Goal: Contribute content: Contribute content

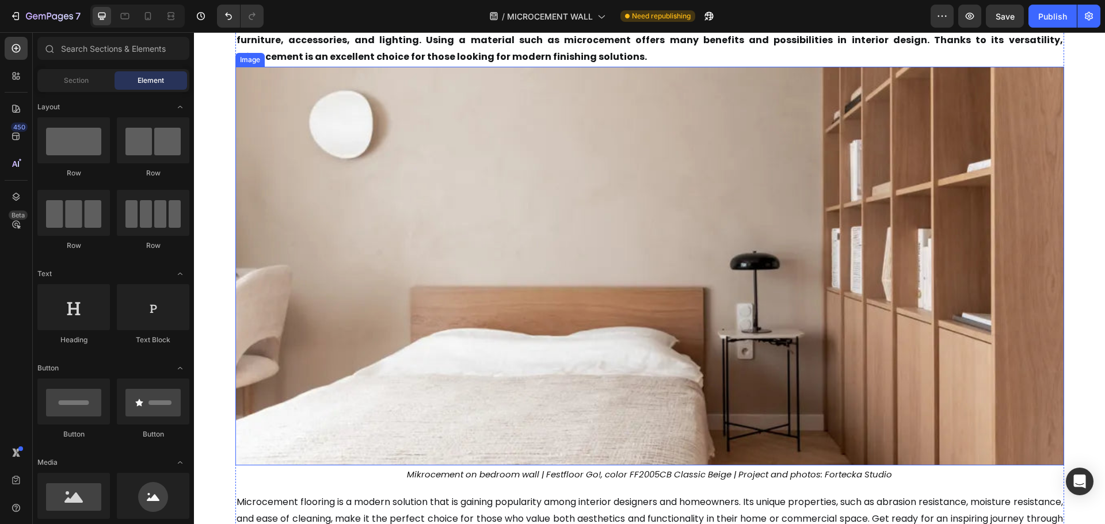
click at [526, 160] on img at bounding box center [649, 266] width 829 height 399
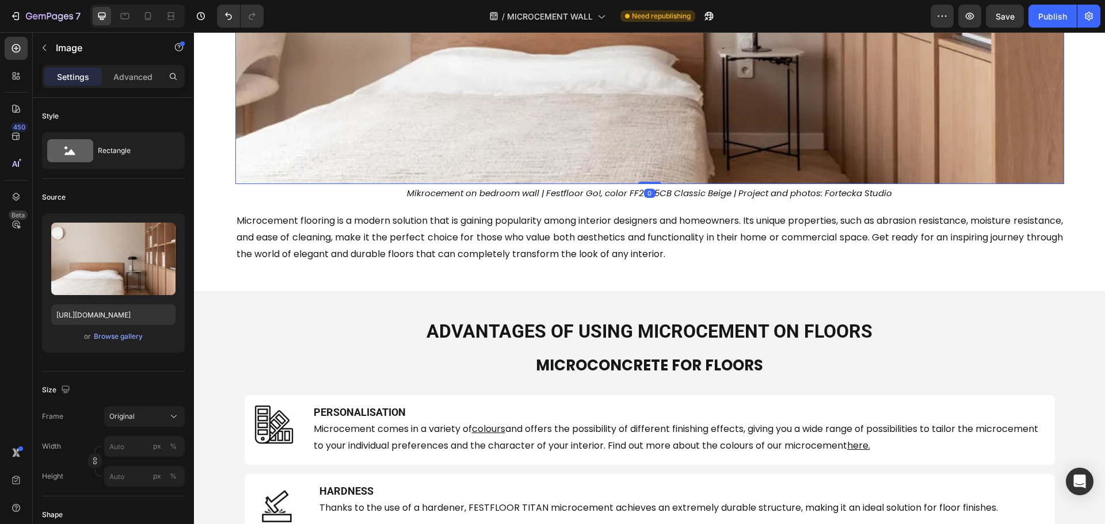
scroll to position [416, 0]
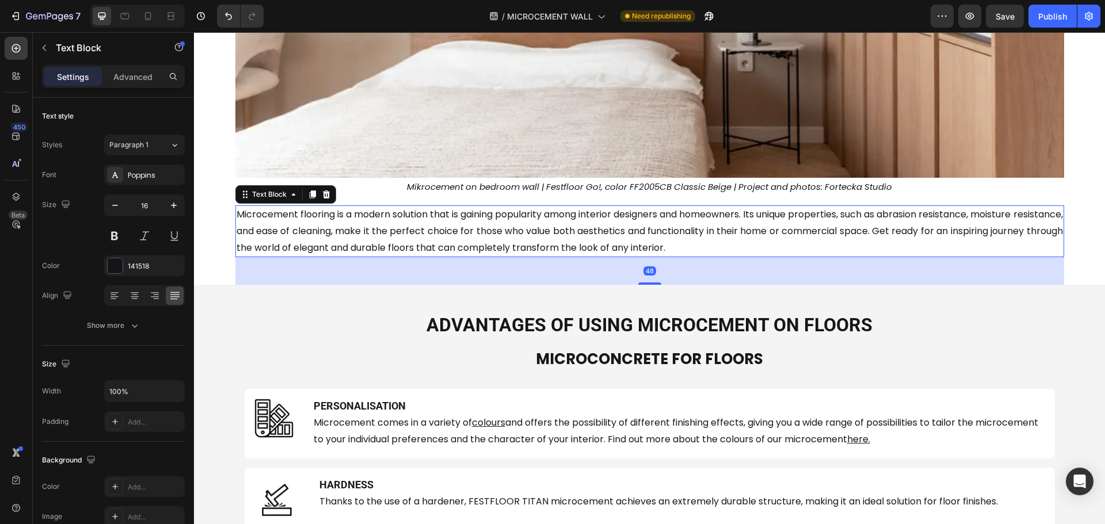
click at [452, 248] on p "Microcement flooring is a modern solution that is gaining popularity among inte…" at bounding box center [650, 232] width 827 height 50
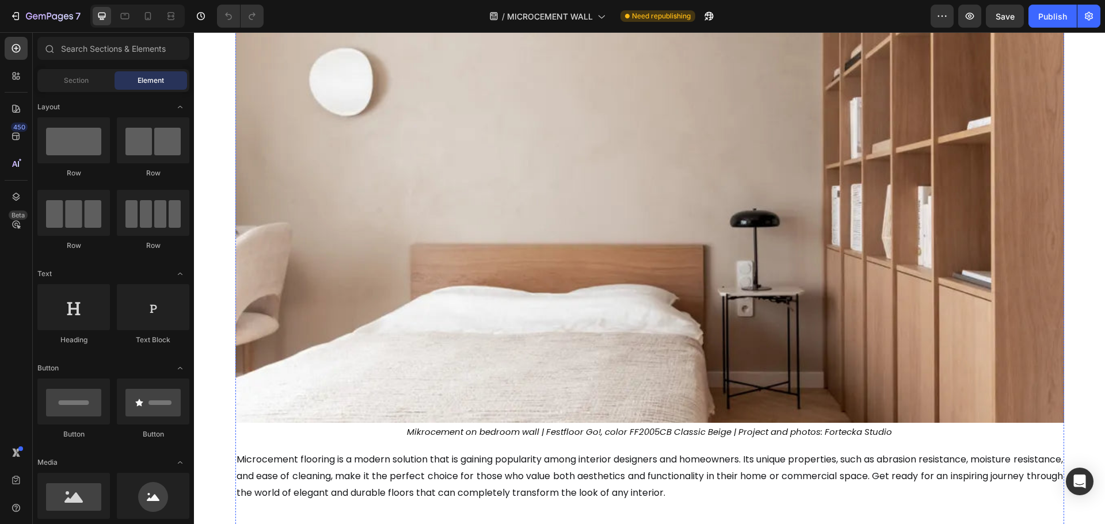
scroll to position [173, 0]
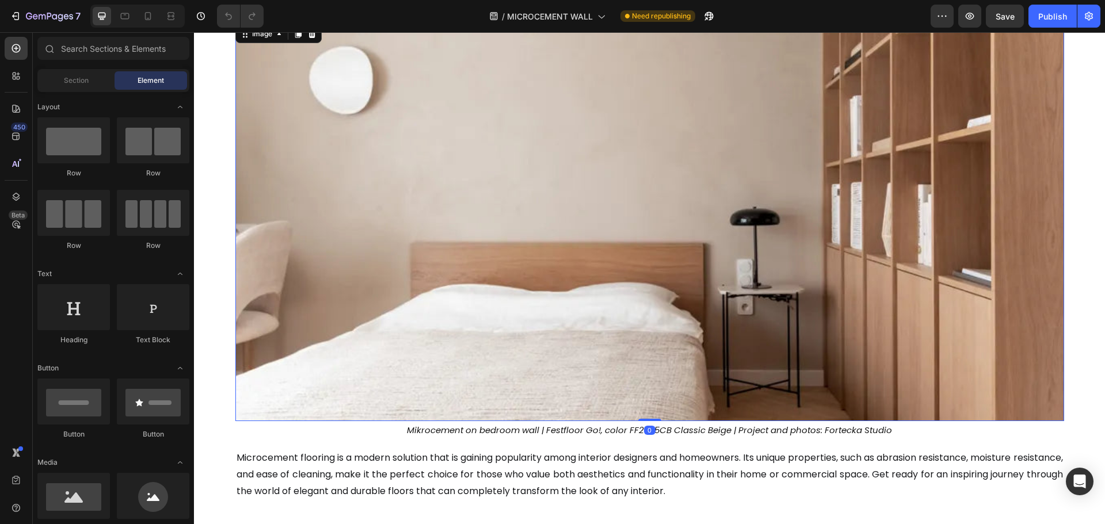
click at [474, 194] on img at bounding box center [649, 221] width 829 height 399
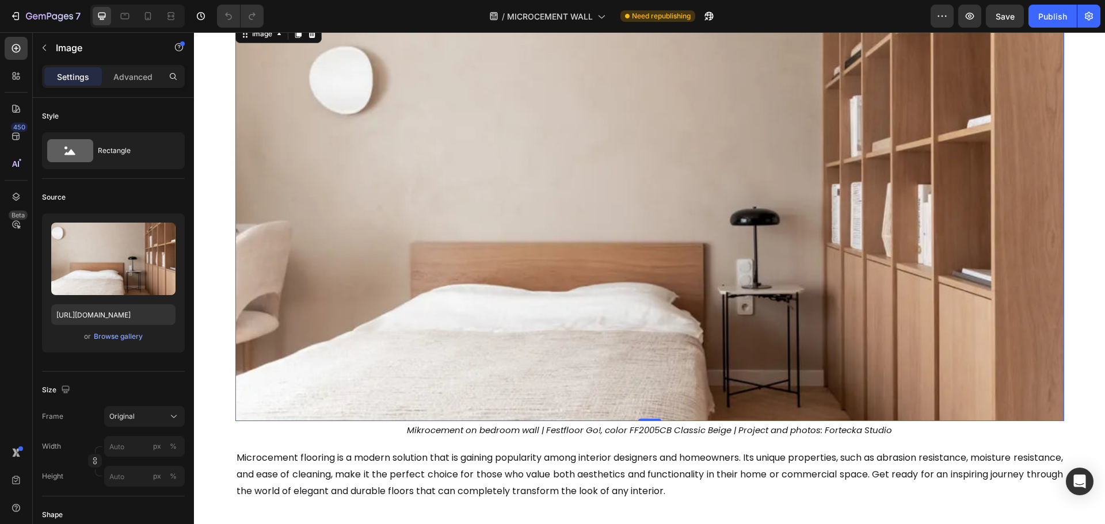
click at [380, 199] on img at bounding box center [649, 221] width 829 height 399
click at [121, 332] on div "Browse gallery" at bounding box center [118, 337] width 49 height 10
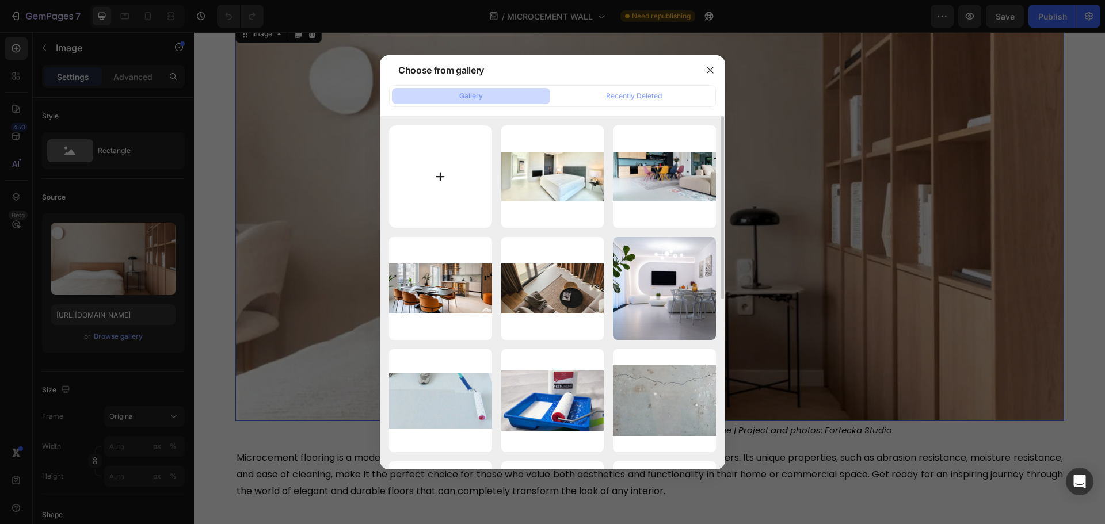
click at [427, 196] on input "file" at bounding box center [440, 176] width 103 height 103
type input "C:\fakepath\microcement-on-the-bedroom-wall-FF2005CB-Classic-Beige.webp"
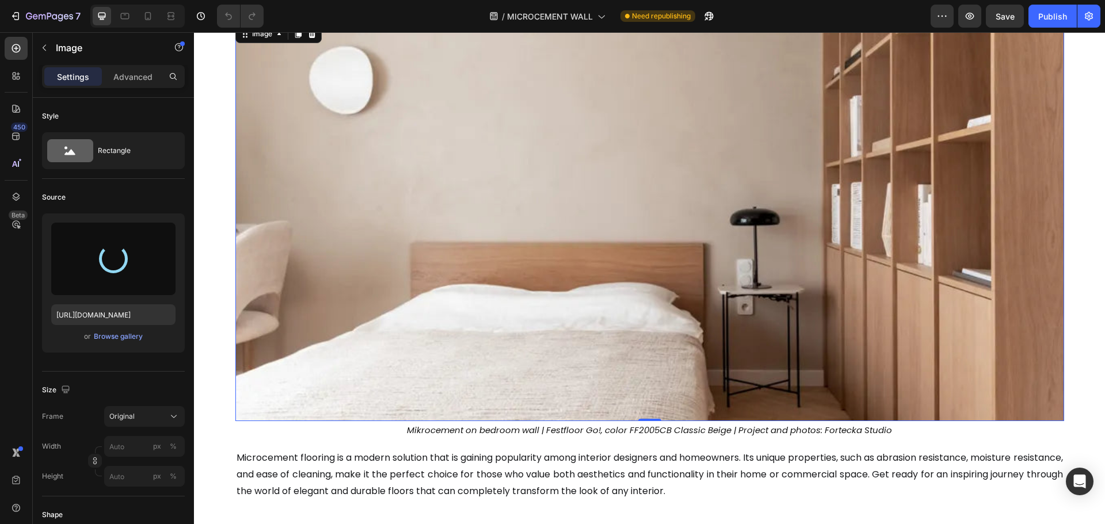
type input "https://cdn.shopify.com/s/files/1/0614/6061/1304/files/gempages_567857983174738…"
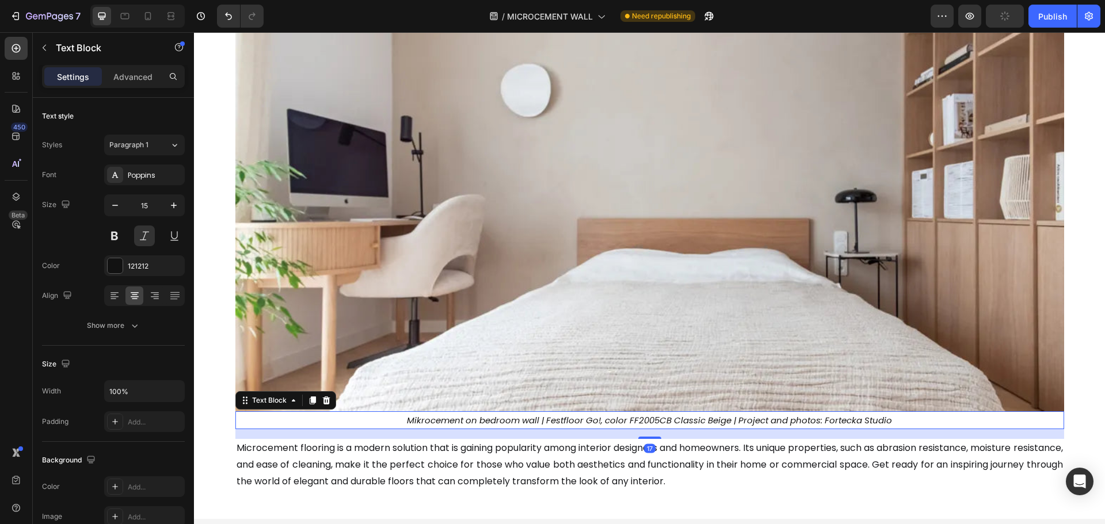
click at [483, 418] on p "Mikrocement on bedroom wall | Festfloor Go!, color FF2005CB Classic Beige | Pro…" at bounding box center [650, 421] width 827 height 16
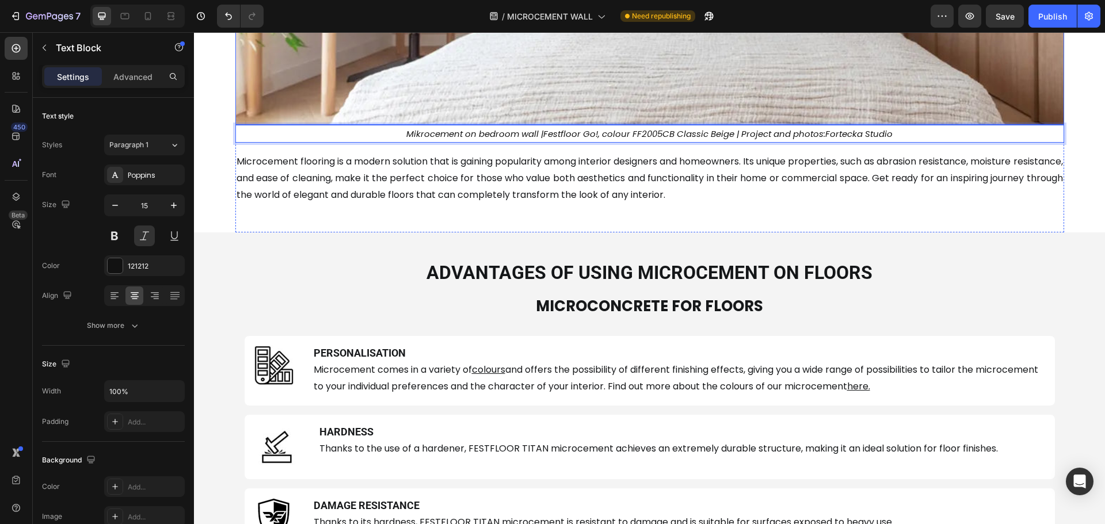
scroll to position [461, 0]
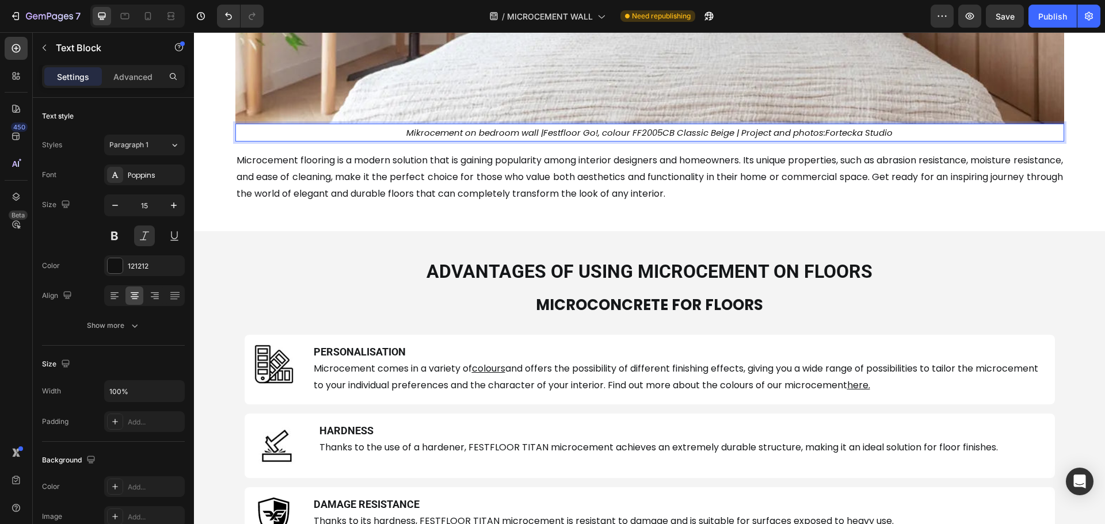
click at [459, 133] on icon "Mikrocement on bedroom wall |" at bounding box center [474, 133] width 137 height 12
click at [438, 134] on icon "Mikrocement on bedroom wall |" at bounding box center [474, 133] width 137 height 12
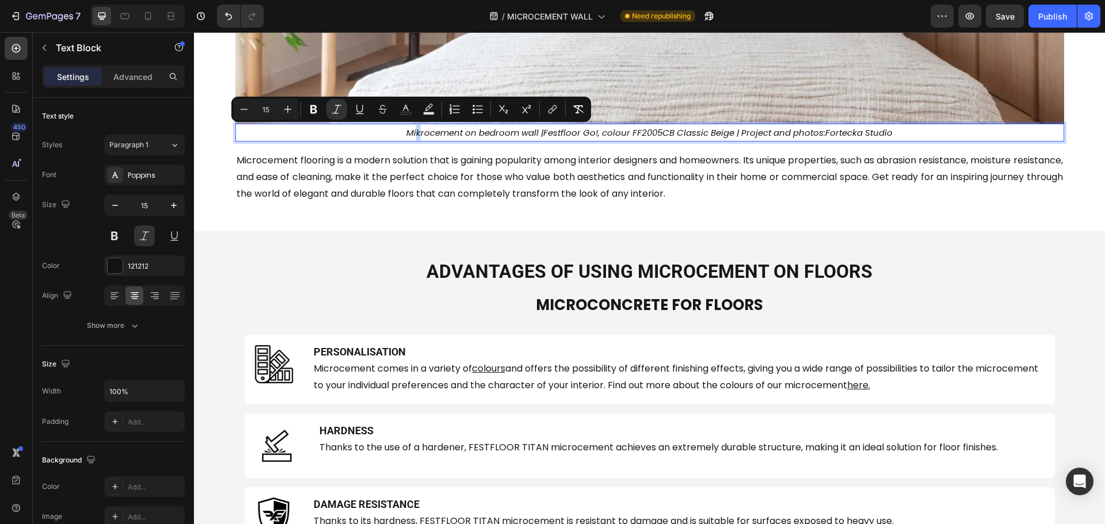
click at [413, 134] on icon "Mikrocement on bedroom wall |" at bounding box center [474, 133] width 137 height 12
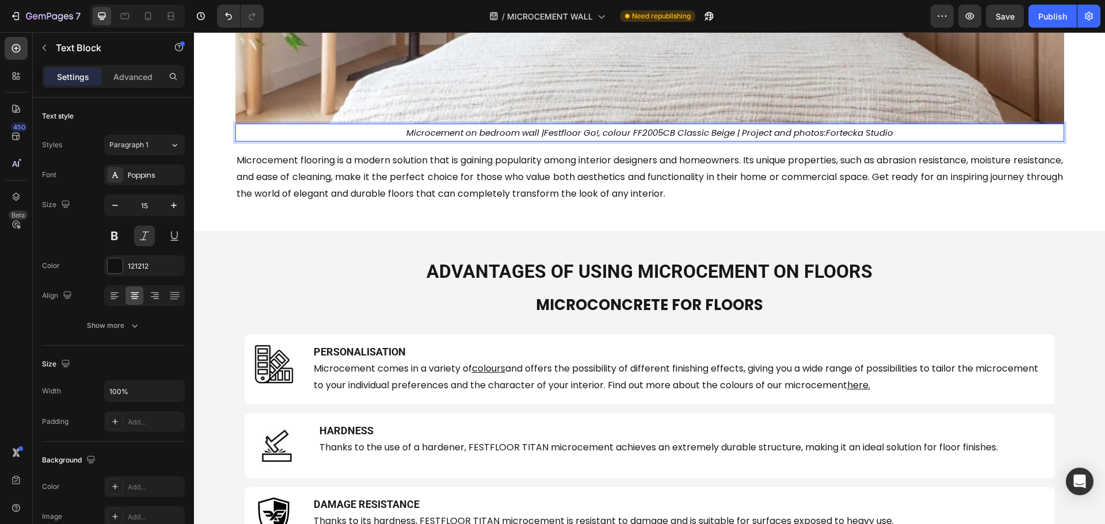
click at [621, 134] on icon ", colour FF2005CB Classic Beige | Project and photos:" at bounding box center [712, 133] width 227 height 12
click at [598, 268] on strong "ADVANTAGES OF USING MICROCEMENT ON FLOORS" at bounding box center [650, 272] width 446 height 22
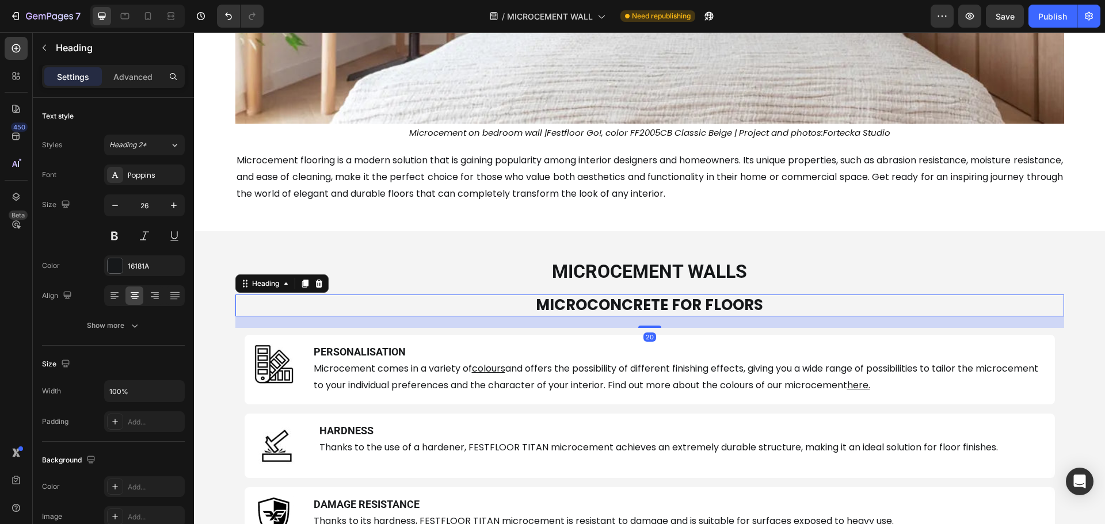
click at [645, 313] on strong "MICROCONCRETE FOR FLOORS" at bounding box center [649, 305] width 227 height 21
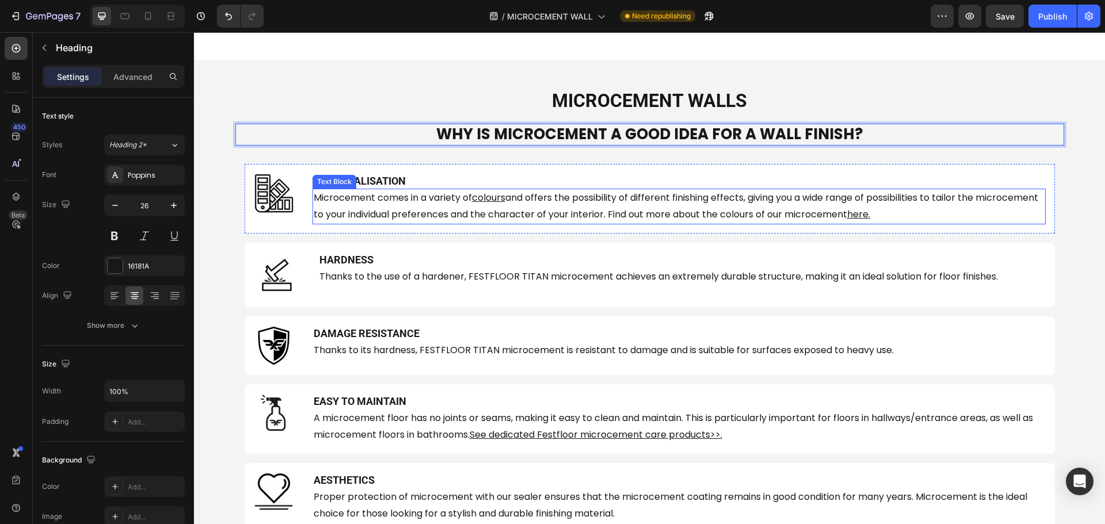
scroll to position [633, 0]
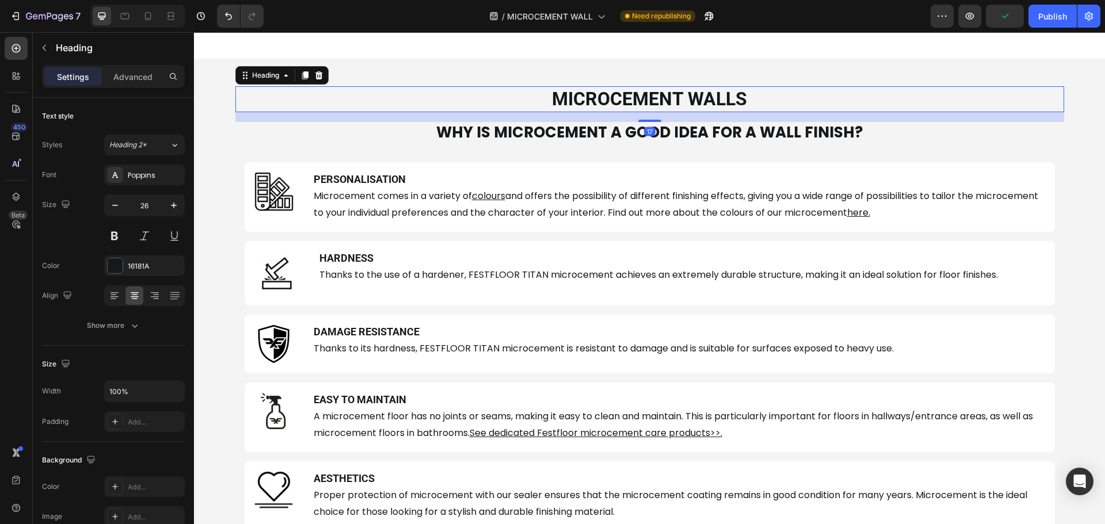
click at [329, 106] on p "⁠⁠⁠⁠⁠⁠⁠ MICROCEMENT WALLS" at bounding box center [650, 99] width 827 height 24
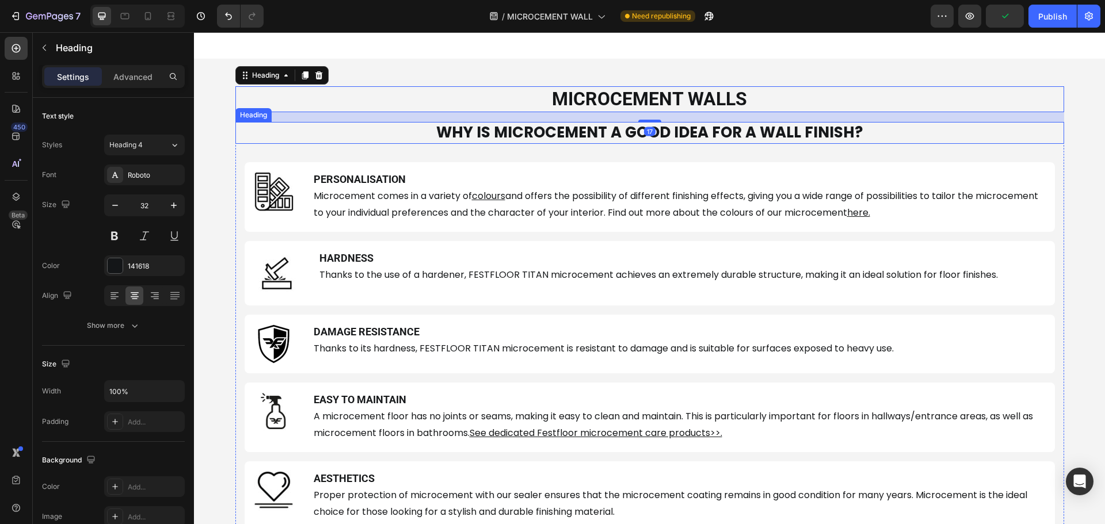
click at [296, 136] on p "⁠⁠⁠⁠⁠⁠⁠ WHY IS MICROCEMENT A GOOD IDEA FOR A WALL FINISH?" at bounding box center [650, 133] width 827 height 20
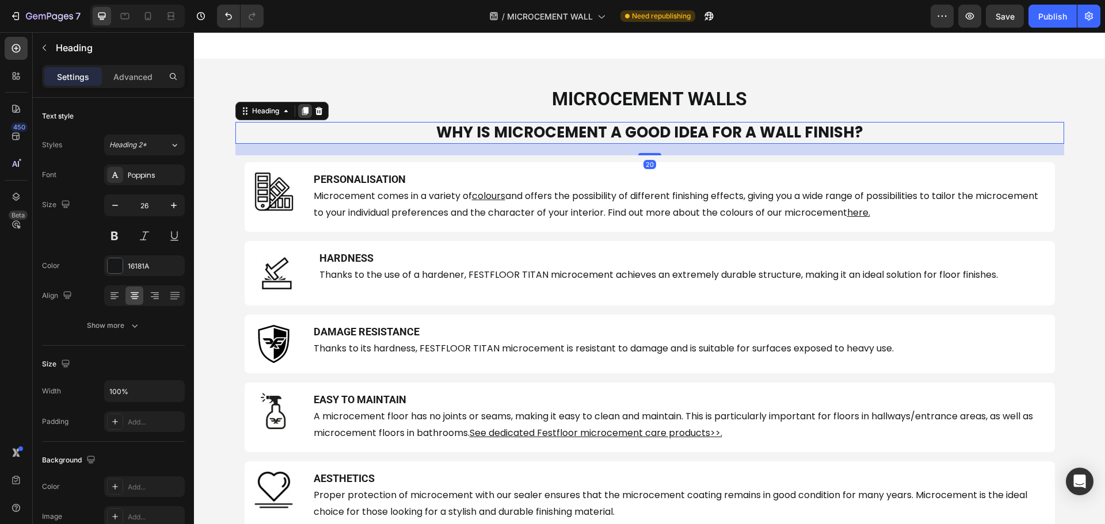
click at [302, 109] on icon at bounding box center [305, 111] width 6 height 8
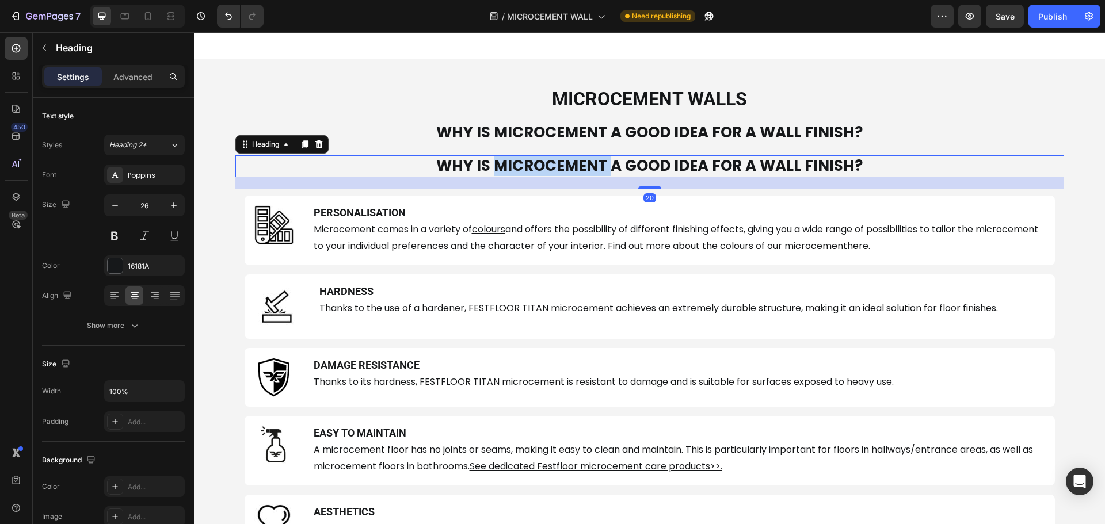
click at [496, 165] on strong "WHY IS MICROCEMENT A GOOD IDEA FOR A WALL FINISH?" at bounding box center [649, 165] width 427 height 21
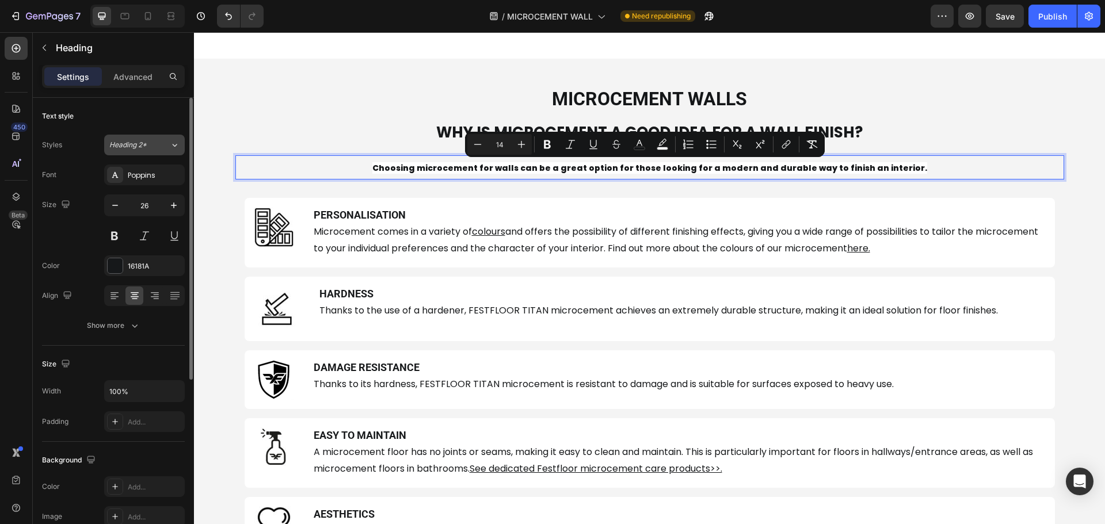
click at [158, 146] on div "Heading 2*" at bounding box center [139, 145] width 60 height 10
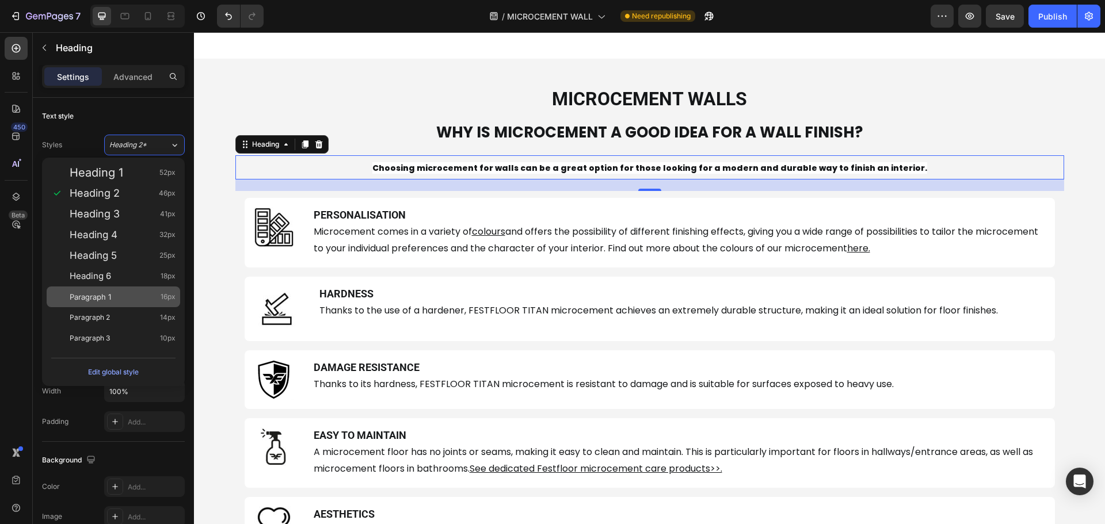
click at [105, 293] on span "Paragraph 1" at bounding box center [90, 297] width 41 height 12
type input "16"
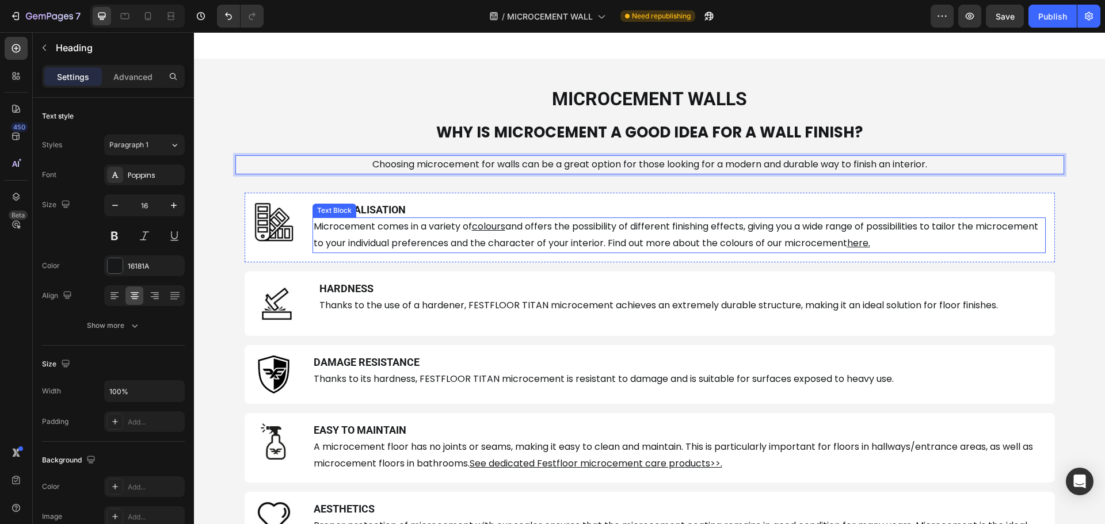
click at [371, 240] on span "and offers the possibility of different finishing effects, giving you a wide ra…" at bounding box center [676, 235] width 725 height 30
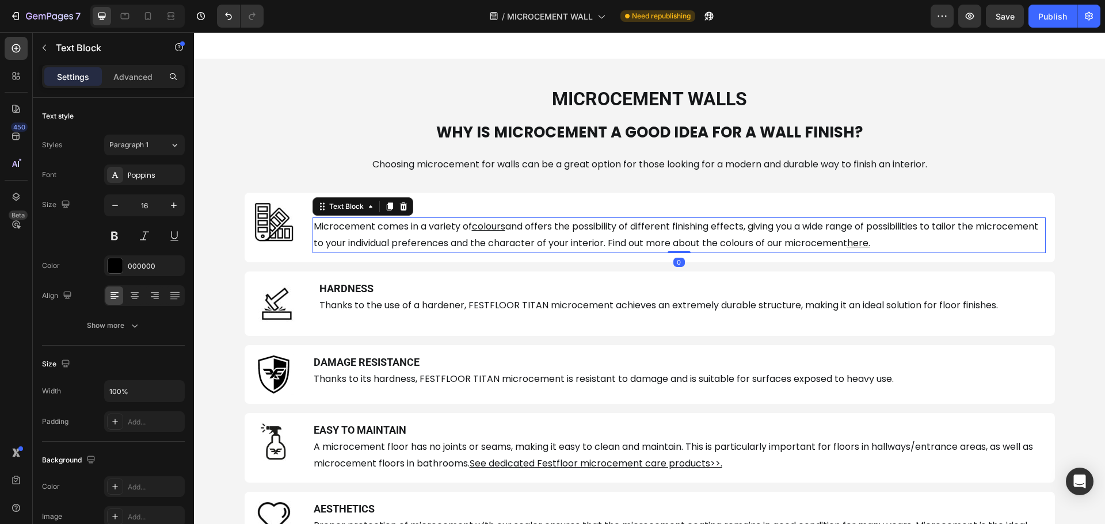
click at [371, 240] on span "and offers the possibility of different finishing effects, giving you a wide ra…" at bounding box center [676, 235] width 725 height 30
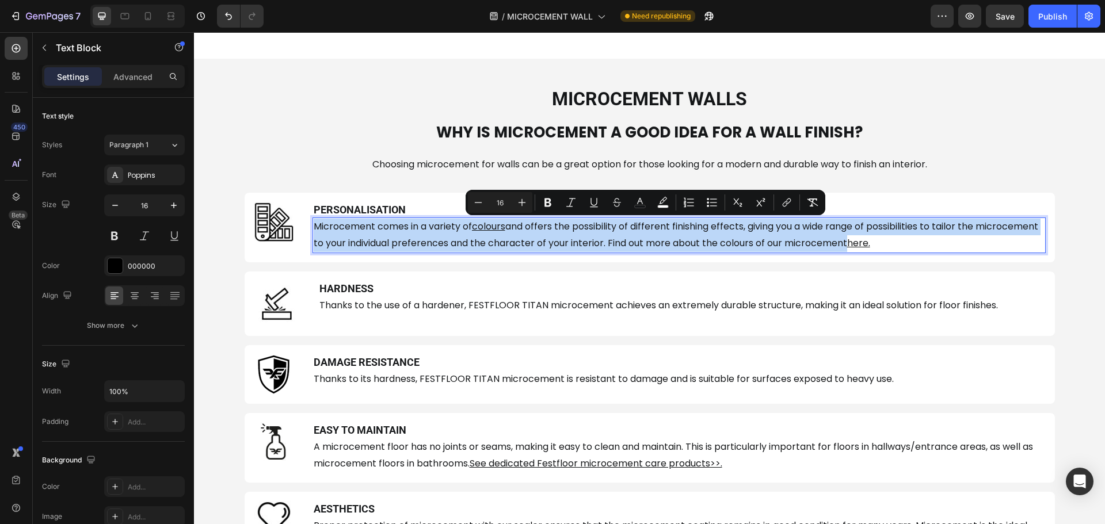
type input "14"
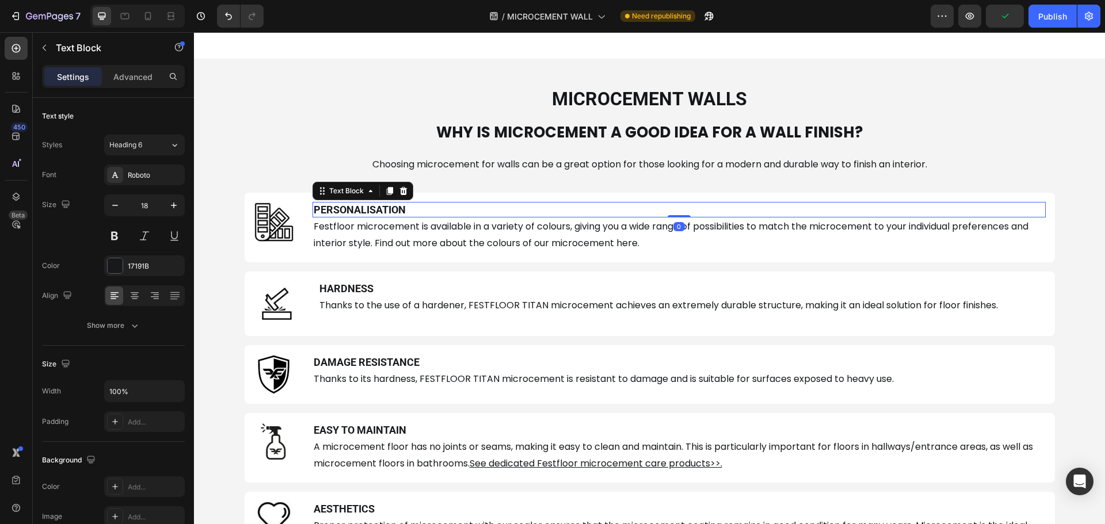
click at [332, 211] on strong "PERSONALISATION" at bounding box center [360, 210] width 92 height 12
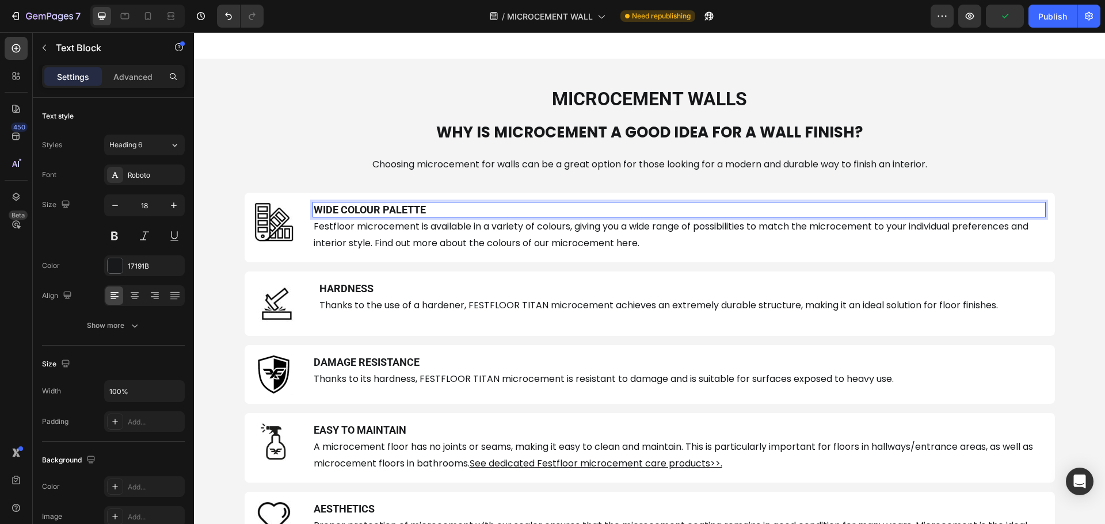
click at [367, 208] on strong "WIDE COLOUR PALETTE" at bounding box center [370, 210] width 112 height 12
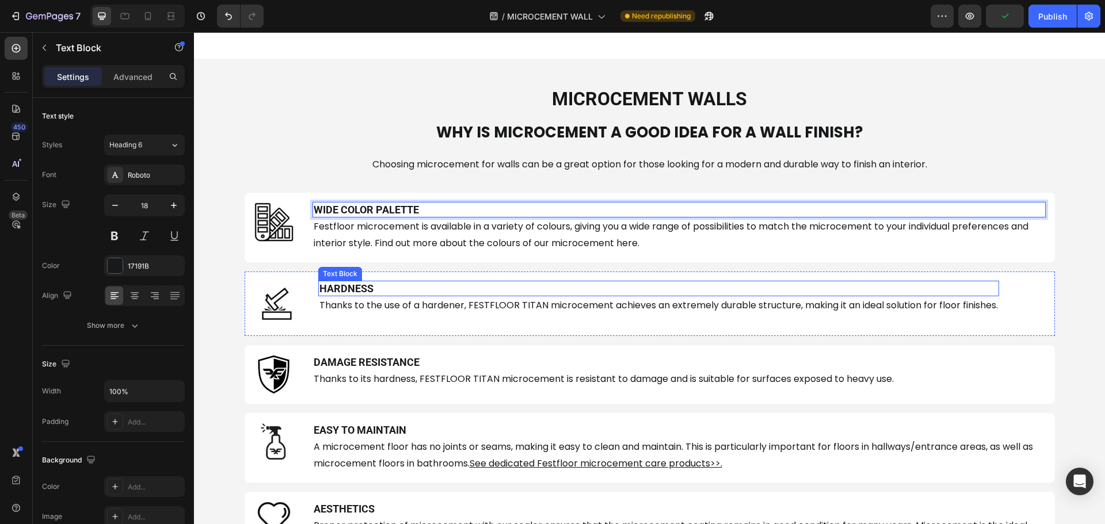
click at [351, 288] on strong "HARDNESS" at bounding box center [346, 289] width 54 height 12
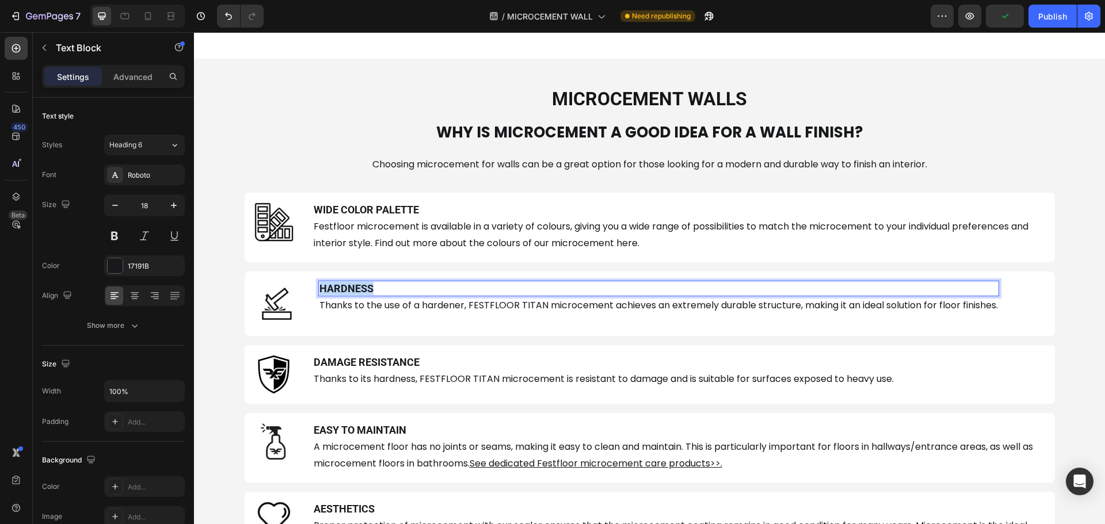
click at [351, 288] on strong "HARDNESS" at bounding box center [346, 289] width 54 height 12
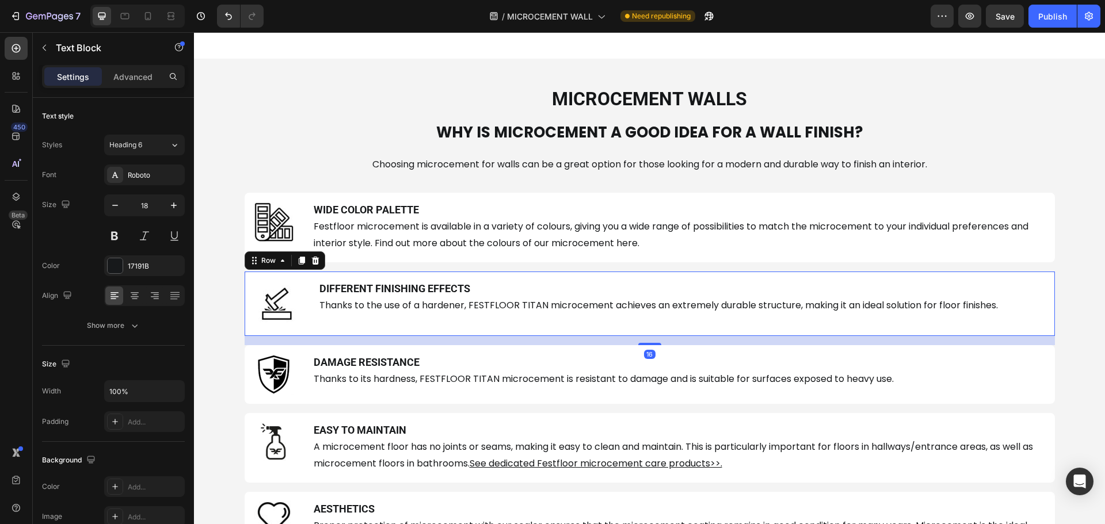
click at [456, 335] on div "Image DIFFERENT FINISHING EFFECTS Text Block Thanks to the use of a hardener, F…" at bounding box center [650, 304] width 811 height 64
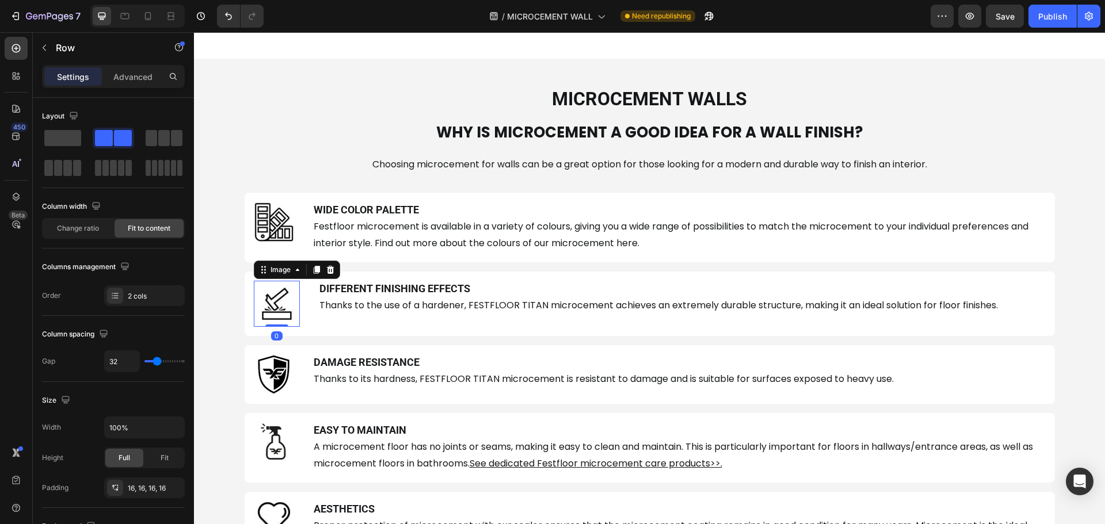
click at [279, 314] on img at bounding box center [277, 304] width 46 height 46
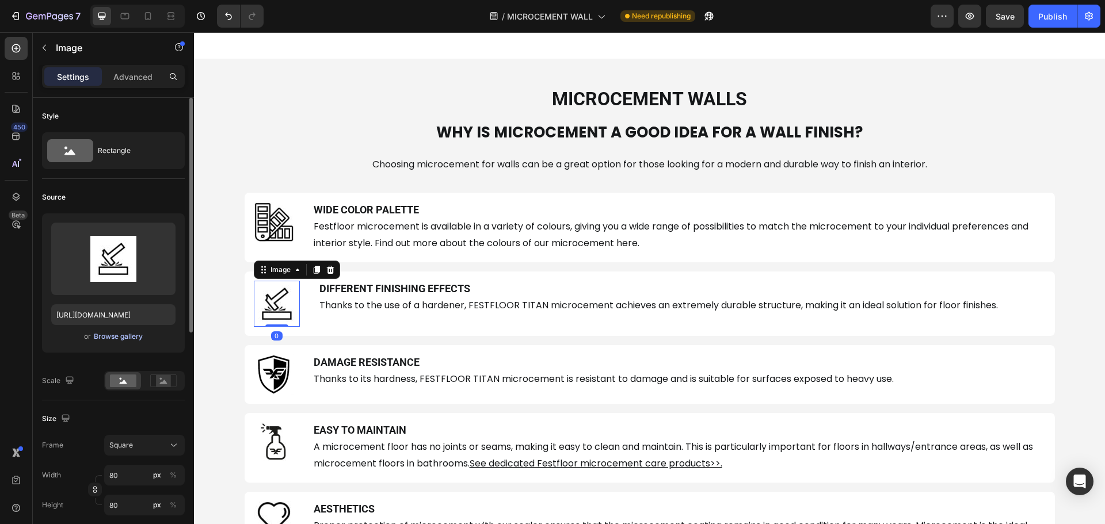
click at [132, 334] on div "Browse gallery" at bounding box center [118, 337] width 49 height 10
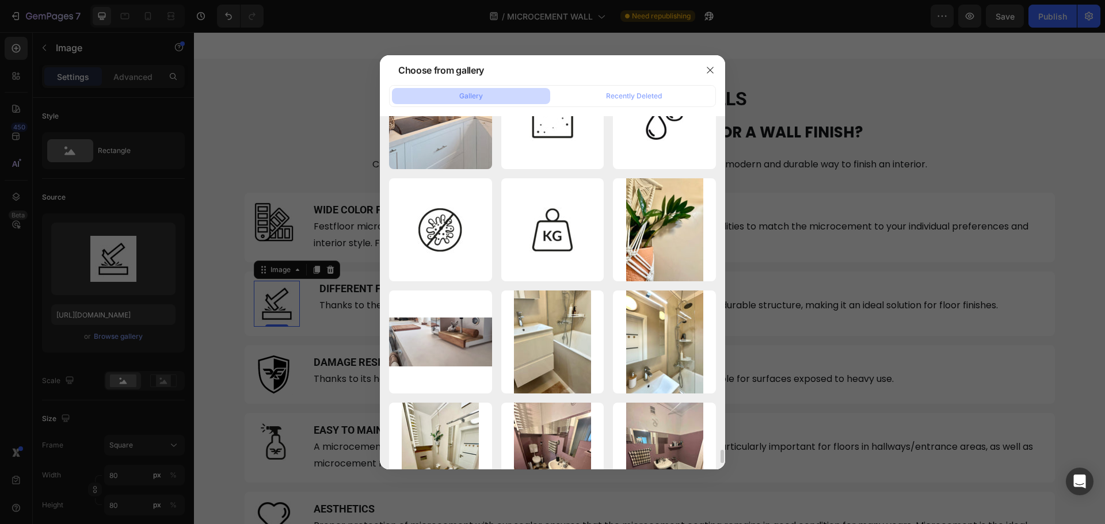
scroll to position [8518, 0]
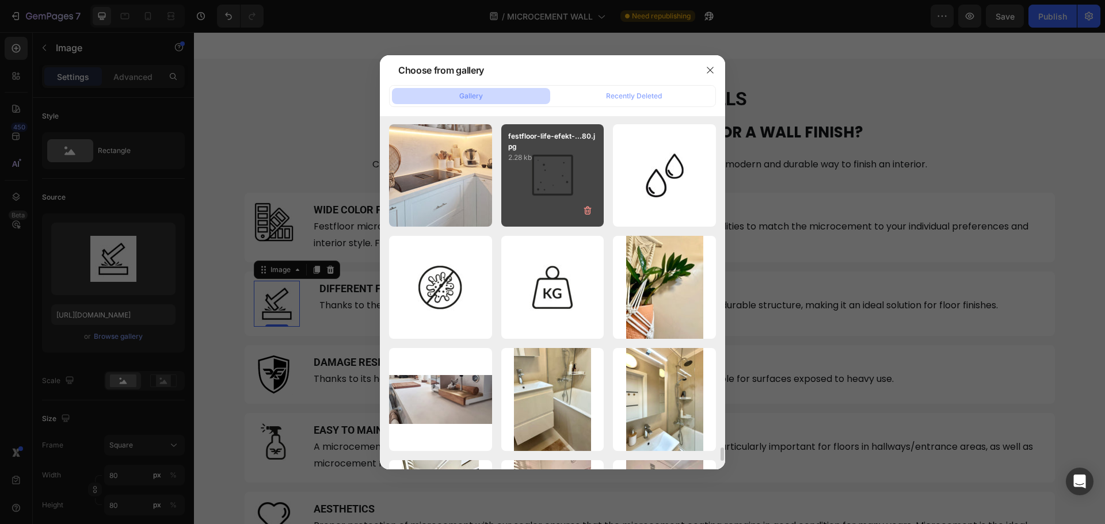
click at [571, 178] on div "festfloor-life-efekt-...80.jpg 2.28 kb" at bounding box center [552, 175] width 103 height 103
type input "https://cdn.shopify.com/s/files/1/0614/6061/1304/files/gempages_567857983174738…"
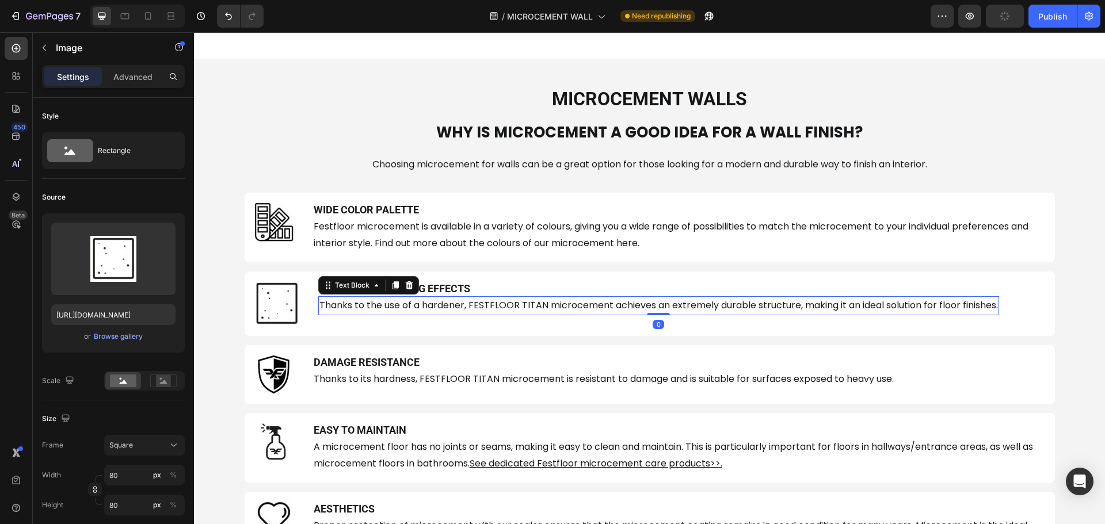
click at [425, 304] on span "Thanks to the use of a hardener, FESTFLOOR TITAN microcement achieves an extrem…" at bounding box center [658, 305] width 679 height 13
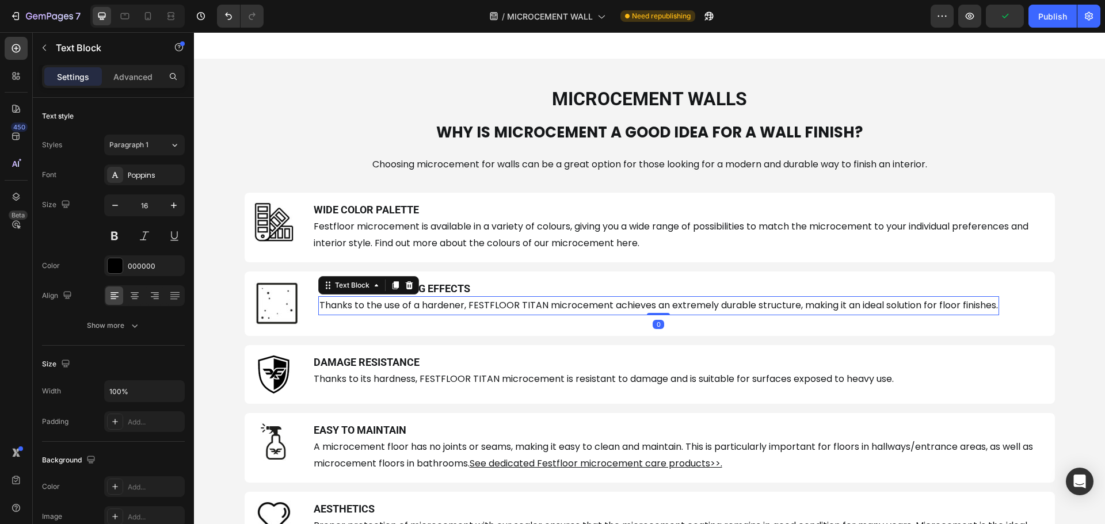
click at [425, 304] on span "Thanks to the use of a hardener, FESTFLOOR TITAN microcement achieves an extrem…" at bounding box center [658, 305] width 679 height 13
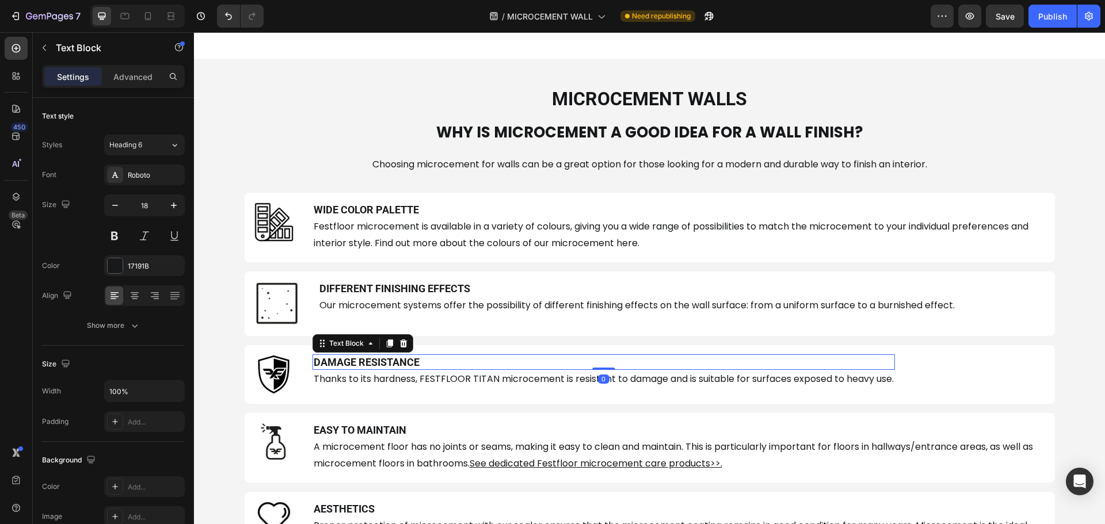
click at [386, 370] on div "DAMAGE RESISTANCE" at bounding box center [604, 363] width 583 height 16
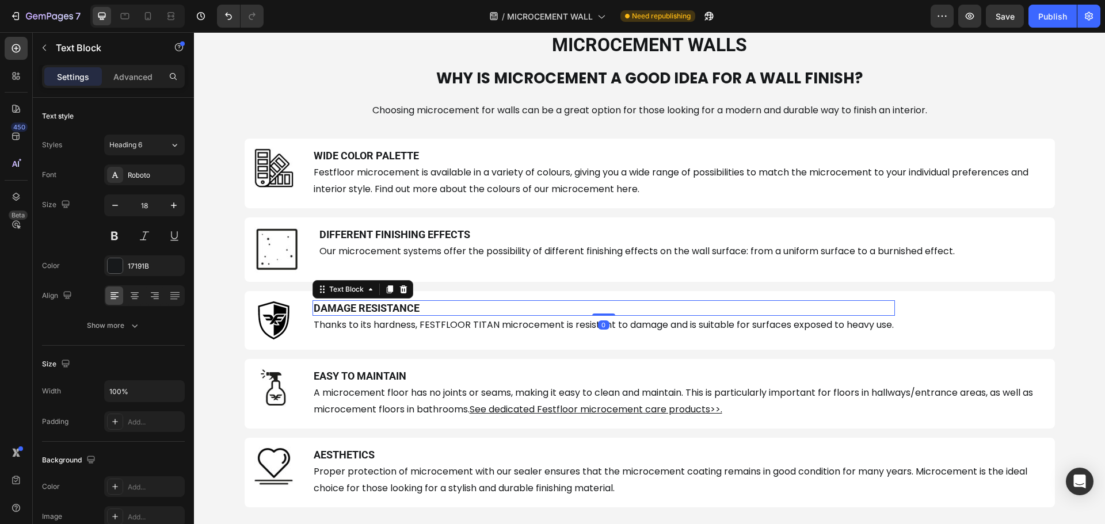
scroll to position [691, 0]
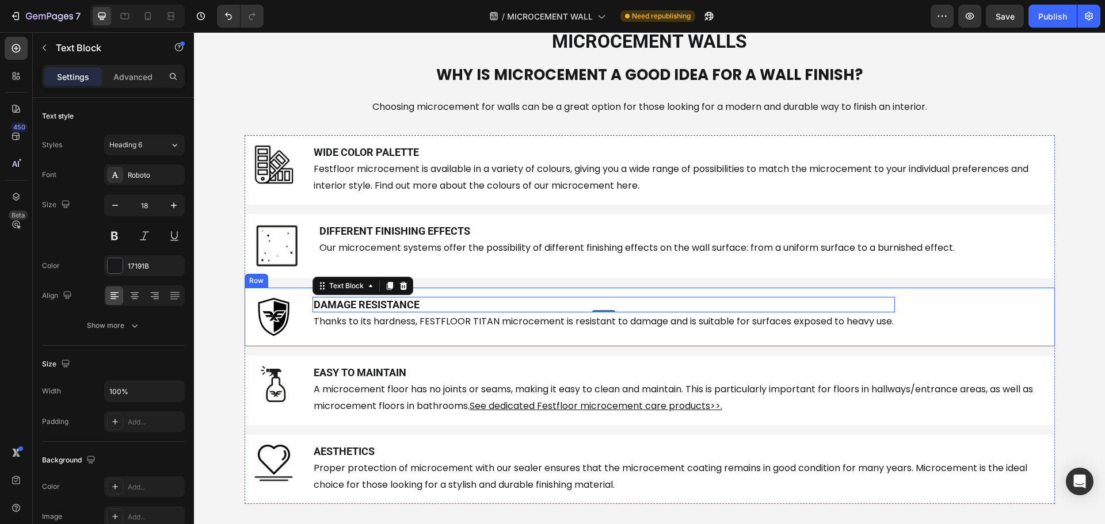
click at [298, 292] on div "Image DAMAGE RESISTANCE Text Block 0 Thanks to its hardness, FESTFLOOR TITAN mi…" at bounding box center [650, 317] width 811 height 59
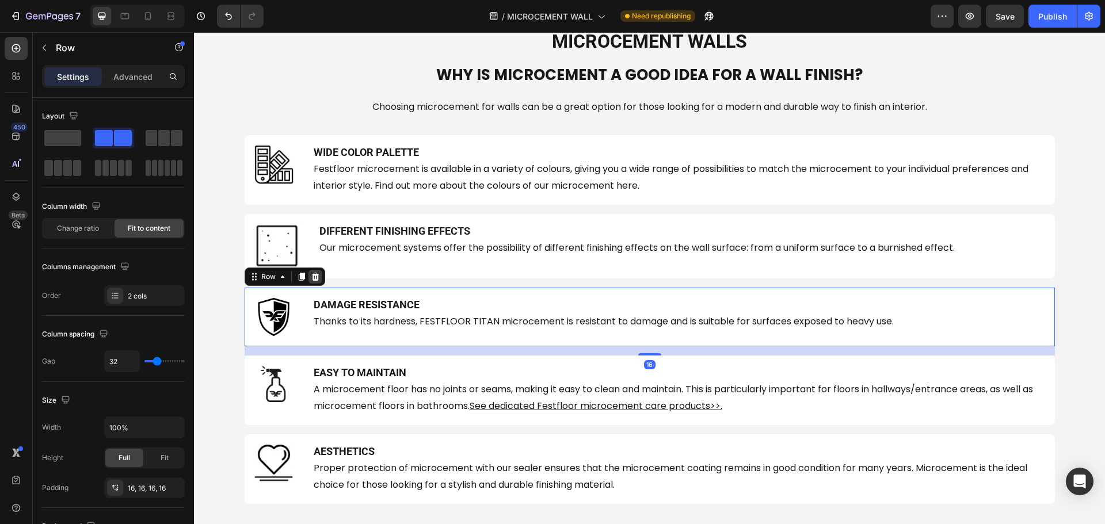
click at [311, 278] on icon at bounding box center [315, 276] width 9 height 9
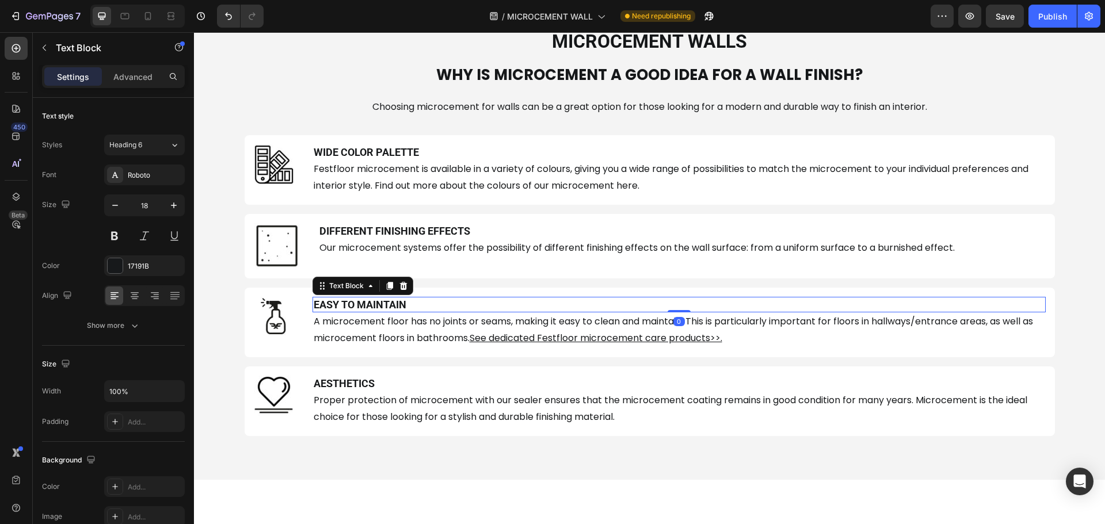
click at [364, 305] on strong "EASY TO MAINTAIN" at bounding box center [360, 305] width 93 height 12
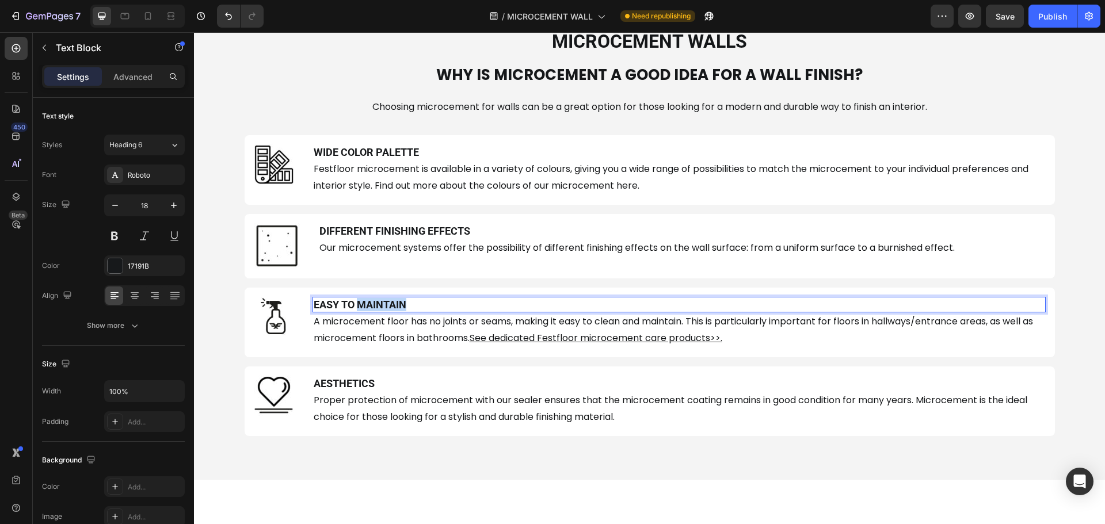
click at [364, 305] on strong "EASY TO MAINTAIN" at bounding box center [360, 305] width 93 height 12
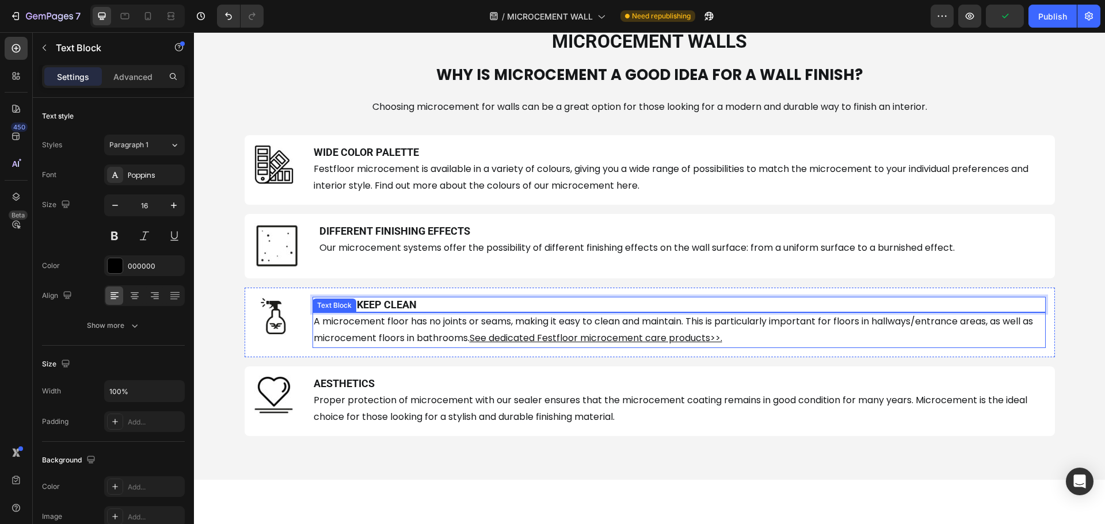
click at [450, 325] on span "A microcement floor has no joints or seams, making it easy to clean and maintai…" at bounding box center [674, 330] width 720 height 30
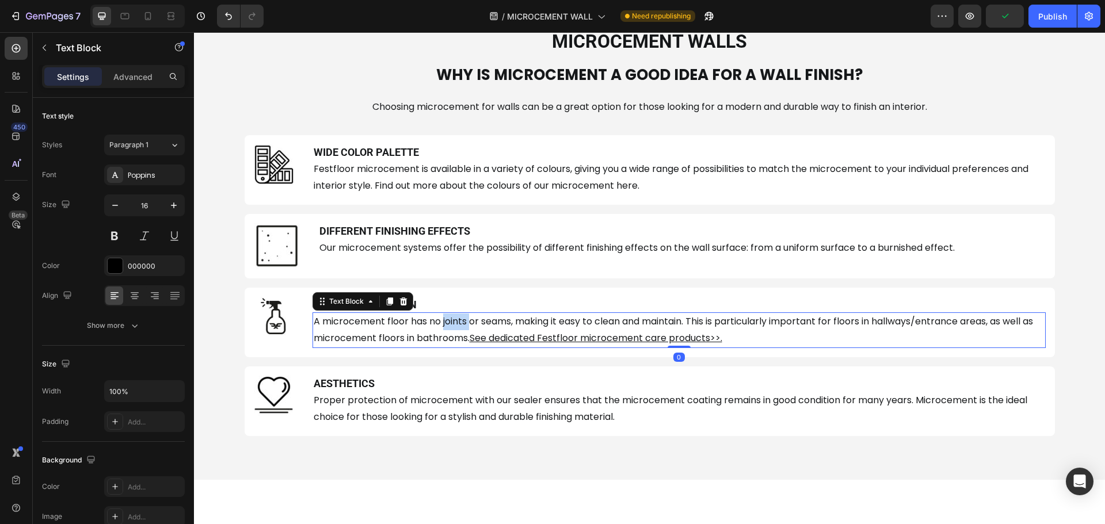
click at [450, 325] on span "A microcement floor has no joints or seams, making it easy to clean and maintai…" at bounding box center [674, 330] width 720 height 30
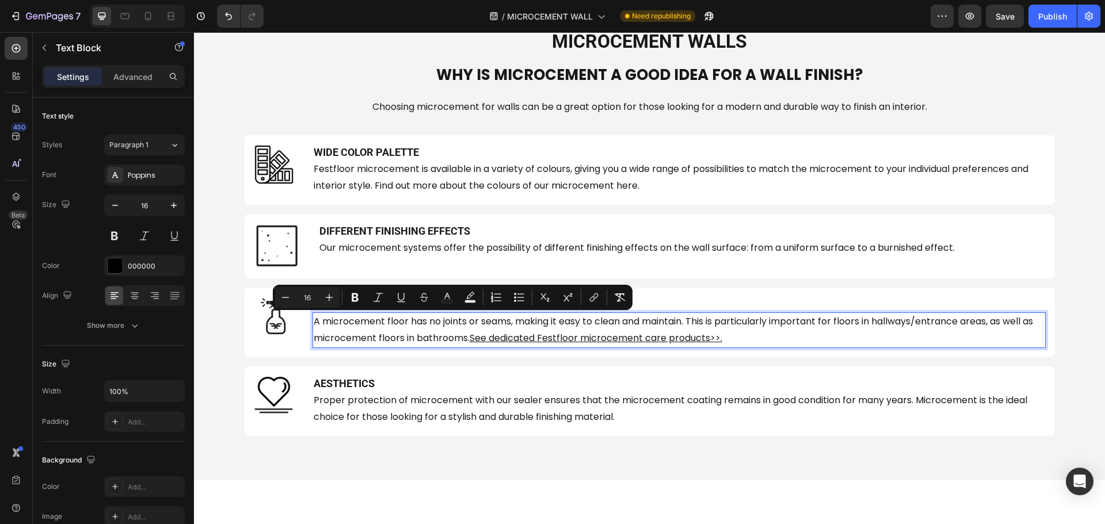
click at [482, 341] on u "See dedicated Festfloor microcement care products>>." at bounding box center [596, 338] width 253 height 13
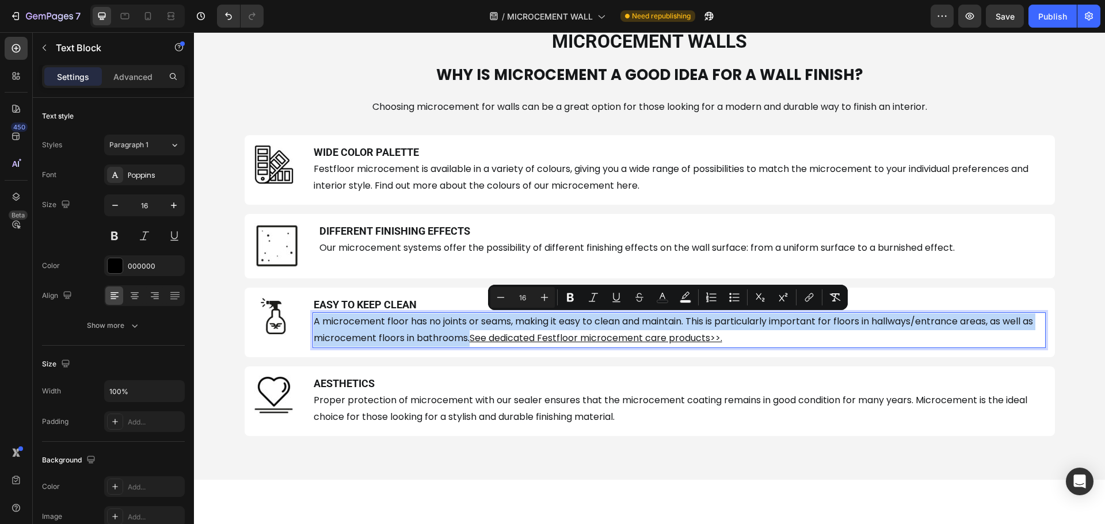
drag, startPoint x: 478, startPoint y: 340, endPoint x: 310, endPoint y: 317, distance: 169.6
click at [314, 317] on span "A microcement floor has no joints or seams, making it easy to clean and maintai…" at bounding box center [674, 330] width 720 height 30
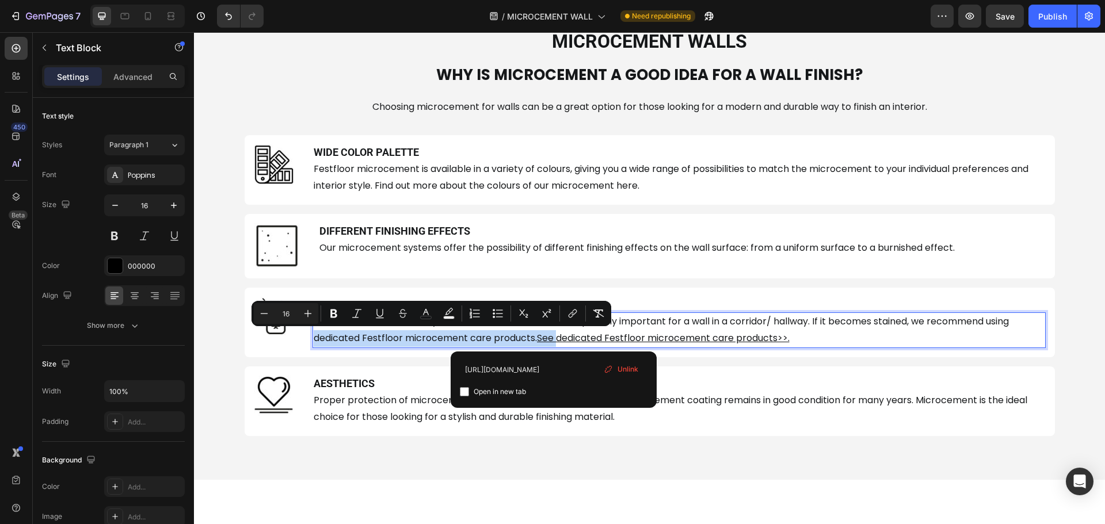
drag, startPoint x: 555, startPoint y: 338, endPoint x: 312, endPoint y: 338, distance: 242.9
click at [314, 338] on p "A microcement wall is easy to clean and maintain. This is especially important …" at bounding box center [679, 330] width 731 height 33
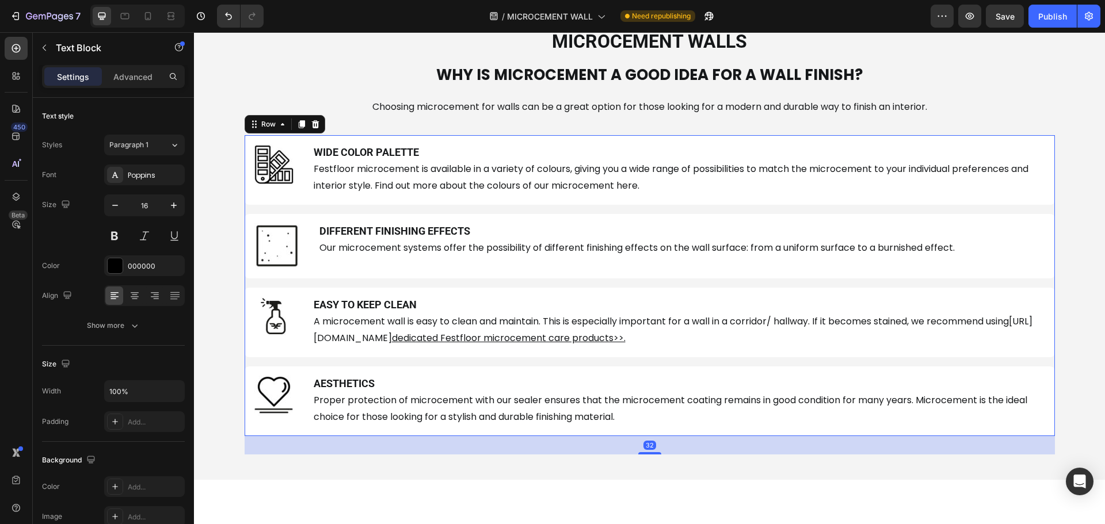
click at [581, 366] on div "Image WIDE COLOR PALETTE Text Block Festfloor microcement is available in a var…" at bounding box center [650, 285] width 811 height 301
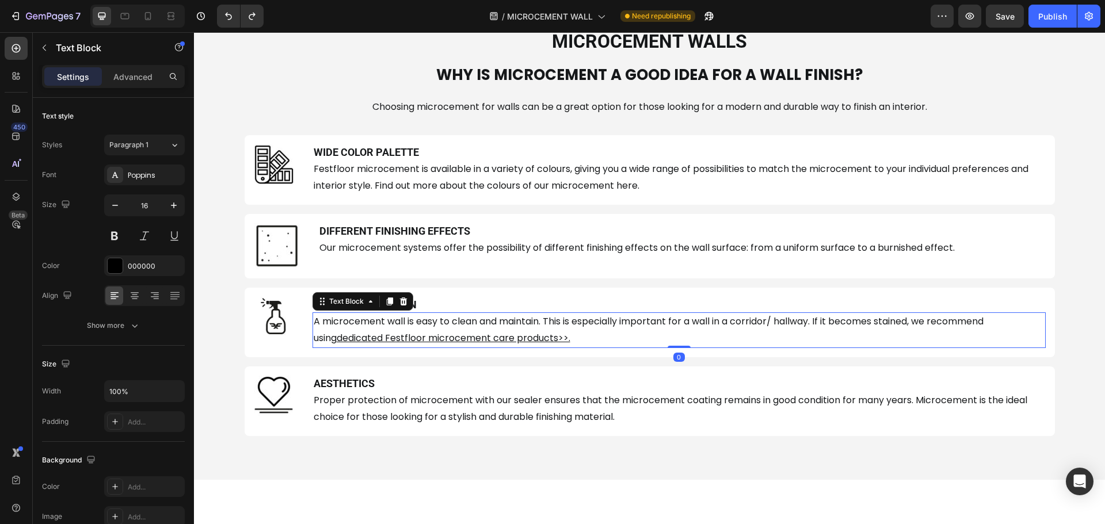
click at [567, 341] on p "A microcement wall is easy to clean and maintain. This is especially important …" at bounding box center [679, 330] width 731 height 33
click at [163, 291] on div at bounding box center [155, 296] width 18 height 18
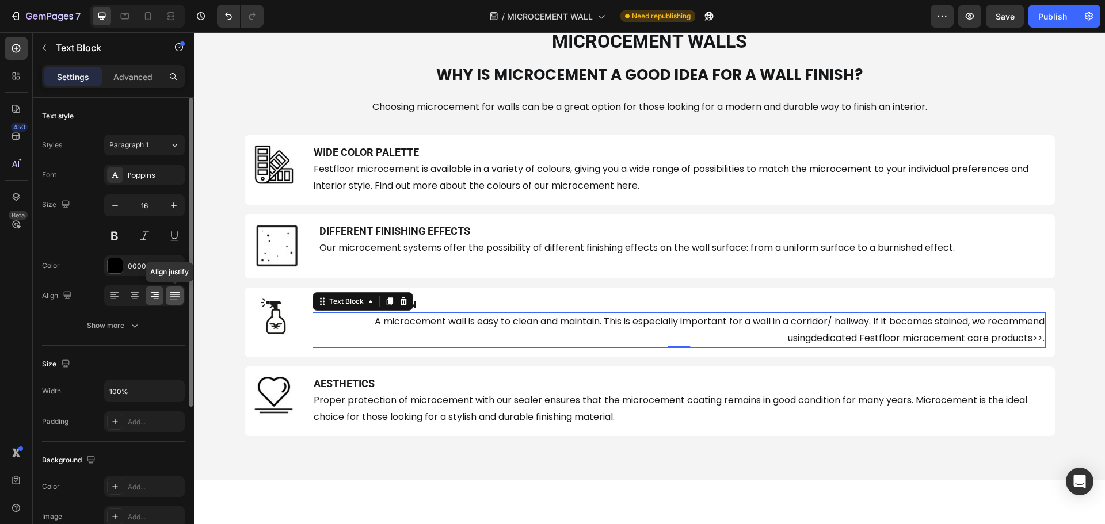
click at [169, 291] on icon at bounding box center [175, 296] width 12 height 12
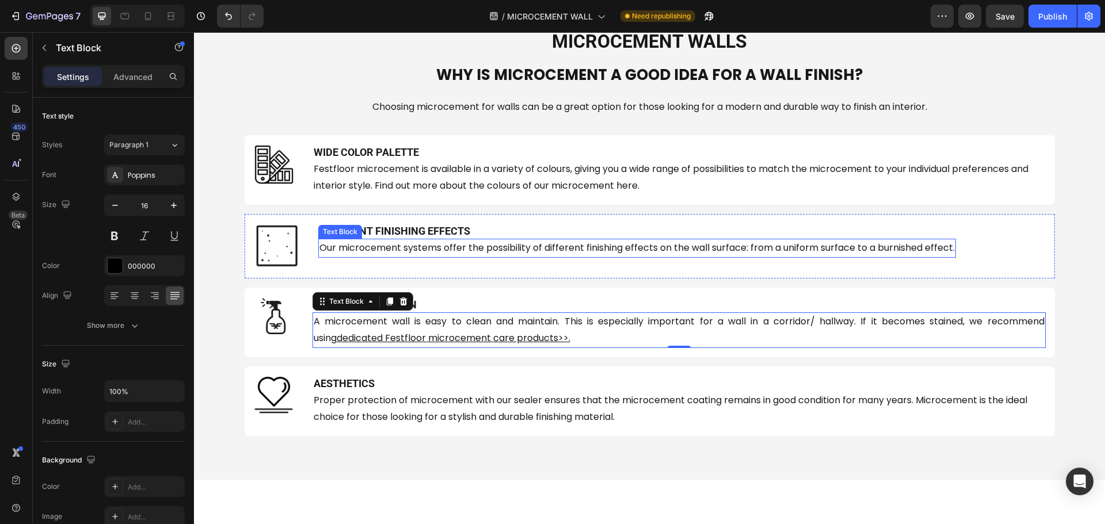
click at [409, 242] on span "Our microcement systems offer the possibility of different finishing effects on…" at bounding box center [637, 247] width 636 height 13
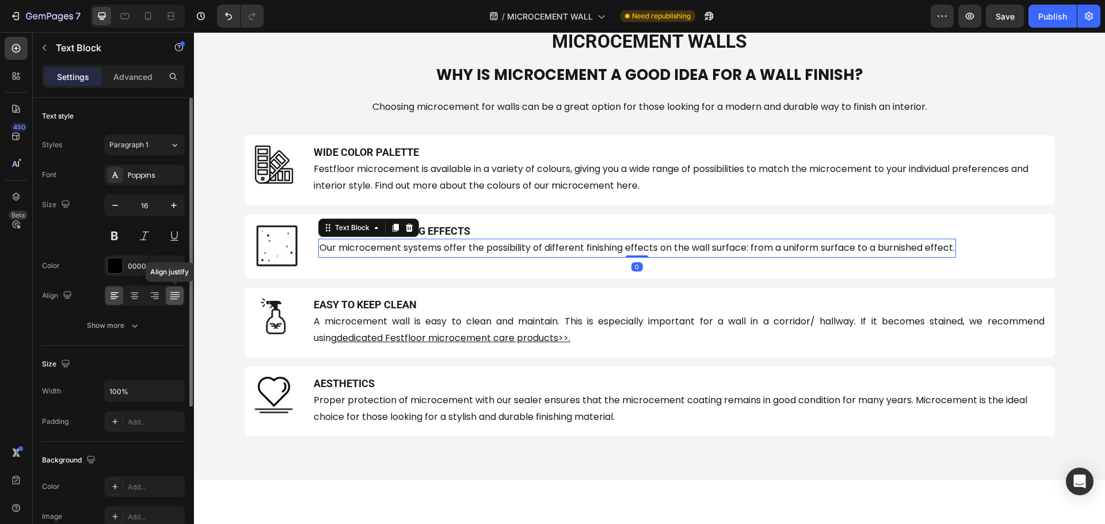
drag, startPoint x: 177, startPoint y: 296, endPoint x: 7, endPoint y: 242, distance: 178.2
click at [177, 296] on icon at bounding box center [175, 296] width 12 height 12
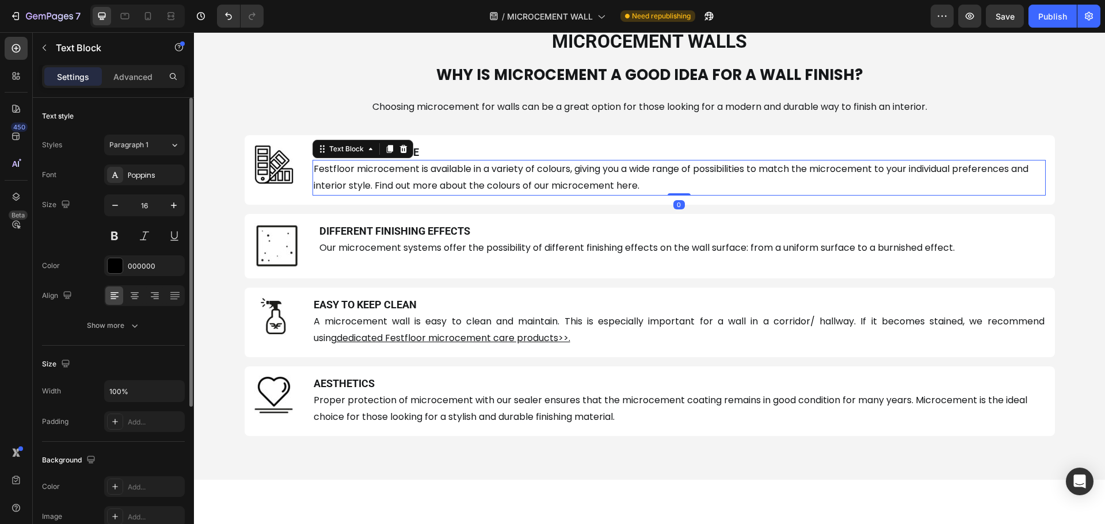
click at [382, 185] on span "Festfloor microcement is available in a variety of colours, giving you a wide r…" at bounding box center [671, 177] width 715 height 30
drag, startPoint x: 175, startPoint y: 299, endPoint x: 2, endPoint y: 288, distance: 173.6
click at [175, 299] on icon at bounding box center [175, 296] width 12 height 12
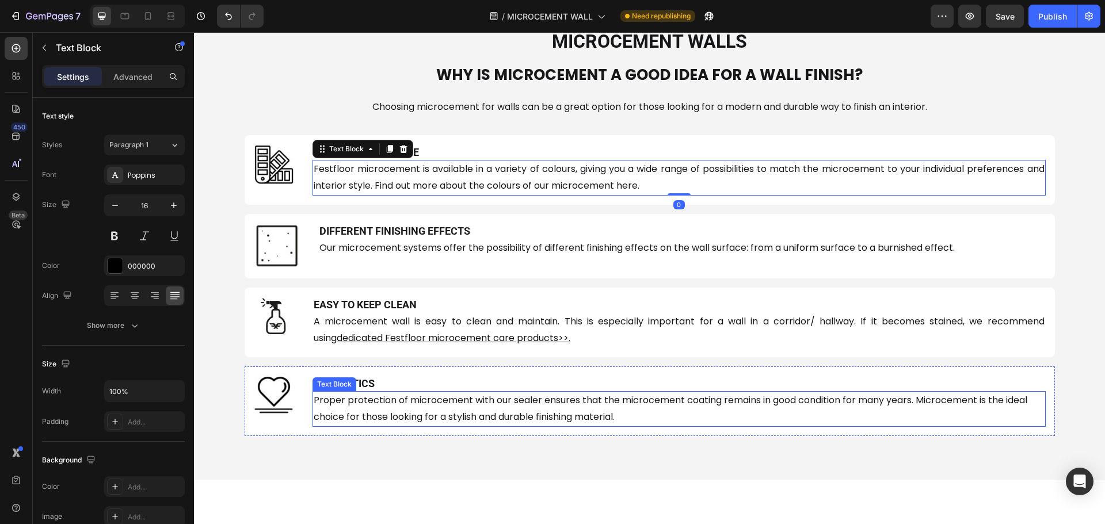
click at [345, 409] on p "Proper protection of microcement with our sealer ensures that the microcement c…" at bounding box center [679, 409] width 731 height 33
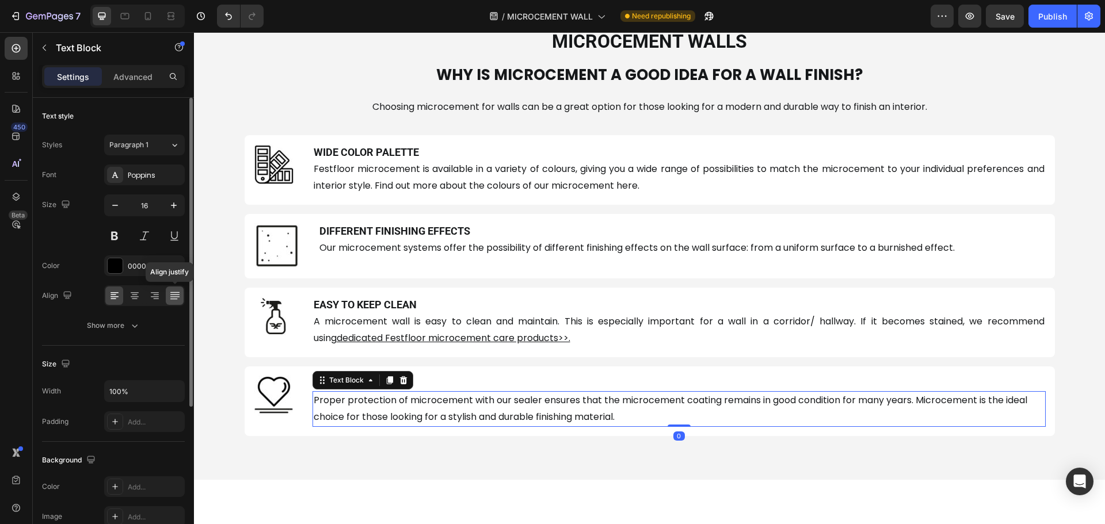
click at [169, 298] on icon at bounding box center [175, 296] width 12 height 12
click at [394, 403] on span "Proper protection of microcement with our sealer ensures that the microcement c…" at bounding box center [679, 409] width 731 height 30
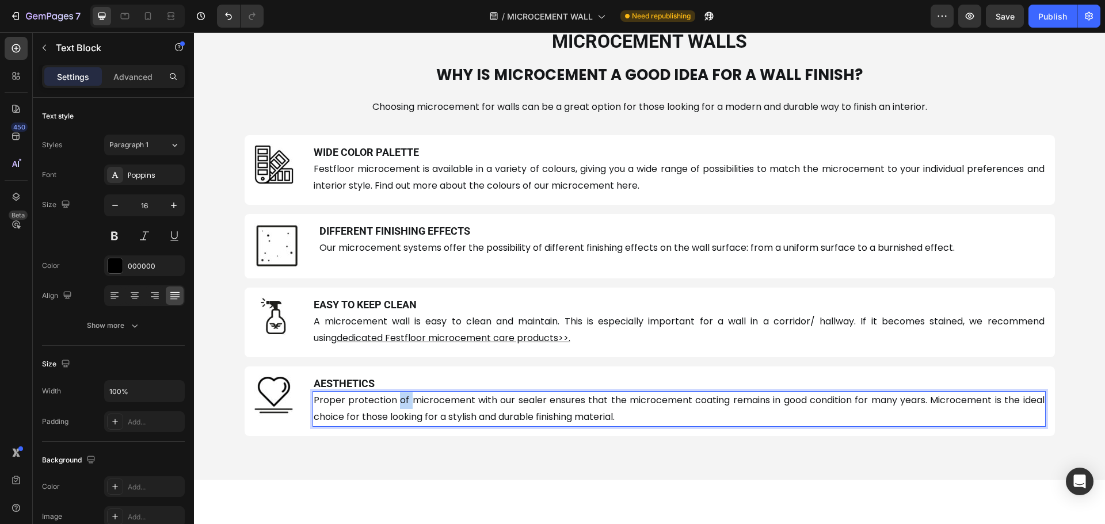
click at [394, 403] on span "Proper protection of microcement with our sealer ensures that the microcement c…" at bounding box center [679, 409] width 731 height 30
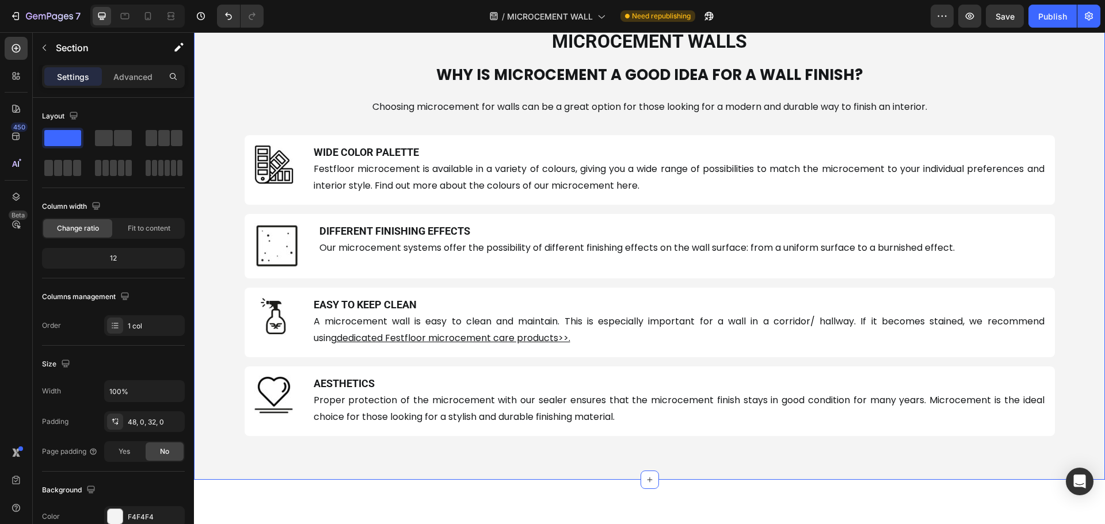
click at [336, 463] on div "⁠⁠⁠⁠⁠⁠⁠ MICROCEMENT WALLS Heading ⁠⁠⁠⁠⁠⁠⁠ WHY IS MICROCEMENT A GOOD IDEA FOR A …" at bounding box center [649, 240] width 911 height 479
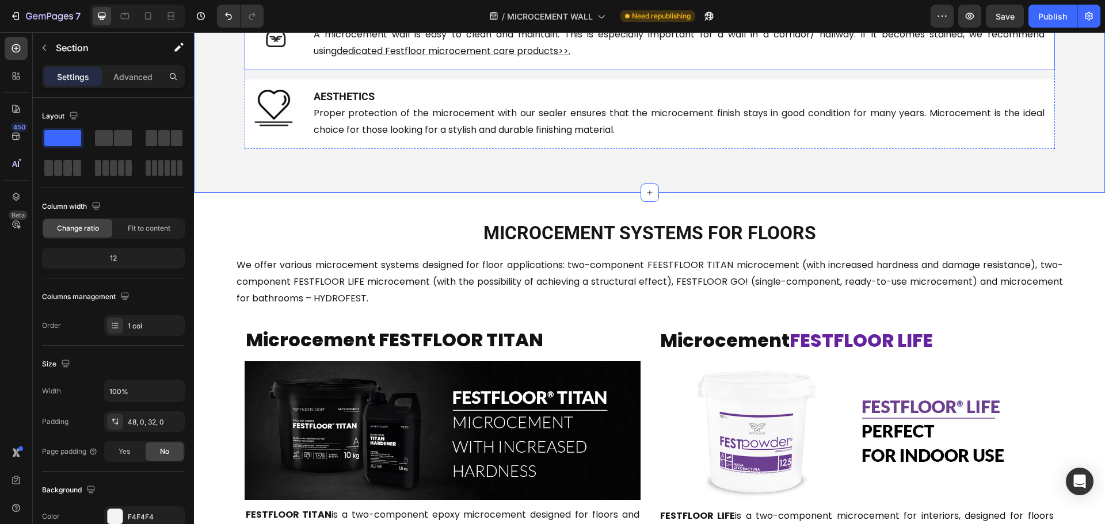
scroll to position [979, 0]
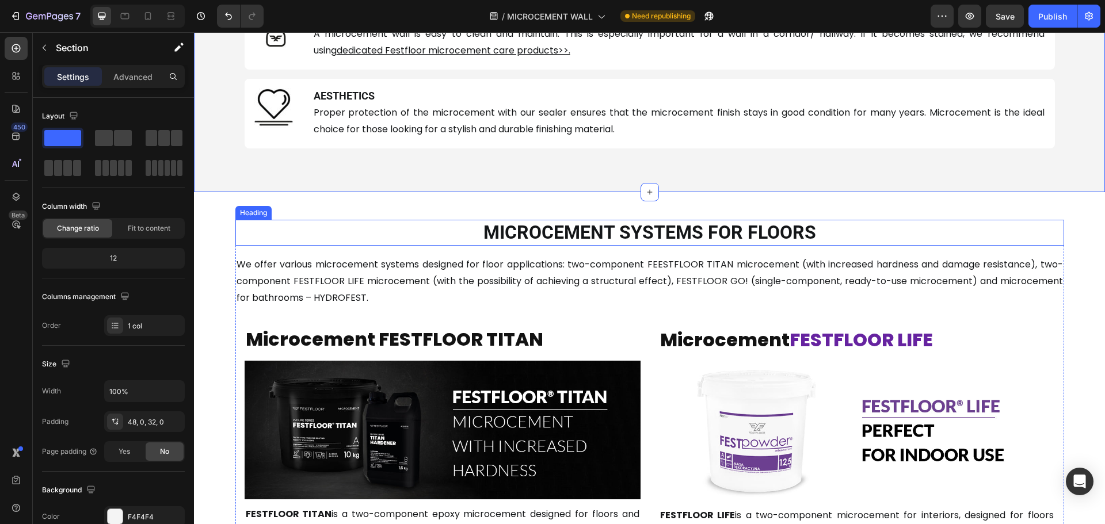
click at [679, 237] on strong "MICROCEMENT SYSTEMS FOR FLOORS" at bounding box center [650, 233] width 333 height 22
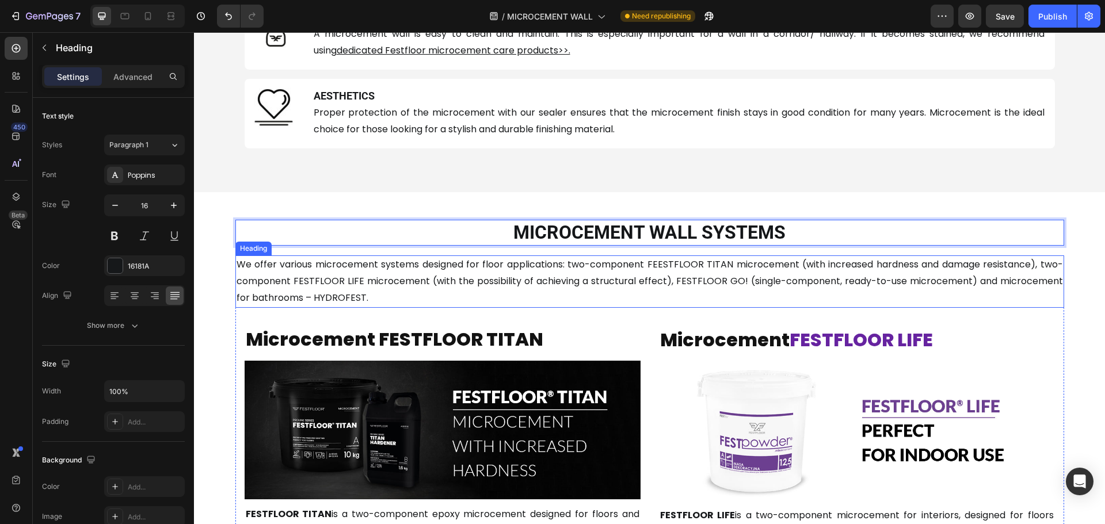
click at [509, 271] on h2 "We offer various microcement systems designed for floor applications: two-compo…" at bounding box center [649, 282] width 829 height 52
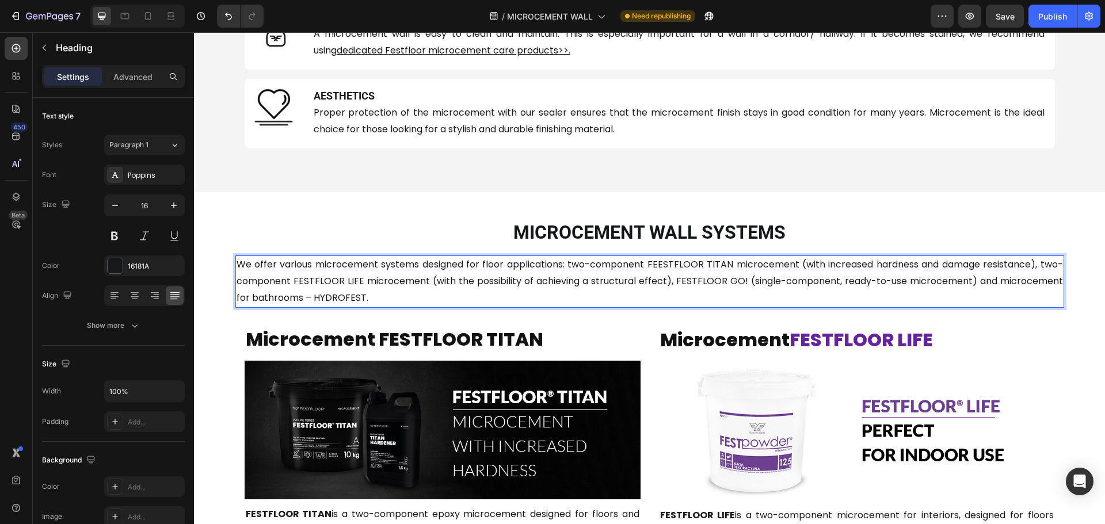
click at [509, 271] on h2 "We offer various microcement systems designed for floor applications: two-compo…" at bounding box center [649, 282] width 829 height 52
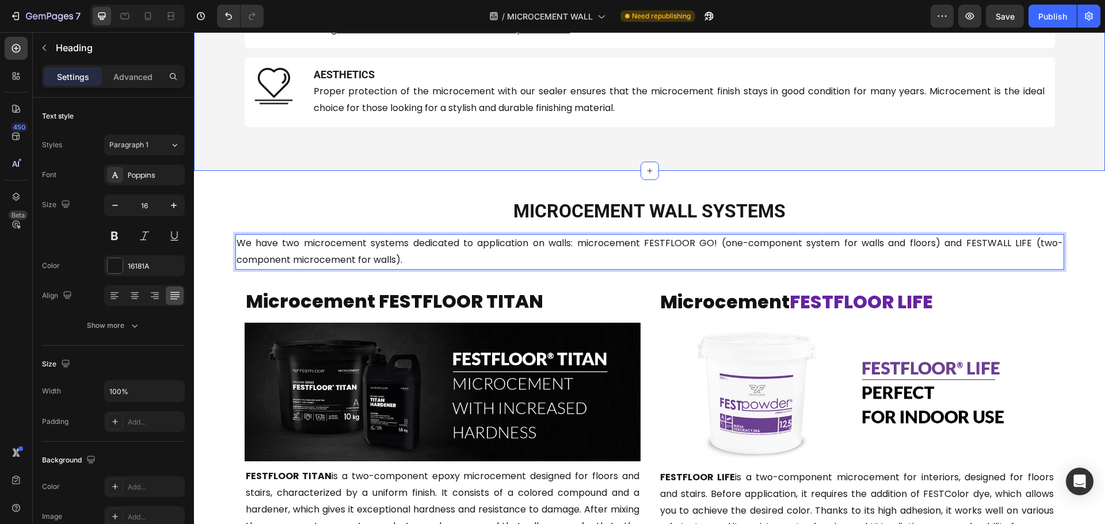
scroll to position [1036, 0]
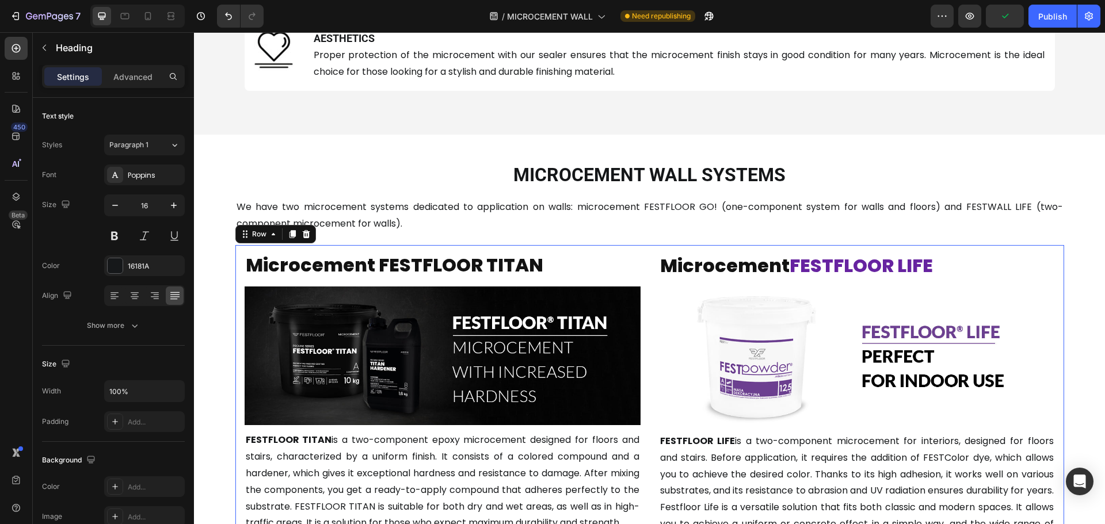
click at [630, 250] on div "Microcement FESTFLOOR TITAN Heading Image FESTFLOOR TITAN is a two-component ep…" at bounding box center [649, 506] width 829 height 523
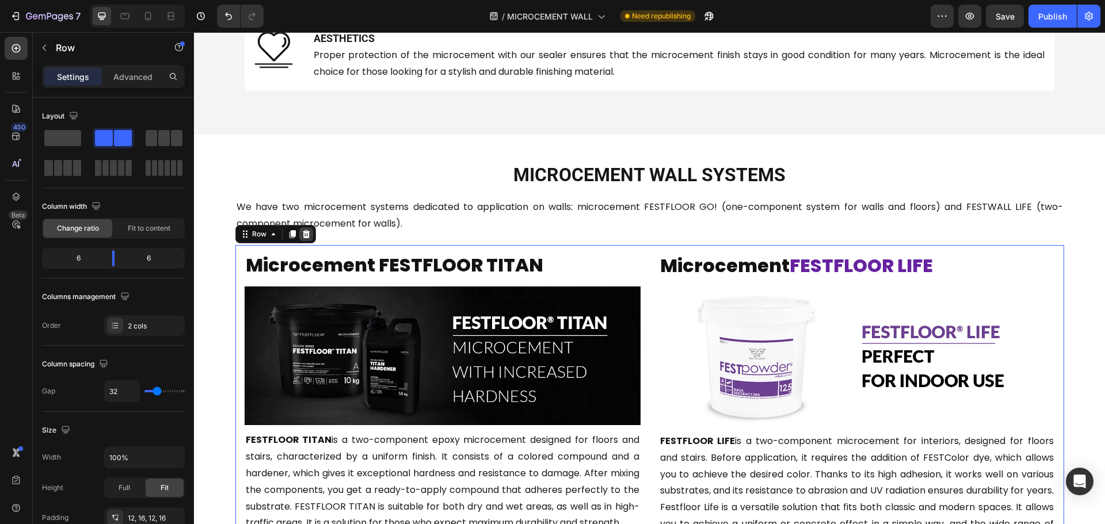
click at [305, 234] on icon at bounding box center [306, 234] width 9 height 9
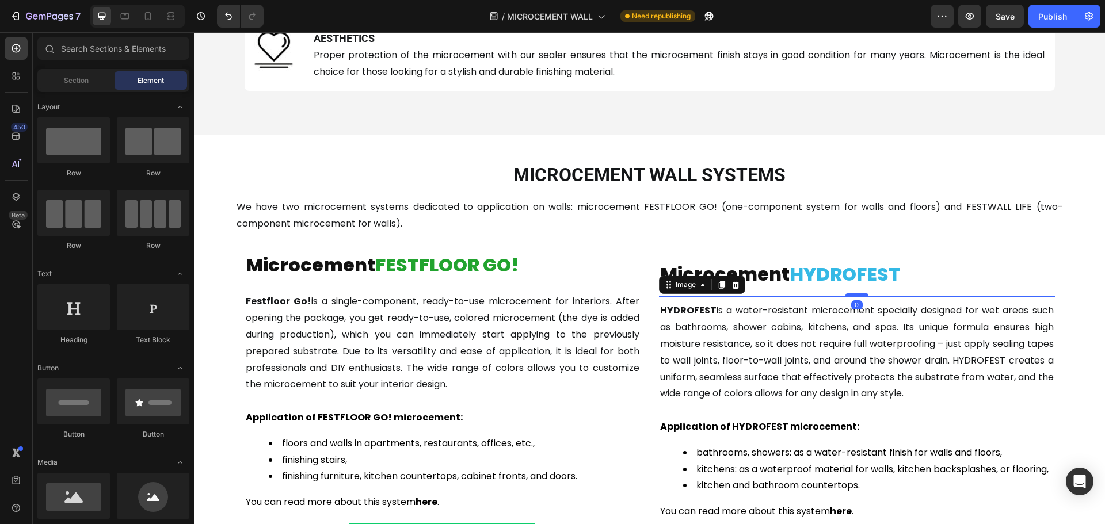
click at [812, 349] on img at bounding box center [857, 365] width 396 height 139
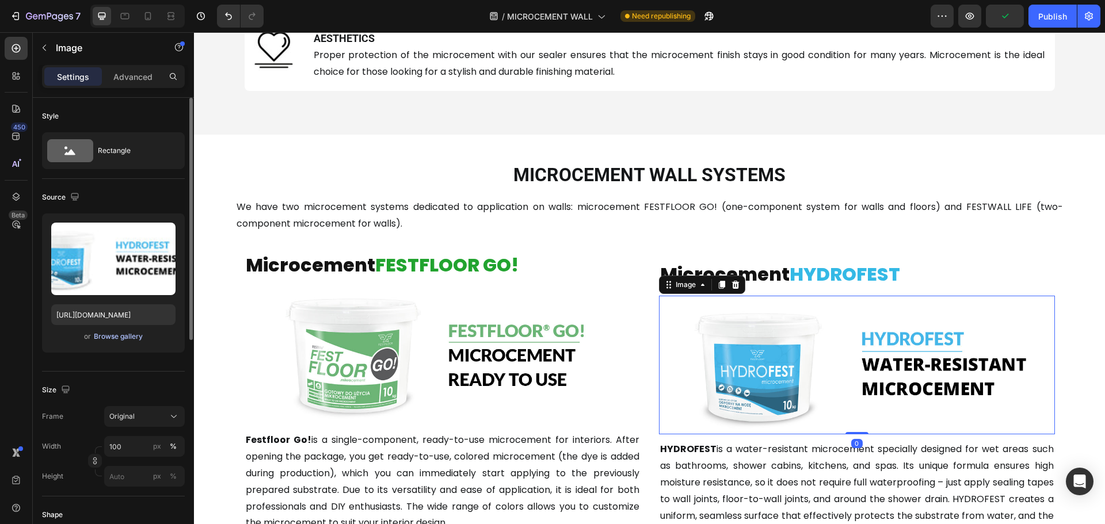
click at [121, 334] on div "Browse gallery" at bounding box center [118, 337] width 49 height 10
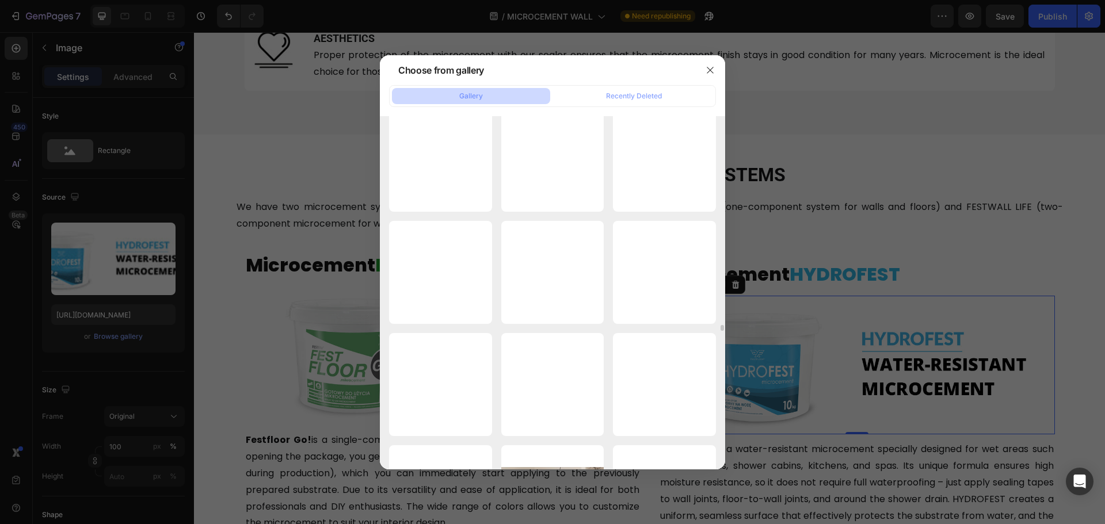
scroll to position [18327, 0]
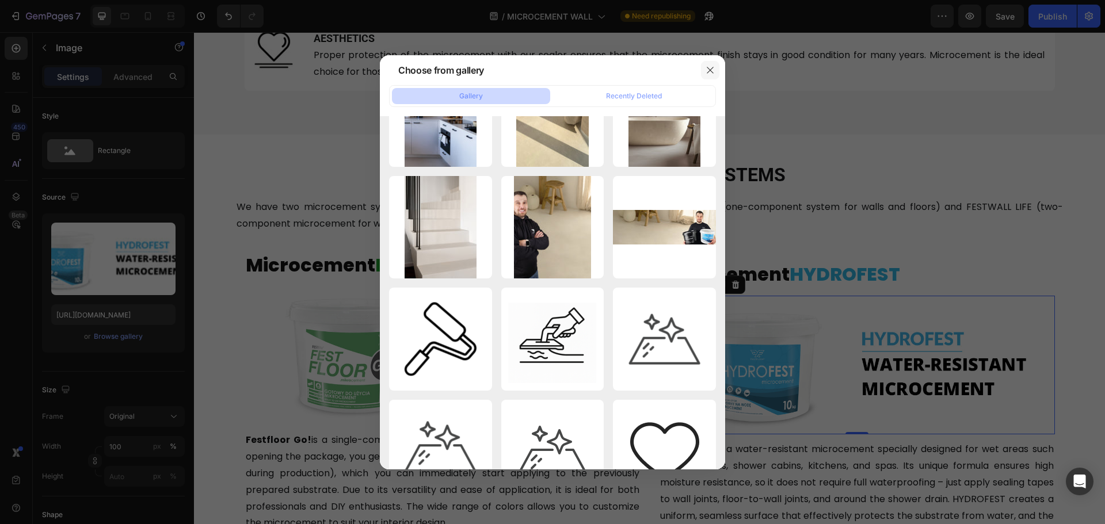
click at [705, 70] on button "button" at bounding box center [710, 70] width 18 height 18
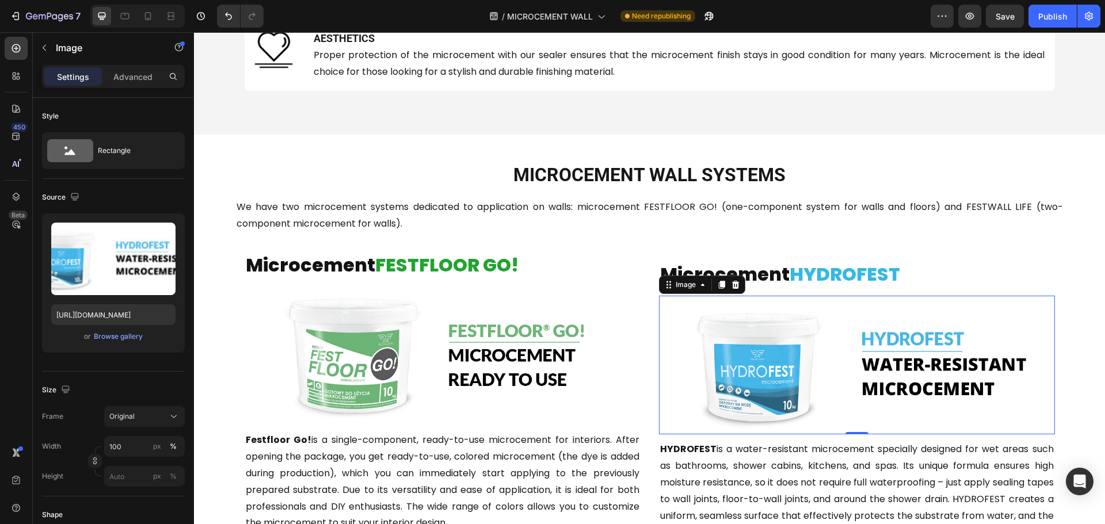
click at [820, 344] on img at bounding box center [857, 365] width 396 height 139
click at [104, 334] on div "Browse gallery" at bounding box center [118, 337] width 49 height 10
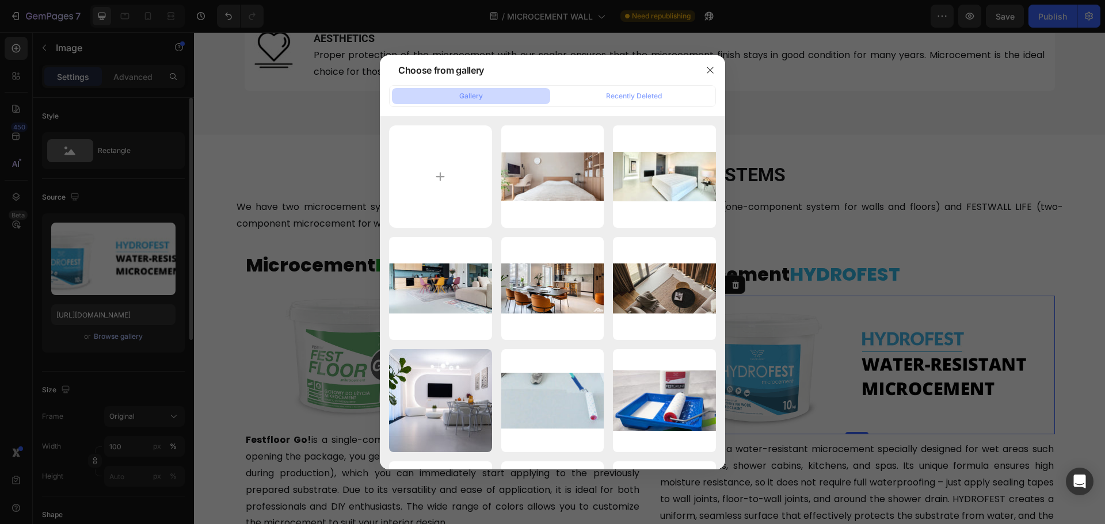
click at [421, 160] on input "file" at bounding box center [440, 176] width 103 height 103
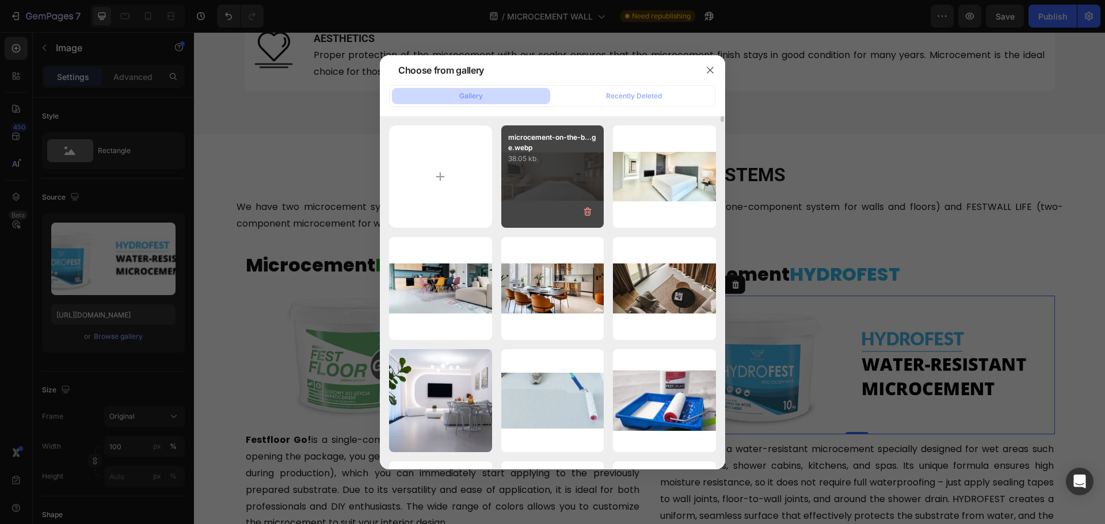
type input "C:\fakepath\festfloor-wall-microcement-perfect-for-walls.jpg"
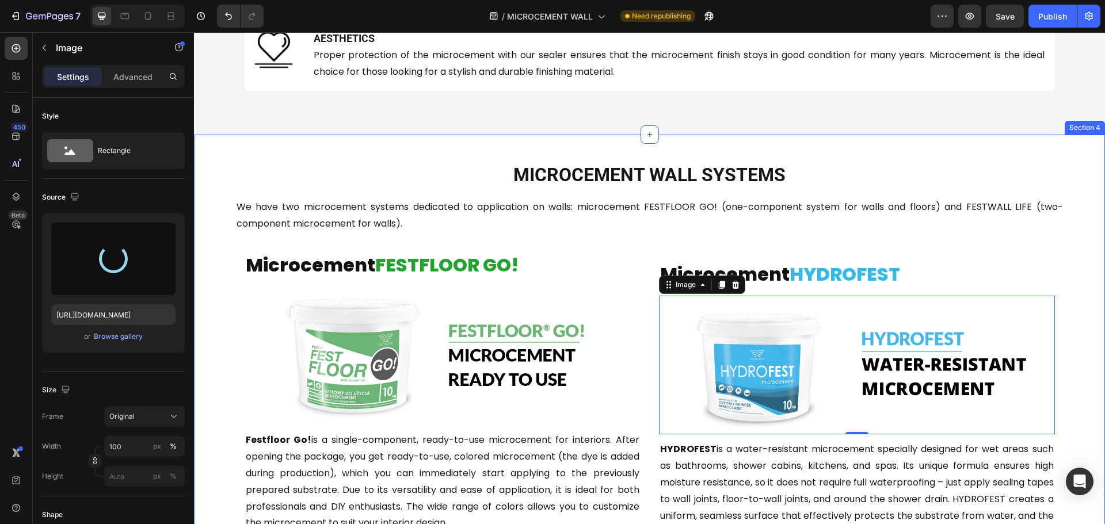
type input "https://cdn.shopify.com/s/files/1/0614/6061/1304/files/gempages_567857983174738…"
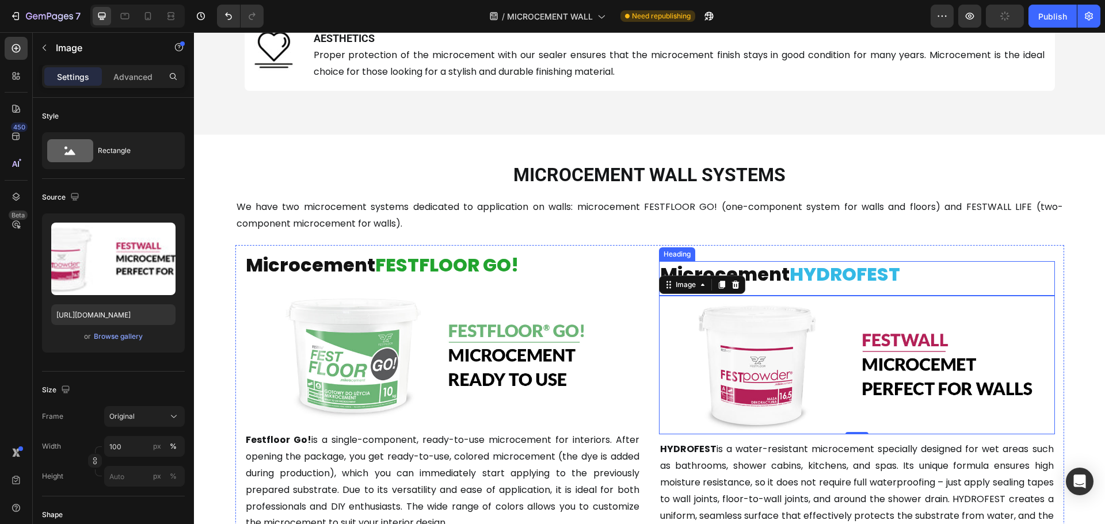
click at [745, 272] on h2 "Microcement HYDROFEST" at bounding box center [857, 274] width 396 height 26
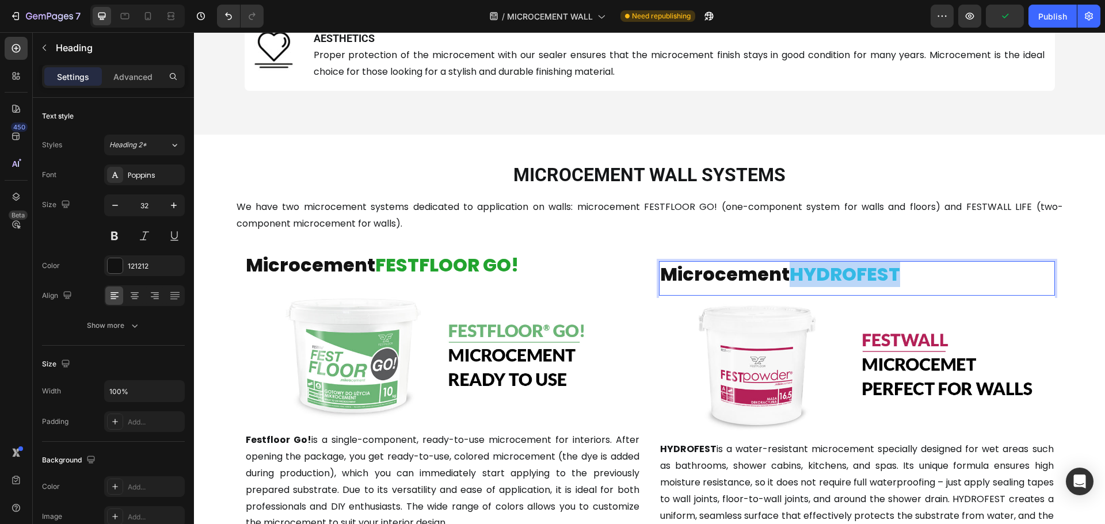
click at [793, 272] on span "HYDROFEST" at bounding box center [845, 274] width 111 height 26
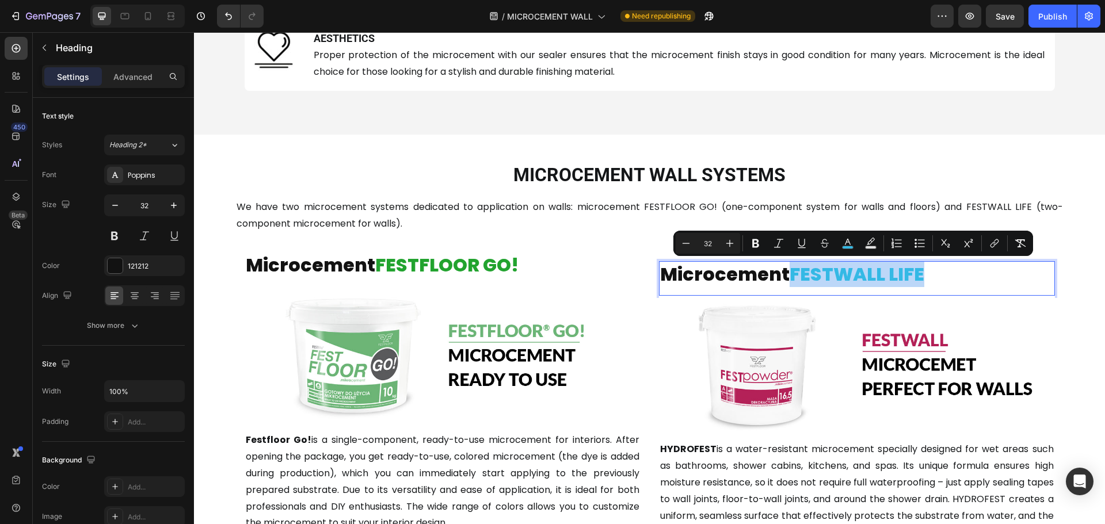
drag, startPoint x: 790, startPoint y: 277, endPoint x: 940, endPoint y: 272, distance: 150.3
click at [940, 272] on p "Microcement FESTWALL LIFE" at bounding box center [857, 274] width 394 height 24
click at [845, 246] on rect "Editor contextual toolbar" at bounding box center [848, 247] width 11 height 3
type input "34B9E5"
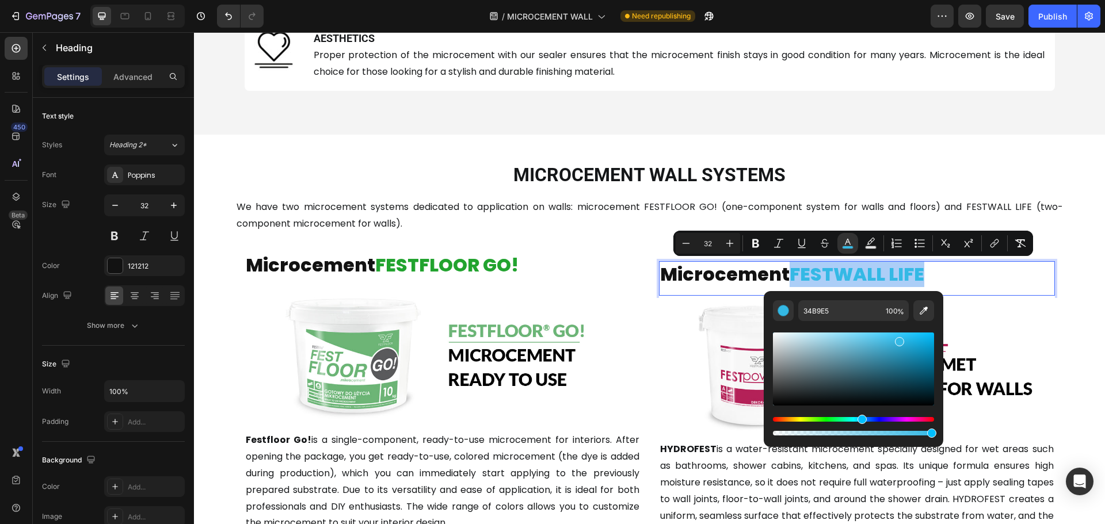
click at [903, 420] on div "Hue" at bounding box center [853, 419] width 161 height 5
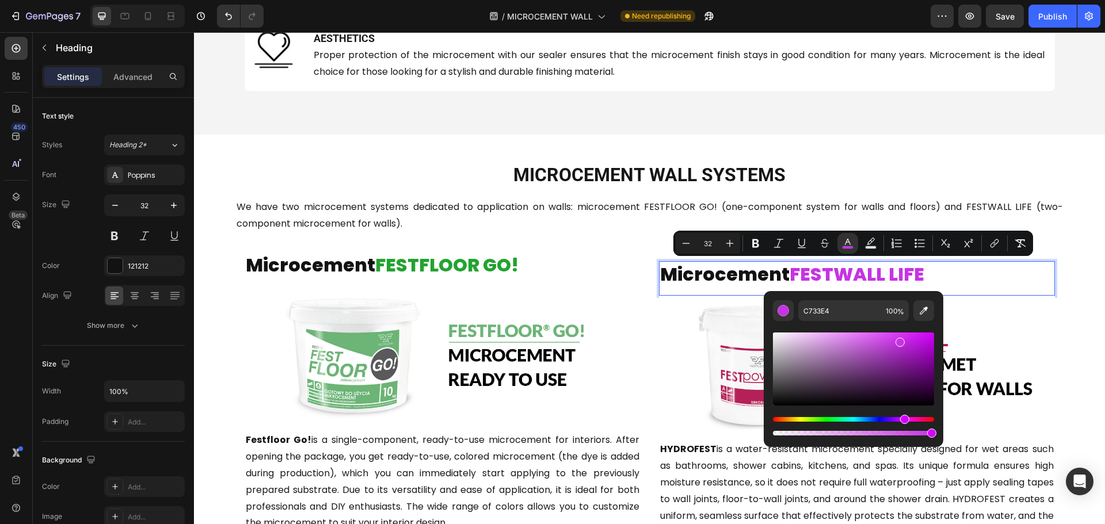
click at [912, 418] on div "Hue" at bounding box center [853, 419] width 161 height 5
click at [918, 420] on div "Hue" at bounding box center [913, 419] width 9 height 9
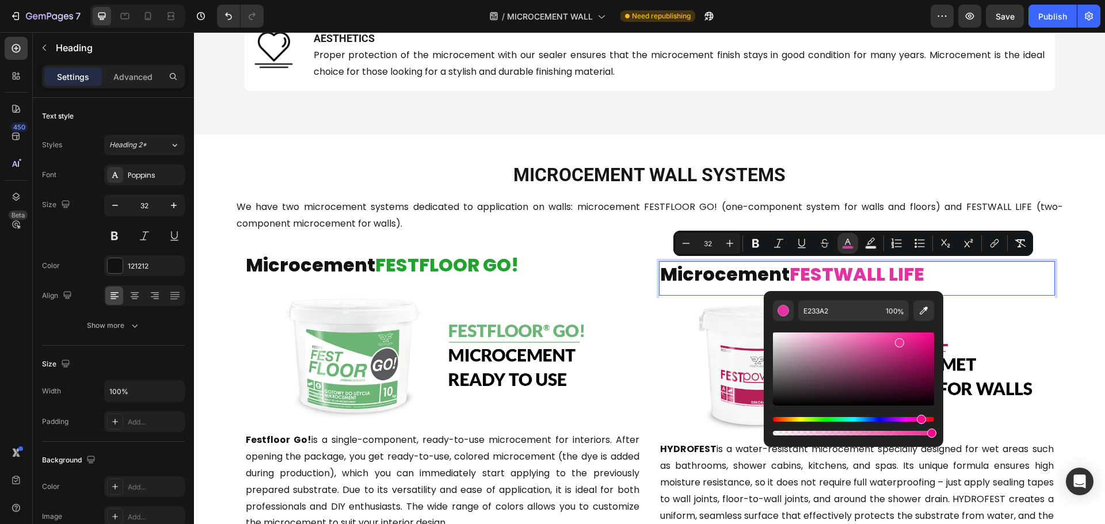
click at [920, 420] on div "Hue" at bounding box center [921, 419] width 9 height 9
click at [924, 420] on div "Hue" at bounding box center [925, 419] width 9 height 9
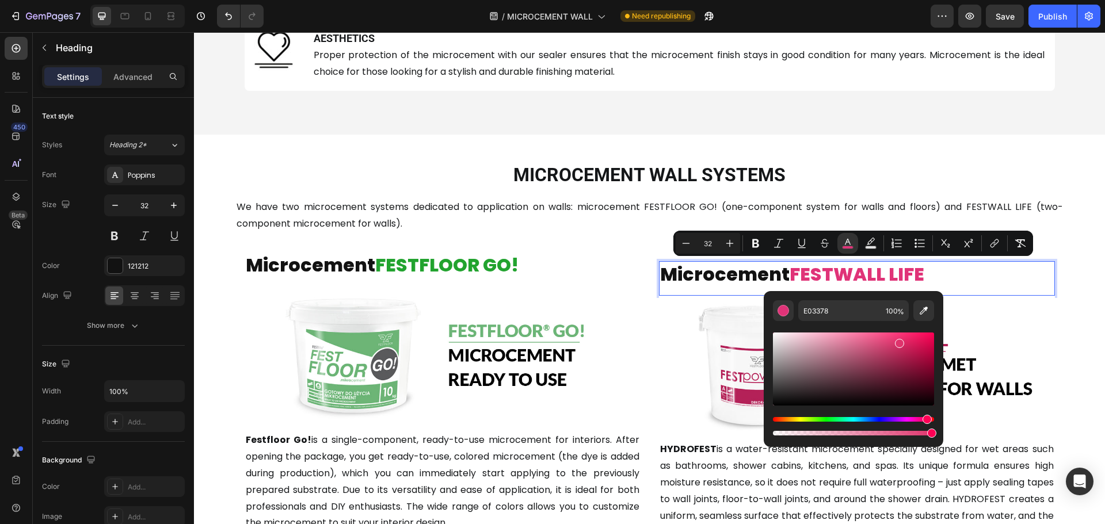
click at [926, 421] on div "Hue" at bounding box center [927, 419] width 9 height 9
click at [919, 420] on div "Hue" at bounding box center [853, 419] width 161 height 5
click at [924, 420] on div "Hue" at bounding box center [926, 419] width 9 height 9
drag, startPoint x: 900, startPoint y: 345, endPoint x: 911, endPoint y: 368, distance: 25.0
click at [911, 368] on div "Editor contextual toolbar" at bounding box center [912, 369] width 9 height 9
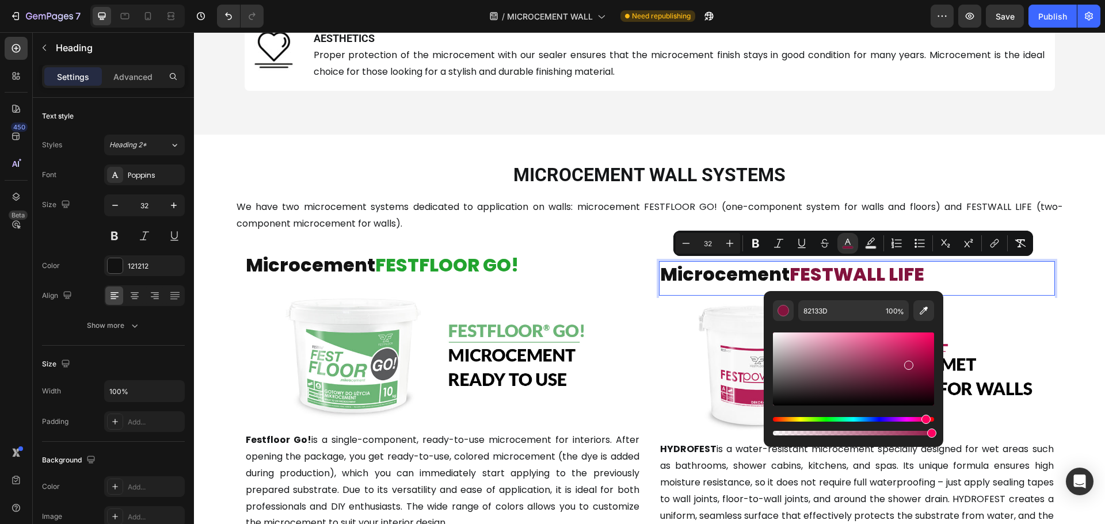
drag, startPoint x: 911, startPoint y: 368, endPoint x: 906, endPoint y: 362, distance: 8.2
click at [906, 362] on div "Editor contextual toolbar" at bounding box center [908, 365] width 9 height 9
drag, startPoint x: 906, startPoint y: 363, endPoint x: 903, endPoint y: 355, distance: 8.8
click at [903, 355] on div "Editor contextual toolbar" at bounding box center [904, 358] width 9 height 9
drag, startPoint x: 903, startPoint y: 356, endPoint x: 912, endPoint y: 352, distance: 10.3
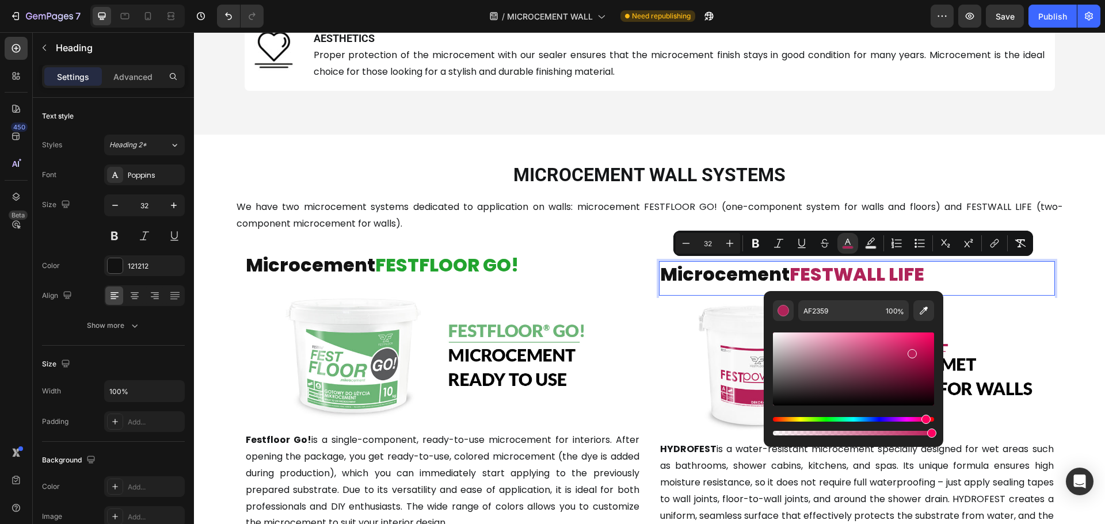
click at [912, 352] on div "Editor contextual toolbar" at bounding box center [912, 353] width 9 height 9
type input "BC1A58"
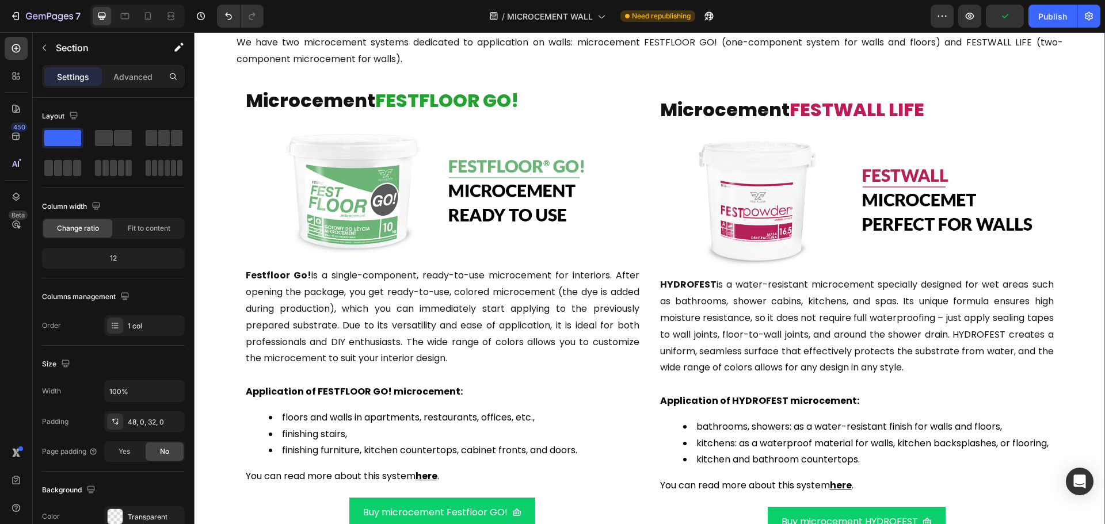
scroll to position [1209, 0]
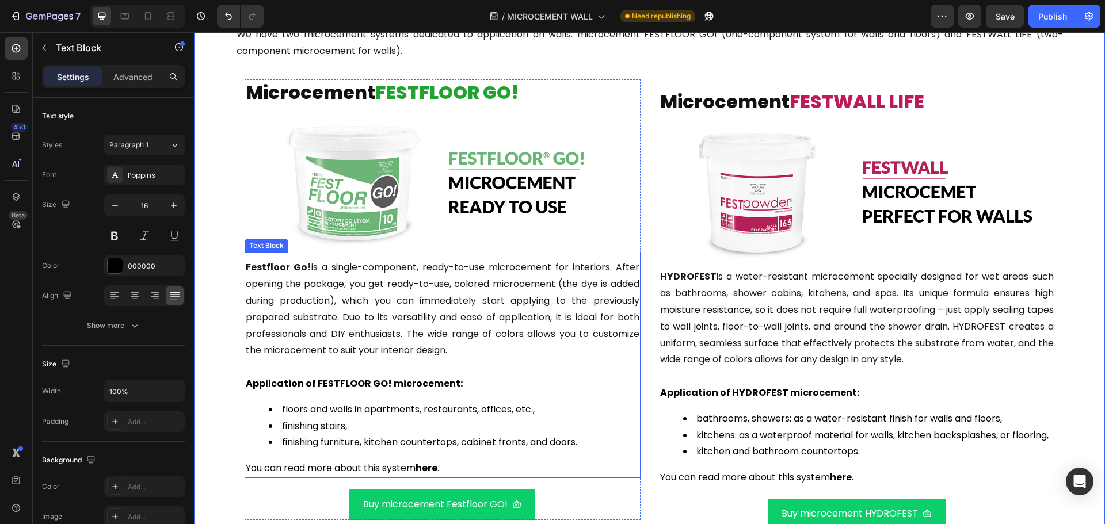
click at [329, 306] on span "Festfloor Go! is a single-component, ready-to-use microcement for interiors. Af…" at bounding box center [443, 309] width 394 height 96
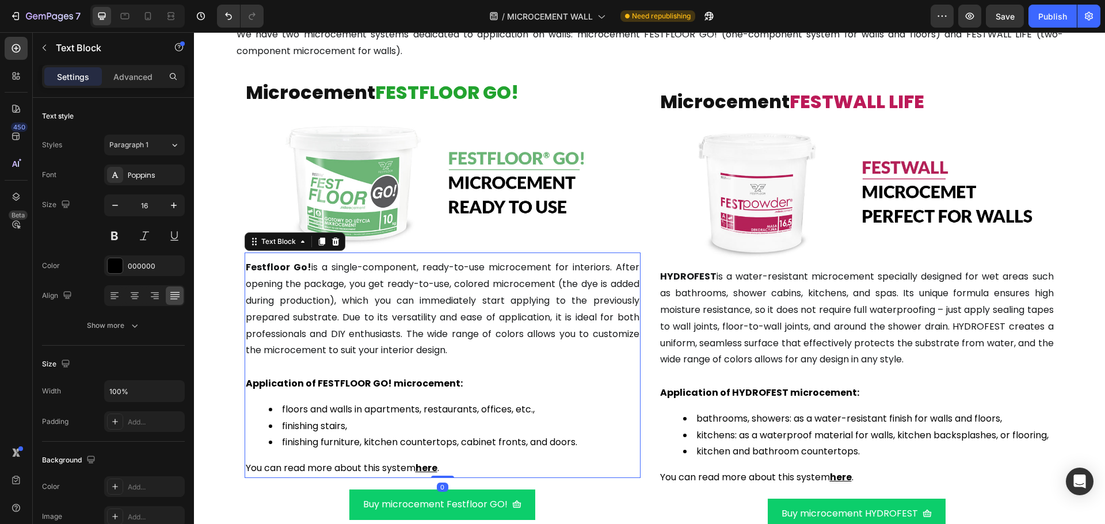
click at [329, 305] on span "Festfloor Go! is a single-component, ready-to-use microcement for interiors. Af…" at bounding box center [443, 309] width 394 height 96
click at [295, 328] on span "Festfloor Go! is a single-component, ready-to-use microcement for interiors. Af…" at bounding box center [443, 309] width 394 height 96
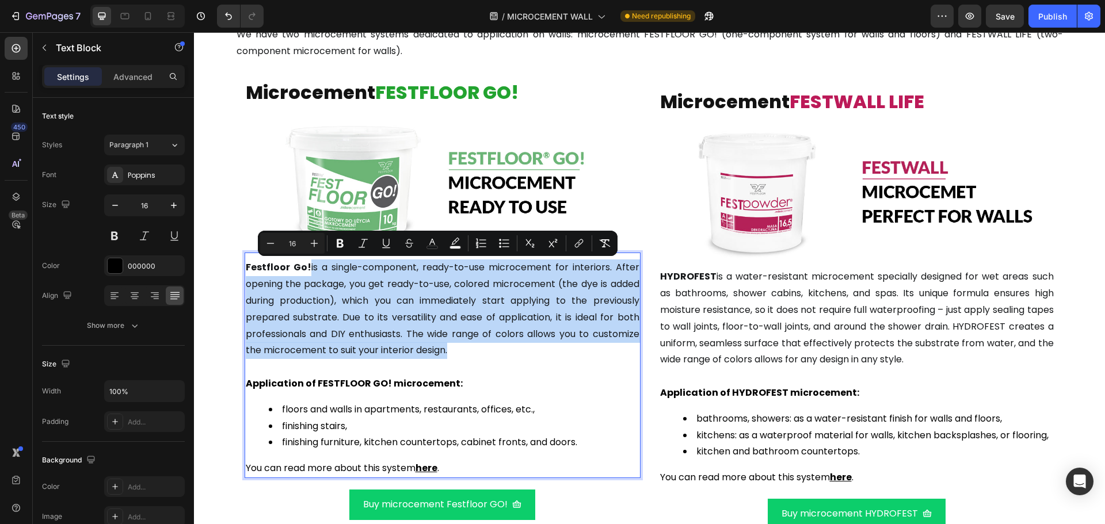
drag, startPoint x: 305, startPoint y: 265, endPoint x: 454, endPoint y: 347, distance: 170.3
click at [454, 347] on p "Festfloor Go! is a single-component, ready-to-use microcement for interiors. Af…" at bounding box center [443, 310] width 394 height 100
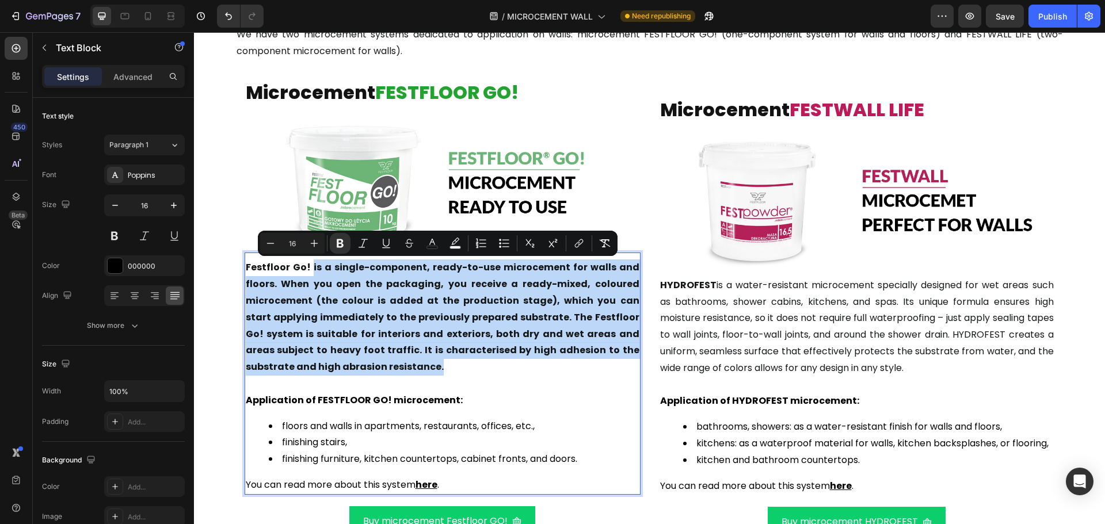
drag, startPoint x: 366, startPoint y: 356, endPoint x: 309, endPoint y: 265, distance: 107.3
click at [309, 265] on p "Festfloor Go! is a single-component, ready-to-use microcement for walls and flo…" at bounding box center [443, 318] width 394 height 116
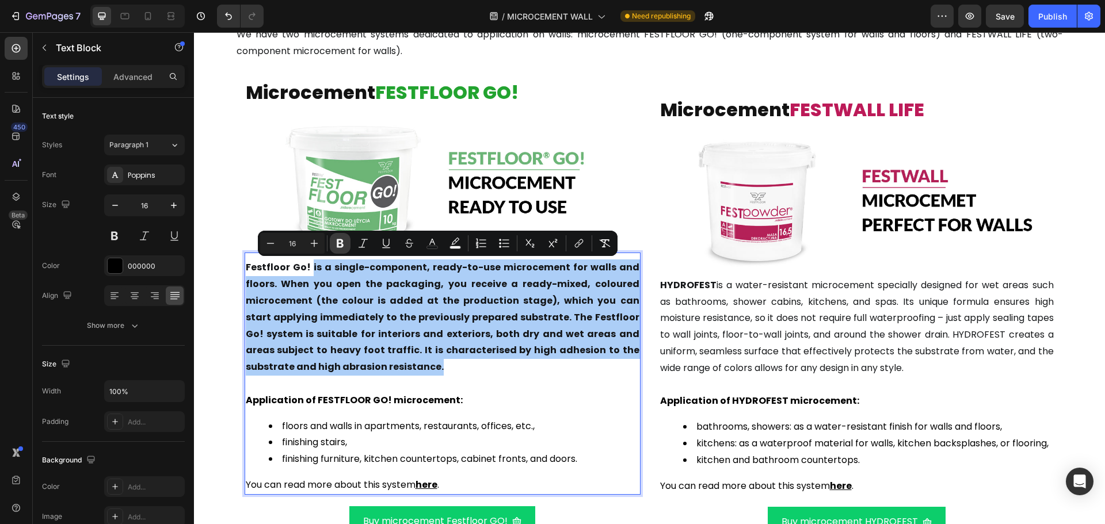
click at [341, 239] on icon "Editor contextual toolbar" at bounding box center [340, 243] width 7 height 9
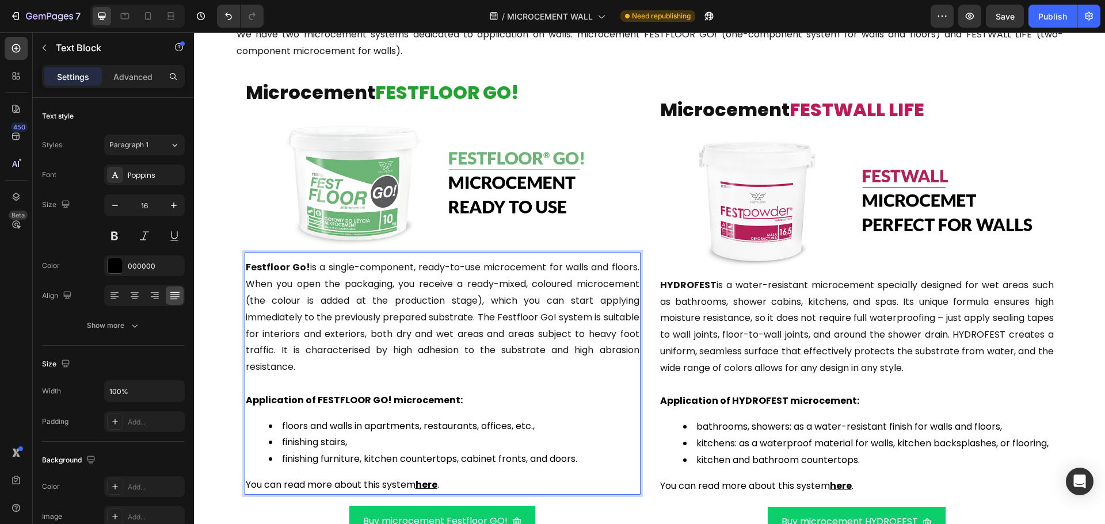
click at [353, 367] on p "Festfloor Go! is a single-component, ready-to-use microcement for walls and flo…" at bounding box center [443, 318] width 394 height 116
click at [348, 397] on strong "Application of FESTFLOOR GO! microcement:" at bounding box center [354, 400] width 217 height 13
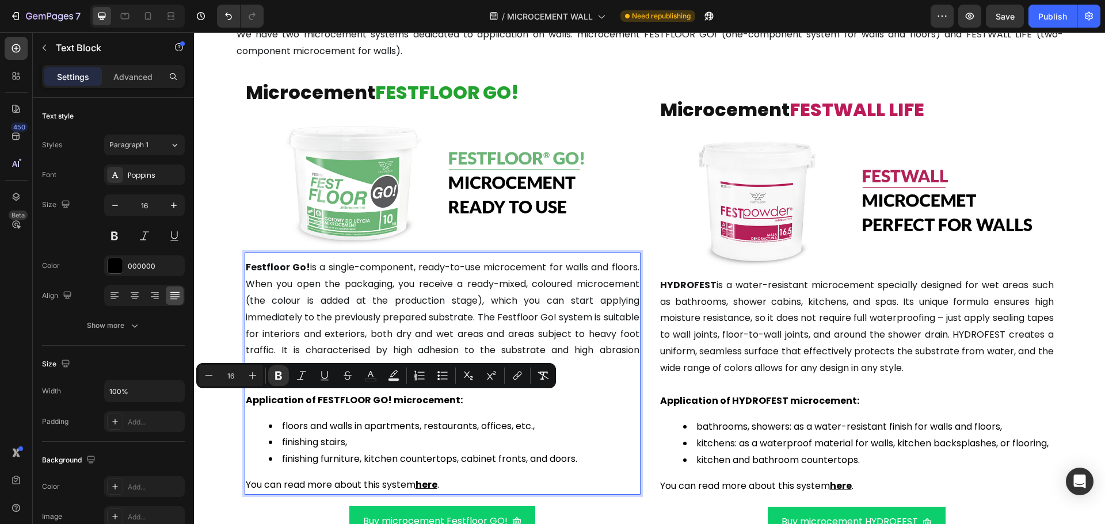
click at [448, 399] on strong "Application of FESTFLOOR GO! microcement:" at bounding box center [354, 400] width 217 height 13
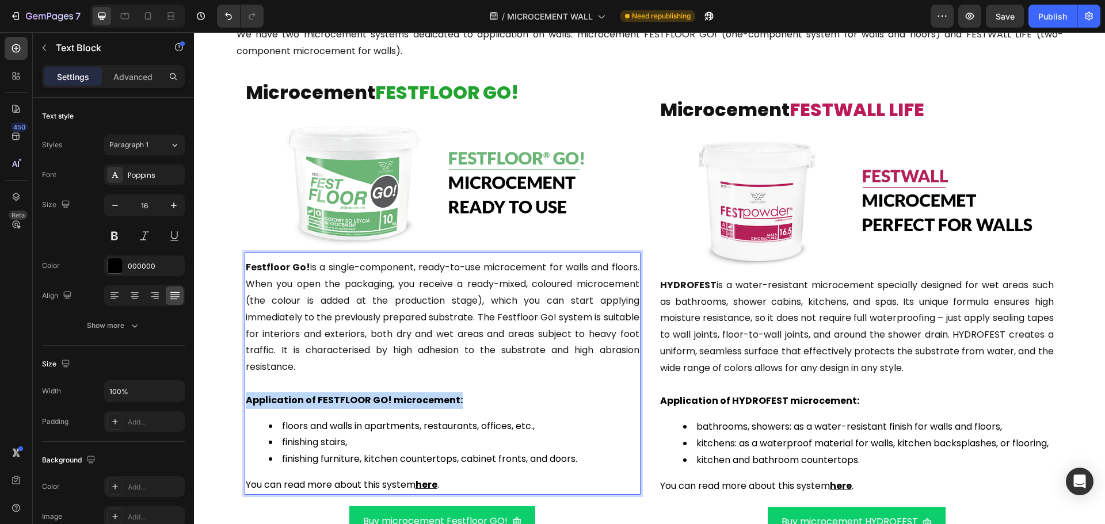
drag, startPoint x: 461, startPoint y: 404, endPoint x: 244, endPoint y: 401, distance: 217.0
click at [246, 401] on p "Application of FESTFLOOR GO! microcement:" at bounding box center [443, 401] width 394 height 17
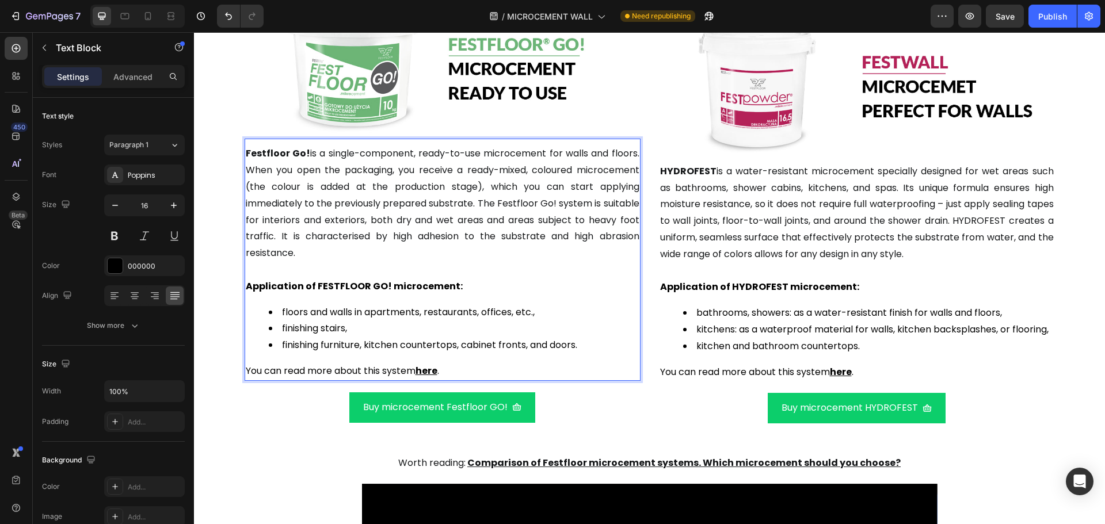
scroll to position [1324, 0]
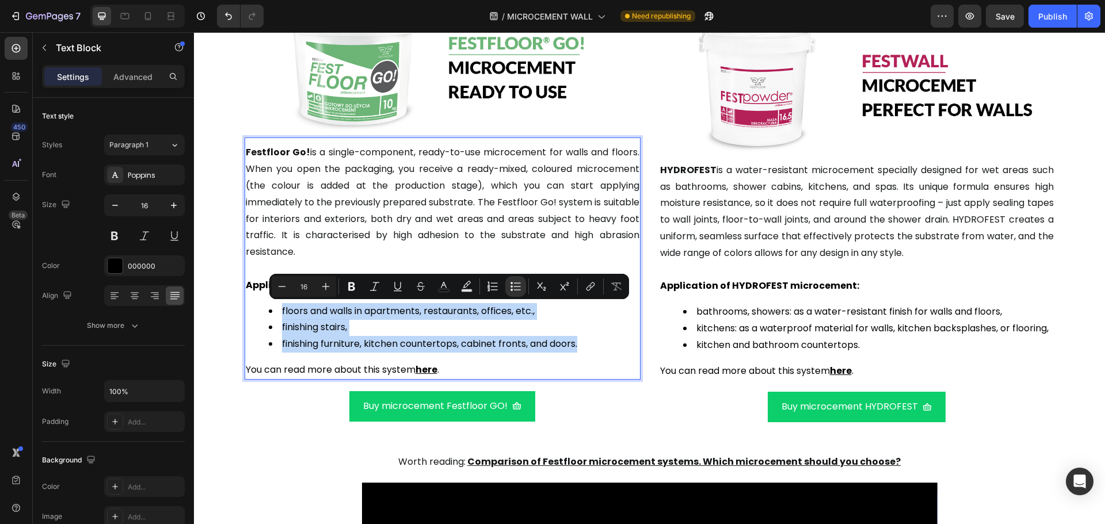
drag, startPoint x: 566, startPoint y: 340, endPoint x: 270, endPoint y: 313, distance: 297.2
click at [270, 313] on ul "floors and walls in apartments, restaurants, offices, etc., finishing stairs, f…" at bounding box center [443, 328] width 394 height 50
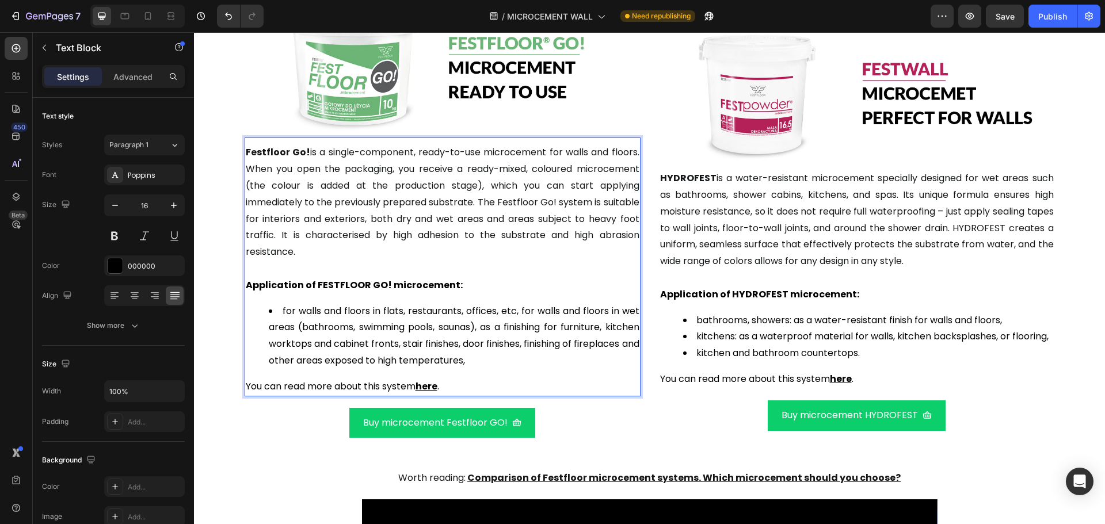
click at [517, 310] on li "for walls and floors in flats, restaurants, offices, etc, for walls and floors …" at bounding box center [454, 336] width 371 height 66
click at [614, 325] on li "for walls and floors in wet areas (bathrooms, swimming pools, saunas), as a fin…" at bounding box center [454, 344] width 371 height 50
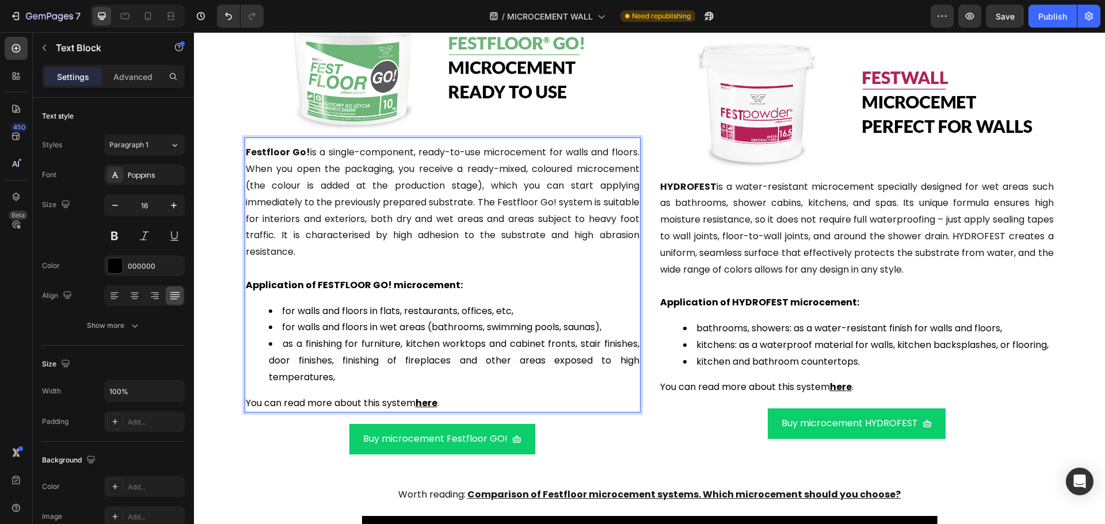
click at [576, 345] on li "as a finishing for furniture, kitchen worktops and cabinet fronts, stair finish…" at bounding box center [454, 361] width 371 height 50
click at [340, 360] on li "stair finishes, door finishes, finishing of fireplaces and other areas exposed …" at bounding box center [454, 369] width 371 height 33
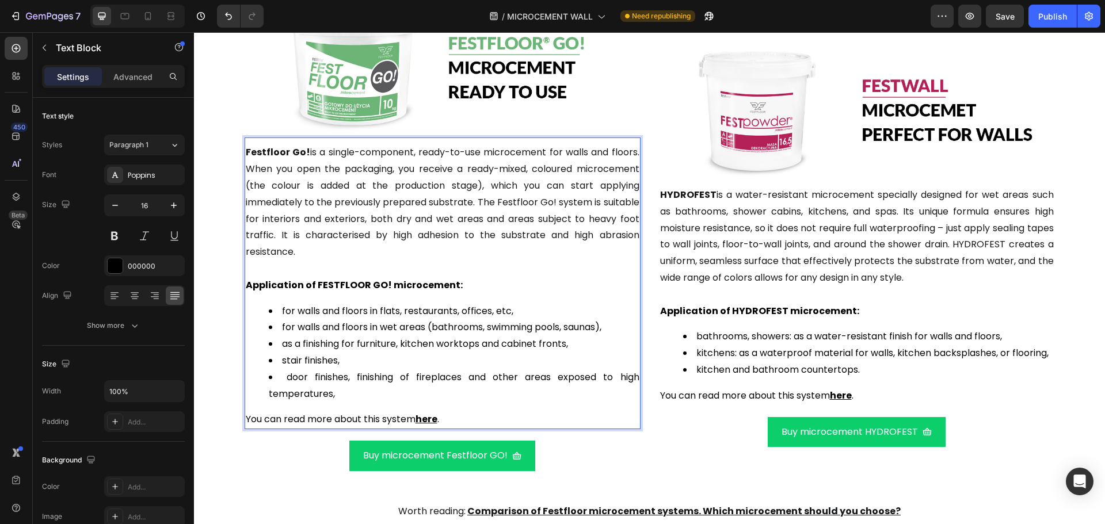
click at [353, 378] on li "door finishes, finishing of fireplaces and other areas exposed to high temperat…" at bounding box center [454, 386] width 371 height 33
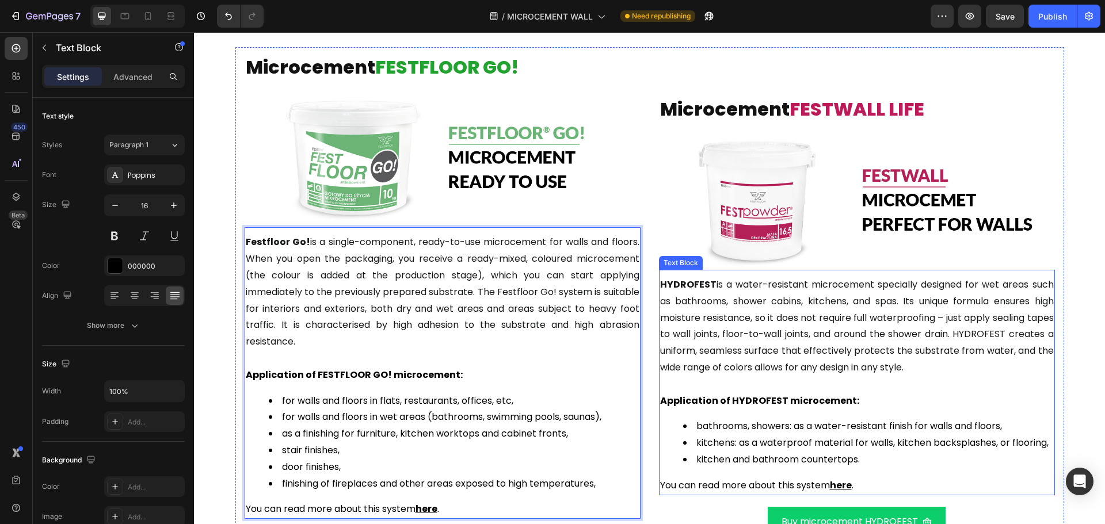
scroll to position [1209, 0]
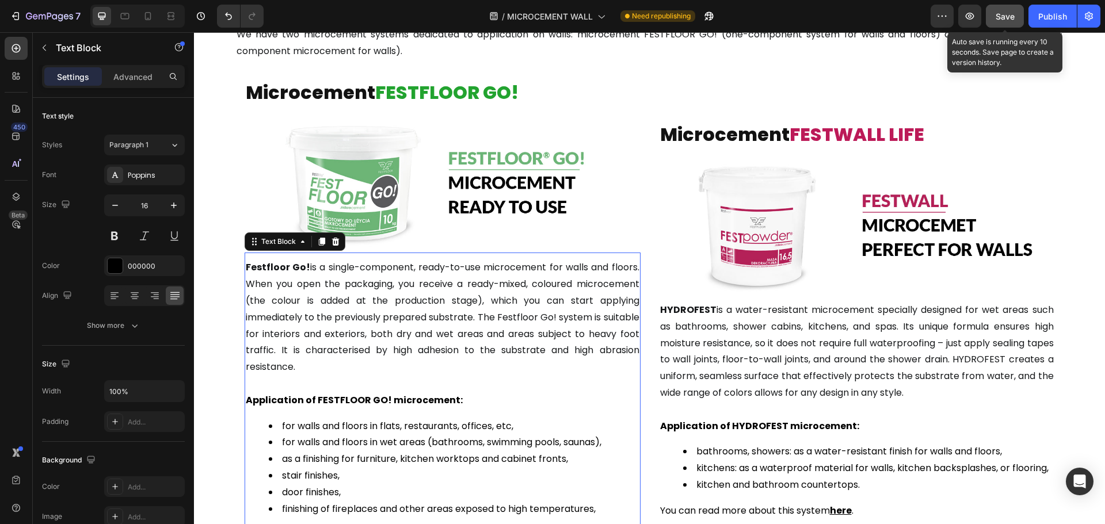
click at [1007, 16] on span "Save" at bounding box center [1005, 17] width 19 height 10
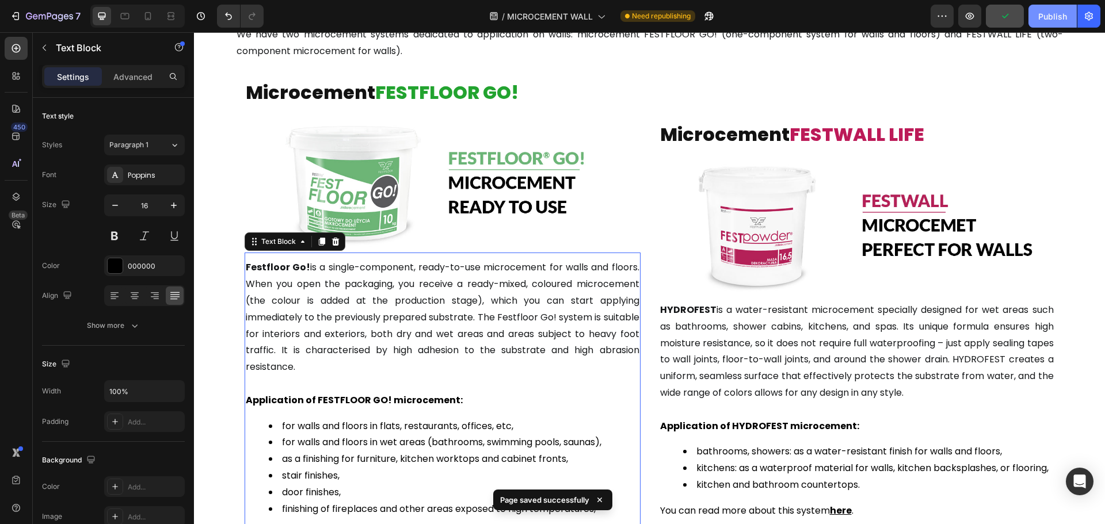
click at [1045, 15] on div "Publish" at bounding box center [1052, 16] width 29 height 12
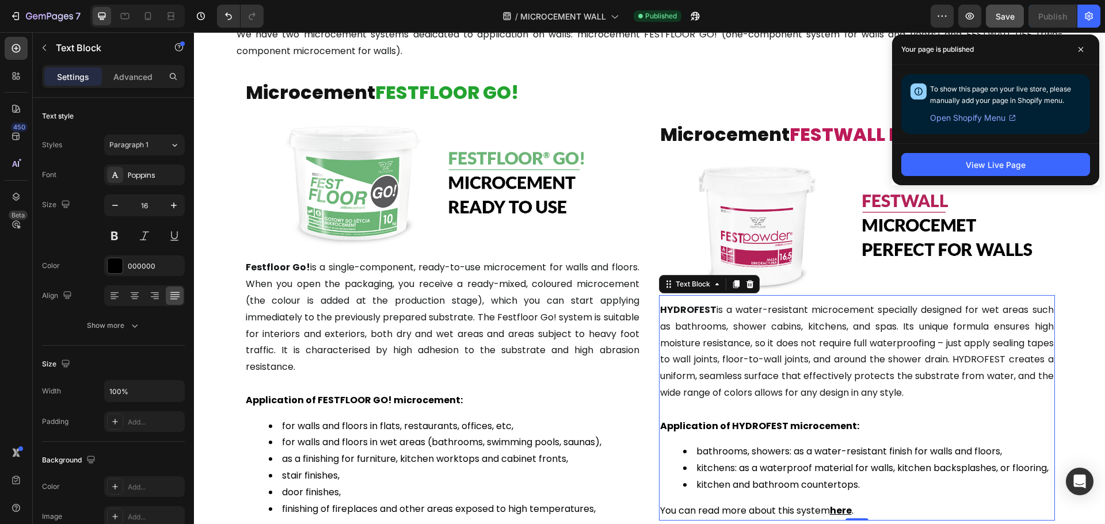
click at [733, 344] on span "HYDROFEST is a water-resistant microcement specially designed for wet areas suc…" at bounding box center [857, 351] width 394 height 96
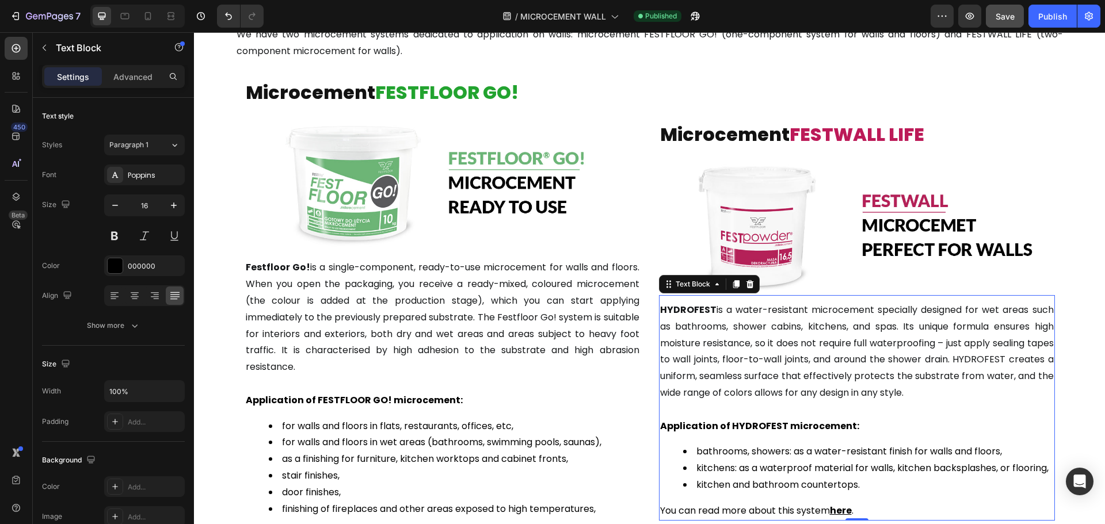
click at [733, 344] on span "HYDROFEST is a water-resistant microcement specially designed for wet areas suc…" at bounding box center [857, 351] width 394 height 96
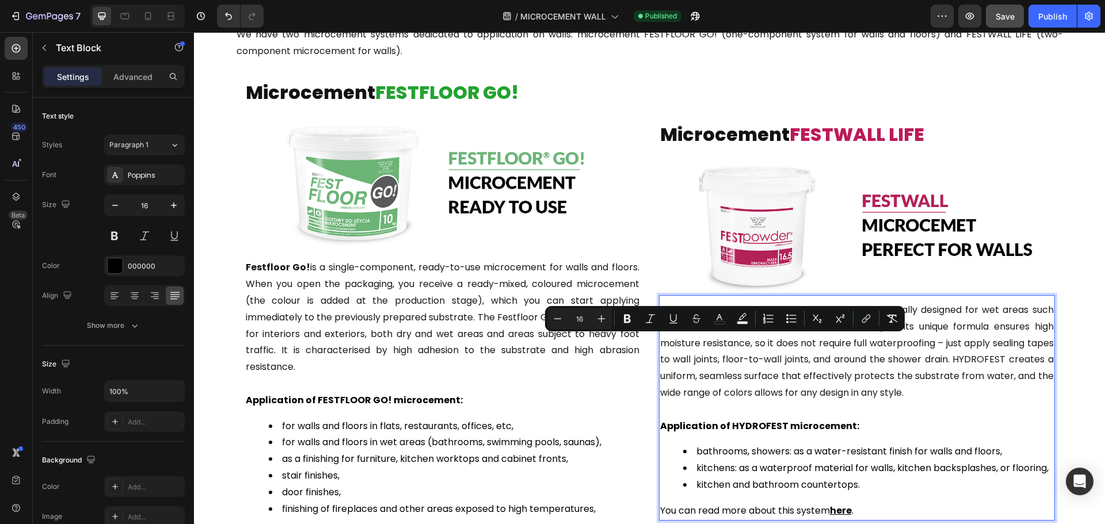
drag, startPoint x: 966, startPoint y: 394, endPoint x: 976, endPoint y: 393, distance: 9.2
click at [966, 393] on span "HYDROFEST is a water-resistant microcement specially designed for wet areas suc…" at bounding box center [857, 351] width 394 height 96
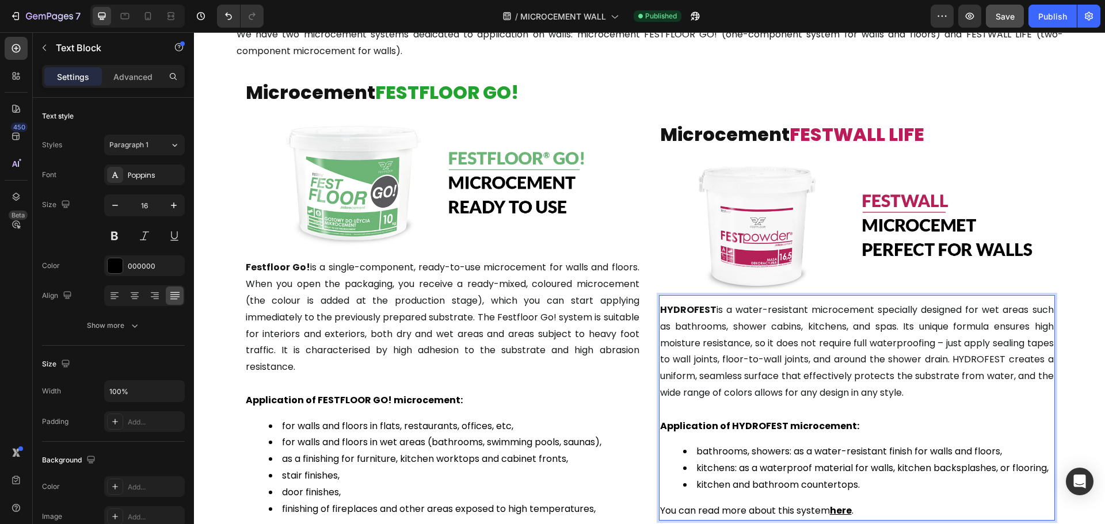
click at [989, 391] on p "HYDROFEST is a water-resistant microcement specially designed for wet areas suc…" at bounding box center [857, 352] width 394 height 100
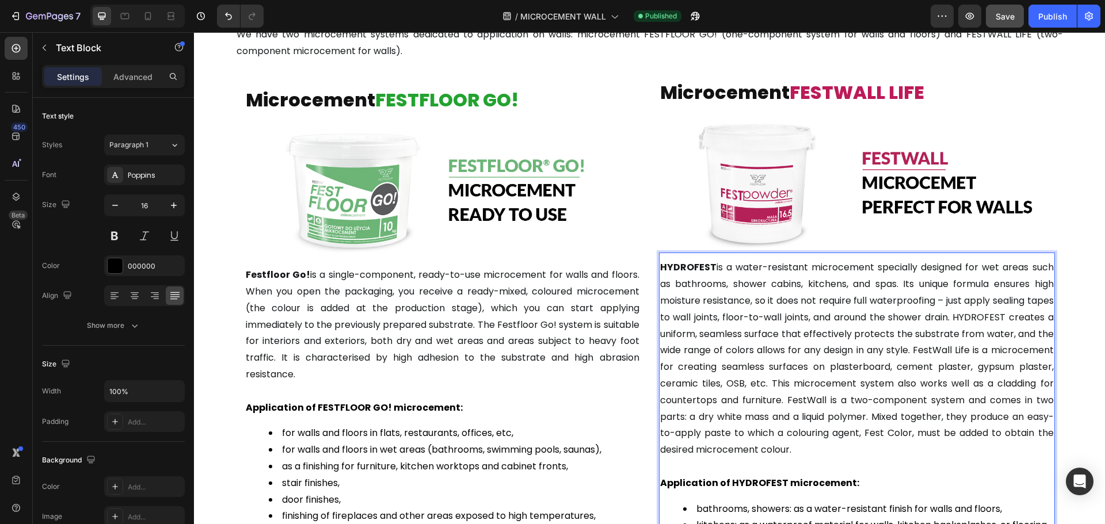
scroll to position [1166, 0]
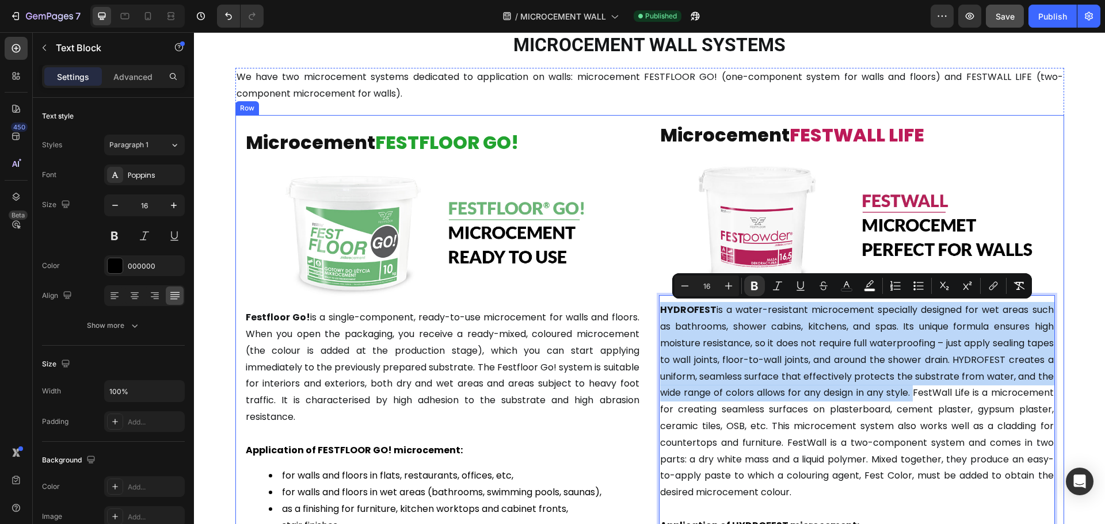
drag, startPoint x: 983, startPoint y: 391, endPoint x: 645, endPoint y: 313, distance: 346.3
click at [645, 313] on div "Microcement FESTFLOOR GO! Heading Image Festfloor Go! is a single-component, re…" at bounding box center [649, 392] width 829 height 554
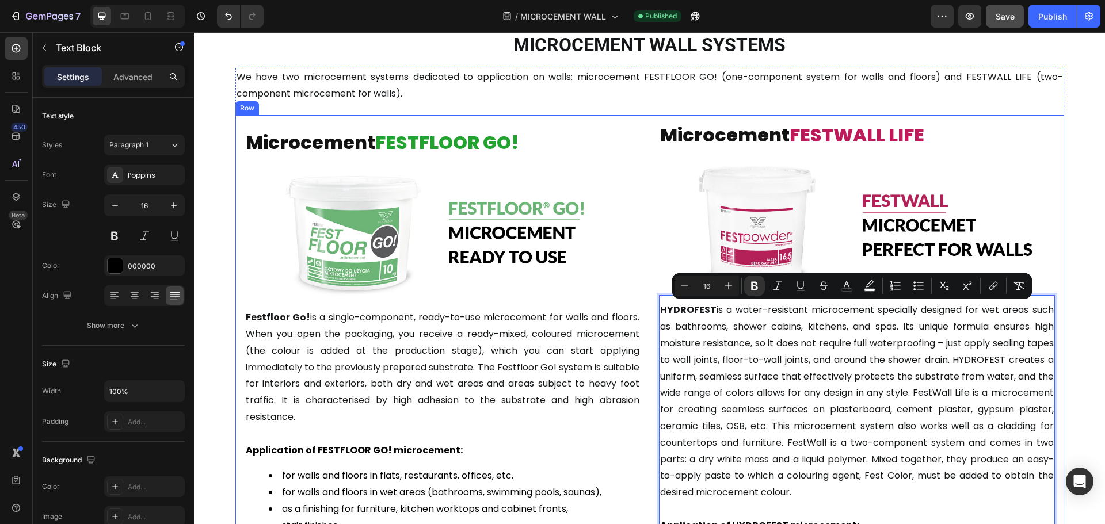
scroll to position [1209, 0]
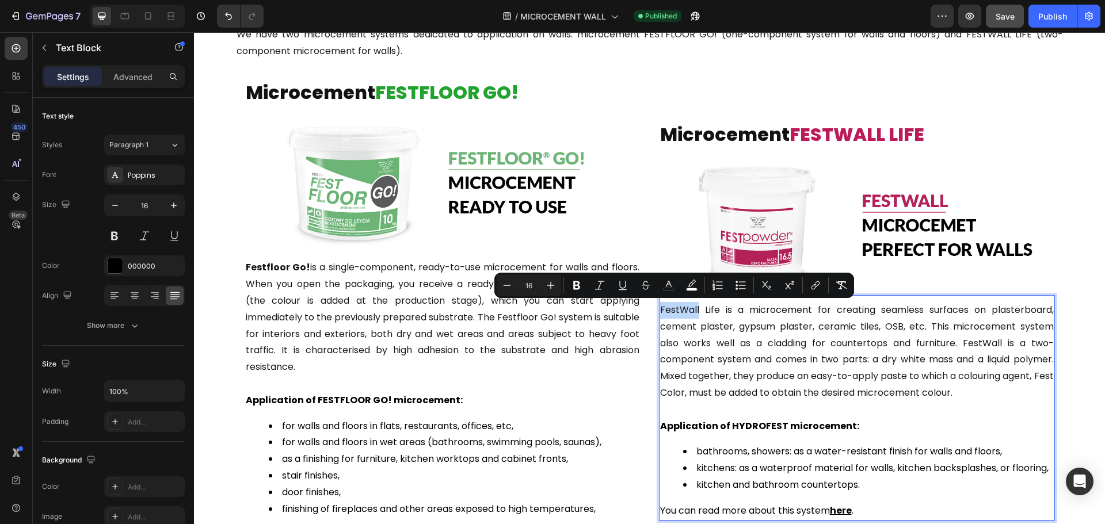
drag, startPoint x: 696, startPoint y: 310, endPoint x: 655, endPoint y: 315, distance: 41.1
click at [659, 315] on div "FestWall Life is a microcement for creating seamless surfaces on plasterboard, …" at bounding box center [857, 411] width 396 height 220
drag, startPoint x: 574, startPoint y: 282, endPoint x: 526, endPoint y: 294, distance: 49.7
click at [574, 282] on icon "Editor contextual toolbar" at bounding box center [576, 285] width 7 height 9
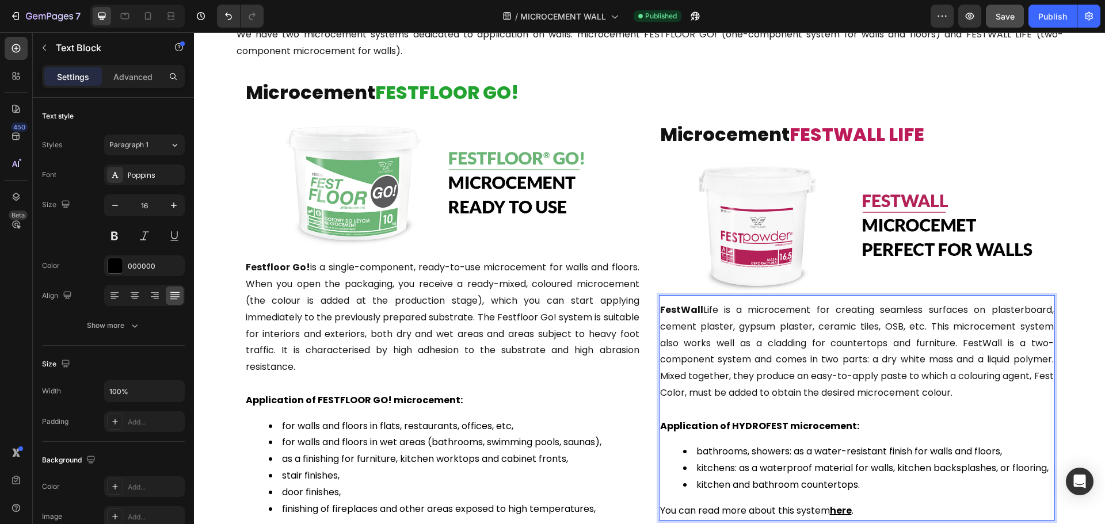
click at [915, 377] on span "FestWall Life is a microcement for creating seamless surfaces on plasterboard, …" at bounding box center [857, 351] width 394 height 96
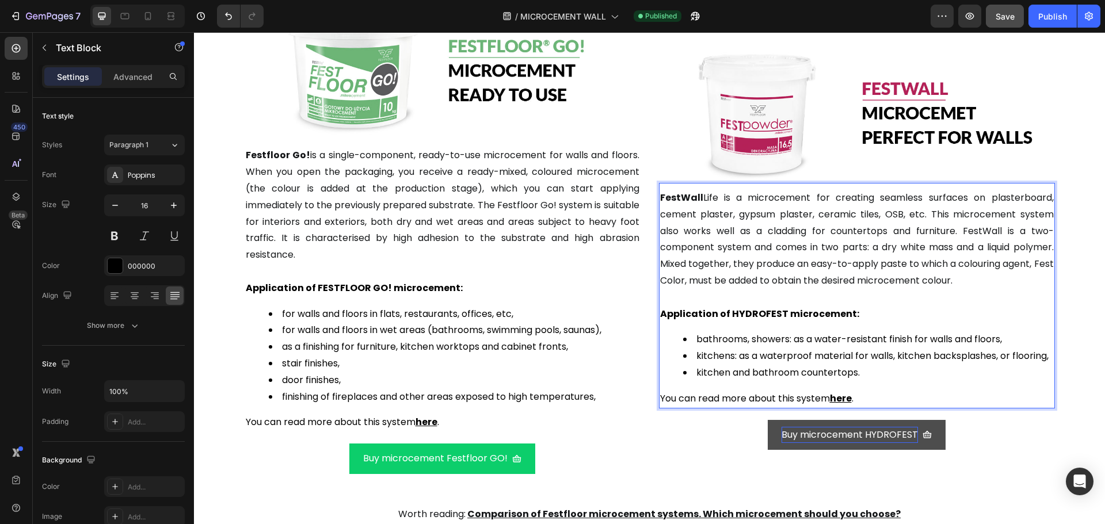
scroll to position [1382, 0]
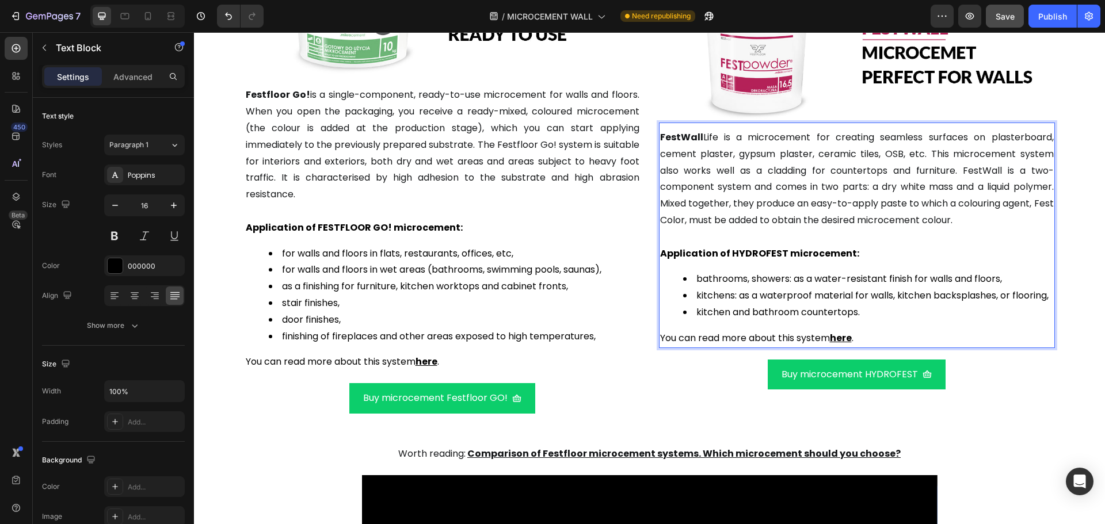
click at [729, 252] on strong "Application of HYDROFEST microcement:" at bounding box center [759, 253] width 199 height 13
drag, startPoint x: 725, startPoint y: 252, endPoint x: 777, endPoint y: 252, distance: 51.2
click at [777, 252] on strong "Application of HYDROFEST microcement:" at bounding box center [759, 253] width 199 height 13
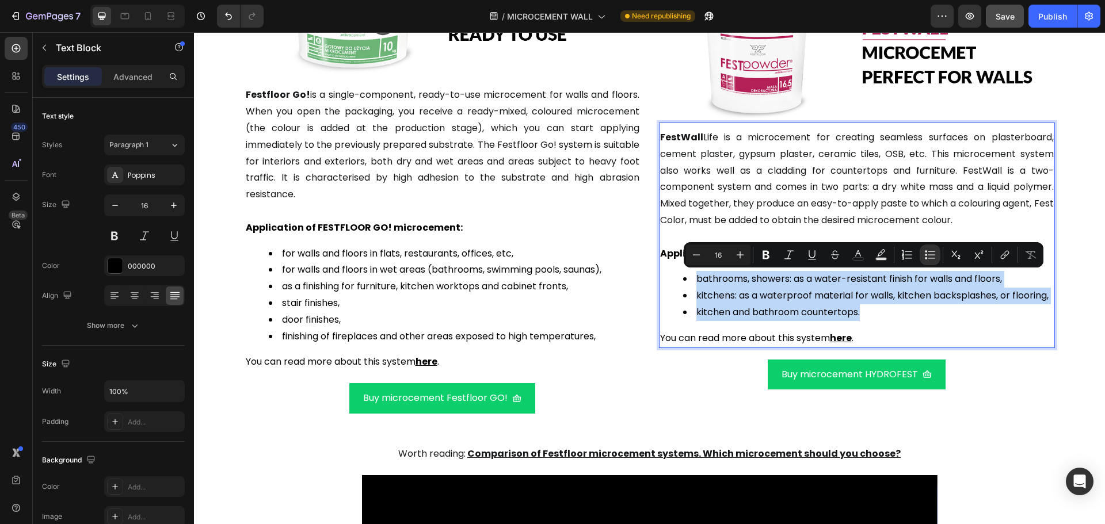
drag, startPoint x: 869, startPoint y: 311, endPoint x: 687, endPoint y: 281, distance: 184.4
click at [687, 281] on ul "bathrooms, showers: as a water-resistant finish for walls and floors, kitchens:…" at bounding box center [857, 296] width 394 height 50
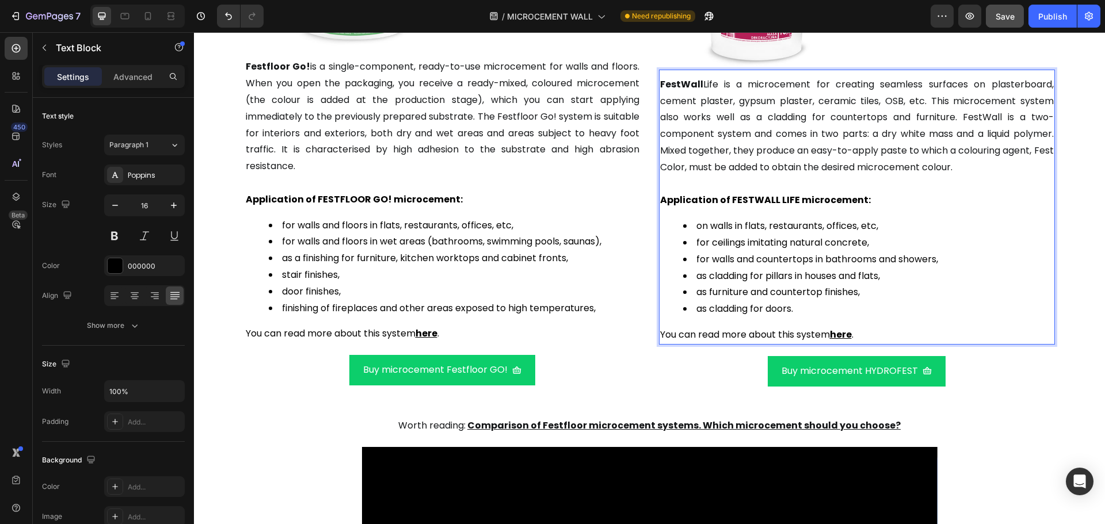
scroll to position [1414, 0]
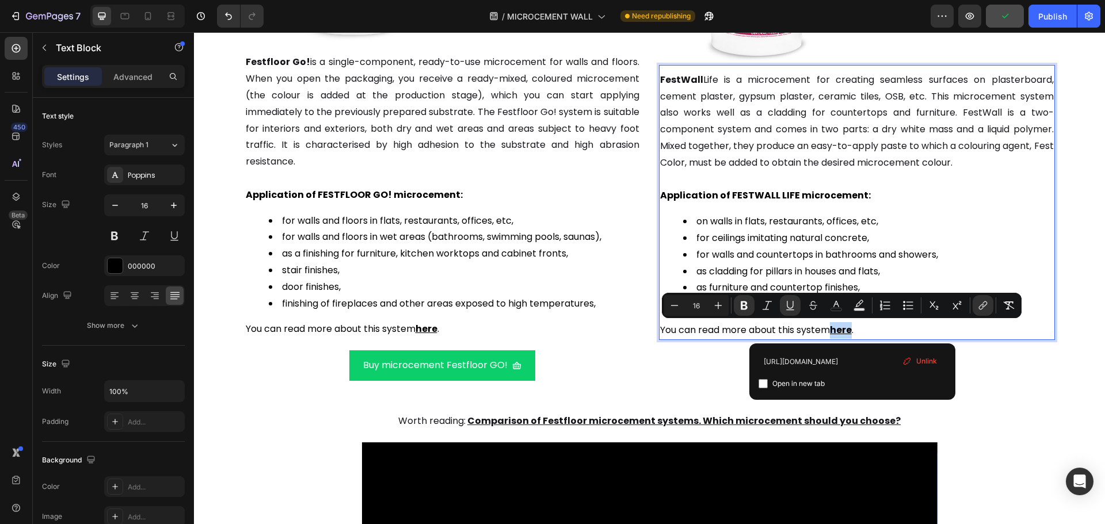
drag, startPoint x: 853, startPoint y: 332, endPoint x: 834, endPoint y: 336, distance: 18.9
click at [834, 336] on p "You can read more about this system here ." at bounding box center [857, 330] width 394 height 17
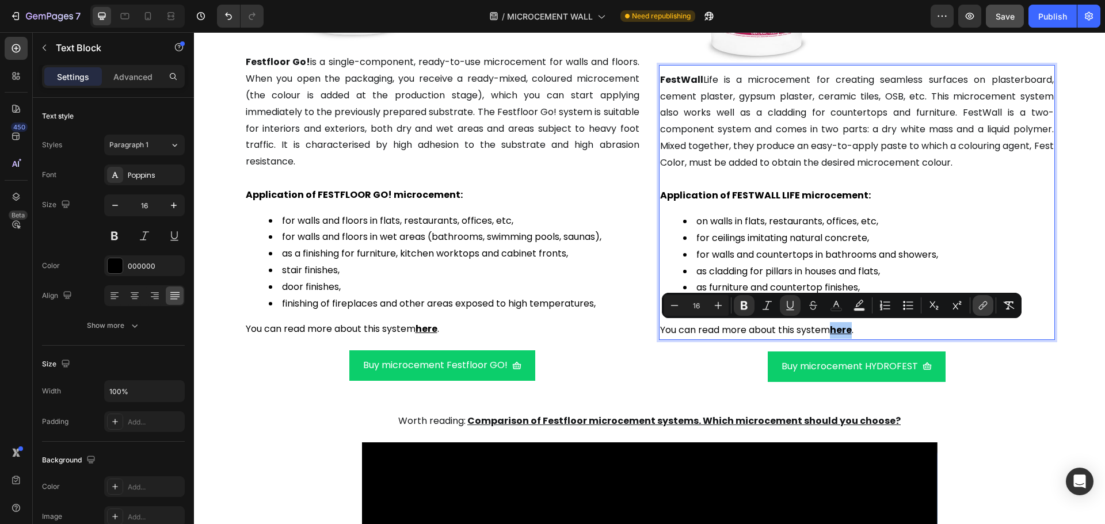
click at [981, 304] on icon "Editor contextual toolbar" at bounding box center [983, 306] width 12 height 12
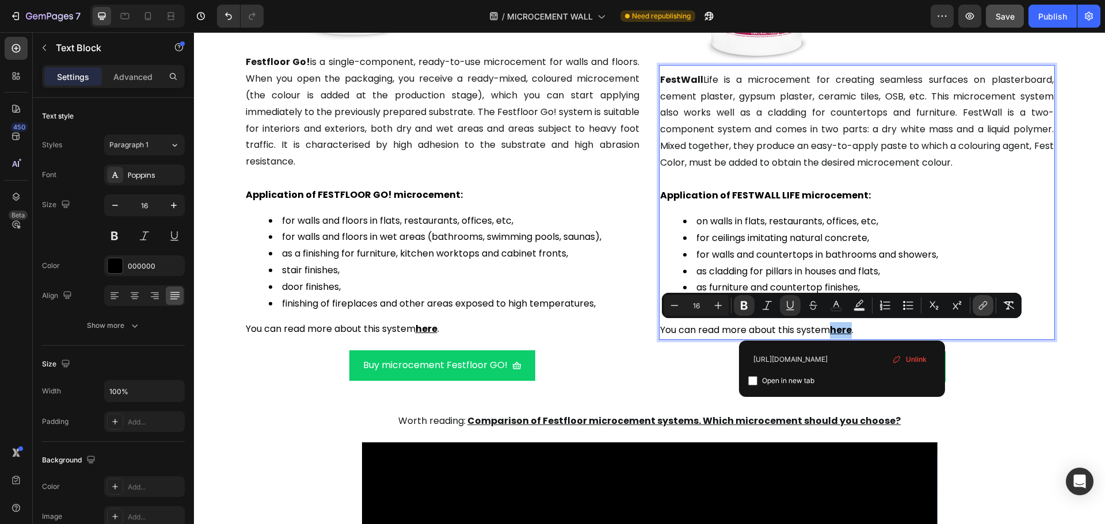
scroll to position [0, 77]
type input "https://festshop.com/pages/festwall-microcement-perfect-for-walls"
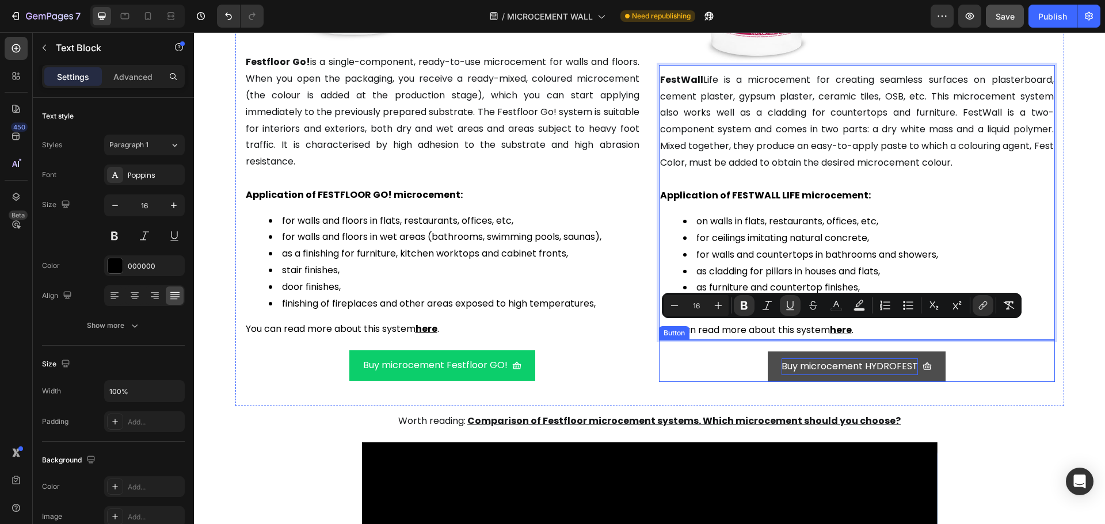
click at [850, 367] on p "Buy microcement HYDROFEST" at bounding box center [850, 367] width 136 height 17
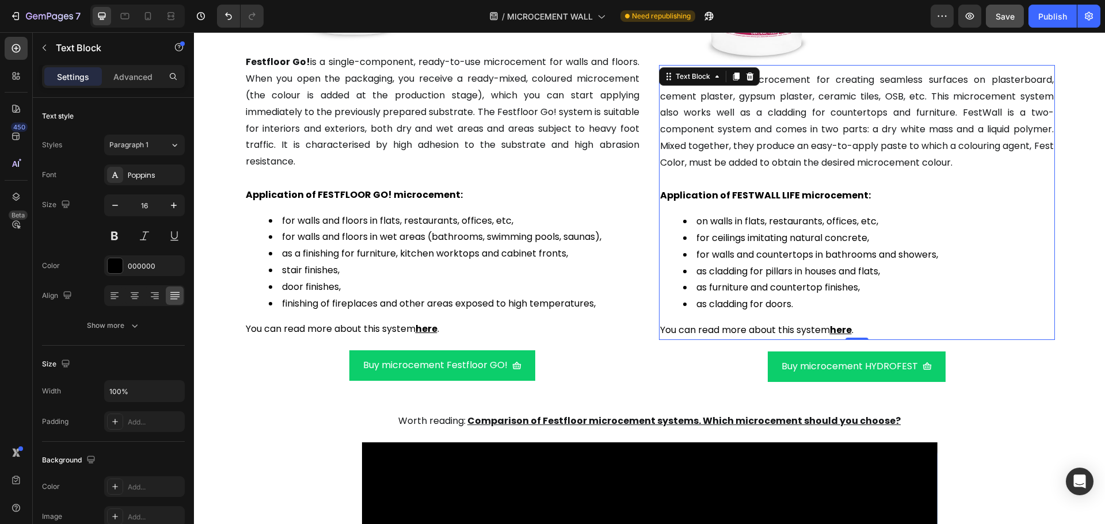
click at [847, 331] on u "here" at bounding box center [841, 330] width 22 height 13
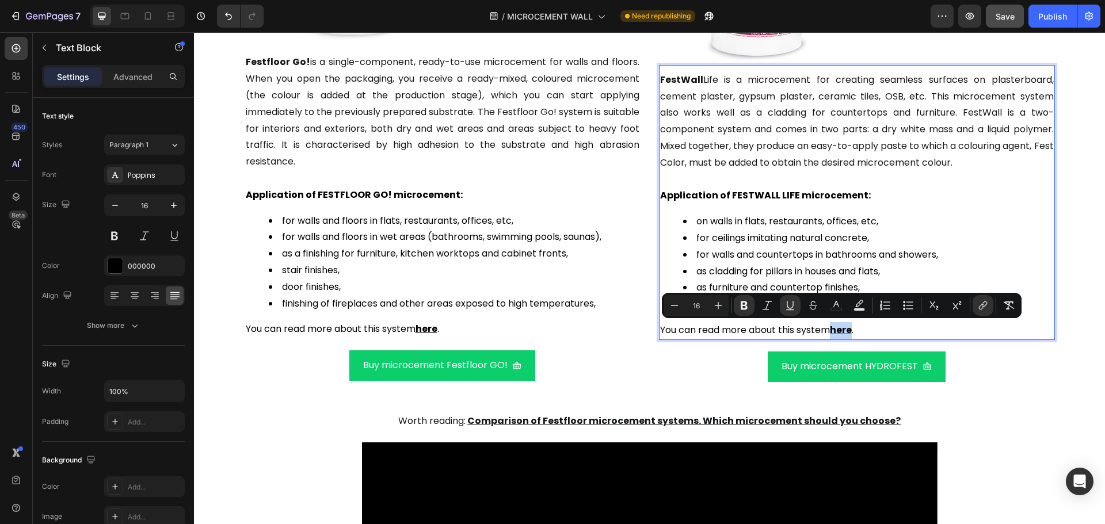
drag, startPoint x: 831, startPoint y: 330, endPoint x: 852, endPoint y: 330, distance: 21.3
click at [986, 306] on icon "Editor contextual toolbar" at bounding box center [983, 306] width 12 height 12
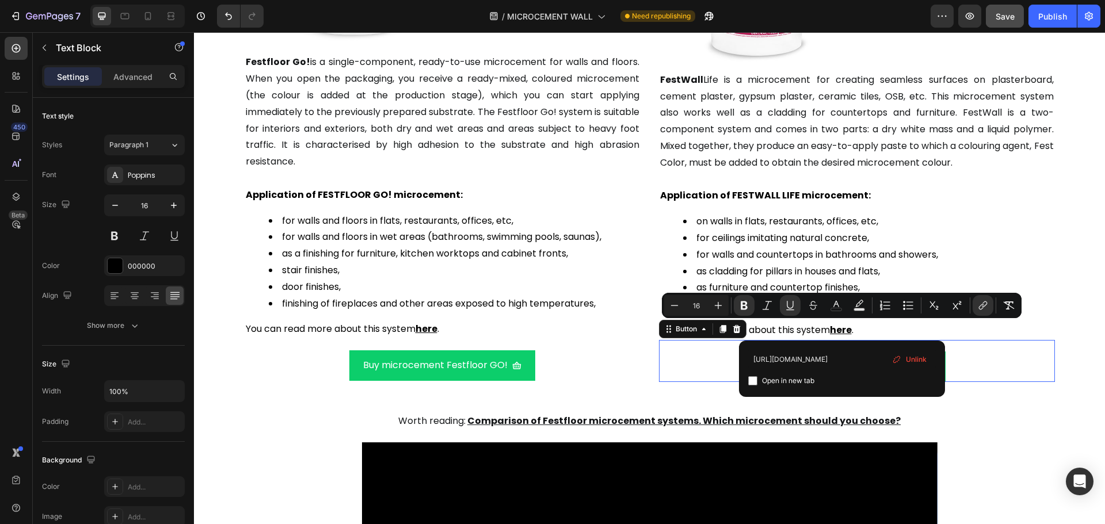
click at [995, 352] on div "Buy microcement HYDROFEST Button 0" at bounding box center [857, 361] width 396 height 42
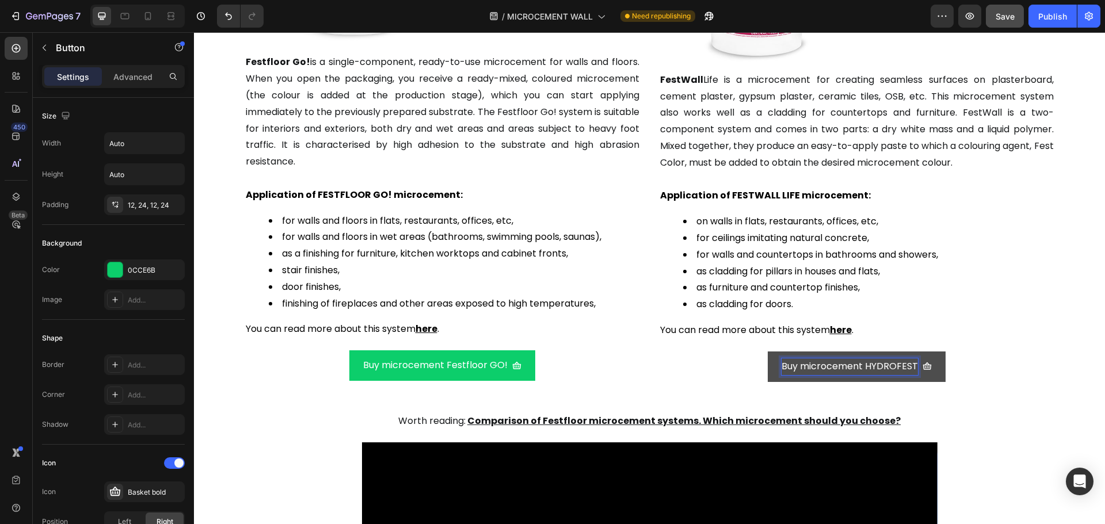
click at [891, 364] on p "Buy microcement HYDROFEST" at bounding box center [850, 367] width 136 height 17
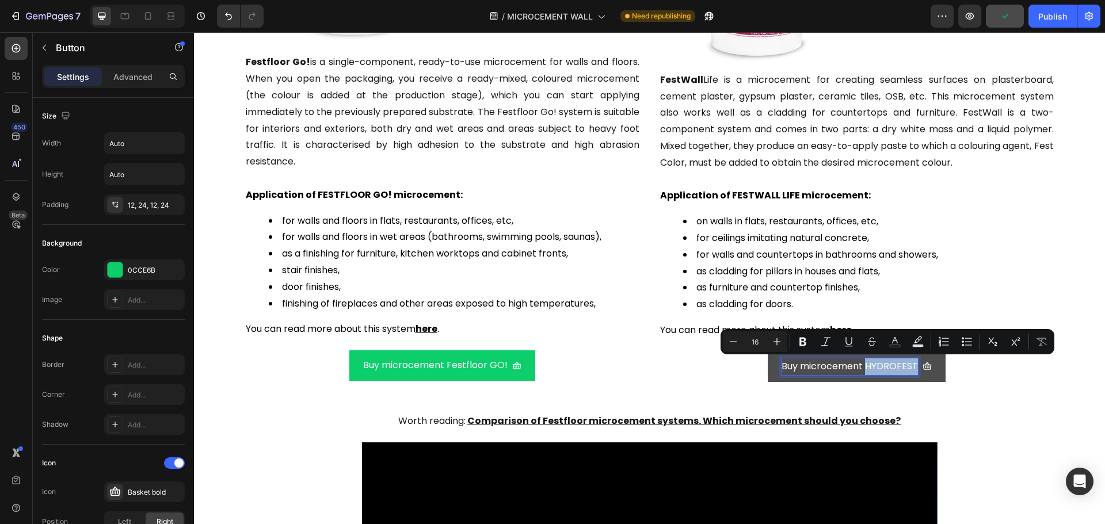
drag, startPoint x: 862, startPoint y: 364, endPoint x: 914, endPoint y: 363, distance: 51.8
click at [914, 363] on div "Buy microcement HYDROFEST" at bounding box center [857, 367] width 150 height 17
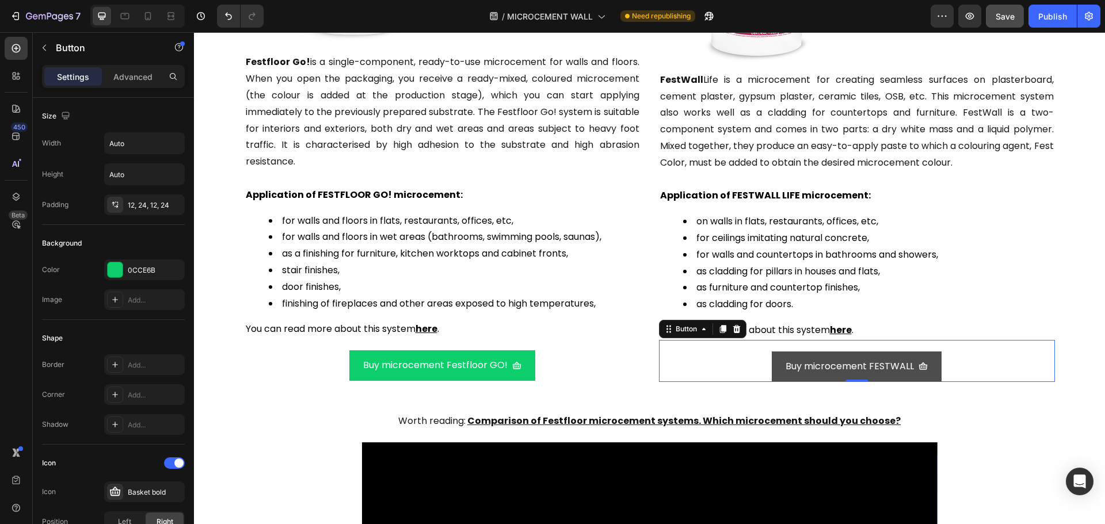
click at [933, 369] on link "Buy microcement FESTWALL" at bounding box center [857, 367] width 170 height 31
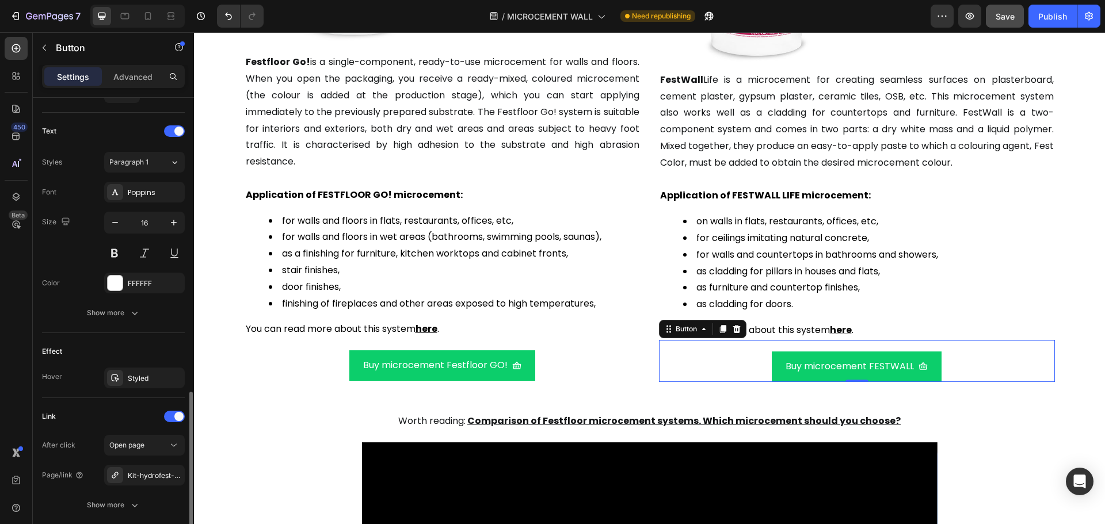
scroll to position [518, 0]
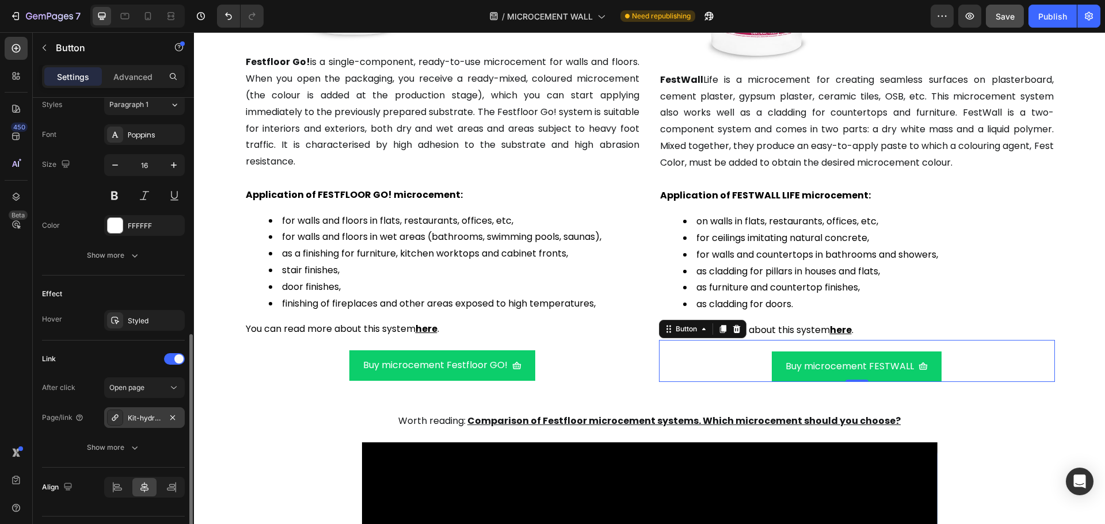
click at [159, 419] on div "Kit-hydrofest-bathroom-10m2-for-walls" at bounding box center [144, 418] width 33 height 10
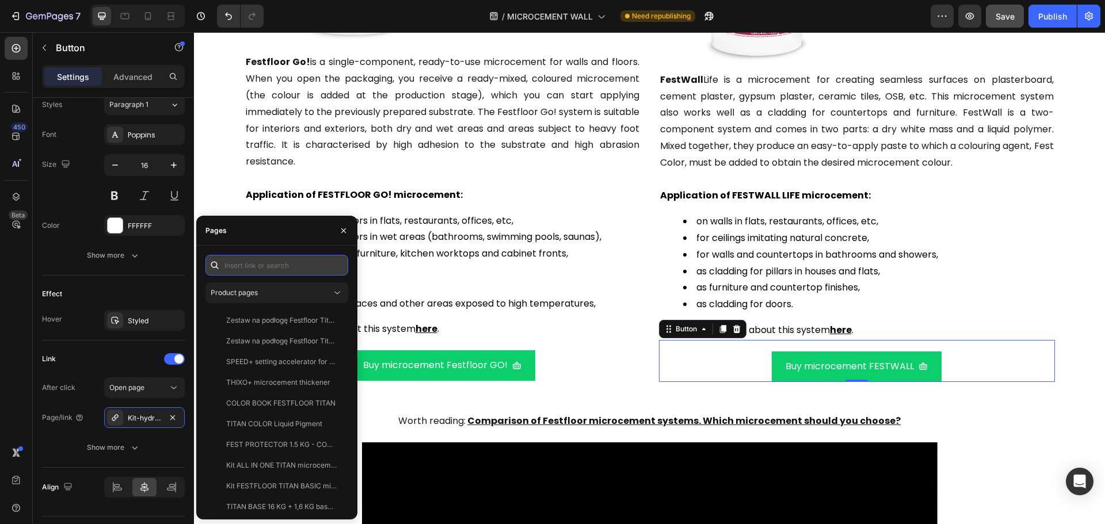
click at [264, 266] on input "text" at bounding box center [277, 265] width 143 height 21
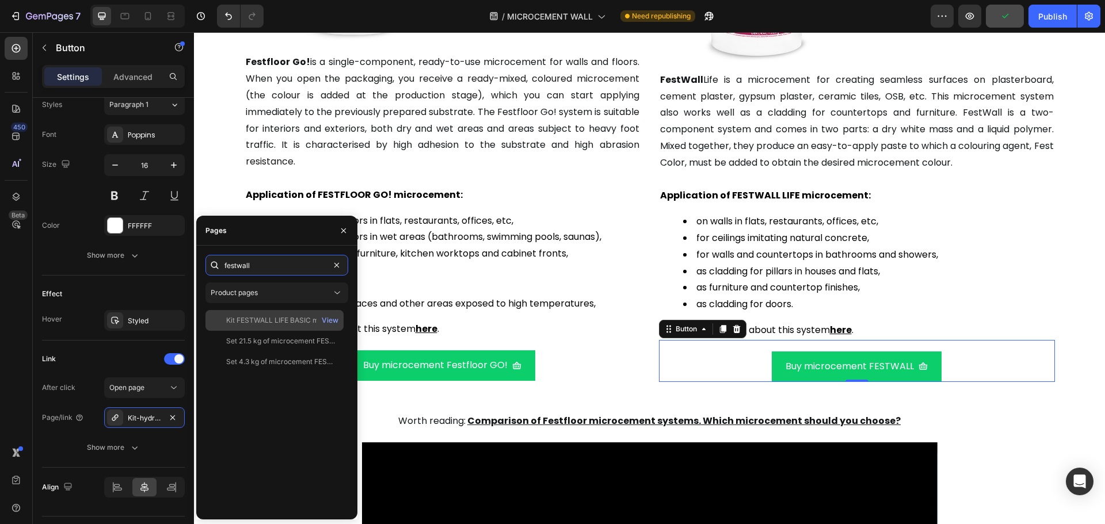
type input "festwall"
click at [267, 322] on div "Kit FESTWALL LIFE BASIC microcement - 15 m²" at bounding box center [281, 320] width 111 height 10
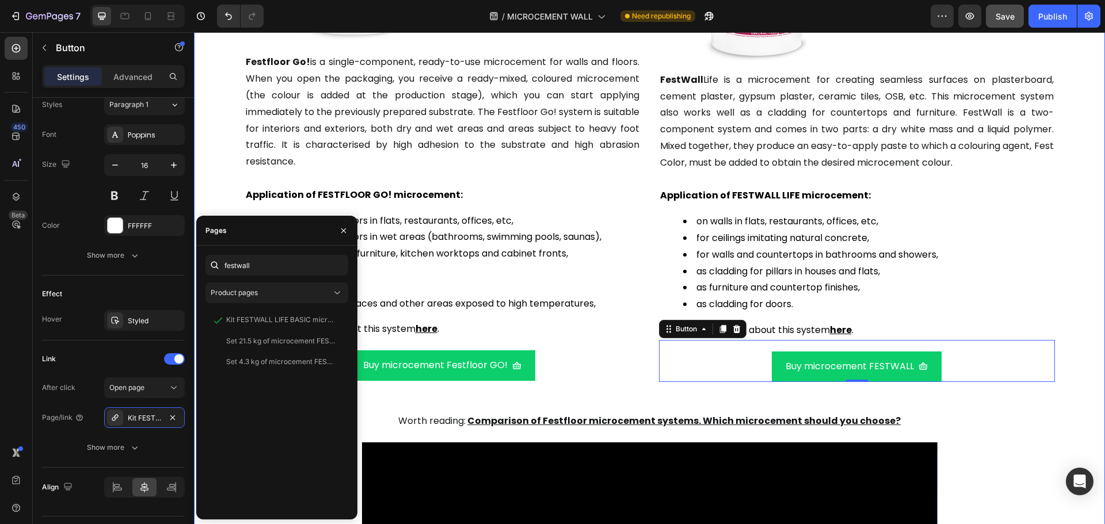
scroll to position [243, 0]
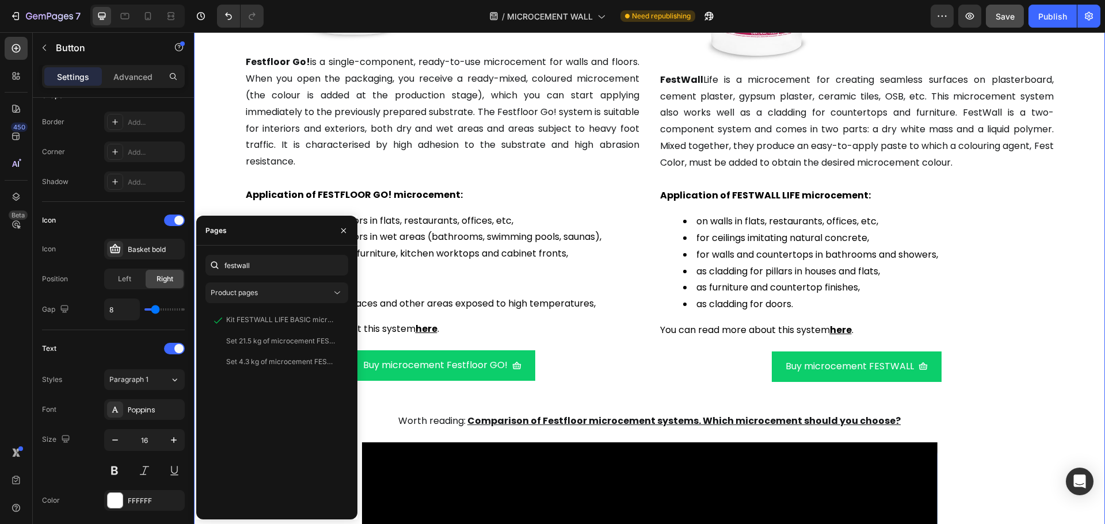
click at [1067, 316] on div "⁠⁠⁠⁠⁠⁠⁠ MICROCEMENT WALL SYSTEMS Heading We have two microcement systems dedica…" at bounding box center [649, 286] width 911 height 1004
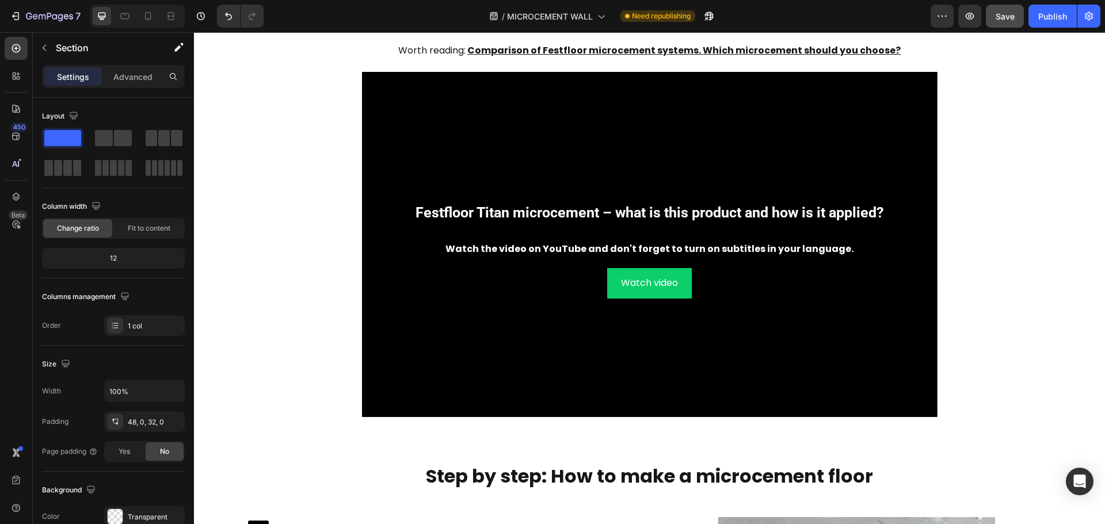
scroll to position [1760, 0]
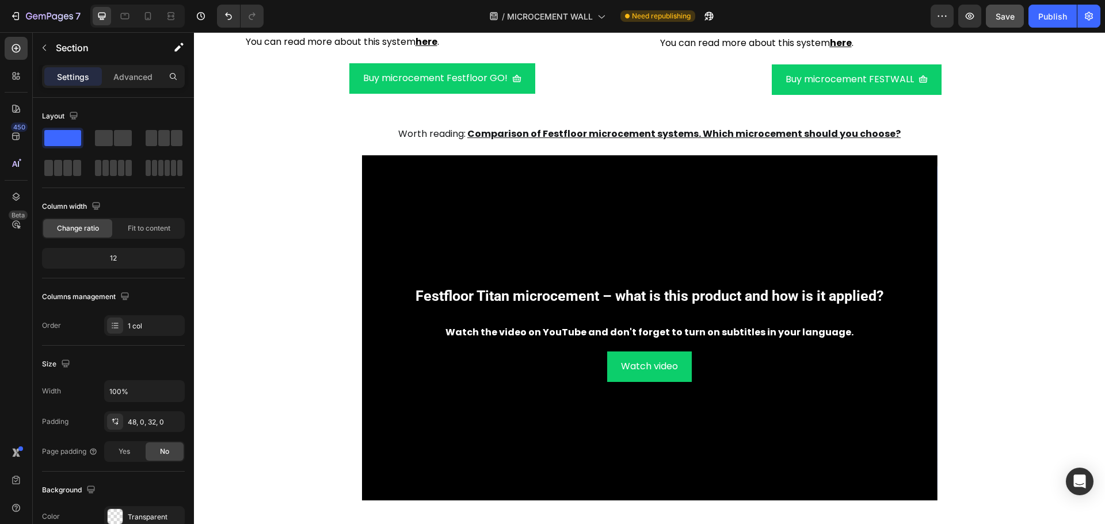
scroll to position [1645, 0]
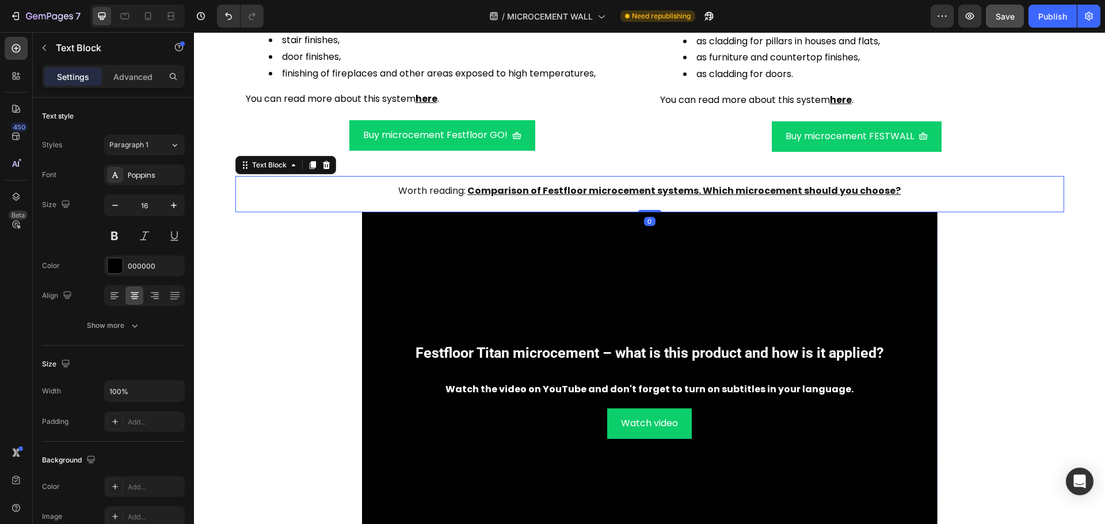
click at [390, 200] on div "Worth reading: Comparison of Festfloor microcement systems. Which microcement s…" at bounding box center [649, 191] width 829 height 19
click at [323, 164] on icon at bounding box center [325, 165] width 7 height 8
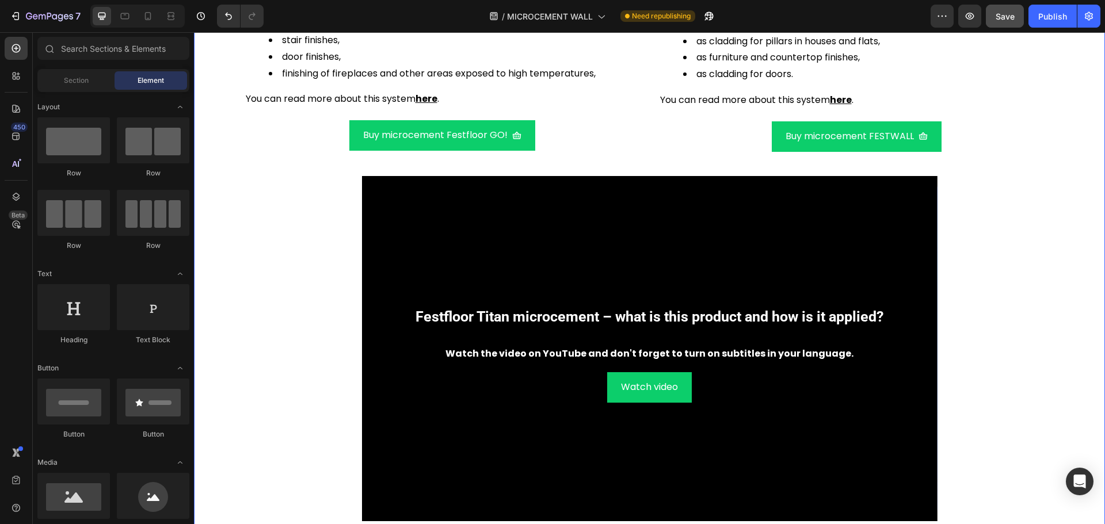
click at [333, 250] on div "MICROCEMENT WALL SYSTEMS Heading We have two microcement systems dedicated to a…" at bounding box center [649, 38] width 911 height 968
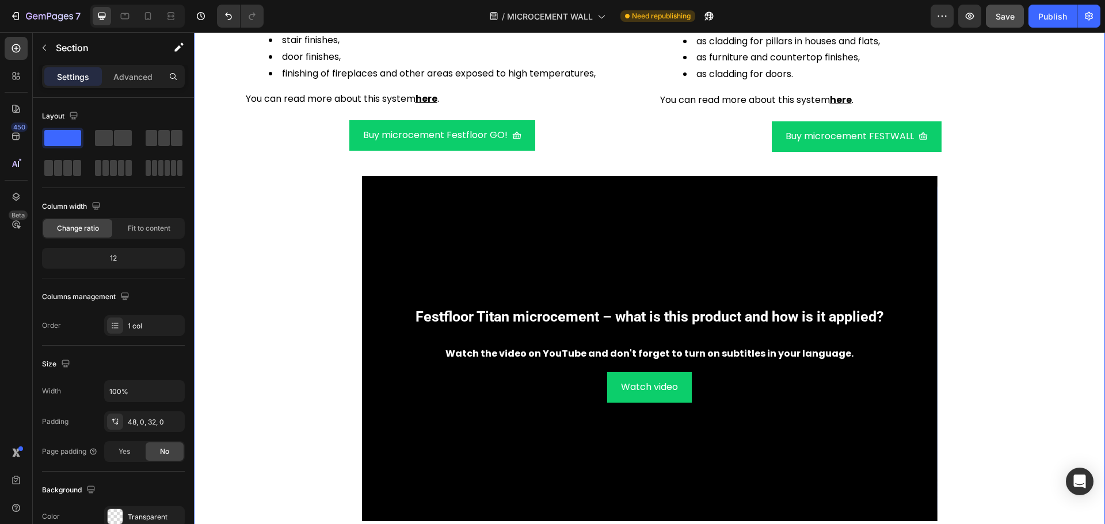
click at [347, 226] on div "MICROCEMENT WALL SYSTEMS Heading We have two microcement systems dedicated to a…" at bounding box center [649, 38] width 911 height 968
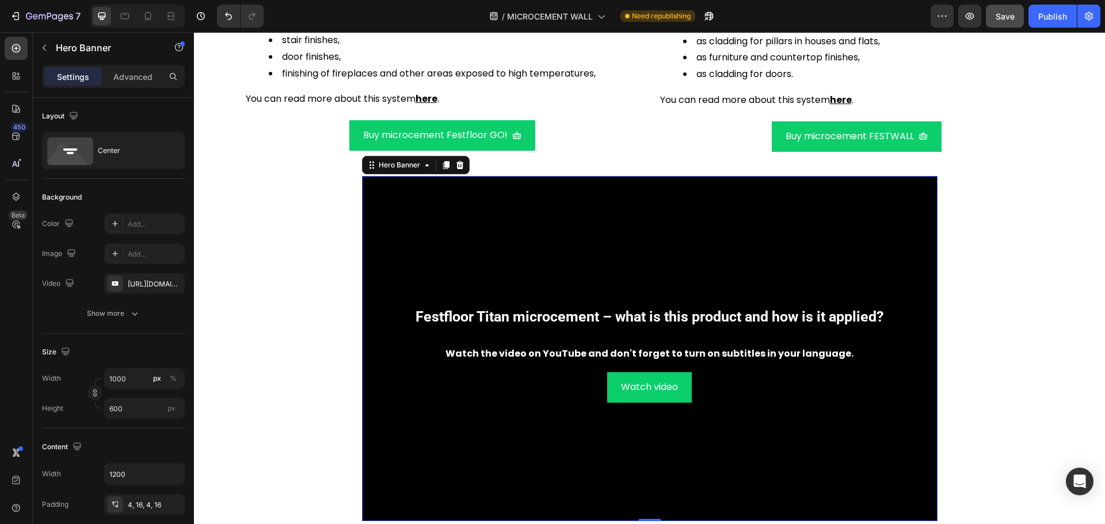
click at [367, 202] on div "Background Image" at bounding box center [650, 348] width 576 height 345
click at [456, 163] on icon at bounding box center [459, 165] width 7 height 8
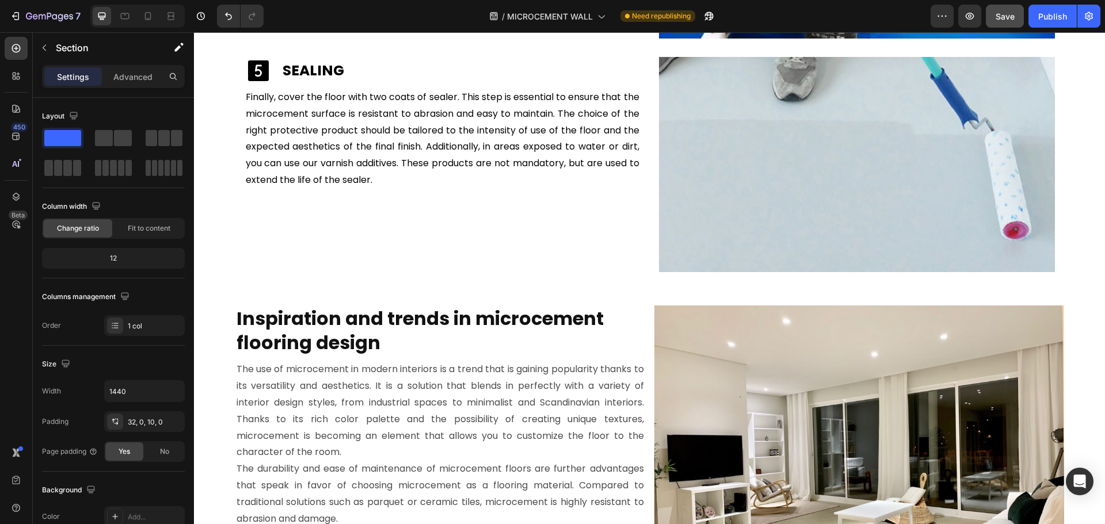
scroll to position [2853, 0]
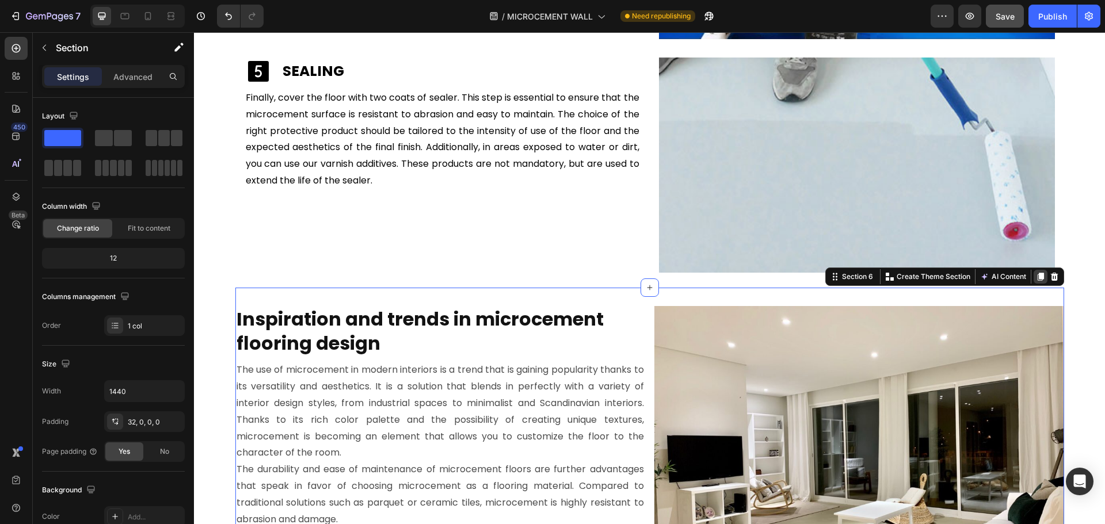
click at [1037, 279] on icon at bounding box center [1040, 277] width 6 height 8
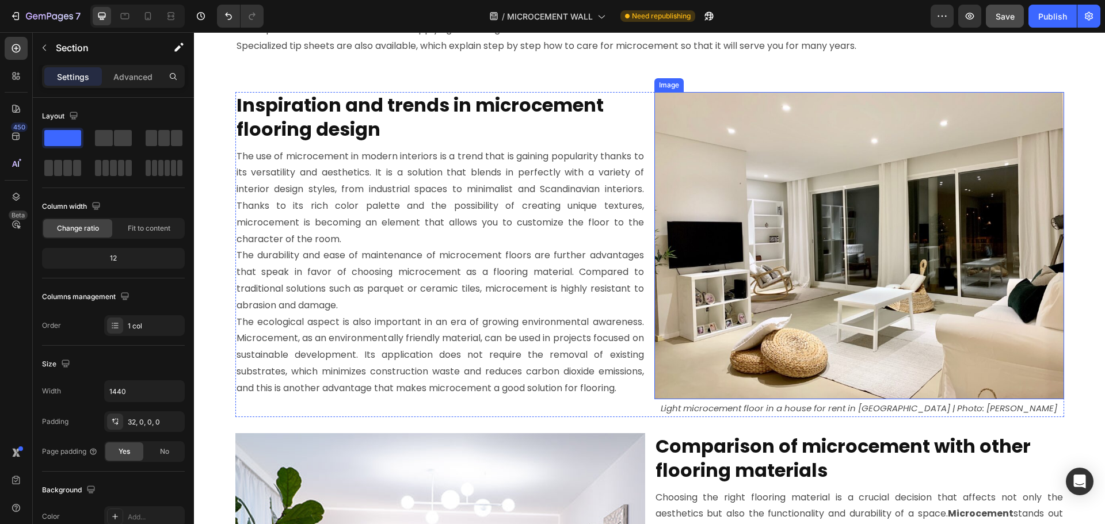
scroll to position [4067, 0]
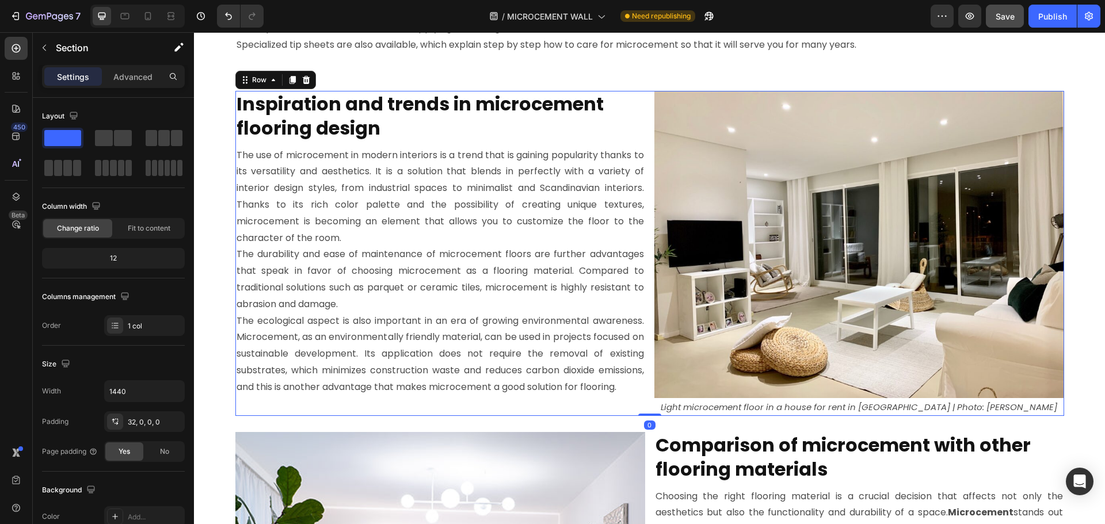
click at [646, 98] on div "Inspiration and trends in microcement flooring design Heading The use of microc…" at bounding box center [649, 253] width 829 height 325
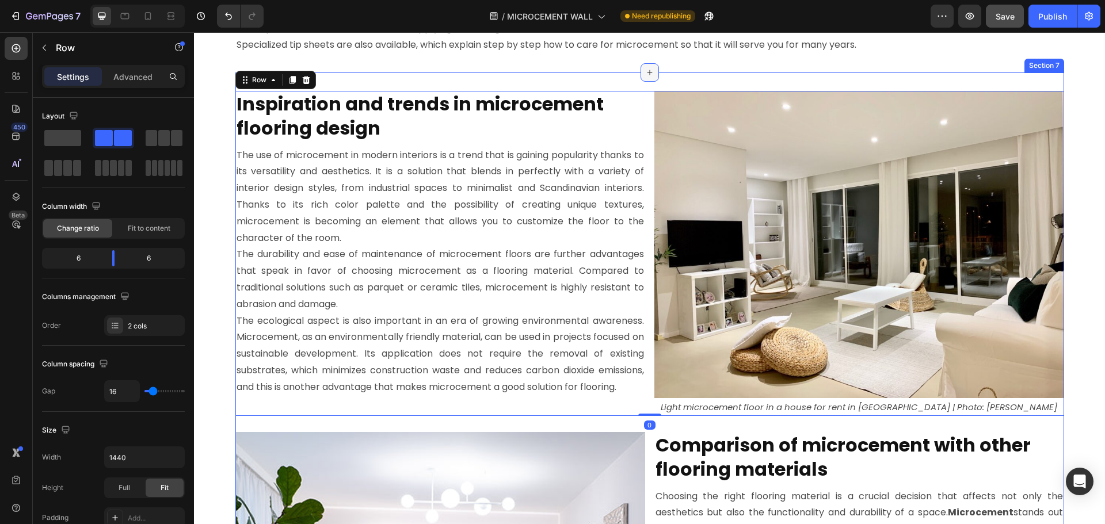
click at [646, 81] on div at bounding box center [650, 72] width 18 height 18
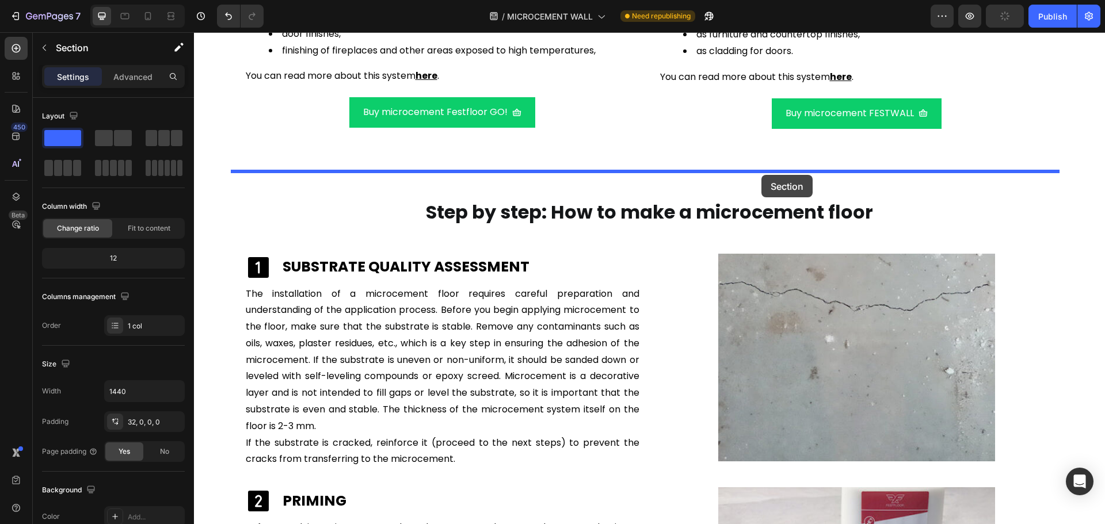
scroll to position [1635, 0]
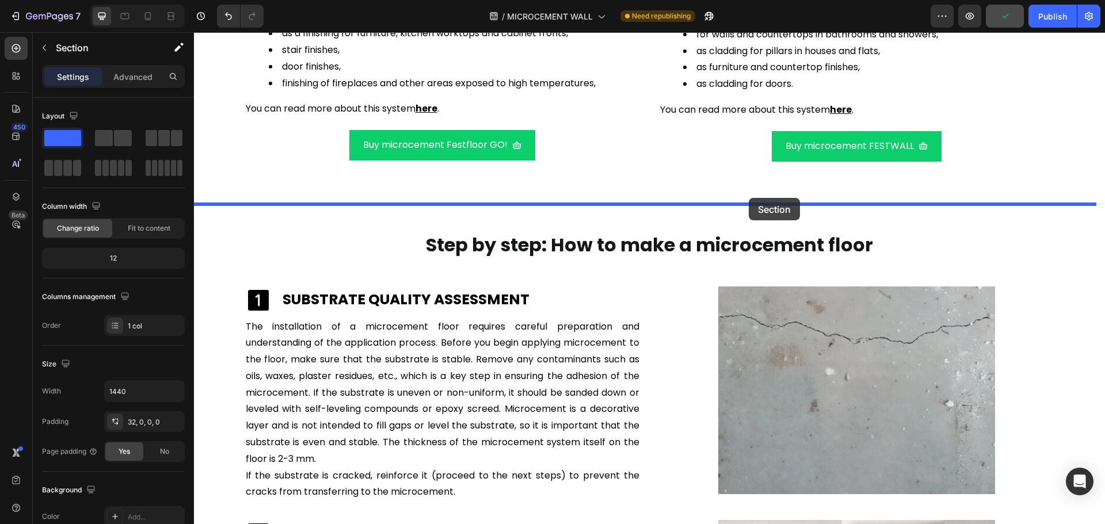
drag, startPoint x: 844, startPoint y: 63, endPoint x: 749, endPoint y: 198, distance: 164.8
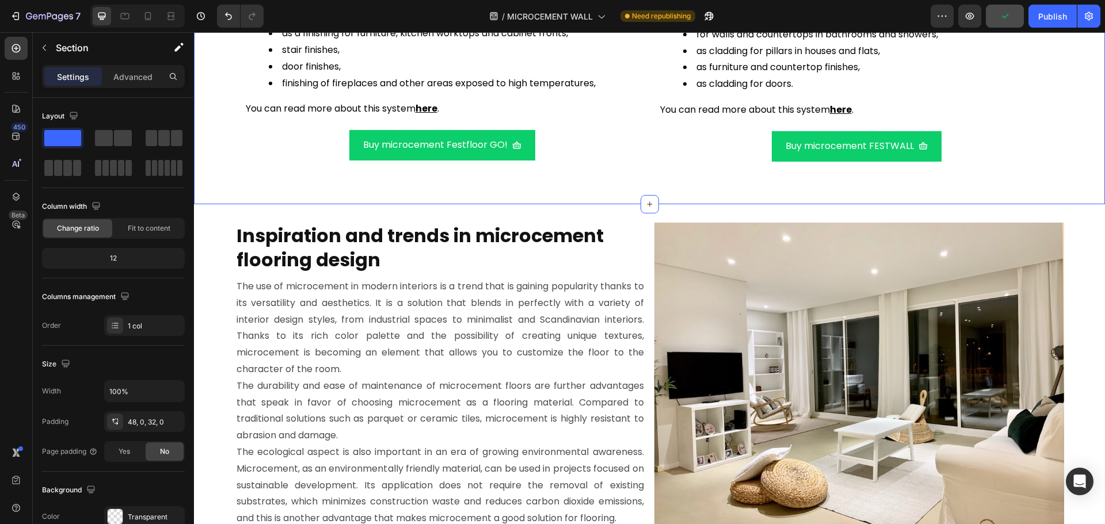
click at [278, 135] on div "Buy microcement Festfloor GO! Button 0" at bounding box center [443, 140] width 396 height 42
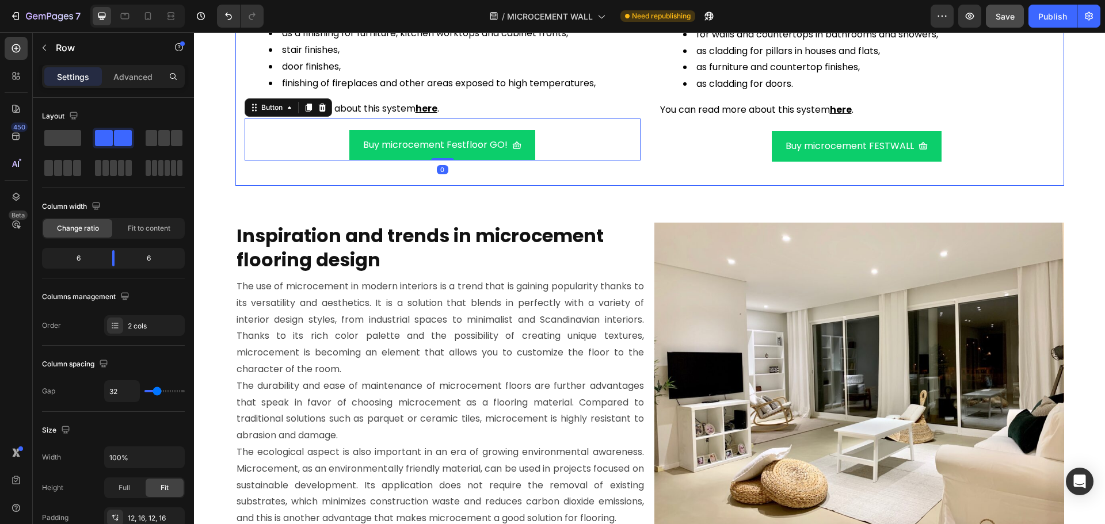
click at [122, 77] on p "Advanced" at bounding box center [132, 77] width 39 height 12
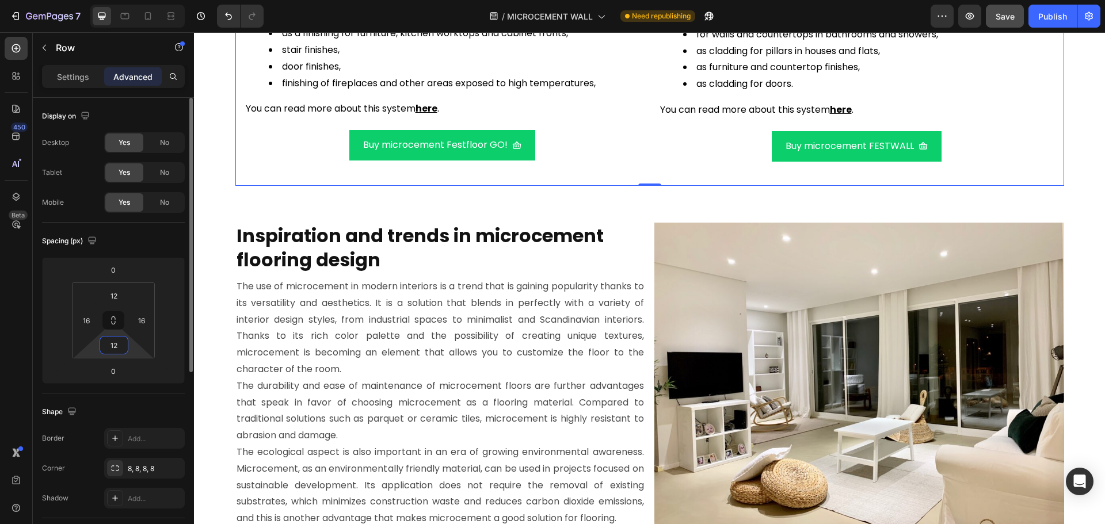
click at [124, 347] on input "12" at bounding box center [113, 345] width 23 height 17
type input "0"
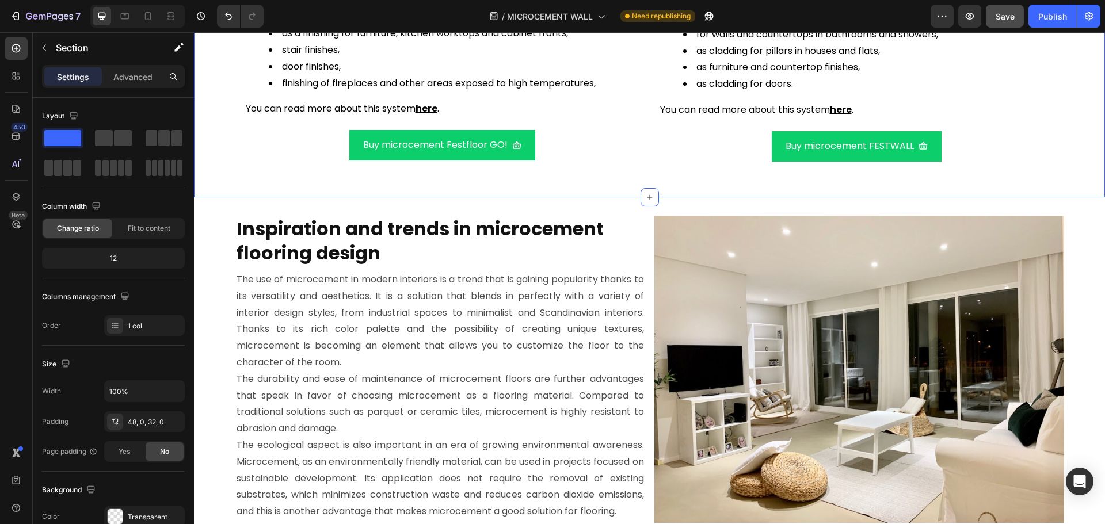
click at [142, 73] on p "Advanced" at bounding box center [132, 77] width 39 height 12
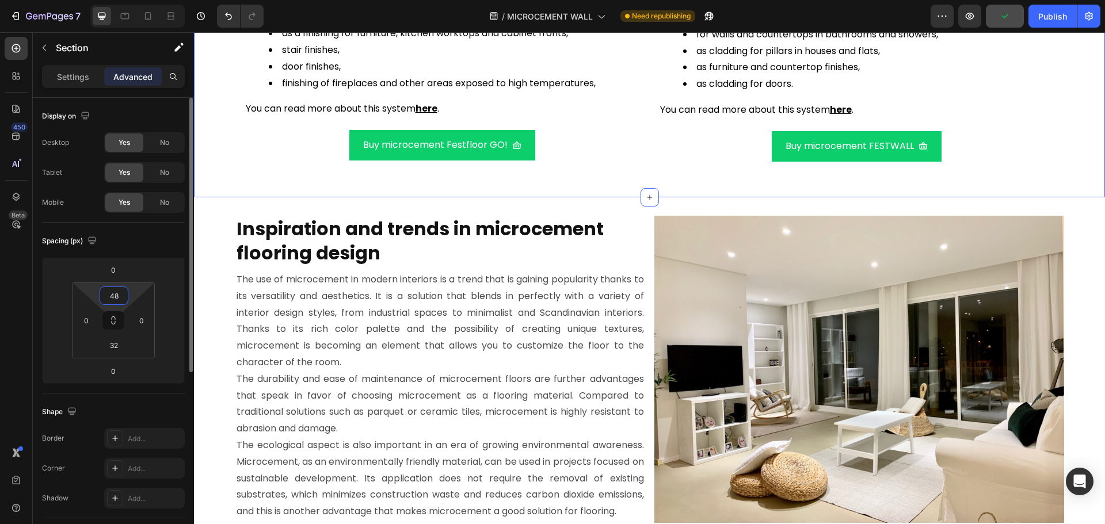
click at [119, 292] on input "48" at bounding box center [113, 295] width 23 height 17
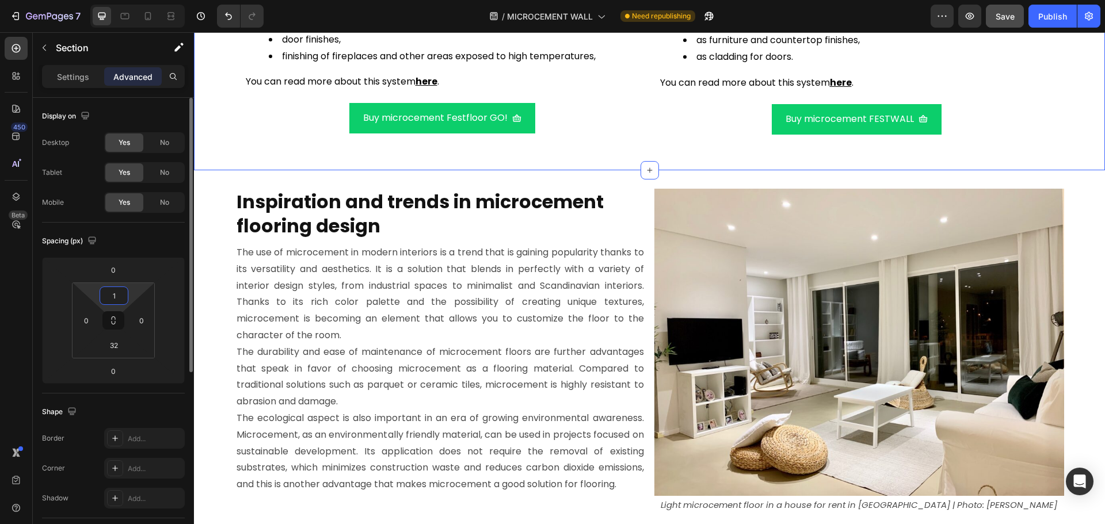
type input "15"
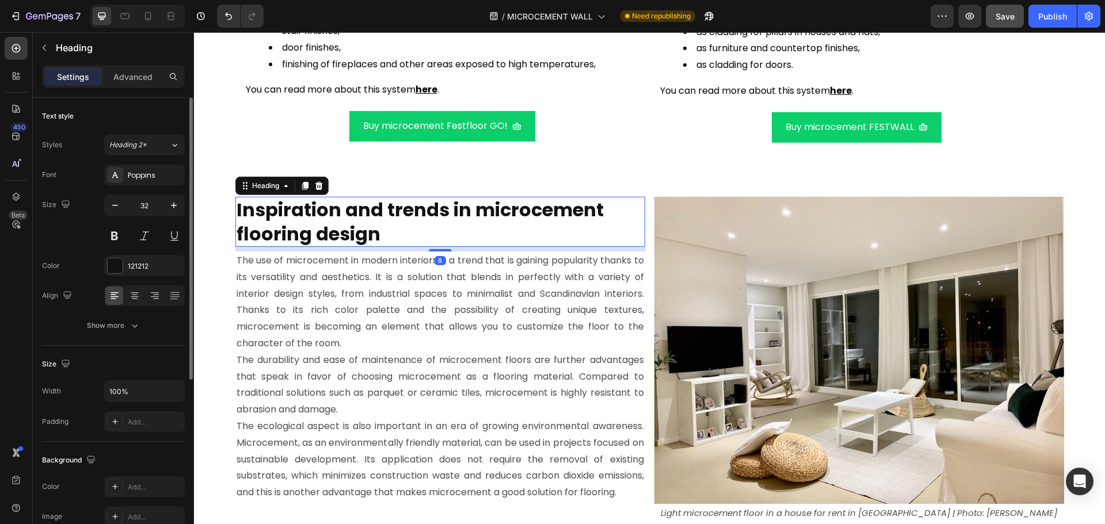
click at [611, 239] on h2 "Inspiration and trends in microcement flooring design" at bounding box center [440, 222] width 410 height 50
click at [459, 233] on h2 "Inspiration and trends in microcement flooring design" at bounding box center [440, 222] width 410 height 50
click at [459, 233] on p "Inspiration and trends in microcement flooring design" at bounding box center [441, 222] width 408 height 48
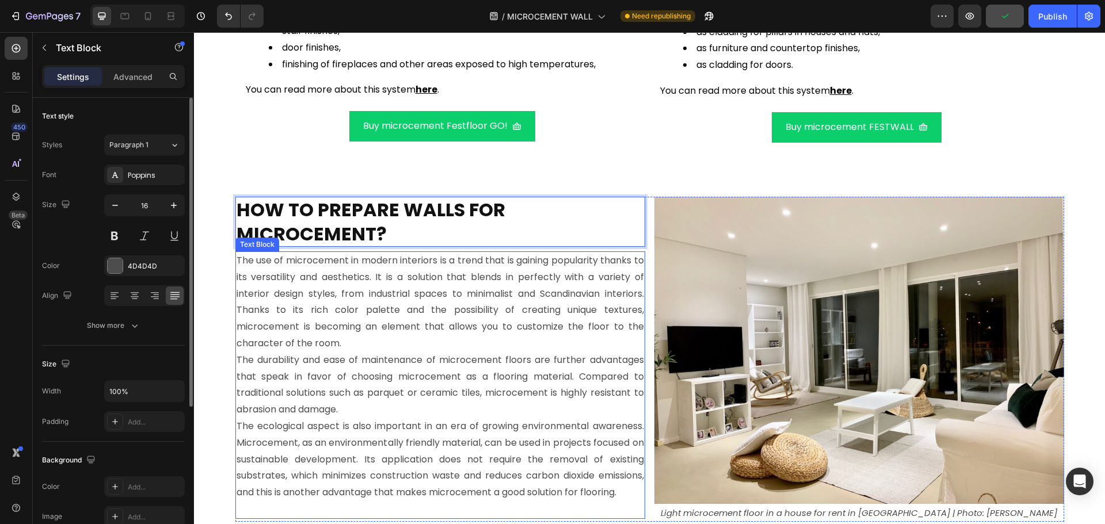
click at [437, 307] on p "The use of microcement in modern interiors is a trend that is gaining popularit…" at bounding box center [441, 303] width 408 height 100
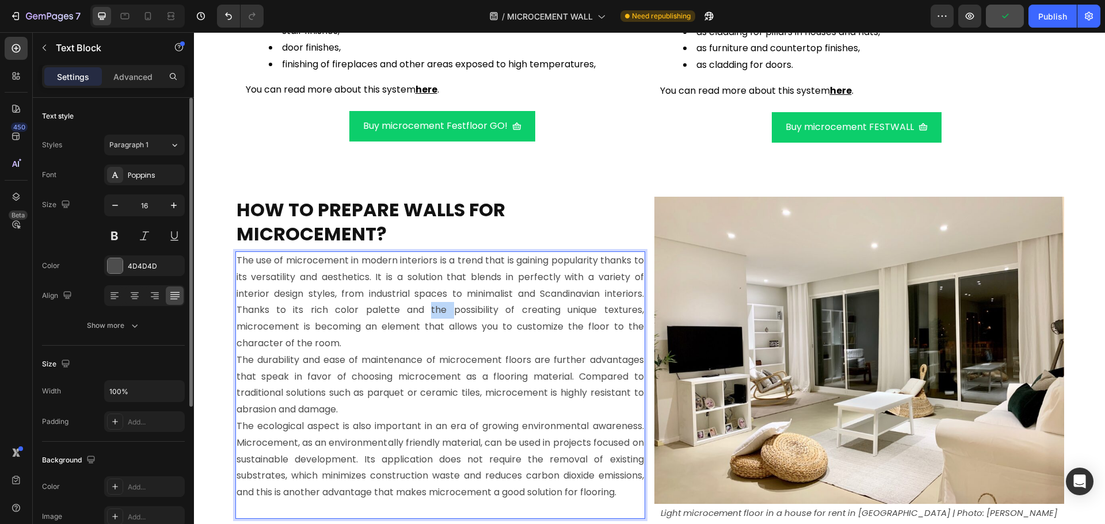
click at [437, 307] on p "The use of microcement in modern interiors is a trend that is gaining popularit…" at bounding box center [441, 303] width 408 height 100
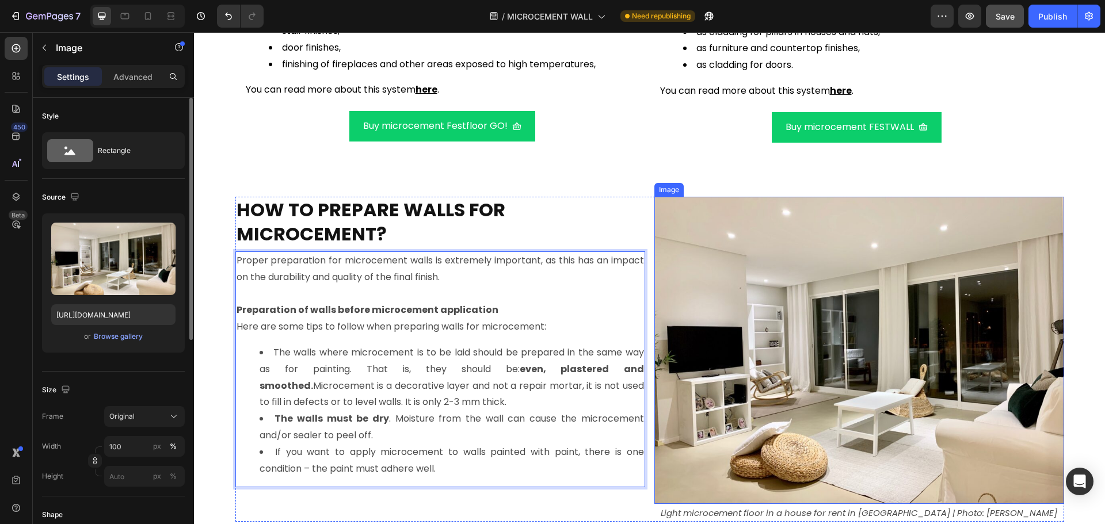
click at [705, 333] on img at bounding box center [860, 350] width 410 height 307
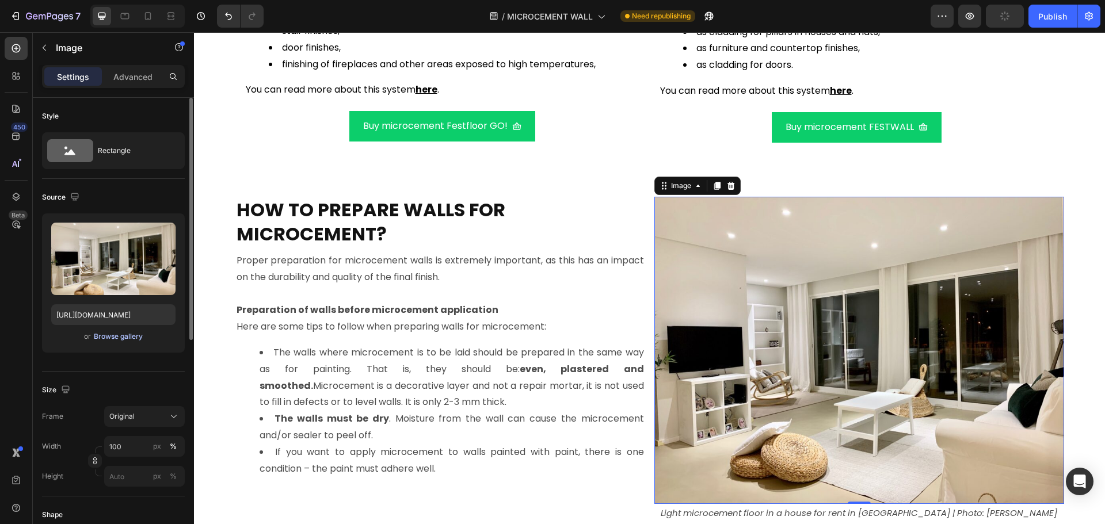
click at [125, 334] on div "Browse gallery" at bounding box center [118, 337] width 49 height 10
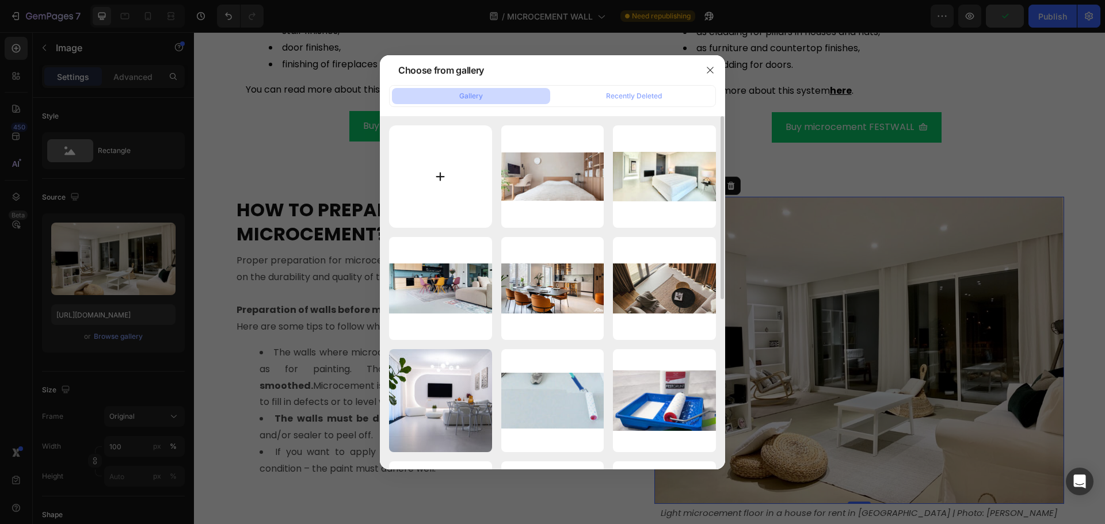
click at [461, 185] on input "file" at bounding box center [440, 176] width 103 height 103
type input "C:\fakepath\how-to-prepare-walls-for-microcement-festfloor.jpg"
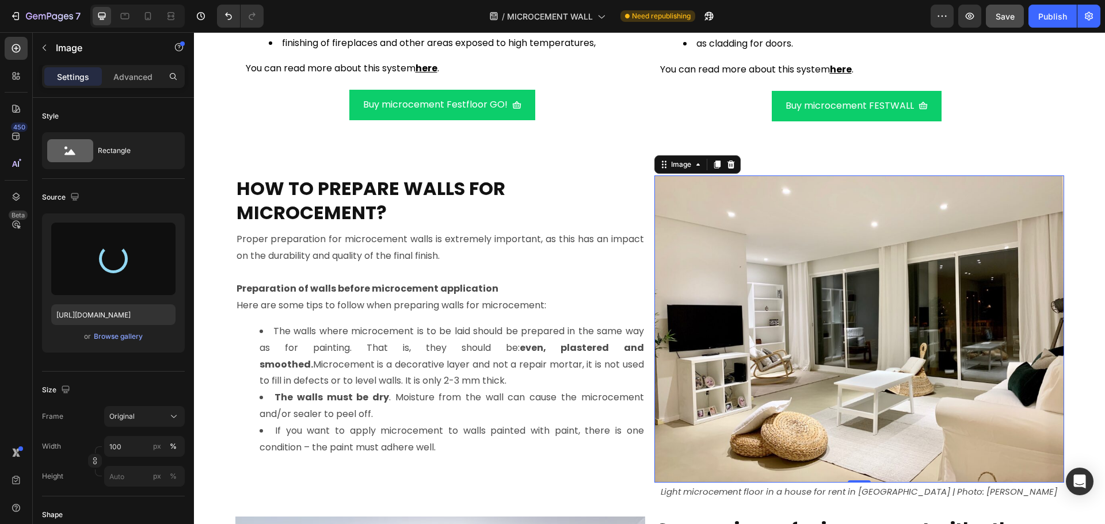
scroll to position [1750, 0]
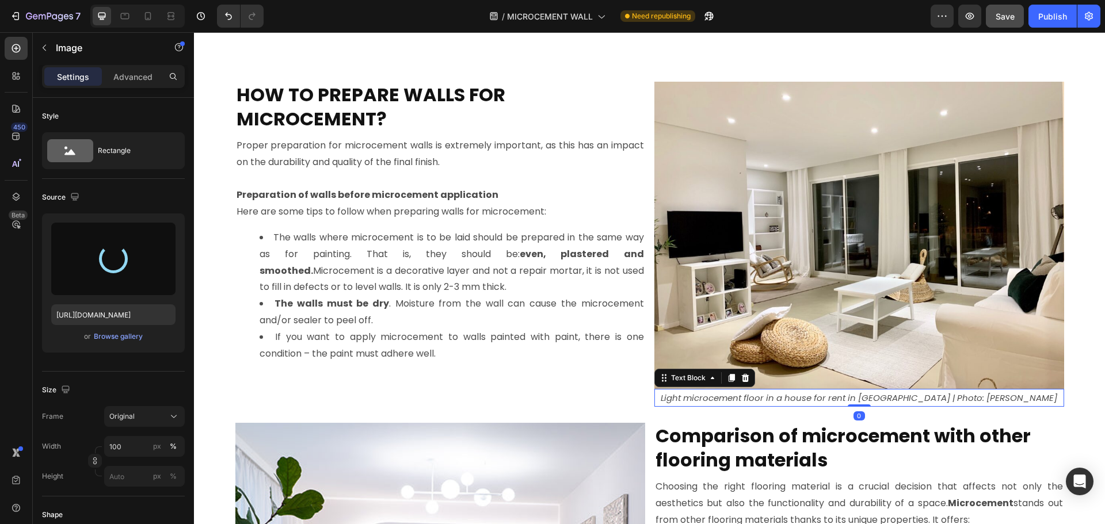
click at [856, 406] on div "Light microcement floor in a house for rent in Croatia | Photo: Caroline P. Tex…" at bounding box center [860, 398] width 410 height 18
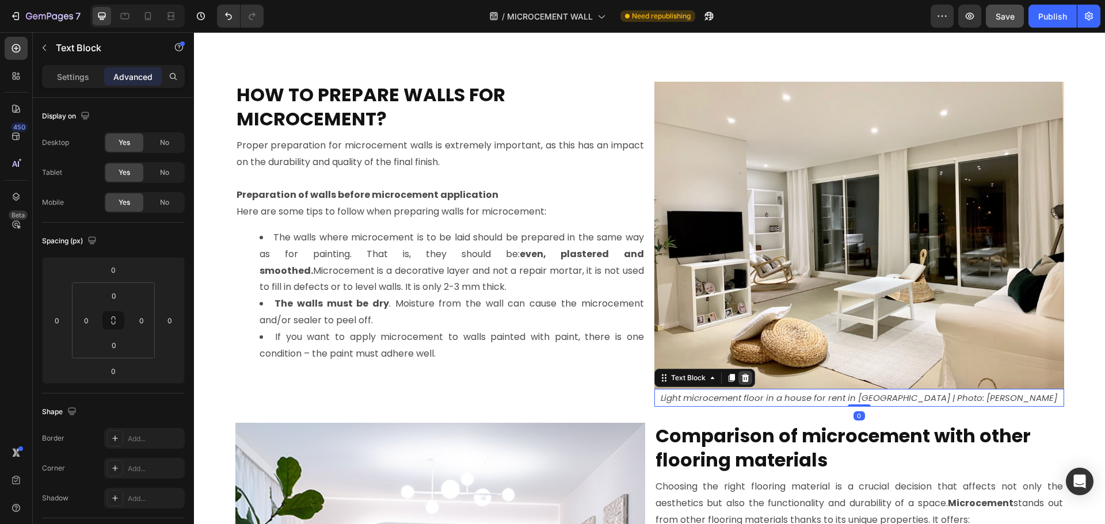
click at [744, 378] on icon at bounding box center [745, 378] width 9 height 9
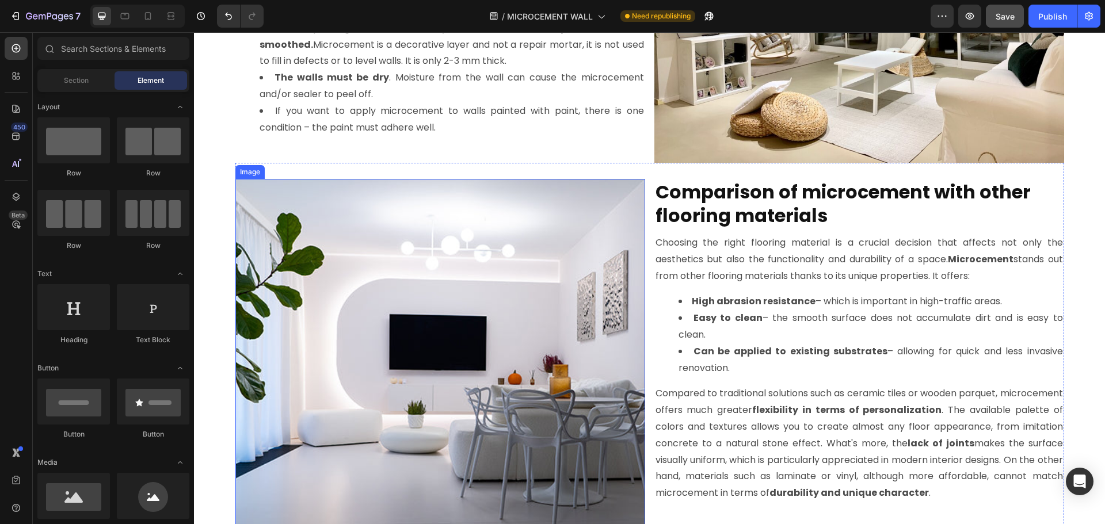
scroll to position [1980, 0]
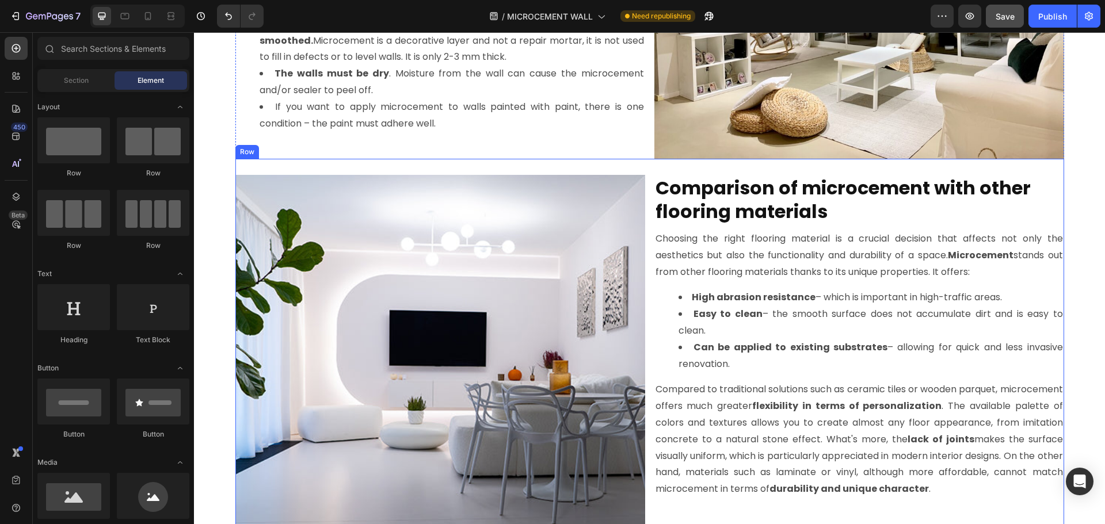
click at [641, 171] on div "Image Light-colored Festfloor Life microcement floor in FF1502TB Taupe Beige | …" at bounding box center [649, 395] width 829 height 473
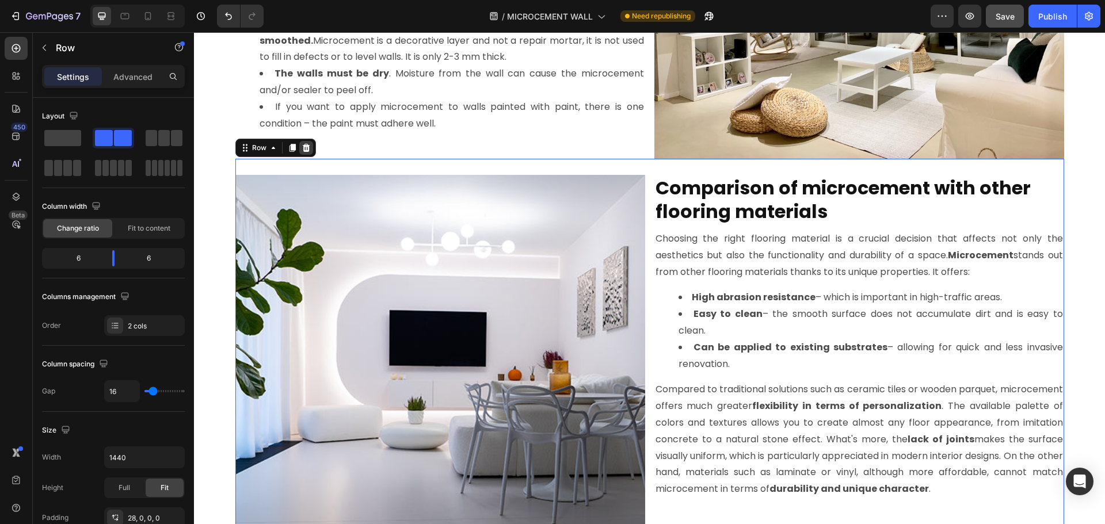
click at [302, 149] on icon at bounding box center [306, 147] width 9 height 9
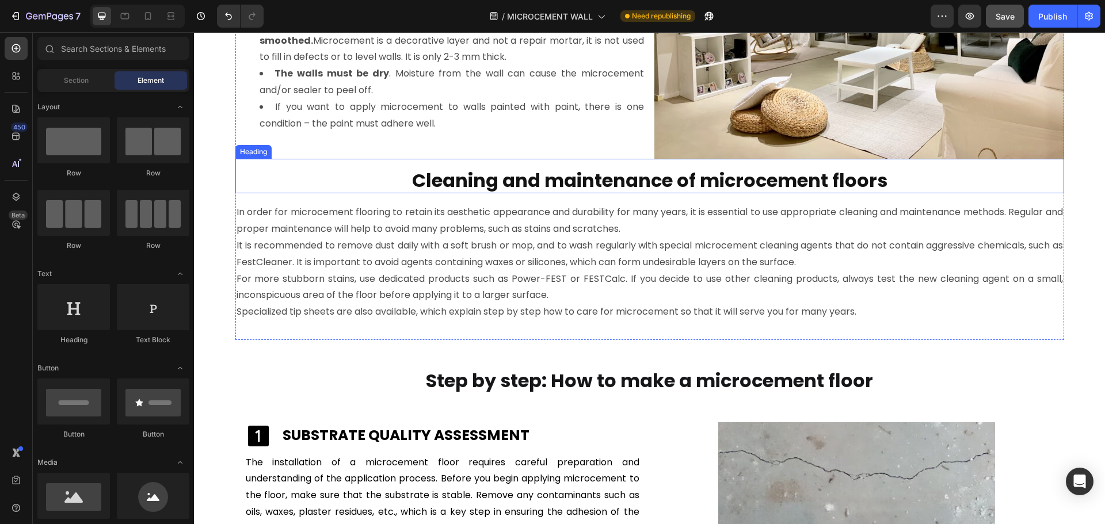
click at [386, 182] on h2 "Cleaning and maintenance of microcement floors" at bounding box center [649, 181] width 829 height 26
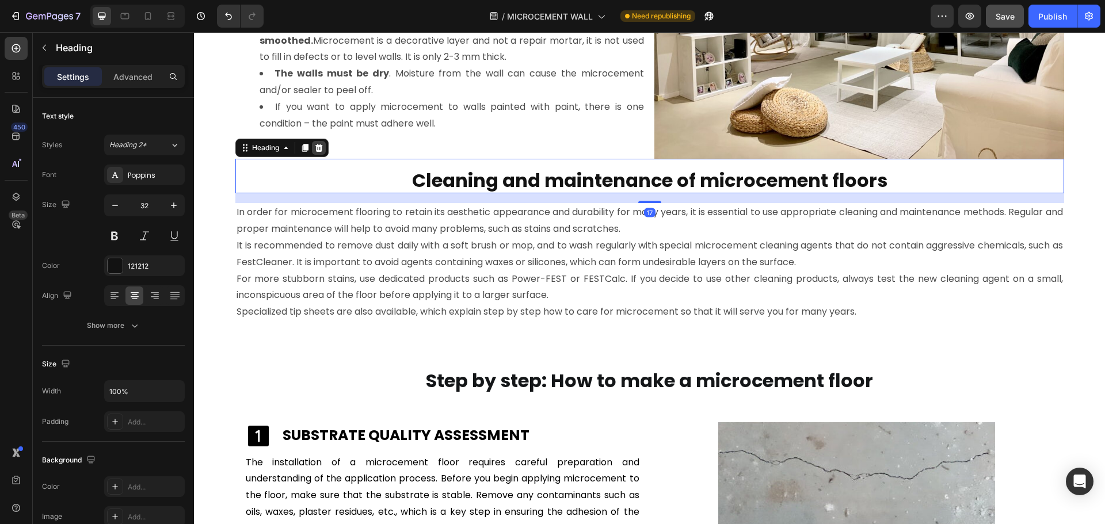
click at [318, 146] on icon at bounding box center [318, 148] width 7 height 8
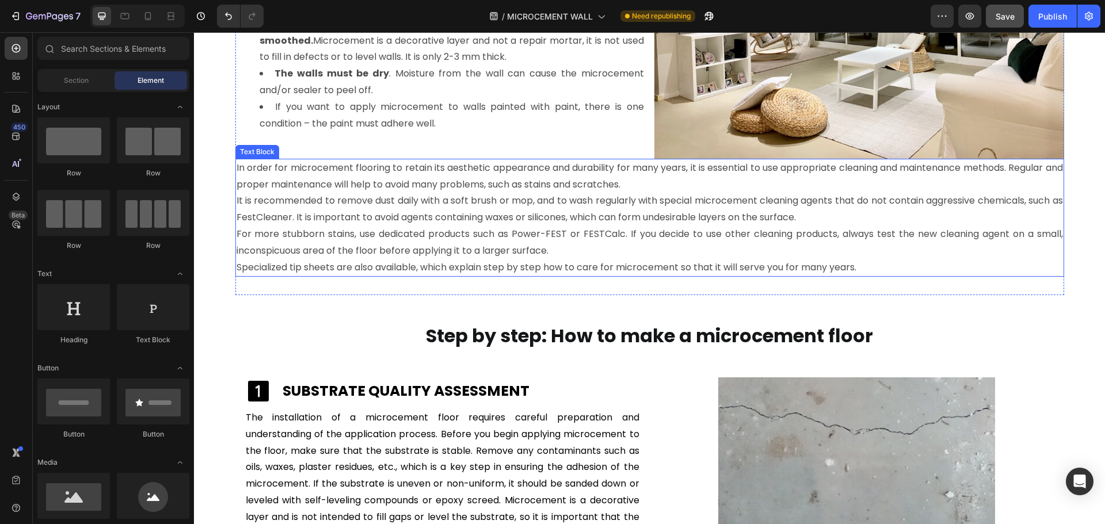
click at [319, 230] on p "In order for microcement flooring to retain its aesthetic appearance and durabi…" at bounding box center [650, 210] width 827 height 100
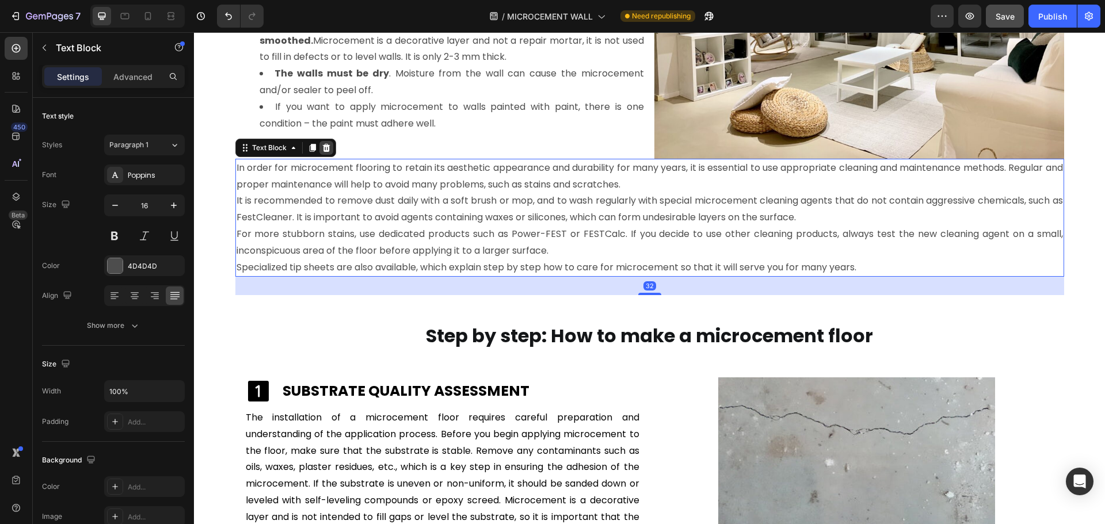
click at [323, 147] on icon at bounding box center [325, 148] width 7 height 8
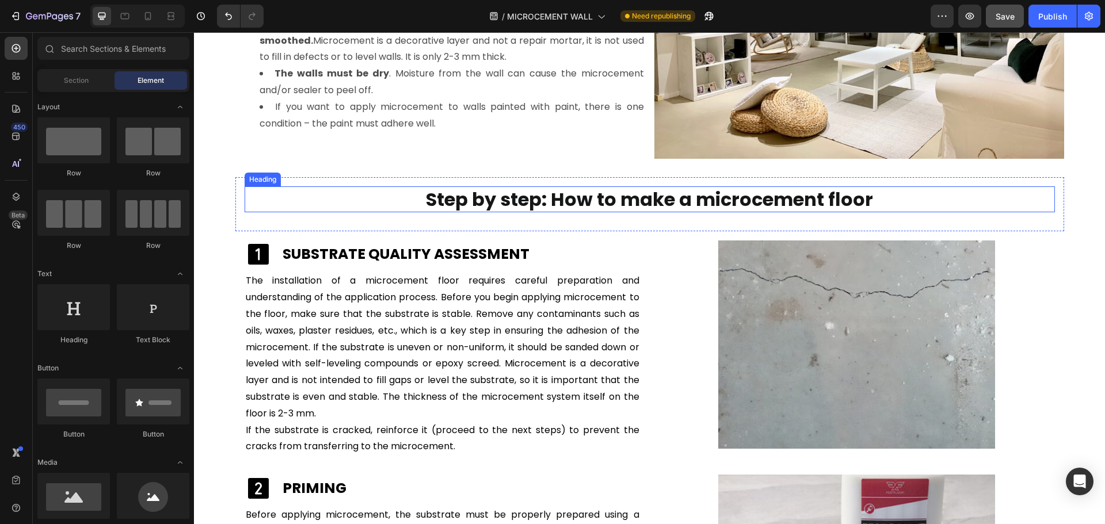
click at [526, 196] on strong "Step by step: How to make a microcement floor" at bounding box center [649, 200] width 447 height 26
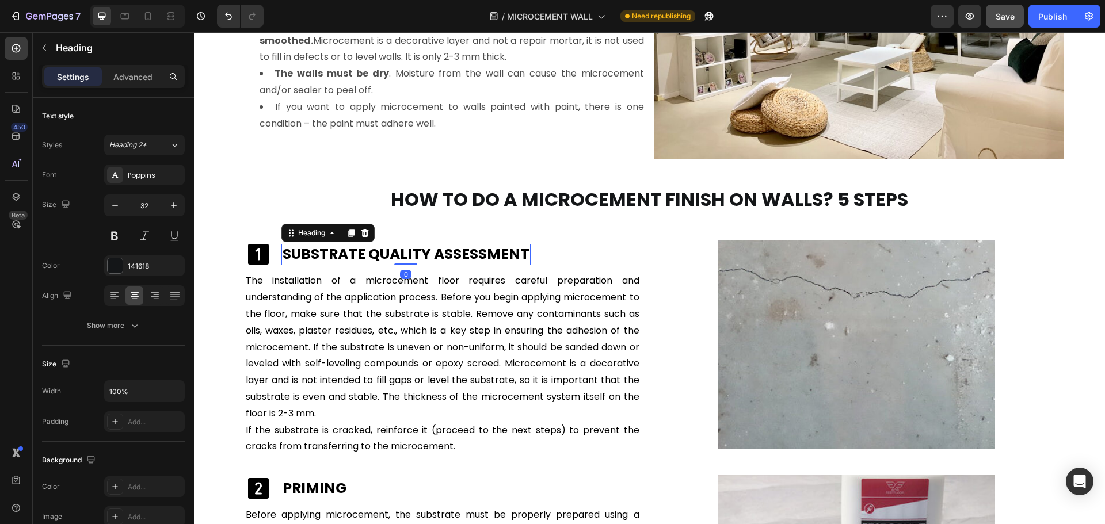
click at [404, 249] on h2 "SUBSTRATE QUALITY ASSESSMENT" at bounding box center [405, 254] width 249 height 21
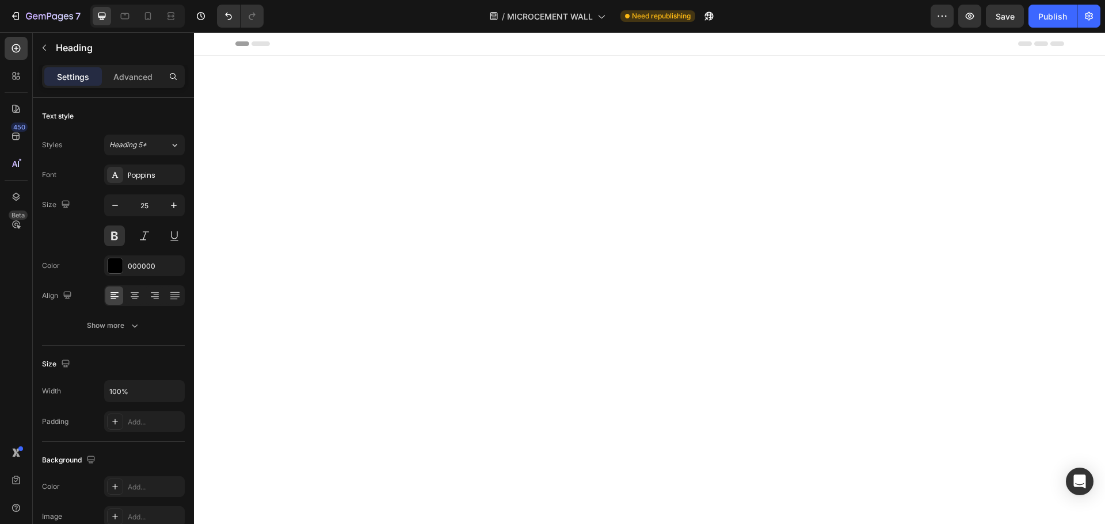
scroll to position [1980, 0]
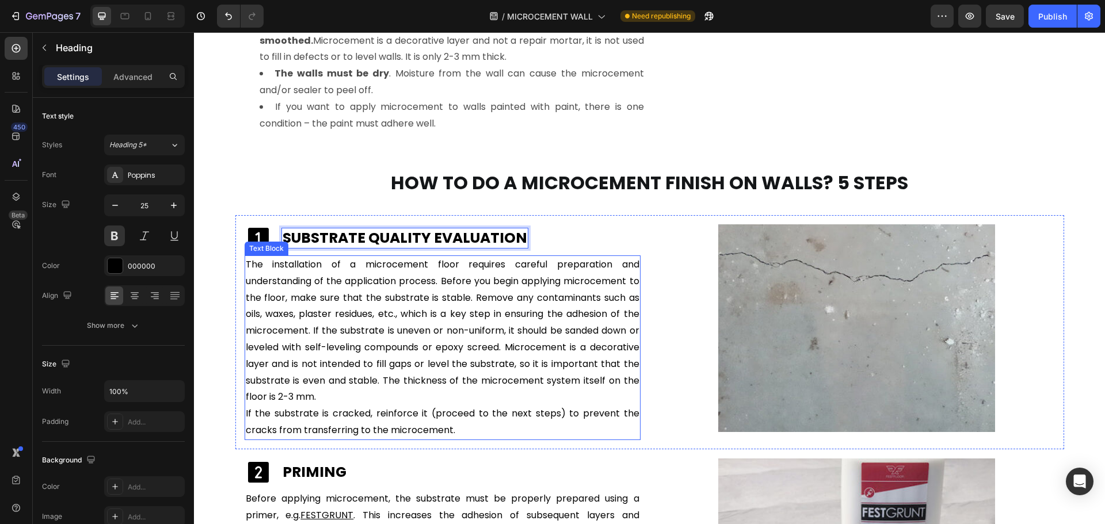
click at [351, 316] on p "The installation of a microcement floor requires careful preparation and unders…" at bounding box center [443, 348] width 394 height 182
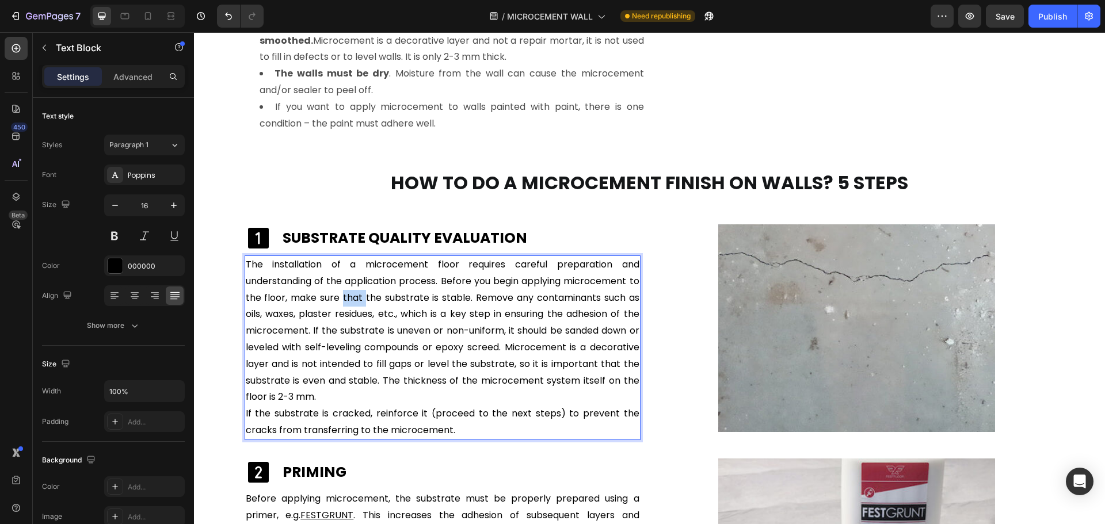
click at [351, 316] on p "The installation of a microcement floor requires careful preparation and unders…" at bounding box center [443, 348] width 394 height 182
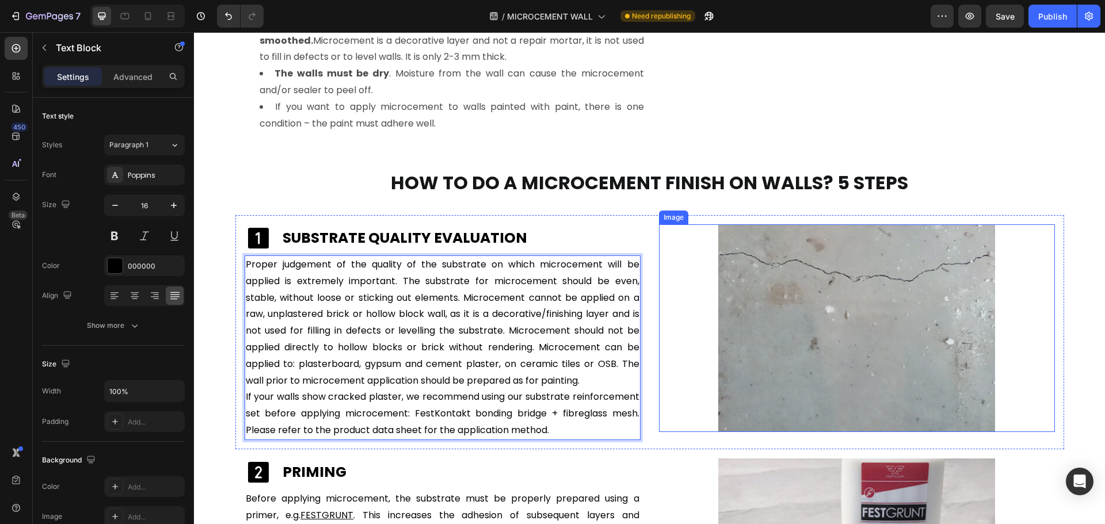
click at [858, 350] on img at bounding box center [856, 328] width 277 height 208
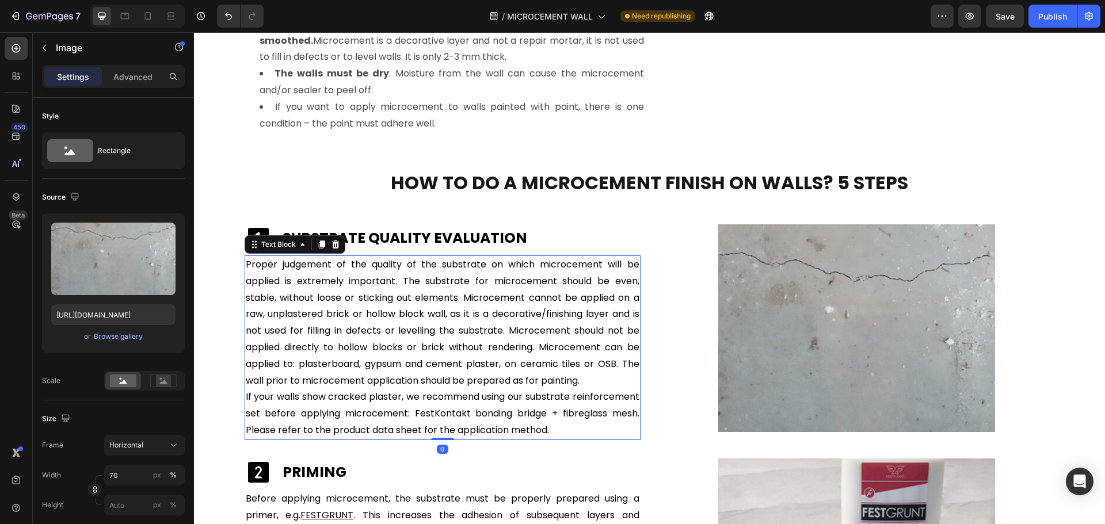
click at [420, 435] on p "Proper judgement of the quality of the substrate on which microcement will be a…" at bounding box center [443, 348] width 394 height 182
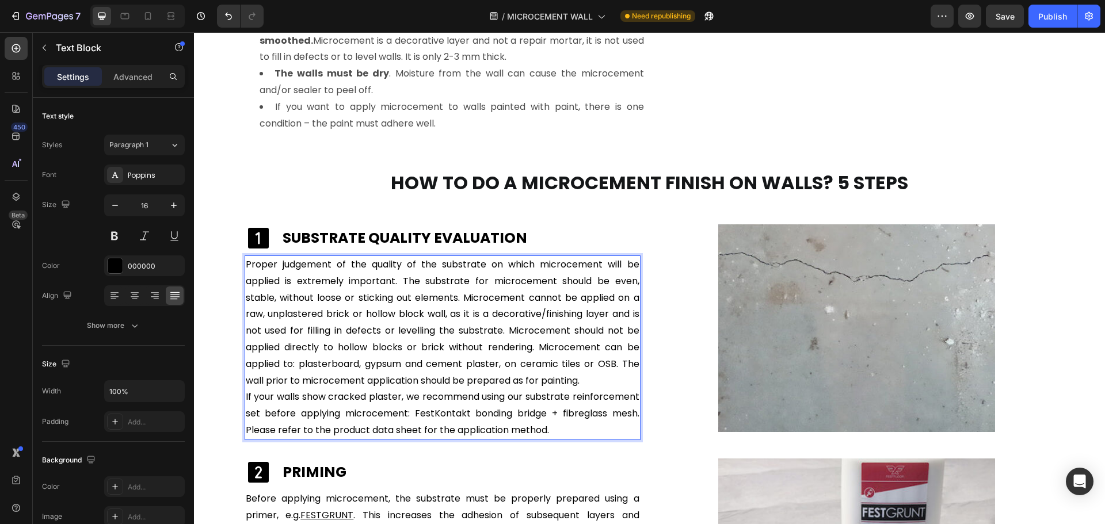
drag, startPoint x: 412, startPoint y: 429, endPoint x: 438, endPoint y: 431, distance: 26.6
drag, startPoint x: 464, startPoint y: 428, endPoint x: 409, endPoint y: 431, distance: 54.8
click at [409, 431] on p "Proper judgement of the quality of the substrate on which microcement will be a…" at bounding box center [443, 348] width 394 height 182
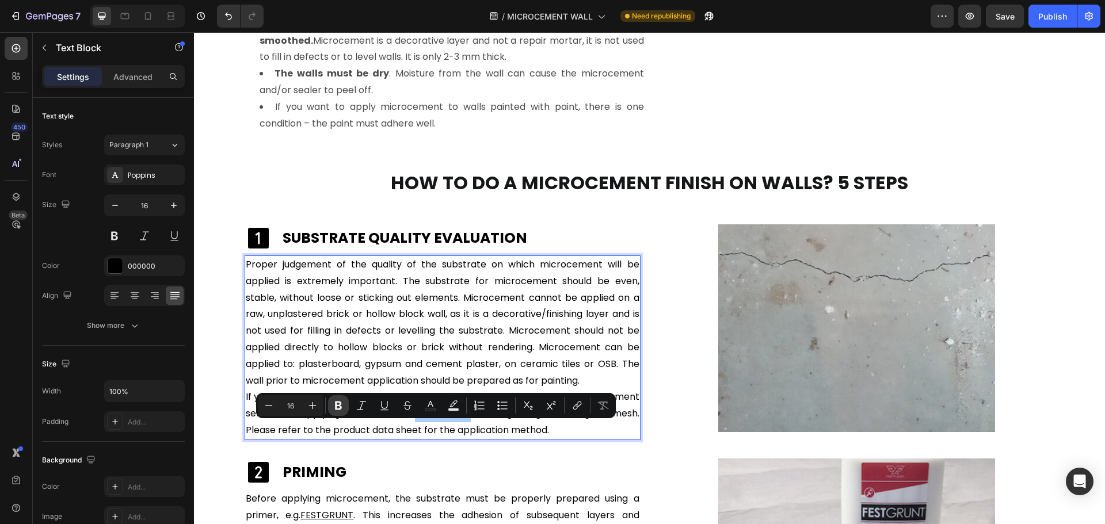
click at [344, 407] on button "Bold" at bounding box center [338, 405] width 21 height 21
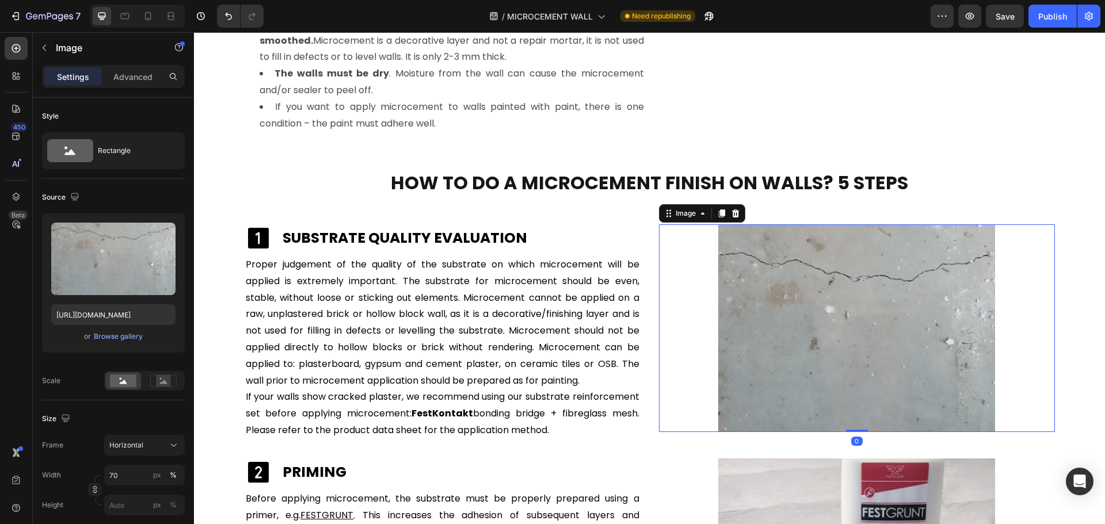
click at [888, 350] on img at bounding box center [856, 328] width 277 height 208
click at [100, 335] on div "Browse gallery" at bounding box center [118, 337] width 49 height 10
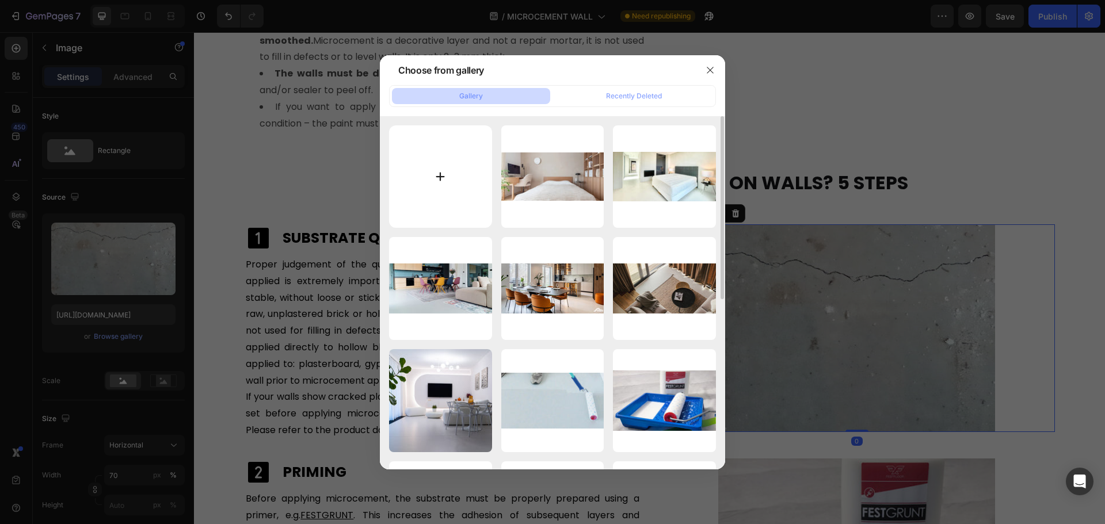
click at [463, 188] on input "file" at bounding box center [440, 176] width 103 height 103
type input "C:\fakepath\walls-before-microcement.jpg"
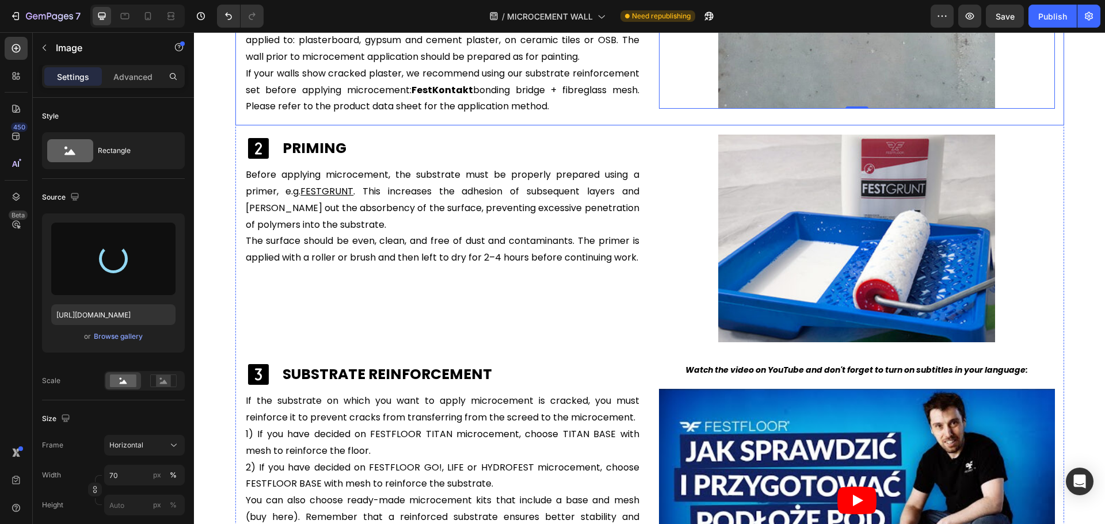
scroll to position [2326, 0]
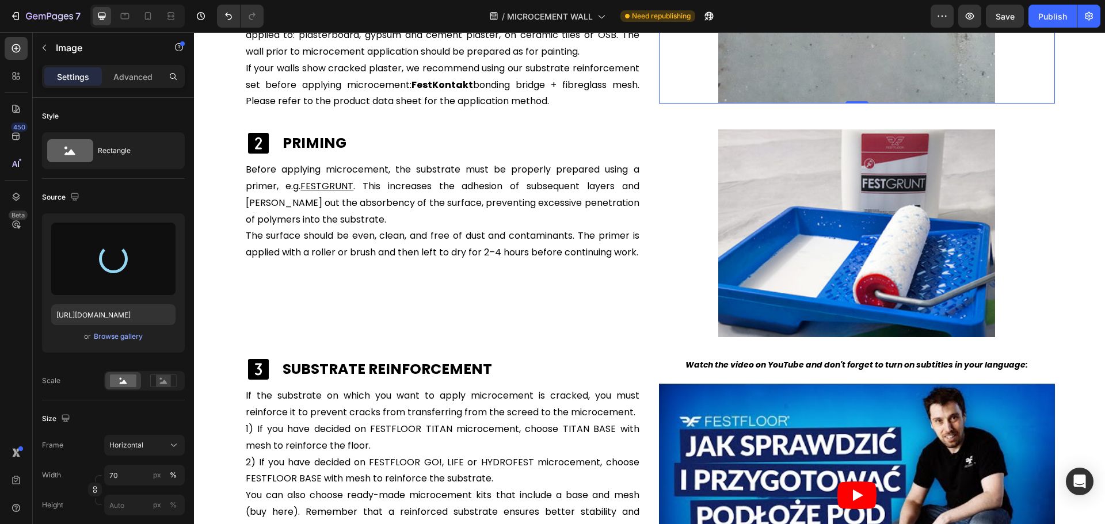
type input "https://cdn.shopify.com/s/files/1/0614/6061/1304/files/gempages_567857983174738…"
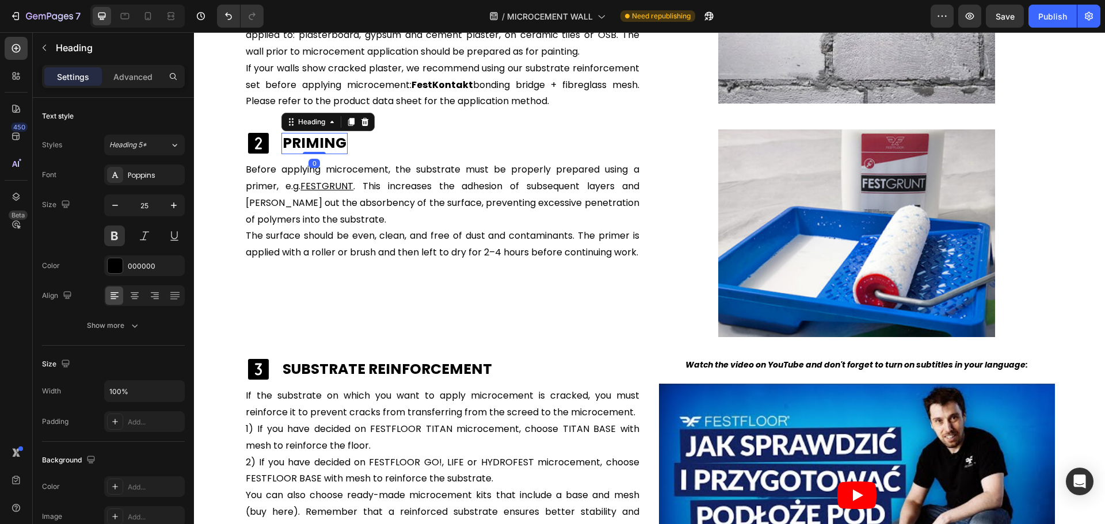
click at [315, 136] on strong "PRIMING" at bounding box center [315, 143] width 64 height 20
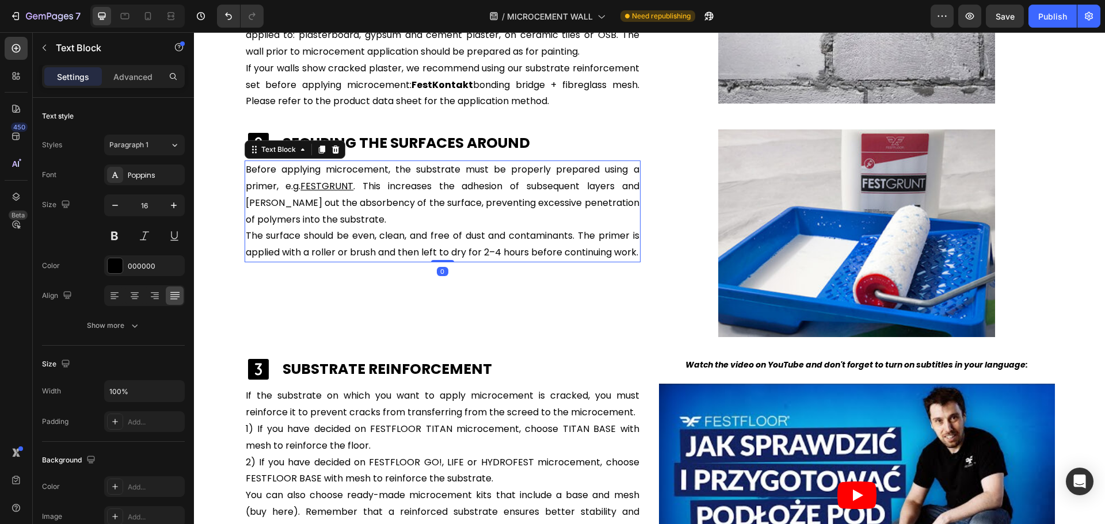
click at [612, 228] on p "Before applying microcement, the substrate must be properly prepared using a pr…" at bounding box center [443, 212] width 394 height 100
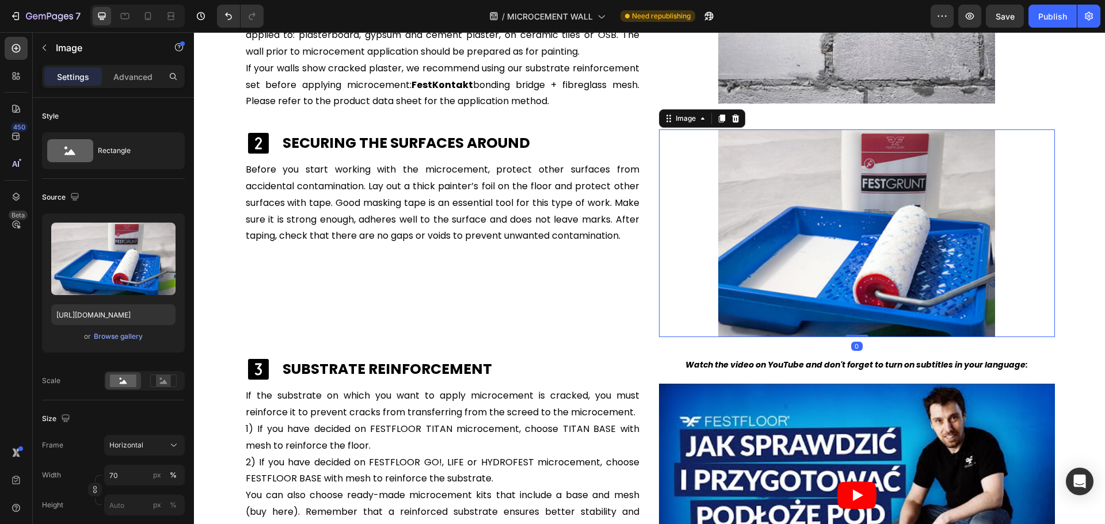
click at [866, 254] on img at bounding box center [856, 234] width 277 height 208
click at [138, 336] on div "Browse gallery" at bounding box center [118, 337] width 49 height 10
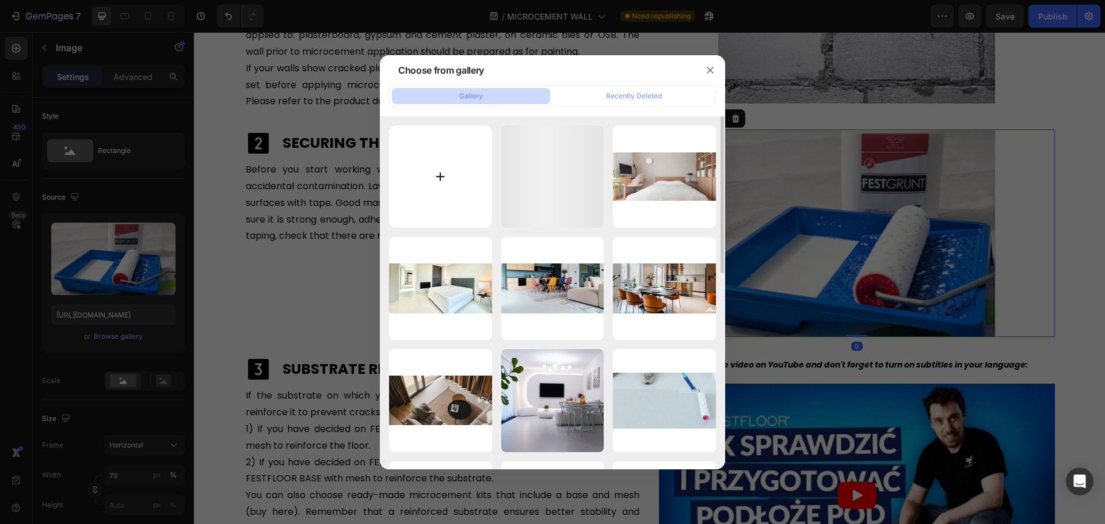
click at [433, 186] on input "file" at bounding box center [440, 176] width 103 height 103
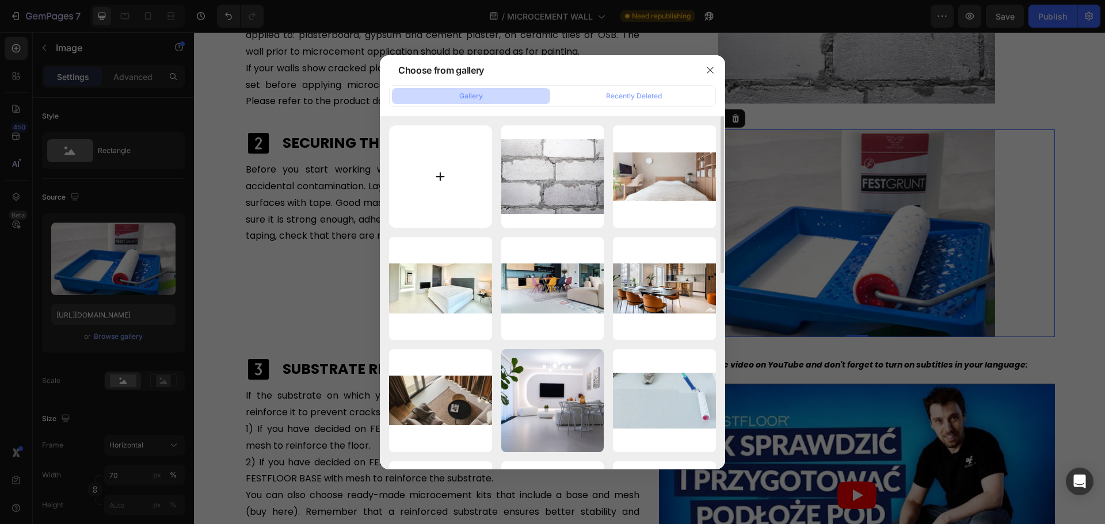
type input "C:\fakepath\masking-tape.jpg"
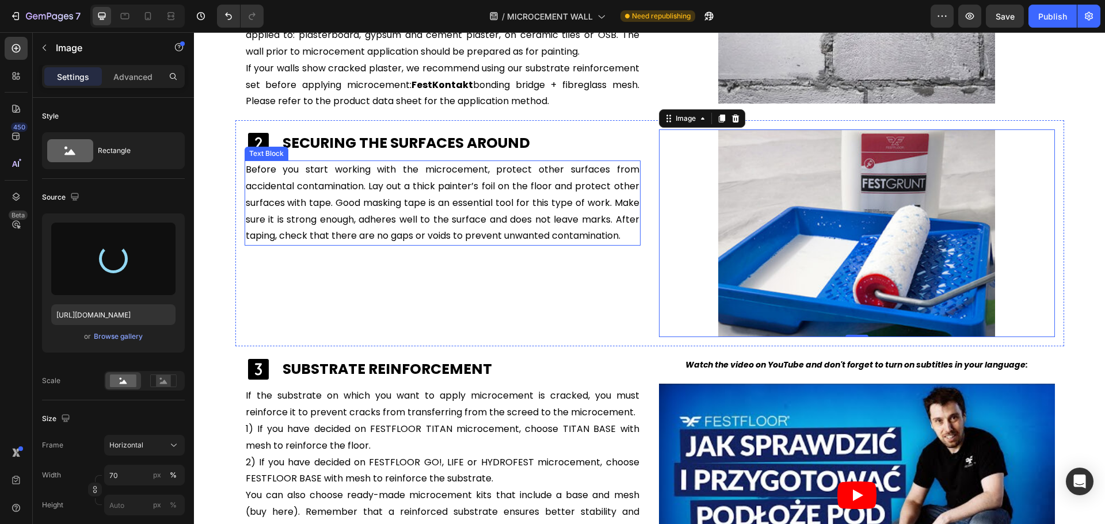
type input "https://cdn.shopify.com/s/files/1/0614/6061/1304/files/gempages_567857983174738…"
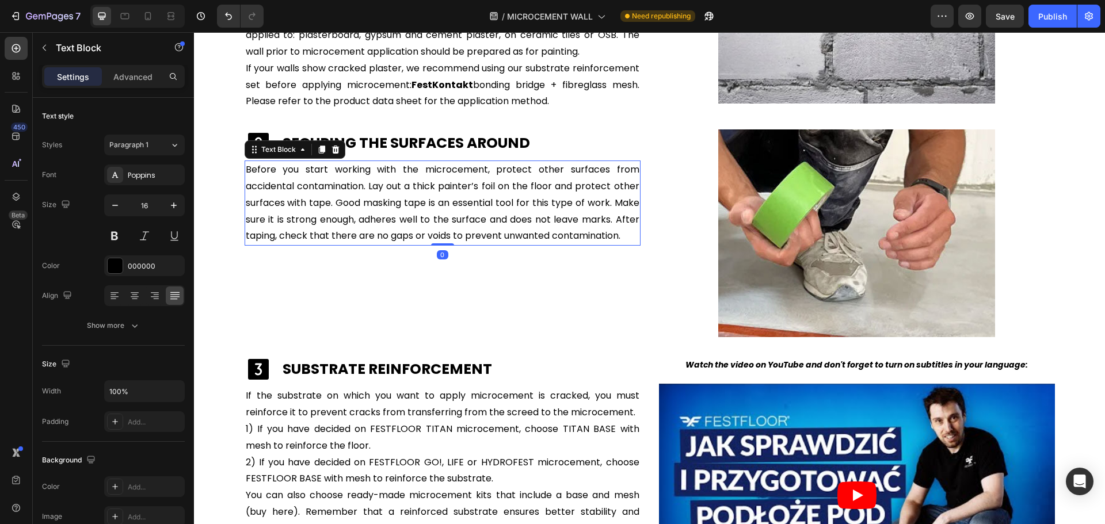
click at [602, 197] on p "Before you start working with the microcement, protect other surfaces from acci…" at bounding box center [443, 203] width 394 height 83
click at [611, 206] on p "Before you start working with the microcement, protect other surfaces from acci…" at bounding box center [443, 203] width 394 height 83
click at [610, 203] on p "Before you start working with the microcement, protect other surfaces from acci…" at bounding box center [443, 203] width 394 height 83
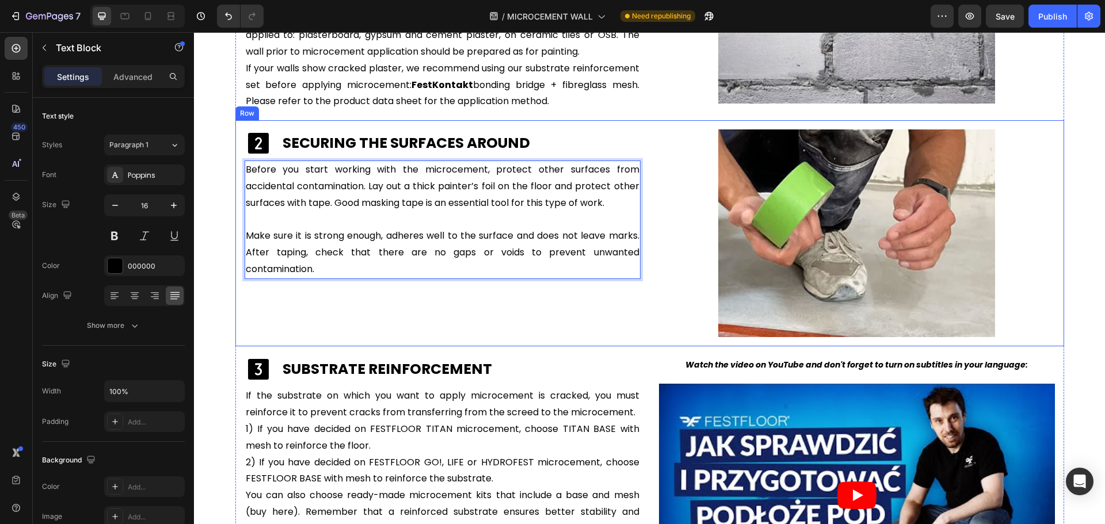
click at [472, 319] on div "Icon ⁠⁠⁠⁠⁠⁠⁠ SECURING THE SURFACES AROUND Heading Row Before you start working …" at bounding box center [443, 234] width 396 height 208
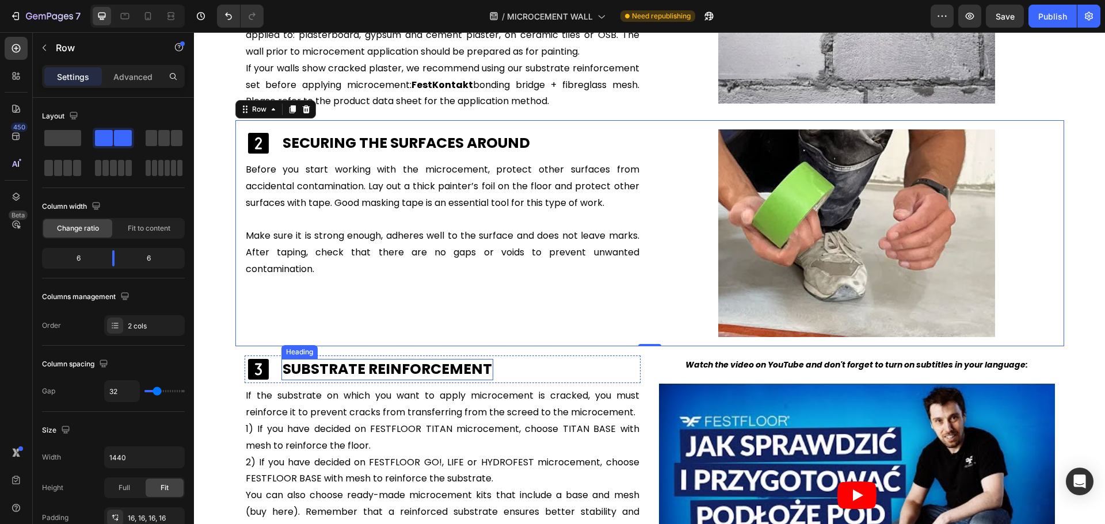
click at [312, 375] on strong "SUBSTRATE REINFORCEMENT" at bounding box center [388, 369] width 210 height 20
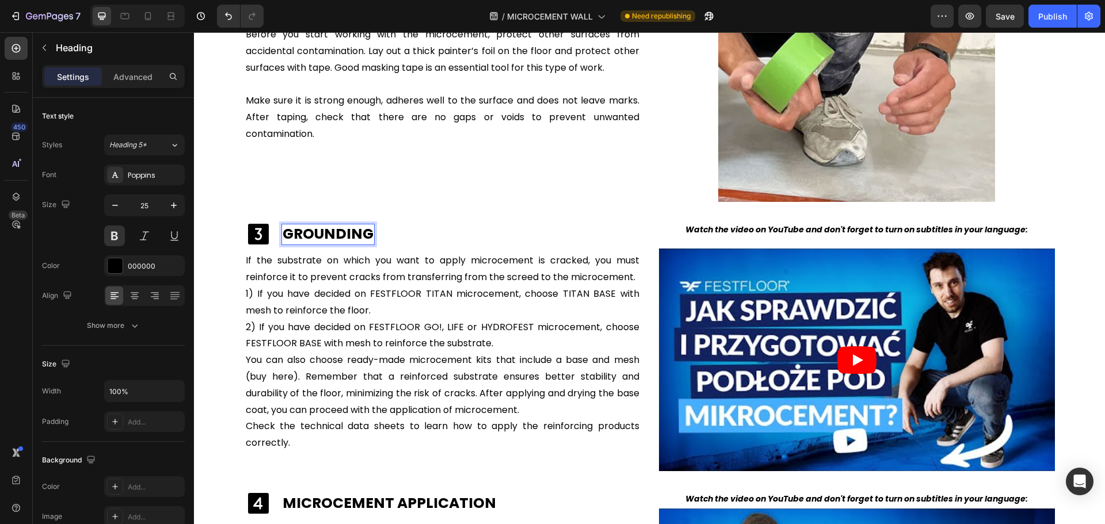
scroll to position [2556, 0]
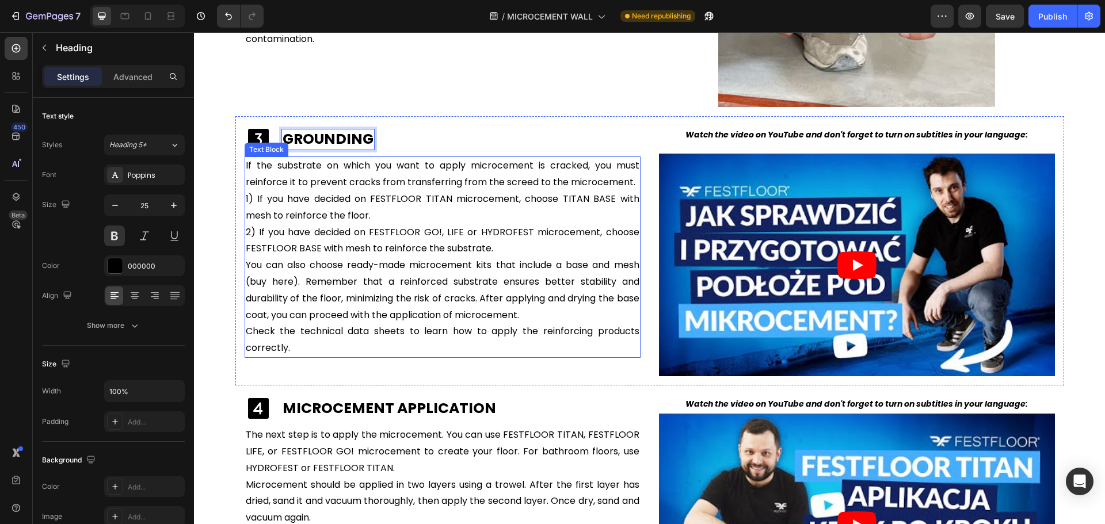
click at [453, 262] on p "1) If you have decided on FESTFLOOR TITAN microcement, choose TITAN BASE with m…" at bounding box center [443, 274] width 394 height 166
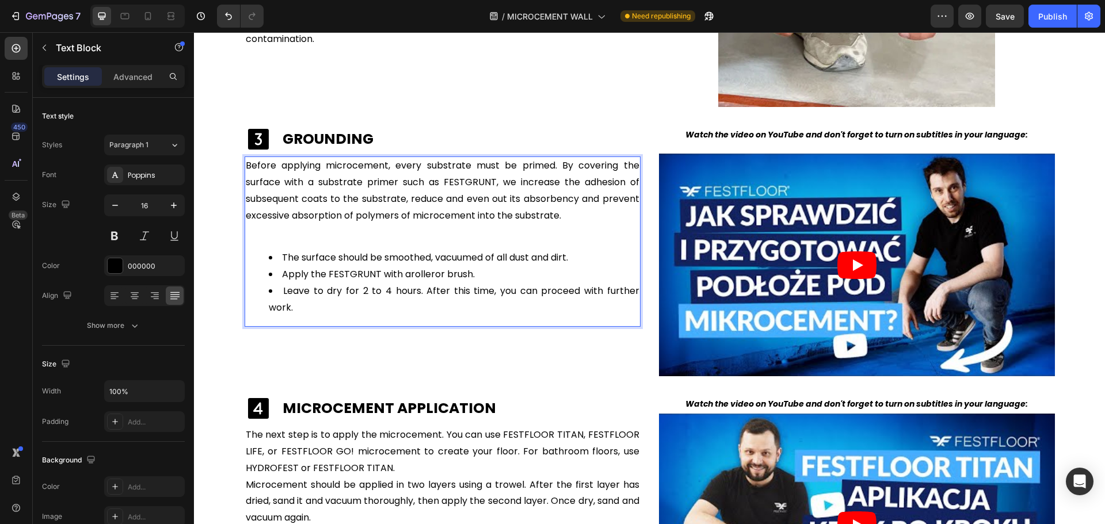
click at [314, 235] on p "Rich Text Editor. Editing area: main" at bounding box center [443, 232] width 394 height 17
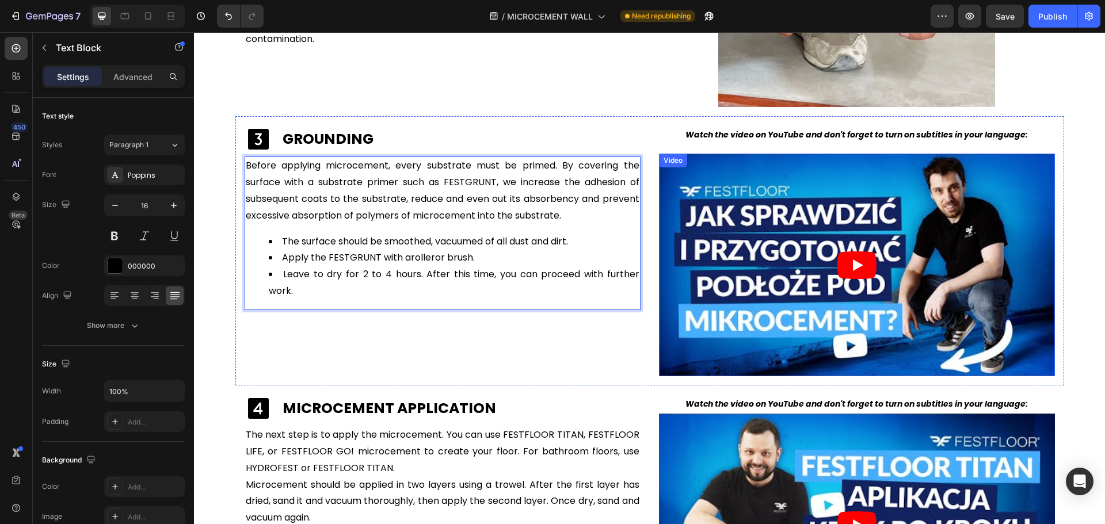
click at [797, 281] on article at bounding box center [857, 265] width 396 height 223
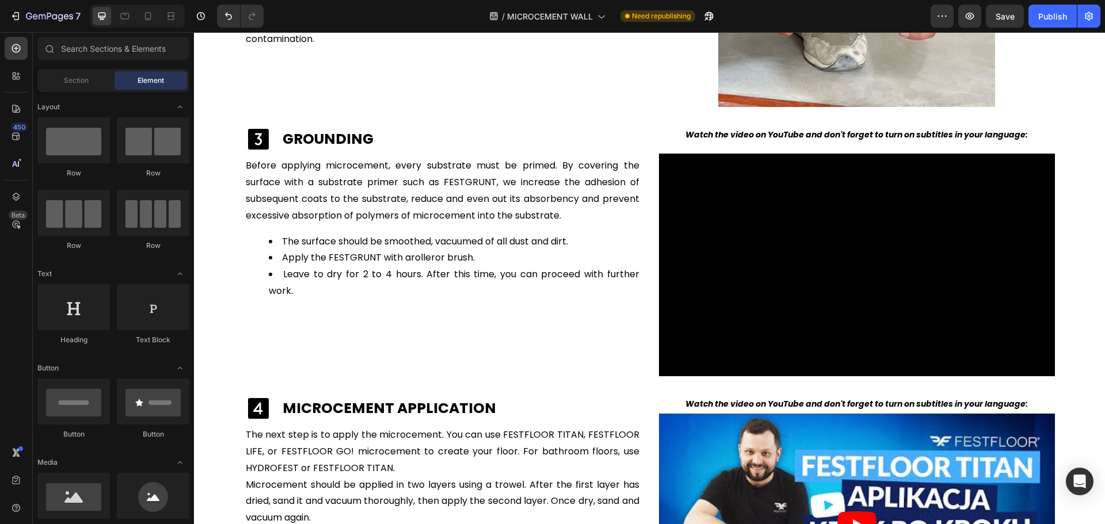
click at [1075, 197] on section "⁠⁠⁠⁠⁠⁠⁠ HOW TO DO A MICROCEMENT FINISH ON WALLS? 5 STEPS Heading Row Icon ⁠⁠⁠⁠⁠…" at bounding box center [649, 193] width 875 height 1220
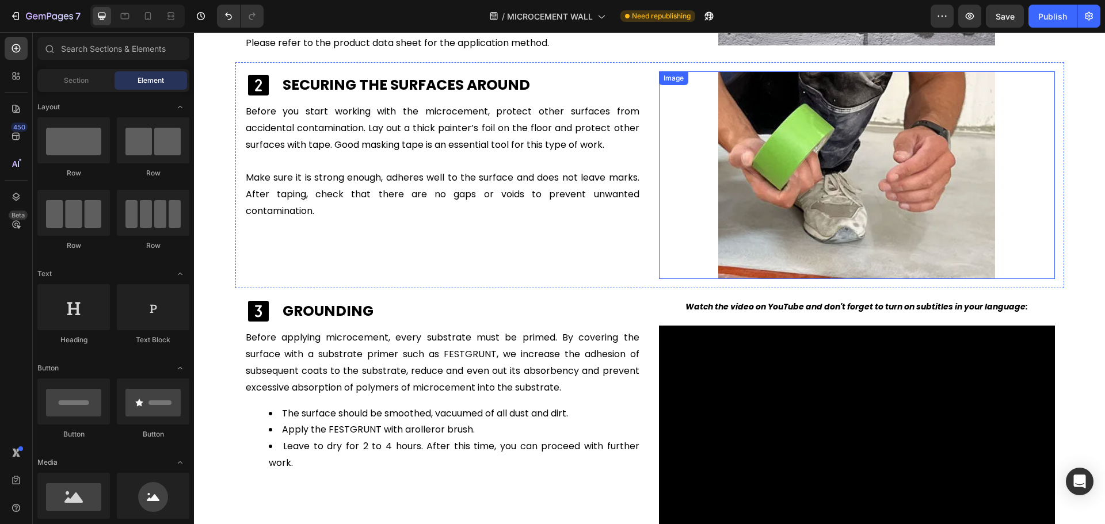
scroll to position [2383, 0]
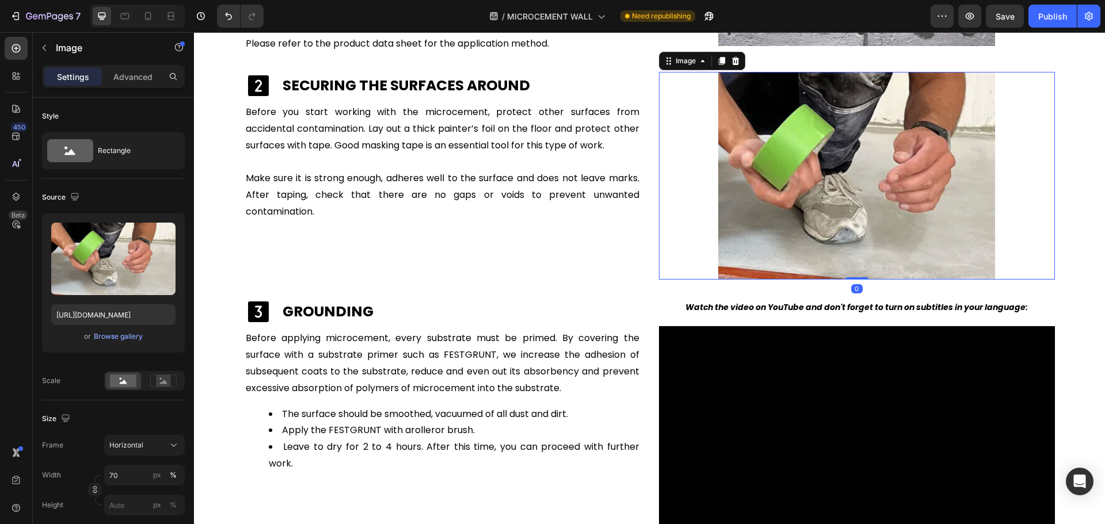
click at [748, 192] on img at bounding box center [856, 176] width 277 height 208
click at [718, 59] on icon at bounding box center [721, 61] width 6 height 8
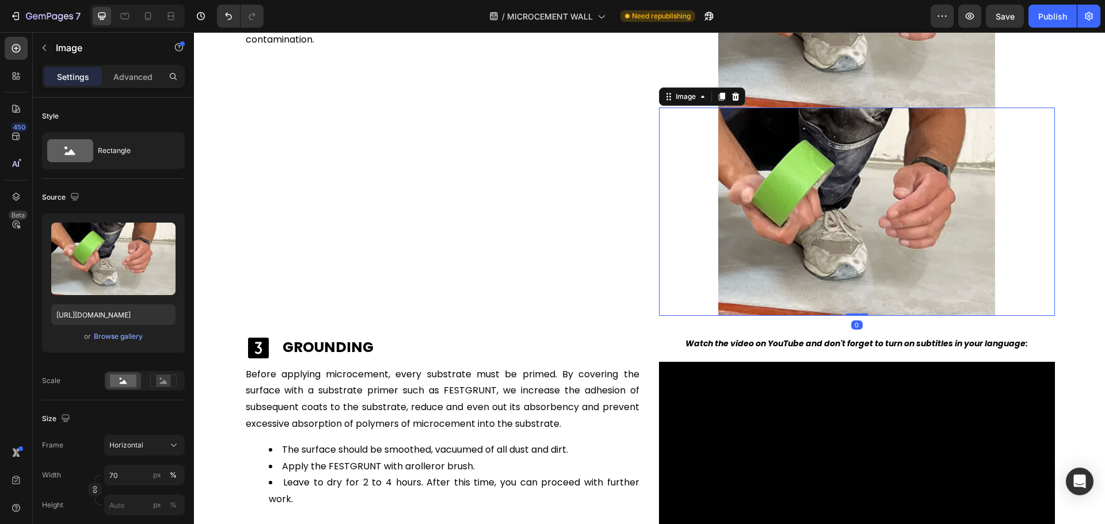
scroll to position [2556, 0]
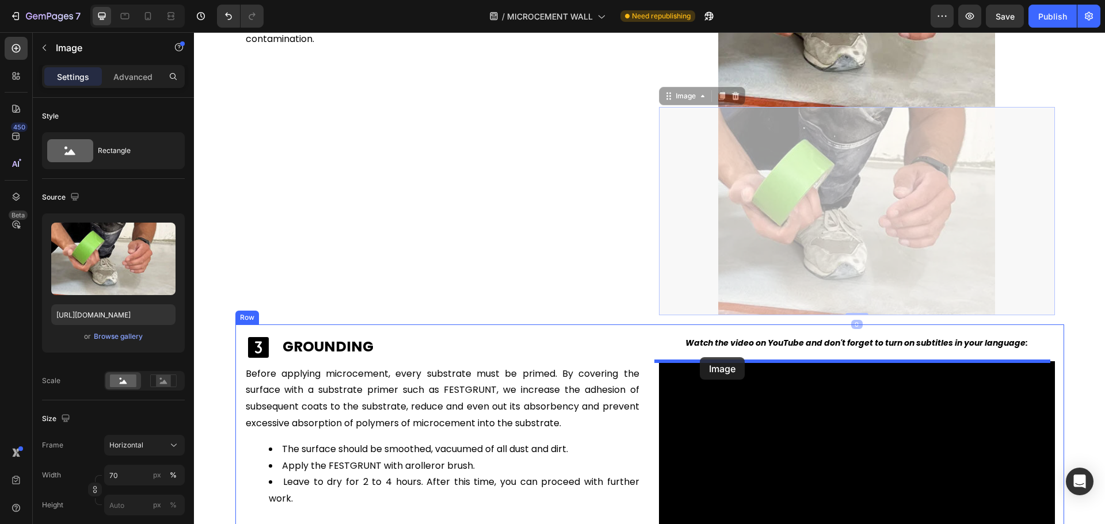
drag, startPoint x: 681, startPoint y: 97, endPoint x: 700, endPoint y: 357, distance: 261.5
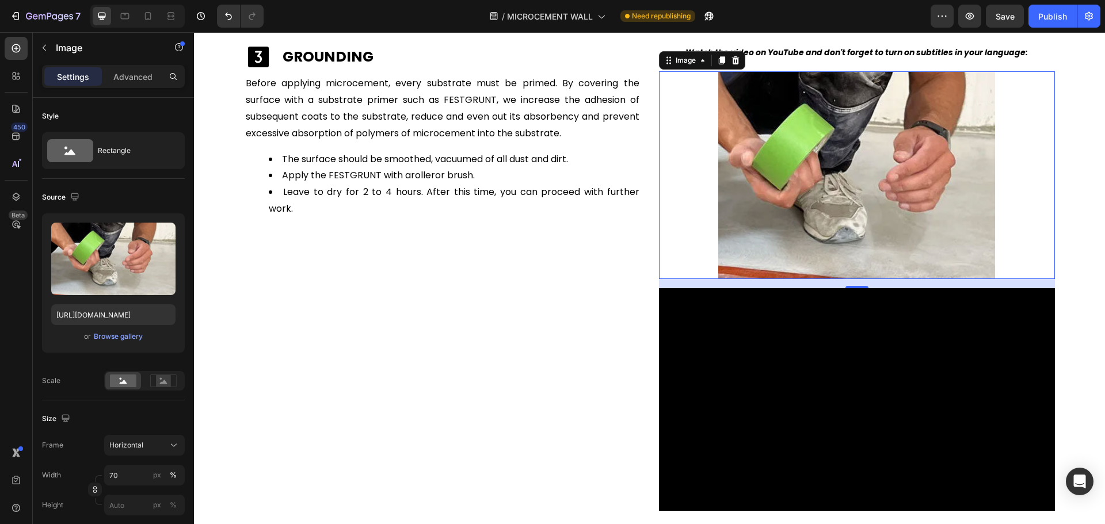
scroll to position [2729, 0]
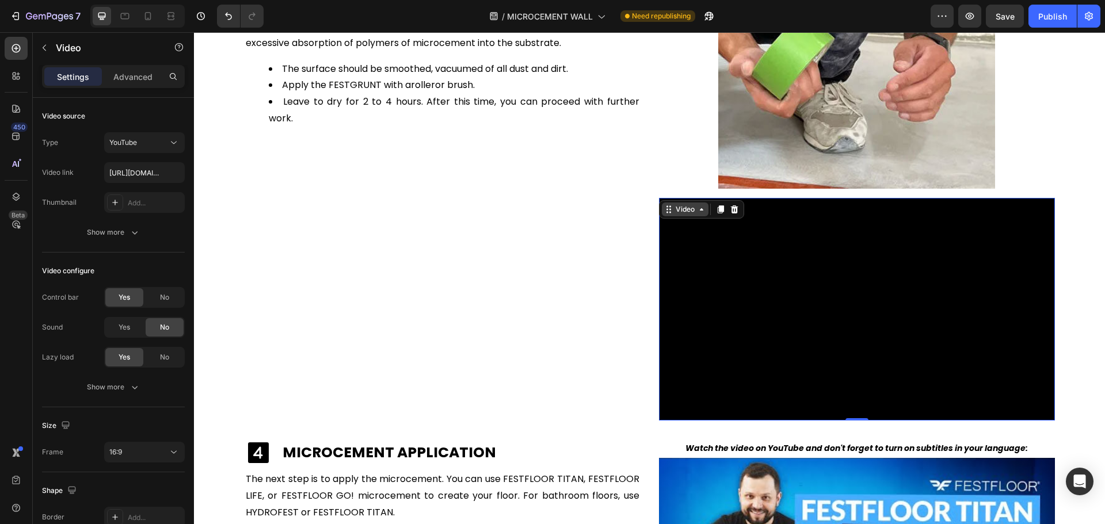
click at [664, 203] on div "Video" at bounding box center [685, 210] width 47 height 14
click at [730, 206] on icon at bounding box center [734, 209] width 9 height 9
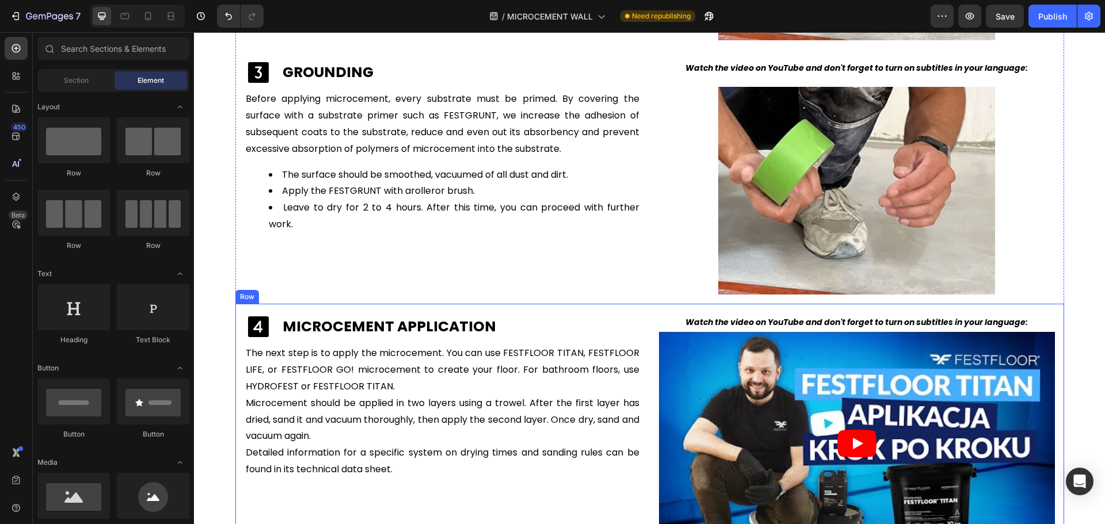
scroll to position [2613, 0]
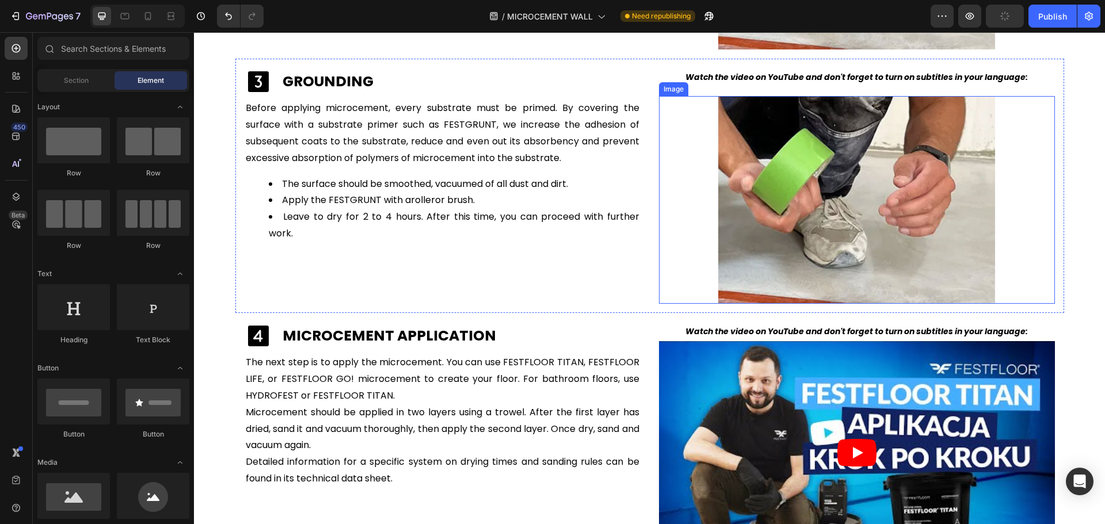
click at [764, 195] on img at bounding box center [856, 200] width 277 height 208
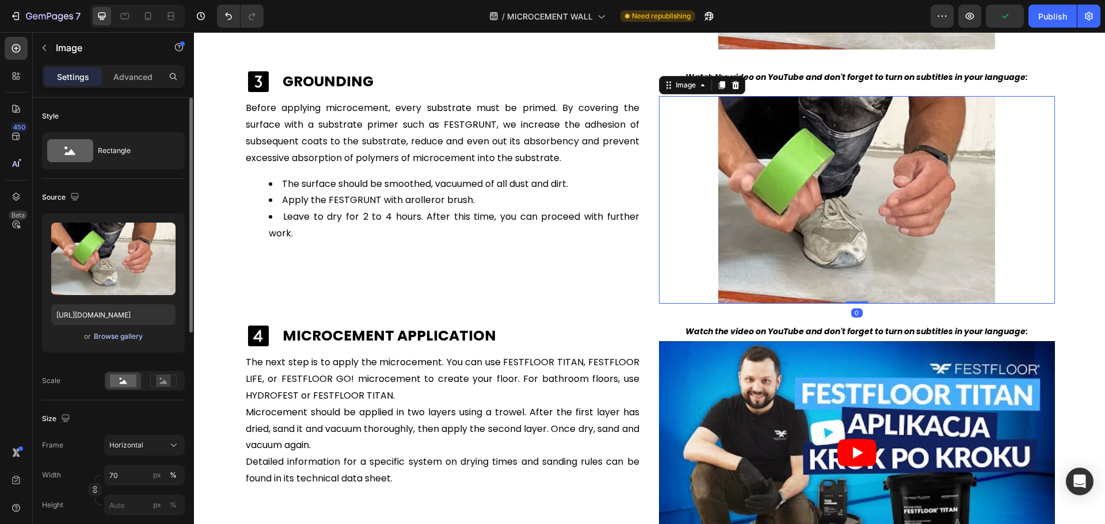
click at [128, 336] on div "Browse gallery" at bounding box center [118, 337] width 49 height 10
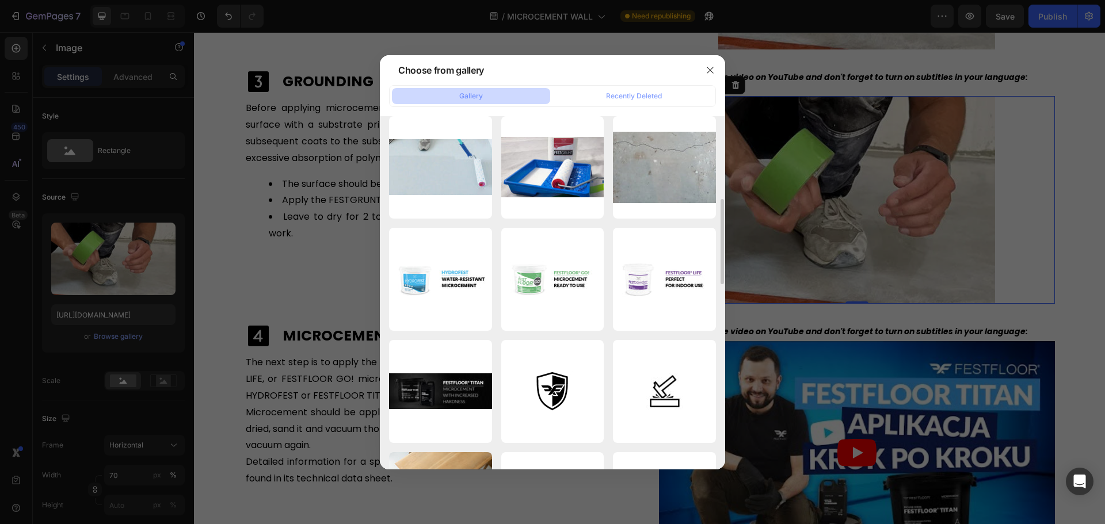
scroll to position [230, 0]
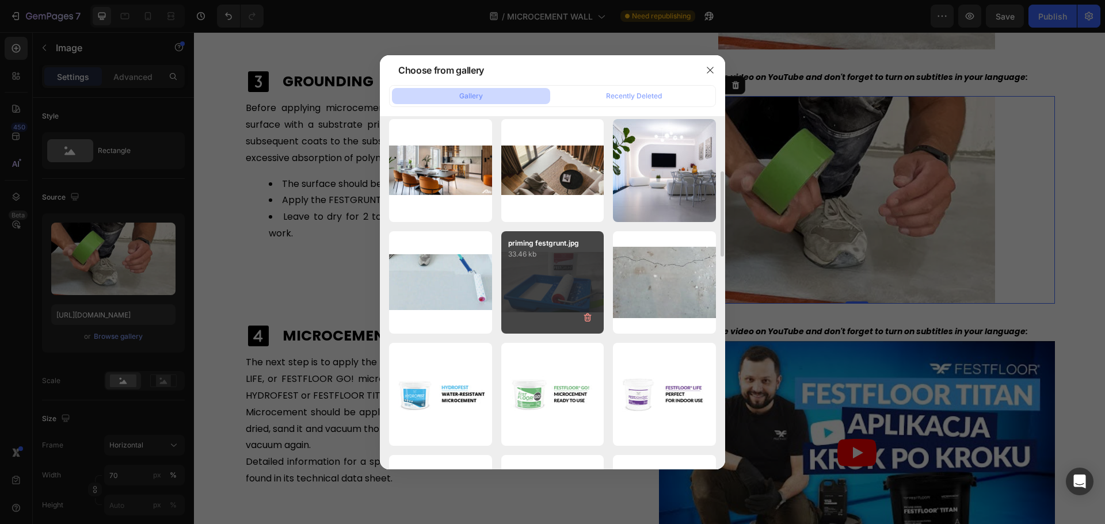
click at [545, 265] on div "priming festgrunt.jpg 33.46 kb" at bounding box center [552, 282] width 103 height 103
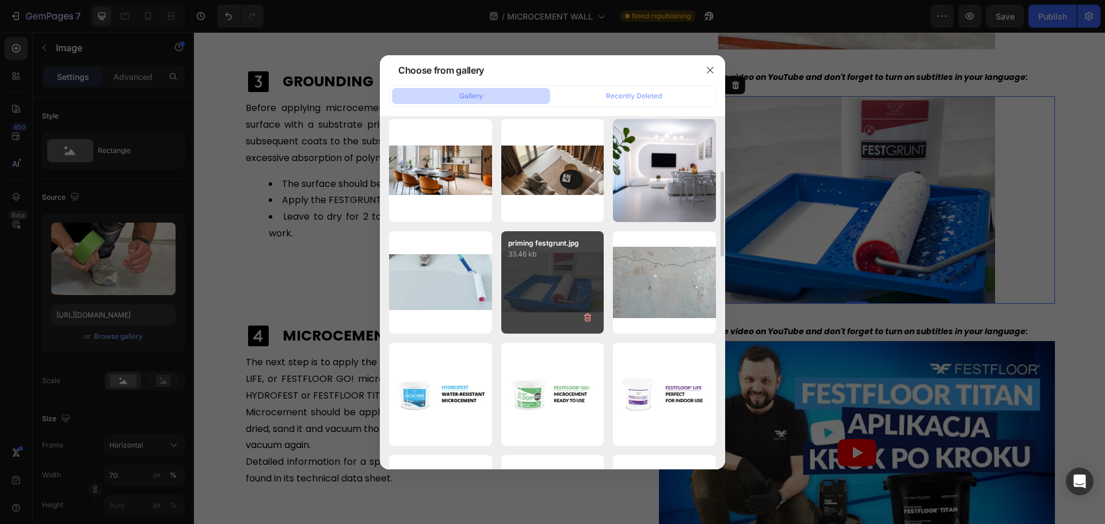
type input "https://cdn.shopify.com/s/files/1/0614/6061/1304/files/gempages_567857983174738…"
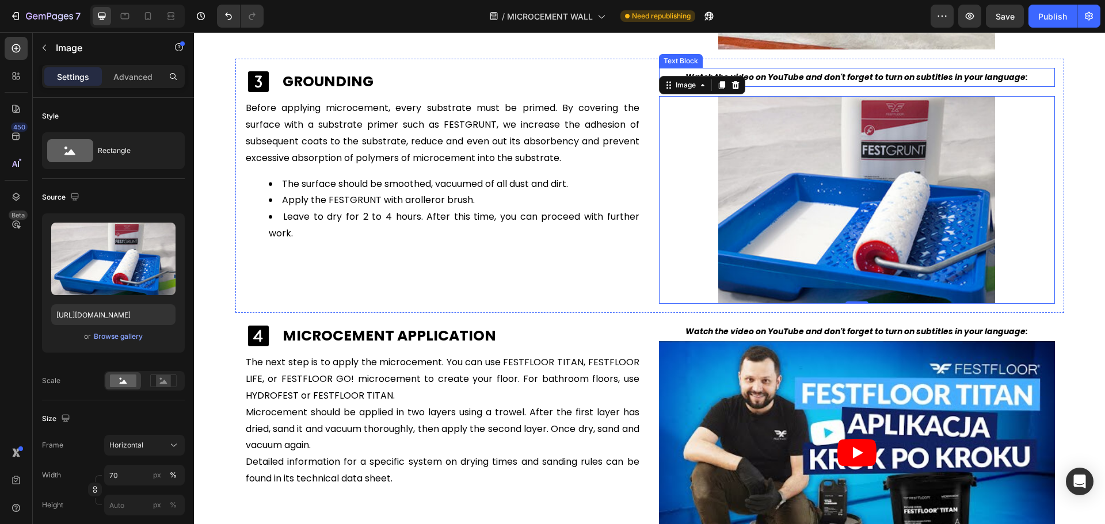
click at [899, 70] on p "Watch the video on YouTube and don't forget to turn on subtitles in your langua…" at bounding box center [857, 77] width 394 height 17
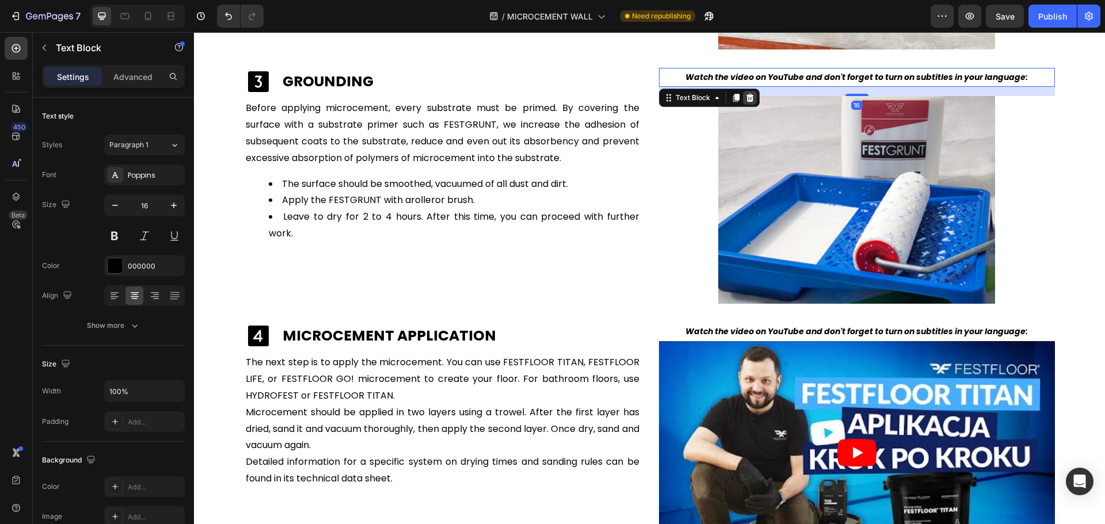
click at [748, 97] on icon at bounding box center [749, 98] width 7 height 8
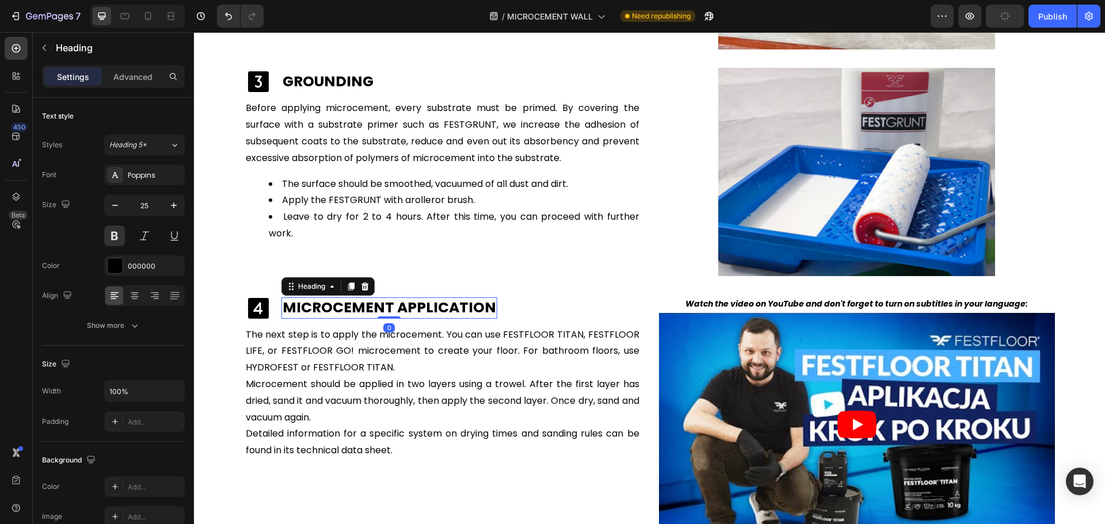
click at [370, 311] on h2 "MICROCEMENT APPLICATION" at bounding box center [389, 308] width 216 height 21
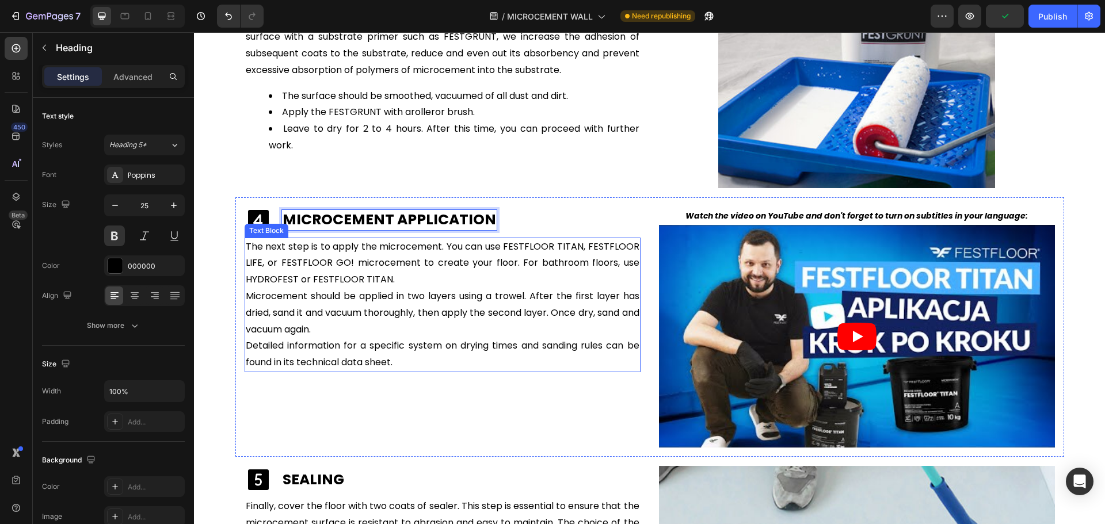
scroll to position [2729, 0]
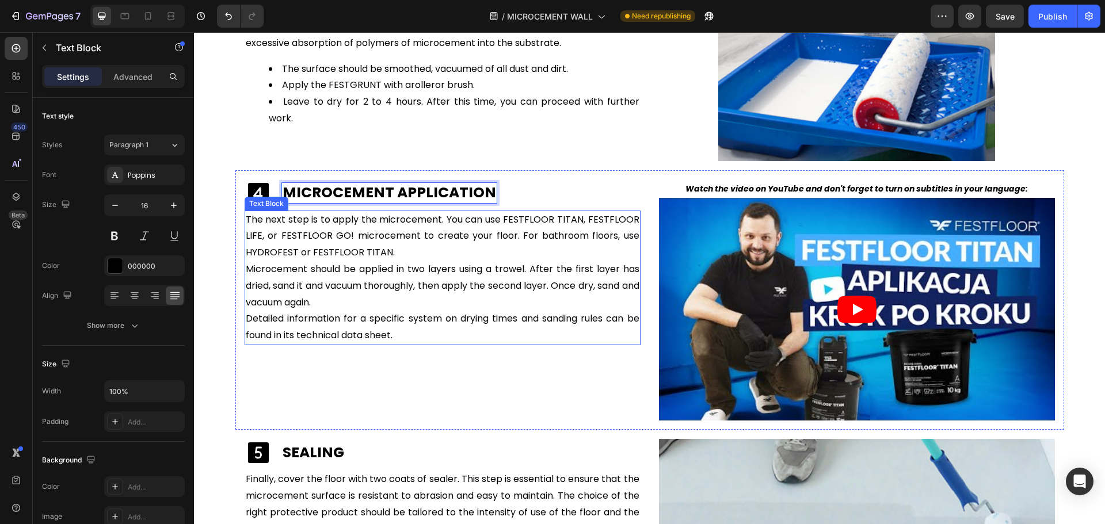
click at [420, 261] on p "The next step is to apply the microcement. You can use FESTFLOOR TITAN, FESTFLO…" at bounding box center [443, 278] width 394 height 132
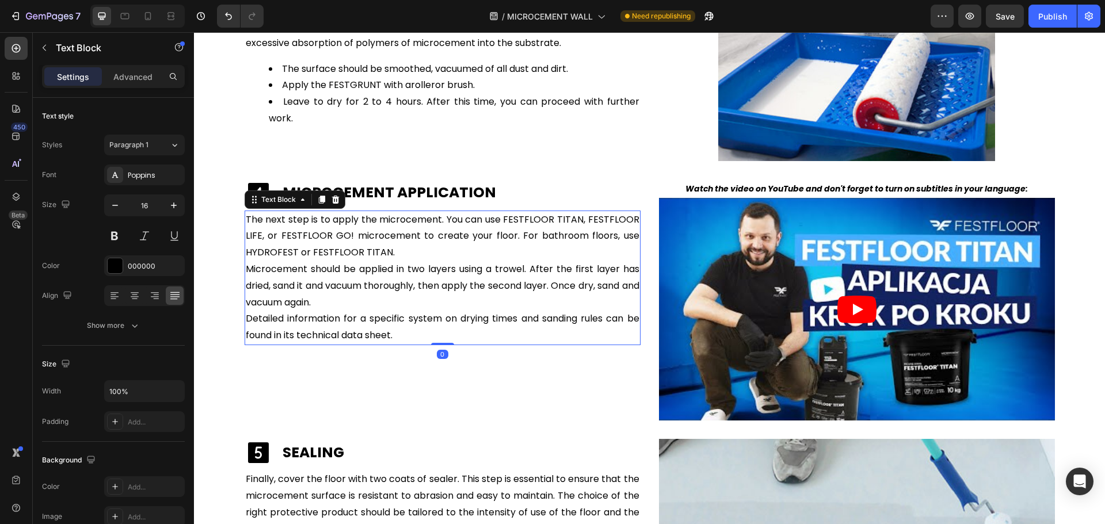
click at [420, 261] on p "The next step is to apply the microcement. You can use FESTFLOOR TITAN, FESTFLO…" at bounding box center [443, 278] width 394 height 132
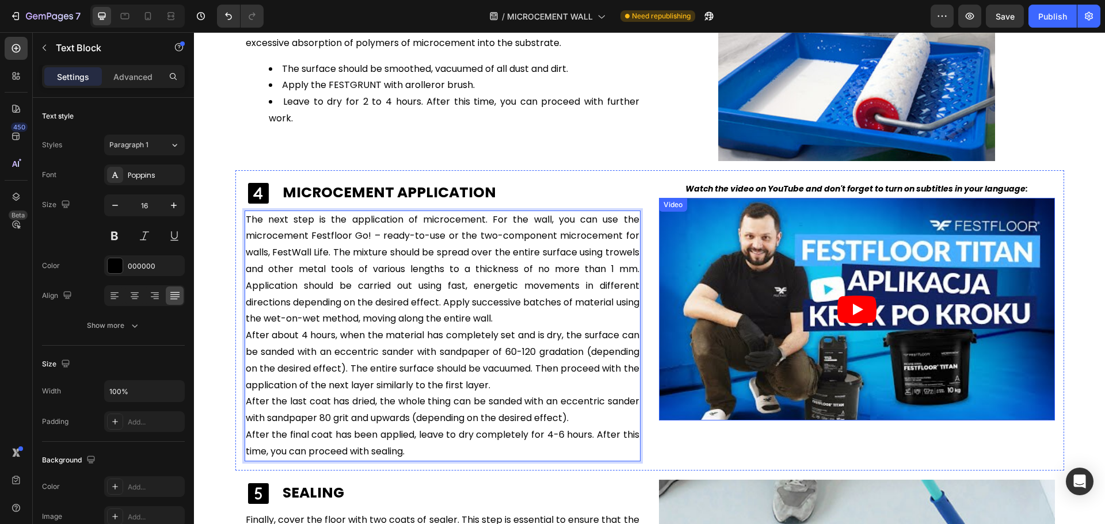
click at [757, 259] on article at bounding box center [857, 309] width 396 height 223
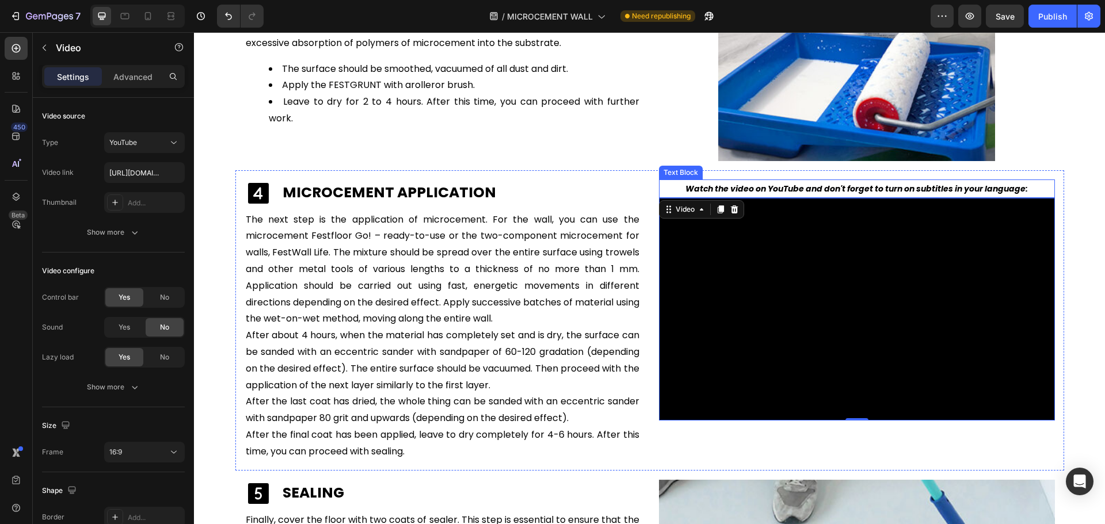
click at [772, 187] on strong "Watch the video on YouTube and don't forget to turn on subtitles in your langua…" at bounding box center [857, 189] width 343 height 12
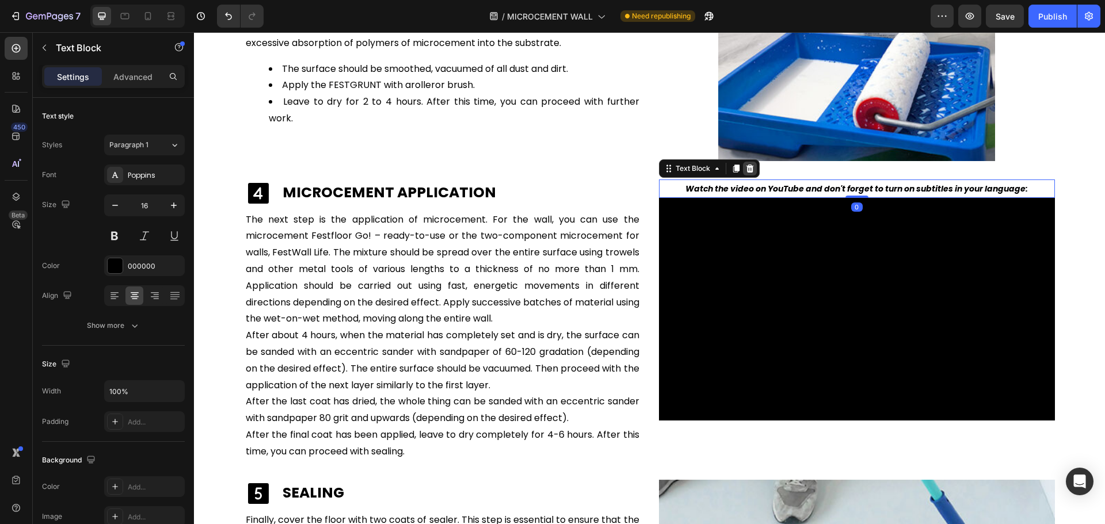
click at [746, 162] on div at bounding box center [750, 169] width 14 height 14
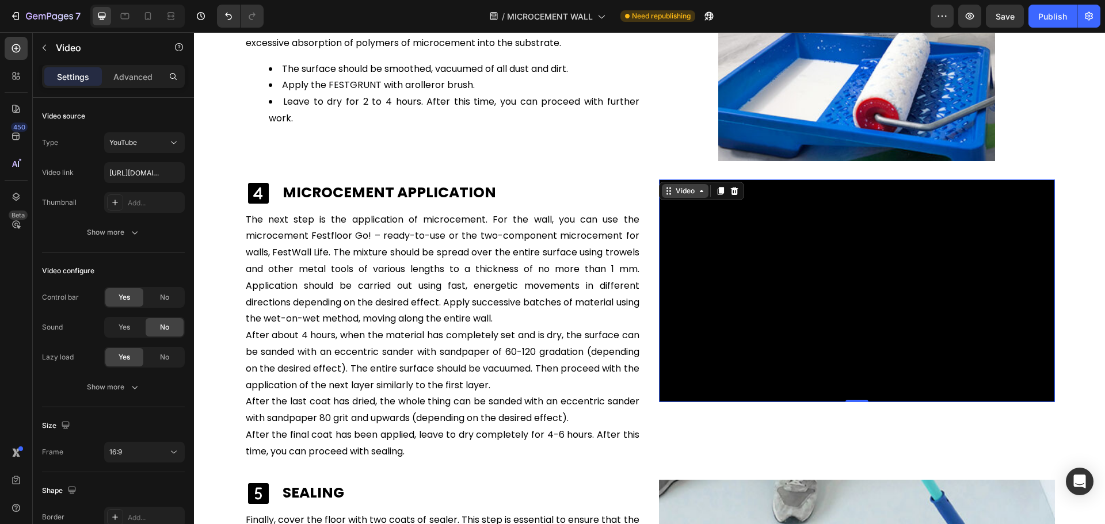
click at [662, 188] on div "Video" at bounding box center [685, 191] width 47 height 14
click at [735, 192] on icon at bounding box center [734, 191] width 9 height 9
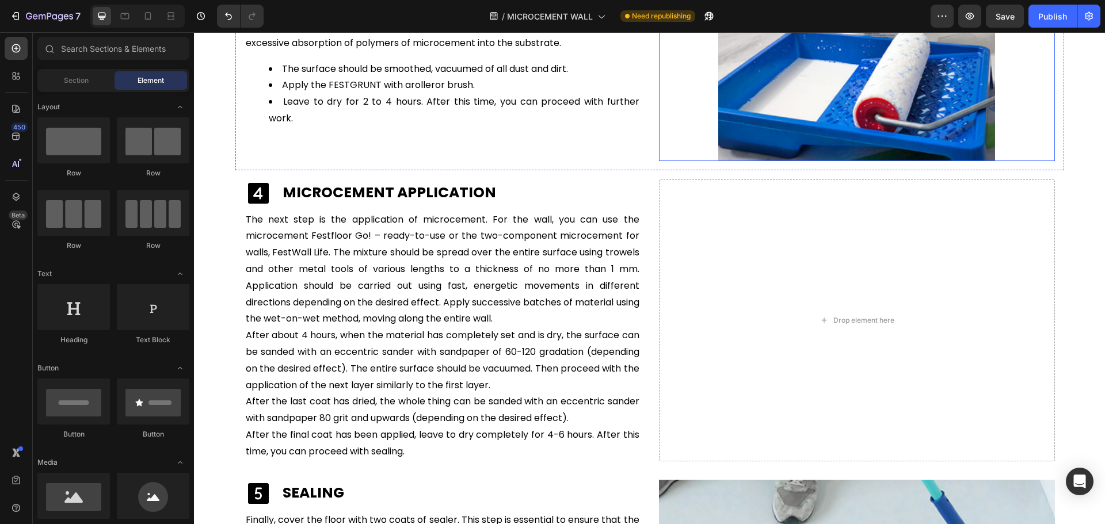
click at [759, 134] on img at bounding box center [856, 57] width 277 height 208
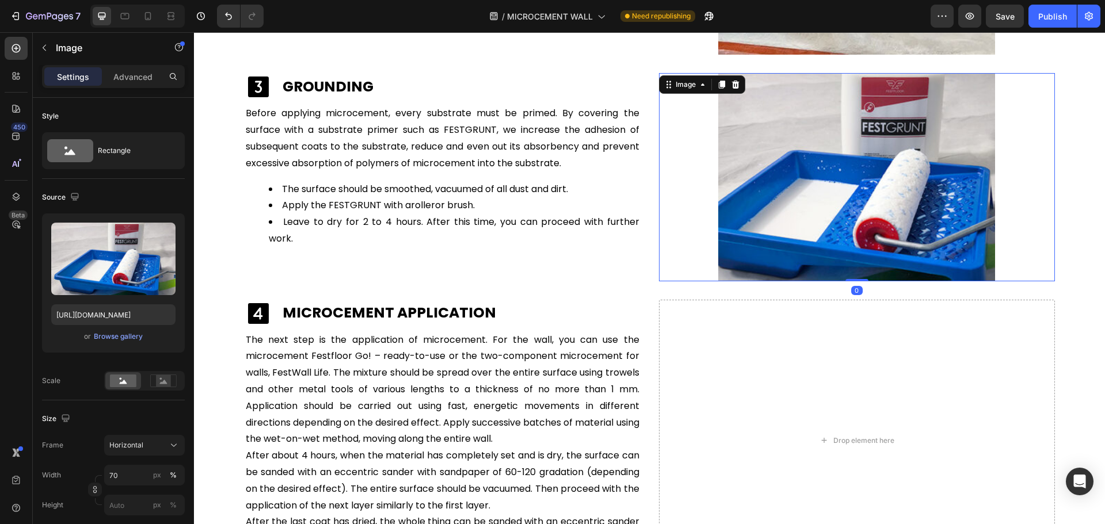
scroll to position [2556, 0]
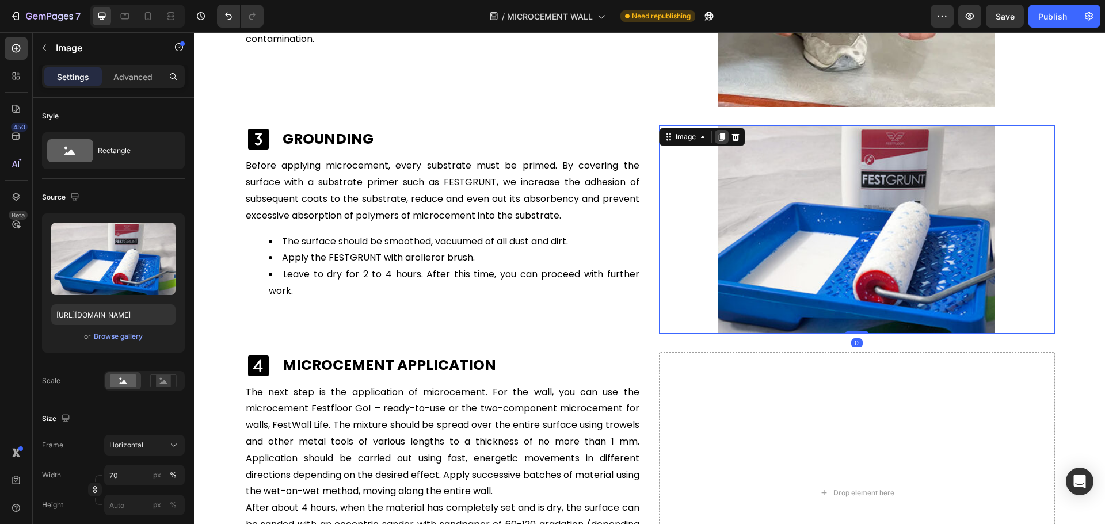
click at [717, 134] on icon at bounding box center [721, 136] width 9 height 9
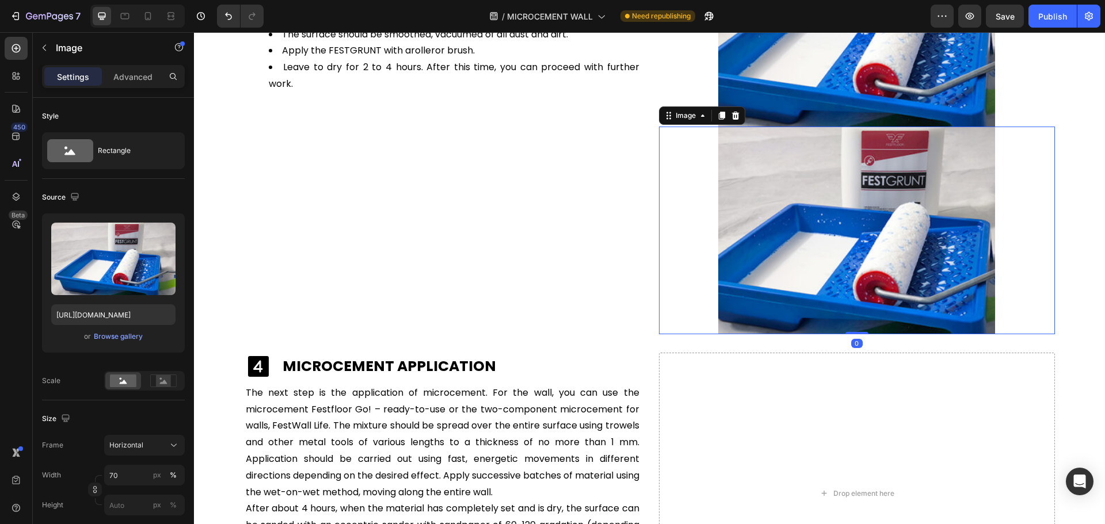
scroll to position [2786, 0]
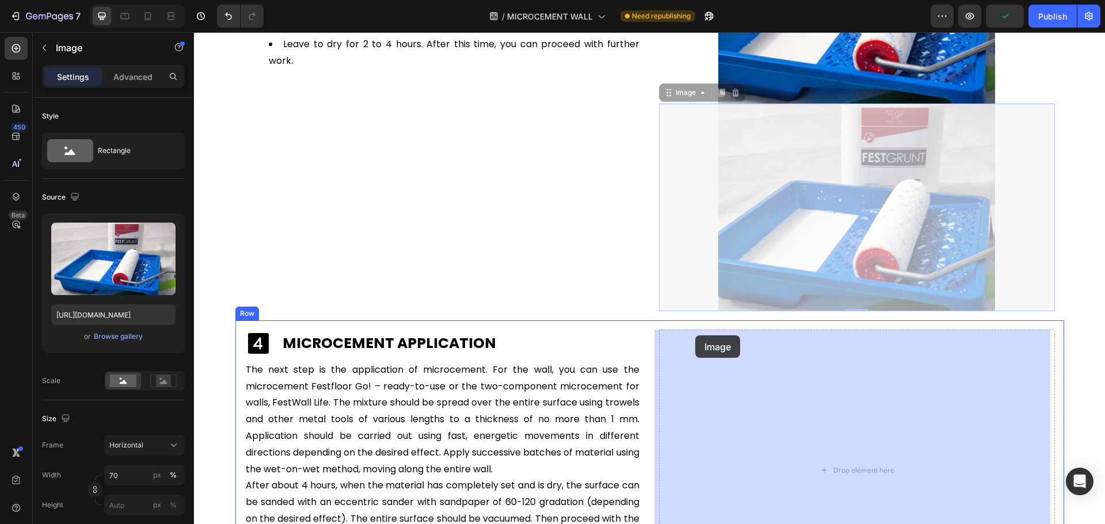
drag, startPoint x: 682, startPoint y: 94, endPoint x: 695, endPoint y: 336, distance: 241.6
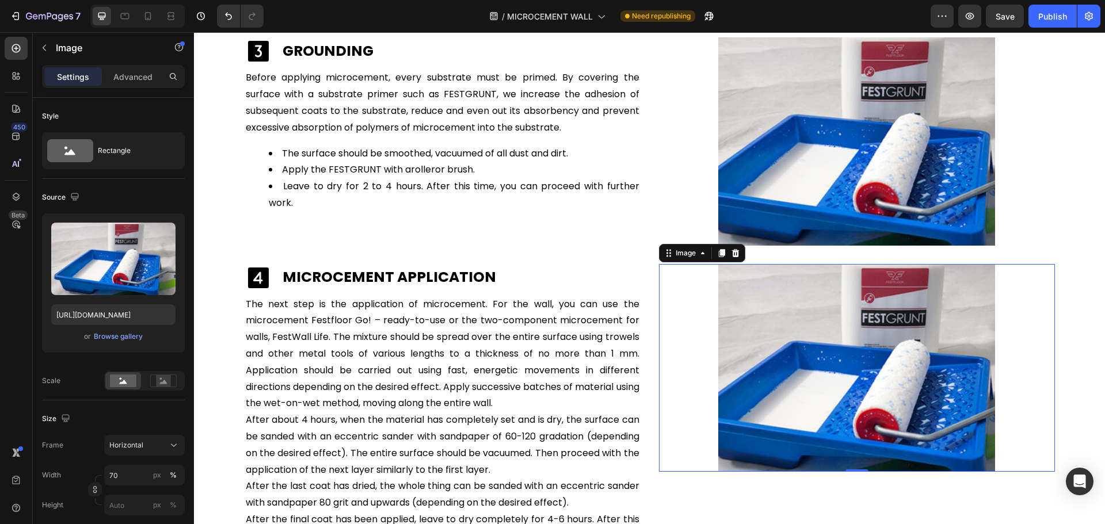
scroll to position [2729, 0]
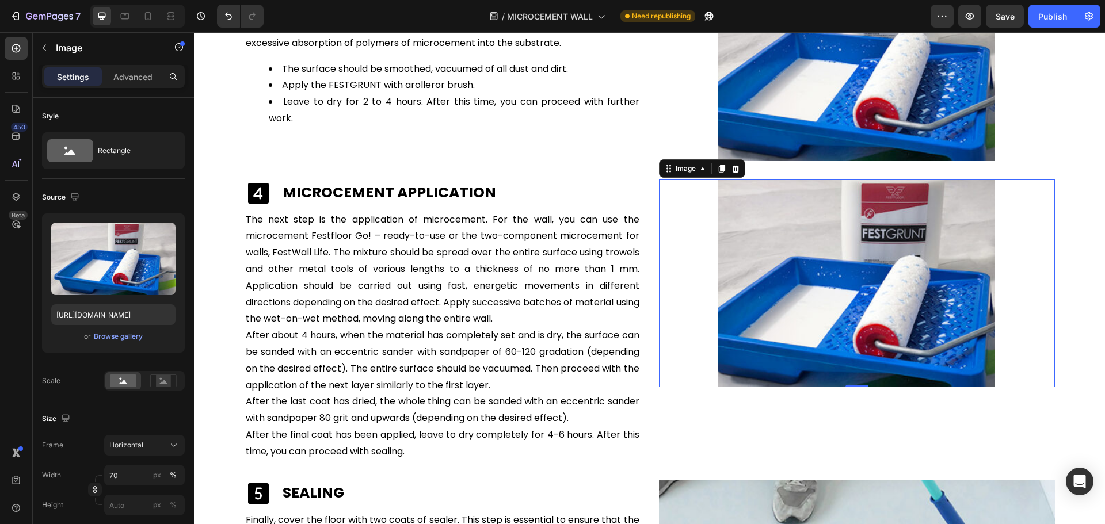
click at [775, 284] on img at bounding box center [856, 284] width 277 height 208
click at [124, 336] on div "Browse gallery" at bounding box center [118, 337] width 49 height 10
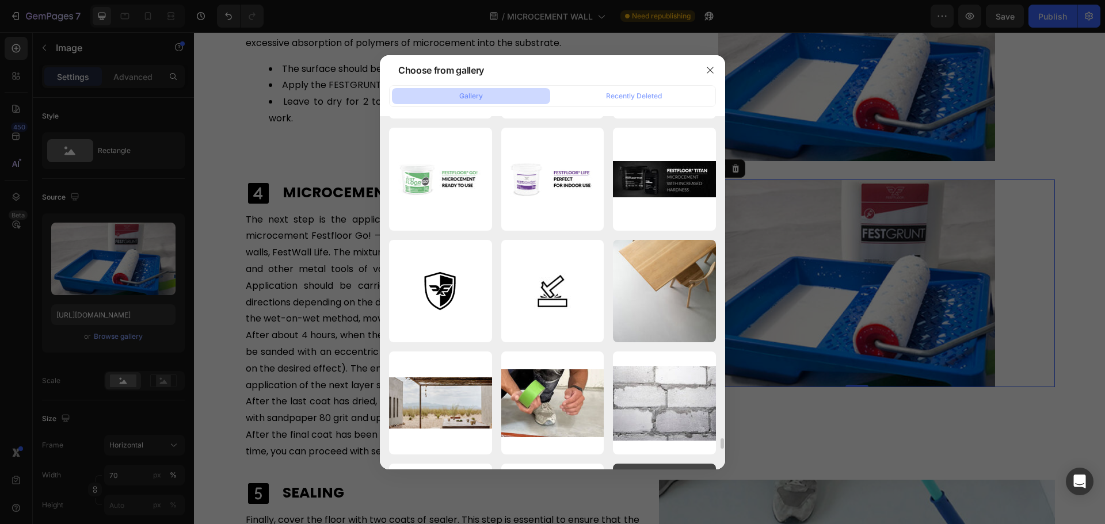
scroll to position [10937, 0]
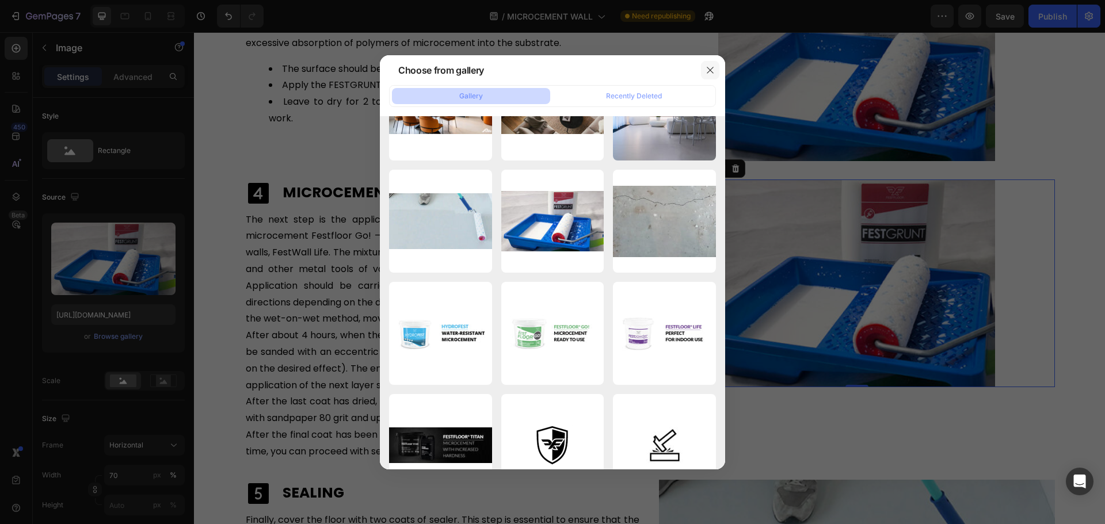
click at [710, 70] on icon "button" at bounding box center [710, 70] width 6 height 6
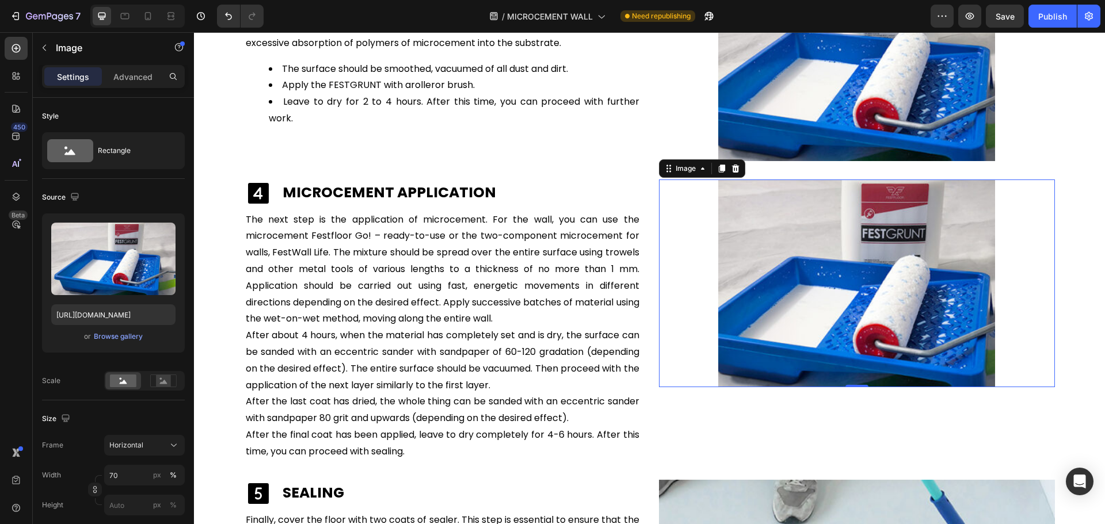
click at [1065, 241] on section "⁠⁠⁠⁠⁠⁠⁠ HOW TO DO A MICROCEMENT FINISH ON WALLS? 5 STEPS Heading Row Icon ⁠⁠⁠⁠⁠…" at bounding box center [649, 61] width 875 height 1300
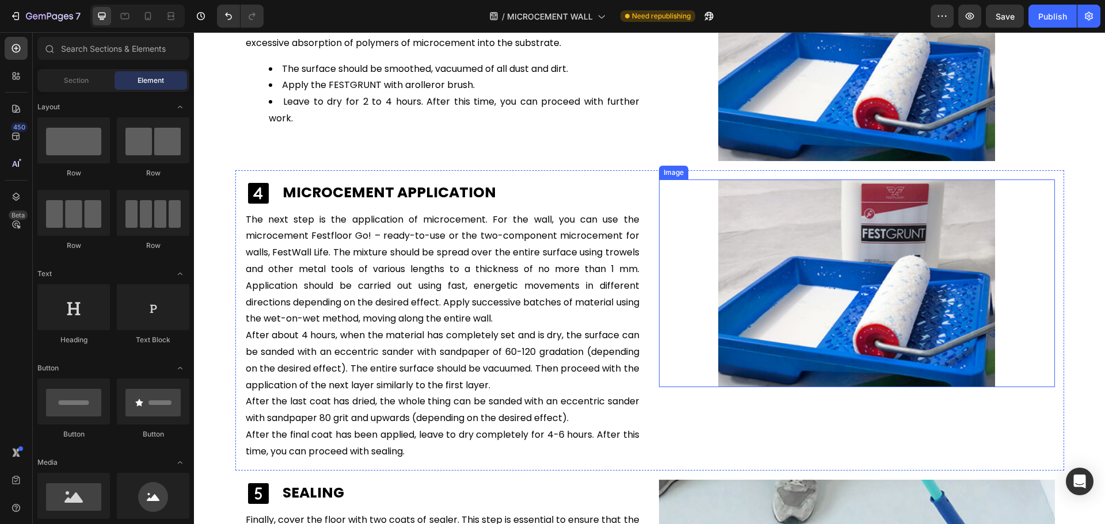
click at [858, 248] on img at bounding box center [856, 284] width 277 height 208
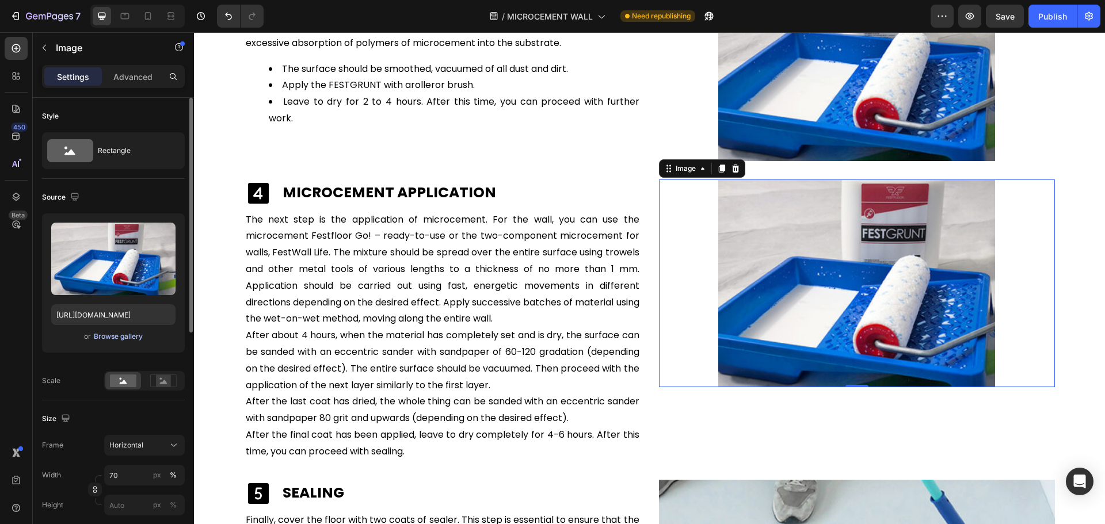
click at [125, 338] on div "Browse gallery" at bounding box center [118, 337] width 49 height 10
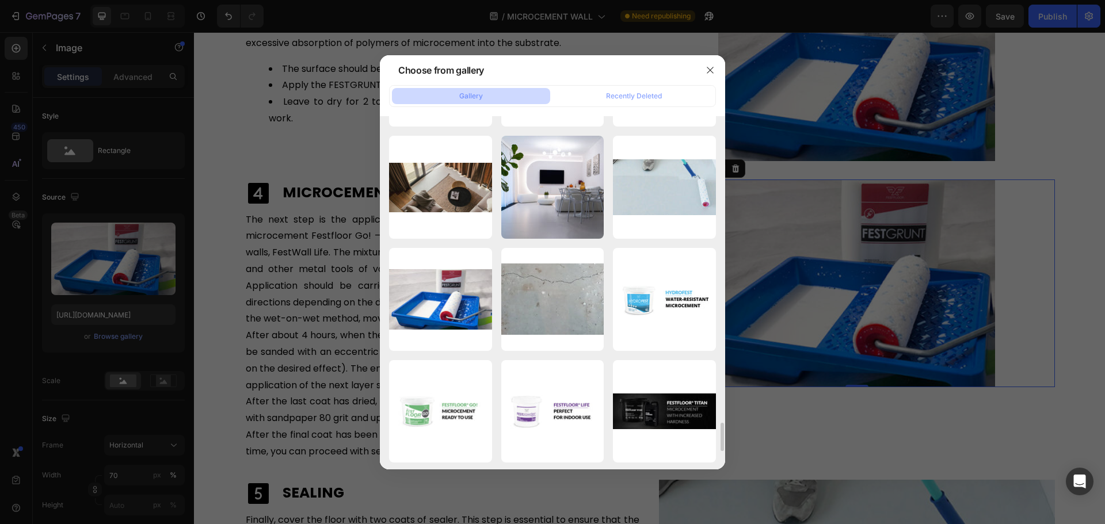
scroll to position [4145, 0]
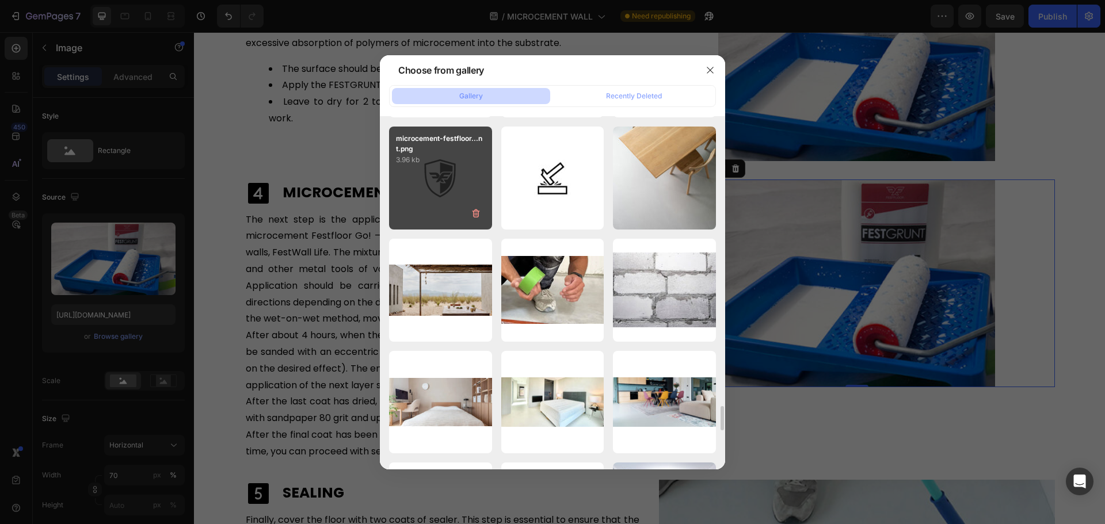
click at [418, 182] on div "microcement-festfloor...nt.png 3.96 kb" at bounding box center [440, 178] width 103 height 103
type input "https://cdn.shopify.com/s/files/1/0614/6061/1304/files/gempages_567857983174738…"
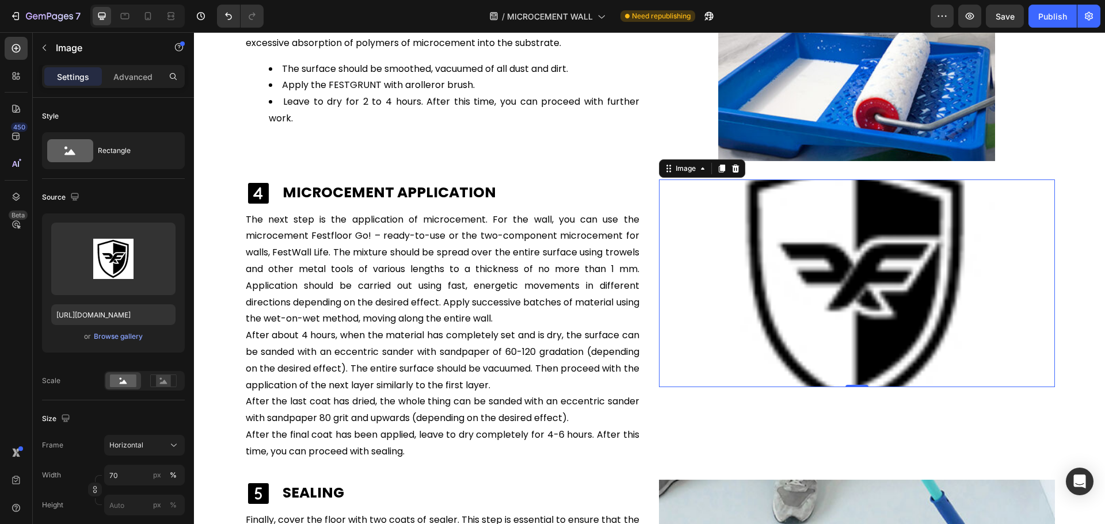
click at [840, 256] on img at bounding box center [856, 284] width 277 height 208
click at [139, 336] on div "Browse gallery" at bounding box center [118, 337] width 49 height 10
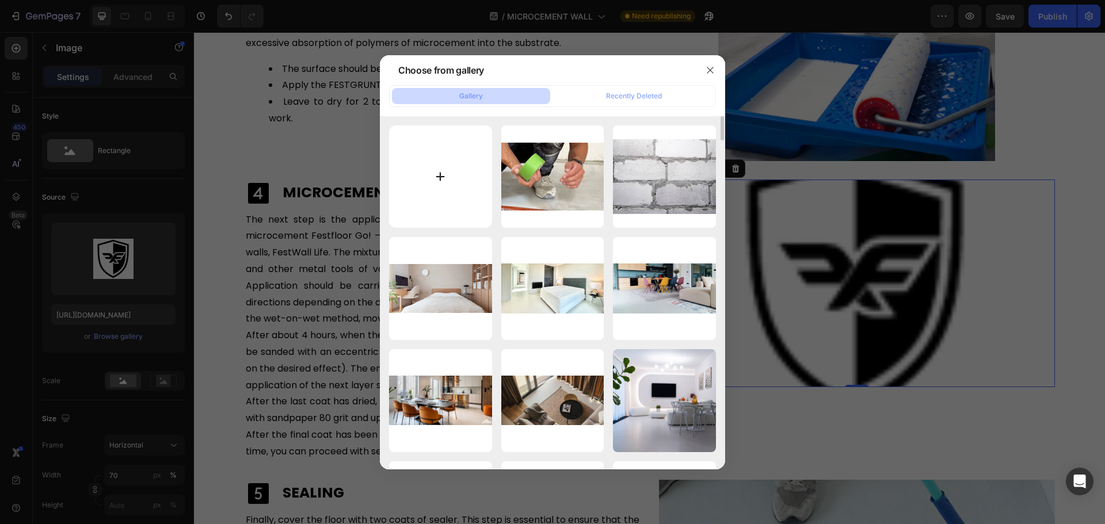
click at [440, 154] on input "file" at bounding box center [440, 176] width 103 height 103
type input "C:\fakepath\microcement-application.jpg"
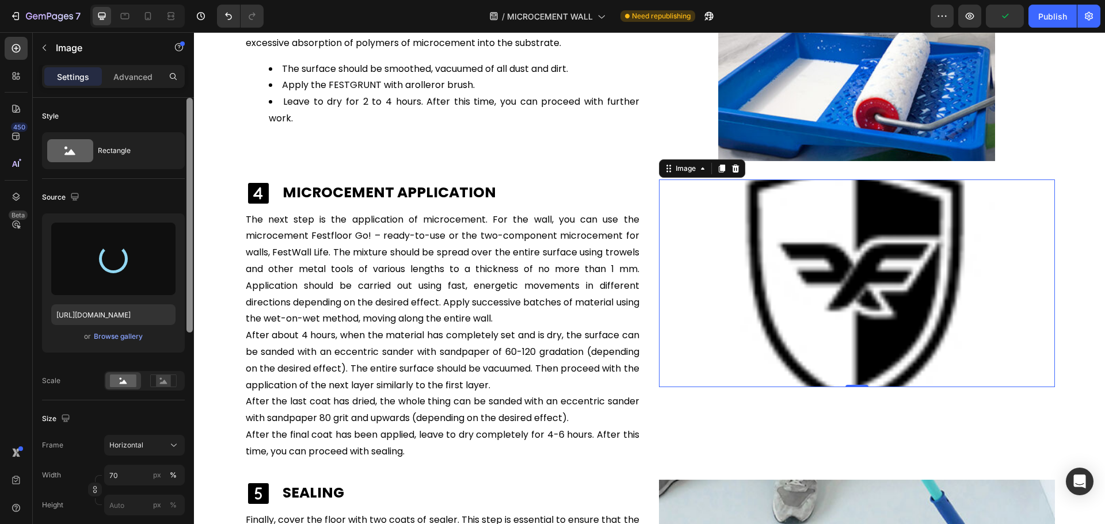
type input "https://cdn.shopify.com/s/files/1/0614/6061/1304/files/gempages_567857983174738…"
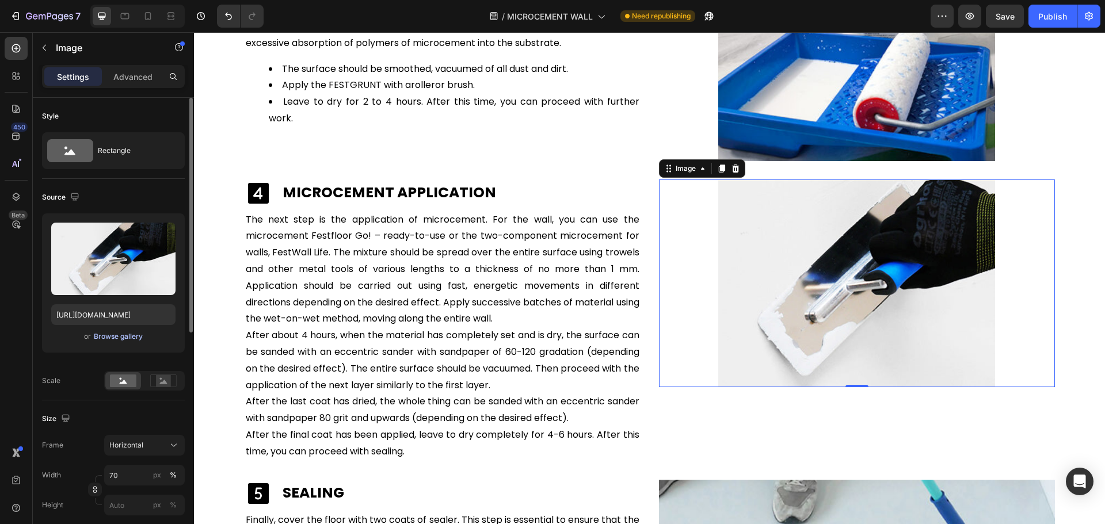
click at [117, 332] on div "Browse gallery" at bounding box center [118, 337] width 49 height 10
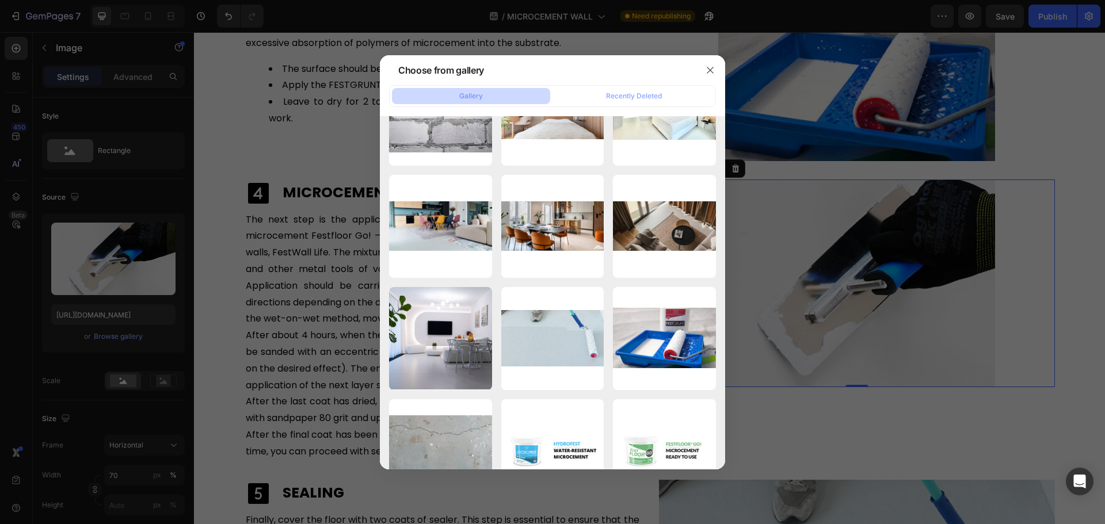
scroll to position [5216, 0]
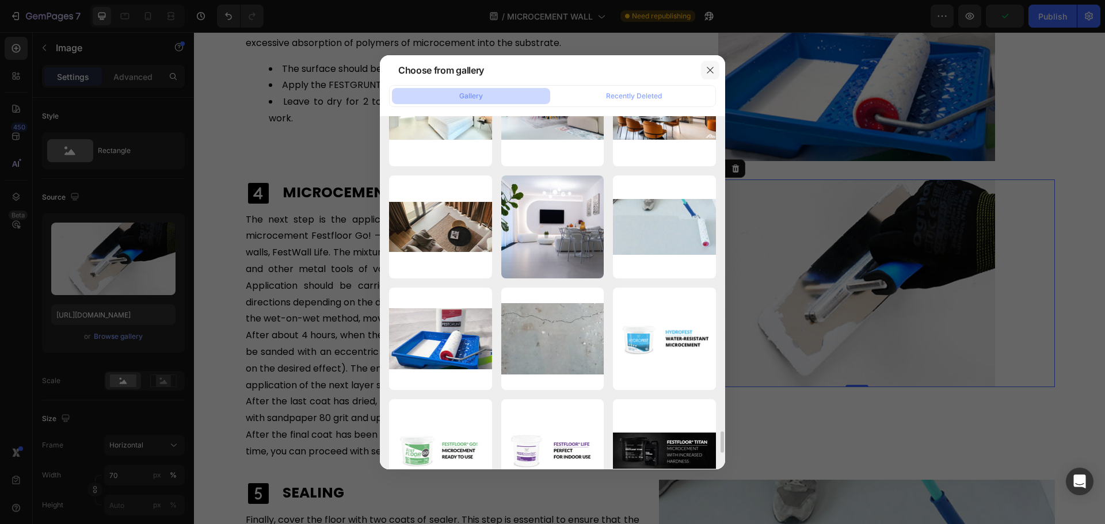
click at [709, 67] on icon "button" at bounding box center [710, 70] width 9 height 9
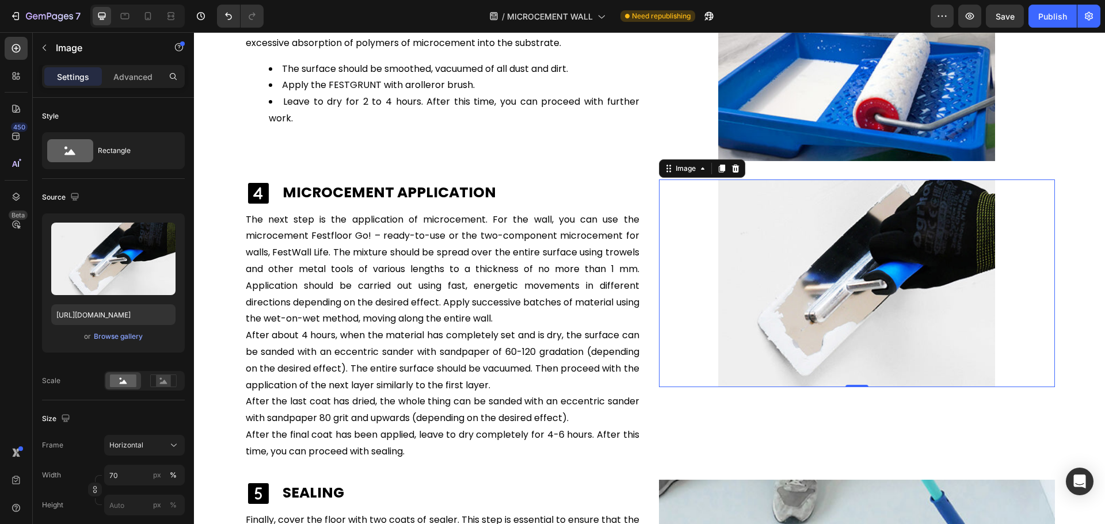
click at [800, 306] on img at bounding box center [856, 284] width 277 height 208
click at [718, 166] on icon at bounding box center [721, 169] width 6 height 8
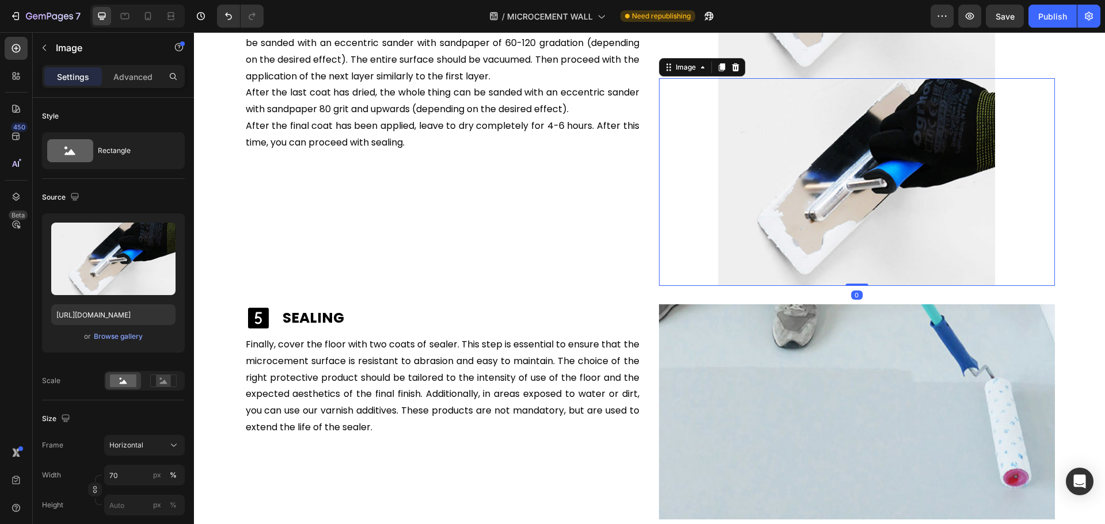
scroll to position [3043, 0]
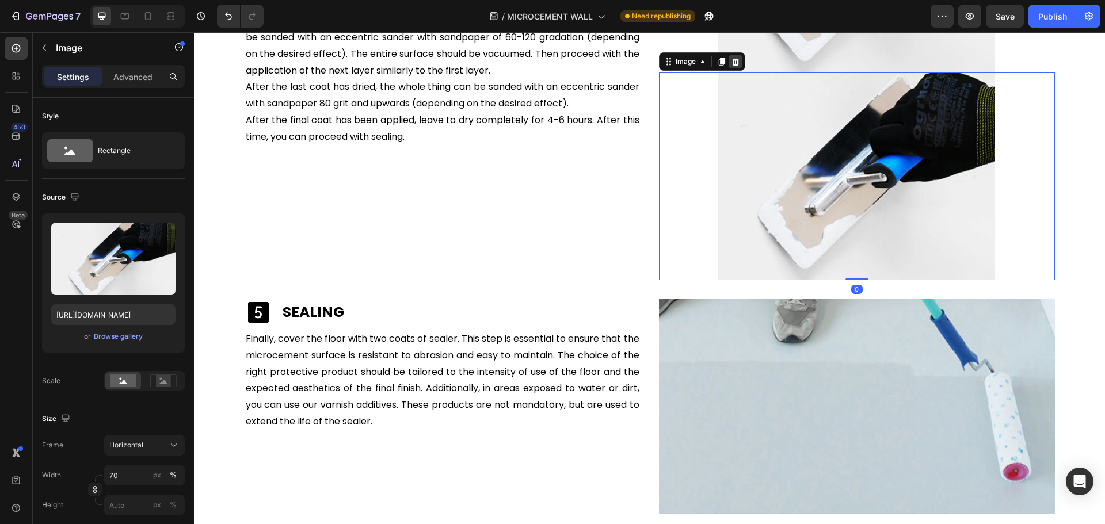
click at [733, 62] on icon at bounding box center [735, 62] width 7 height 8
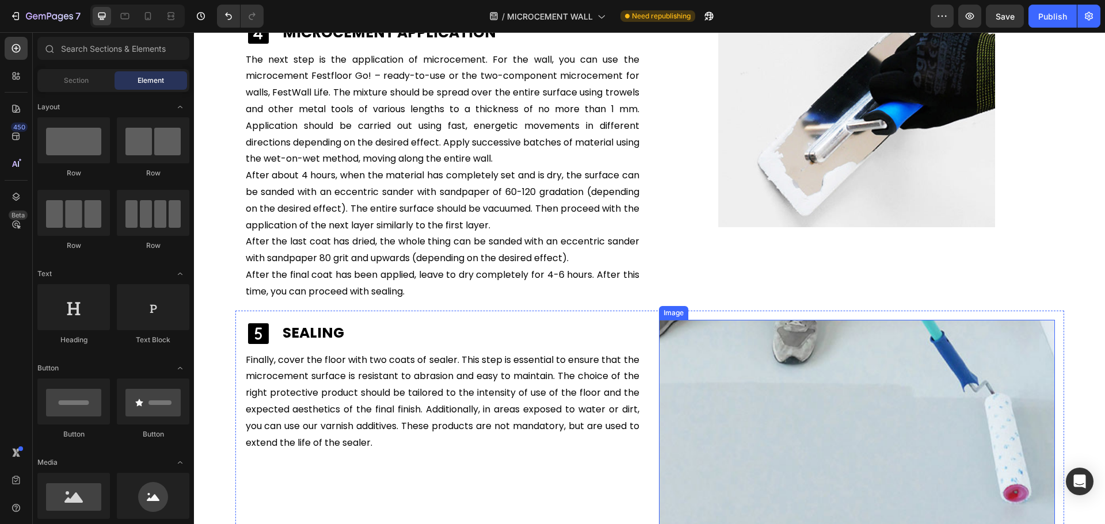
scroll to position [2756, 0]
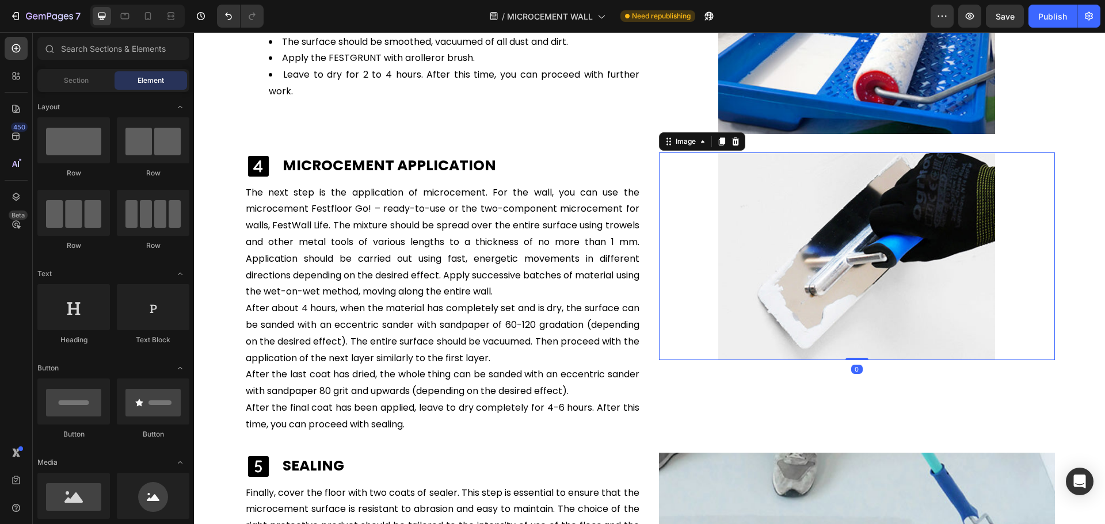
click at [818, 220] on img at bounding box center [856, 257] width 277 height 208
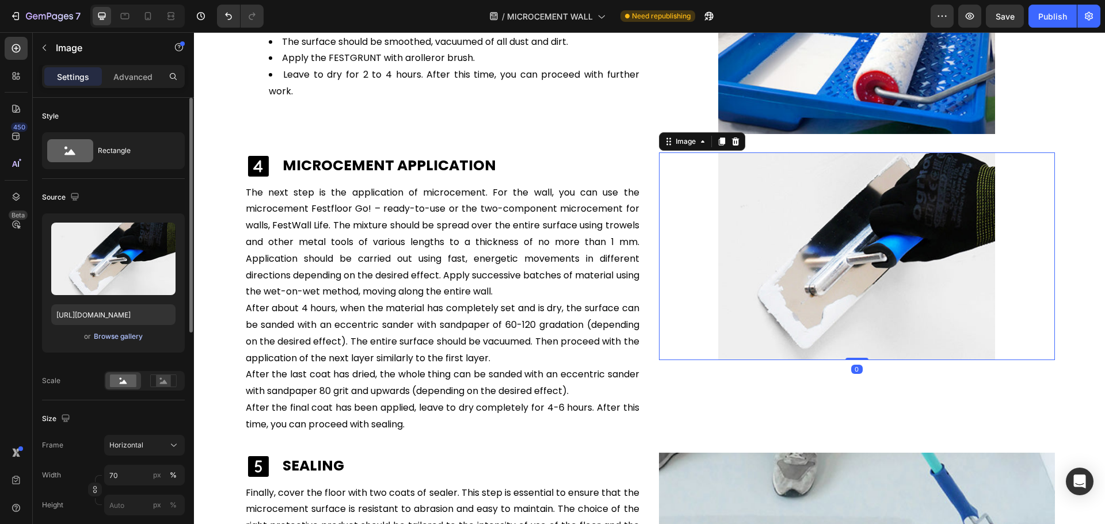
click at [105, 340] on div "Browse gallery" at bounding box center [118, 337] width 49 height 10
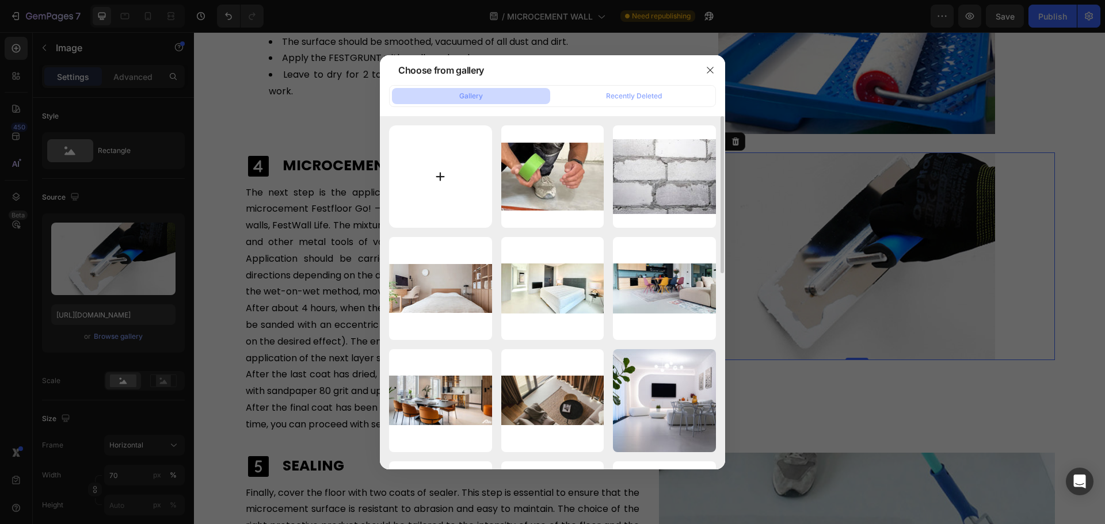
click at [473, 169] on input "file" at bounding box center [440, 176] width 103 height 103
type input "C:\fakepath\microcement application 1.jpg"
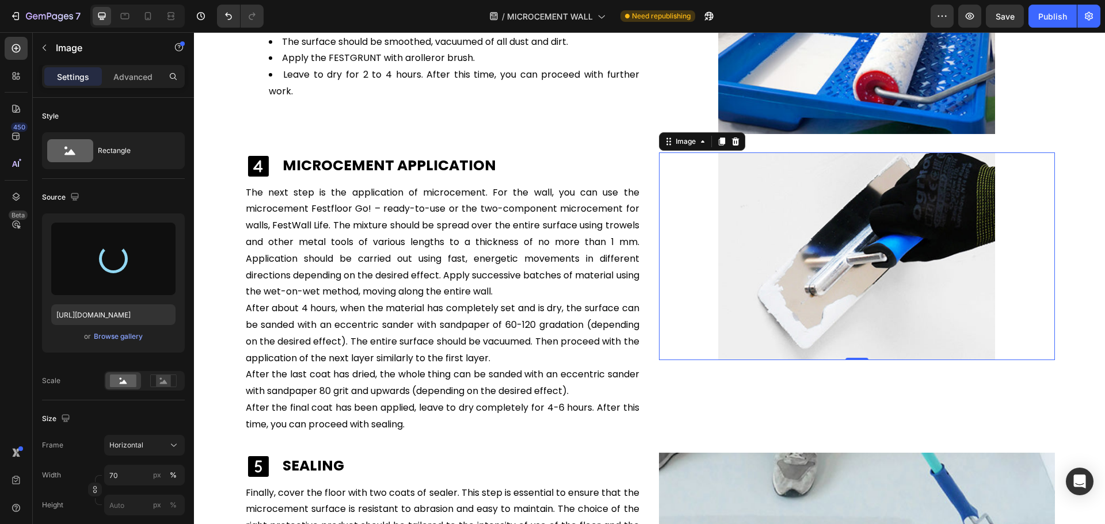
type input "https://cdn.shopify.com/s/files/1/0614/6061/1304/files/gempages_567857983174738…"
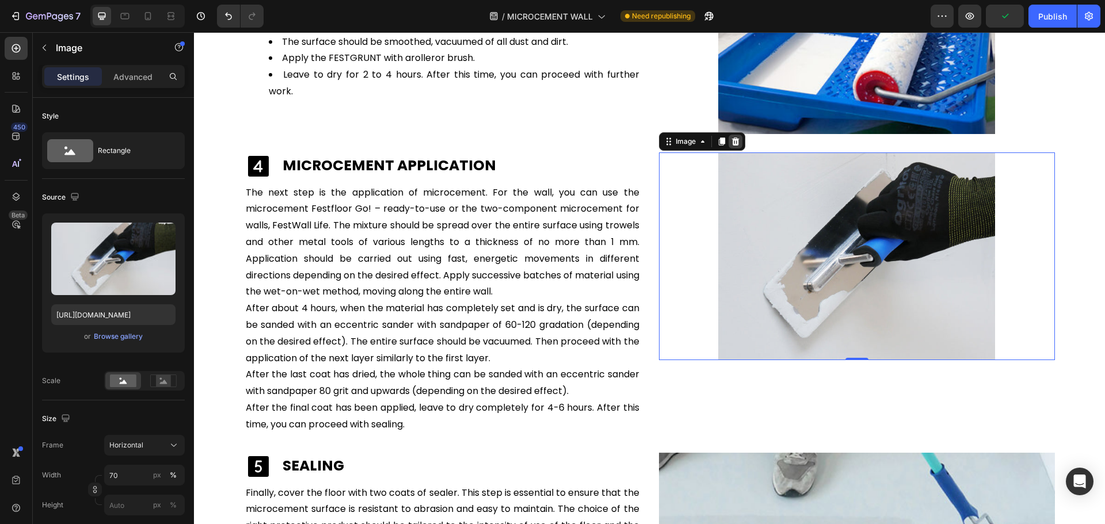
click at [732, 143] on icon at bounding box center [735, 142] width 7 height 8
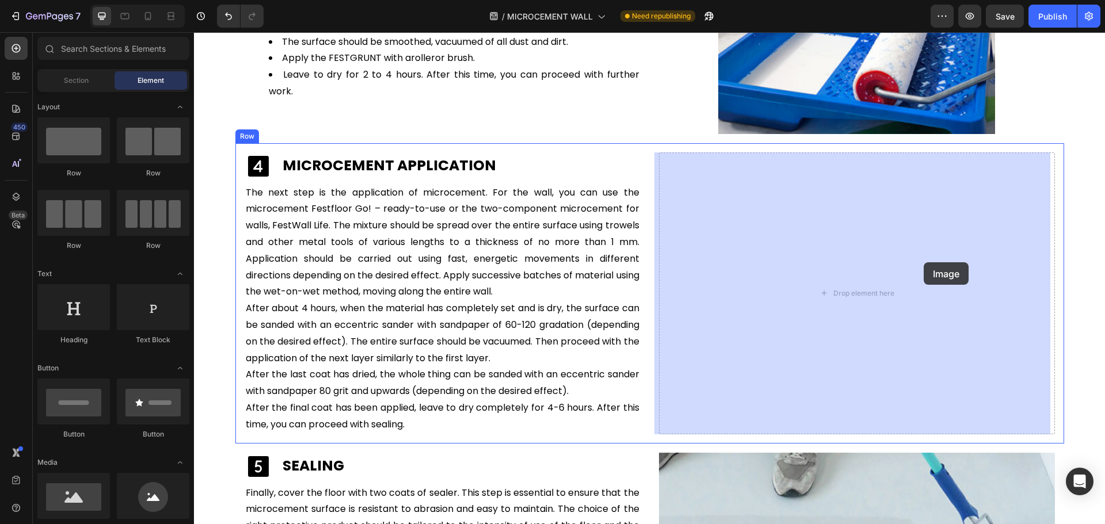
drag, startPoint x: 281, startPoint y: 532, endPoint x: 924, endPoint y: 262, distance: 696.6
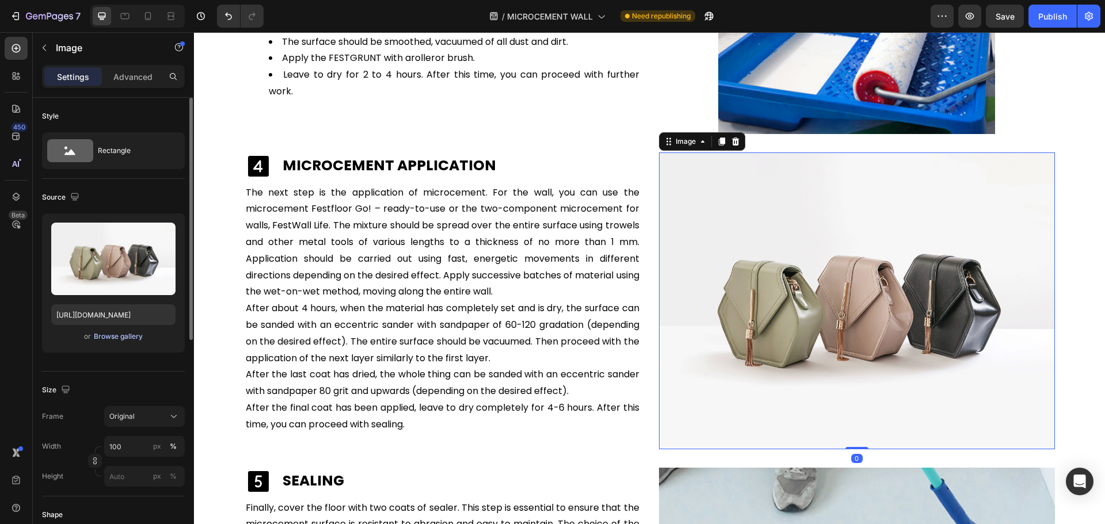
click at [131, 338] on div "Browse gallery" at bounding box center [118, 337] width 49 height 10
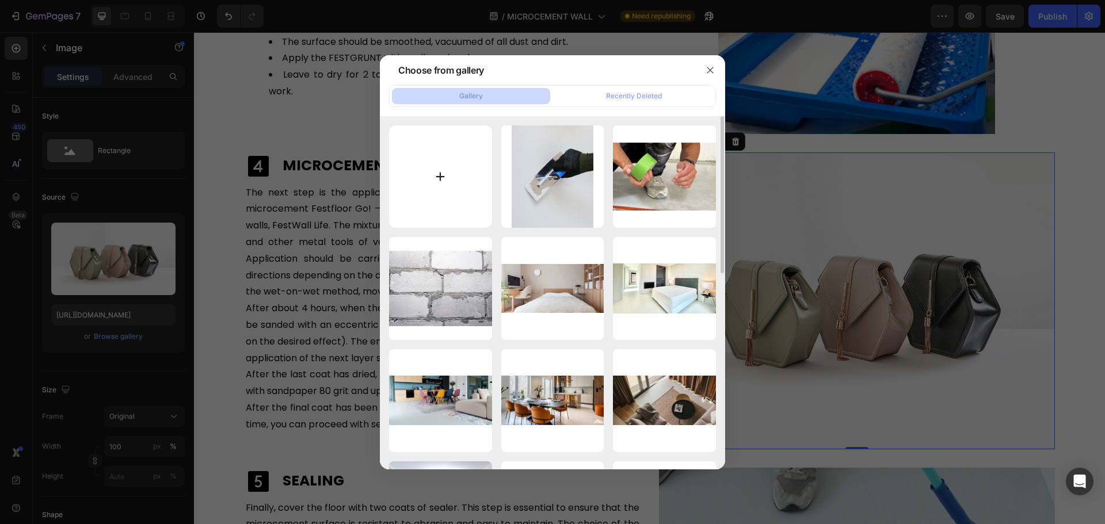
click at [446, 193] on input "file" at bounding box center [440, 176] width 103 height 103
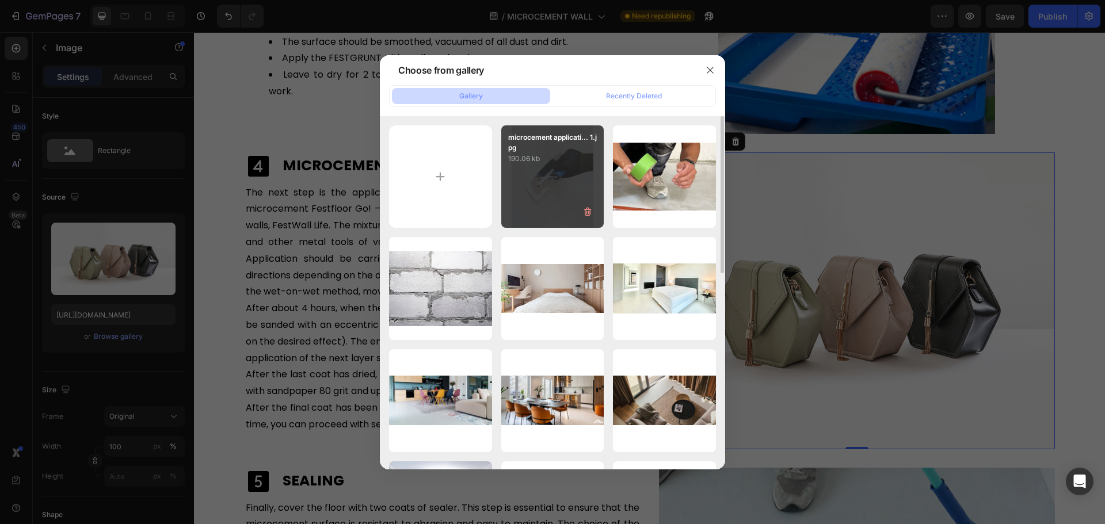
click at [545, 163] on p "190.06 kb" at bounding box center [552, 159] width 89 height 12
type input "https://cdn.shopify.com/s/files/1/0614/6061/1304/files/gempages_567857983174738…"
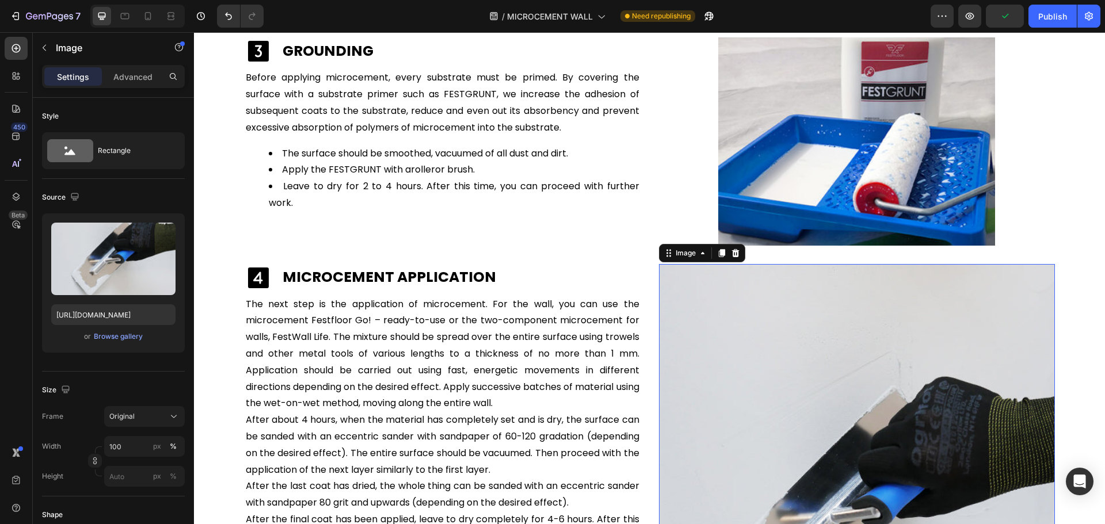
scroll to position [2640, 0]
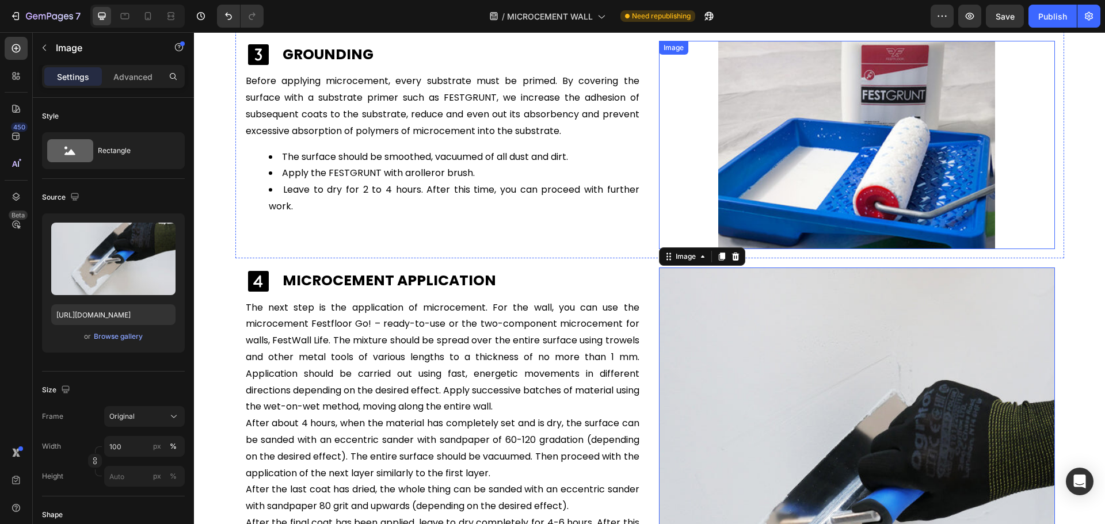
click at [824, 191] on img at bounding box center [856, 145] width 277 height 208
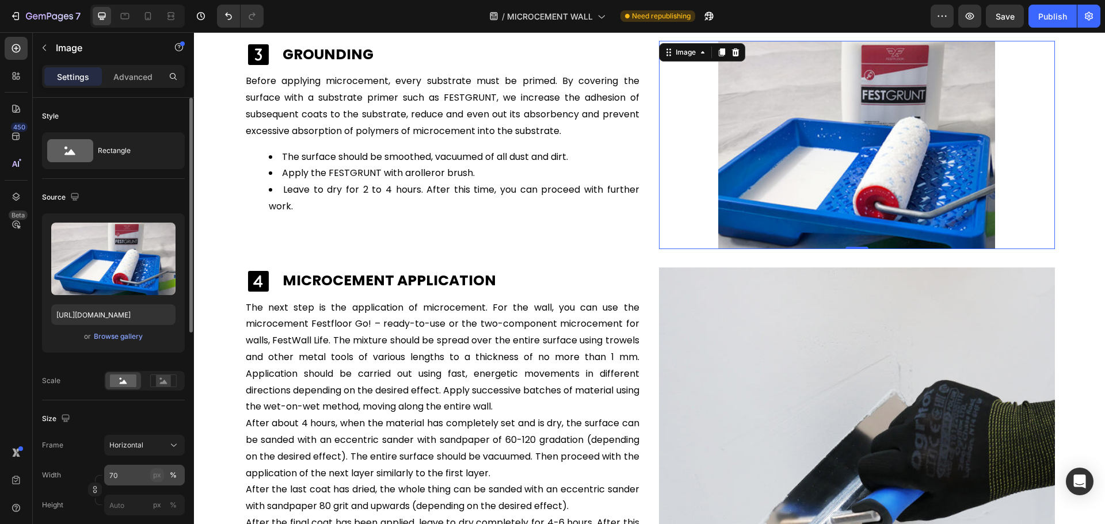
click at [155, 474] on div "px" at bounding box center [157, 475] width 8 height 10
type input "53"
click at [785, 315] on img at bounding box center [857, 515] width 396 height 494
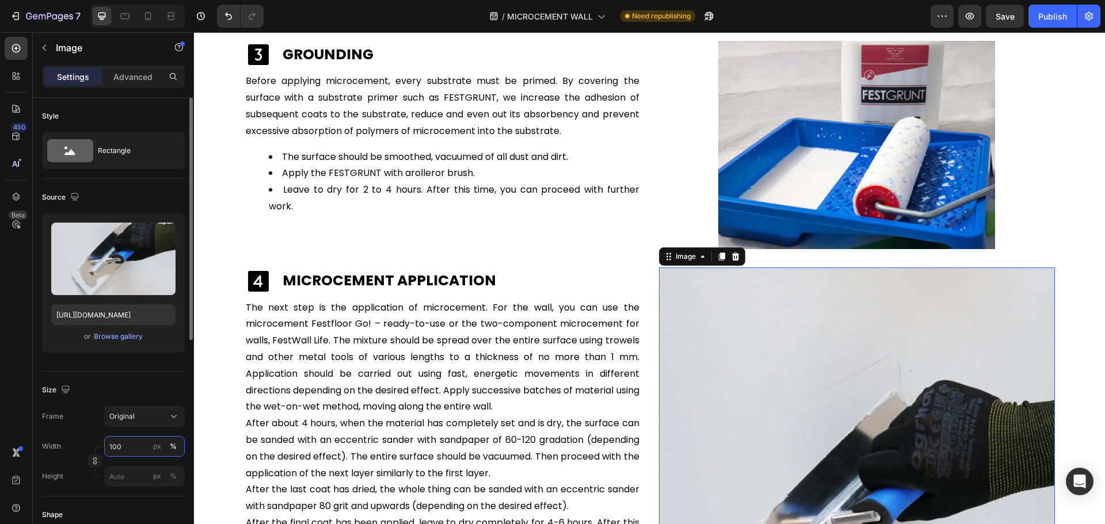
click at [130, 447] on input "100" at bounding box center [144, 446] width 81 height 21
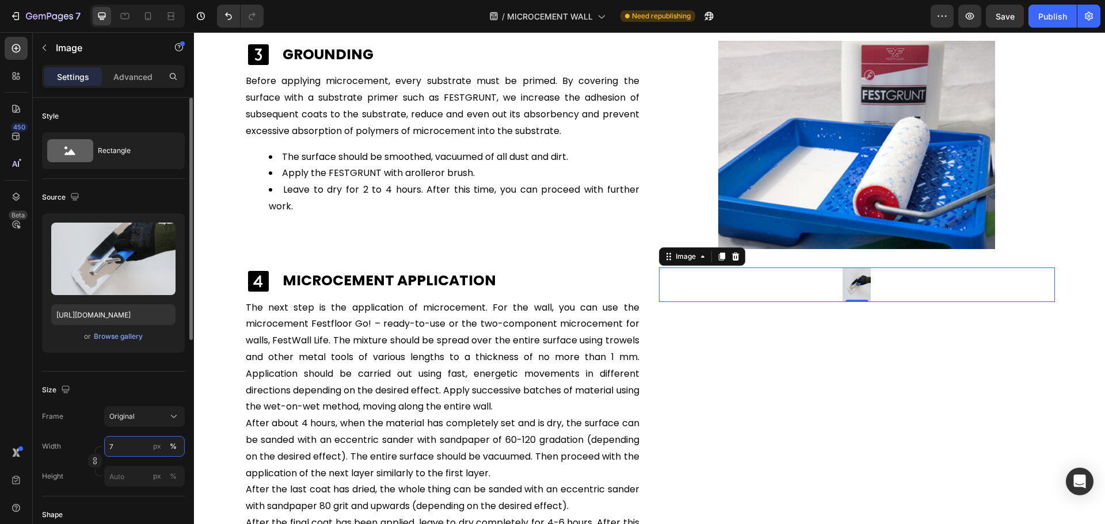
type input "70"
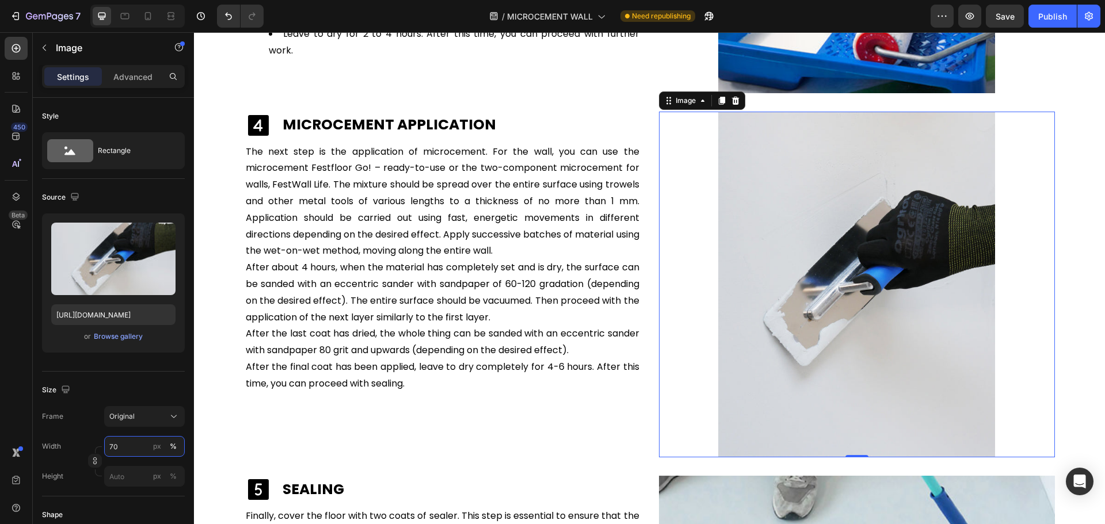
scroll to position [2813, 0]
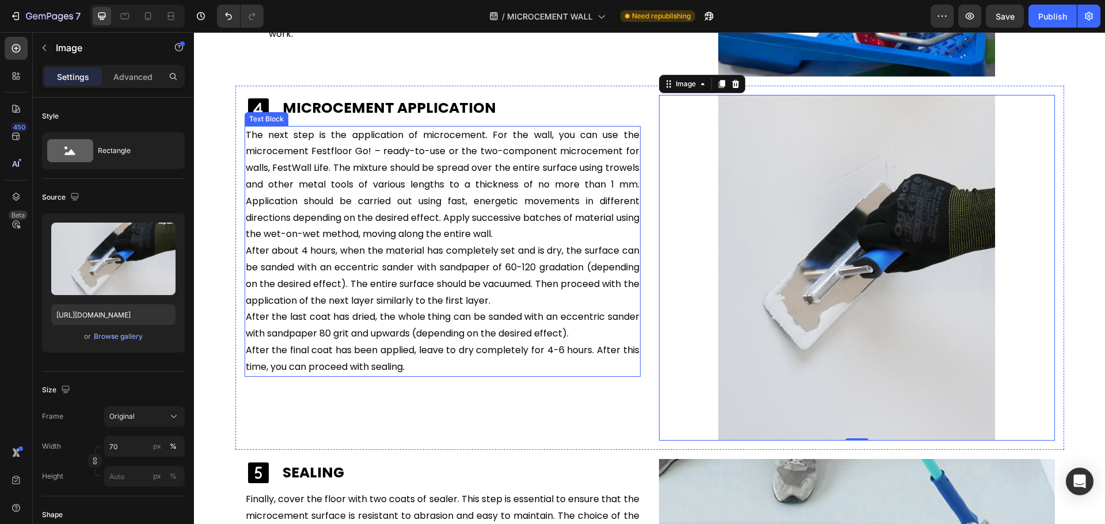
click at [539, 238] on p "The next step is the application of microcement. For the wall, you can use the …" at bounding box center [443, 251] width 394 height 249
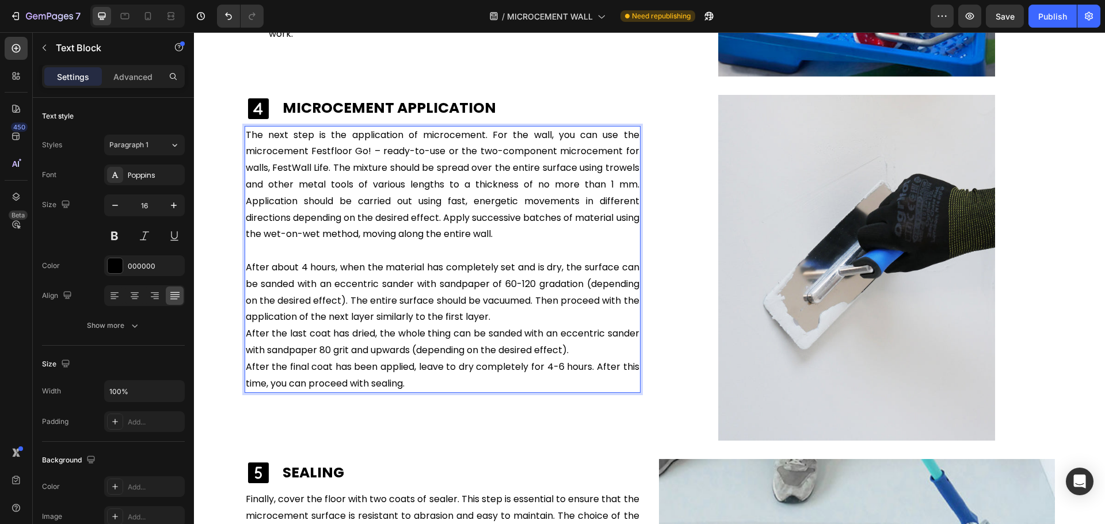
click at [512, 314] on p "⁠⁠⁠⁠⁠⁠⁠ After about 4 hours, when the material has completely set and is dry, t…" at bounding box center [443, 317] width 394 height 149
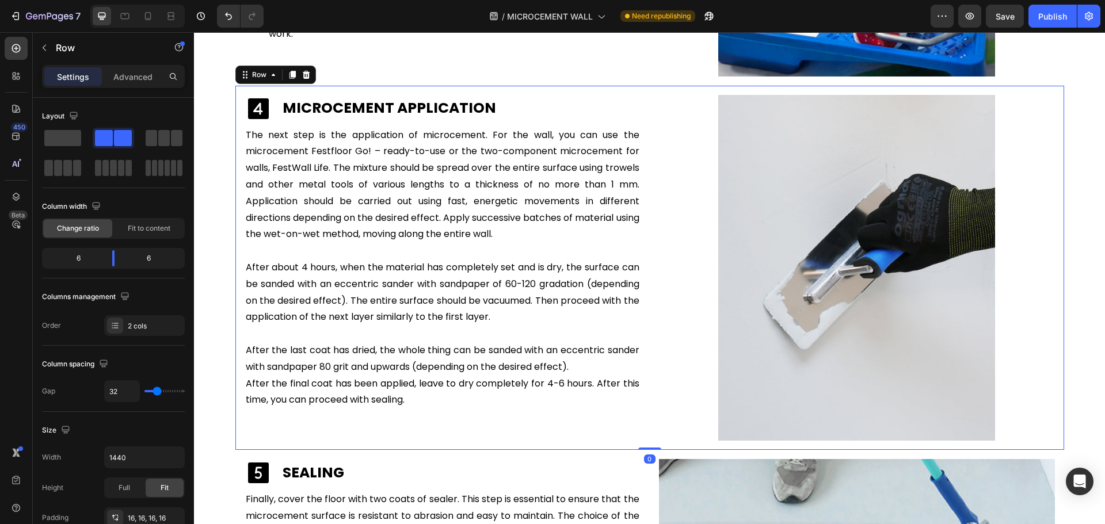
click at [1057, 267] on div "Icon MICROCEMENT APPLICATION Heading Row The next step is the application of mi…" at bounding box center [649, 268] width 829 height 364
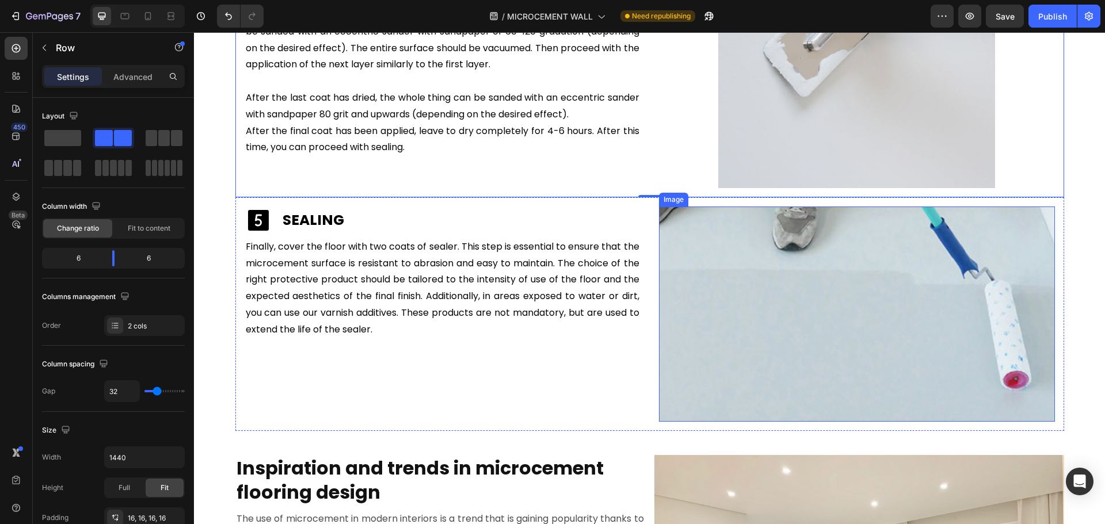
scroll to position [3101, 0]
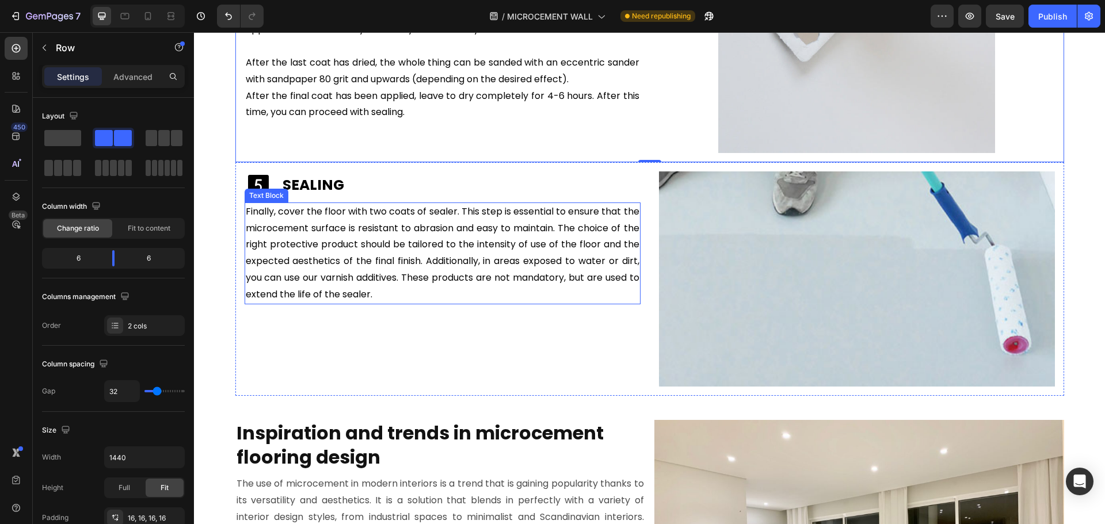
click at [429, 283] on p "Finally, cover the floor with two coats of sealer. This step is essential to en…" at bounding box center [443, 254] width 394 height 100
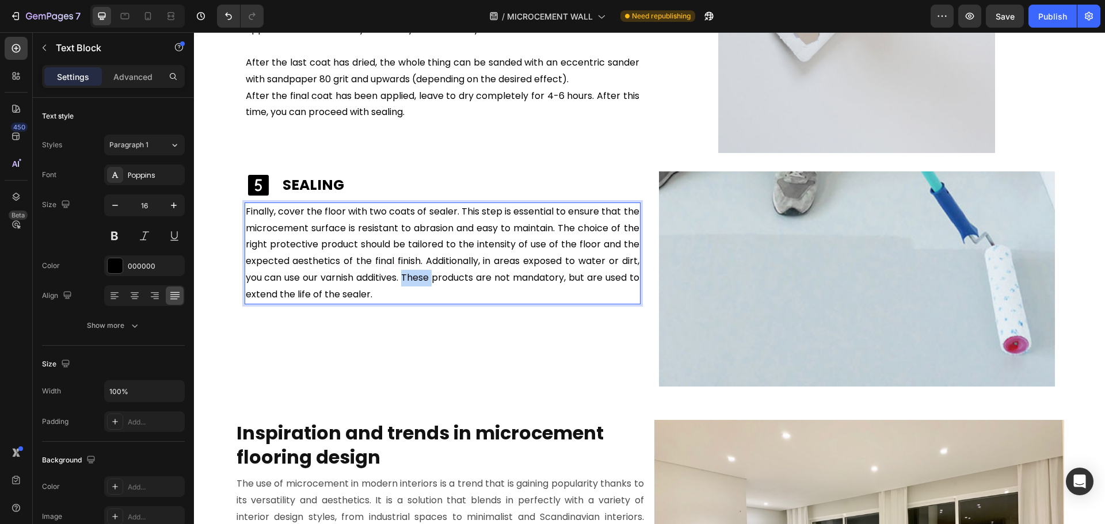
click at [429, 283] on p "Finally, cover the floor with two coats of sealer. This step is essential to en…" at bounding box center [443, 254] width 394 height 100
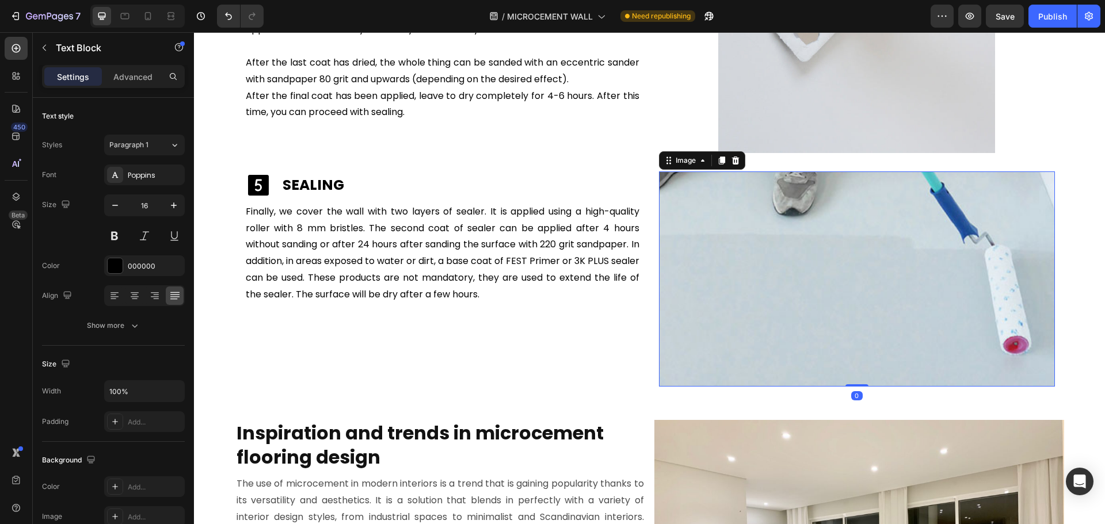
click at [820, 247] on img at bounding box center [857, 279] width 396 height 215
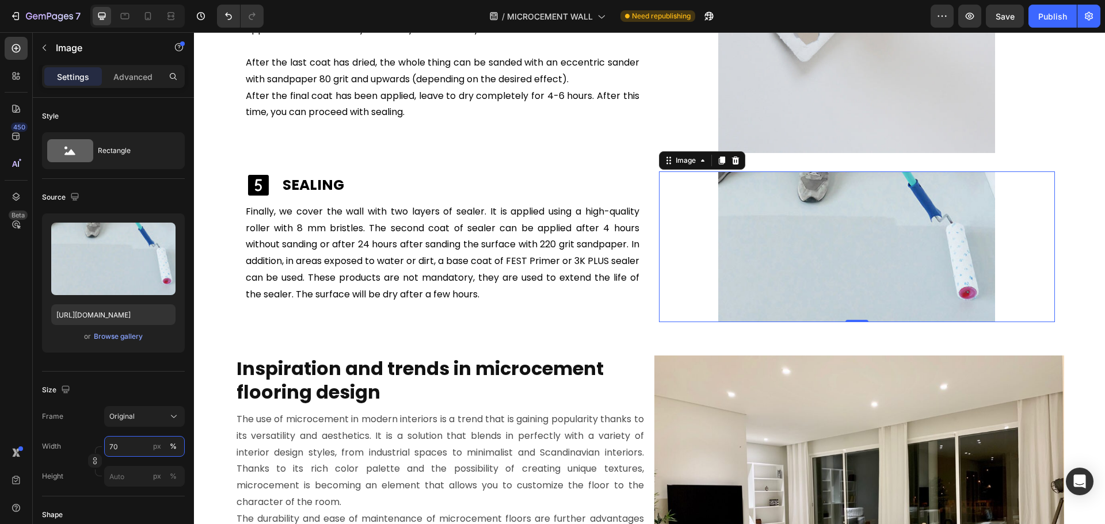
type input "70"
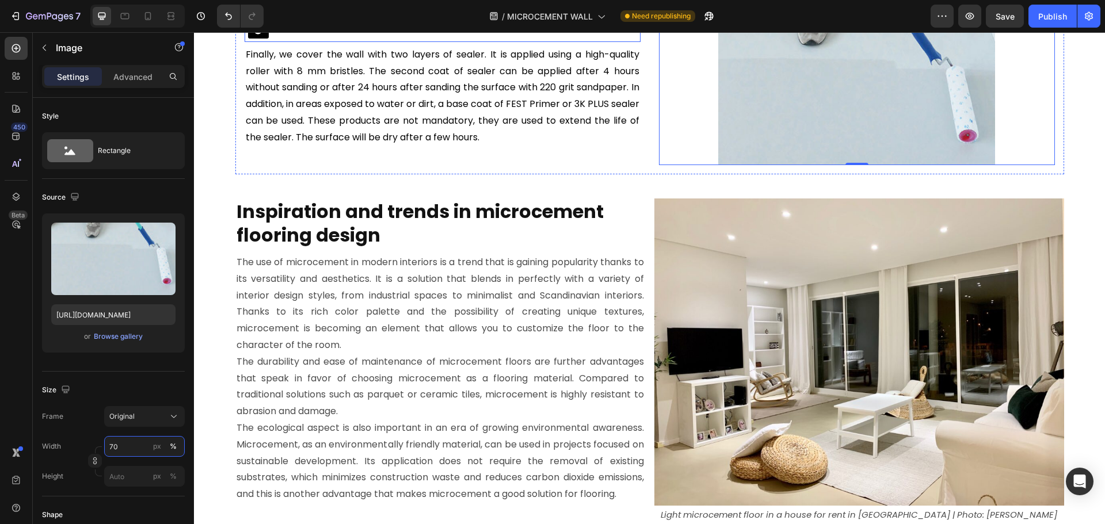
scroll to position [3274, 0]
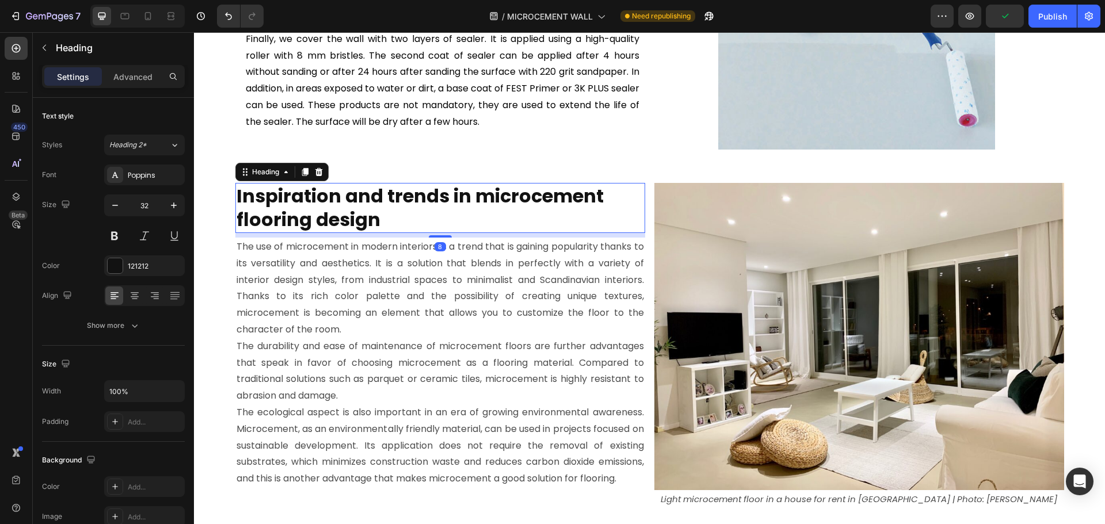
click at [522, 195] on strong "Inspiration and trends in microcement flooring design" at bounding box center [420, 208] width 367 height 50
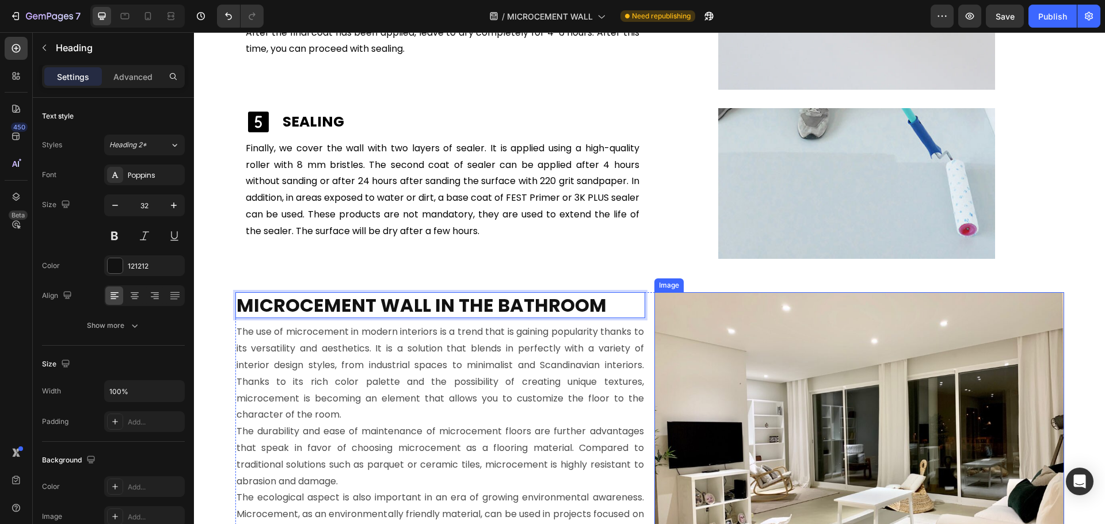
scroll to position [3159, 0]
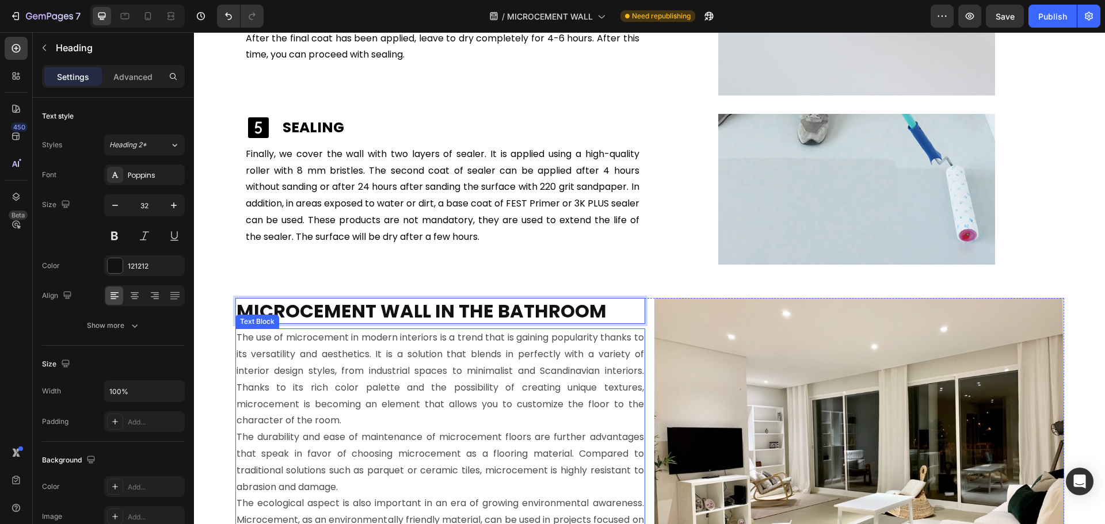
click at [307, 347] on p "The use of microcement in modern interiors is a trend that is gaining popularit…" at bounding box center [441, 380] width 408 height 100
click at [390, 311] on strong "MICROCEMENT WALL IN THE BATHROOM" at bounding box center [422, 311] width 370 height 26
click at [302, 284] on icon at bounding box center [305, 287] width 6 height 8
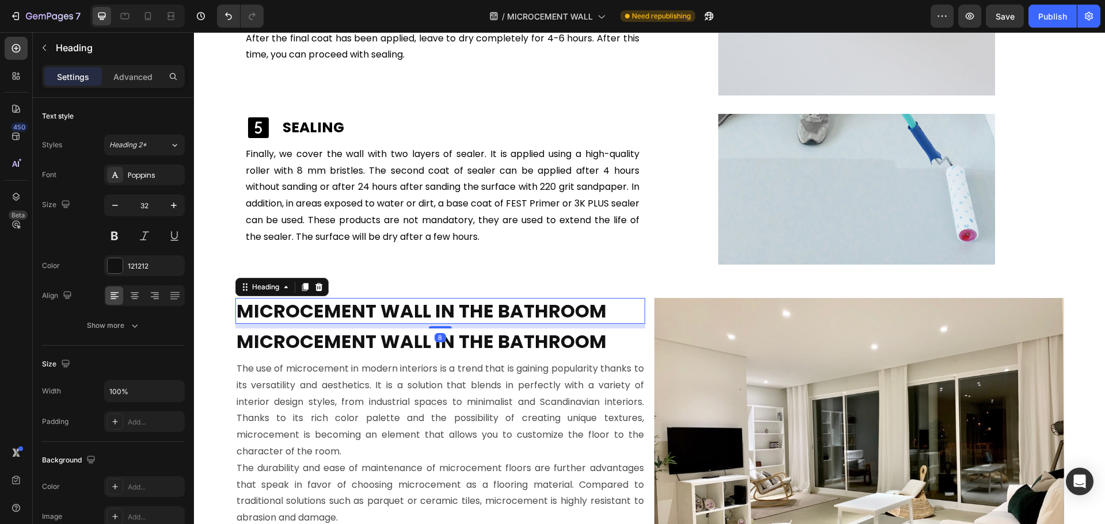
click at [338, 318] on strong "MICROCEMENT WALL IN THE BATHROOM" at bounding box center [422, 311] width 370 height 26
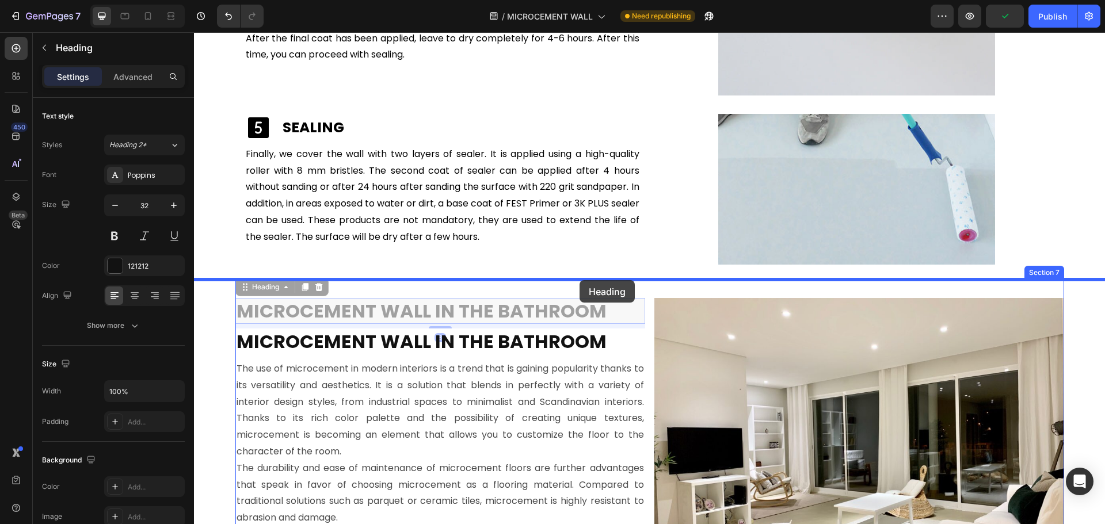
drag, startPoint x: 268, startPoint y: 291, endPoint x: 579, endPoint y: 281, distance: 311.0
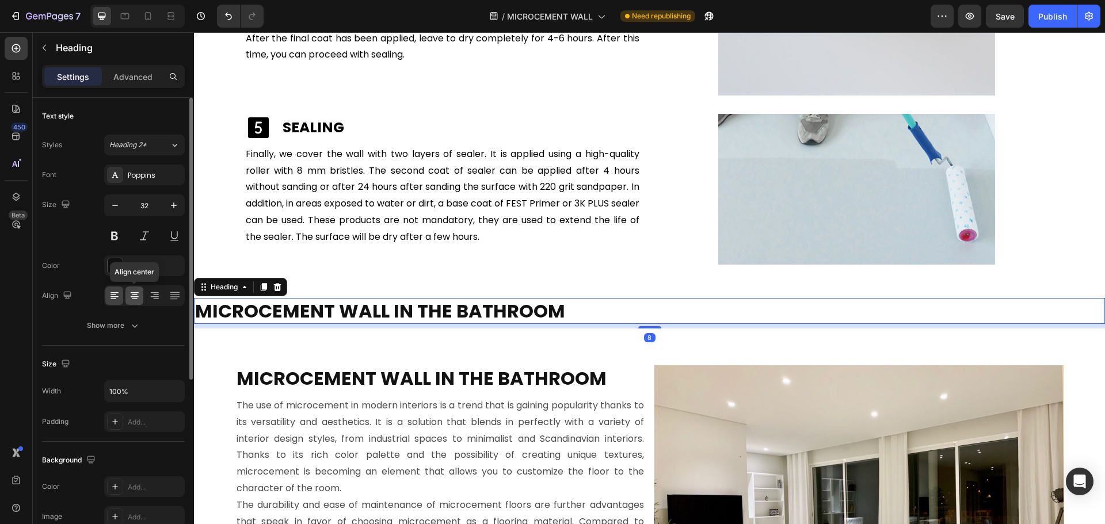
click at [138, 292] on icon at bounding box center [135, 296] width 12 height 12
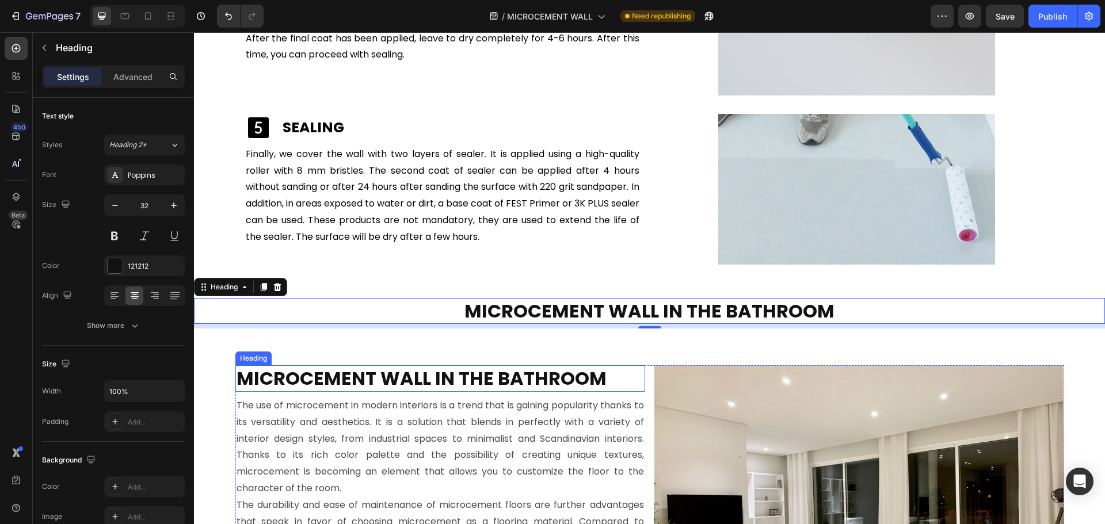
click at [507, 383] on strong "MICROCEMENT WALL IN THE BATHROOM" at bounding box center [422, 379] width 370 height 26
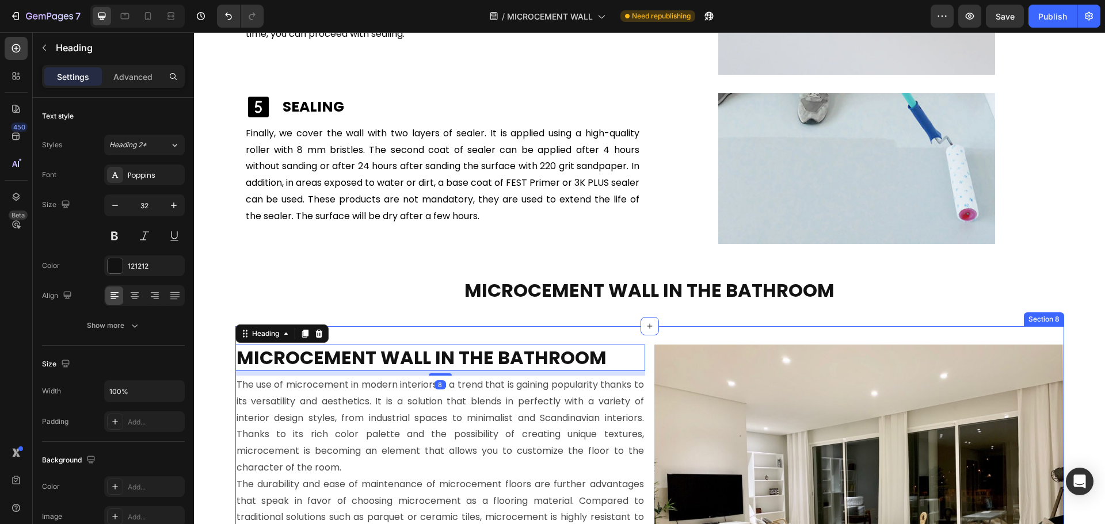
scroll to position [3216, 0]
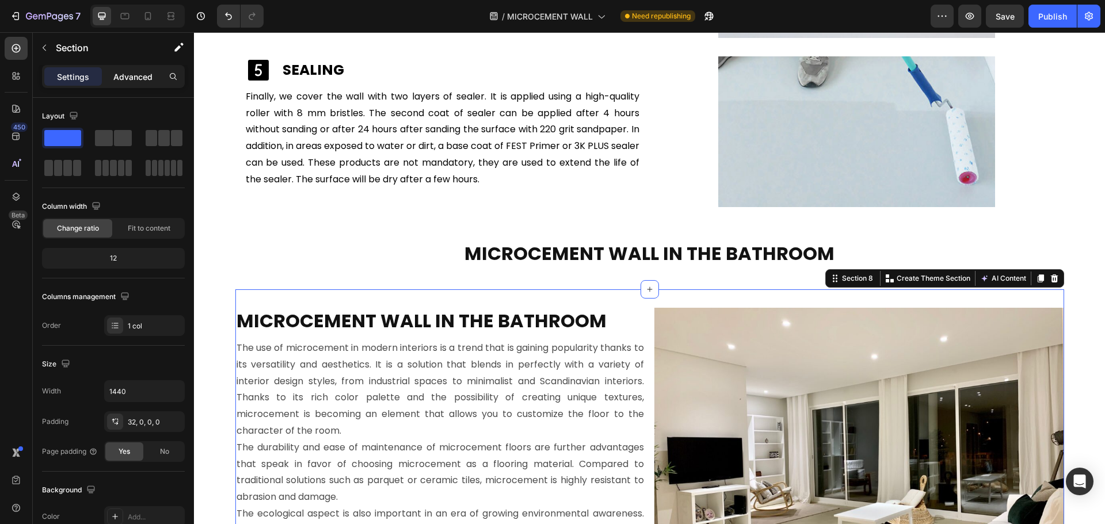
click at [140, 74] on p "Advanced" at bounding box center [132, 77] width 39 height 12
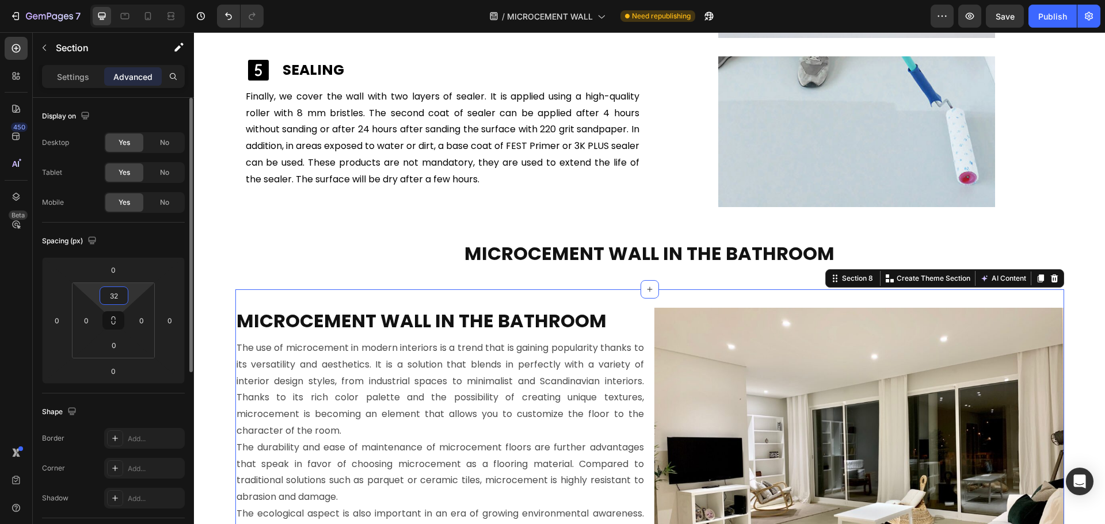
click at [124, 297] on input "32" at bounding box center [113, 295] width 23 height 17
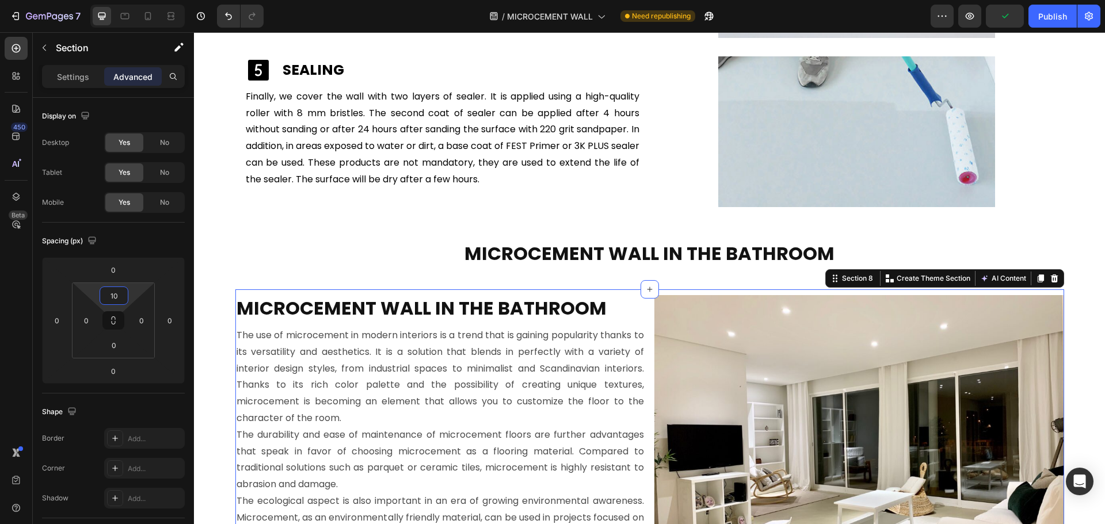
type input "10"
click at [478, 315] on strong "MICROCEMENT WALL IN THE BATHROOM" at bounding box center [422, 308] width 370 height 26
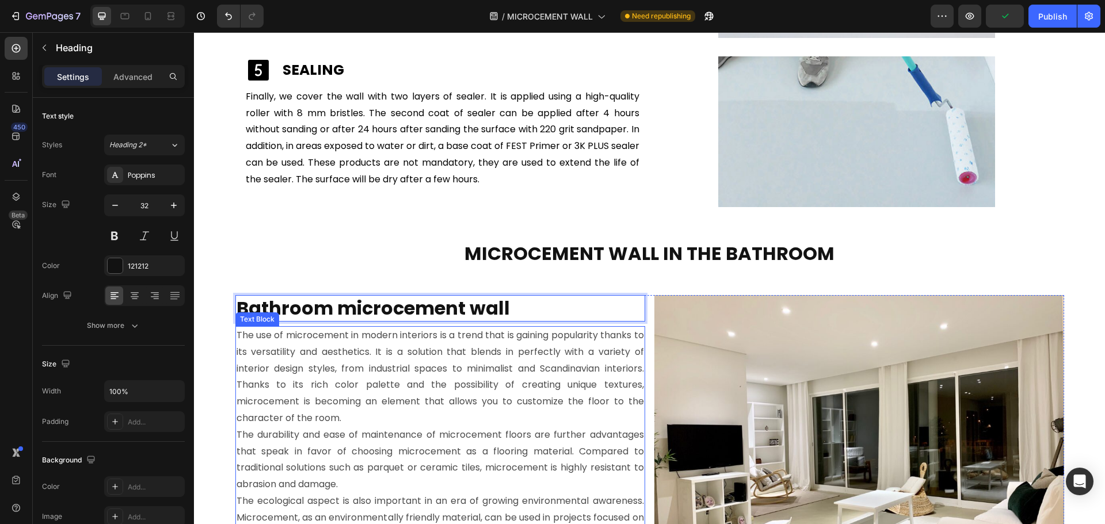
click at [398, 411] on p "The use of microcement in modern interiors is a trend that is gaining popularit…" at bounding box center [441, 378] width 408 height 100
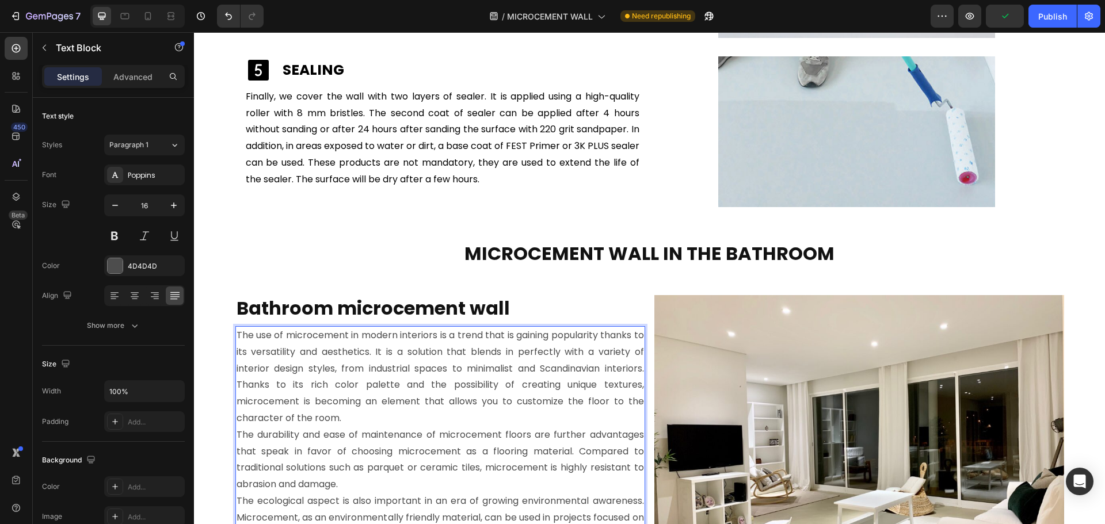
click at [398, 411] on p "The use of microcement in modern interiors is a trend that is gaining popularit…" at bounding box center [441, 378] width 408 height 100
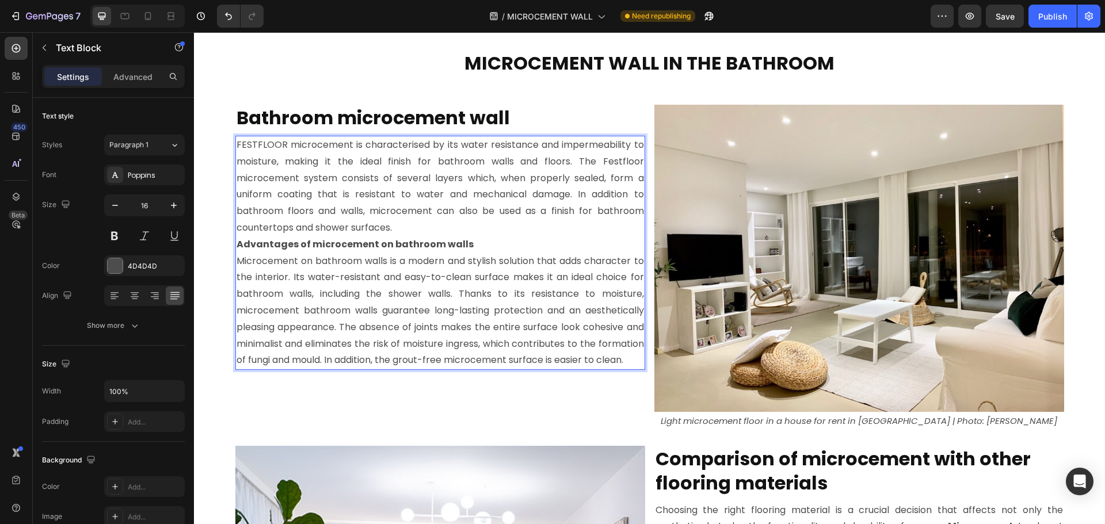
scroll to position [3450, 0]
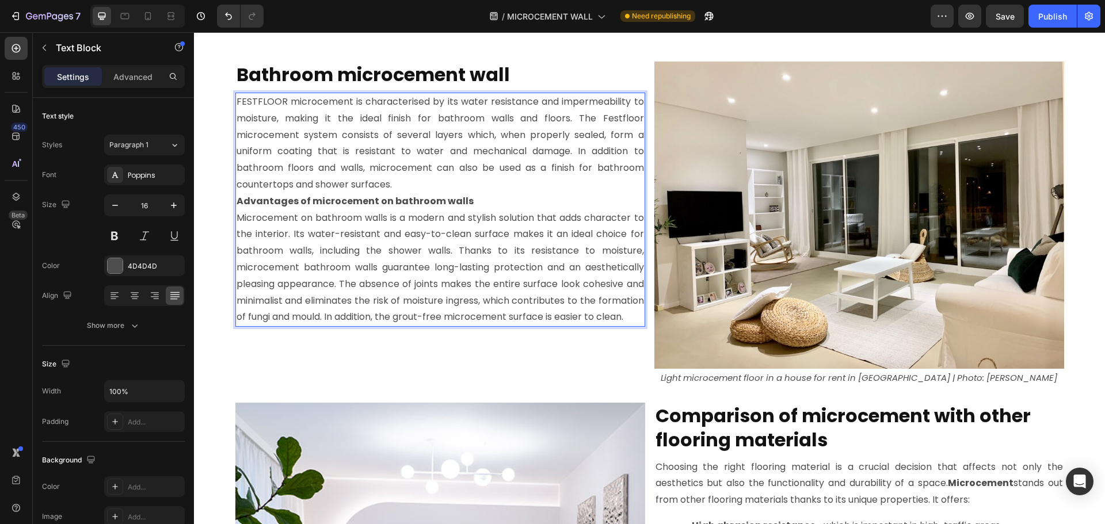
click at [414, 183] on p "FESTFLOOR microcement is characterised by its water resistance and impermeabili…" at bounding box center [441, 144] width 408 height 100
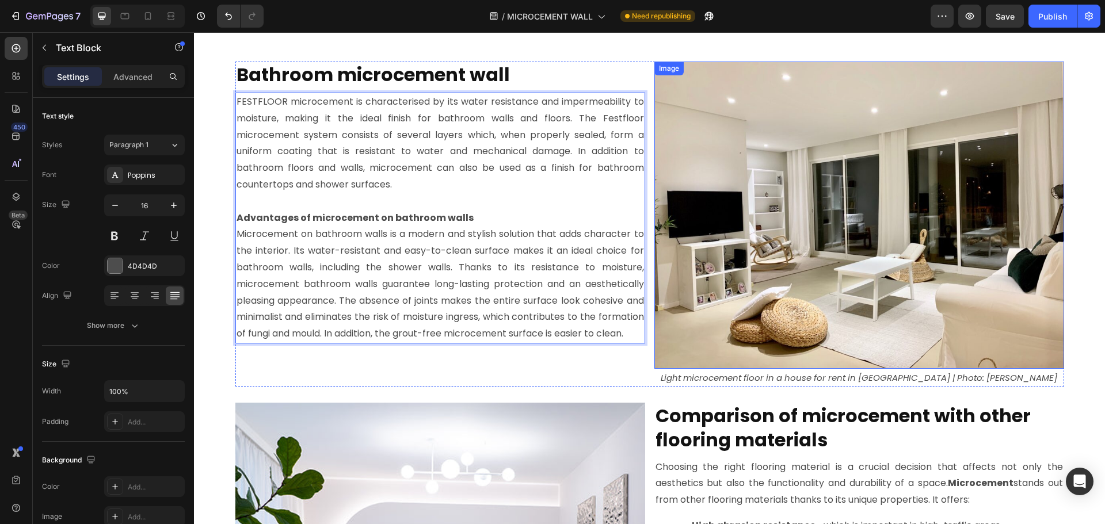
click at [785, 135] on img at bounding box center [860, 215] width 410 height 307
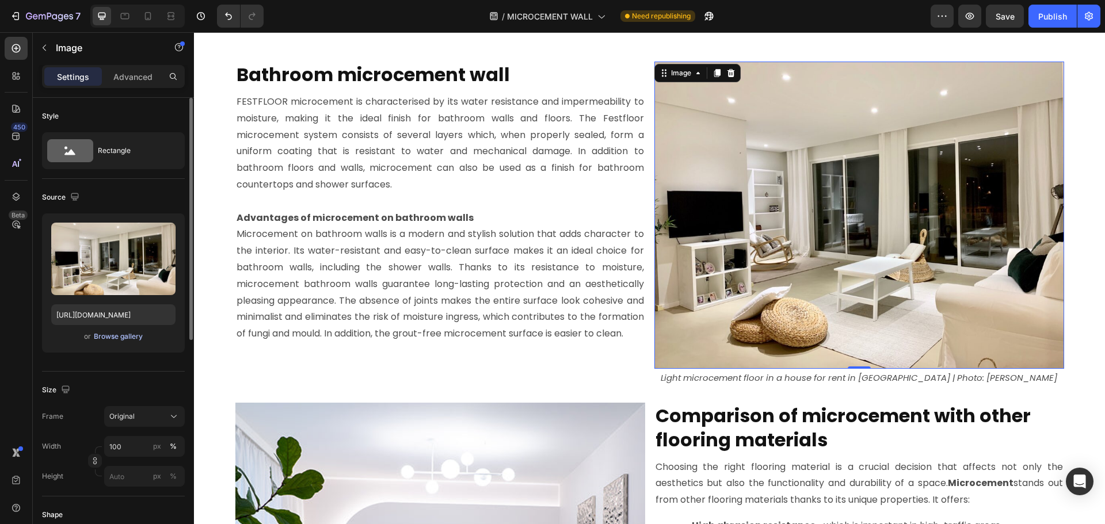
click at [124, 337] on div "Browse gallery" at bounding box center [118, 337] width 49 height 10
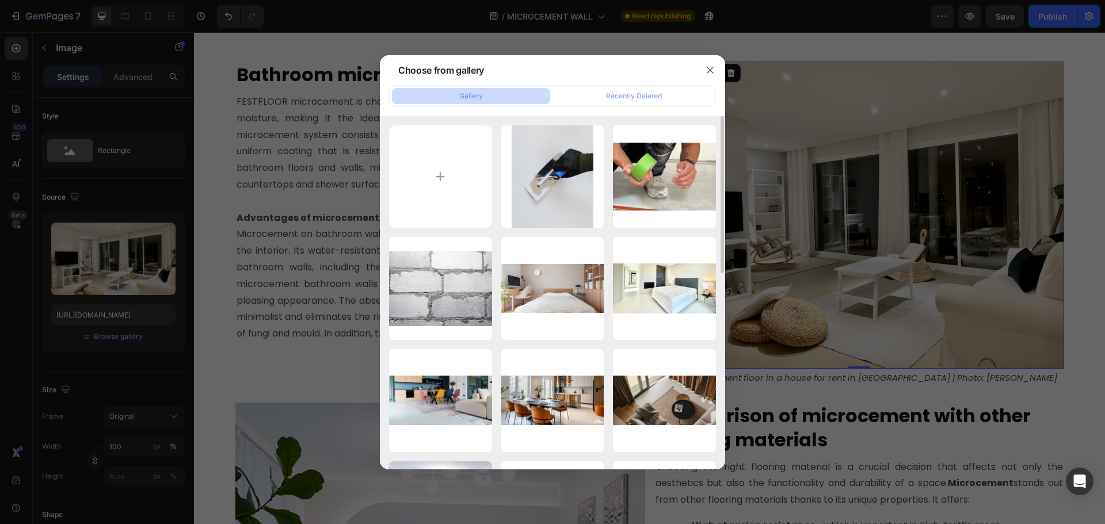
click at [382, 196] on div "microcement applicati... 1.jpg 190.06 kb masking-tape.jpg 29.80 kb walls-before…" at bounding box center [552, 292] width 345 height 353
click at [397, 193] on input "file" at bounding box center [440, 176] width 103 height 103
type input "C:\fakepath\microcement-bathroom.jpg"
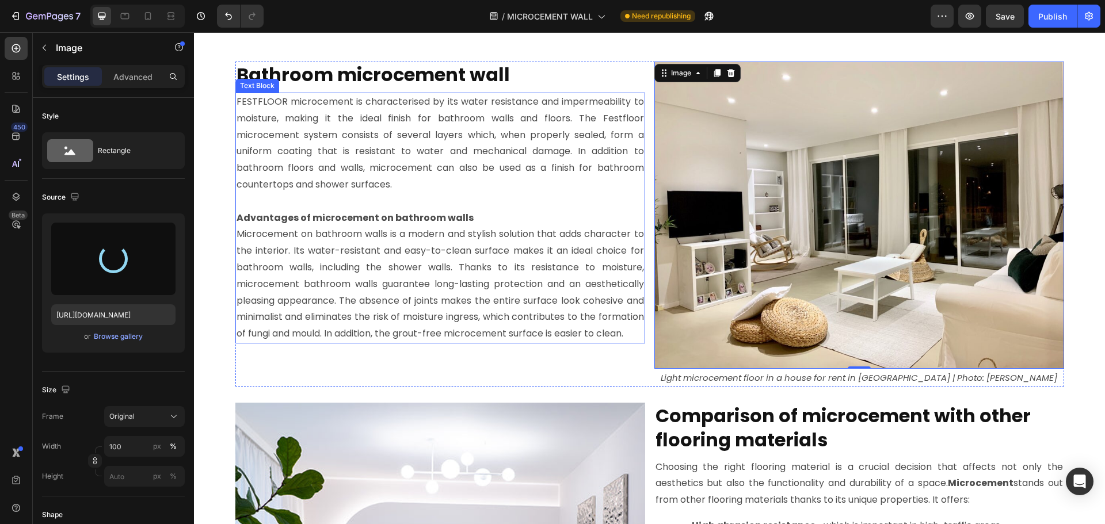
type input "[URL][DOMAIN_NAME]"
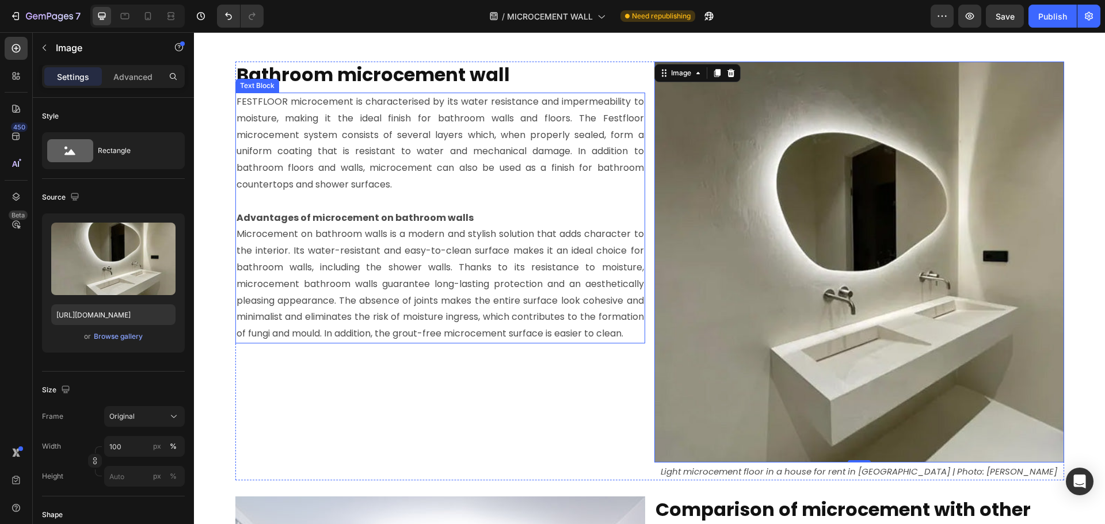
click at [462, 218] on p "Advantages of microcement on bathroom walls" at bounding box center [441, 218] width 408 height 17
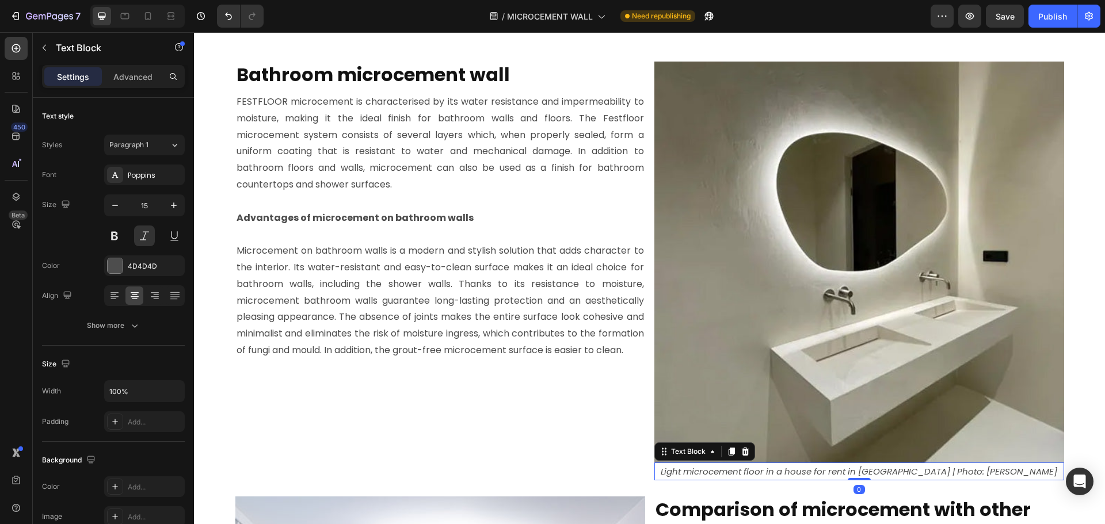
click at [755, 470] on p "Light microcement floor in a house for rent in Croatia | Photo: Caroline P." at bounding box center [860, 472] width 408 height 16
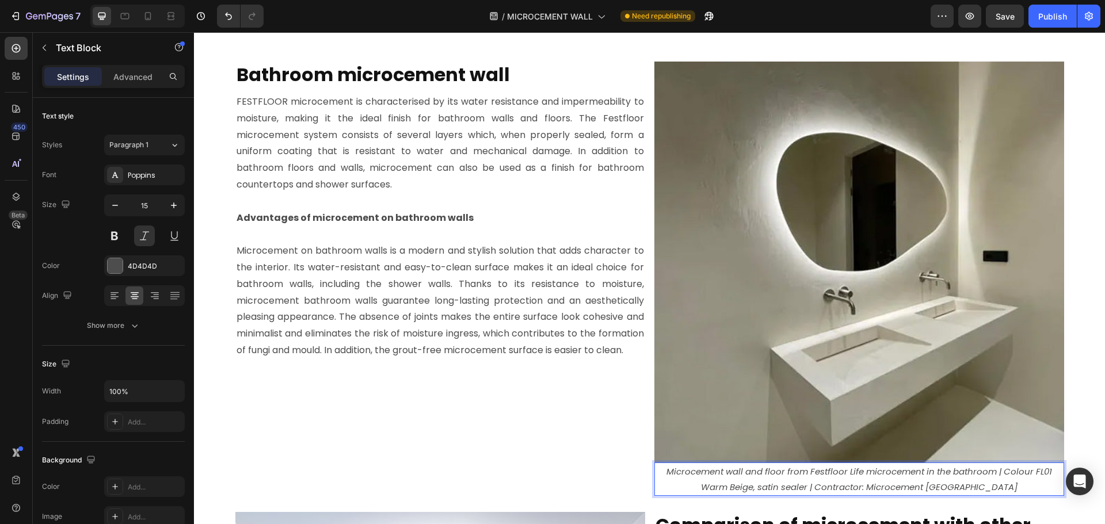
click at [1026, 474] on p "Microcement wall and floor from Festfloor Life microcement in the bathroom | Co…" at bounding box center [860, 479] width 408 height 31
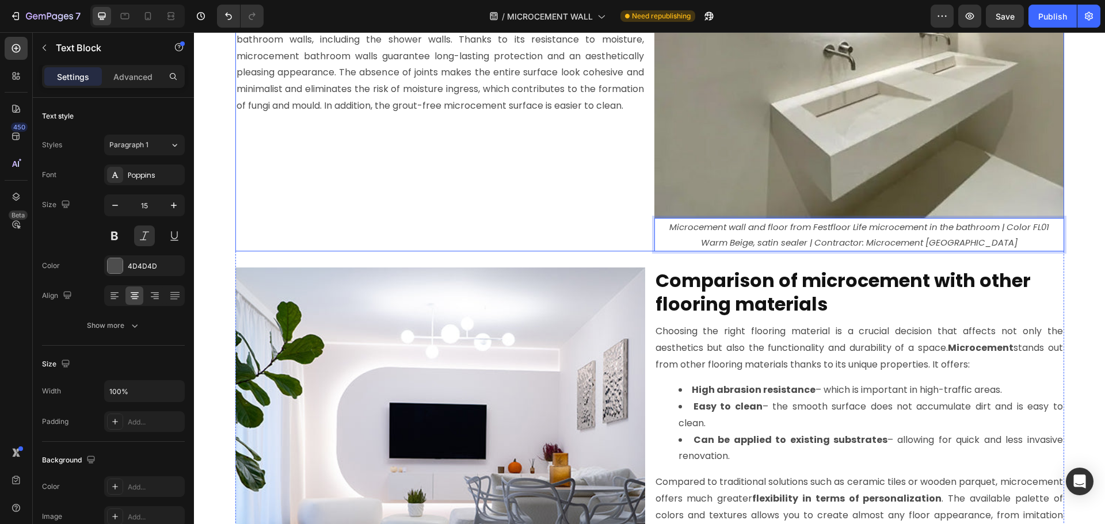
scroll to position [3795, 0]
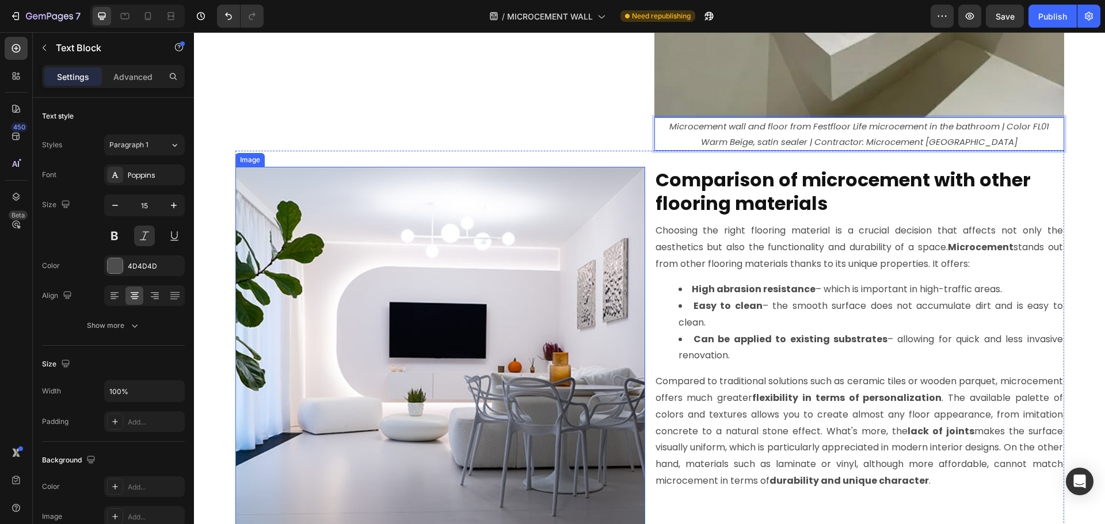
click at [551, 269] on img at bounding box center [440, 372] width 410 height 410
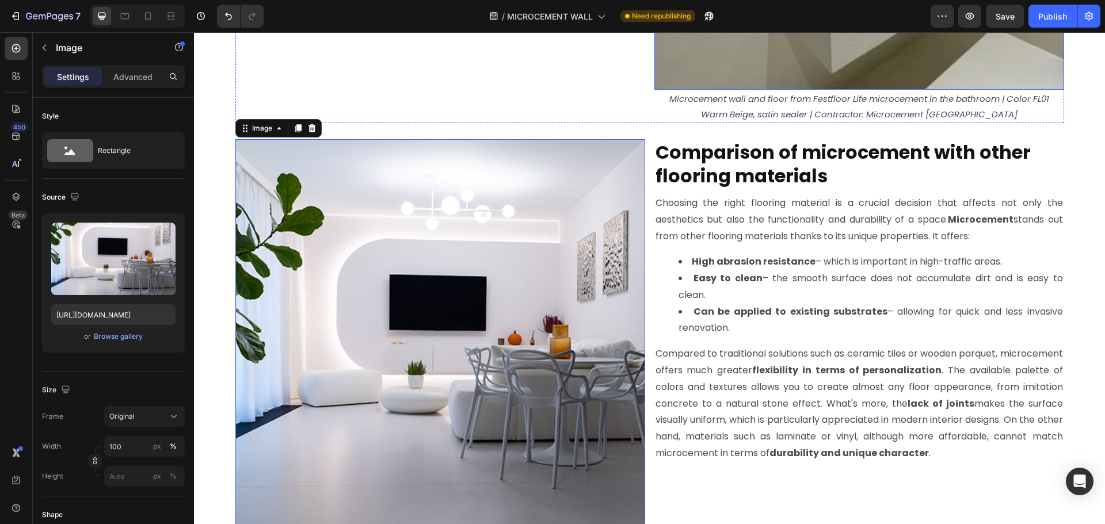
scroll to position [3853, 0]
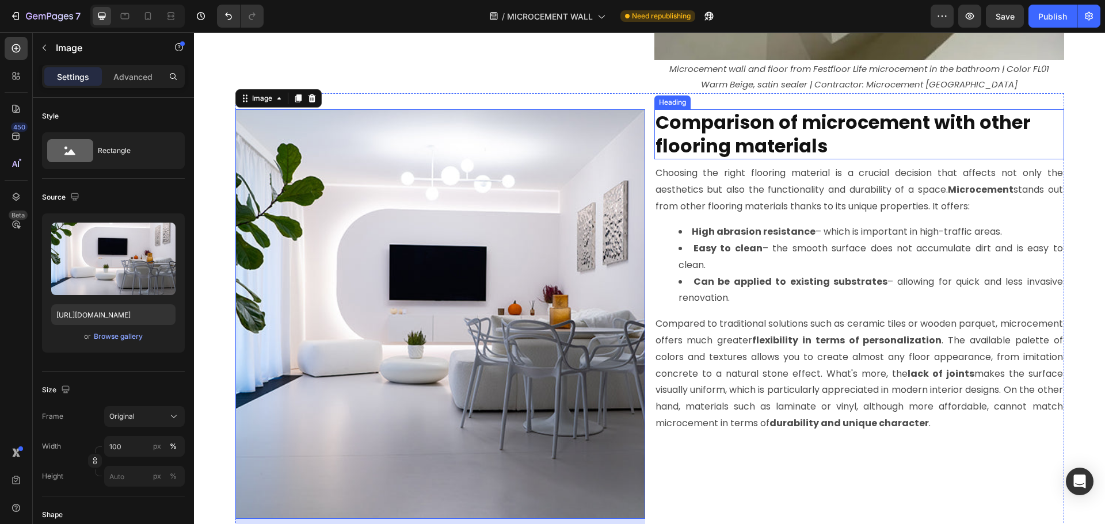
click at [713, 125] on strong "Comparison of microcement with other flooring materials" at bounding box center [843, 134] width 375 height 50
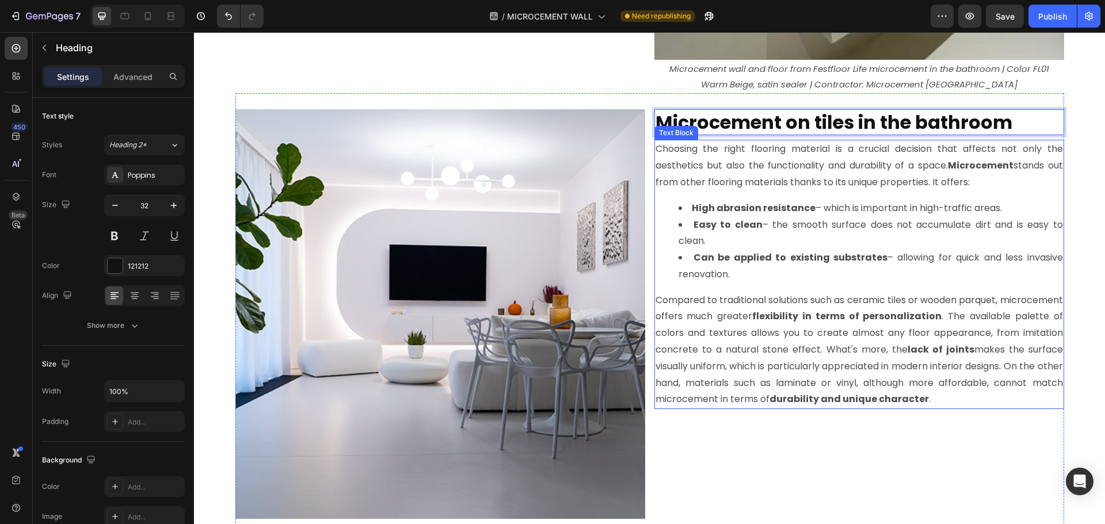
click at [733, 165] on p "Choosing the right flooring material is a crucial decision that affects not onl…" at bounding box center [860, 166] width 408 height 50
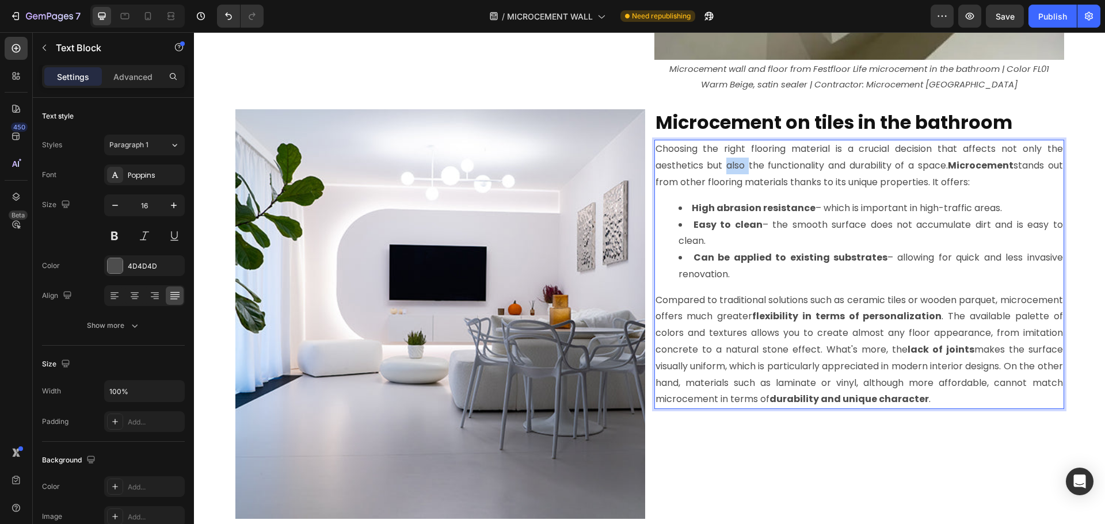
click at [733, 165] on p "Choosing the right flooring material is a crucial decision that affects not onl…" at bounding box center [860, 166] width 408 height 50
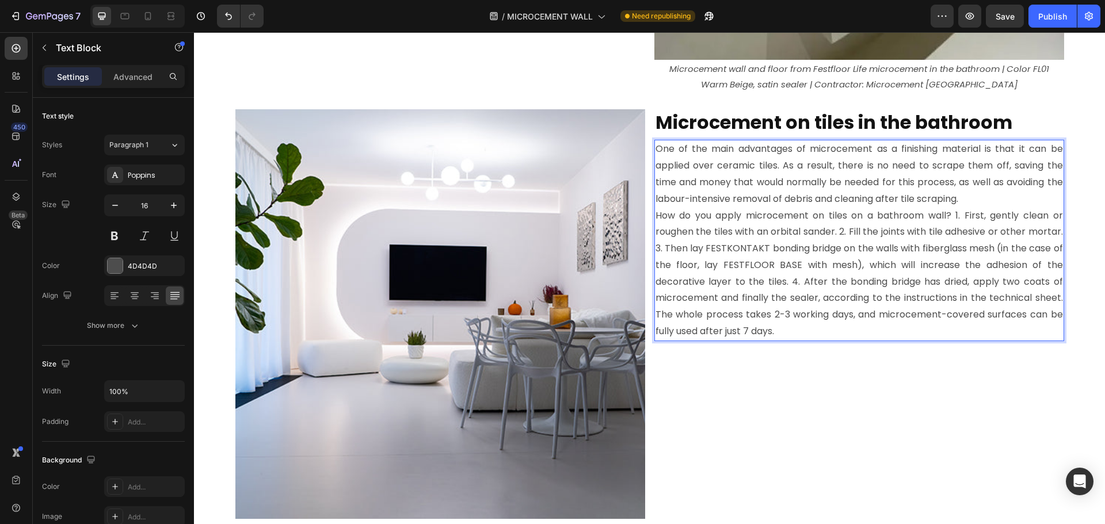
click at [950, 217] on p "How do you apply microcement on tiles on a bathroom wall? 1. First, gently clea…" at bounding box center [860, 274] width 408 height 132
click at [953, 216] on p "How do you apply microcement on tiles on a bathroom wall? 1. First, gently clea…" at bounding box center [860, 274] width 408 height 132
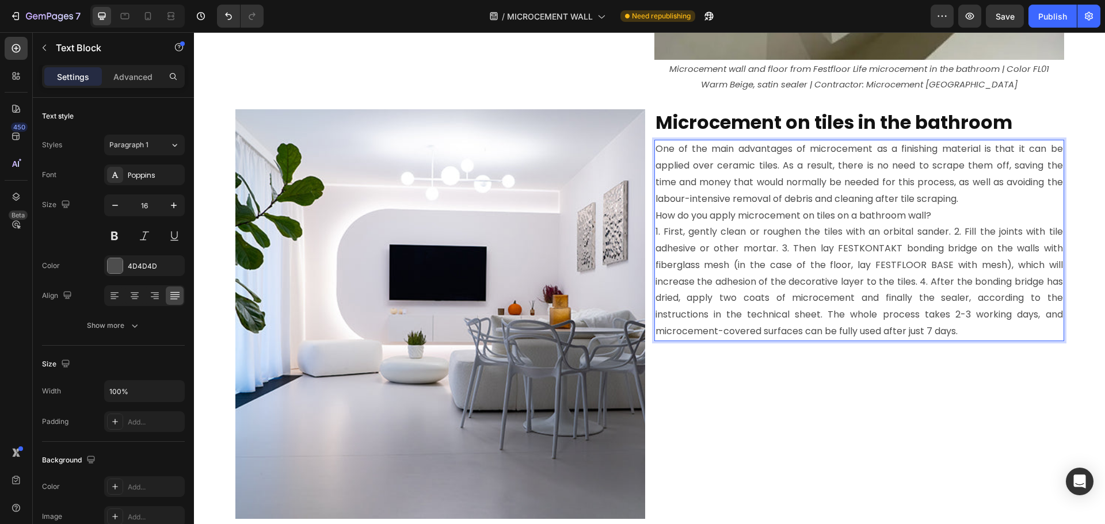
click at [952, 231] on p "1. First, gently clean or roughen the tiles with an orbital sander. 2. Fill the…" at bounding box center [860, 282] width 408 height 116
click at [897, 248] on p "2. Fill the joints with tile adhesive or other mortar. 3. Then lay FESTKONTAKT …" at bounding box center [860, 291] width 408 height 100
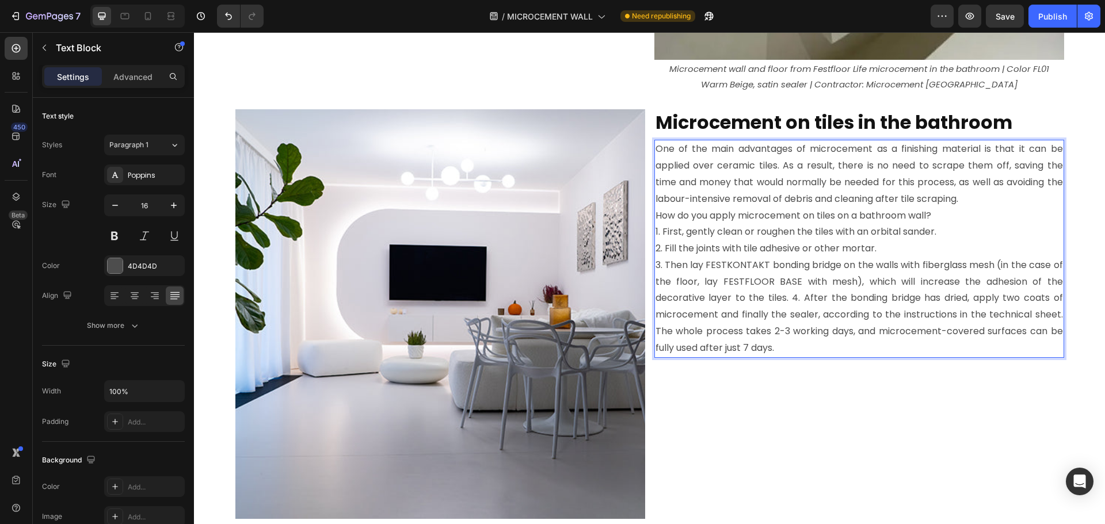
click at [961, 199] on p "One of the main advantages of microcement as a finishing material is that it ca…" at bounding box center [860, 174] width 408 height 66
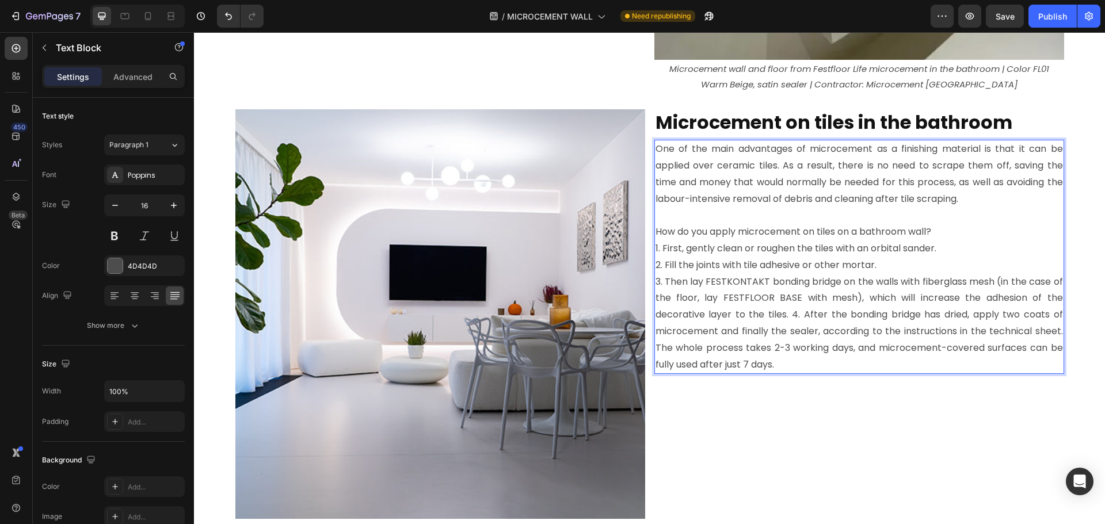
click at [940, 229] on p "How do you apply microcement on tiles on a bathroom wall?" at bounding box center [860, 232] width 408 height 17
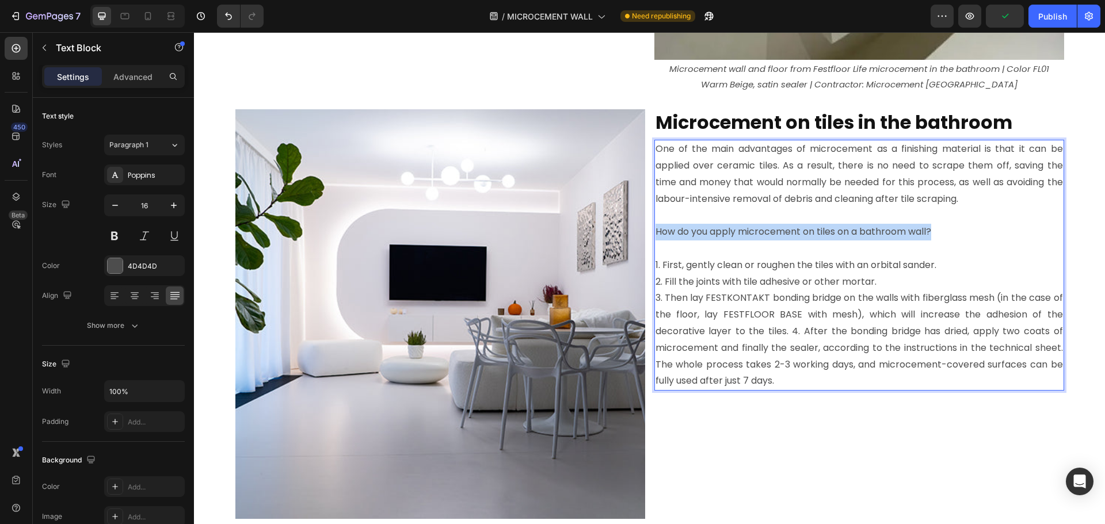
drag, startPoint x: 932, startPoint y: 233, endPoint x: 650, endPoint y: 230, distance: 281.5
click at [655, 230] on div "One of the main advantages of microcement as a finishing material is that it ca…" at bounding box center [860, 265] width 410 height 251
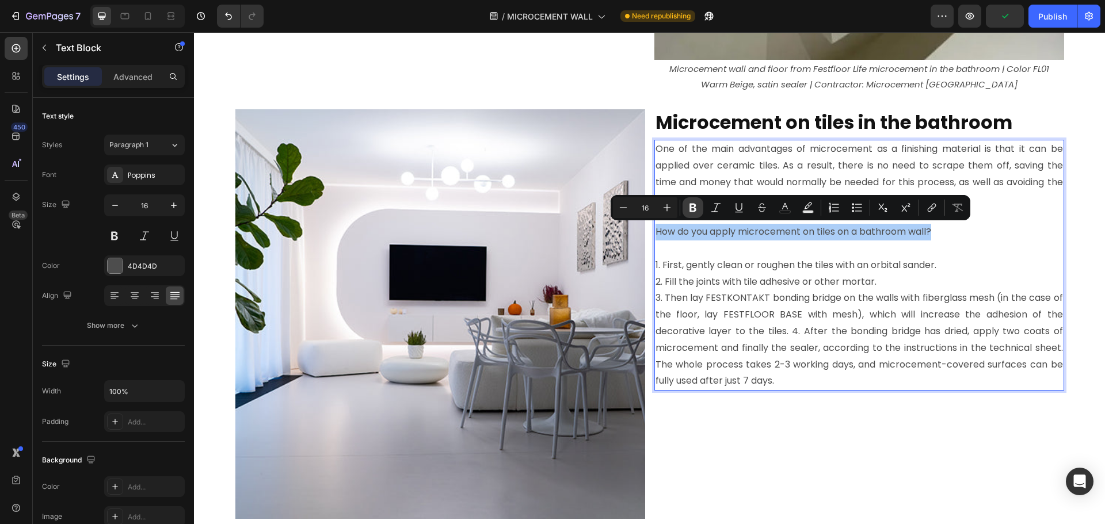
click at [694, 210] on icon "Editor contextual toolbar" at bounding box center [693, 208] width 12 height 12
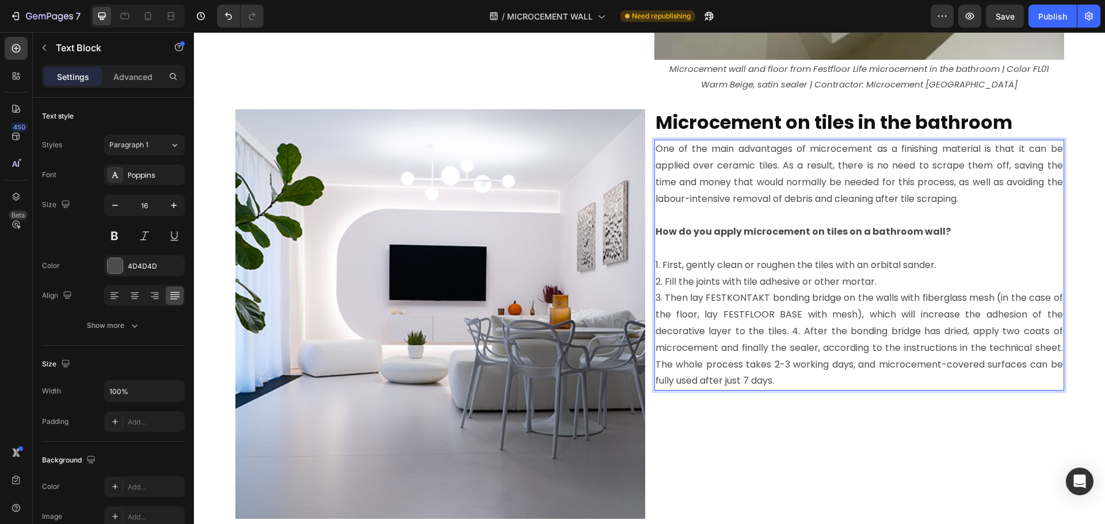
click at [789, 332] on p "3. Then lay FESTKONTAKT bonding bridge on the walls with fiberglass mesh (in th…" at bounding box center [860, 340] width 408 height 100
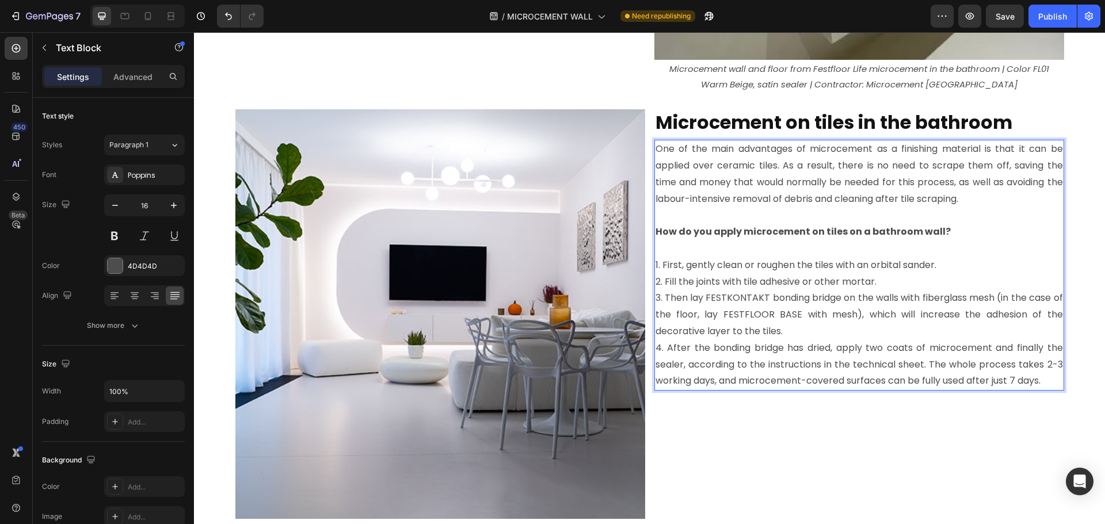
click at [927, 363] on p "4. After the bonding bridge has dried, apply two coats of microcement and final…" at bounding box center [860, 365] width 408 height 50
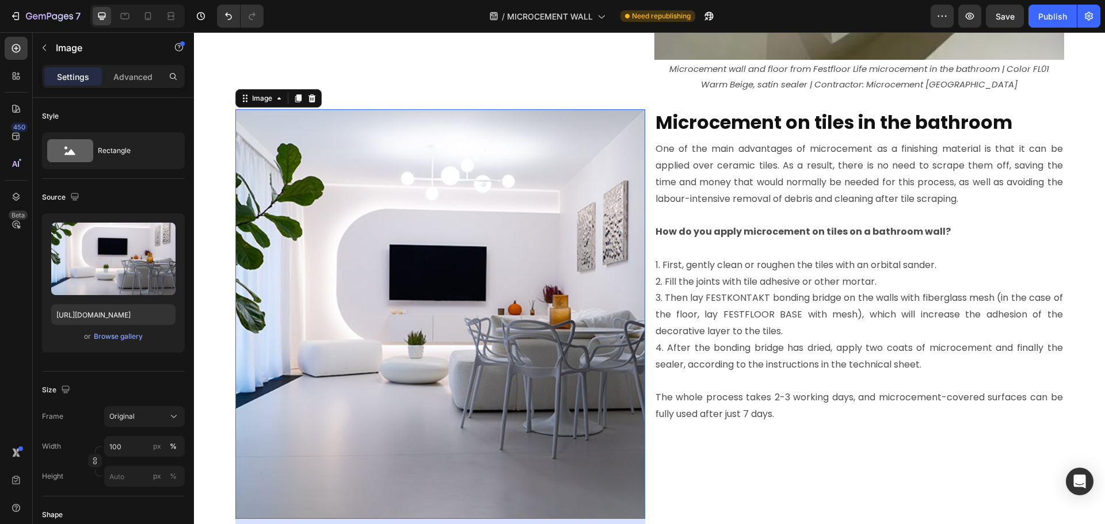
click at [370, 183] on img at bounding box center [440, 314] width 410 height 410
click at [48, 50] on icon "button" at bounding box center [44, 47] width 9 height 9
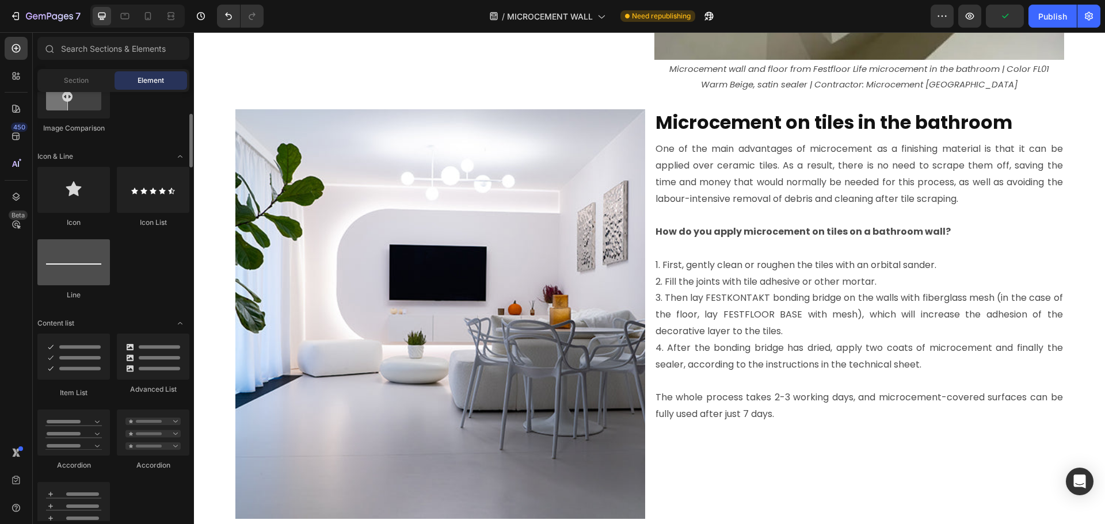
scroll to position [518, 0]
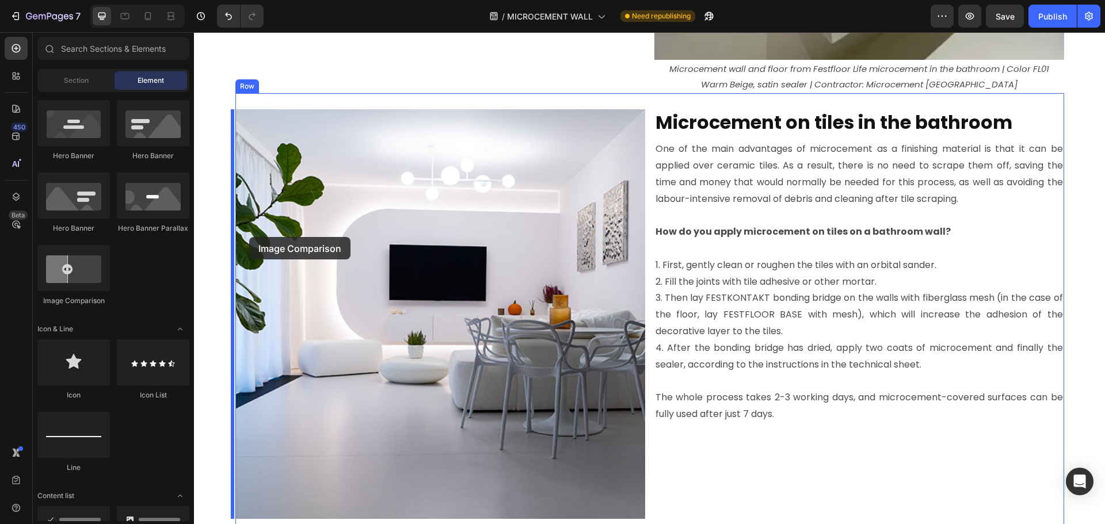
drag, startPoint x: 280, startPoint y: 305, endPoint x: 249, endPoint y: 237, distance: 74.7
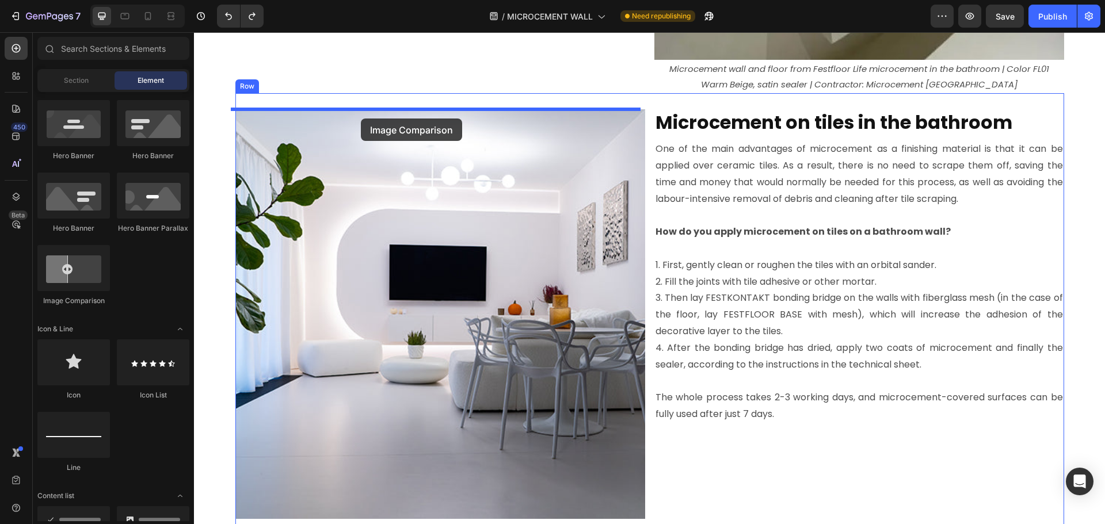
drag, startPoint x: 293, startPoint y: 300, endPoint x: 361, endPoint y: 119, distance: 193.6
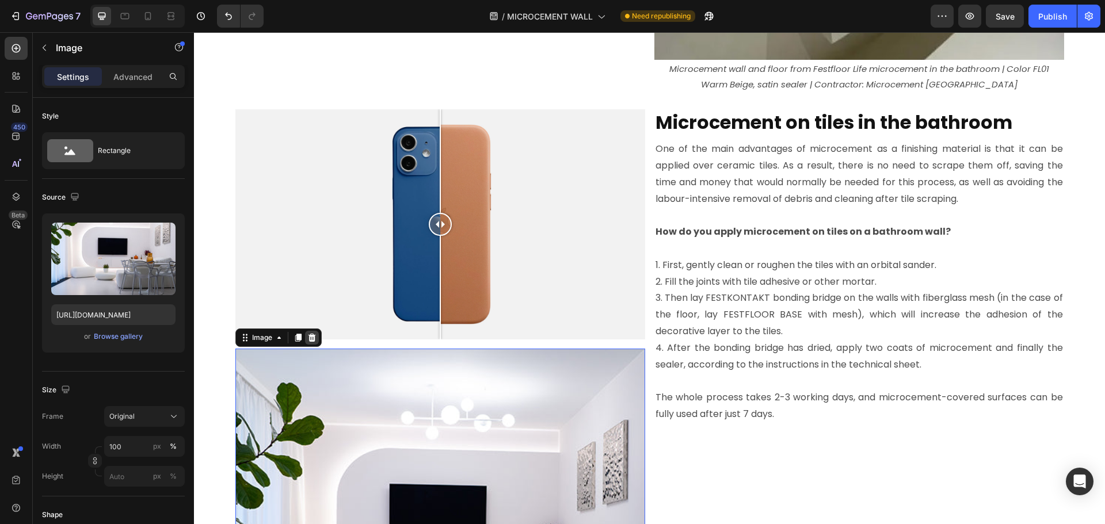
click at [307, 340] on icon at bounding box center [311, 337] width 9 height 9
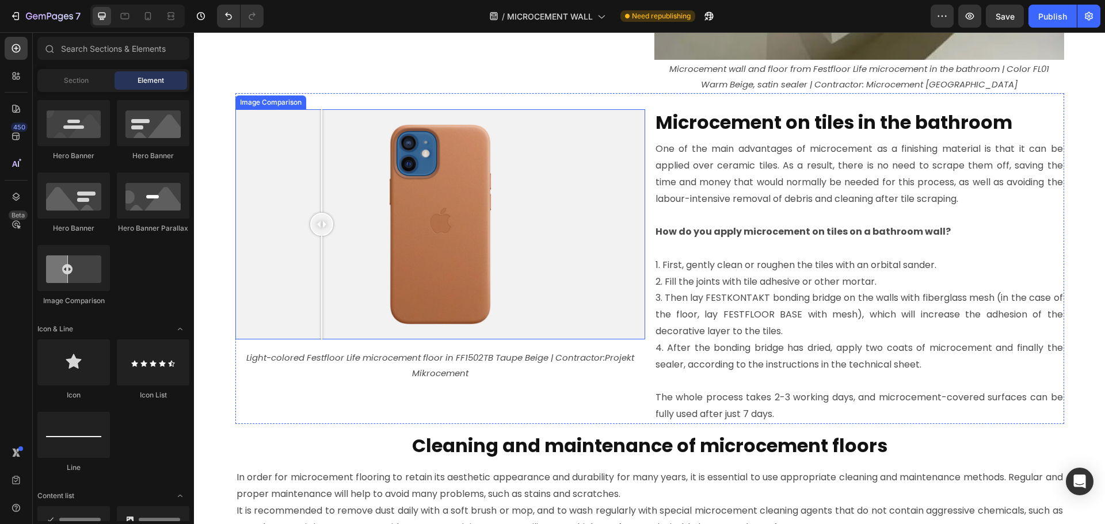
click at [317, 247] on div at bounding box center [440, 224] width 410 height 231
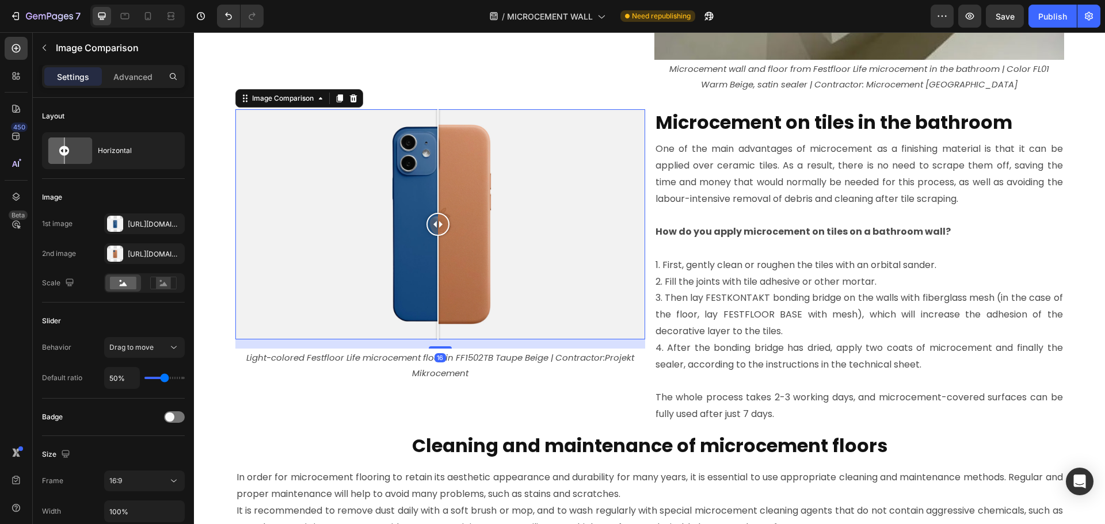
drag, startPoint x: 318, startPoint y: 223, endPoint x: 433, endPoint y: 187, distance: 120.5
click at [433, 187] on div at bounding box center [438, 224] width 23 height 231
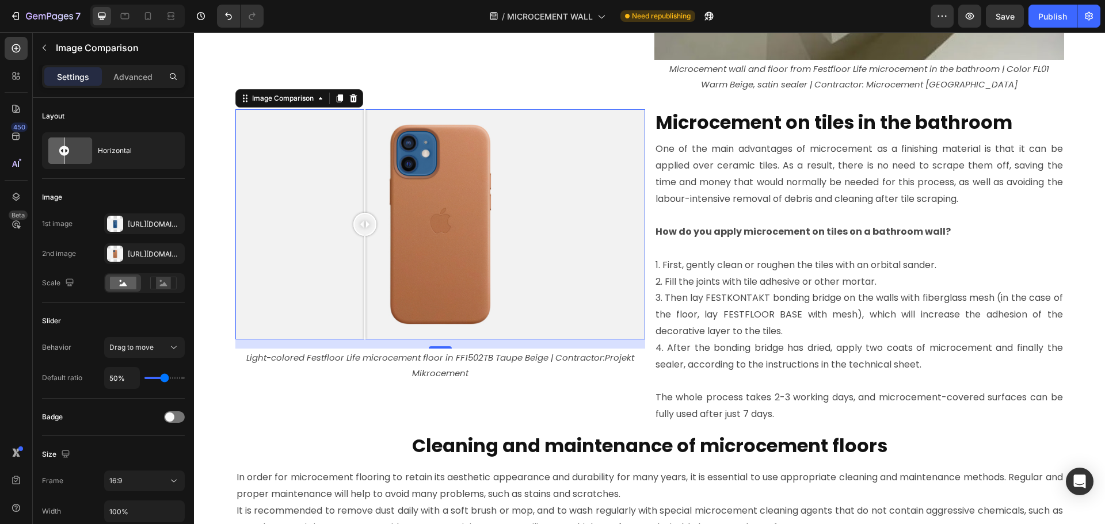
click at [360, 207] on div at bounding box center [440, 224] width 410 height 231
click at [151, 224] on div "Https://cdn.Shopify.Com/s/files/1/2005/9307/files/image_compare_before.Png" at bounding box center [144, 224] width 33 height 10
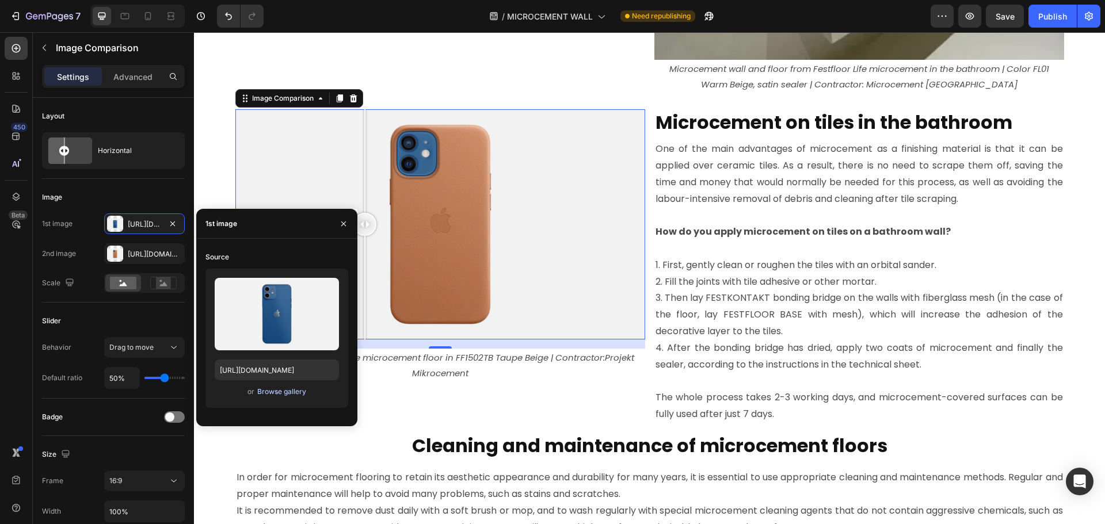
click at [270, 394] on div "Browse gallery" at bounding box center [281, 392] width 49 height 10
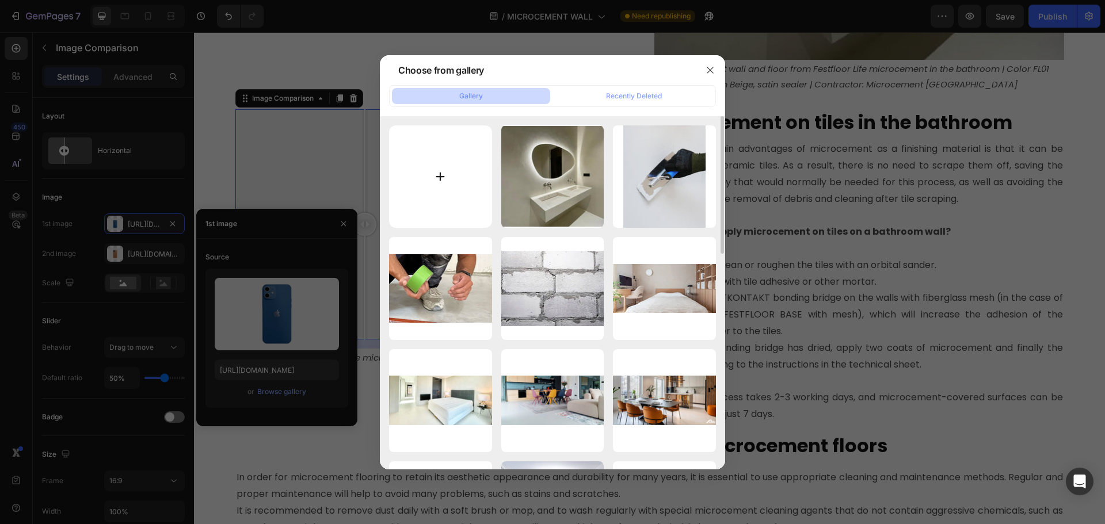
click at [442, 170] on input "file" at bounding box center [440, 176] width 103 height 103
type input "C:\fakepath\tiles-before-microcement.jpg"
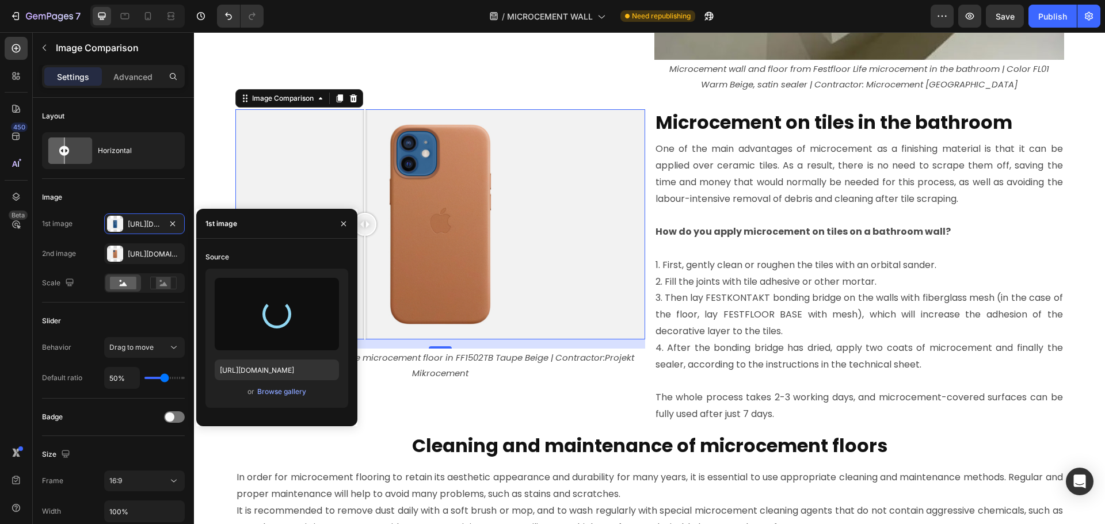
type input "https://cdn.shopify.com/s/files/1/0614/6061/1304/files/gempages_567857983174738…"
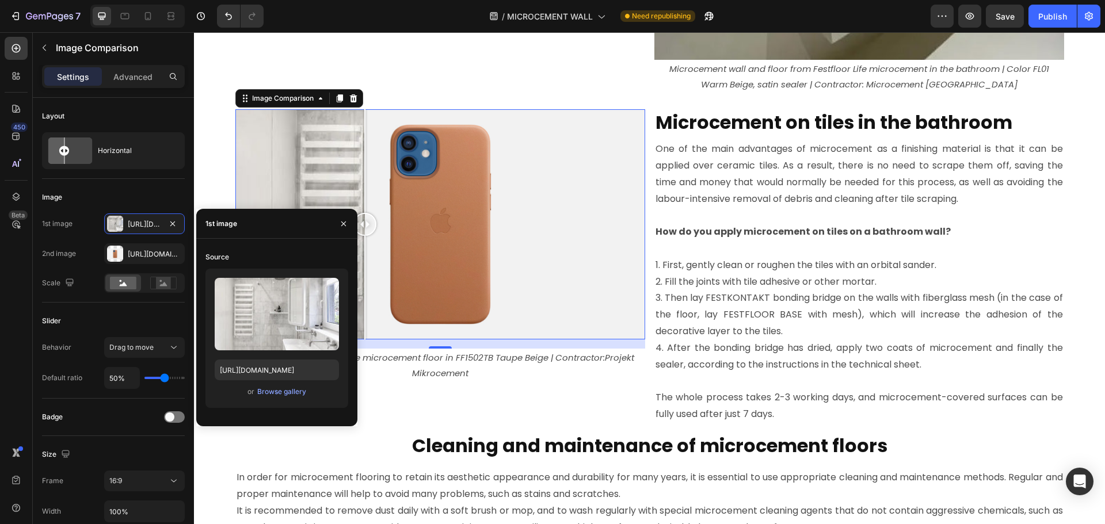
click at [409, 252] on div at bounding box center [440, 224] width 410 height 231
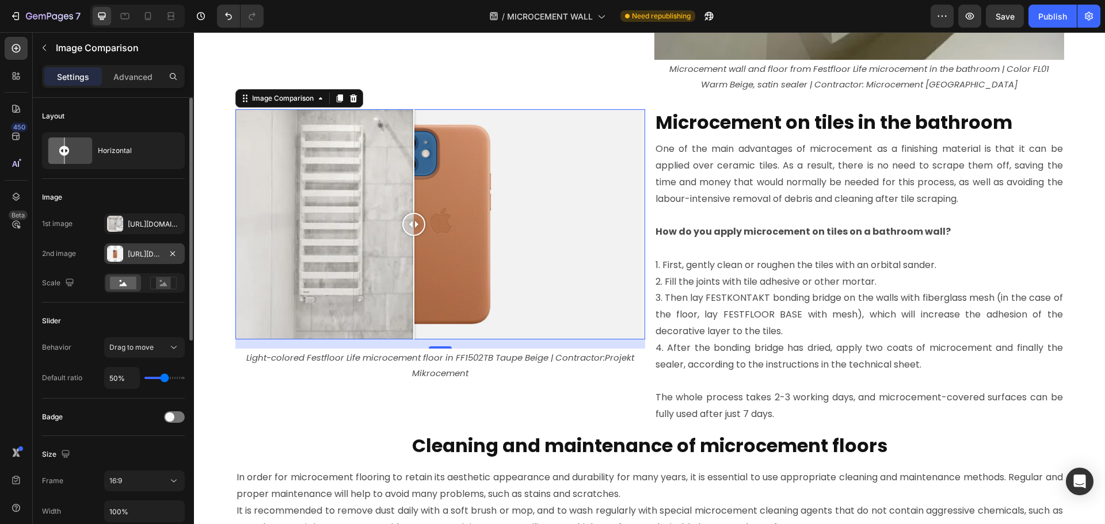
click at [155, 249] on div "Https://cdn.Shopify.Com/s/files/1/2005/9307/files/image_compare_after.Png" at bounding box center [144, 254] width 33 height 10
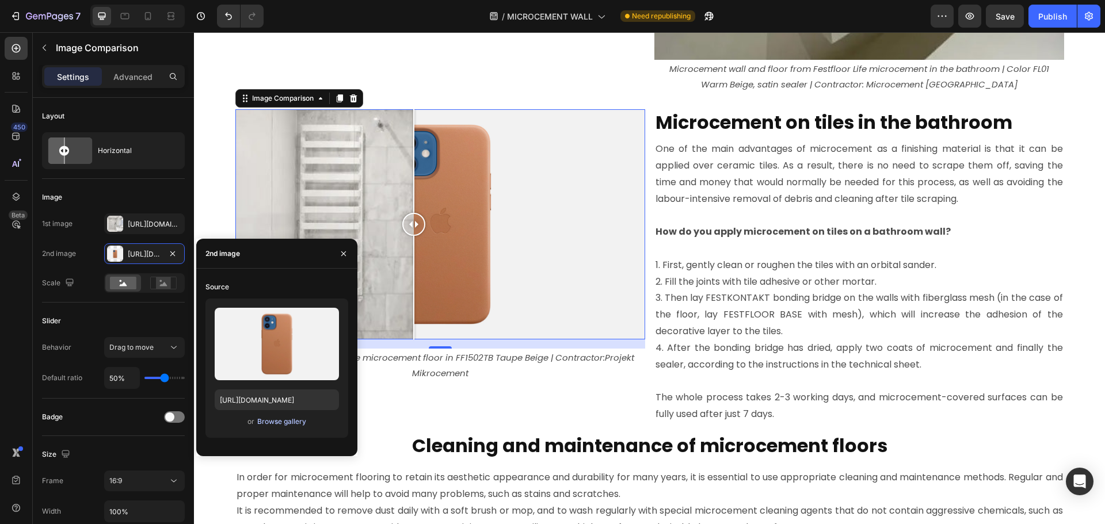
click at [279, 416] on button "Browse gallery" at bounding box center [282, 422] width 50 height 12
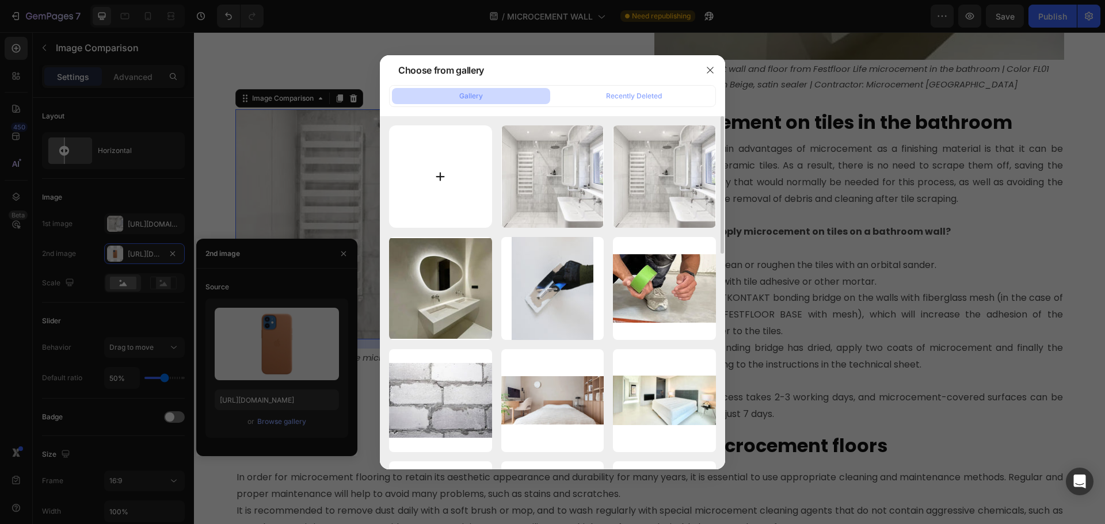
click at [454, 196] on input "file" at bounding box center [440, 176] width 103 height 103
type input "C:\fakepath\tiles-after-microcement.jpg"
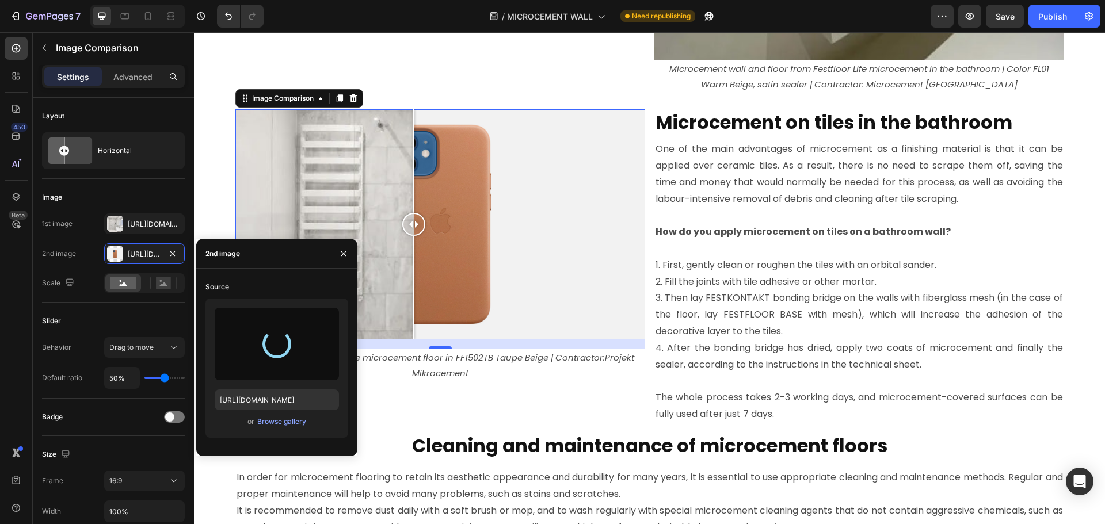
type input "https://cdn.shopify.com/s/files/1/0614/6061/1304/files/gempages_567857983174738…"
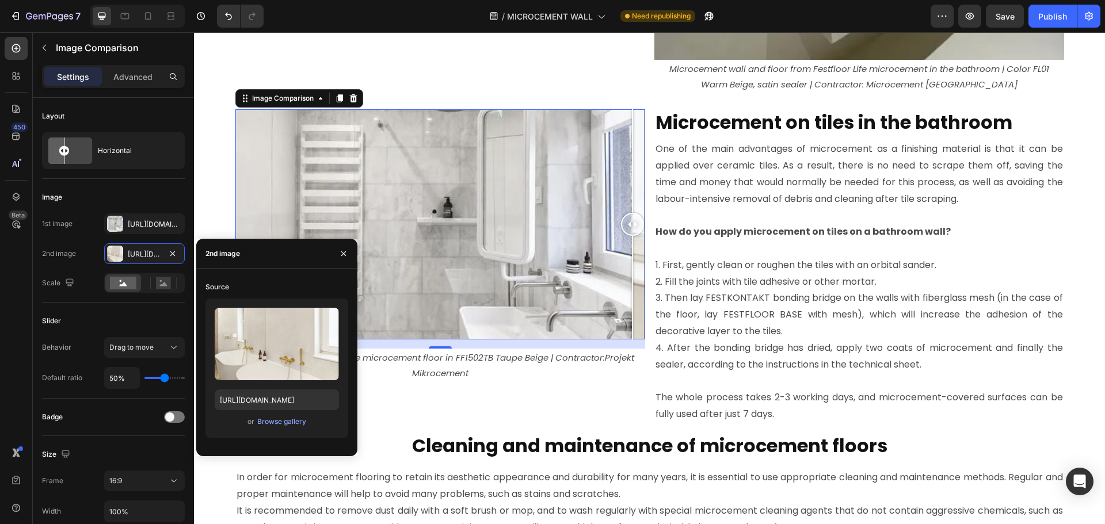
drag, startPoint x: 435, startPoint y: 223, endPoint x: 648, endPoint y: 200, distance: 214.7
click at [648, 200] on div "Image Comparison 16 Light-colored Festfloor Life microcement floor in FF1502TB …" at bounding box center [649, 258] width 829 height 331
click at [168, 281] on rect at bounding box center [163, 283] width 15 height 12
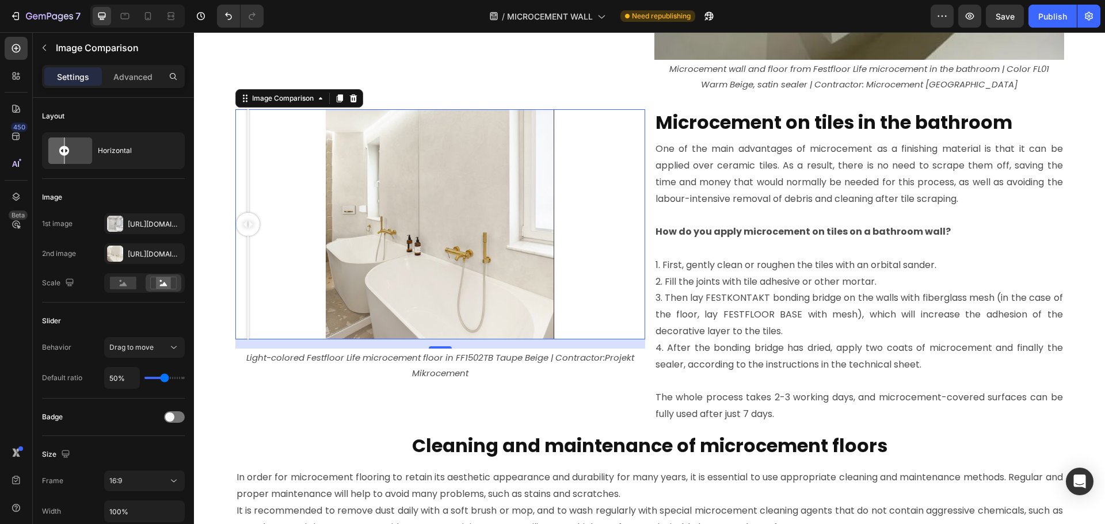
drag, startPoint x: 626, startPoint y: 227, endPoint x: 163, endPoint y: 258, distance: 464.5
click at [517, 382] on div "Light-colored Festfloor Life microcement floor in FF1502TB Taupe Beige | Contra…" at bounding box center [440, 365] width 410 height 33
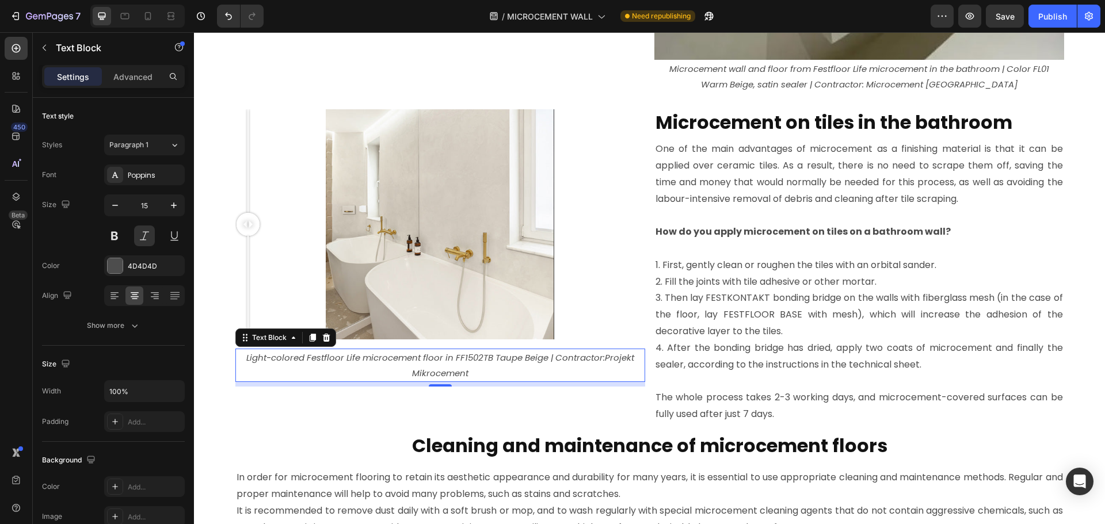
drag, startPoint x: 245, startPoint y: 224, endPoint x: 254, endPoint y: 260, distance: 36.3
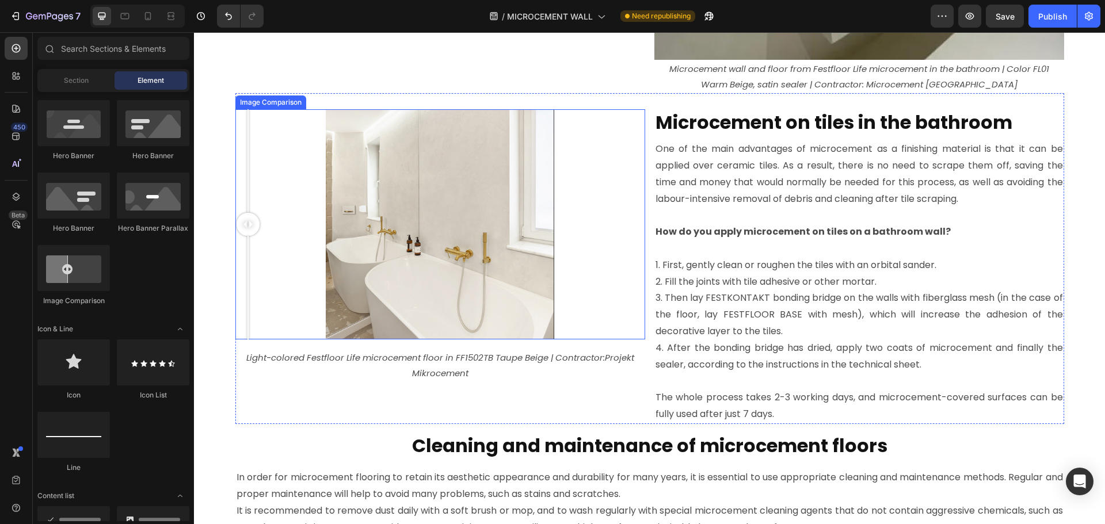
click at [418, 248] on div at bounding box center [440, 224] width 410 height 231
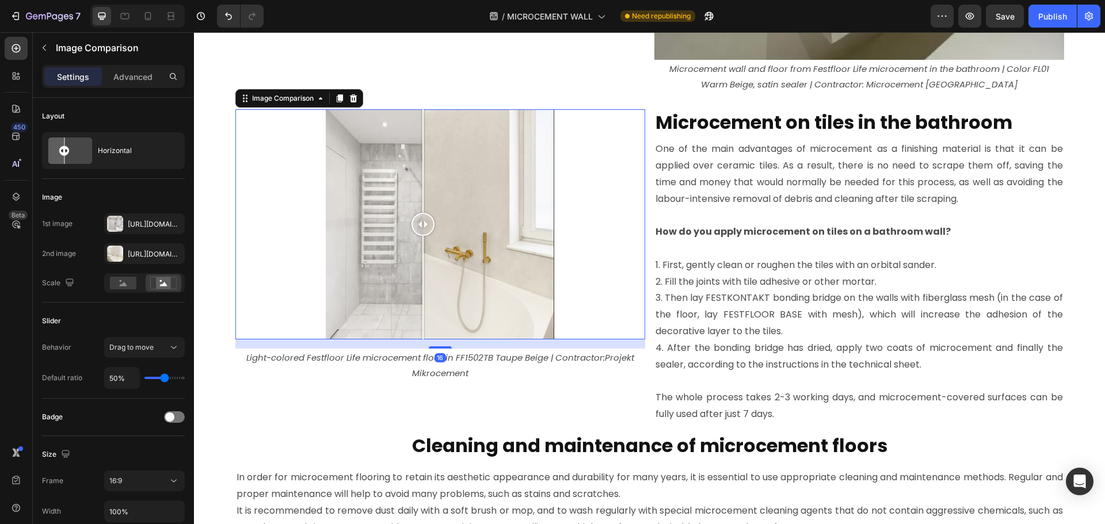
click at [495, 233] on div at bounding box center [440, 224] width 410 height 231
drag, startPoint x: 489, startPoint y: 224, endPoint x: 430, endPoint y: 219, distance: 59.5
click at [430, 219] on div at bounding box center [434, 224] width 23 height 23
drag, startPoint x: 431, startPoint y: 223, endPoint x: 439, endPoint y: 222, distance: 7.5
click at [439, 222] on div at bounding box center [442, 224] width 23 height 23
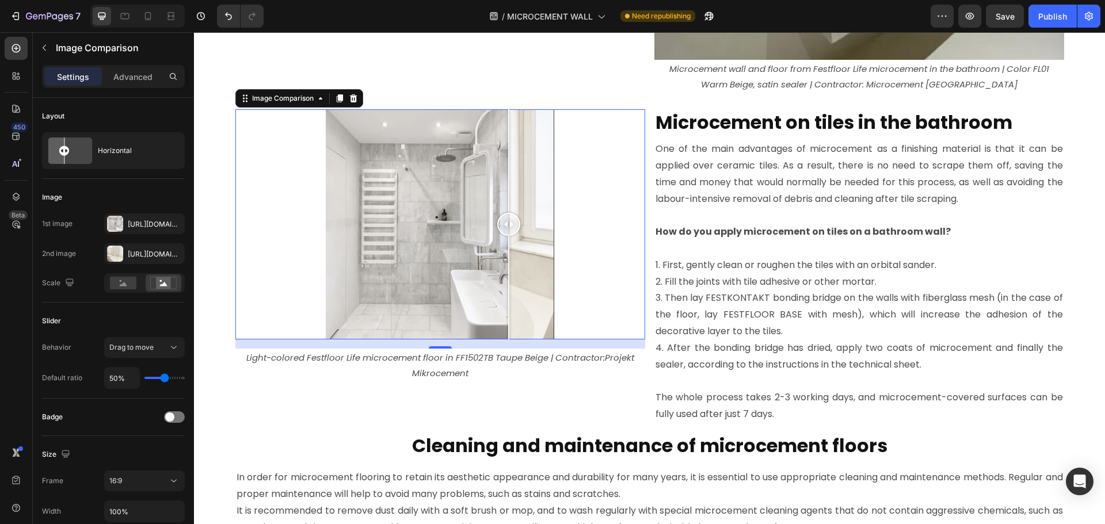
click at [504, 201] on div at bounding box center [440, 224] width 410 height 231
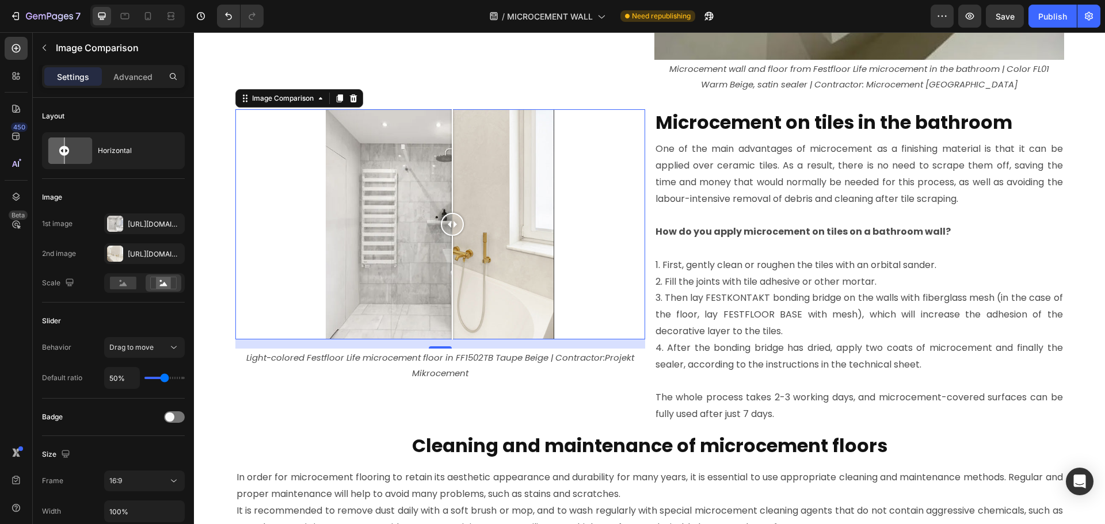
drag, startPoint x: 504, startPoint y: 201, endPoint x: 448, endPoint y: 204, distance: 56.5
click at [452, 204] on div at bounding box center [452, 161] width 1 height 104
click at [161, 249] on div "Https://cdn.Shopify.Com/s/files/1/0614/6061/1304/files/gempages_567857983174738…" at bounding box center [144, 253] width 81 height 21
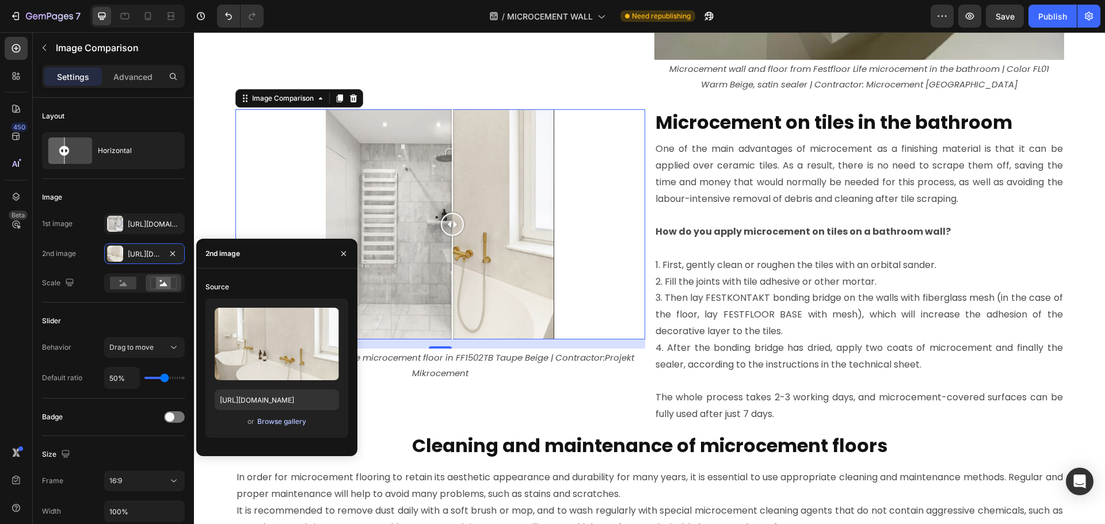
click at [264, 419] on div "Browse gallery" at bounding box center [281, 422] width 49 height 10
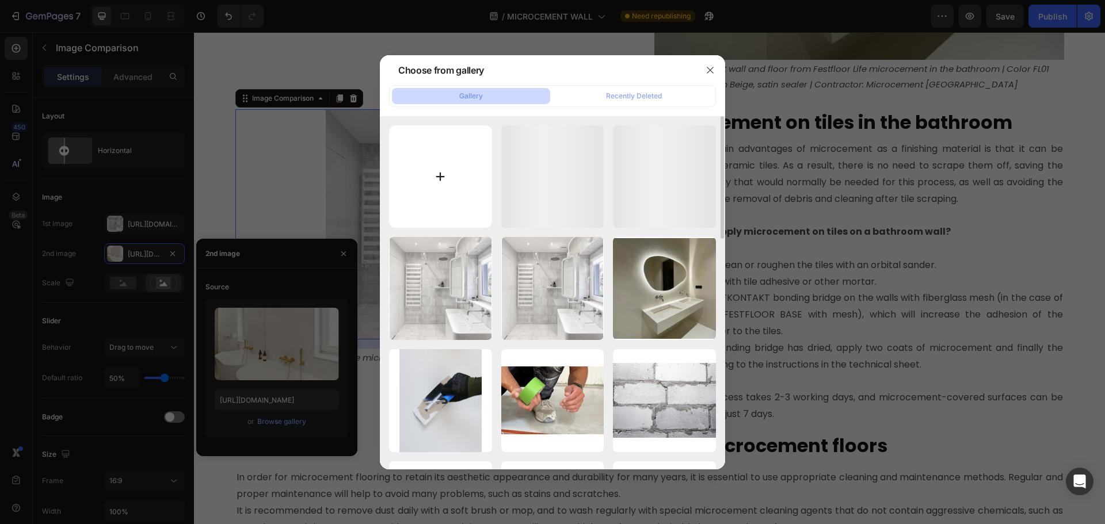
click at [434, 173] on input "file" at bounding box center [440, 176] width 103 height 103
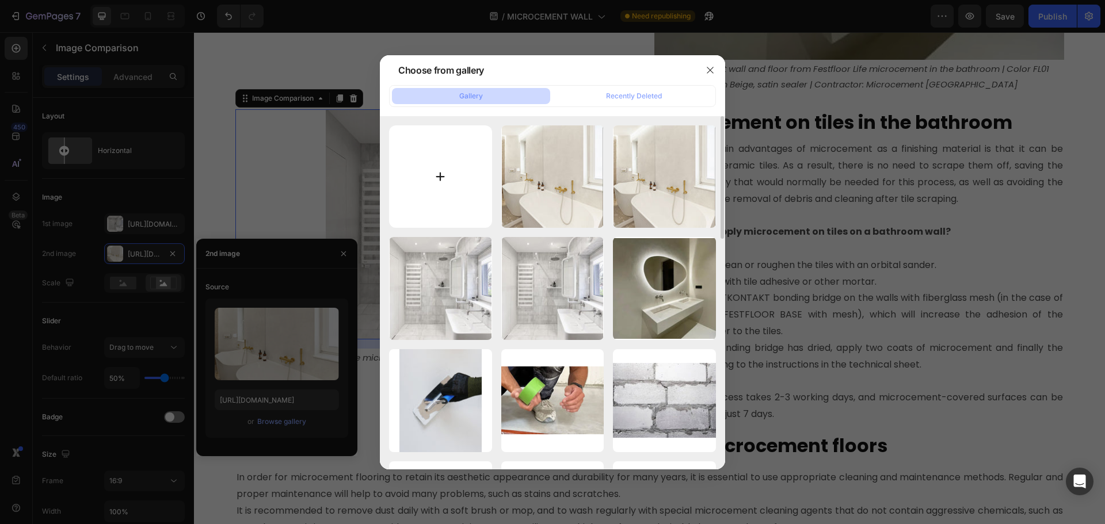
type input "C:\fakepath\tiles-after-microcement-bathroom.jpg"
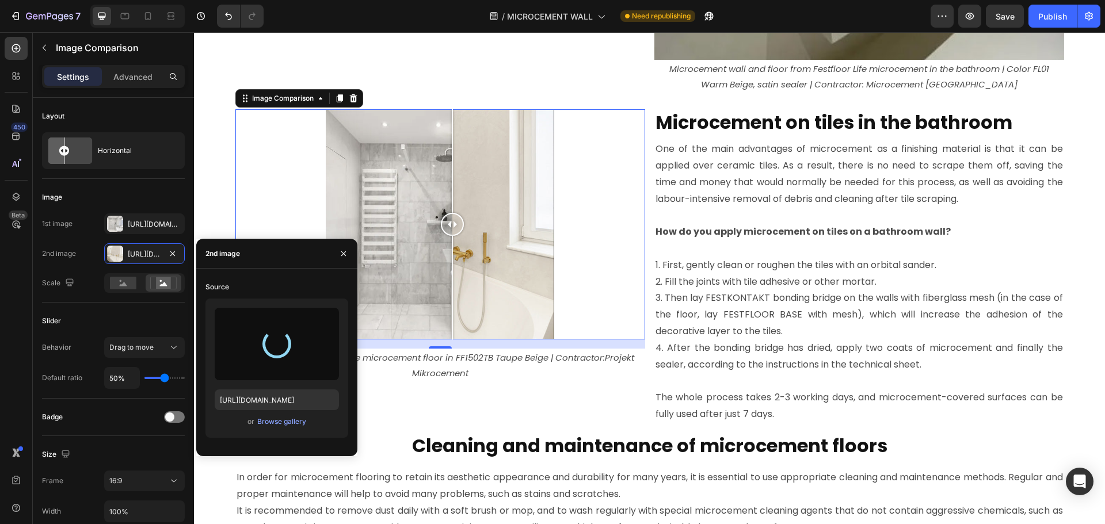
type input "https://cdn.shopify.com/s/files/1/0614/6061/1304/files/gempages_567857983174738…"
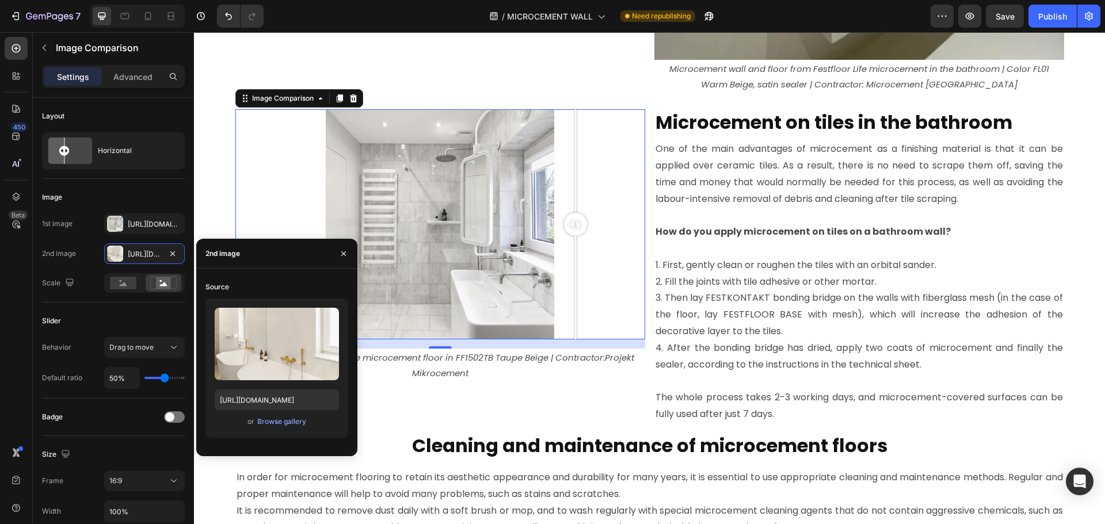
drag, startPoint x: 439, startPoint y: 222, endPoint x: 571, endPoint y: 231, distance: 132.7
click at [571, 231] on div at bounding box center [575, 224] width 23 height 23
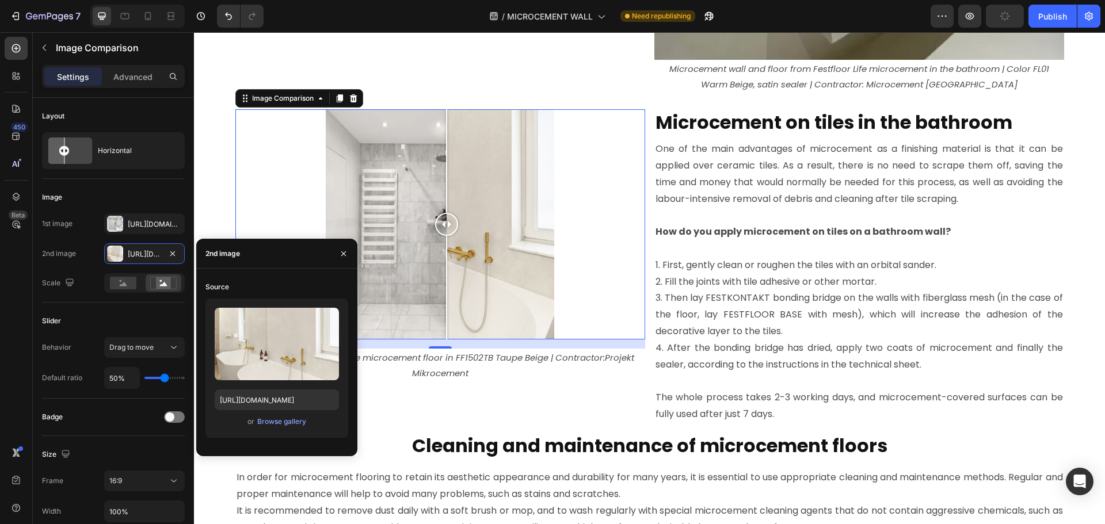
drag, startPoint x: 572, startPoint y: 217, endPoint x: 442, endPoint y: 221, distance: 129.6
click at [442, 221] on div at bounding box center [446, 224] width 23 height 23
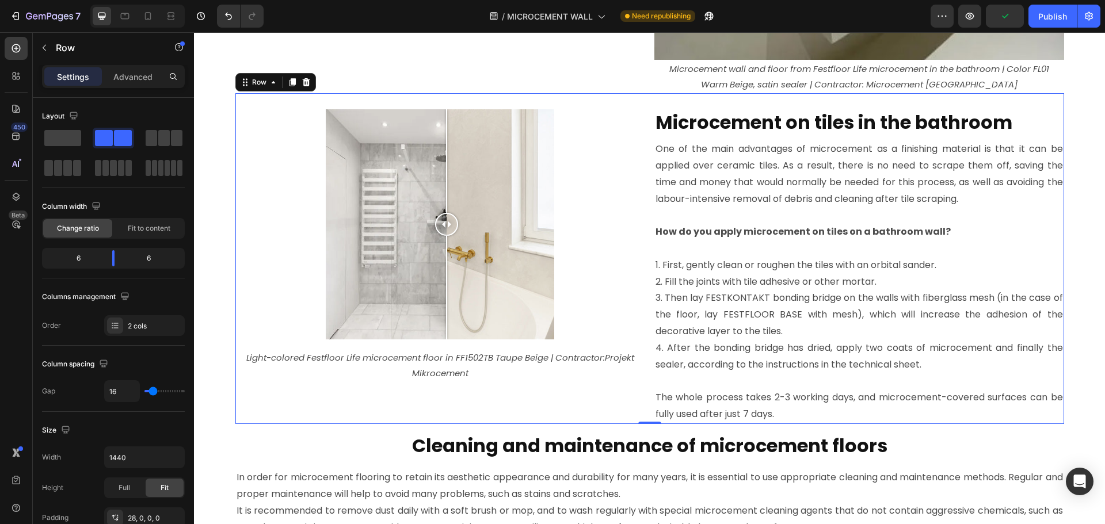
click at [517, 390] on div "Image Comparison Light-colored Festfloor Life microcement floor in FF1502TB Tau…" at bounding box center [440, 266] width 410 height 315
click at [424, 363] on p "Light-colored Festfloor Life microcement floor in FF1502TB Taupe Beige | Contra…" at bounding box center [441, 365] width 408 height 31
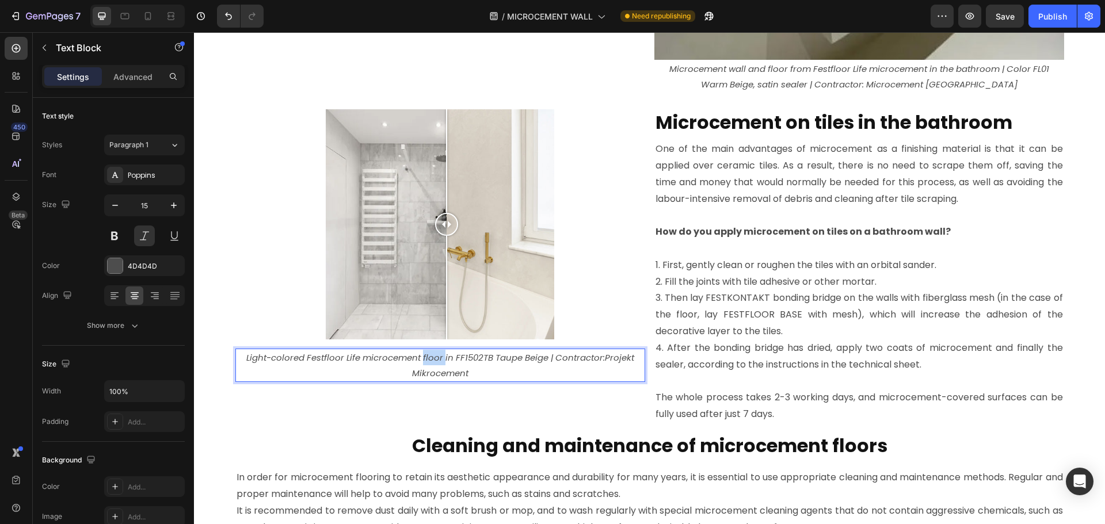
click at [424, 363] on p "Light-colored Festfloor Life microcement floor in FF1502TB Taupe Beige | Contra…" at bounding box center [441, 365] width 408 height 31
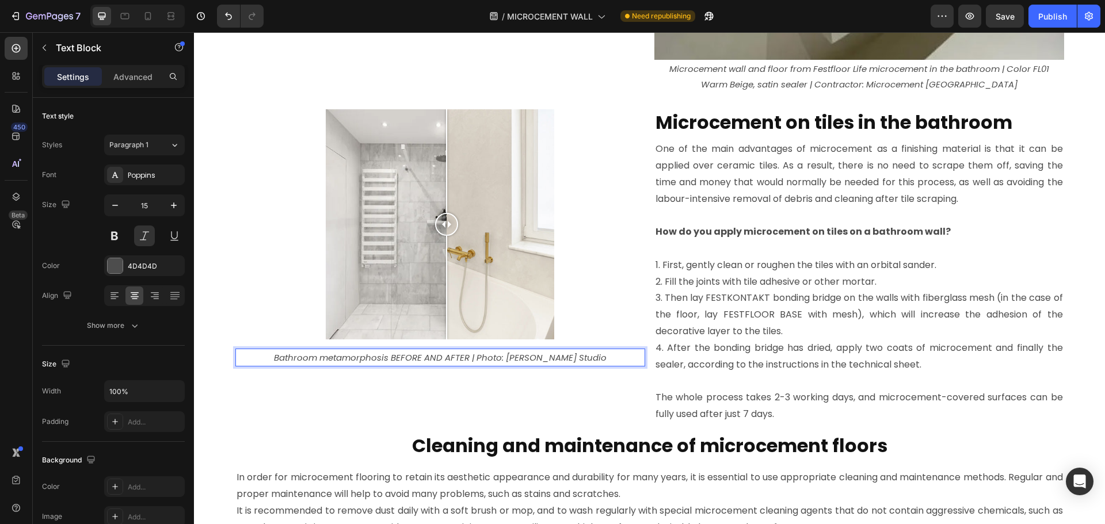
click at [476, 358] on icon "Bathroom metamorphosis BEFORE AND AFTER | Photo: Bogdziewicz Studio" at bounding box center [440, 358] width 333 height 12
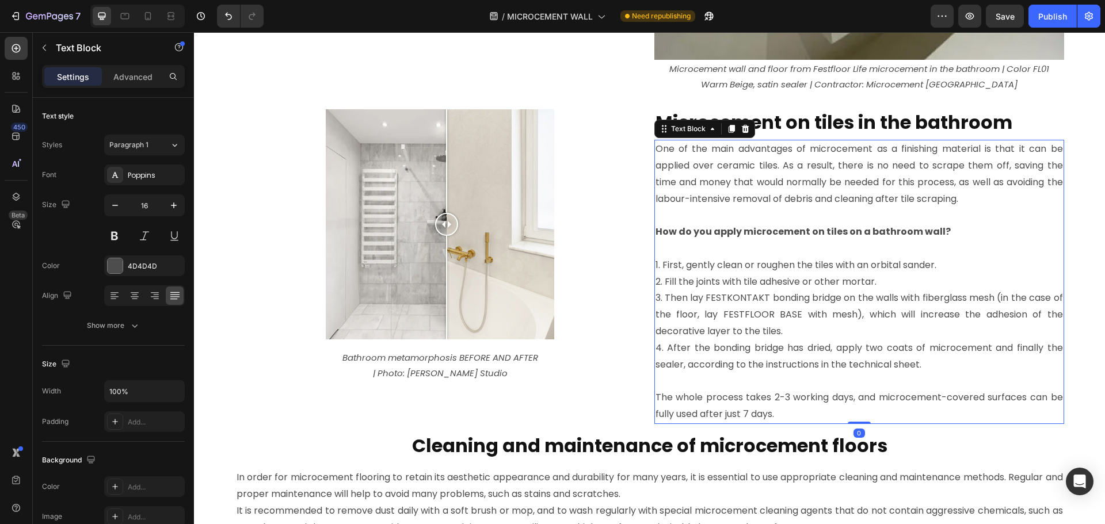
click at [816, 256] on p "Rich Text Editor. Editing area: main" at bounding box center [860, 249] width 408 height 17
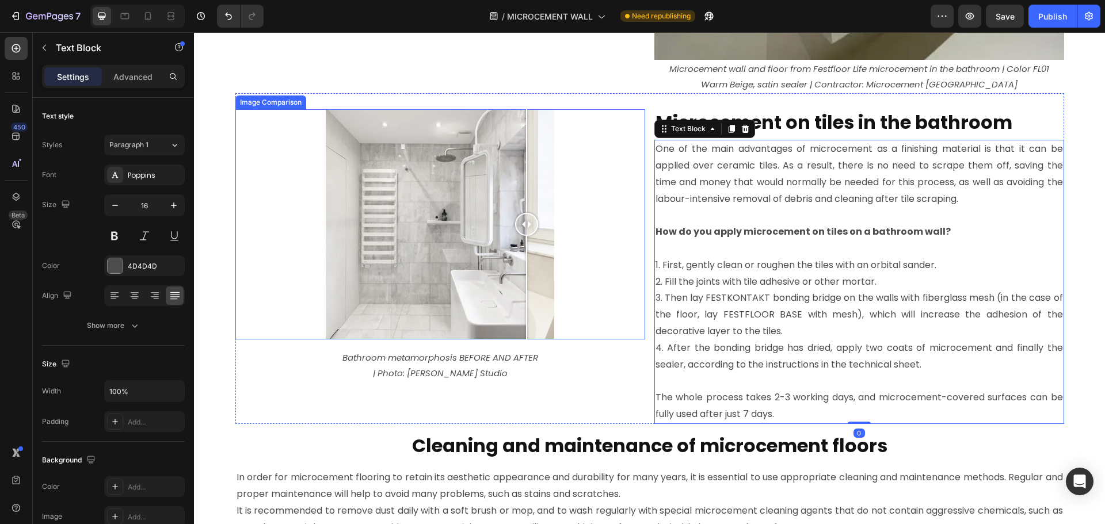
click at [522, 200] on div at bounding box center [440, 224] width 410 height 231
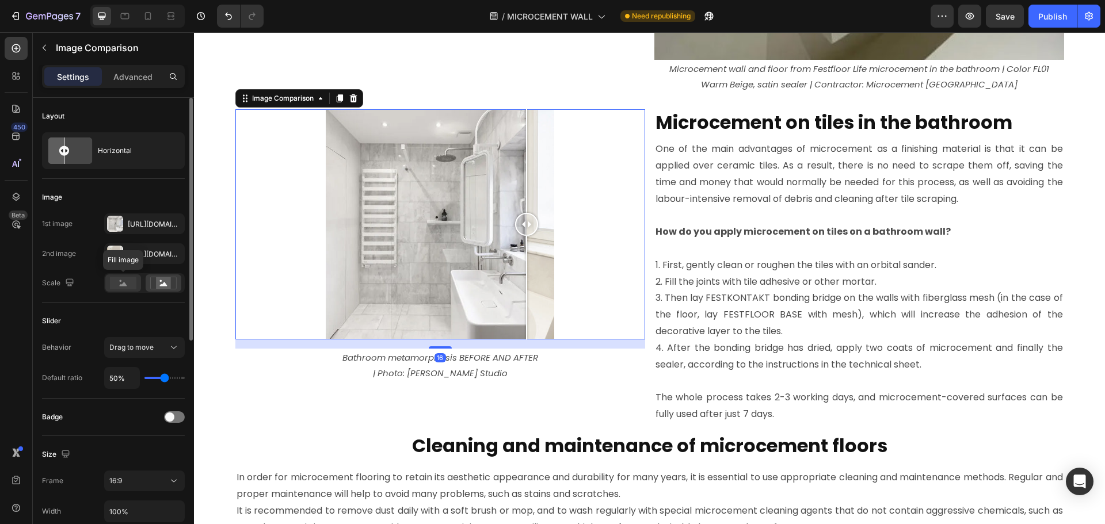
click at [127, 279] on rect at bounding box center [123, 283] width 26 height 13
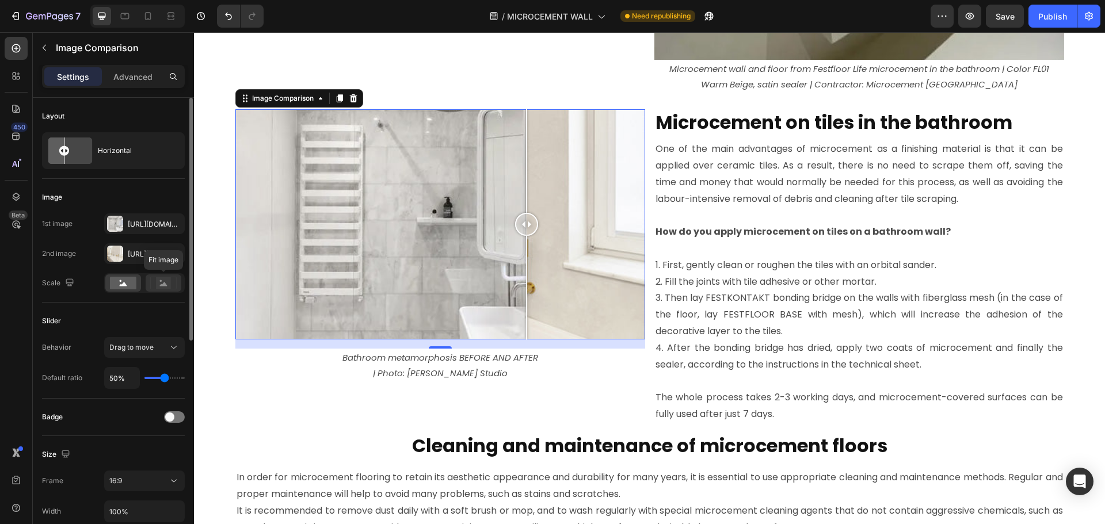
click at [165, 281] on rect at bounding box center [163, 283] width 15 height 12
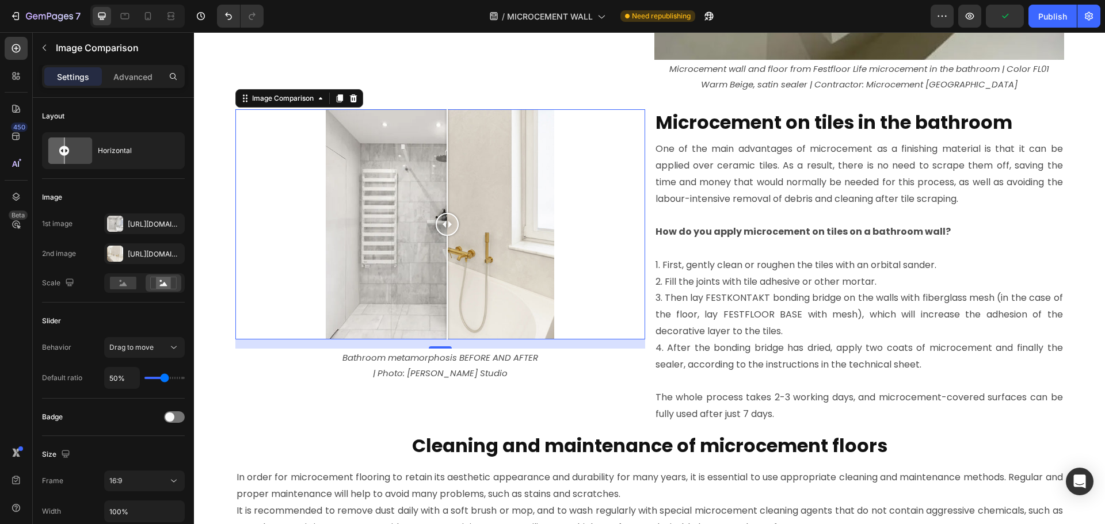
drag, startPoint x: 511, startPoint y: 222, endPoint x: 443, endPoint y: 224, distance: 68.5
click at [443, 224] on div at bounding box center [447, 224] width 23 height 23
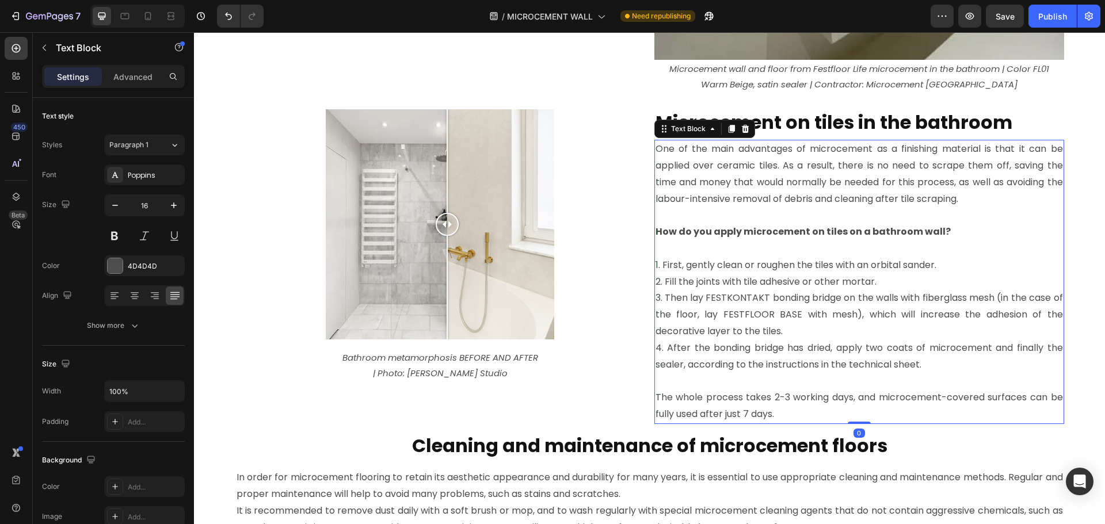
click at [684, 256] on p "Rich Text Editor. Editing area: main" at bounding box center [860, 249] width 408 height 17
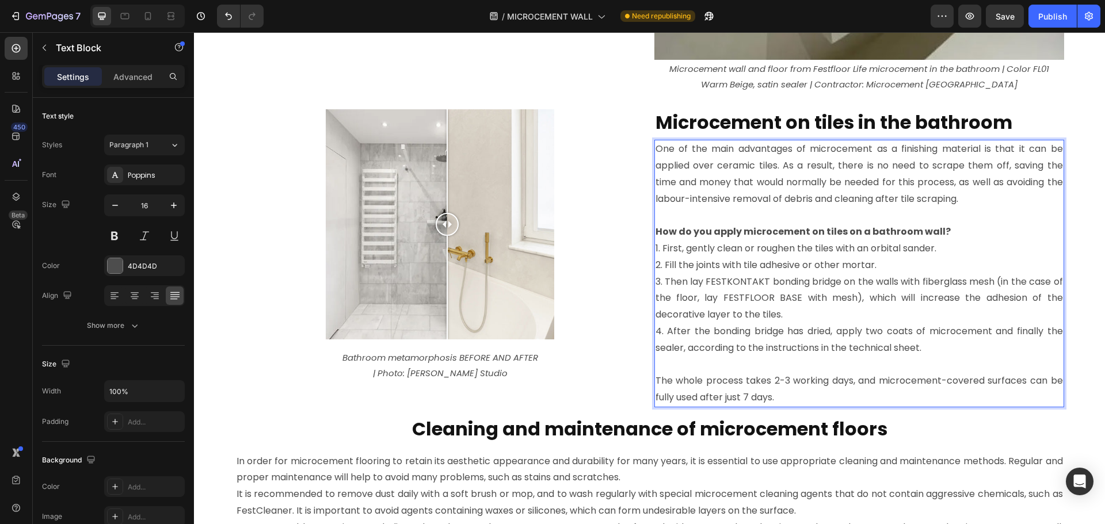
click at [670, 365] on p "Rich Text Editor. Editing area: main" at bounding box center [860, 365] width 408 height 17
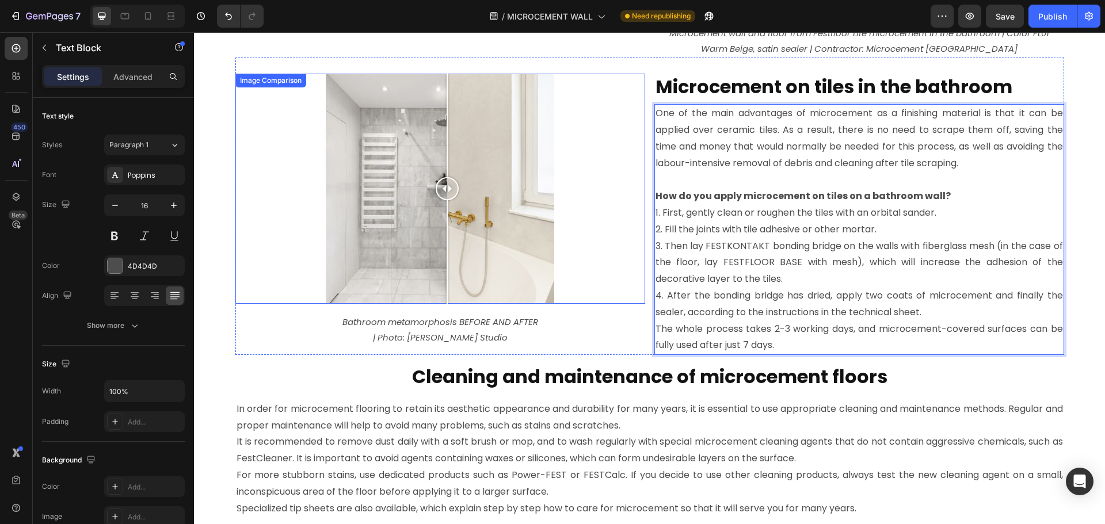
scroll to position [3853, 0]
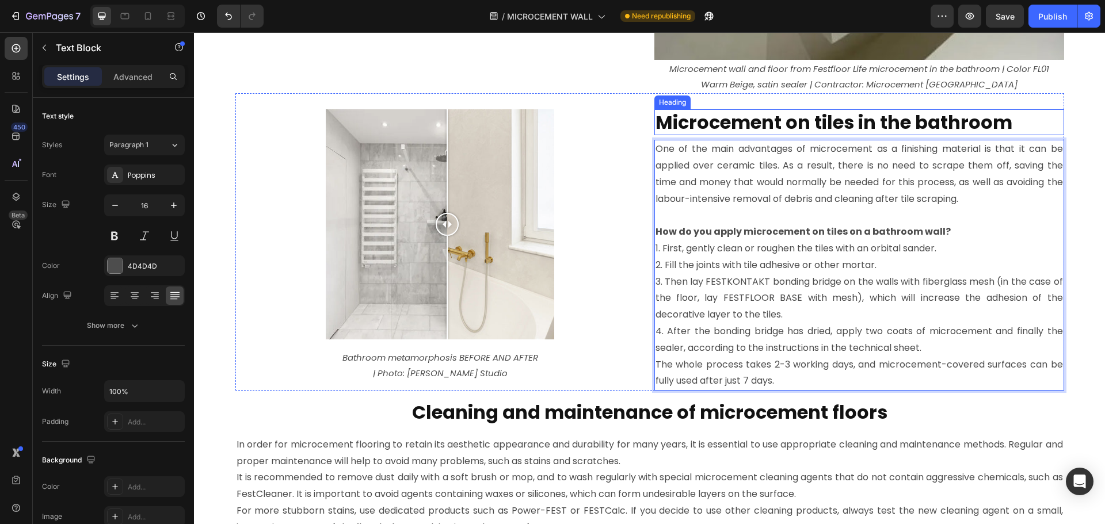
click at [711, 123] on strong "Microcement on tiles in the bathroom" at bounding box center [834, 122] width 357 height 26
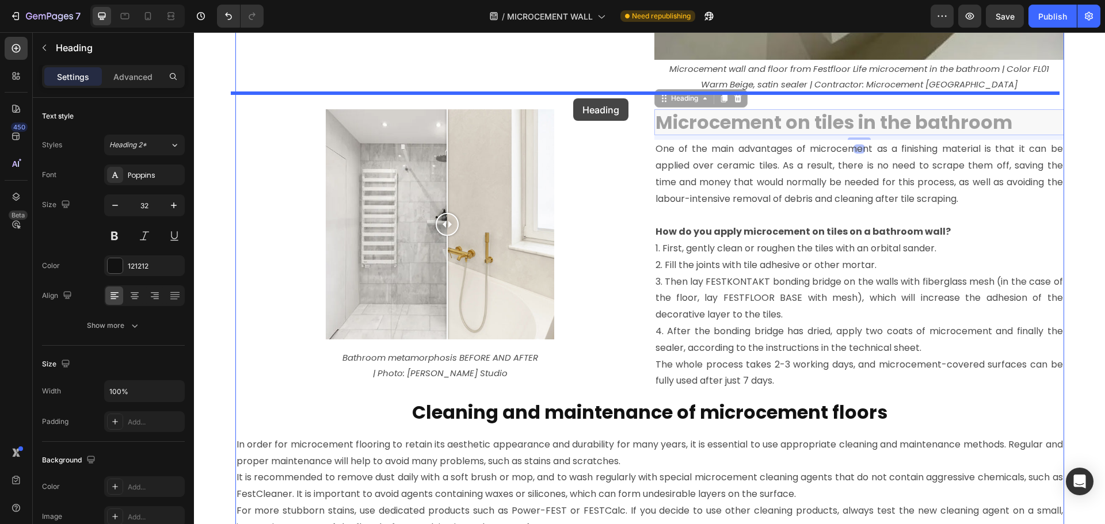
drag, startPoint x: 678, startPoint y: 101, endPoint x: 573, endPoint y: 98, distance: 104.2
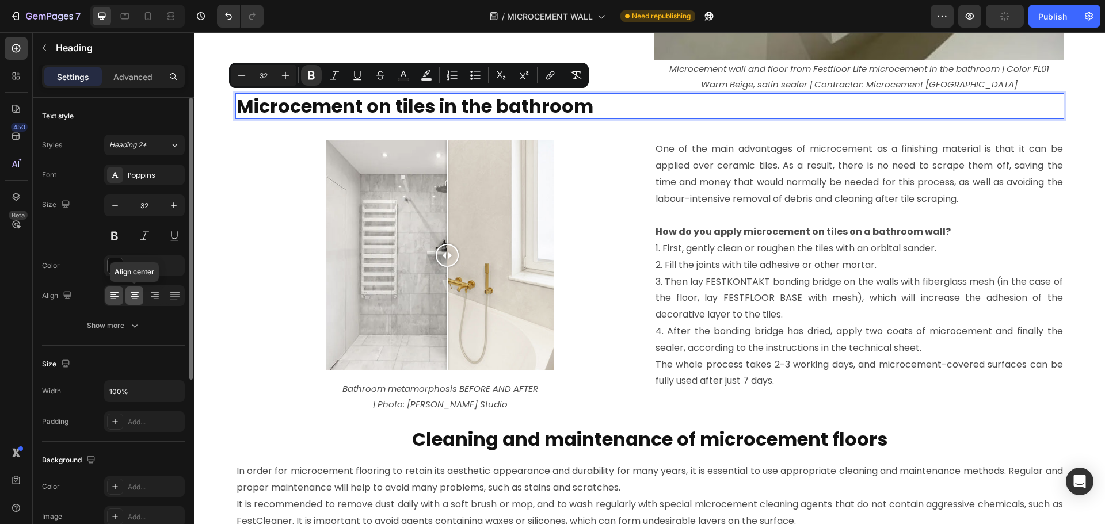
click at [134, 297] on icon at bounding box center [135, 296] width 8 height 1
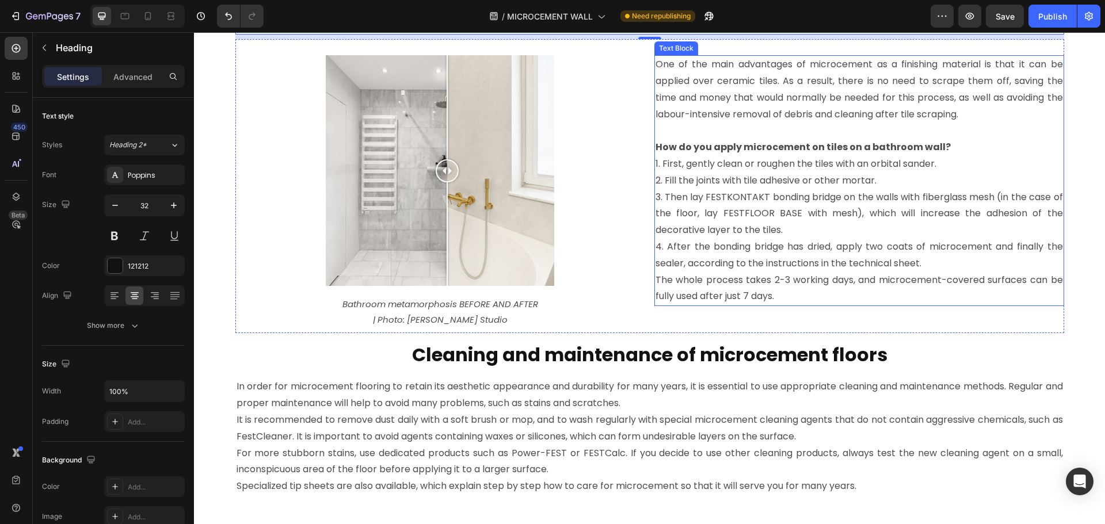
scroll to position [3968, 0]
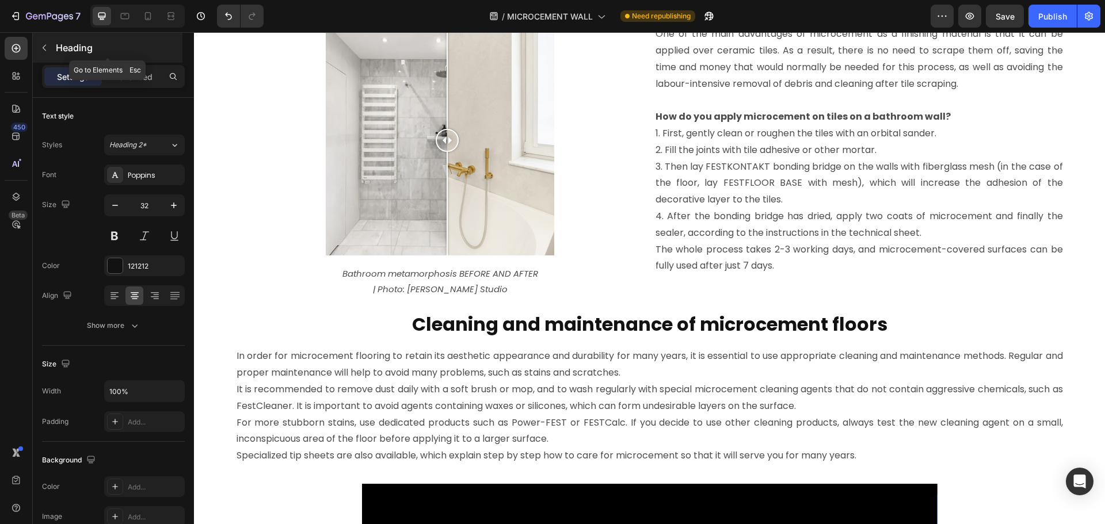
click at [40, 43] on icon "button" at bounding box center [44, 47] width 9 height 9
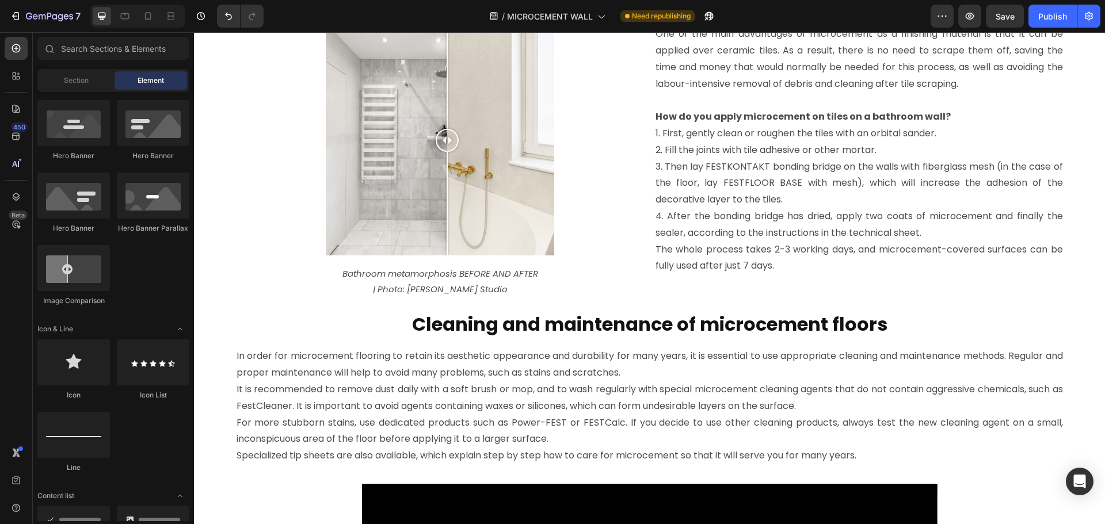
scroll to position [173, 0]
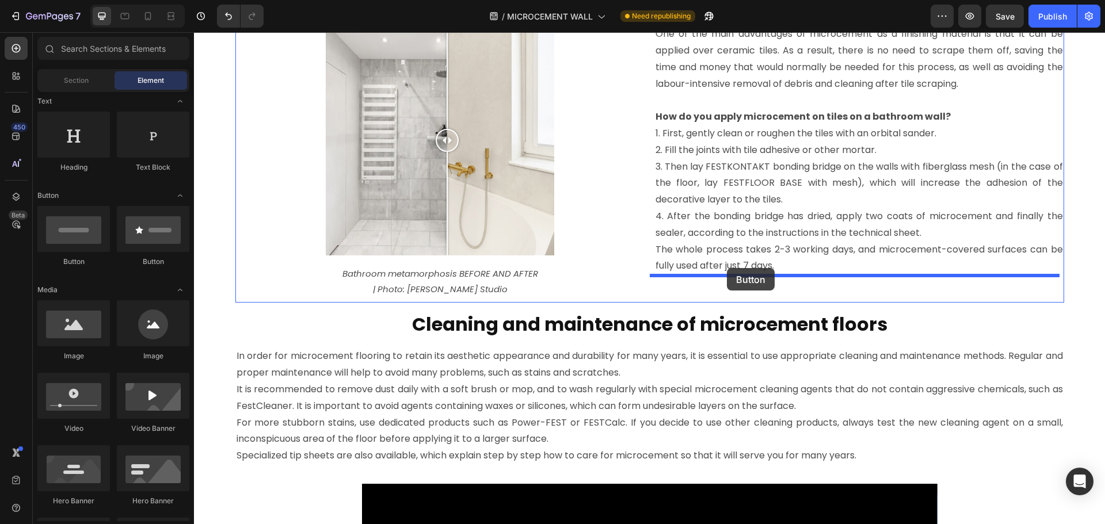
drag, startPoint x: 344, startPoint y: 273, endPoint x: 727, endPoint y: 268, distance: 383.4
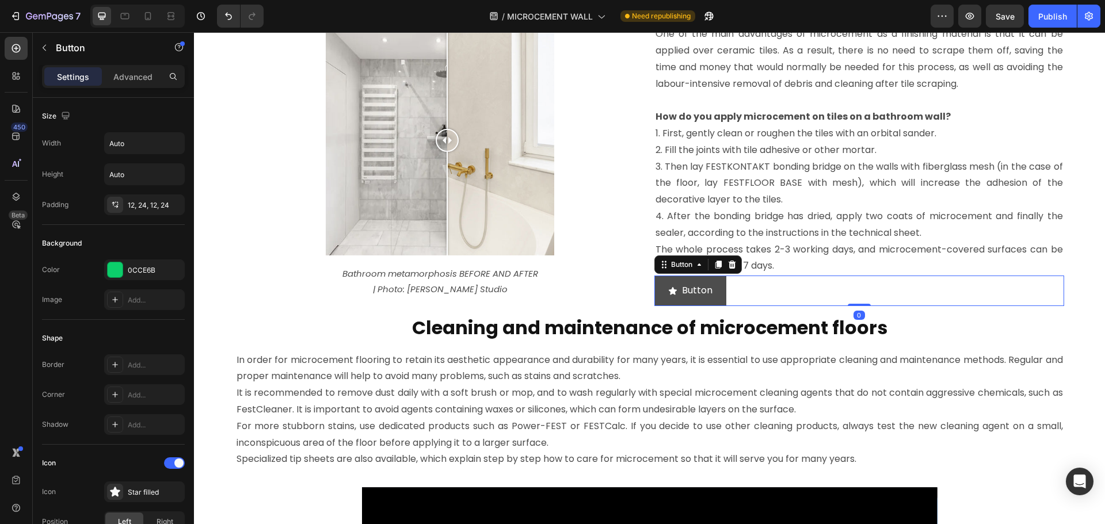
click at [668, 294] on icon "<p>Button</p>" at bounding box center [672, 291] width 9 height 9
click at [682, 292] on p "Button" at bounding box center [697, 291] width 31 height 17
click at [655, 276] on button "Buy" at bounding box center [684, 291] width 58 height 31
click at [655, 276] on button "Buy microcemen" at bounding box center [714, 291] width 119 height 31
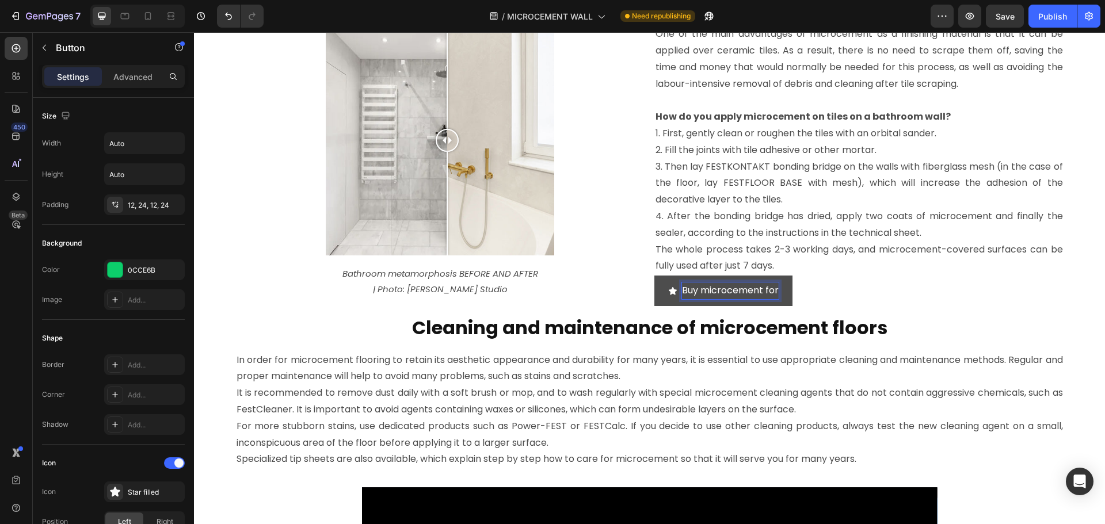
click at [655, 276] on button "Buy microcement for" at bounding box center [724, 291] width 138 height 31
click at [655, 276] on button "Buy microcement for tile" at bounding box center [732, 291] width 154 height 31
click at [658, 284] on button "Buy microcement for tiled walls" at bounding box center [747, 291] width 185 height 31
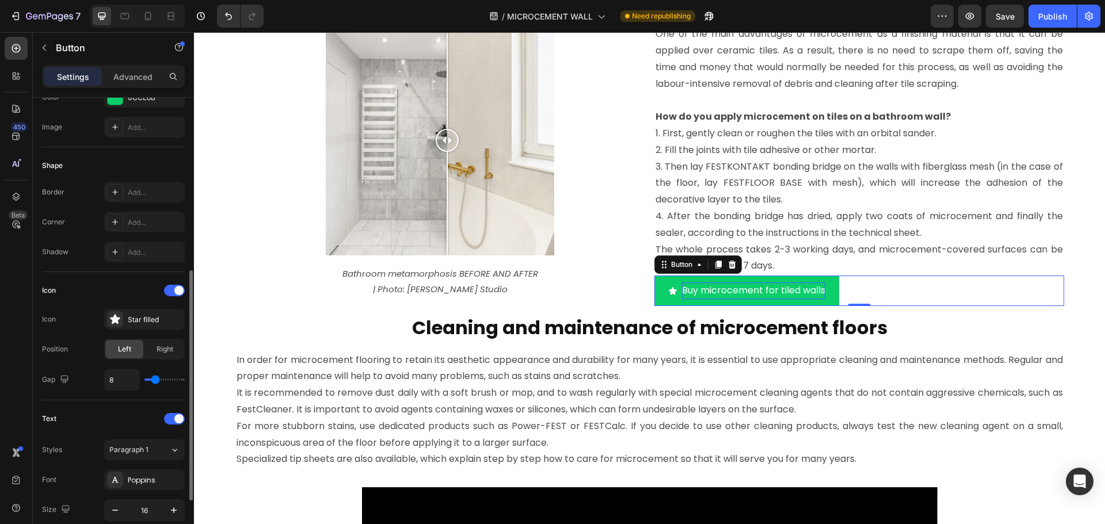
scroll to position [230, 0]
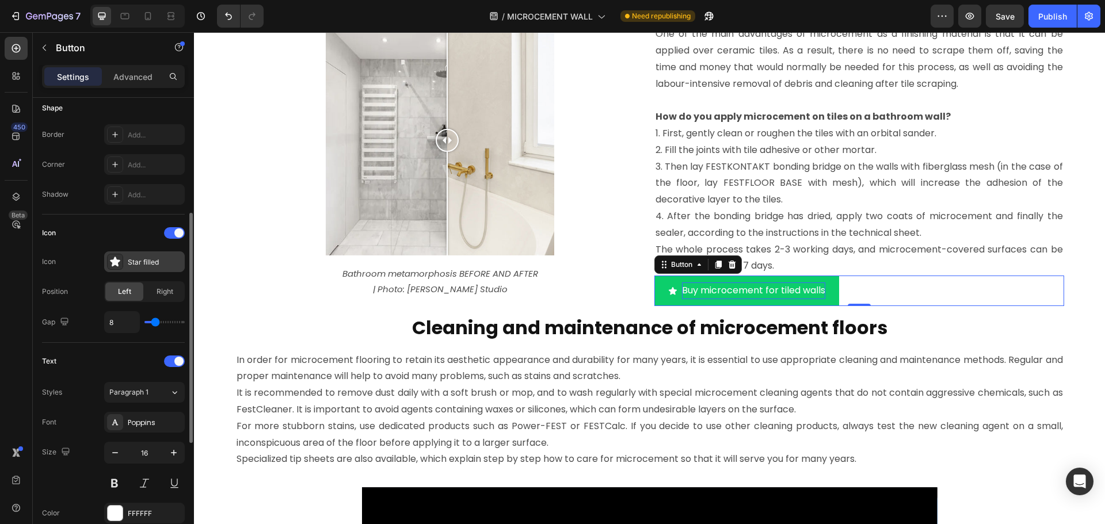
click at [146, 267] on div "Star filled" at bounding box center [155, 262] width 54 height 10
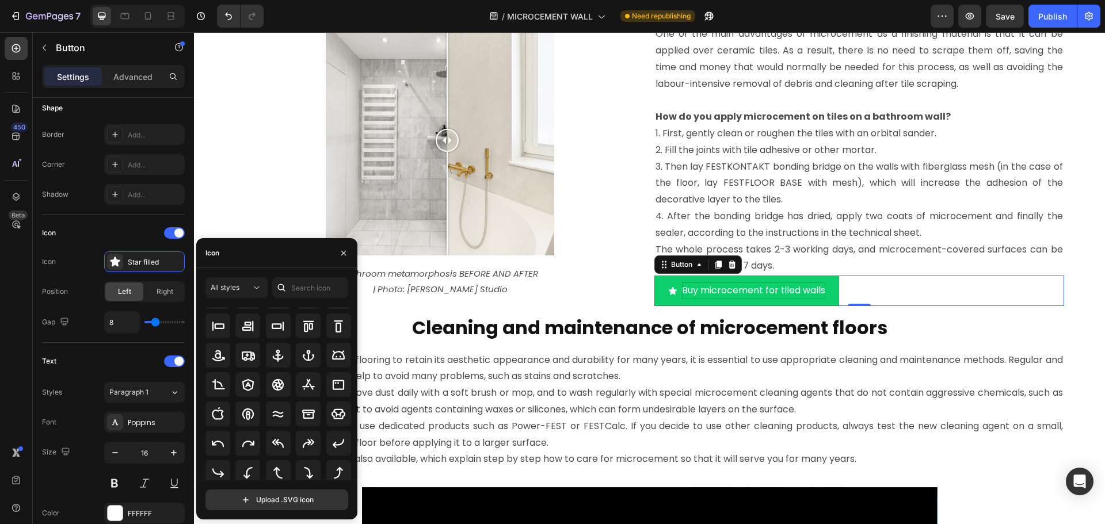
scroll to position [127, 0]
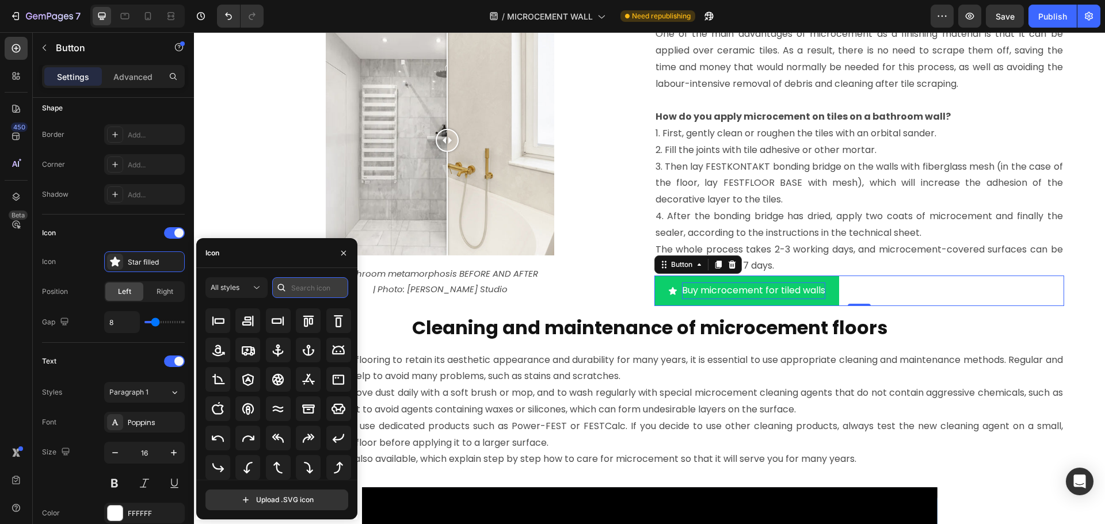
click at [305, 285] on input "text" at bounding box center [310, 287] width 76 height 21
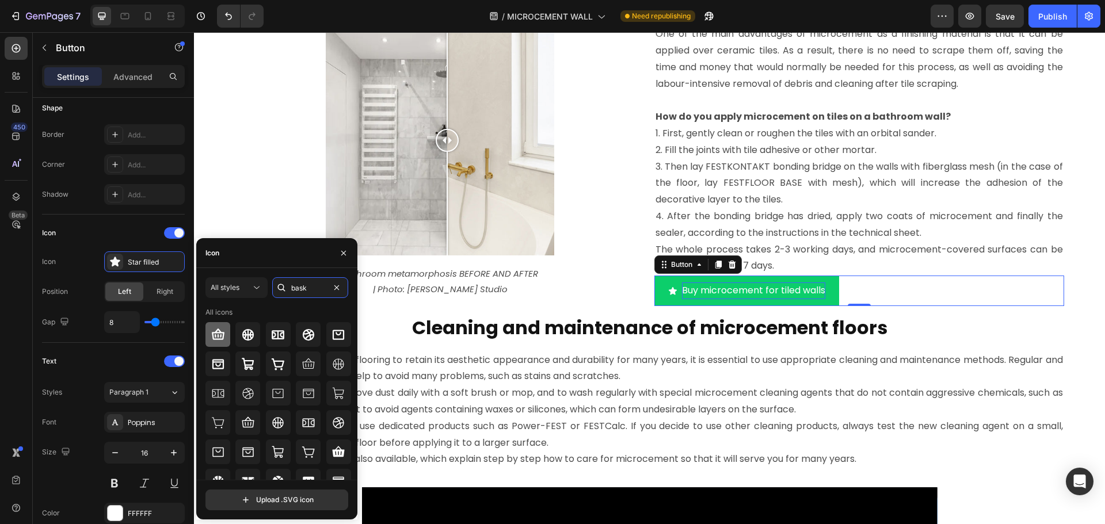
type input "bask"
click at [220, 334] on icon at bounding box center [218, 335] width 14 height 14
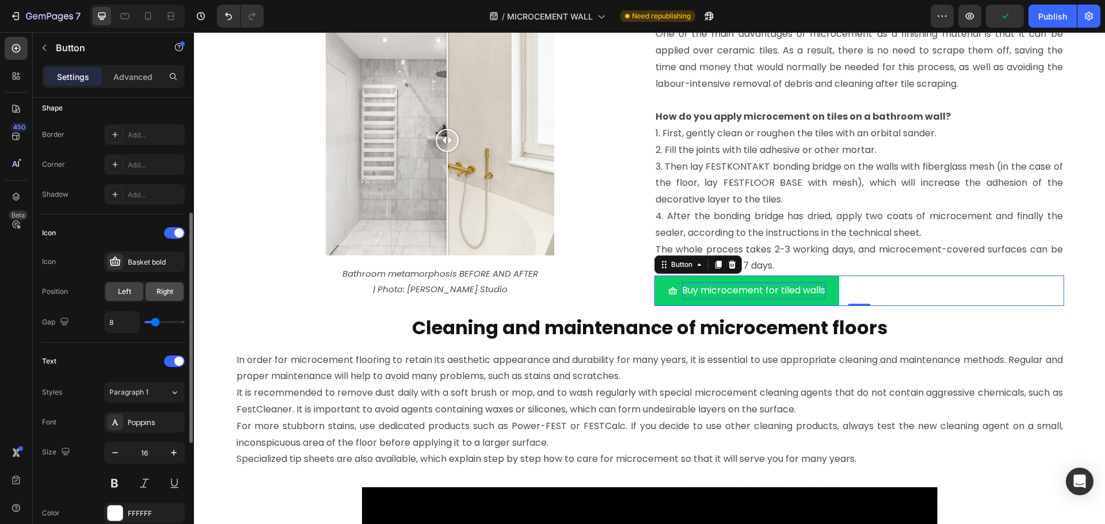
click at [155, 286] on div "Right" at bounding box center [165, 292] width 38 height 18
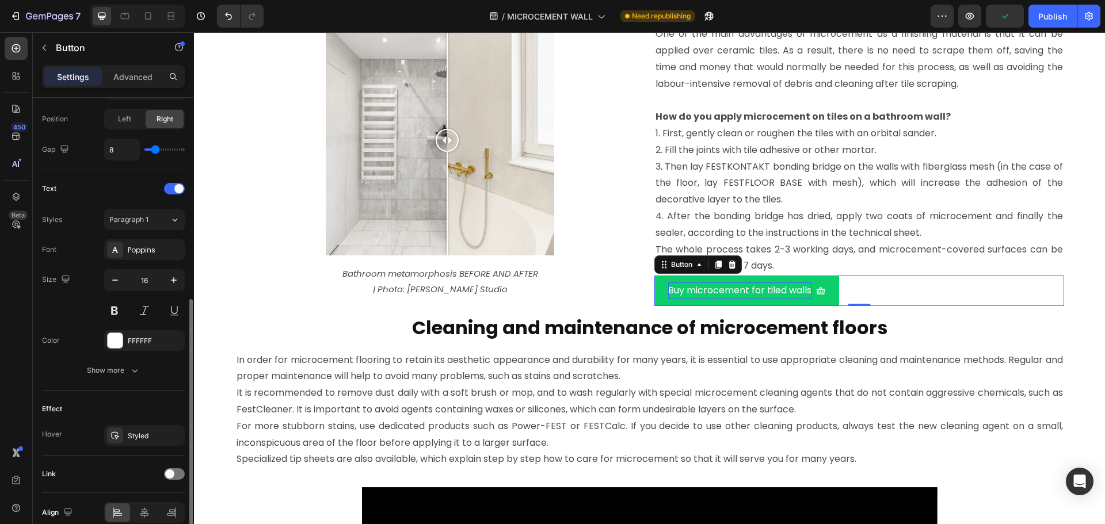
scroll to position [457, 0]
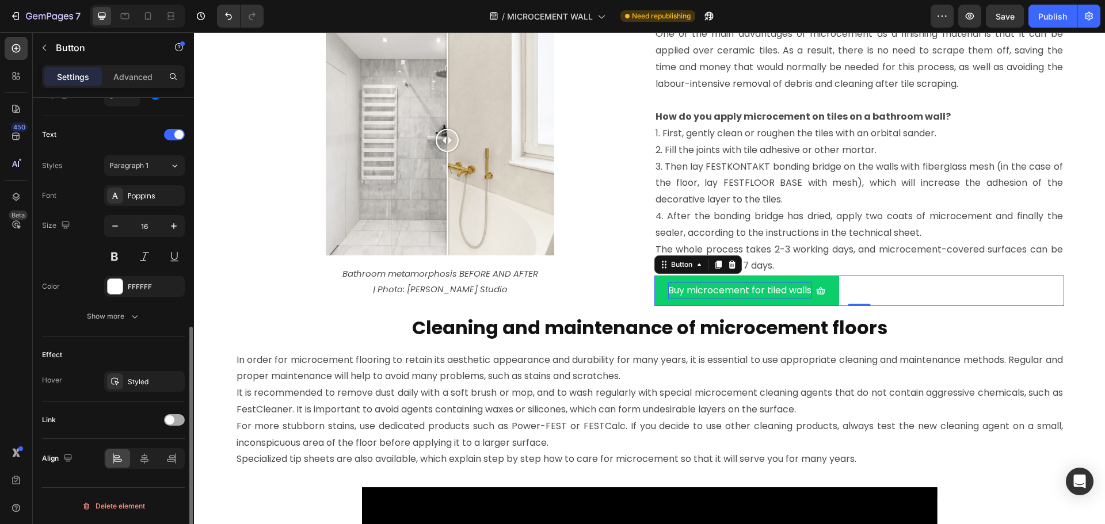
click at [170, 417] on span at bounding box center [169, 420] width 9 height 9
click at [144, 480] on div "Add..." at bounding box center [155, 479] width 54 height 10
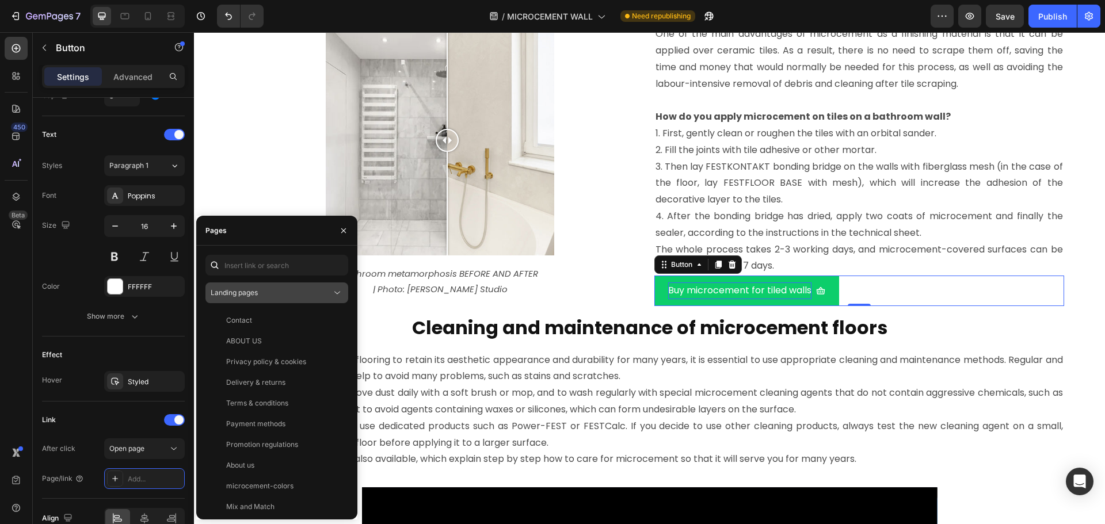
click at [272, 291] on div "Landing pages" at bounding box center [271, 293] width 121 height 10
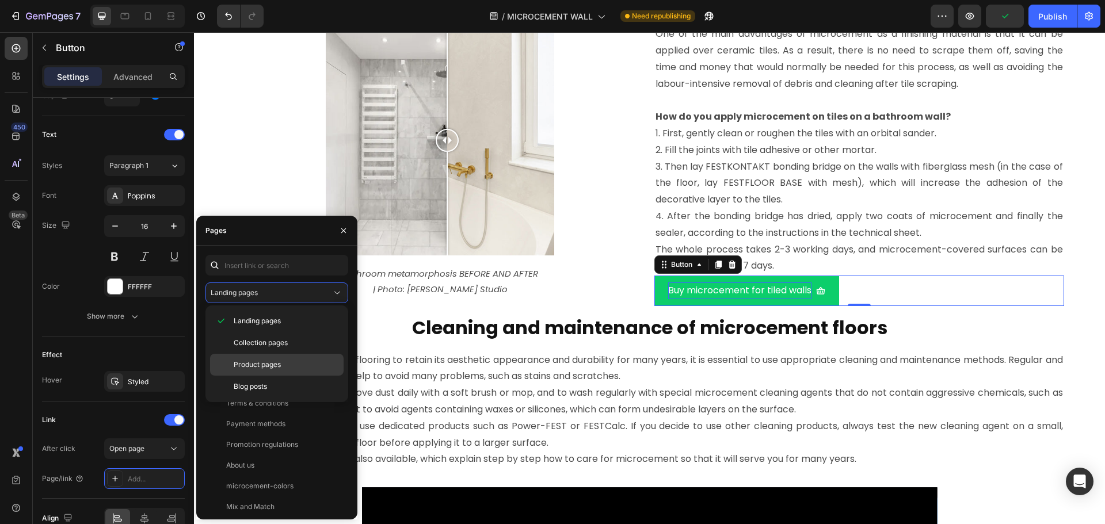
click at [256, 360] on span "Product pages" at bounding box center [257, 365] width 47 height 10
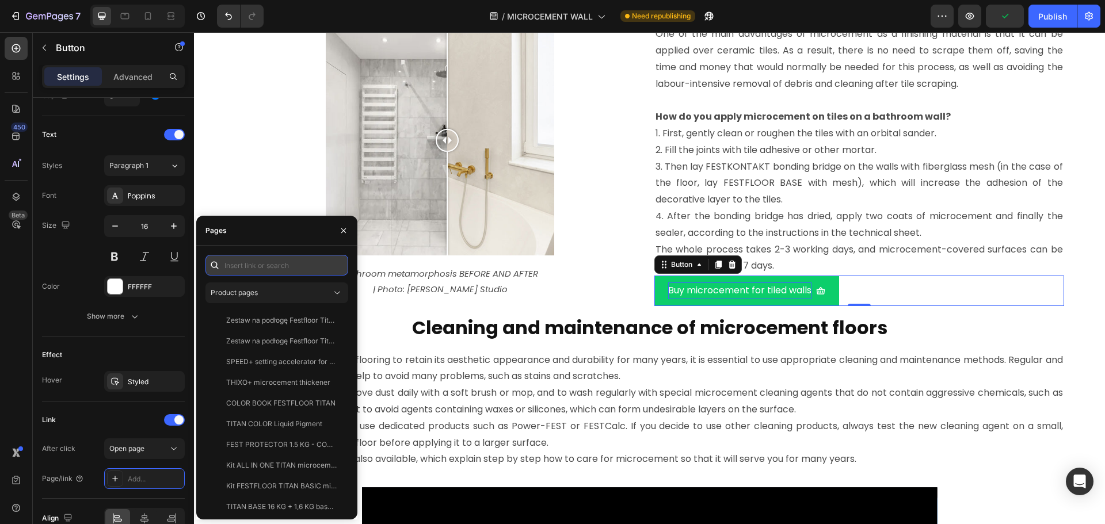
click at [268, 268] on input "text" at bounding box center [277, 265] width 143 height 21
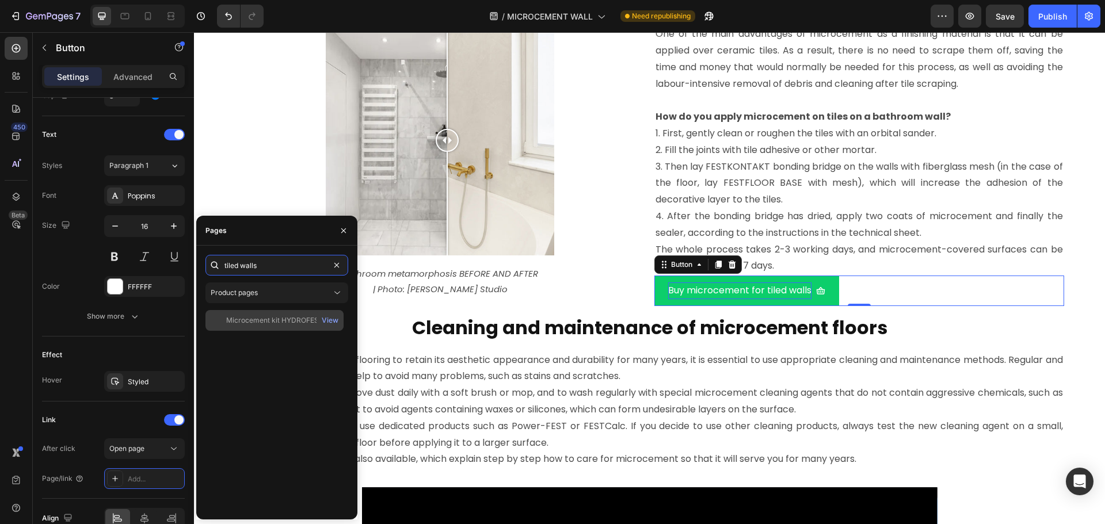
type input "tiled walls"
click at [287, 319] on div "Microcement kit HYDROFEST bathroom 10m2 - for tiled walls" at bounding box center [281, 320] width 111 height 10
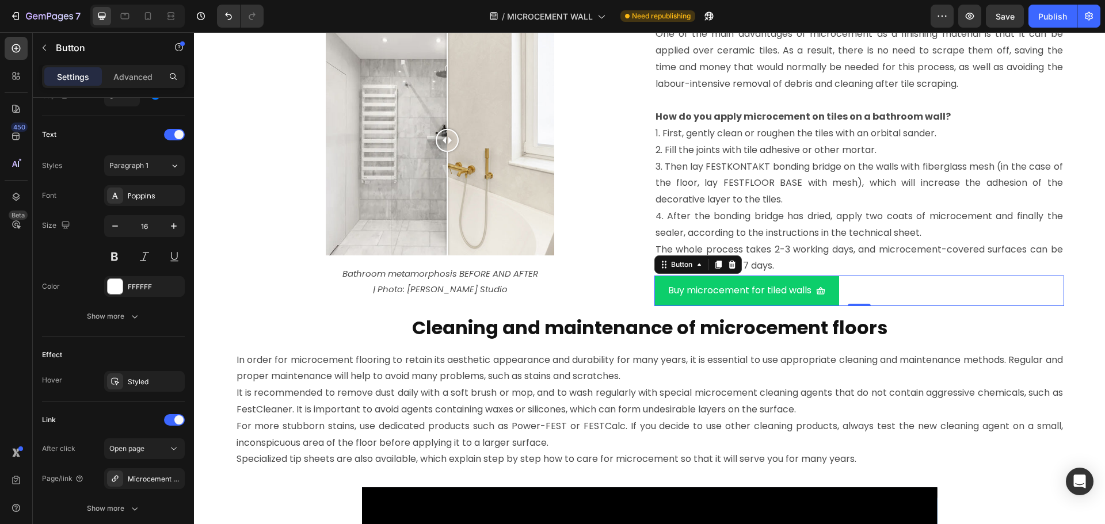
click at [890, 290] on div "Buy microcement for tiled walls Button 0" at bounding box center [860, 291] width 410 height 31
click at [813, 303] on link "Buy microcement for tiled walls" at bounding box center [747, 291] width 185 height 31
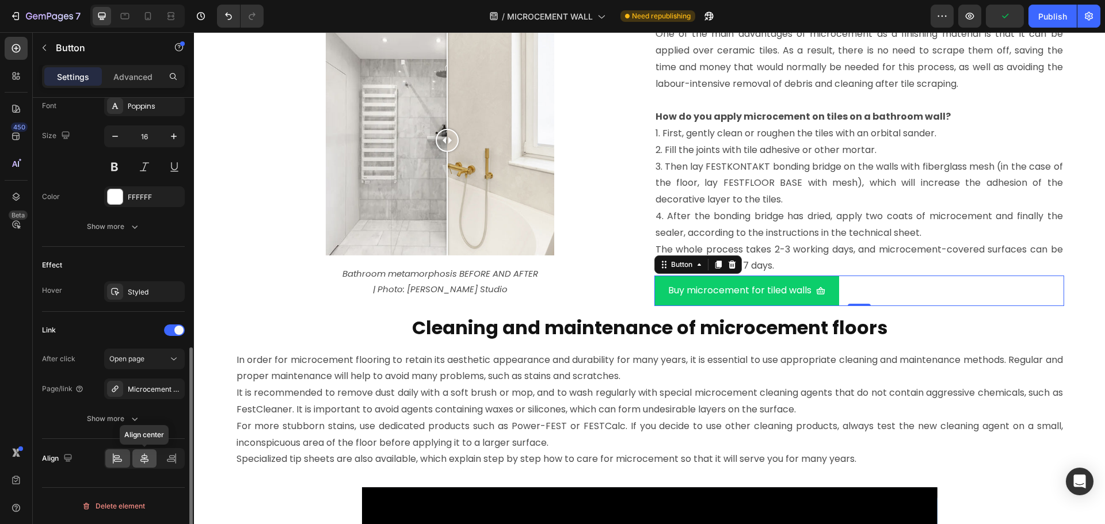
click at [140, 461] on icon at bounding box center [145, 459] width 12 height 12
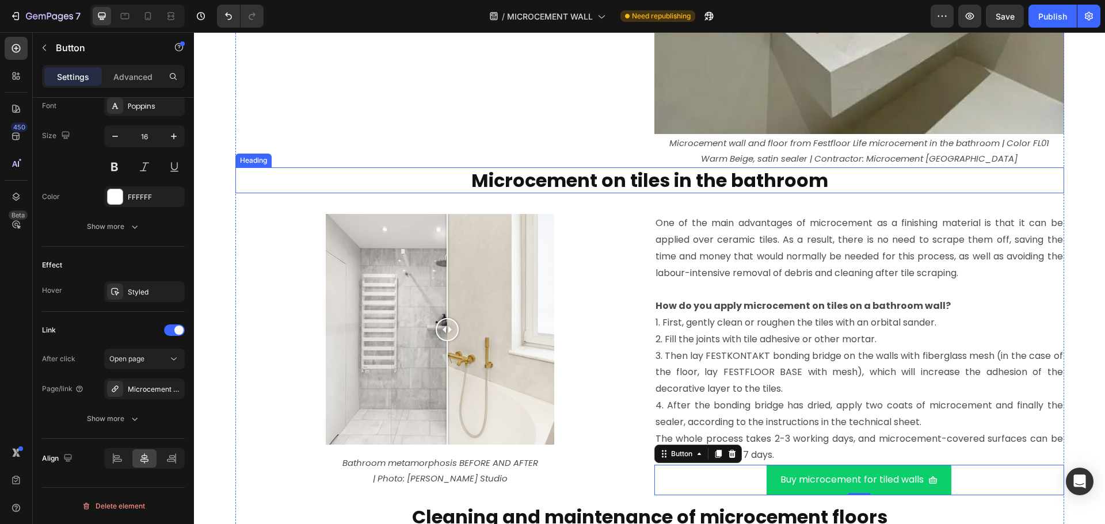
scroll to position [3853, 0]
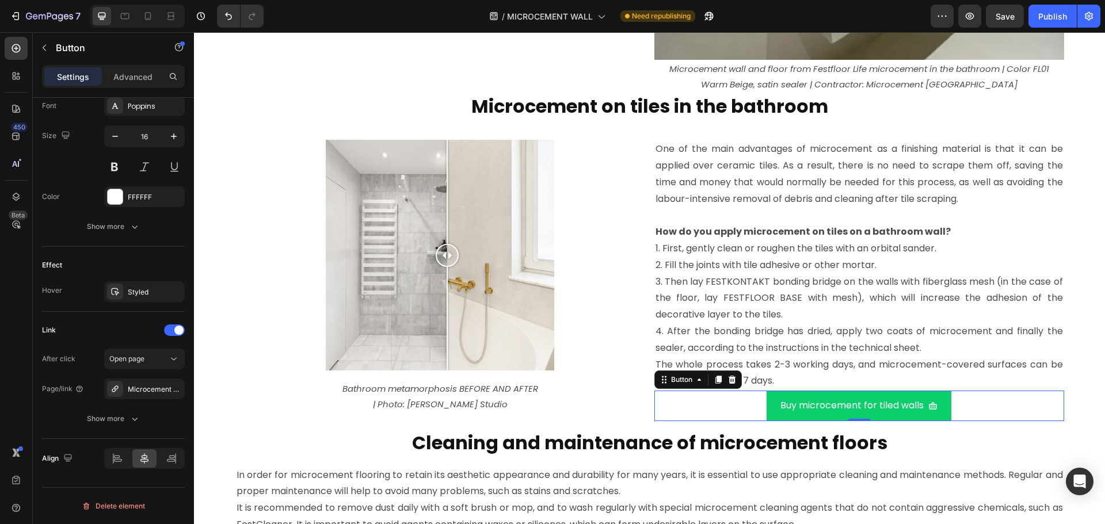
click at [714, 382] on icon at bounding box center [718, 379] width 9 height 9
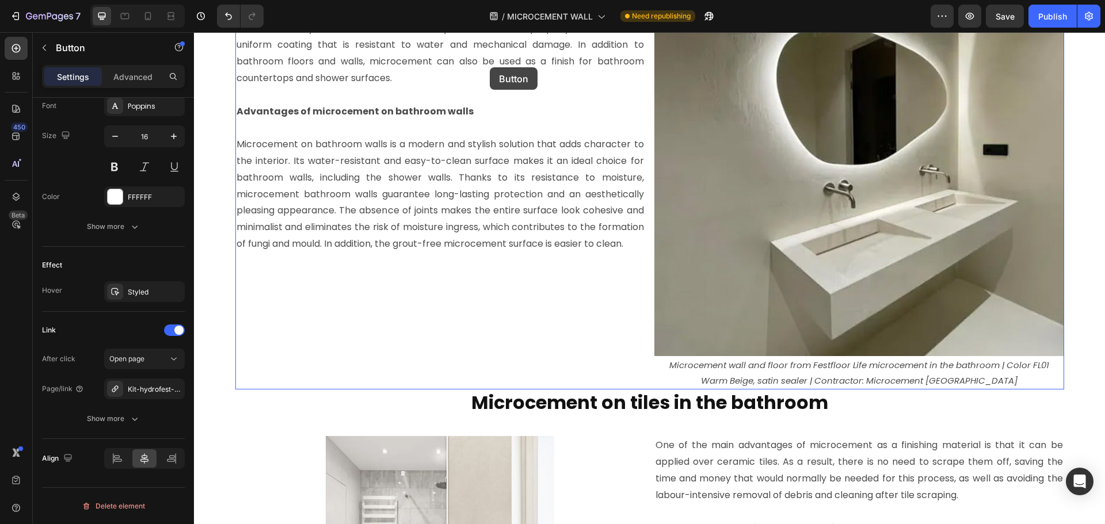
scroll to position [3429, 0]
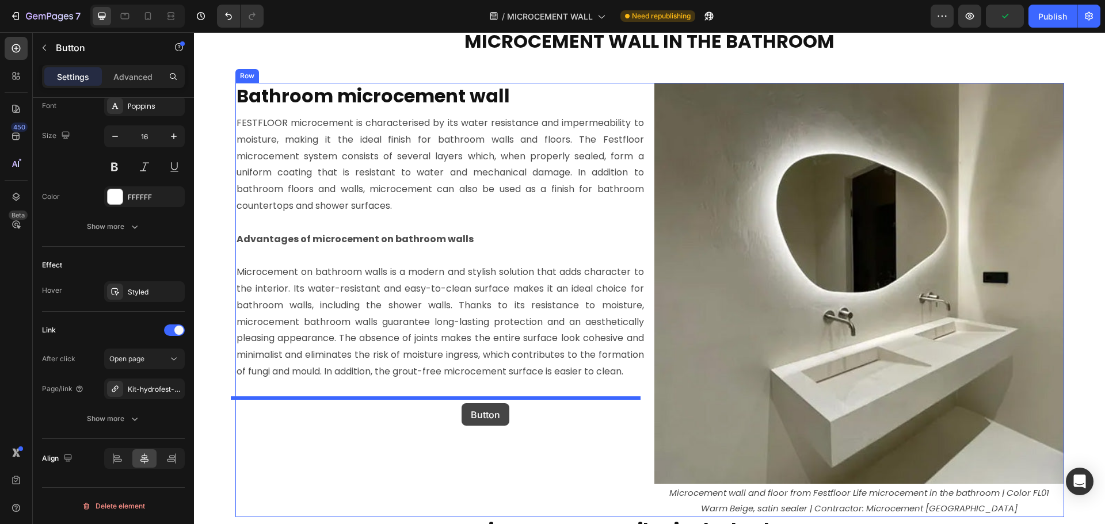
drag, startPoint x: 675, startPoint y: 412, endPoint x: 462, endPoint y: 404, distance: 212.6
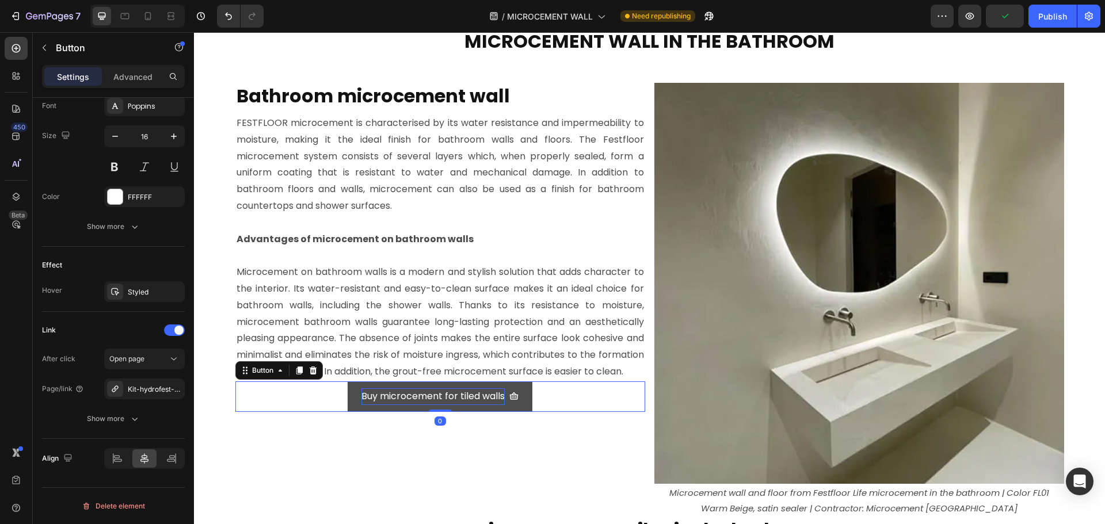
click at [469, 405] on p "Buy microcement for tiled walls" at bounding box center [433, 397] width 143 height 17
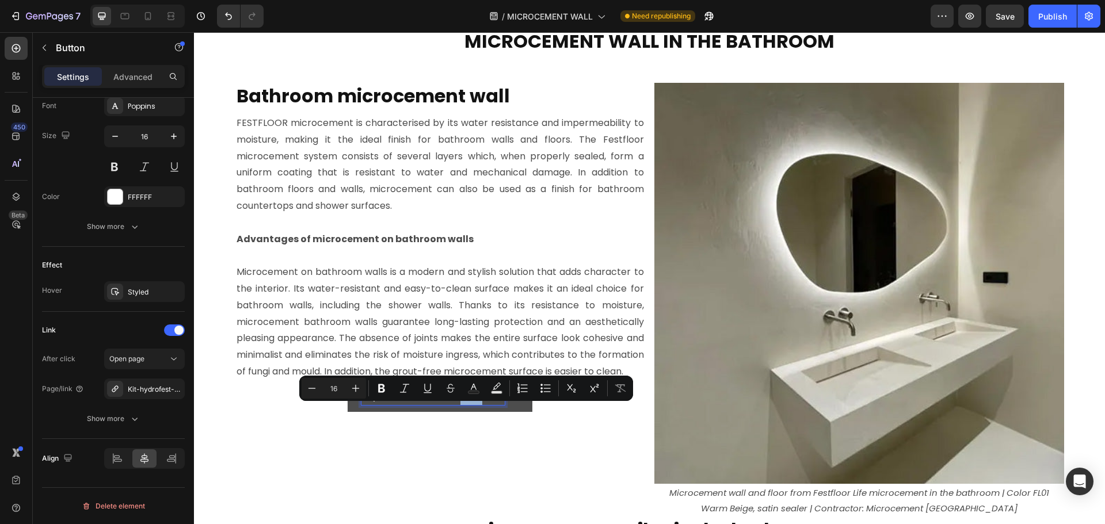
drag, startPoint x: 456, startPoint y: 416, endPoint x: 479, endPoint y: 413, distance: 23.1
click at [479, 405] on p "Buy microcement for tiled walls" at bounding box center [433, 397] width 143 height 17
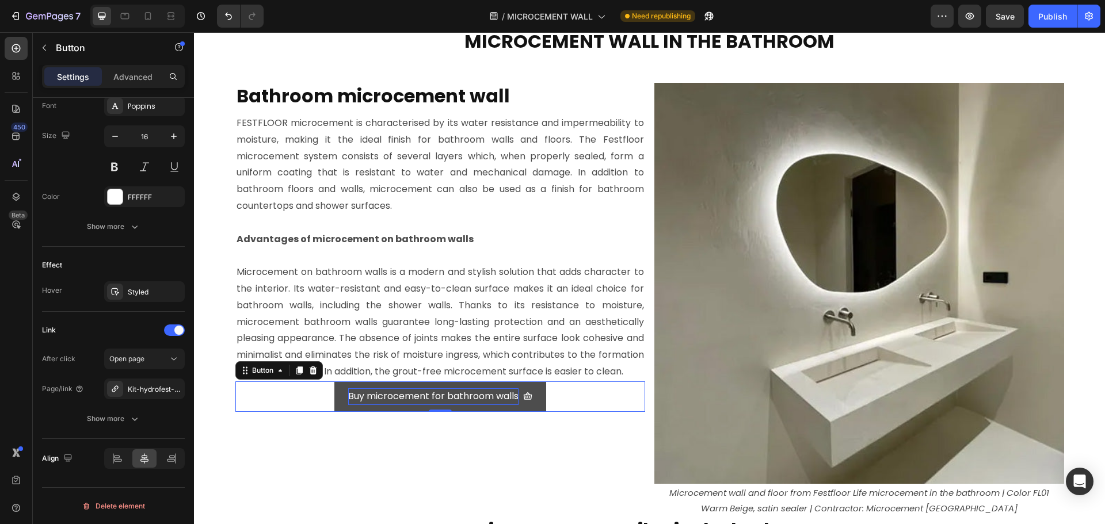
click at [334, 412] on link "Buy microcement for bathroom walls" at bounding box center [440, 397] width 212 height 31
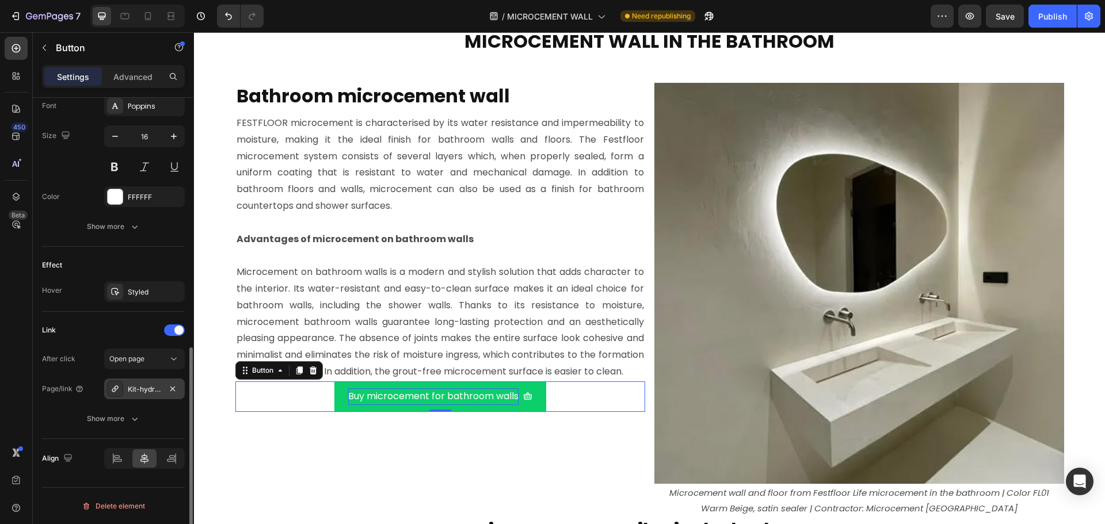
click at [160, 389] on div "Kit-hydrofest-bathroom-10m2-for-tiled-walls" at bounding box center [144, 390] width 33 height 10
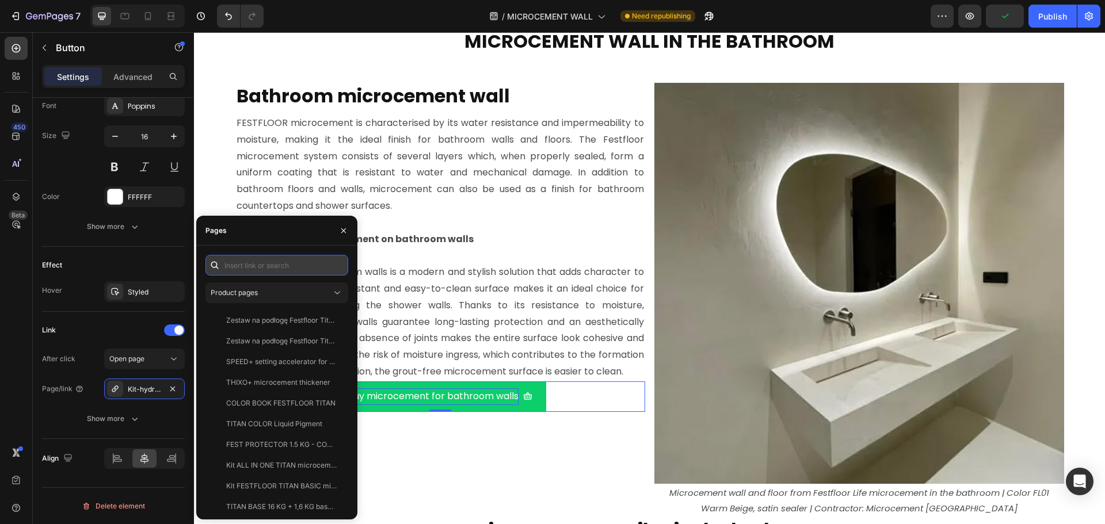
click at [279, 268] on input "text" at bounding box center [277, 265] width 143 height 21
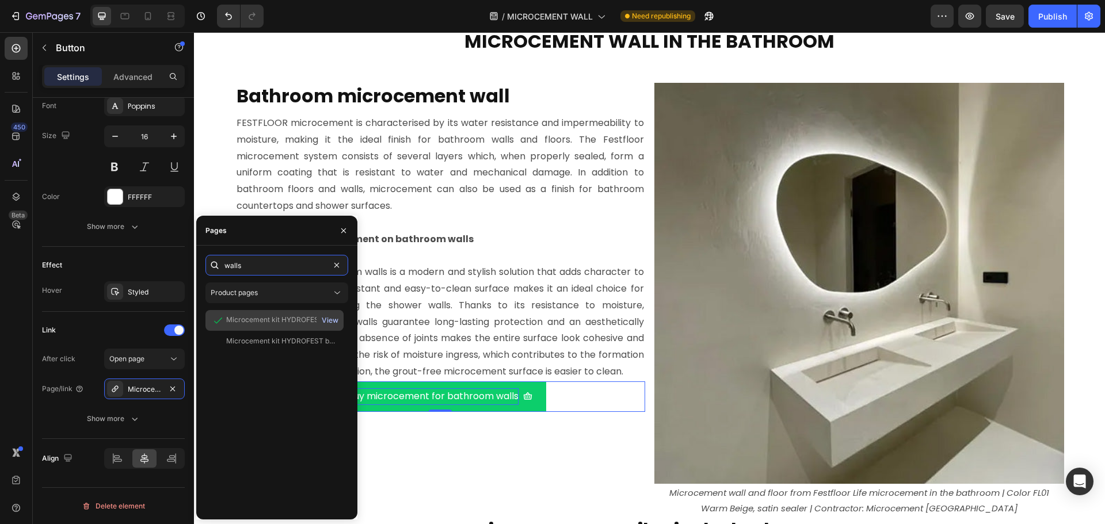
type input "walls"
click at [332, 320] on div "View" at bounding box center [330, 320] width 17 height 10
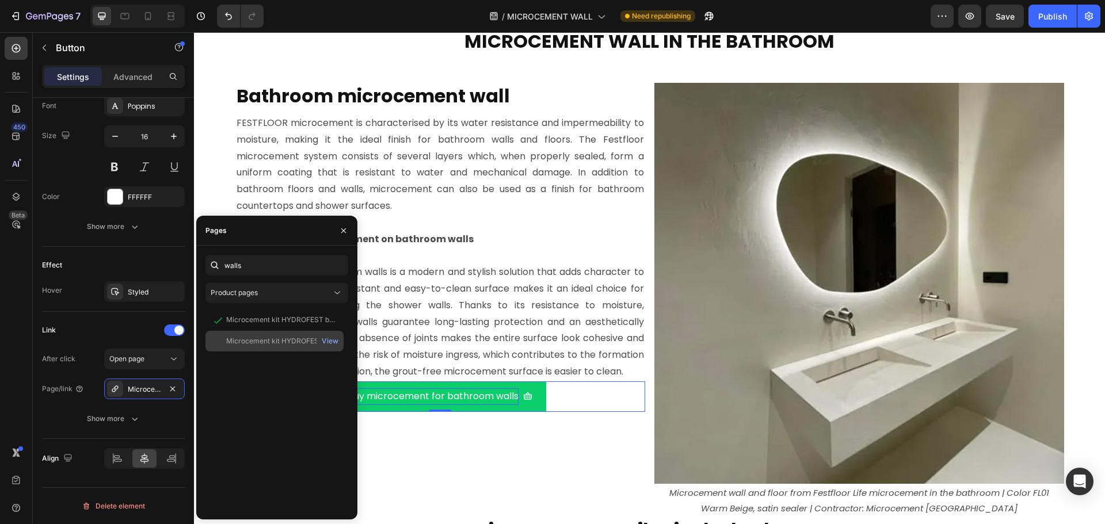
click at [276, 336] on div "Microcement kit HYDROFEST bathroom 10m2 - for walls View" at bounding box center [275, 341] width 138 height 21
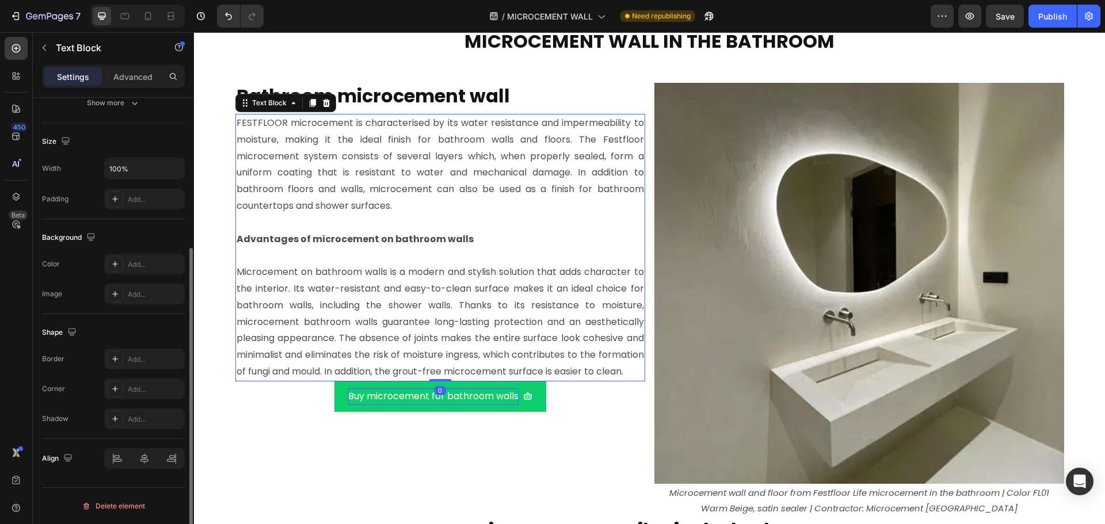
scroll to position [0, 0]
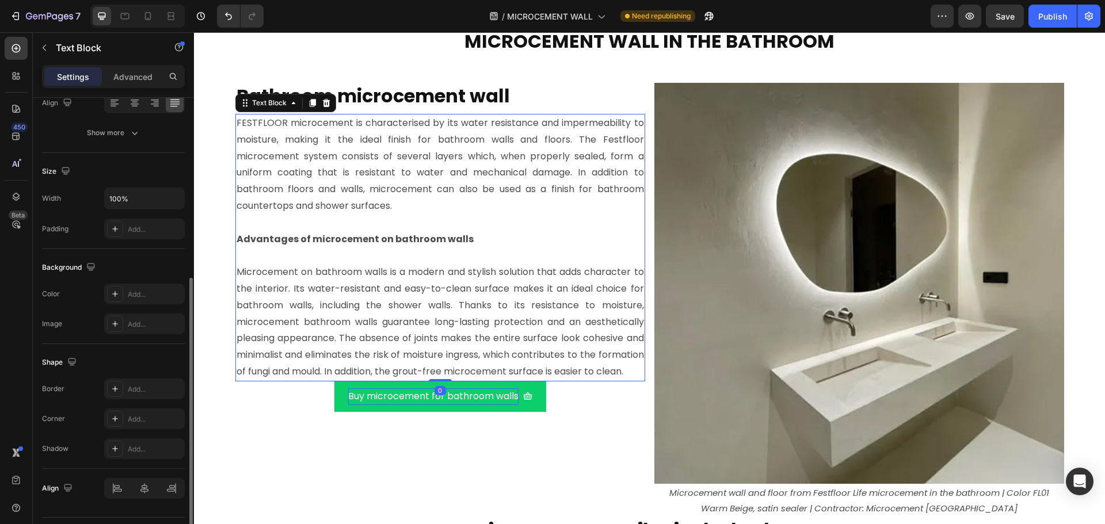
click at [576, 210] on p "FESTFLOOR microcement is characterised by its water resistance and impermeabili…" at bounding box center [441, 165] width 408 height 100
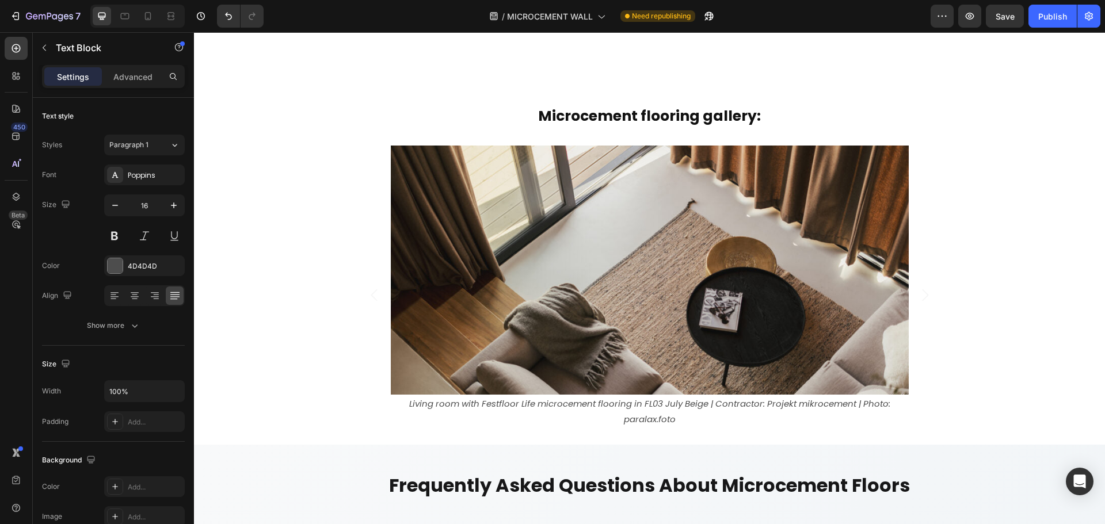
scroll to position [4695, 0]
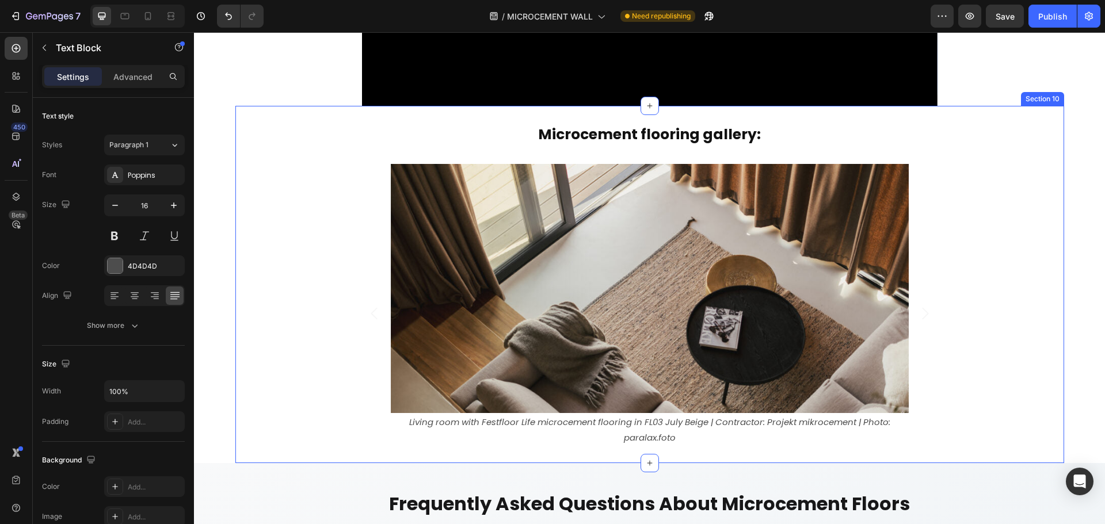
click at [619, 146] on div "Microcement flooring gallery: Heading Image Living room with Festfloor Life mic…" at bounding box center [649, 293] width 829 height 339
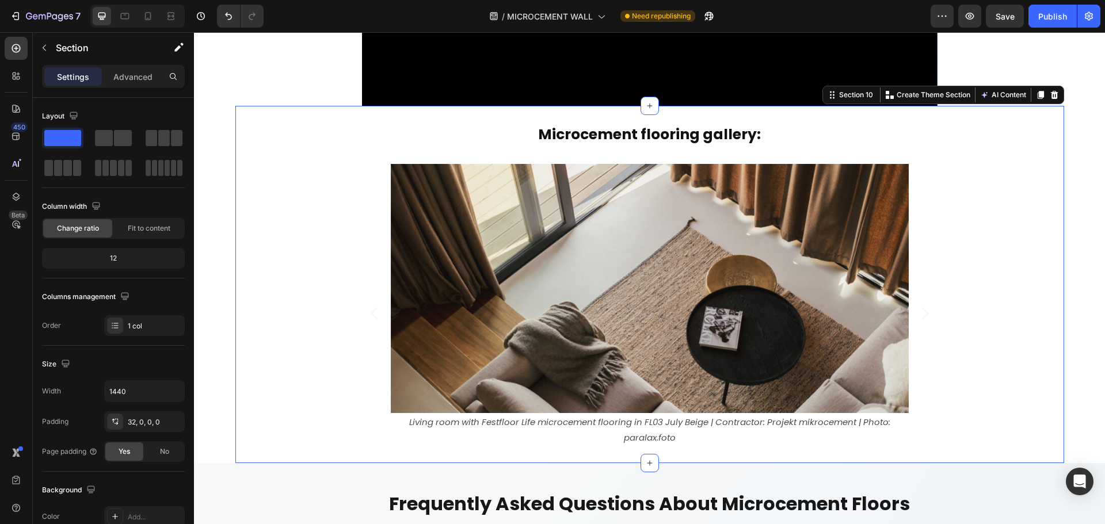
click at [619, 146] on div "Microcement flooring gallery: Heading Image Living room with Festfloor Life mic…" at bounding box center [649, 293] width 829 height 339
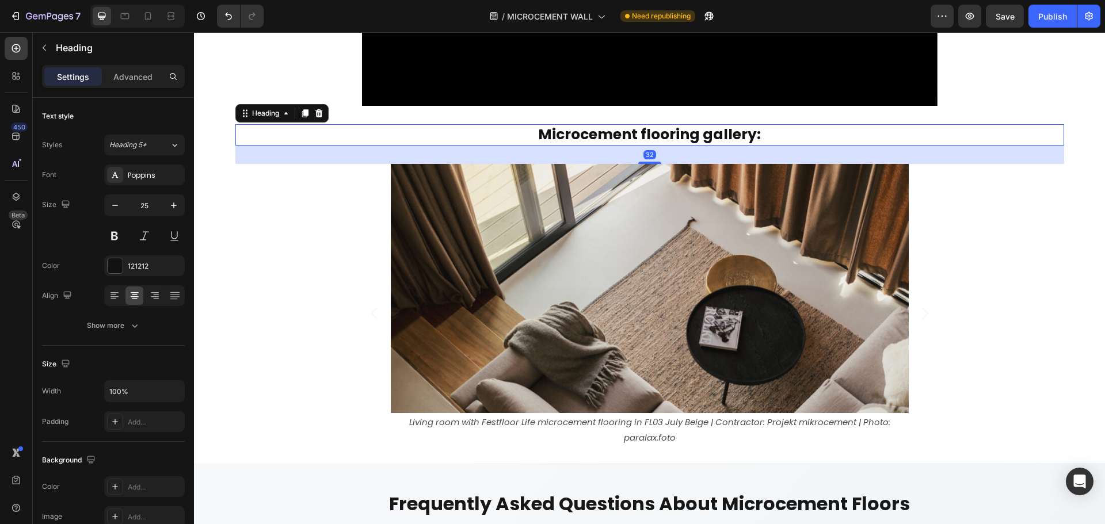
click at [619, 138] on strong "Microcement flooring gallery:" at bounding box center [649, 134] width 223 height 20
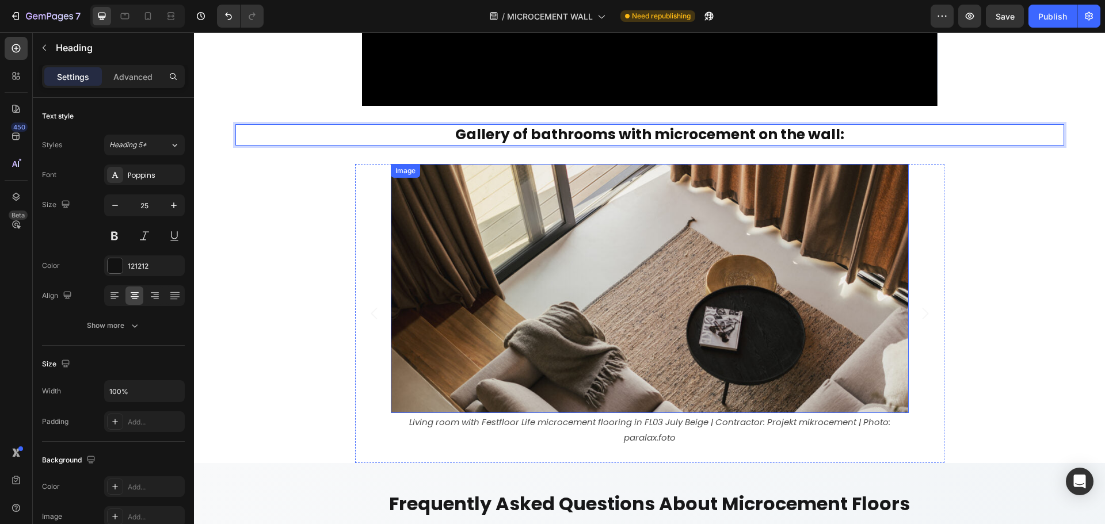
click at [624, 299] on img at bounding box center [650, 288] width 518 height 249
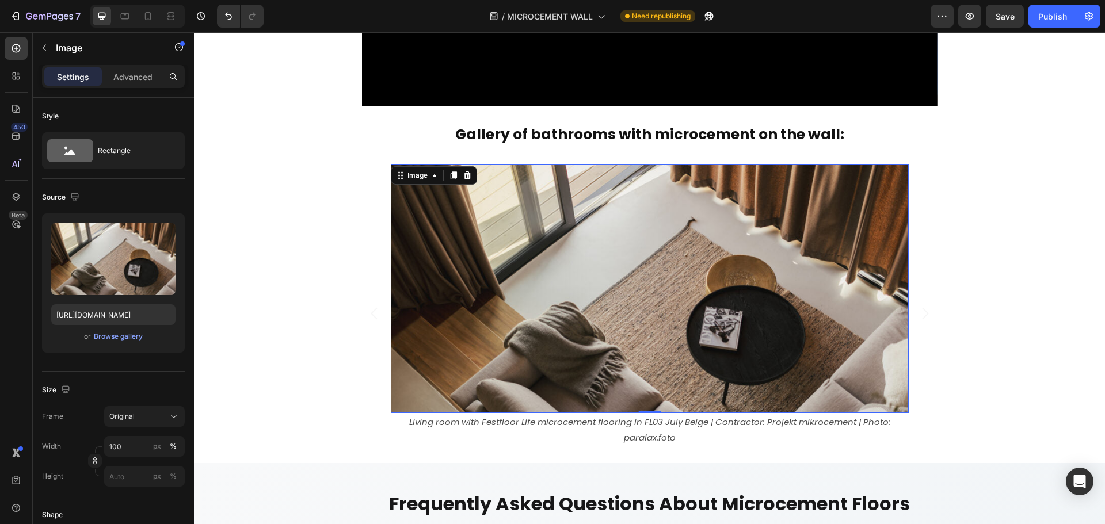
click at [701, 297] on img at bounding box center [650, 288] width 518 height 249
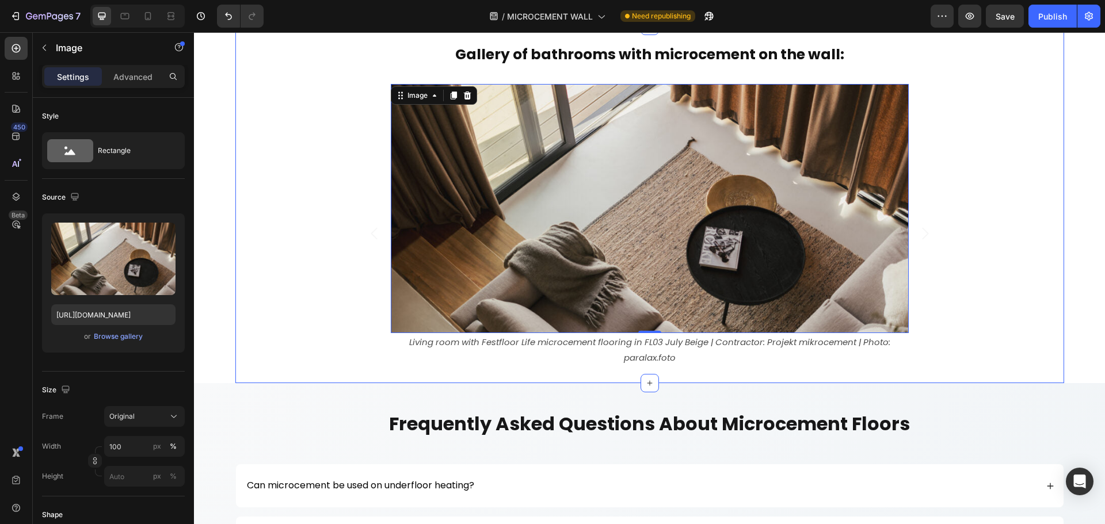
scroll to position [4752, 0]
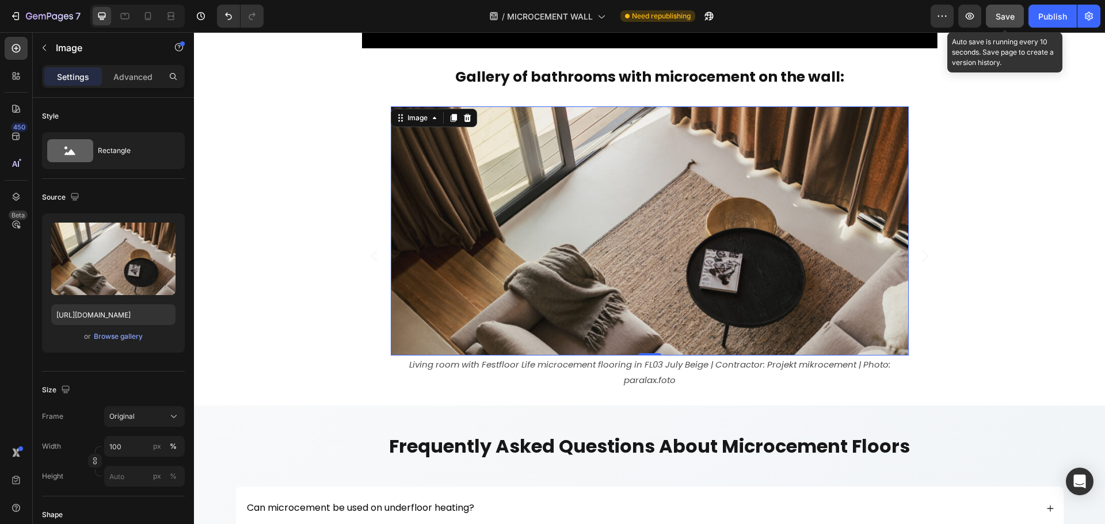
click at [1014, 16] on span "Save" at bounding box center [1005, 17] width 19 height 10
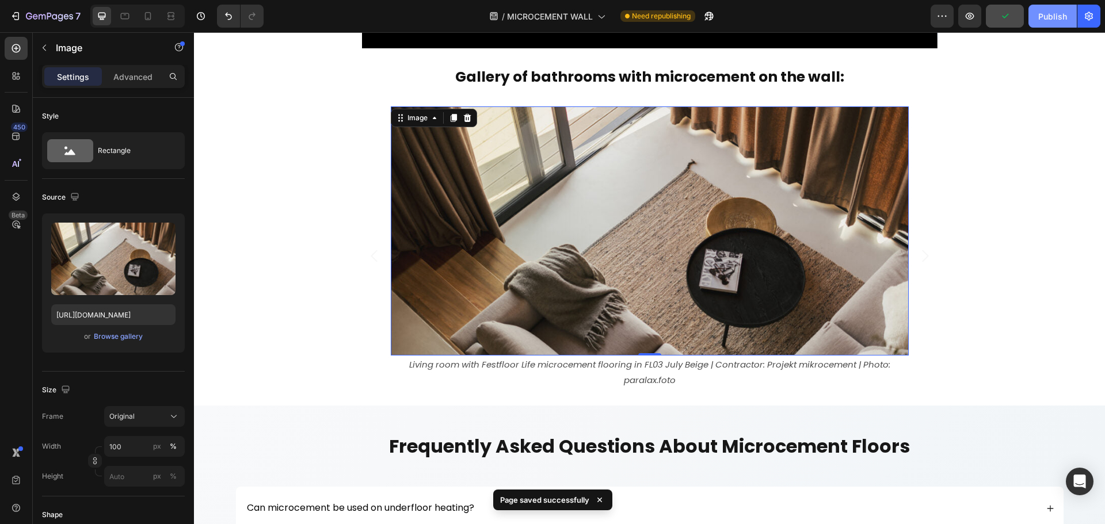
click at [1053, 12] on div "Publish" at bounding box center [1052, 16] width 29 height 12
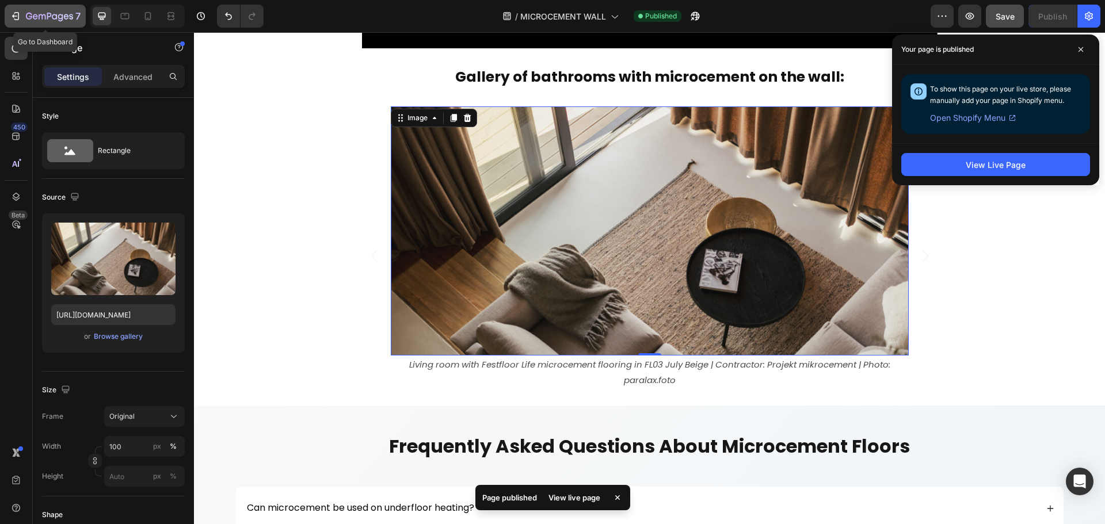
click at [17, 8] on button "7" at bounding box center [45, 16] width 81 height 23
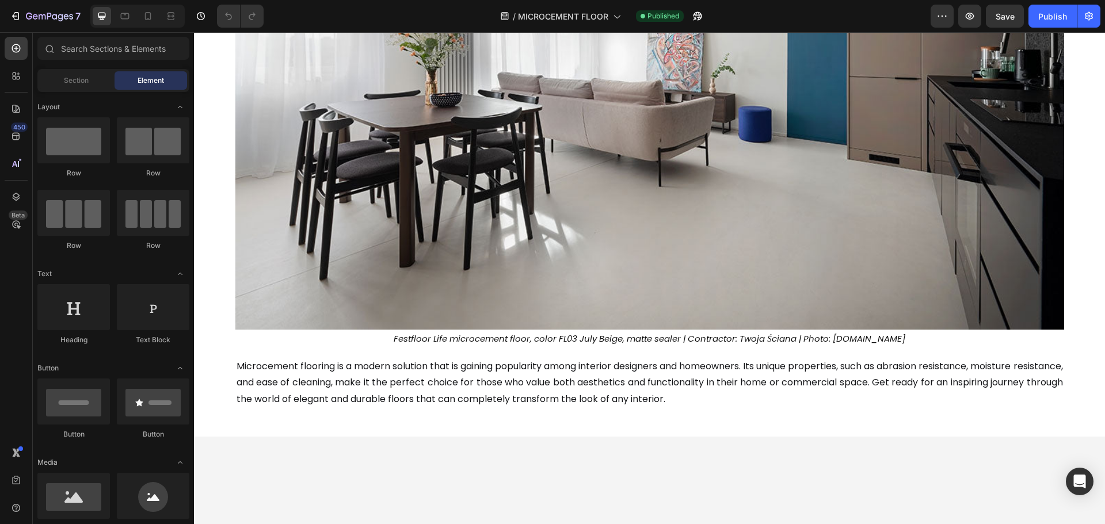
scroll to position [58, 0]
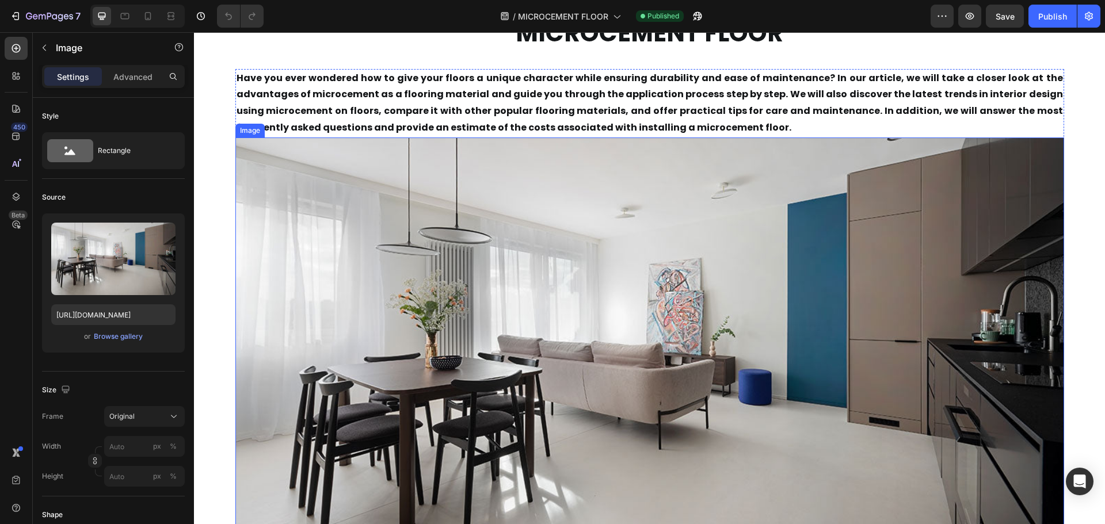
click at [416, 303] on img at bounding box center [649, 365] width 829 height 455
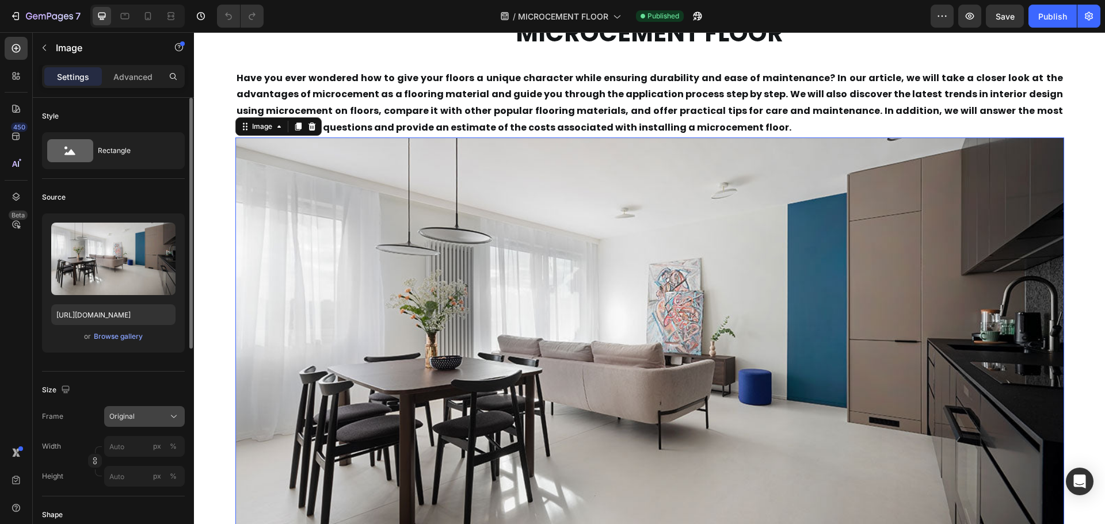
click at [142, 417] on div "Original" at bounding box center [137, 417] width 56 height 10
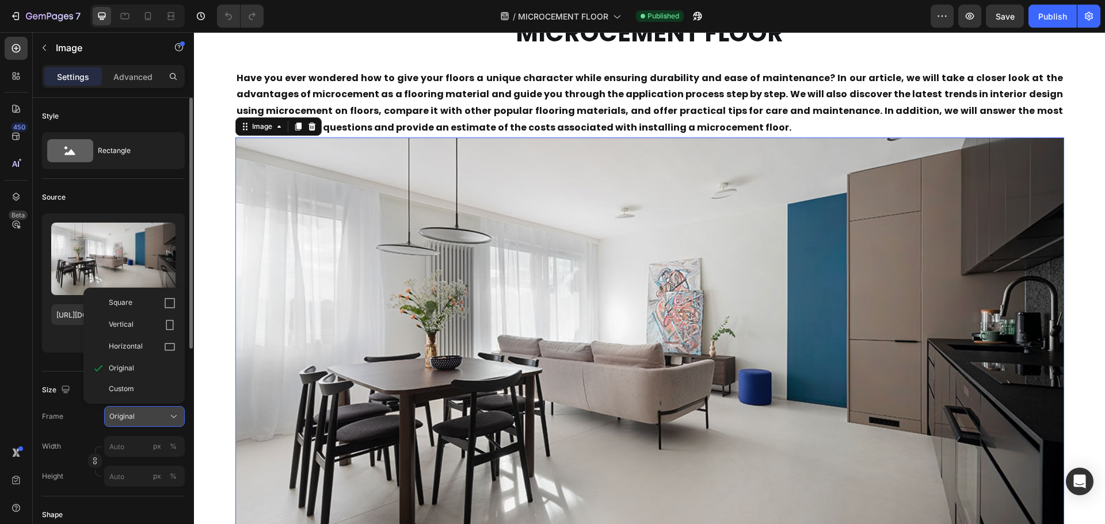
click at [142, 417] on div "Original" at bounding box center [137, 417] width 56 height 10
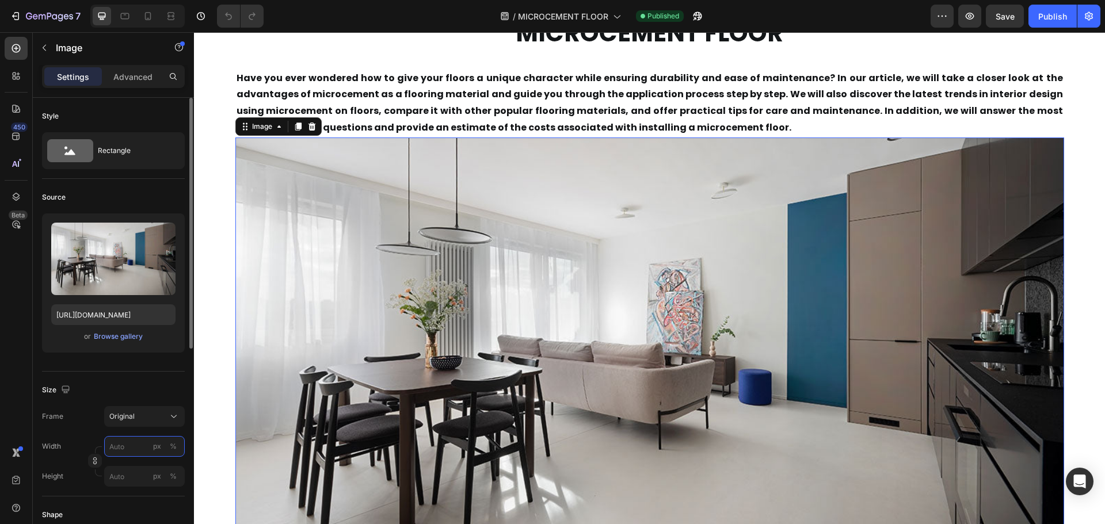
click at [124, 446] on input "px %" at bounding box center [144, 446] width 81 height 21
click at [162, 477] on span "100%" at bounding box center [166, 474] width 19 height 10
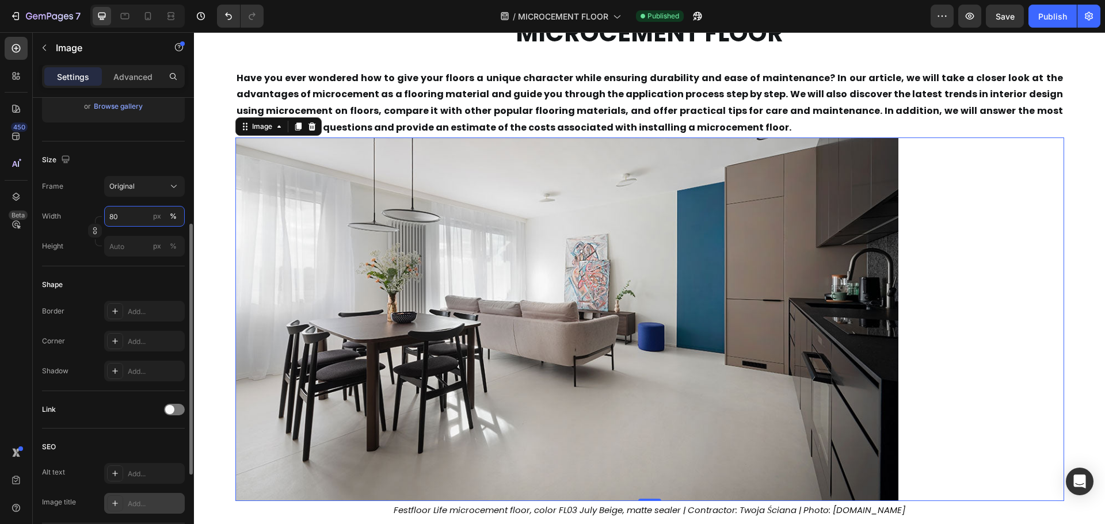
scroll to position [380, 0]
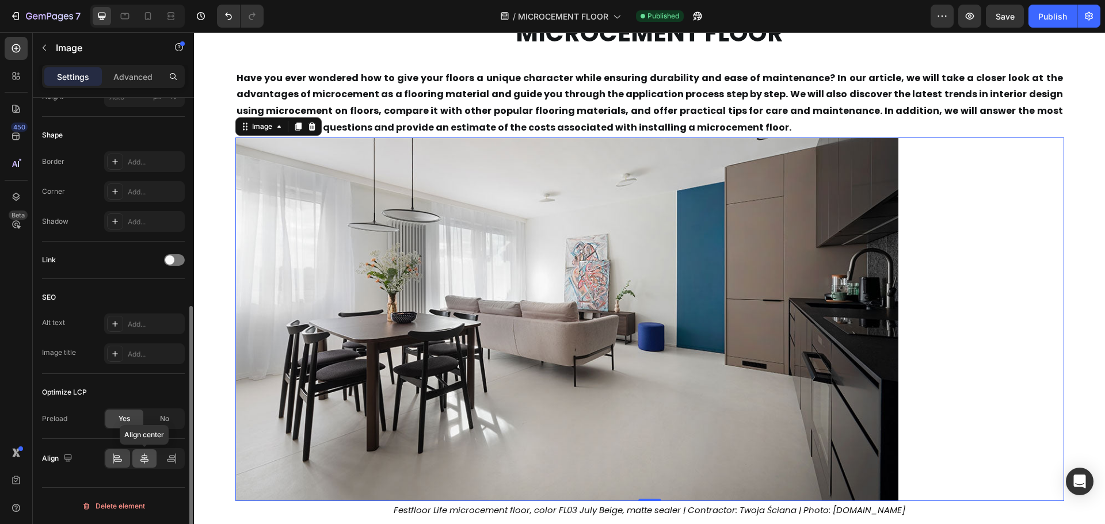
type input "80"
click at [138, 457] on div at bounding box center [144, 459] width 25 height 18
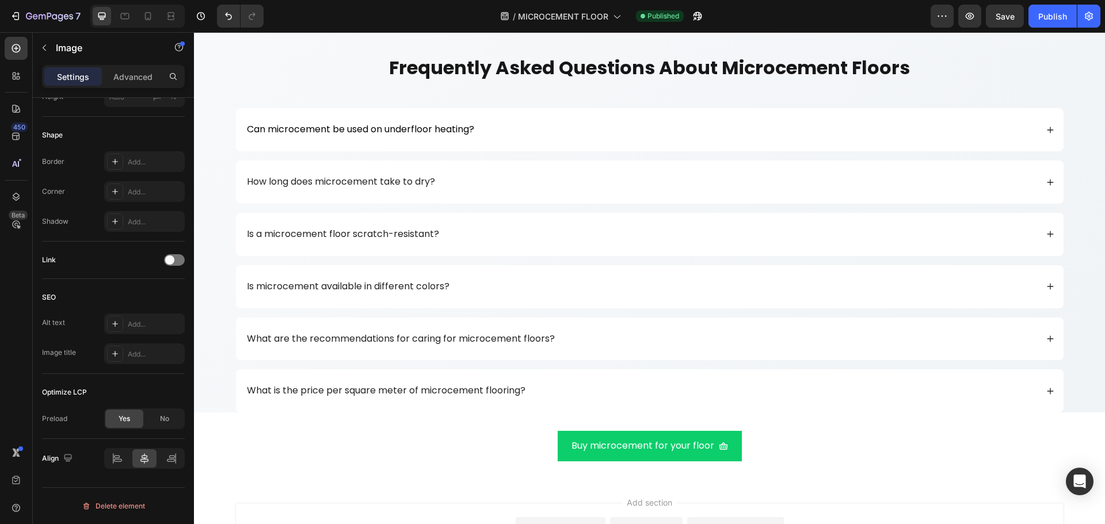
scroll to position [5261, 0]
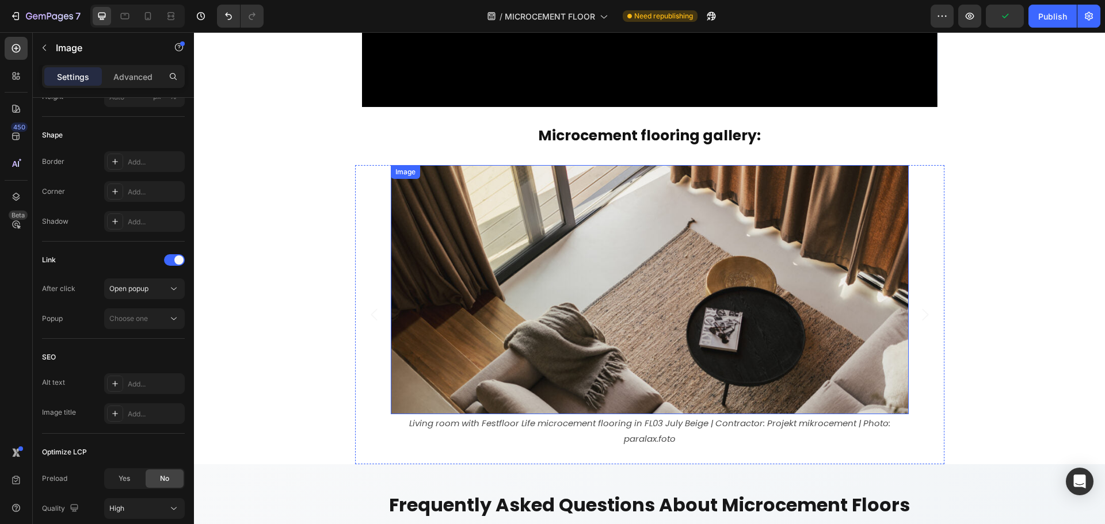
click at [471, 231] on img at bounding box center [650, 289] width 518 height 249
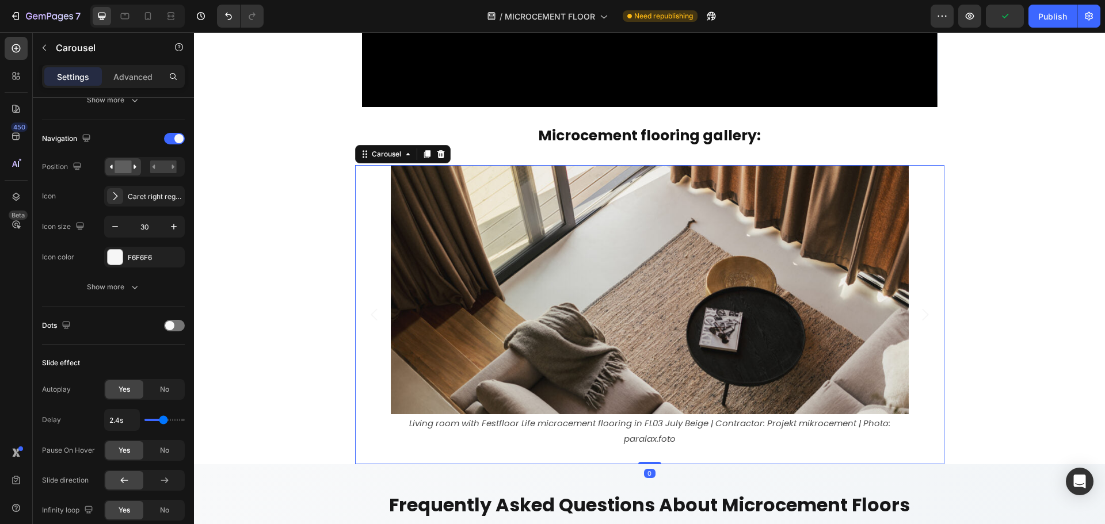
click at [372, 196] on div "Image Living room with Festfloor Life microcement flooring in FL03 July Beige |…" at bounding box center [649, 314] width 589 height 299
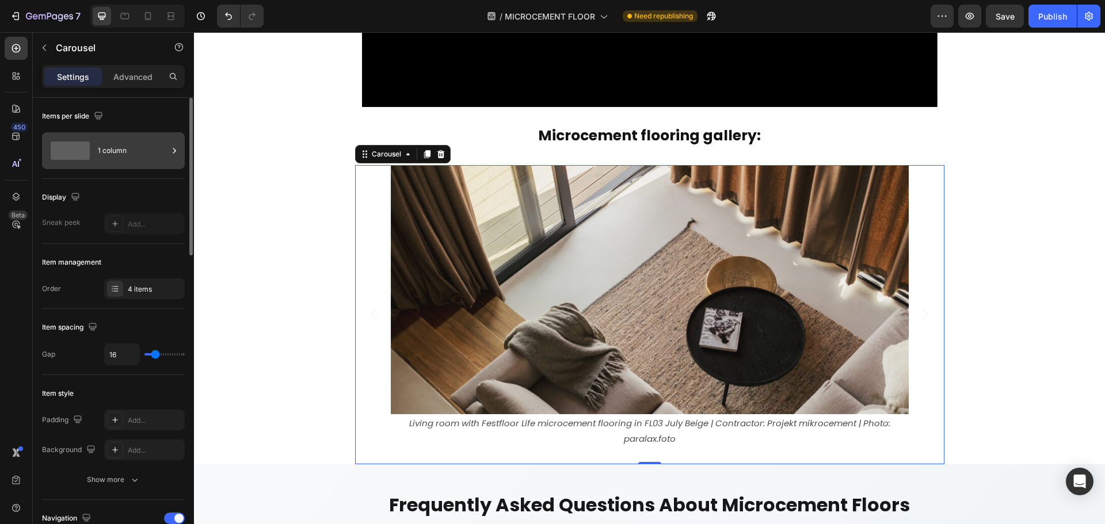
click at [168, 149] on div "1 column" at bounding box center [113, 150] width 143 height 37
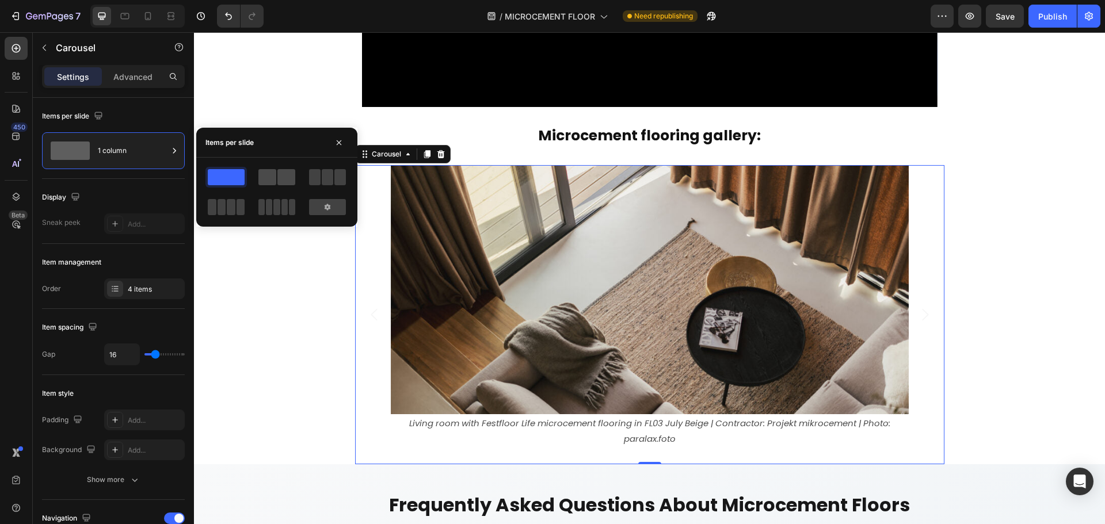
click at [271, 172] on span at bounding box center [267, 177] width 18 height 16
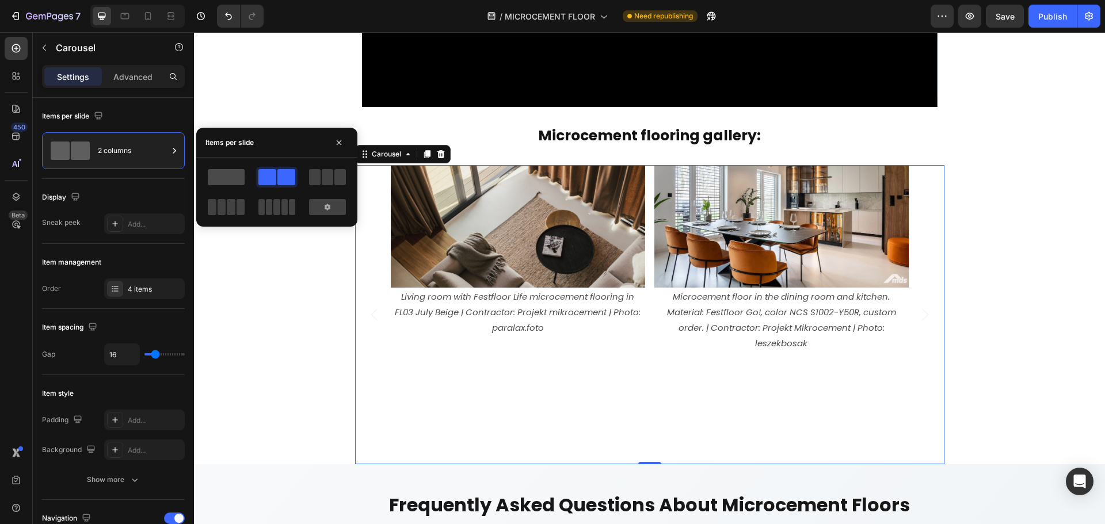
click at [226, 177] on span at bounding box center [226, 177] width 37 height 16
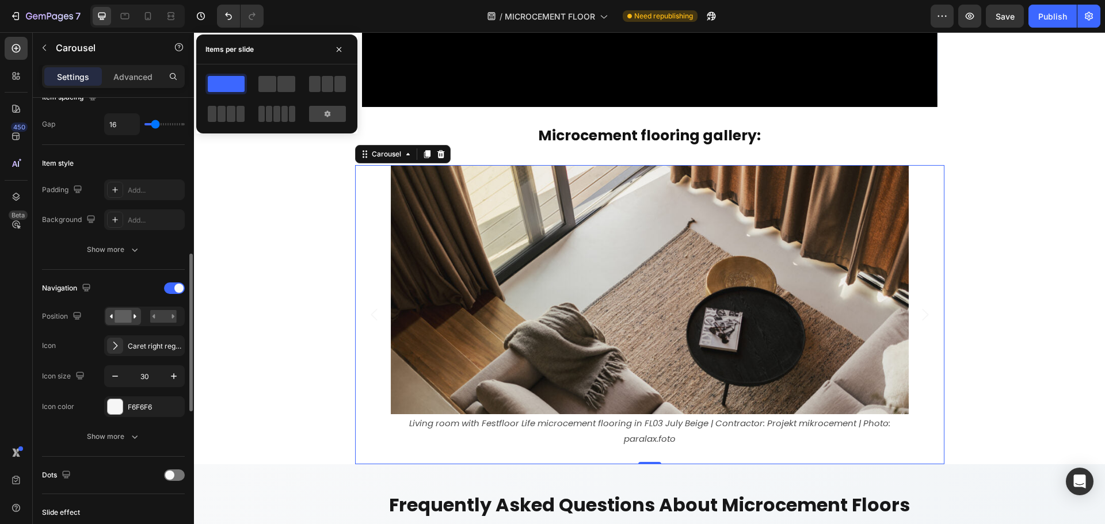
scroll to position [288, 0]
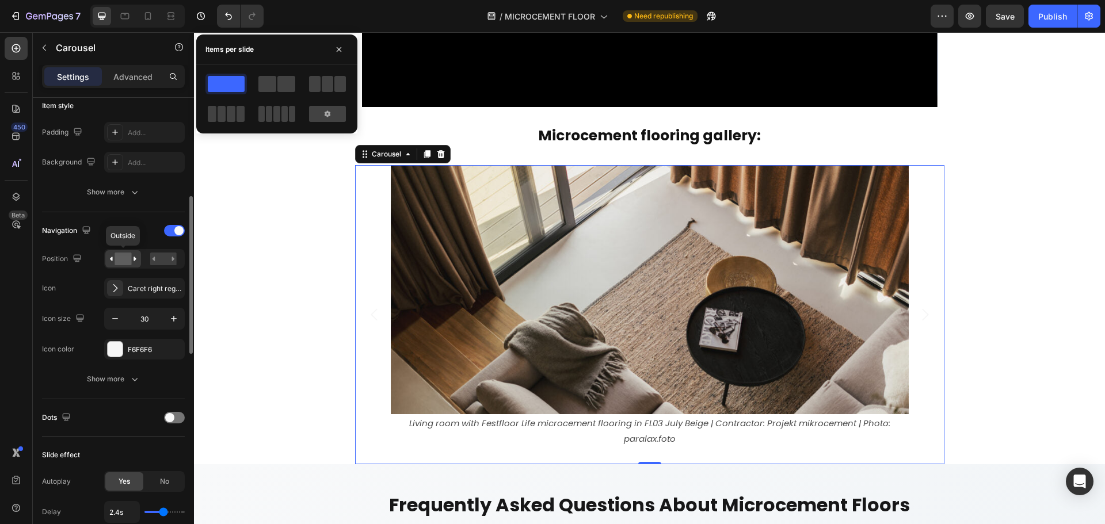
click at [124, 258] on rect at bounding box center [123, 259] width 17 height 13
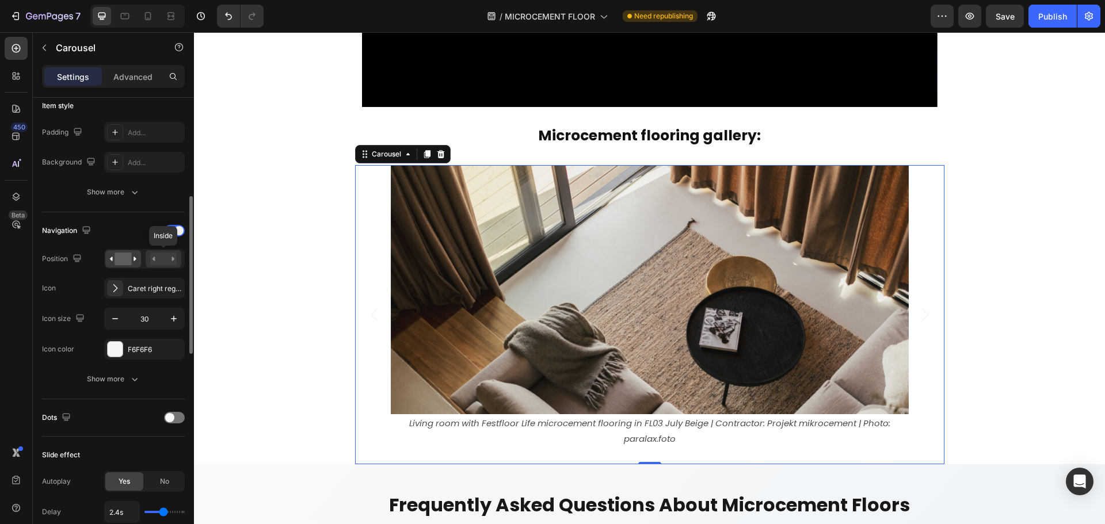
click at [165, 261] on rect at bounding box center [163, 259] width 26 height 13
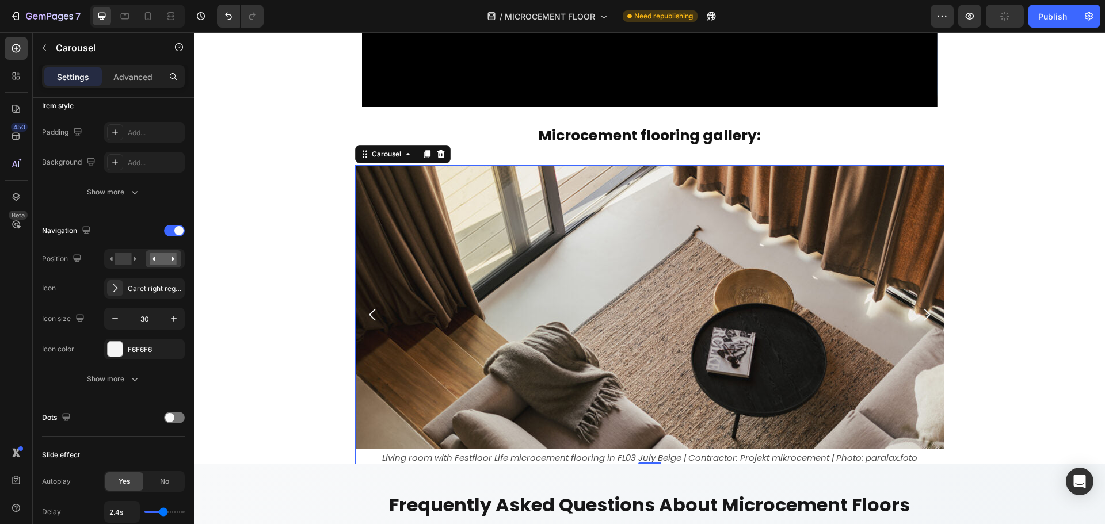
click at [364, 314] on icon "Carousel Back Arrow" at bounding box center [372, 314] width 17 height 17
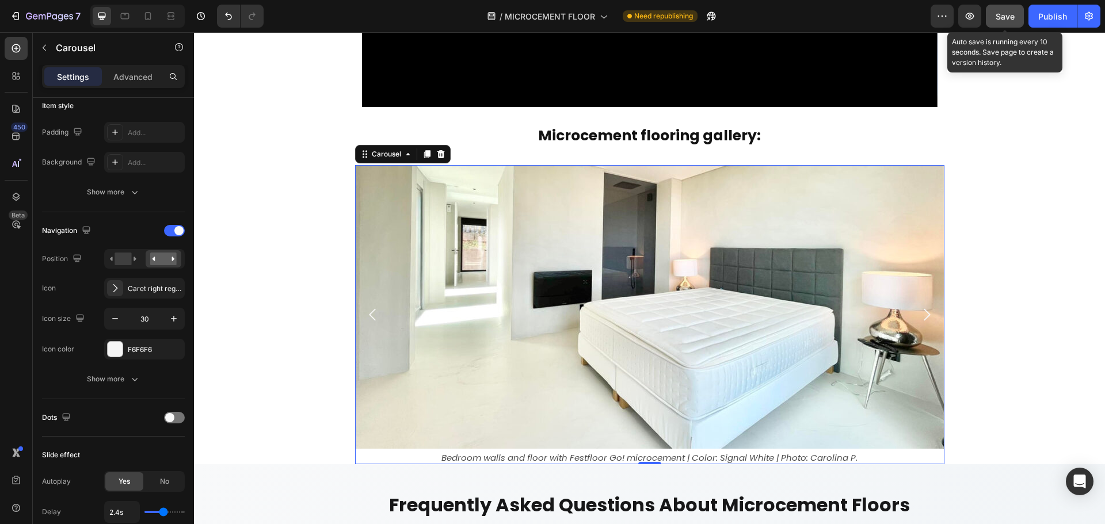
click at [1007, 14] on span "Save" at bounding box center [1005, 17] width 19 height 10
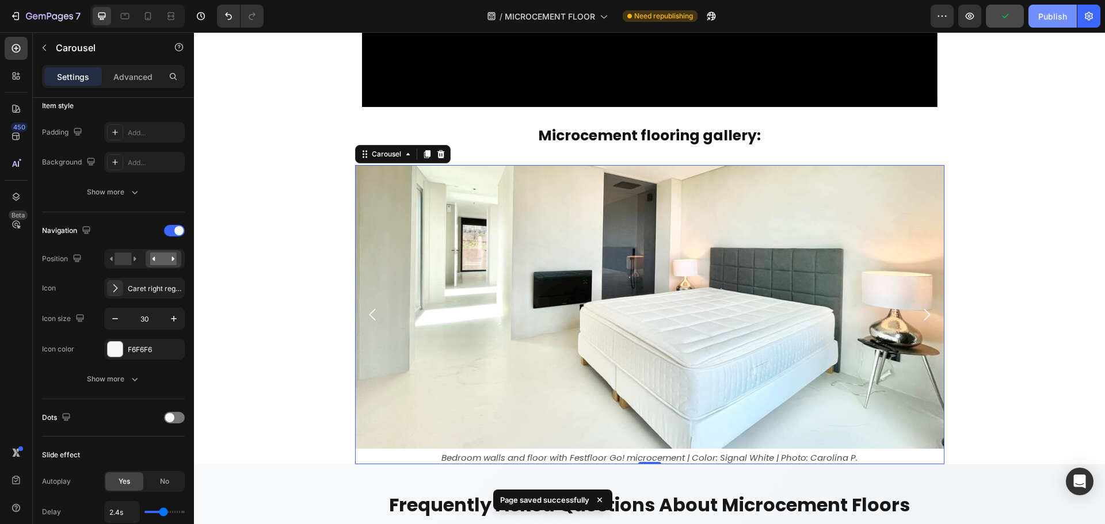
click at [1059, 16] on div "Publish" at bounding box center [1052, 16] width 29 height 12
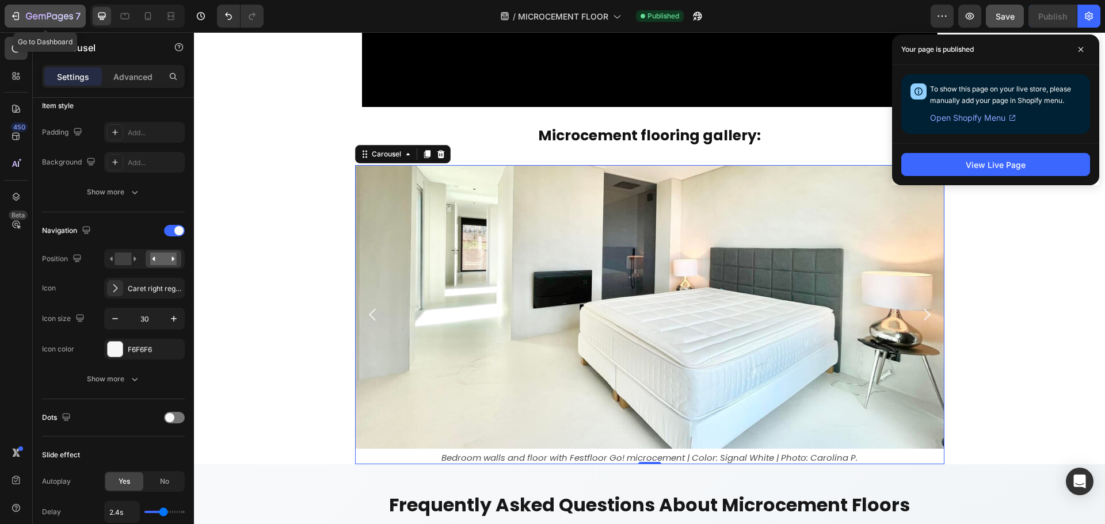
click at [15, 13] on icon "button" at bounding box center [16, 16] width 5 height 8
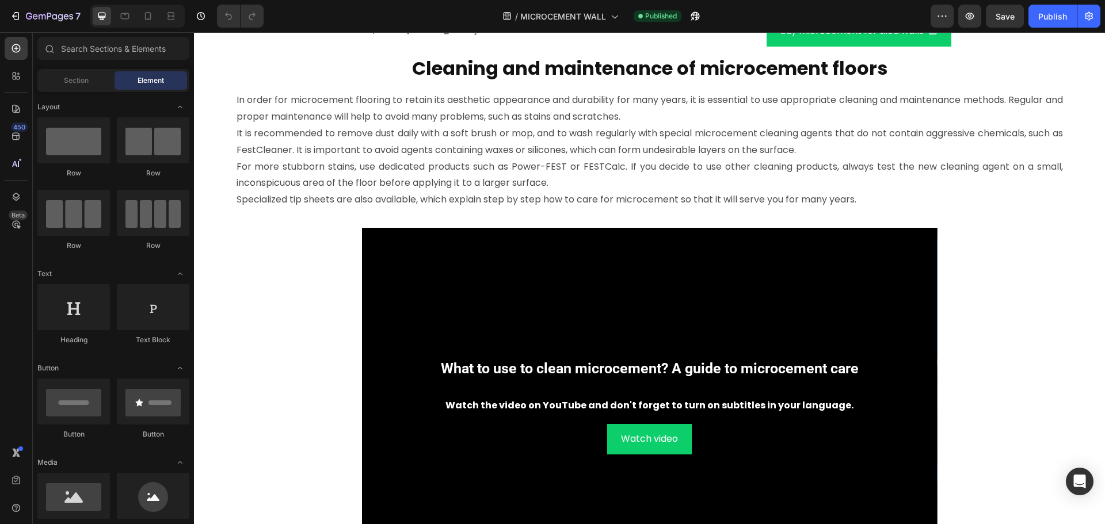
scroll to position [4145, 0]
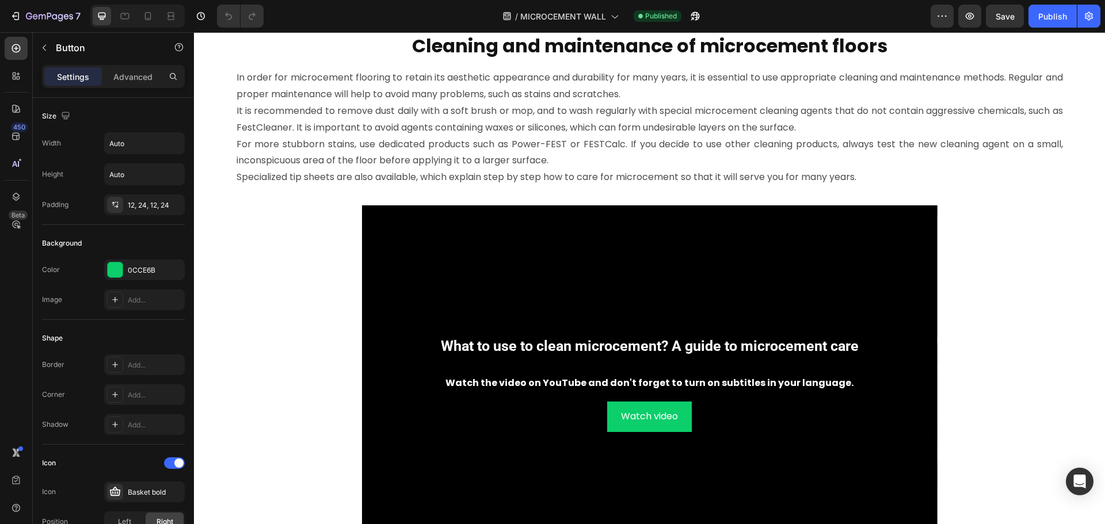
click at [702, 24] on div "Buy microcement for tiled walls Button 0" at bounding box center [860, 9] width 410 height 31
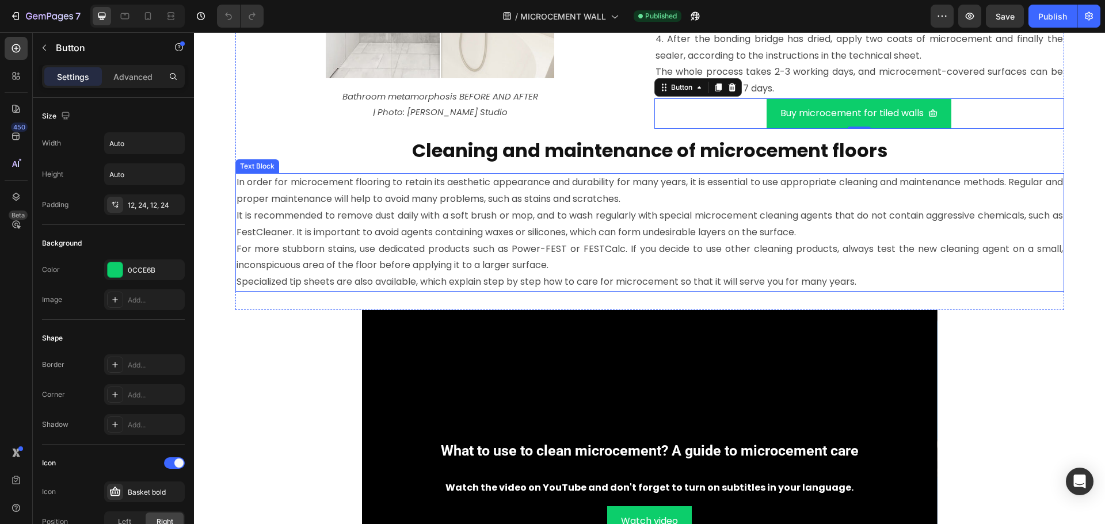
scroll to position [4029, 0]
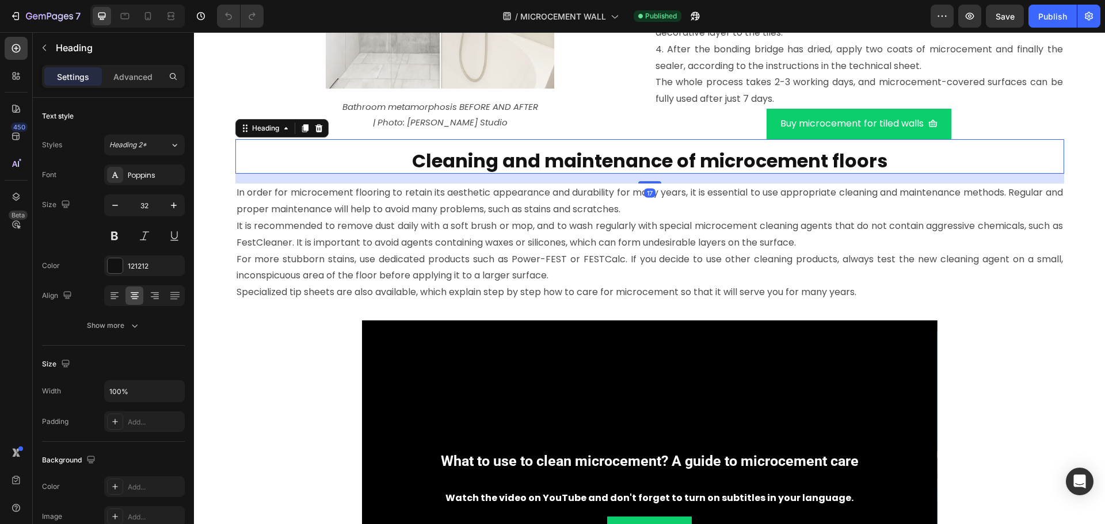
click at [610, 174] on strong "Cleaning and maintenance of microcement floors" at bounding box center [649, 161] width 475 height 26
click at [151, 67] on div "Advanced" at bounding box center [133, 76] width 58 height 18
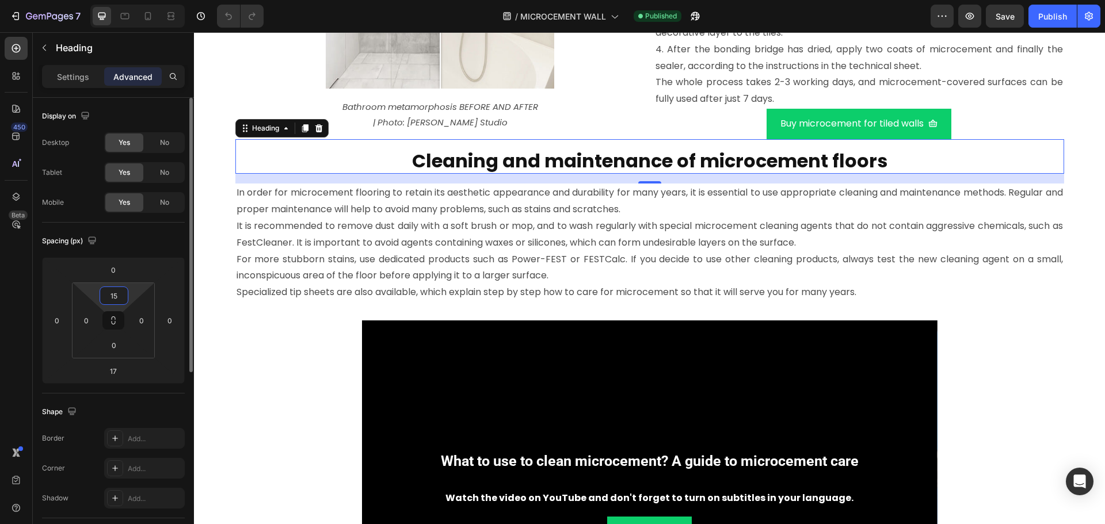
click at [120, 292] on input "15" at bounding box center [113, 295] width 23 height 17
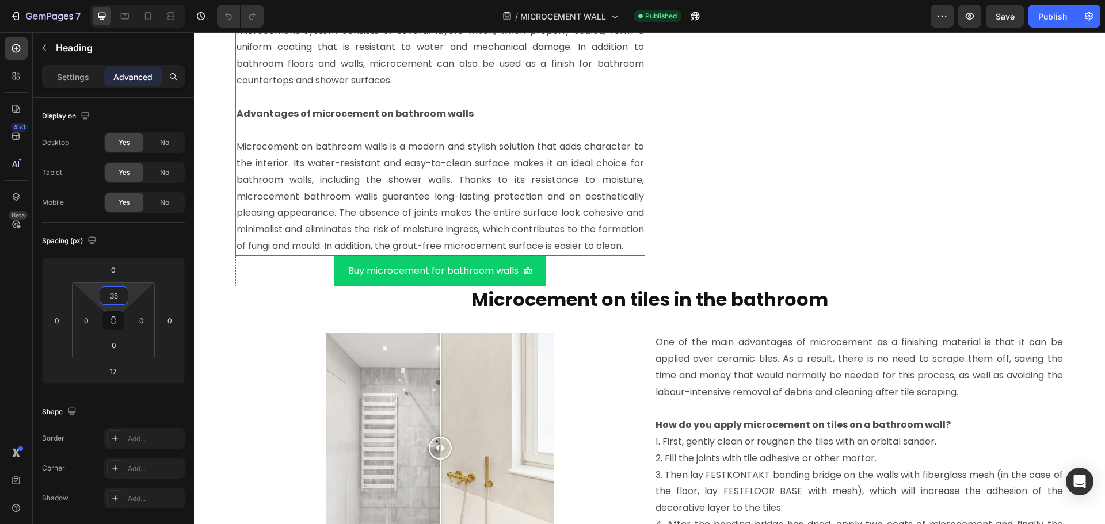
scroll to position [3914, 0]
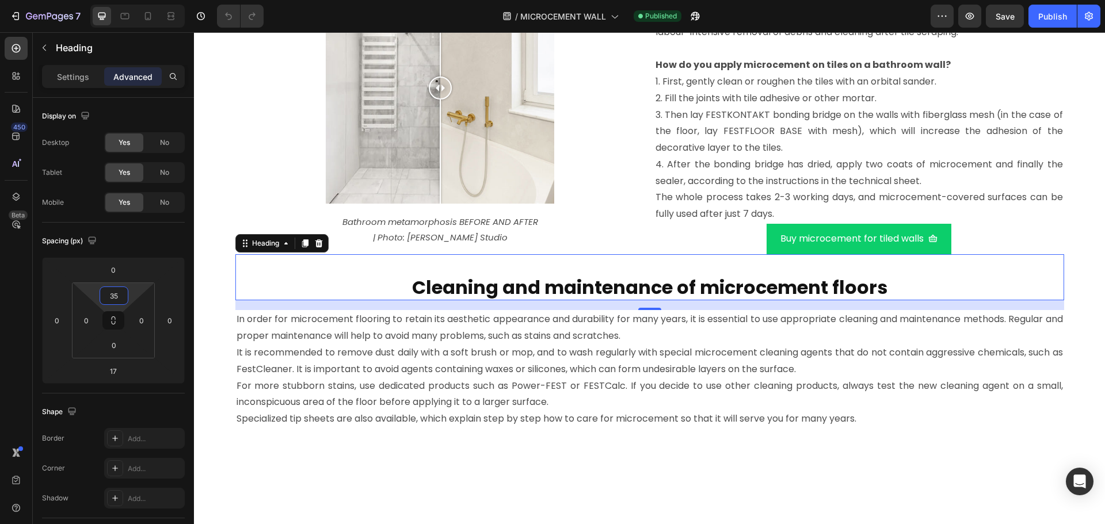
type input "35"
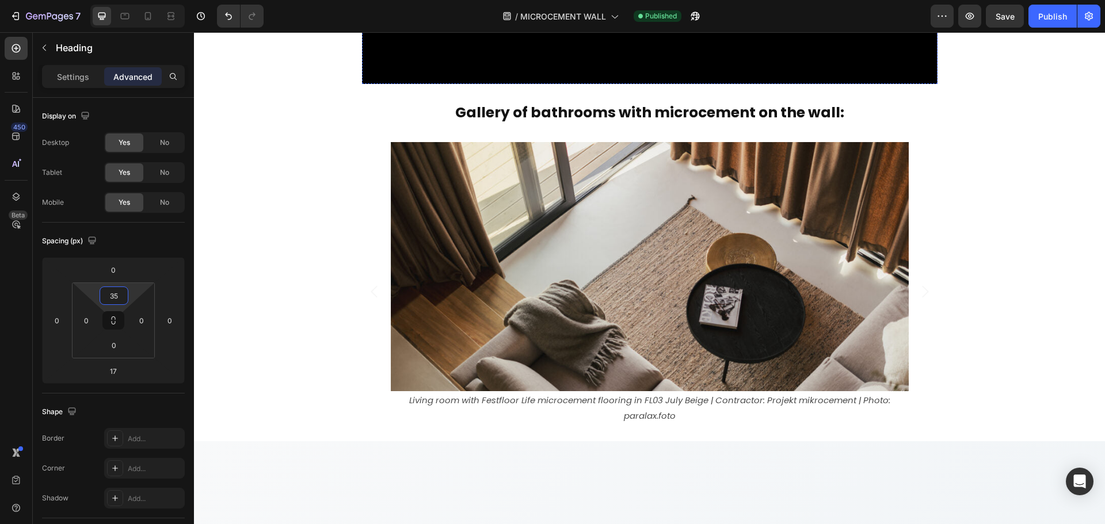
scroll to position [4778, 0]
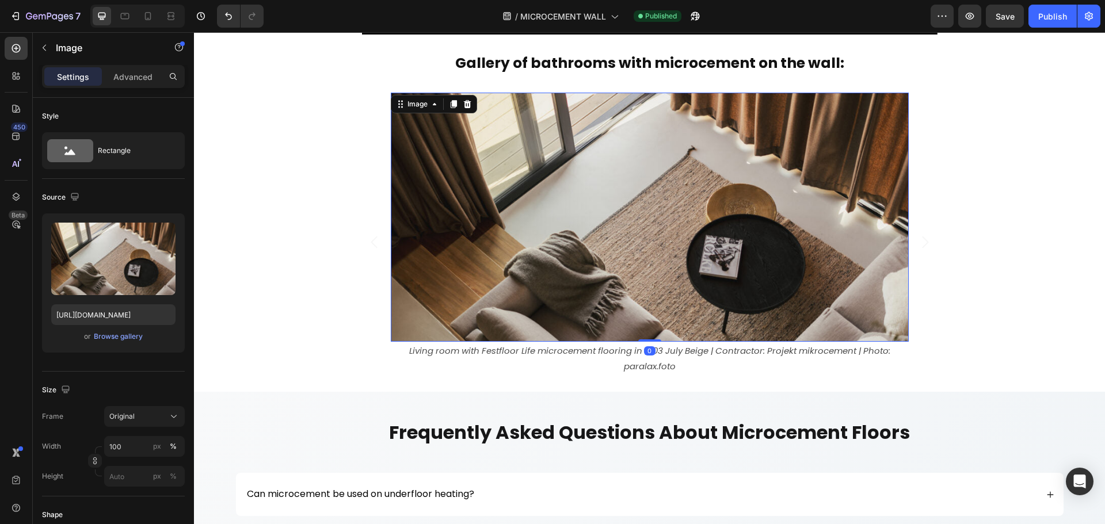
click at [602, 202] on img at bounding box center [650, 217] width 518 height 249
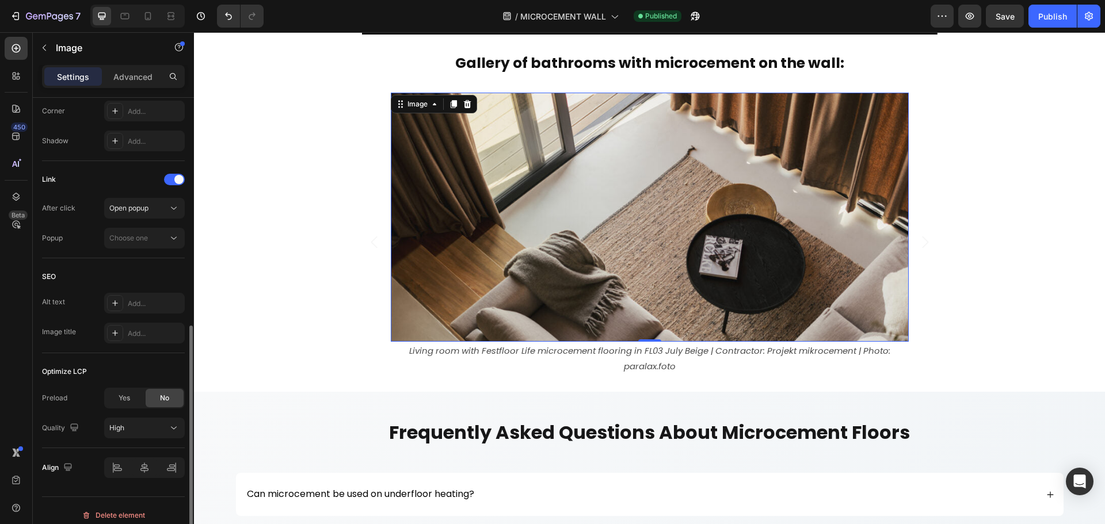
scroll to position [470, 0]
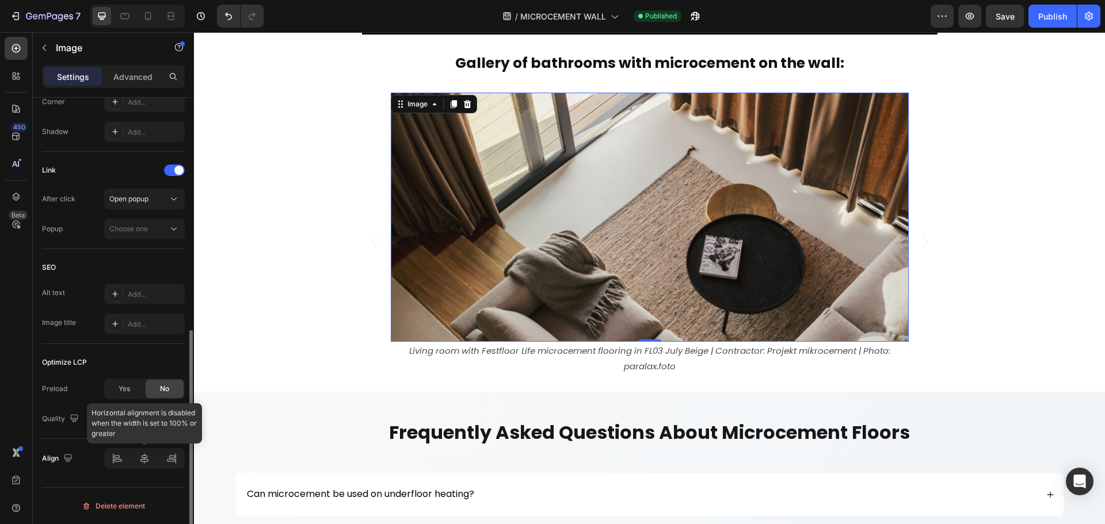
click at [141, 463] on div at bounding box center [144, 458] width 81 height 21
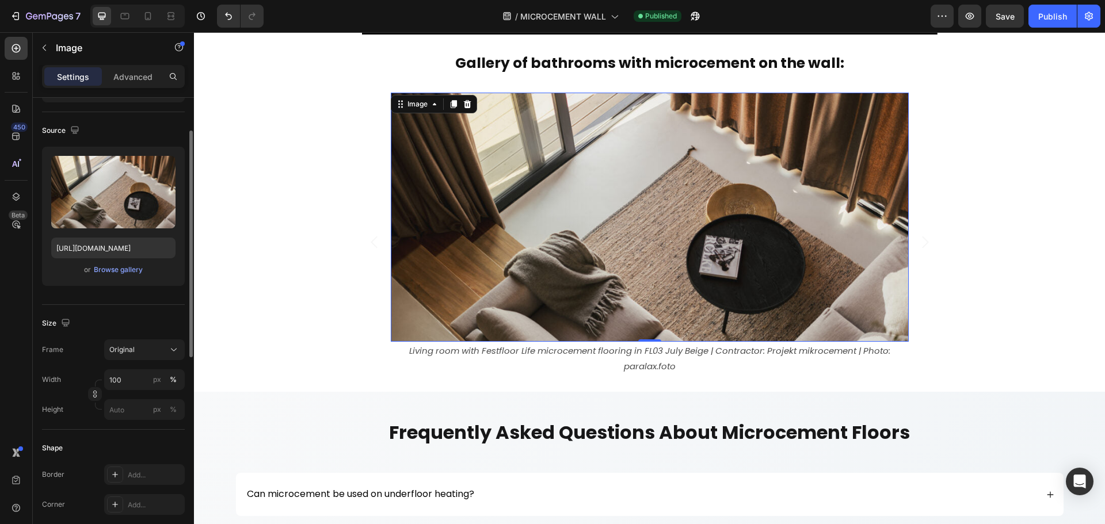
scroll to position [9, 0]
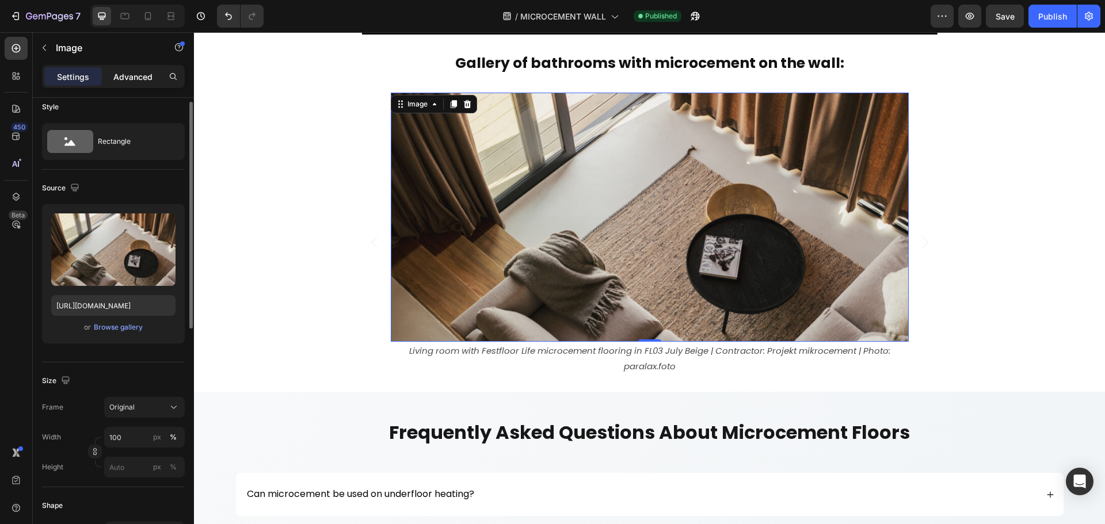
click at [131, 70] on div "Advanced" at bounding box center [133, 76] width 58 height 18
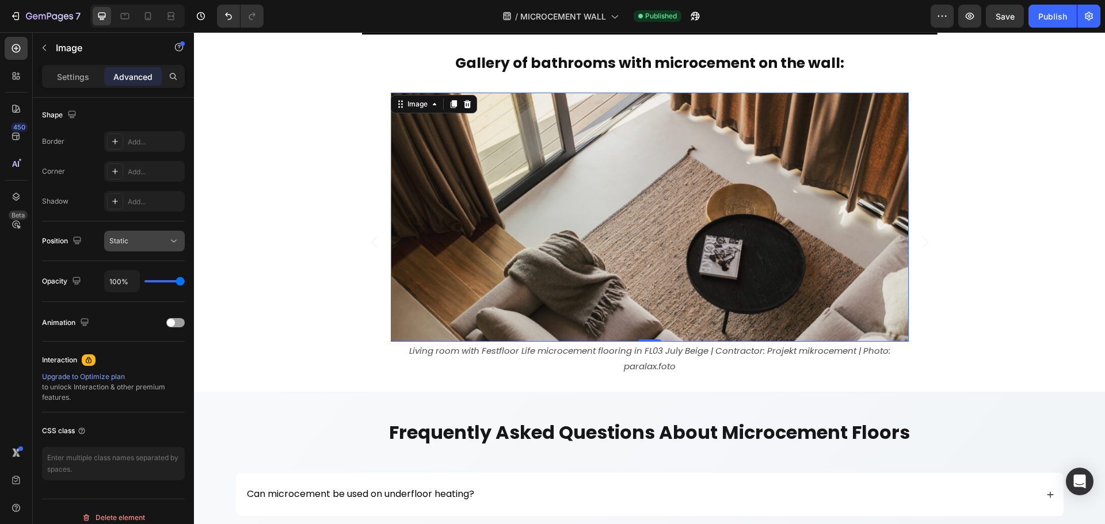
scroll to position [309, 0]
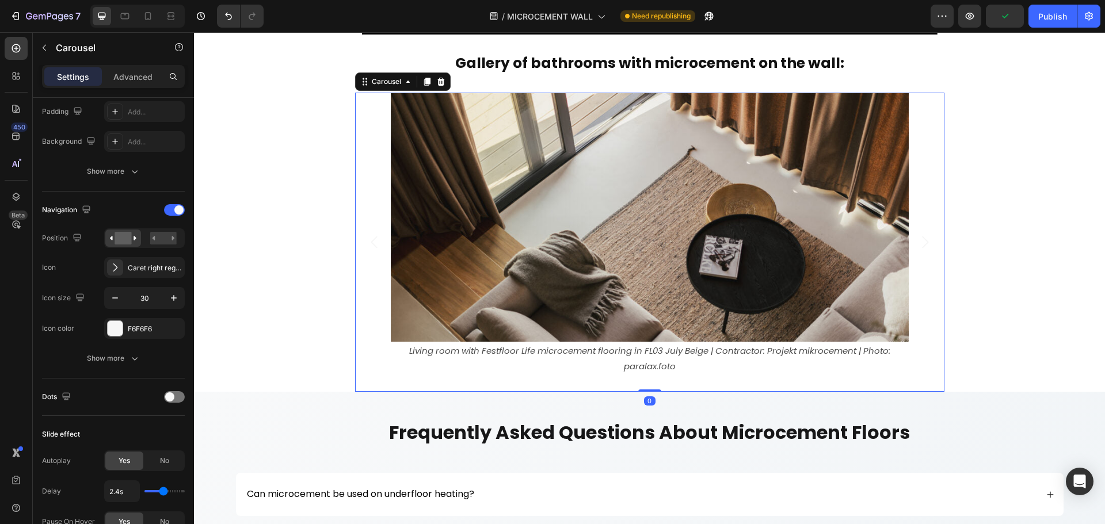
click at [364, 158] on div "Image Living room with Festfloor Life microcement flooring in FL03 July Beige |…" at bounding box center [649, 242] width 589 height 299
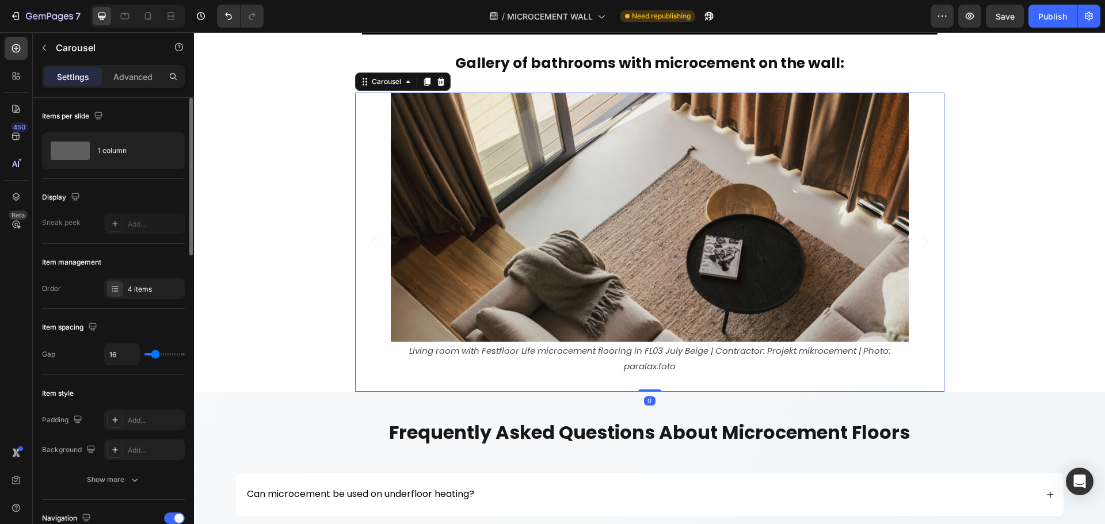
scroll to position [288, 0]
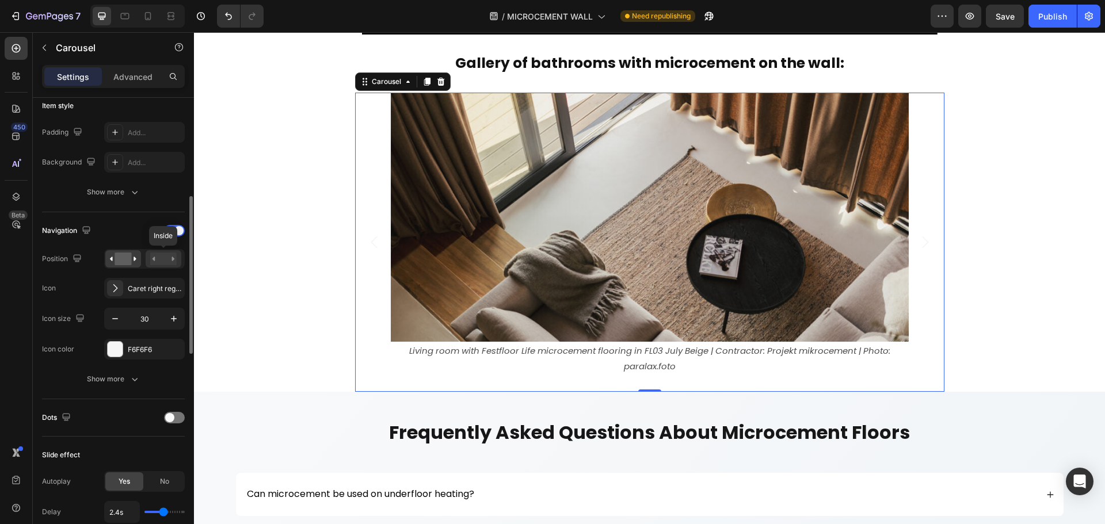
click at [164, 261] on rect at bounding box center [163, 259] width 26 height 13
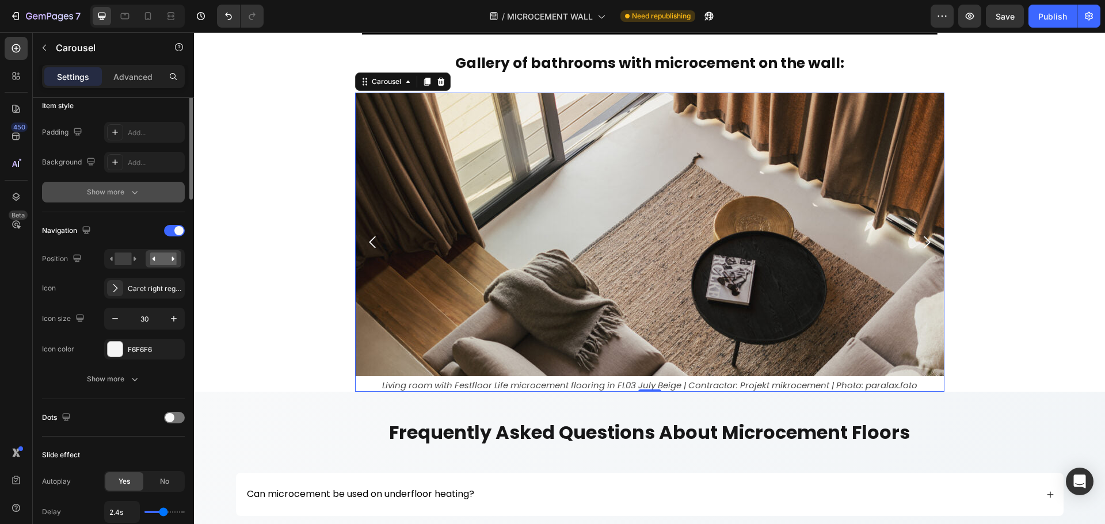
scroll to position [58, 0]
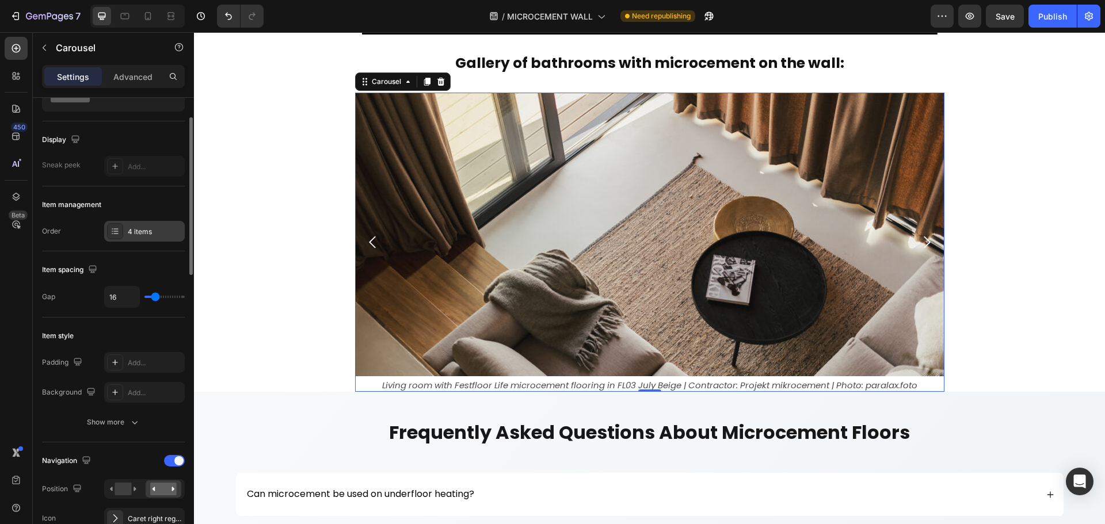
click at [139, 227] on div "4 items" at bounding box center [155, 232] width 54 height 10
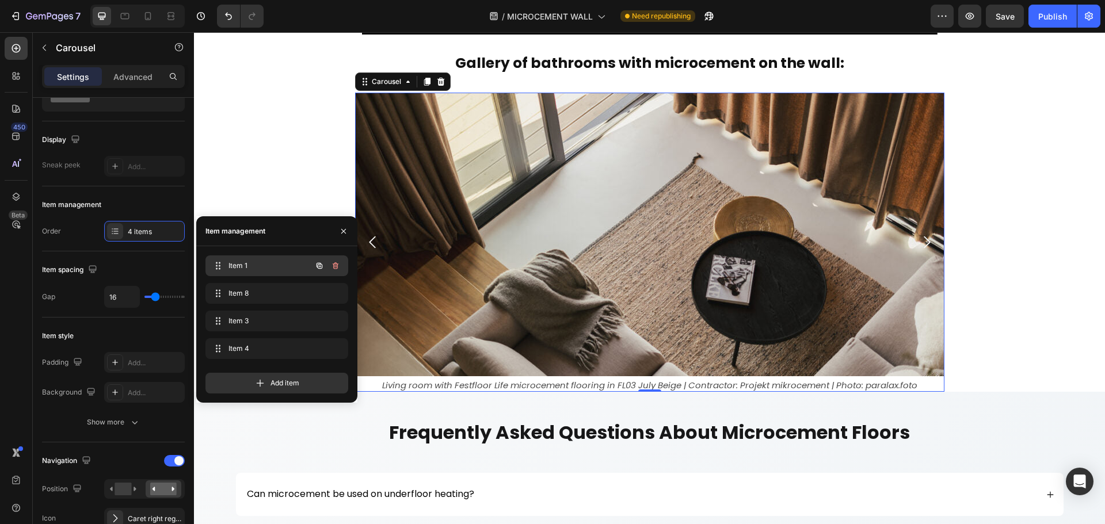
click at [314, 256] on div at bounding box center [327, 266] width 32 height 21
click at [286, 264] on span "Item 1" at bounding box center [268, 266] width 85 height 10
click at [269, 262] on span "Item 1" at bounding box center [261, 266] width 65 height 10
click at [281, 258] on div "Item 1 Item 1" at bounding box center [260, 266] width 101 height 16
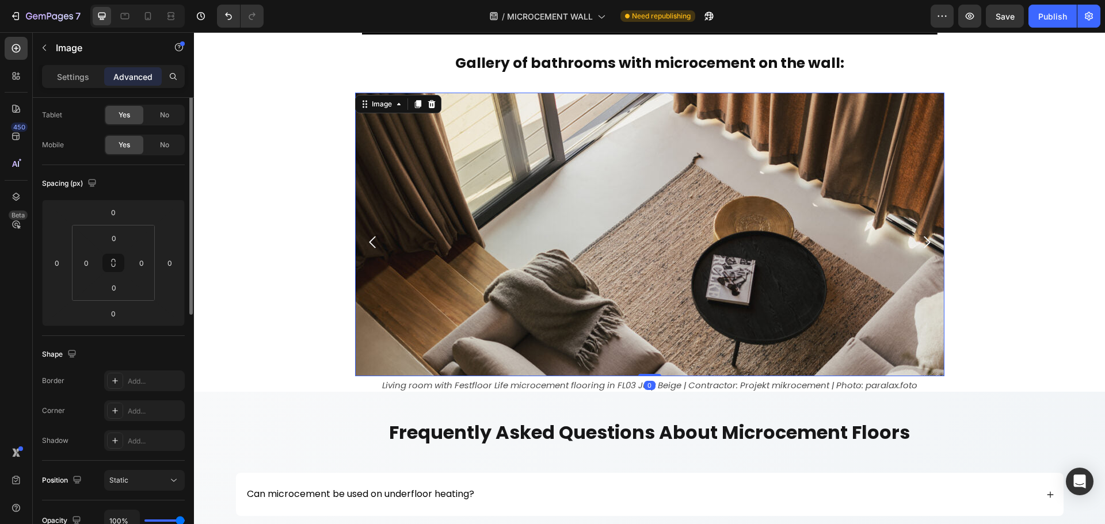
click at [477, 204] on img at bounding box center [649, 235] width 589 height 284
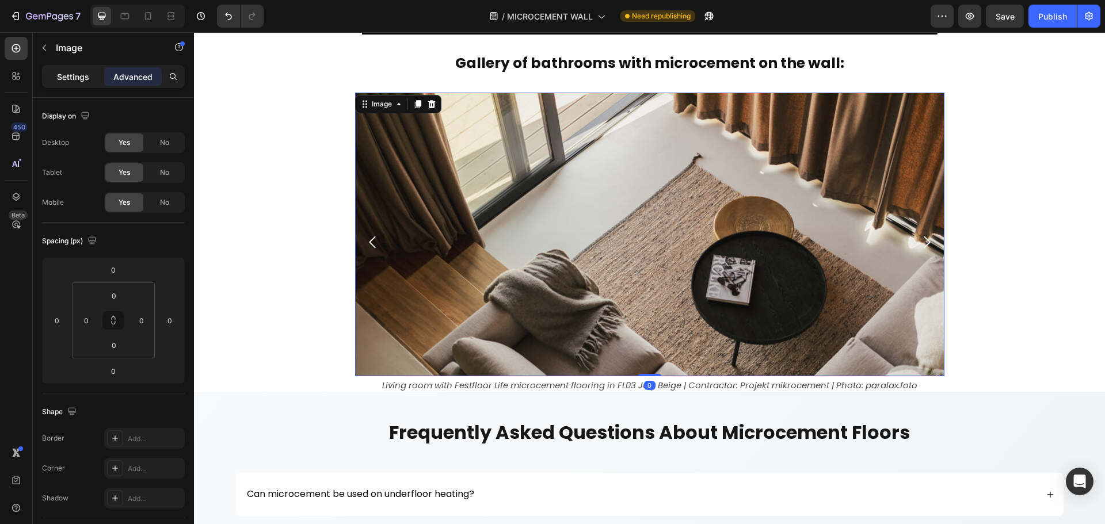
click at [71, 79] on p "Settings" at bounding box center [73, 77] width 32 height 12
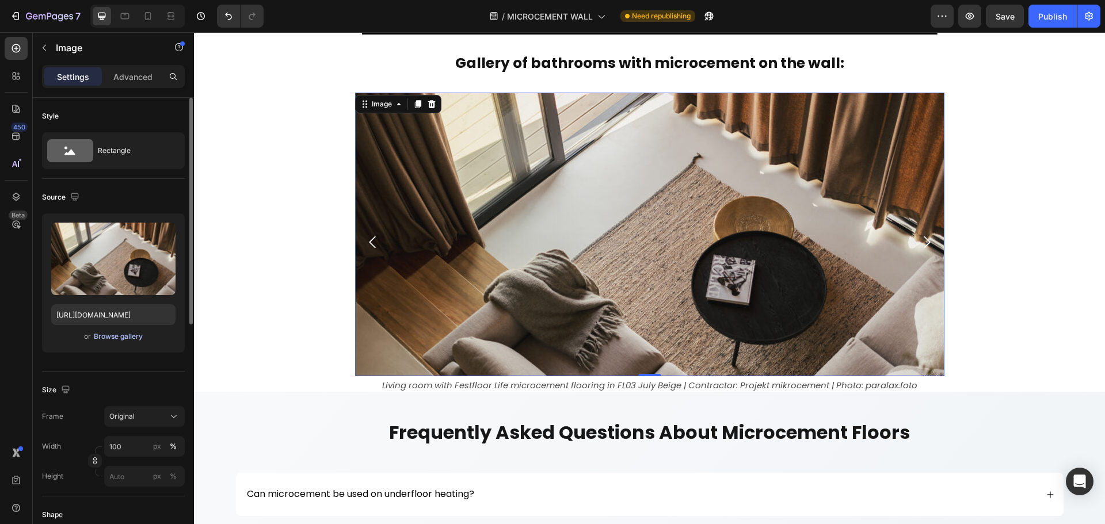
click at [112, 335] on div "Browse gallery" at bounding box center [118, 337] width 49 height 10
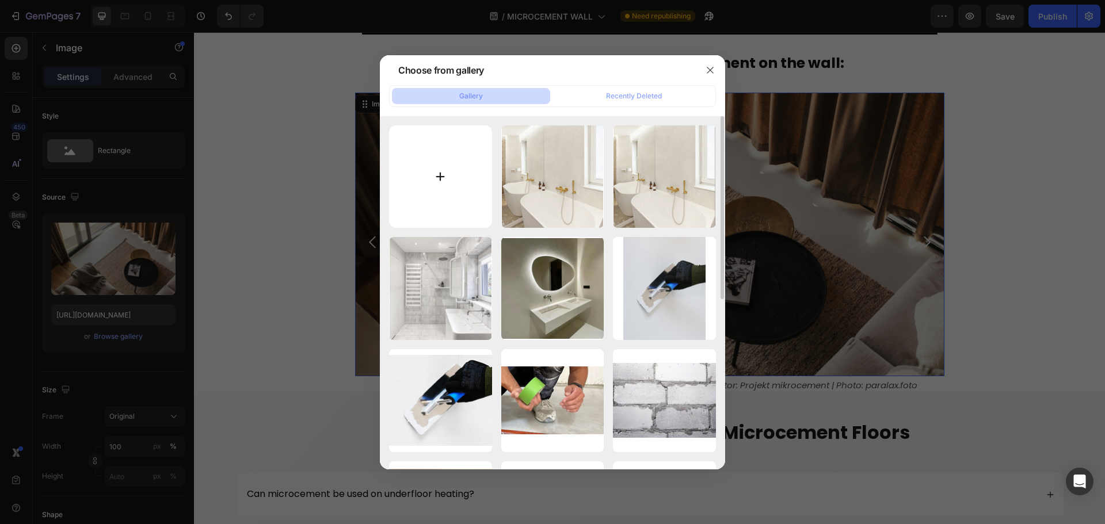
click at [442, 177] on input "file" at bounding box center [440, 176] width 103 height 103
type input "C:\fakepath\bathroom-microcement-wall-1.jpg"
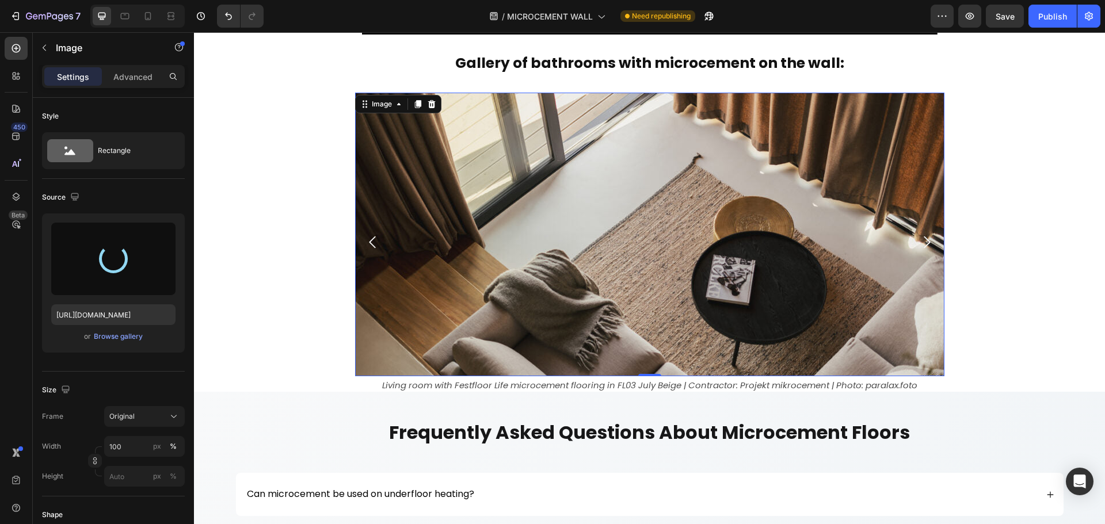
type input "[URL][DOMAIN_NAME]"
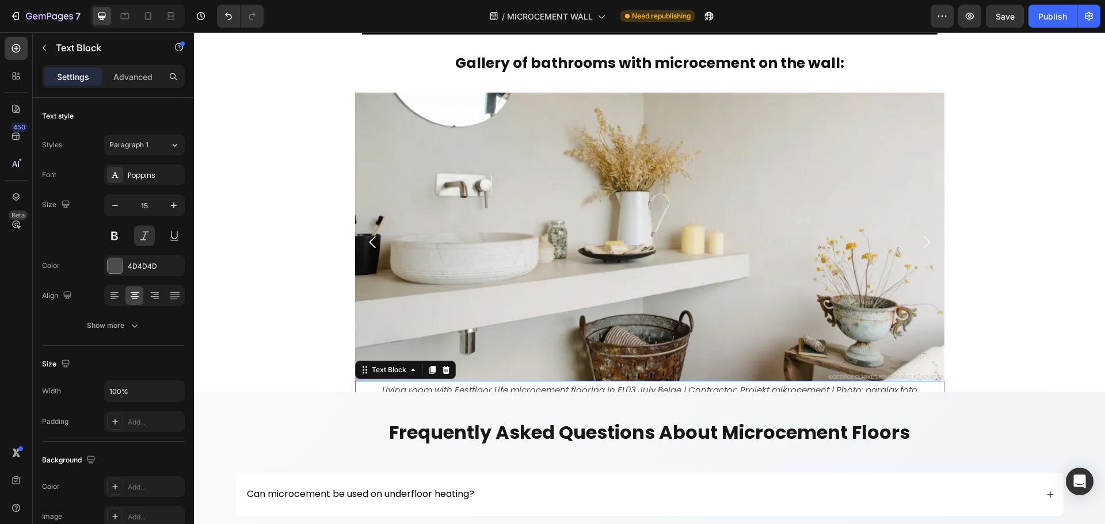
click at [581, 390] on p "Living room with Festfloor Life microcement flooring in FL03 July Beige | Contr…" at bounding box center [649, 390] width 587 height 16
click at [581, 389] on p "Living room with Festfloor Life microcement flooring in FL03 July Beige | Contr…" at bounding box center [649, 390] width 587 height 16
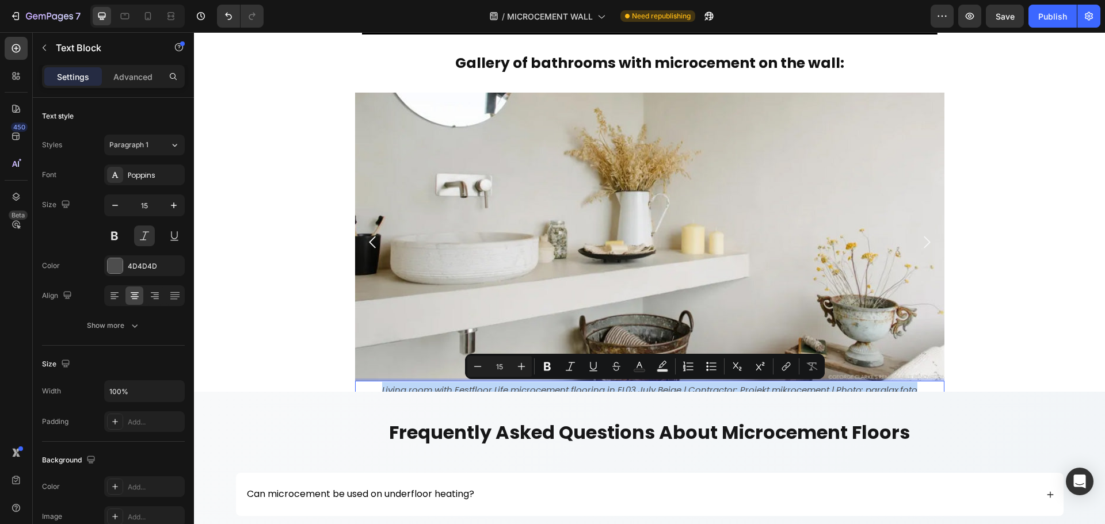
type input "14"
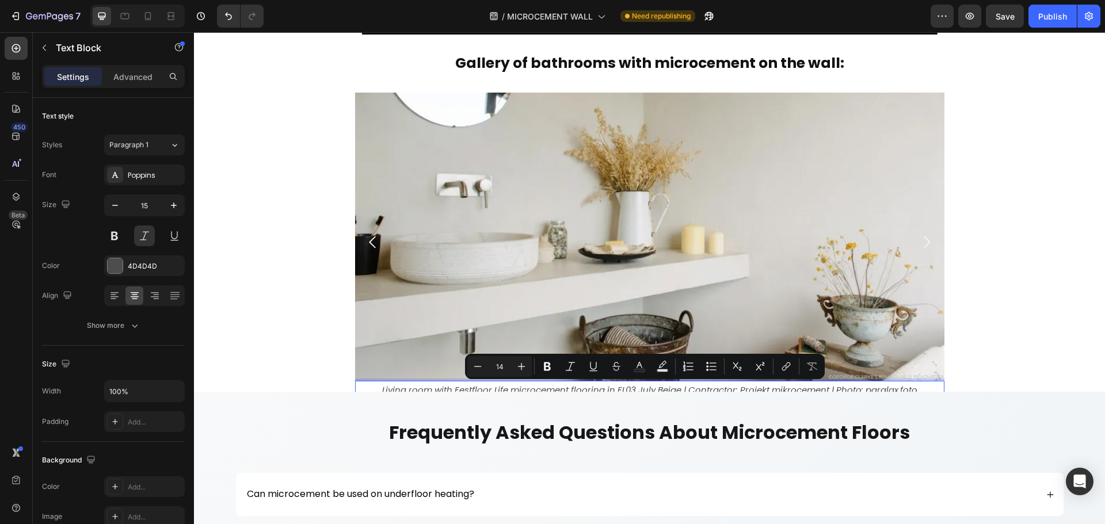
scroll to position [16, 0]
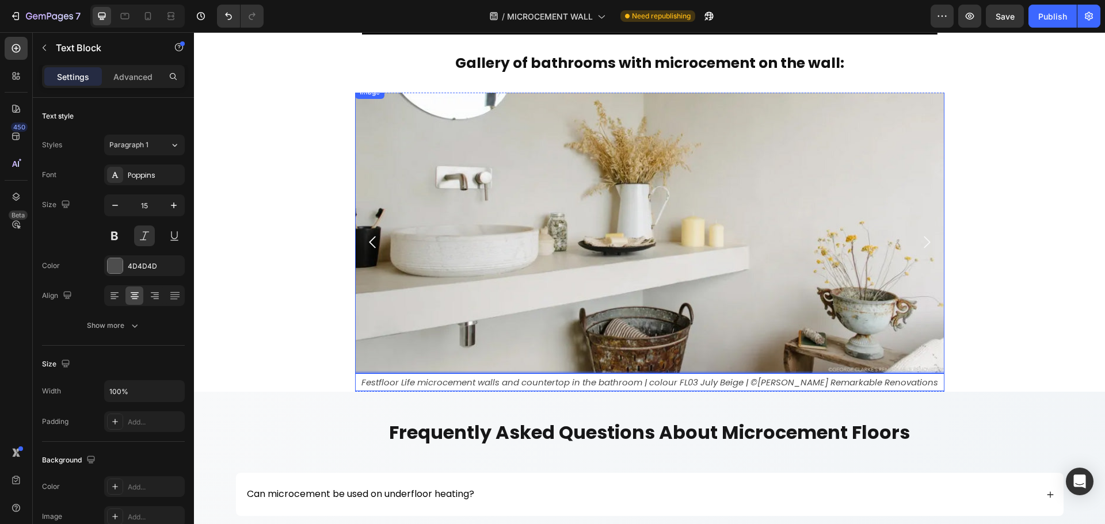
click at [479, 287] on img at bounding box center [649, 229] width 589 height 289
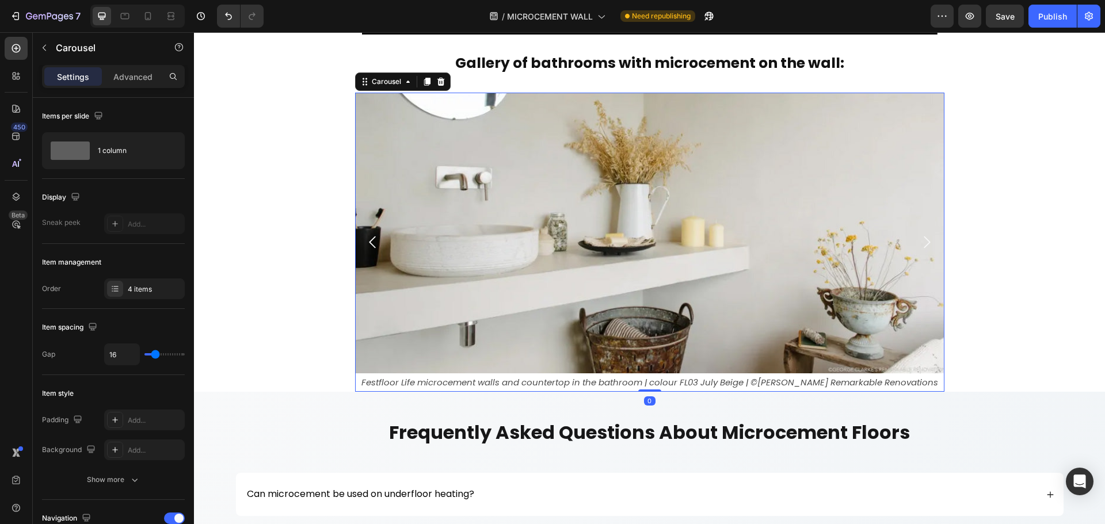
click at [367, 242] on icon "Carousel Back Arrow" at bounding box center [372, 242] width 17 height 17
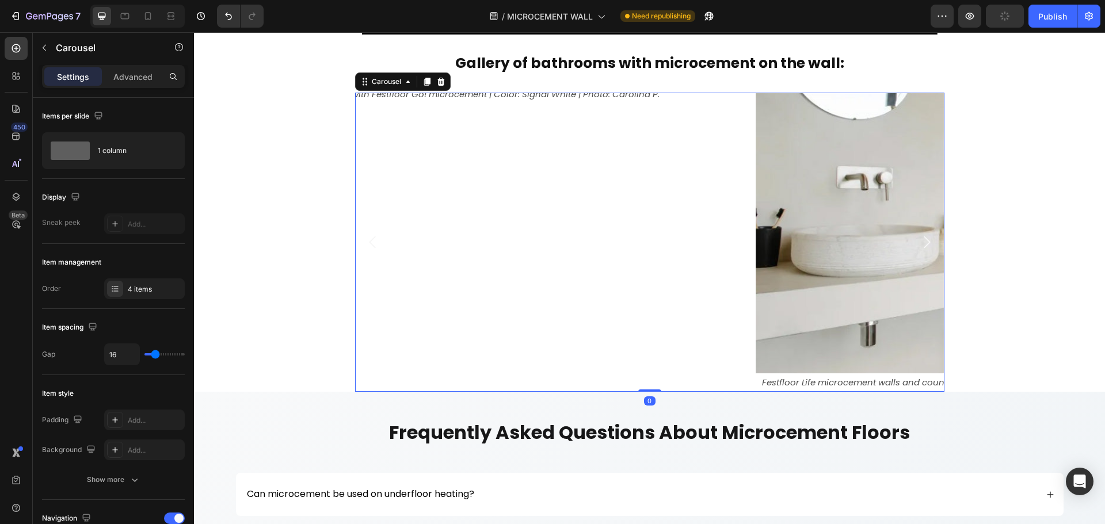
scroll to position [2, 0]
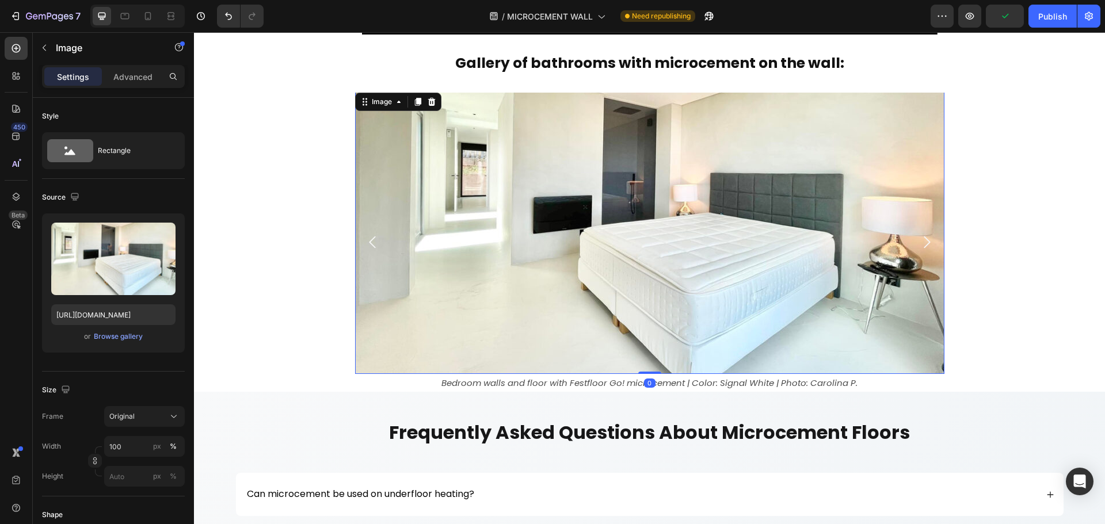
click at [396, 282] on img at bounding box center [649, 232] width 589 height 284
click at [112, 335] on div "Browse gallery" at bounding box center [118, 337] width 49 height 10
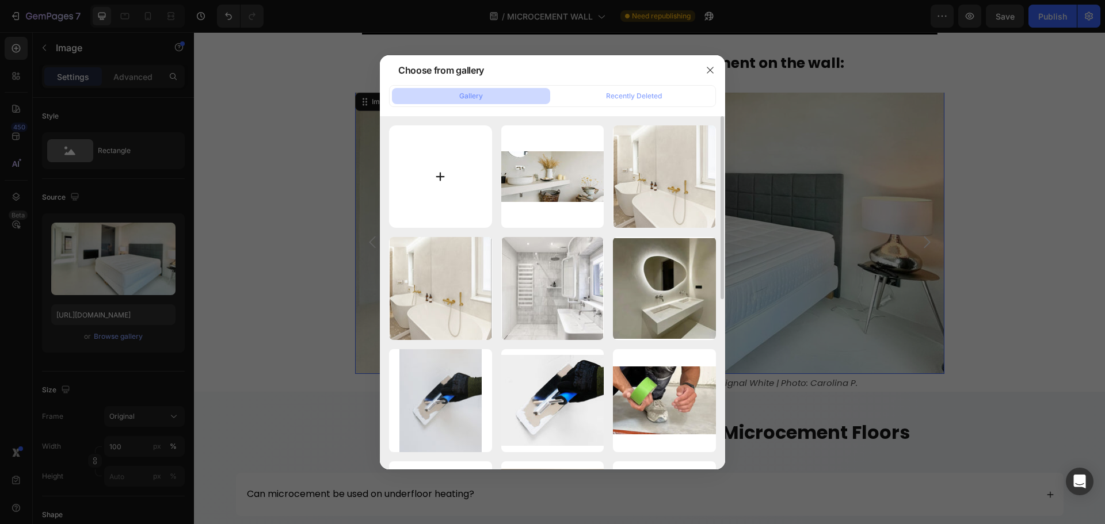
click at [472, 196] on input "file" at bounding box center [440, 176] width 103 height 103
type input "C:\fakepath\bathroom-microcement-wall-2.jpg"
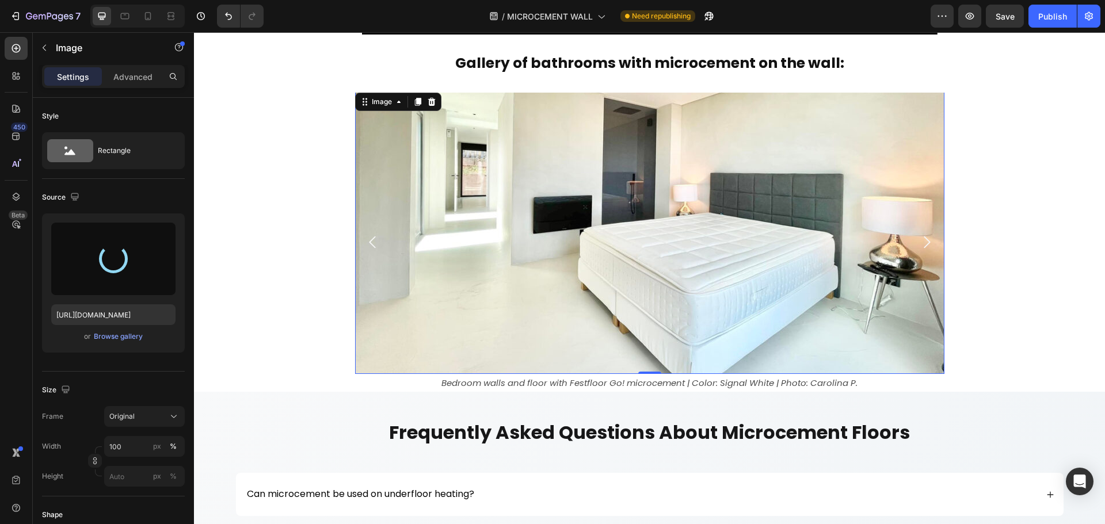
type input "[URL][DOMAIN_NAME]"
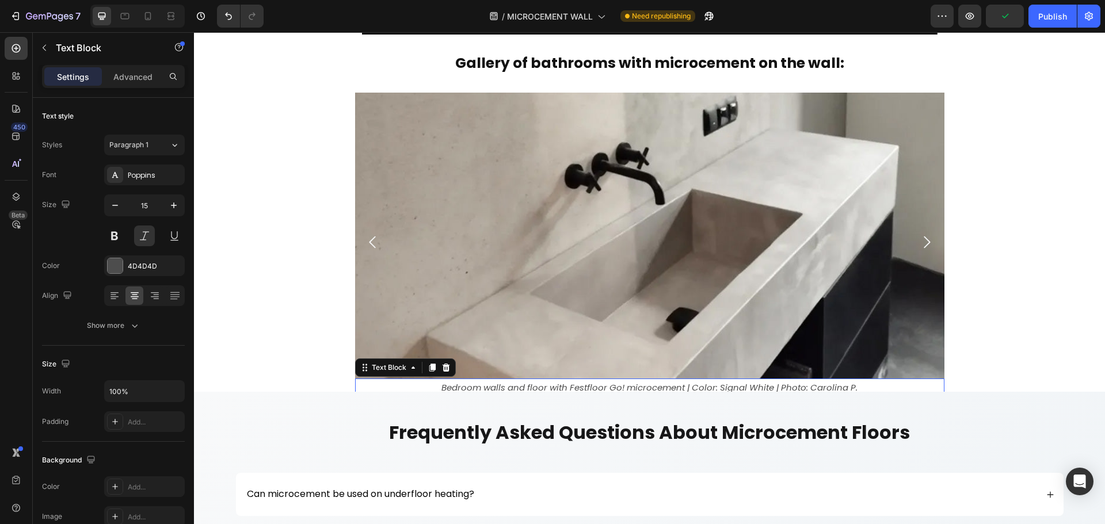
click at [625, 387] on p "Bedroom walls and floor with Festfloor Go! microcement | Color: Signal White | …" at bounding box center [649, 388] width 587 height 16
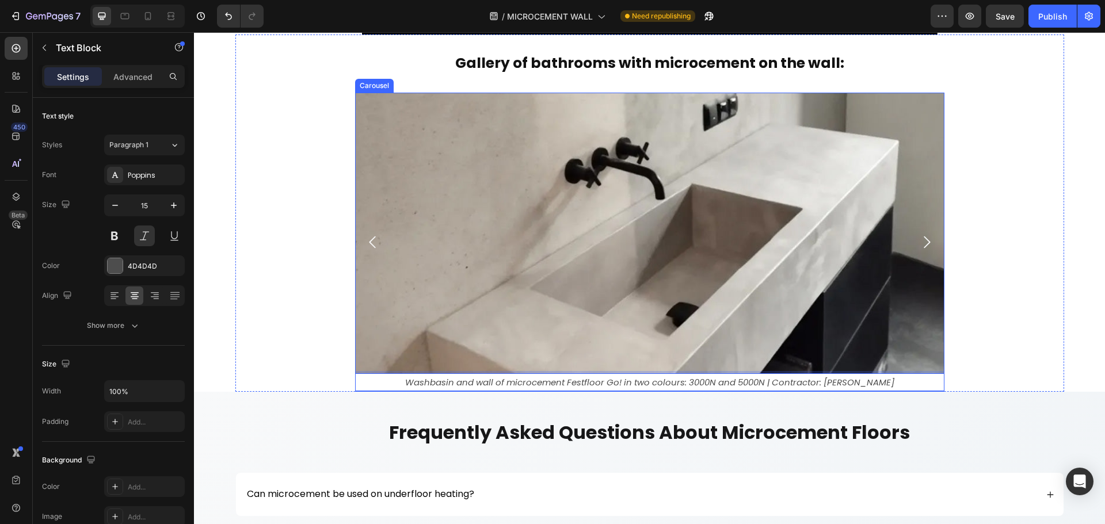
click at [369, 239] on icon "Carousel Back Arrow" at bounding box center [372, 242] width 6 height 12
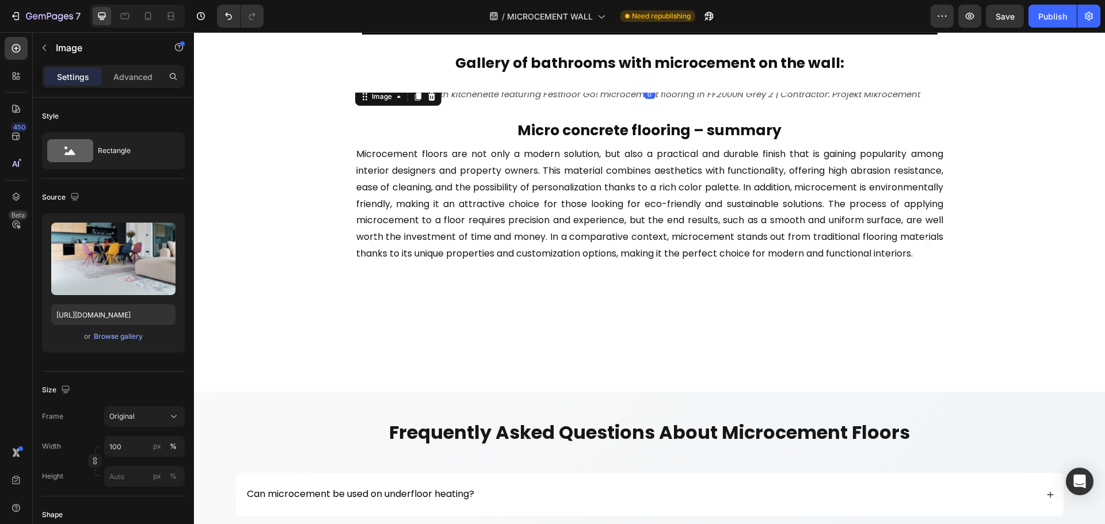
click at [486, 85] on img at bounding box center [649, 85] width 589 height 0
click at [106, 338] on div "Browse gallery" at bounding box center [118, 337] width 49 height 10
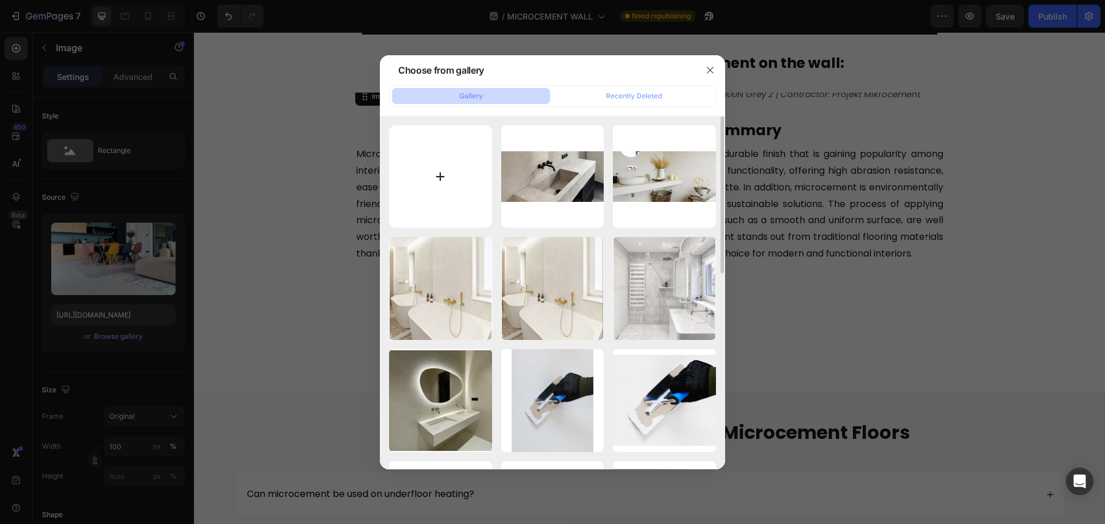
click at [451, 197] on input "file" at bounding box center [440, 176] width 103 height 103
type input "C:\fakepath\bathroom-microcement-wall-3.jpg"
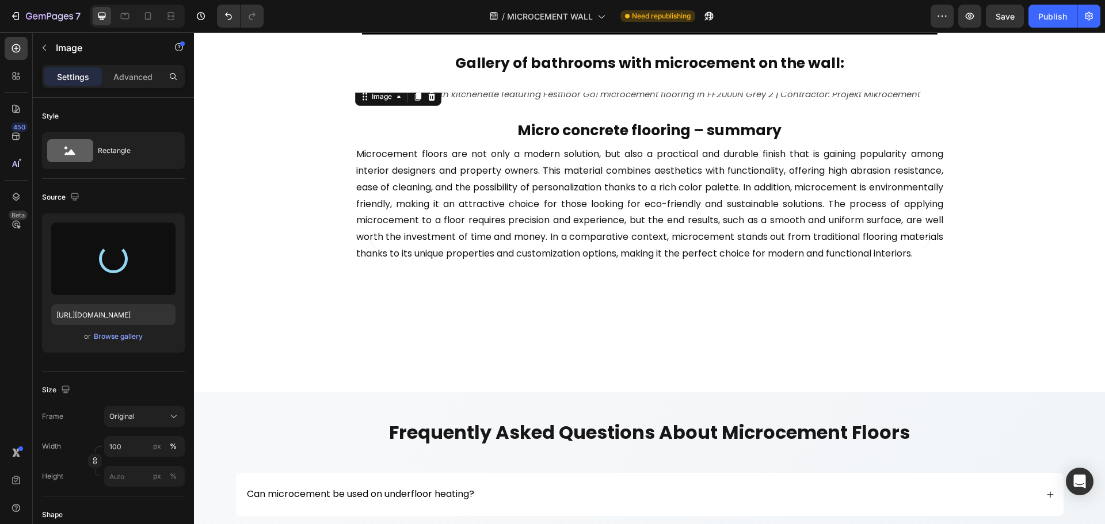
type input "[URL][DOMAIN_NAME]"
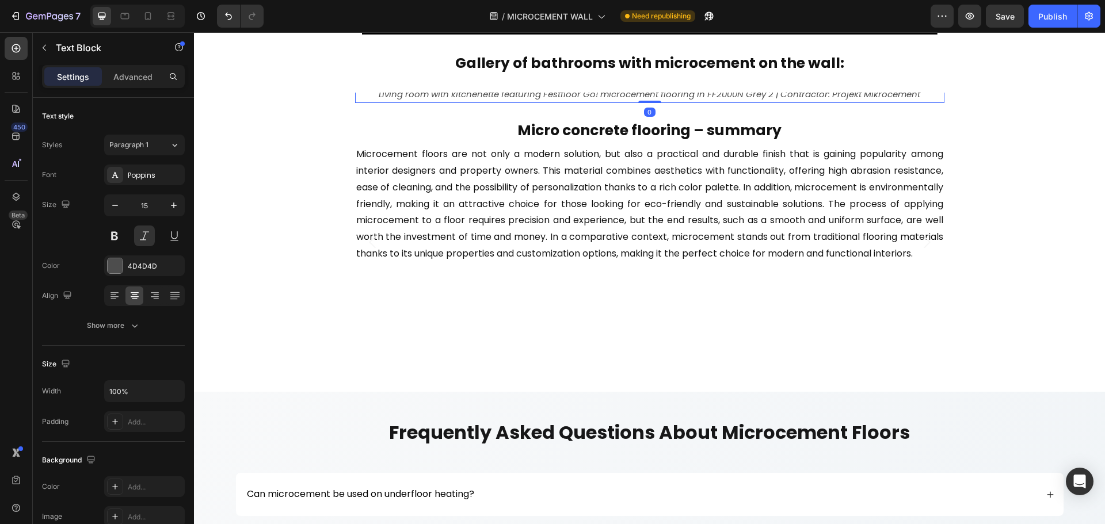
click at [605, 102] on p "Living room with kitchenette featuring Festfloor Go! microcement flooring in FF…" at bounding box center [649, 94] width 587 height 16
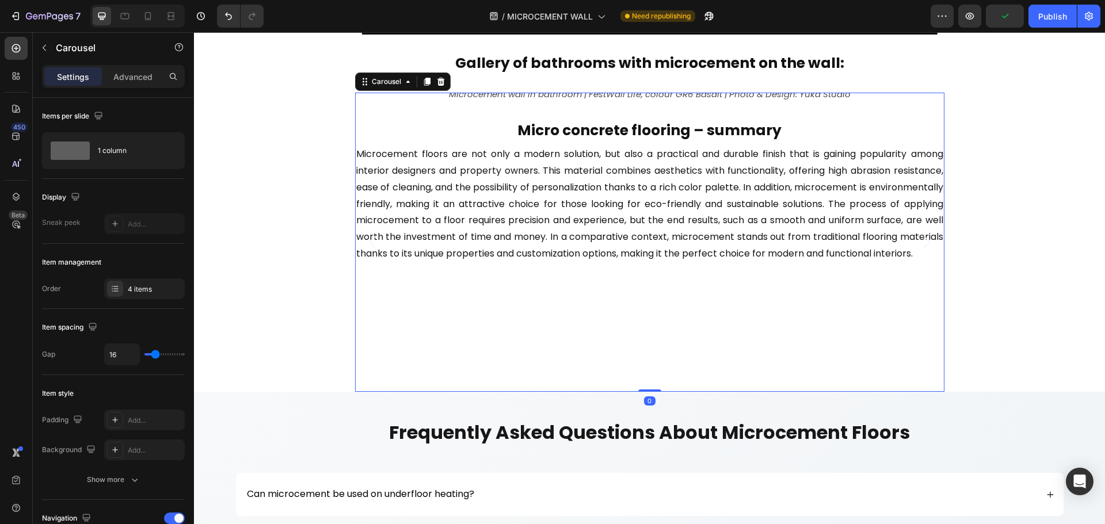
click at [369, 239] on icon "Carousel Back Arrow" at bounding box center [372, 242] width 17 height 17
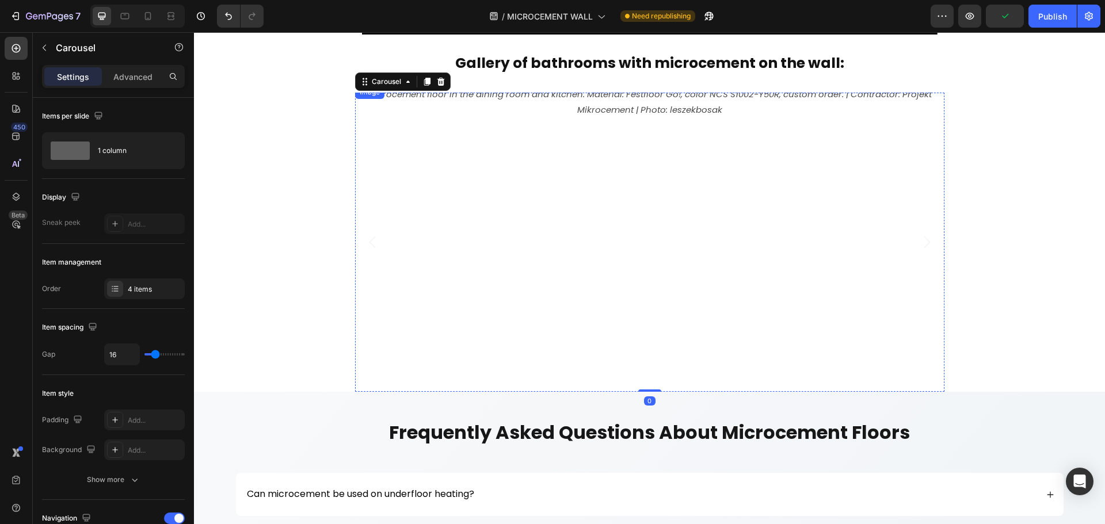
click at [390, 85] on img at bounding box center [649, 85] width 589 height 0
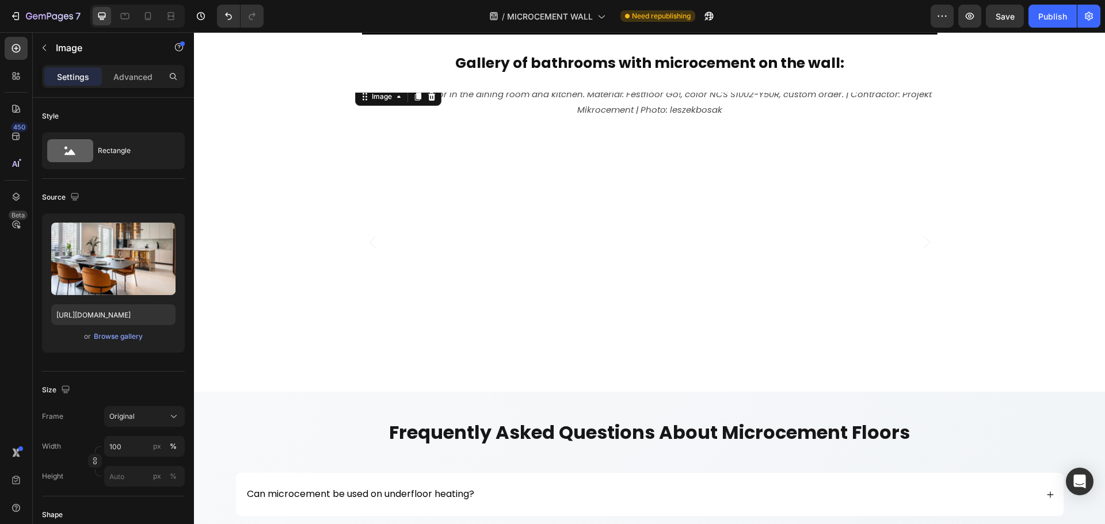
click at [442, 85] on img at bounding box center [649, 85] width 589 height 0
click at [128, 334] on div "Browse gallery" at bounding box center [118, 337] width 49 height 10
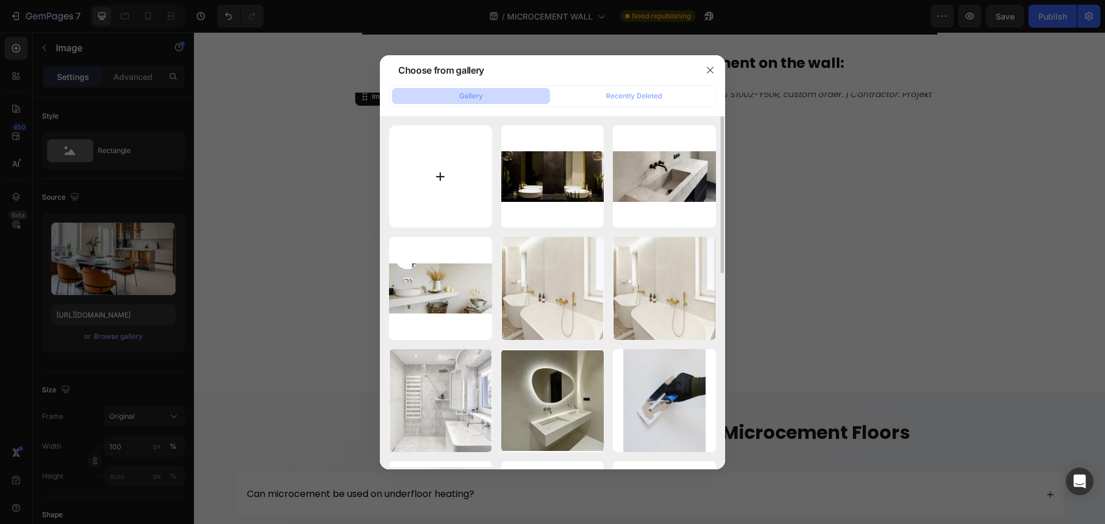
click at [451, 187] on input "file" at bounding box center [440, 176] width 103 height 103
type input "C:\fakepath\bathroom-microcement-wall-4.jpg"
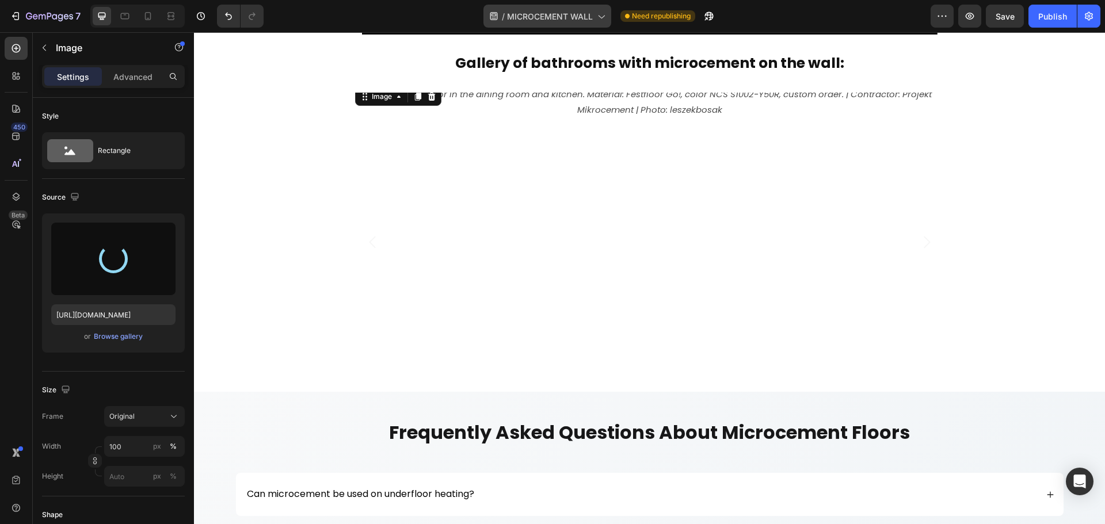
type input "[URL][DOMAIN_NAME]"
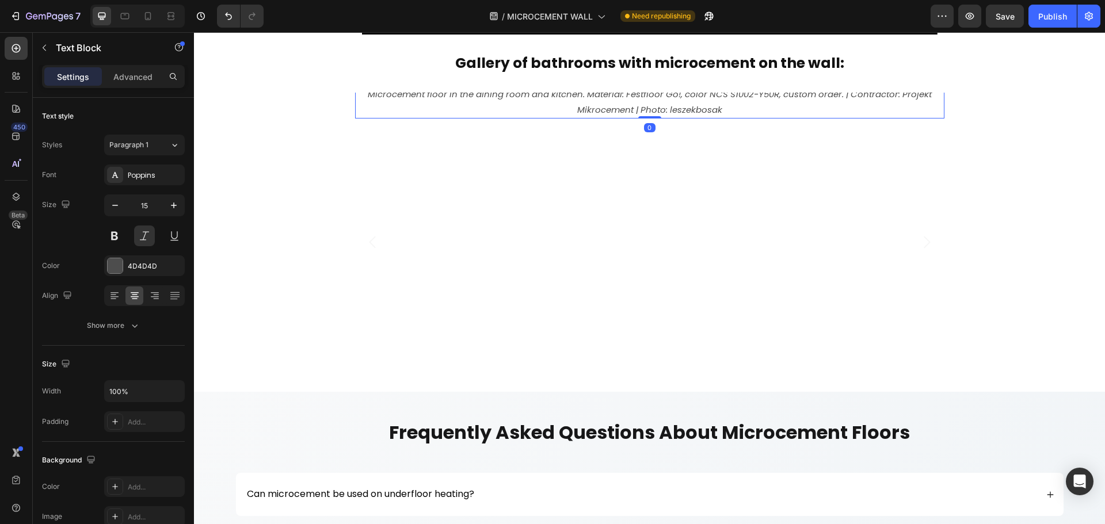
click at [522, 117] on p "Microcement floor in the dining room and kitchen. Material: Festfloor Go!, colo…" at bounding box center [649, 101] width 587 height 31
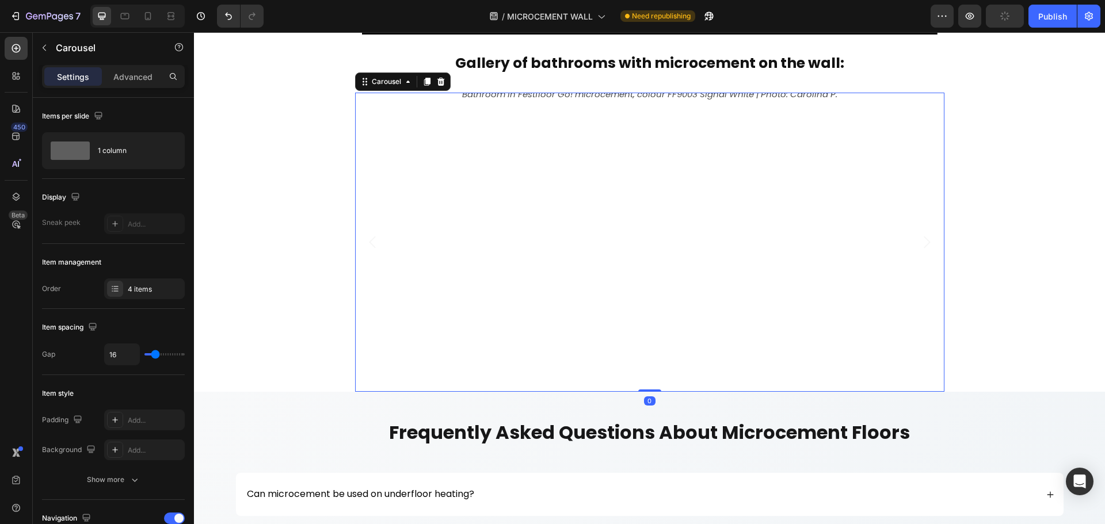
click at [368, 244] on icon "Carousel Back Arrow" at bounding box center [372, 242] width 17 height 17
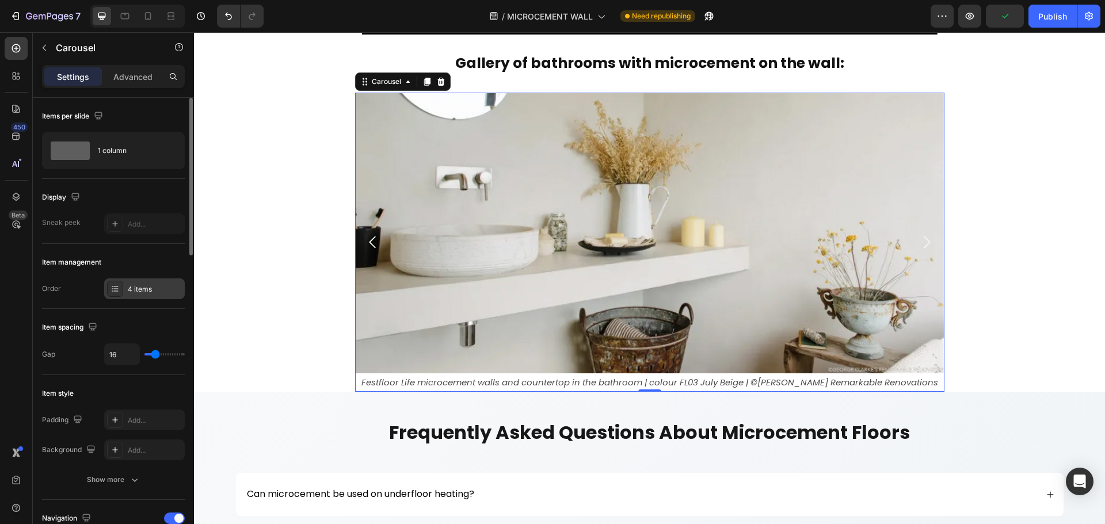
click at [153, 283] on div "4 items" at bounding box center [144, 289] width 81 height 21
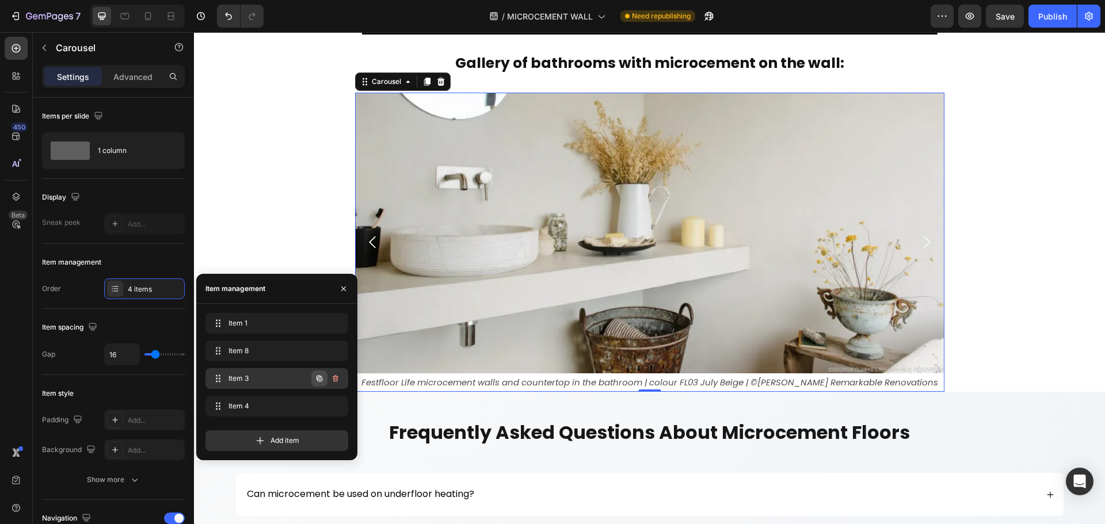
click at [319, 377] on icon "button" at bounding box center [320, 379] width 6 height 6
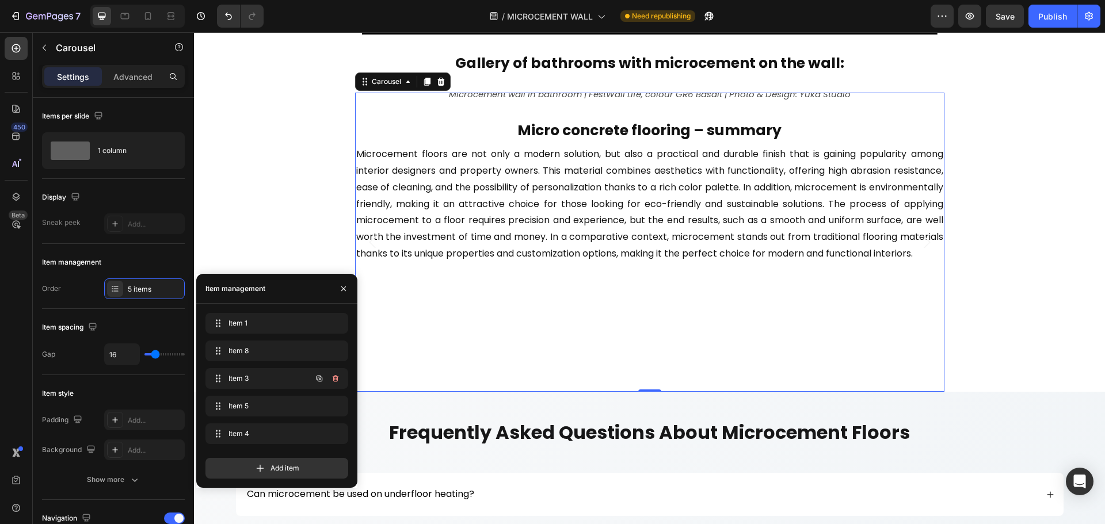
click at [319, 377] on icon "button" at bounding box center [320, 379] width 6 height 6
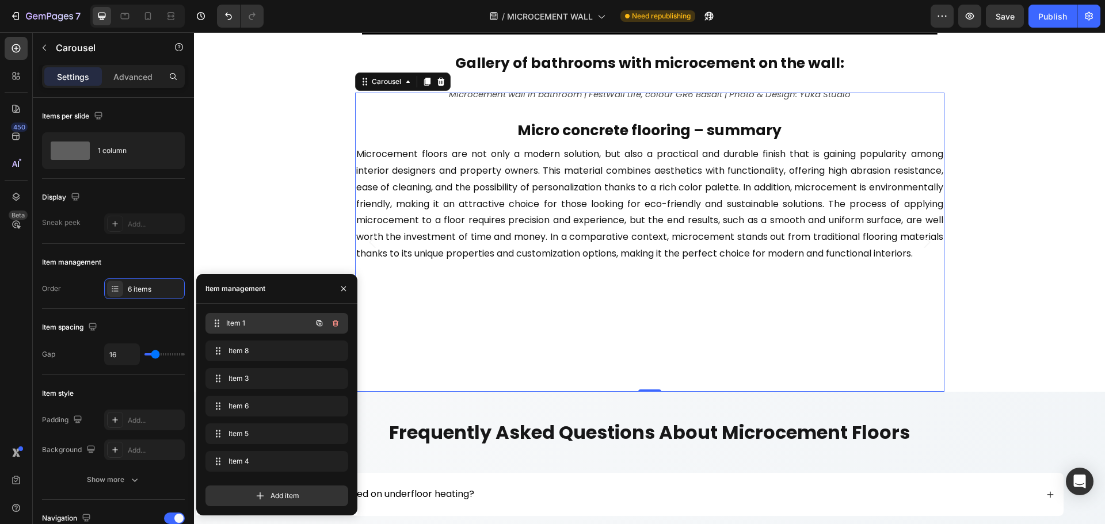
click at [268, 326] on span "Item 1" at bounding box center [268, 323] width 85 height 10
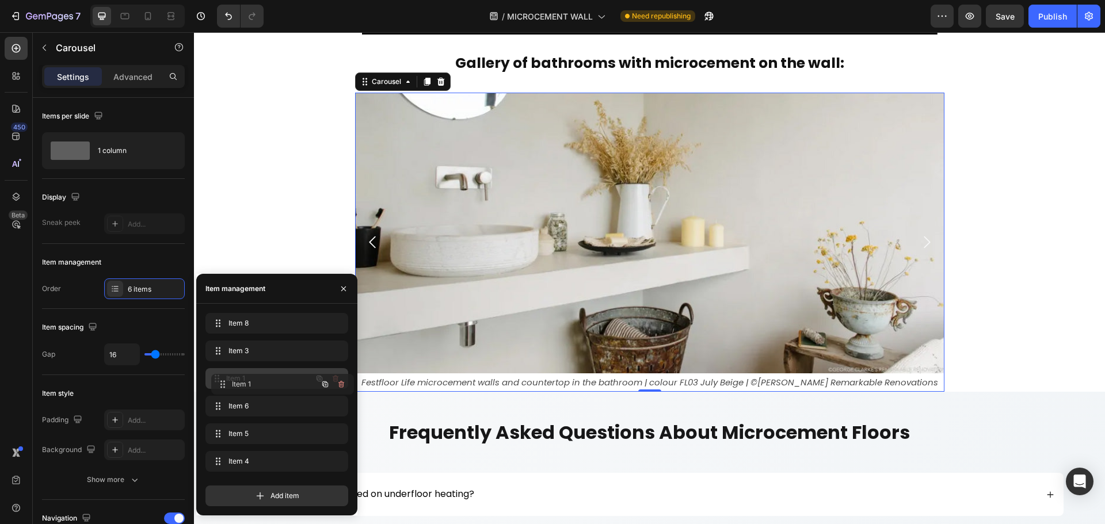
drag, startPoint x: 270, startPoint y: 322, endPoint x: 276, endPoint y: 383, distance: 61.3
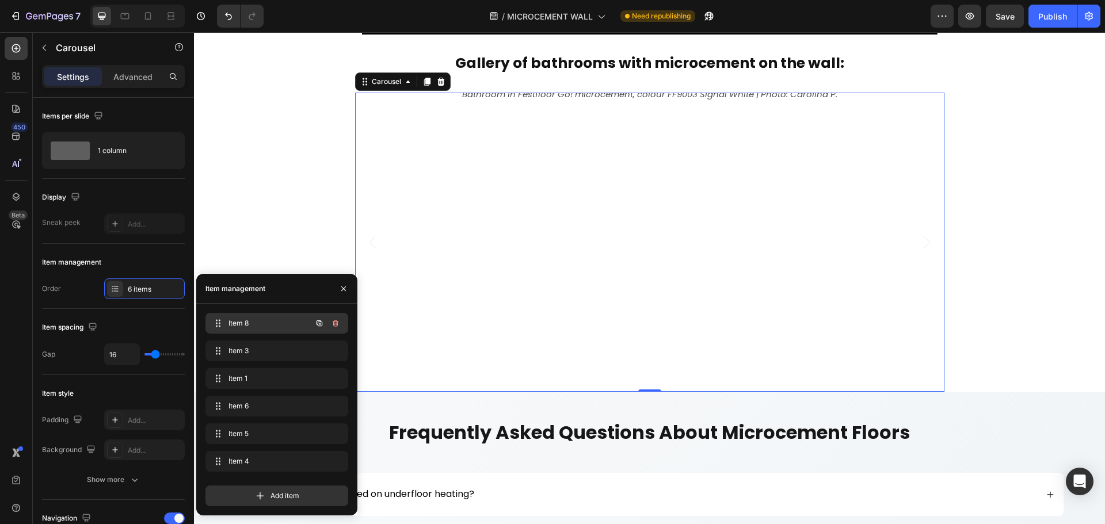
click at [282, 325] on span "Item 8" at bounding box center [261, 323] width 65 height 10
drag, startPoint x: 282, startPoint y: 325, endPoint x: 284, endPoint y: 366, distance: 41.5
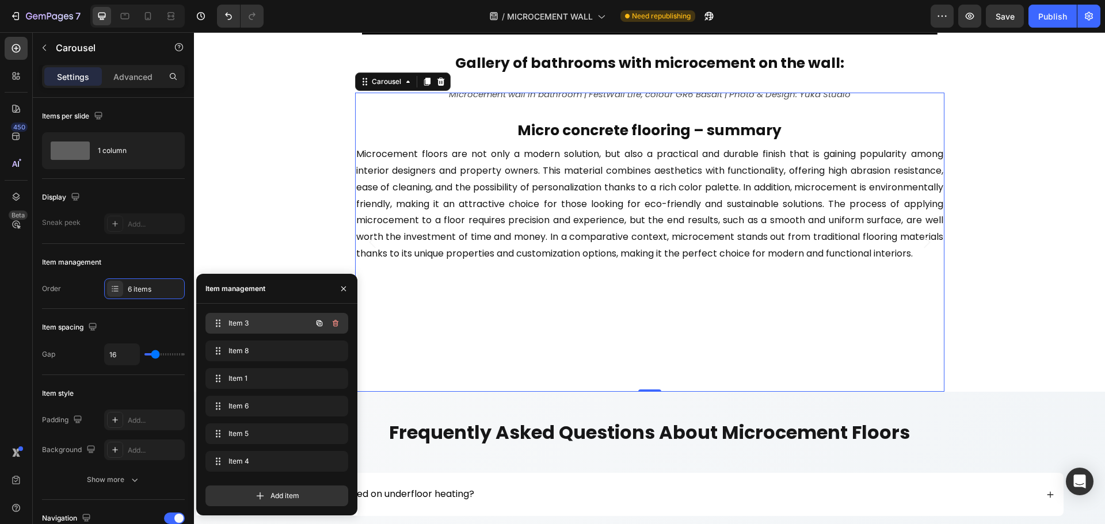
click at [283, 321] on span "Item 3" at bounding box center [261, 323] width 65 height 10
drag, startPoint x: 283, startPoint y: 321, endPoint x: 288, endPoint y: 426, distance: 105.4
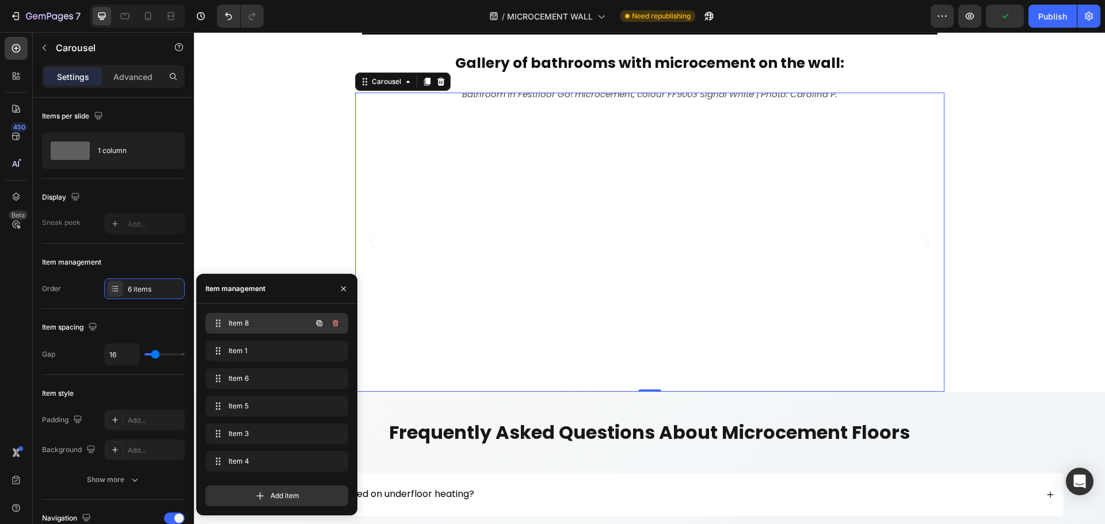
click at [288, 320] on span "Item 8" at bounding box center [261, 323] width 65 height 10
click at [276, 349] on span "Item 1" at bounding box center [261, 351] width 65 height 10
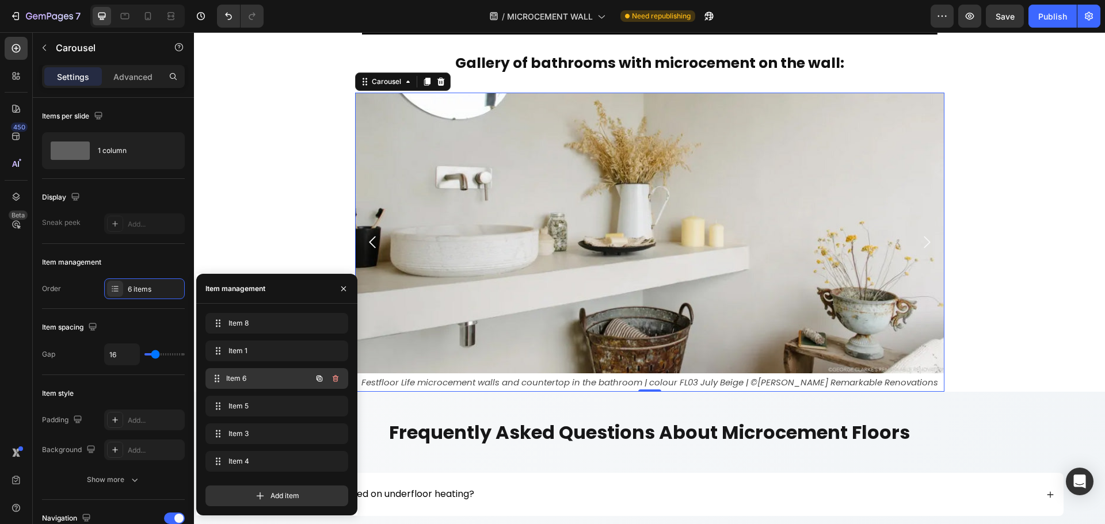
click at [277, 374] on span "Item 6" at bounding box center [268, 379] width 85 height 10
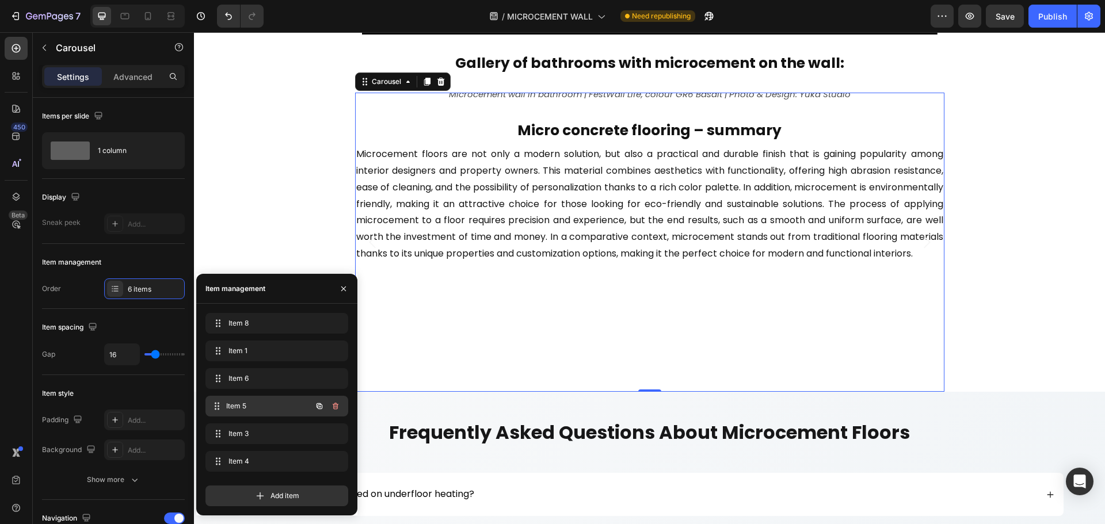
click at [276, 410] on span "Item 5" at bounding box center [268, 406] width 85 height 10
click at [437, 85] on img at bounding box center [649, 85] width 589 height 0
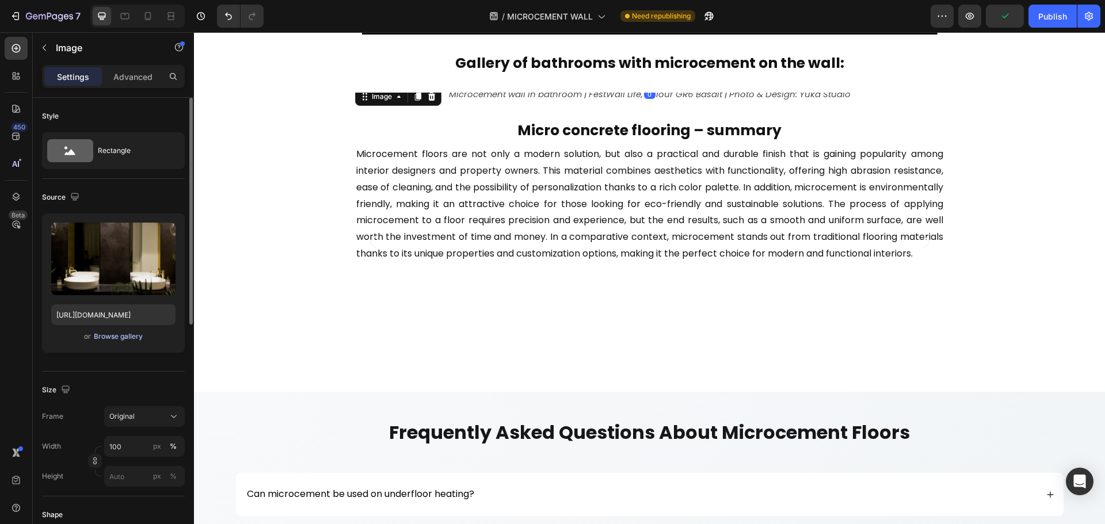
click at [134, 337] on div "Browse gallery" at bounding box center [118, 337] width 49 height 10
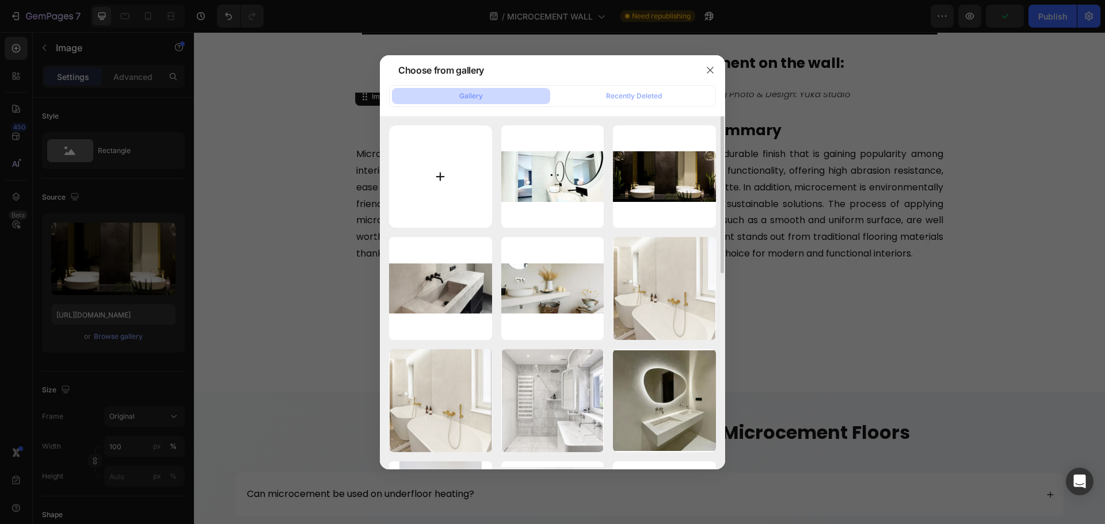
click at [452, 212] on input "file" at bounding box center [440, 176] width 103 height 103
type input "C:\fakepath\bathroom-microcement-wall-5.jpg"
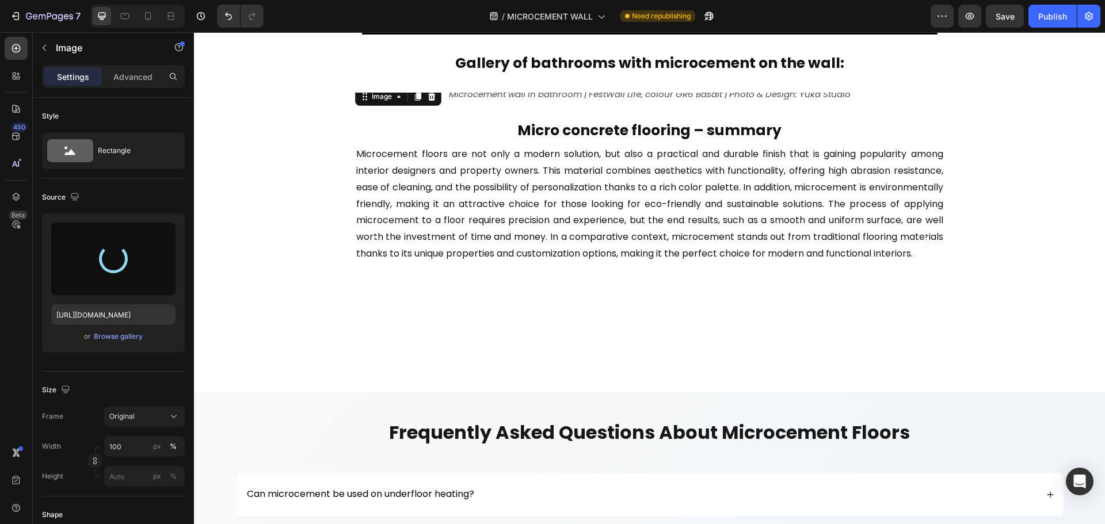
type input "[URL][DOMAIN_NAME]"
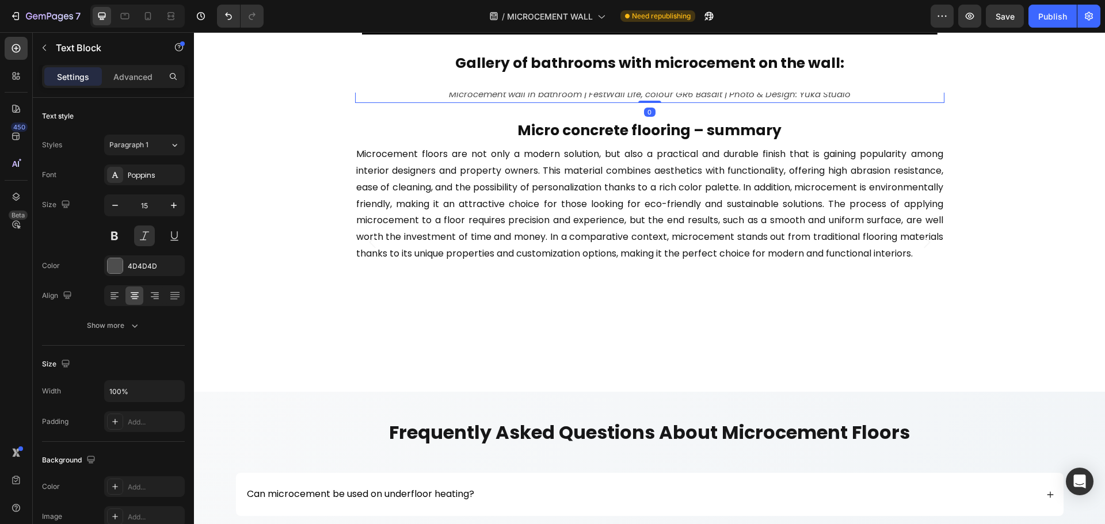
click at [478, 102] on p "Microcement wall in bathroom | FestWall Life, colour GR6 Basalt | Photo & Desig…" at bounding box center [649, 94] width 587 height 16
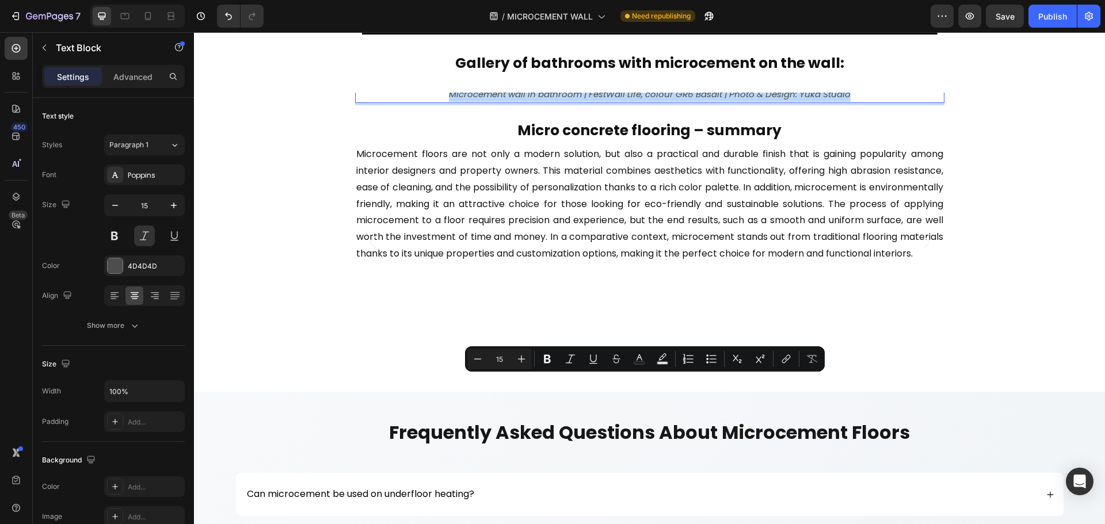
type input "14"
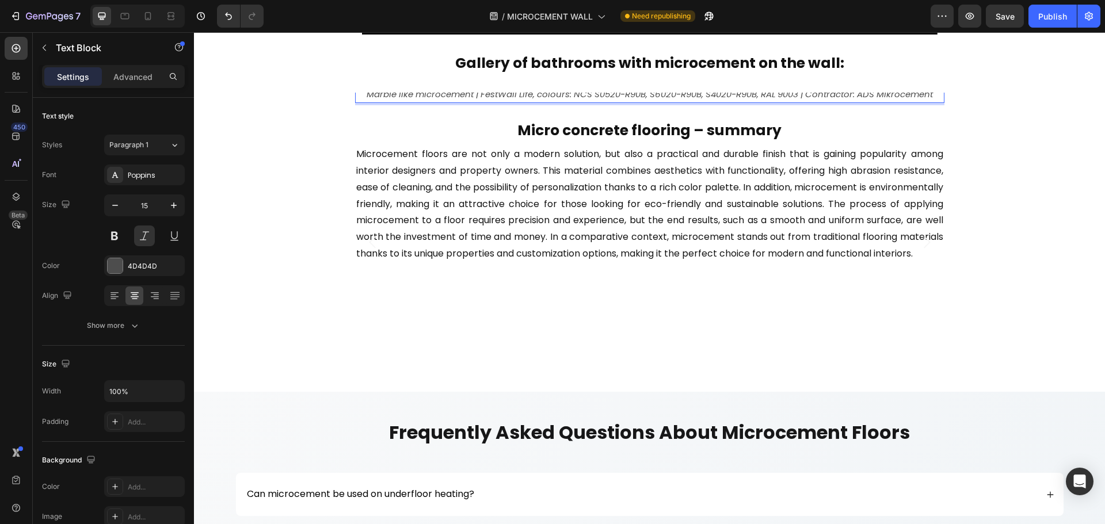
click at [556, 102] on p "Marble like microcement | FestWall Life, colours: NCS S0520-R90B, S6020-R90B, S…" at bounding box center [649, 94] width 587 height 16
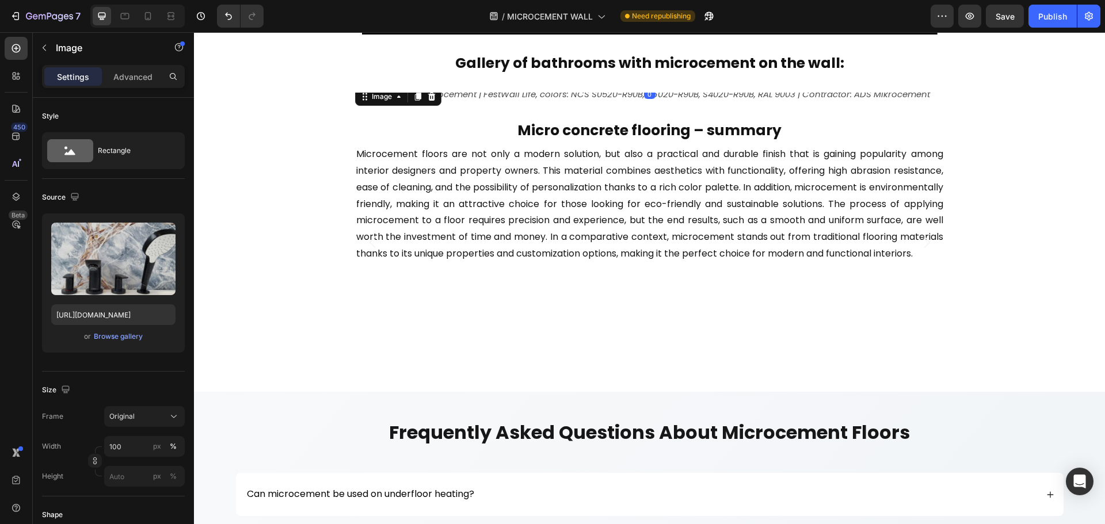
click at [472, 85] on img at bounding box center [649, 85] width 589 height 0
click at [364, 239] on icon "Carousel Back Arrow" at bounding box center [372, 242] width 17 height 17
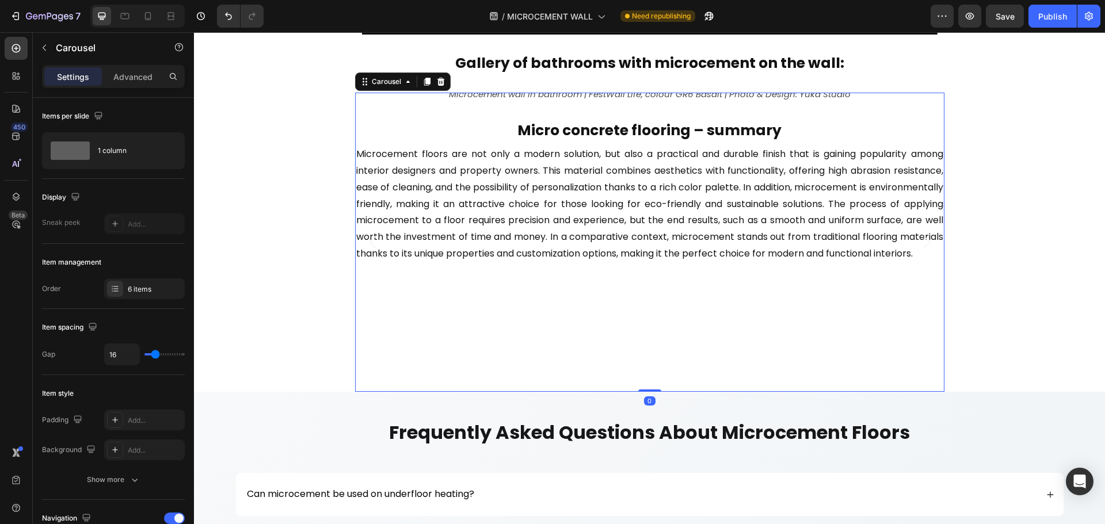
click at [369, 239] on icon "Carousel Back Arrow" at bounding box center [372, 242] width 6 height 12
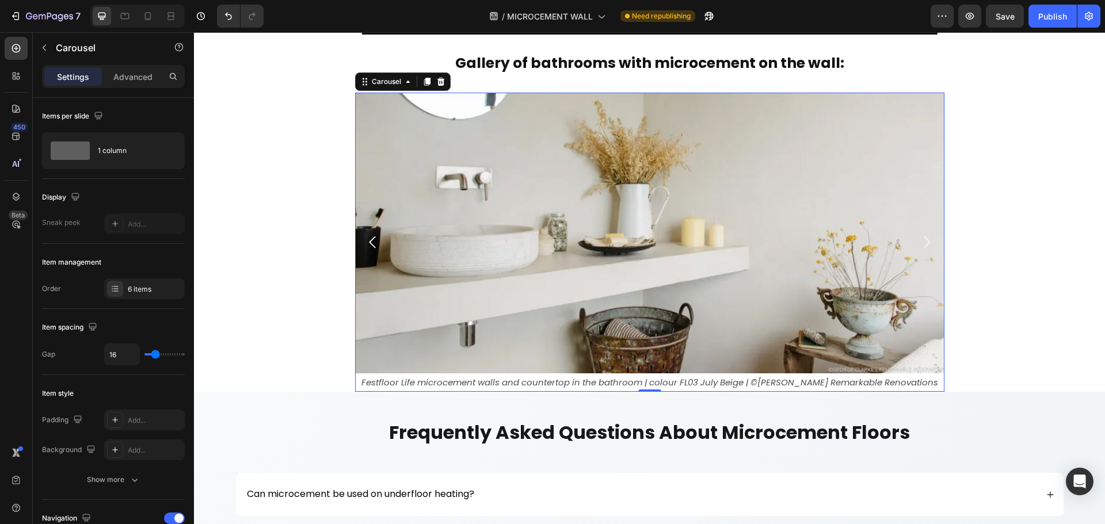
click at [369, 239] on icon "Carousel Back Arrow" at bounding box center [372, 242] width 6 height 12
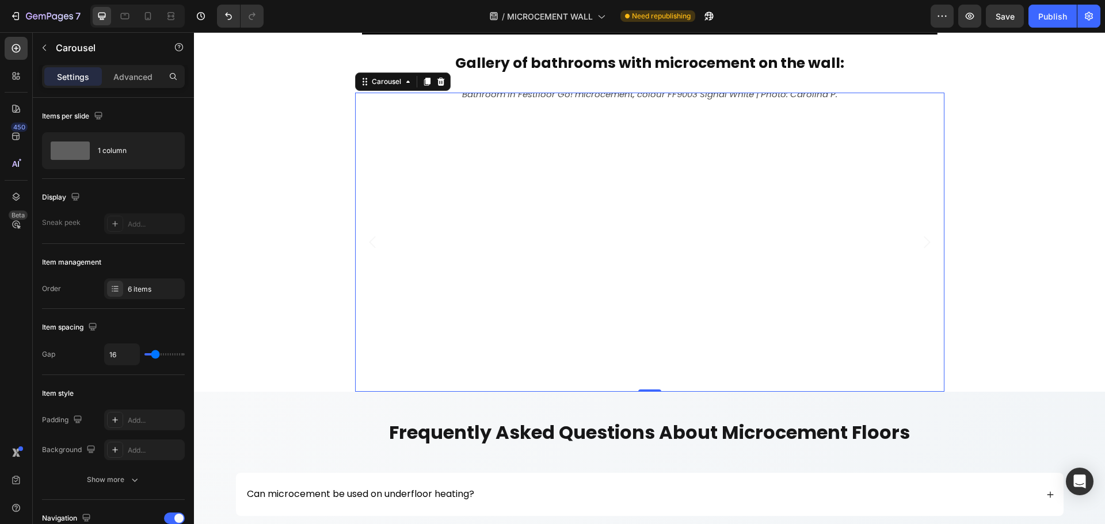
click at [369, 239] on icon "Carousel Back Arrow" at bounding box center [372, 242] width 6 height 12
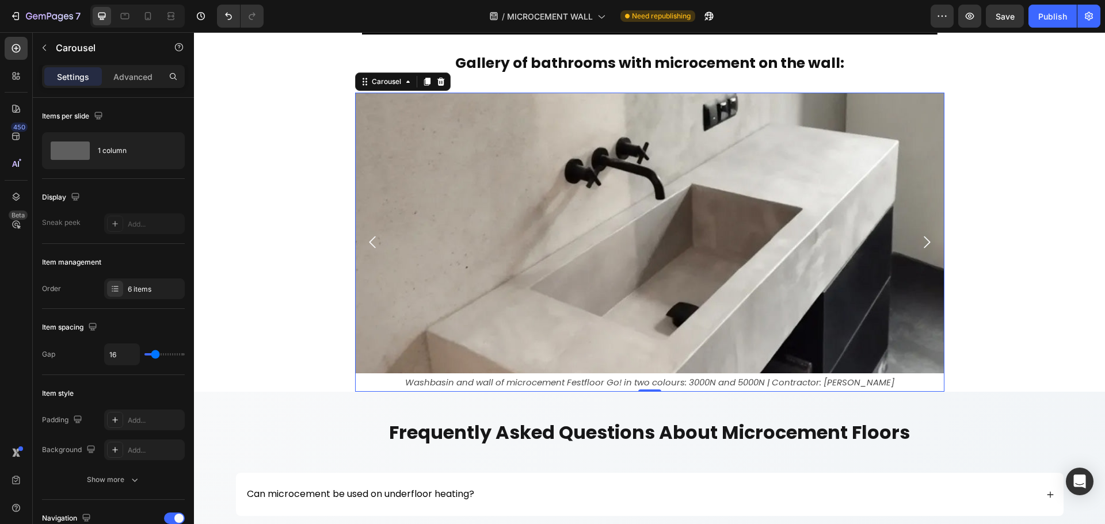
click at [369, 239] on icon "Carousel Back Arrow" at bounding box center [372, 242] width 6 height 12
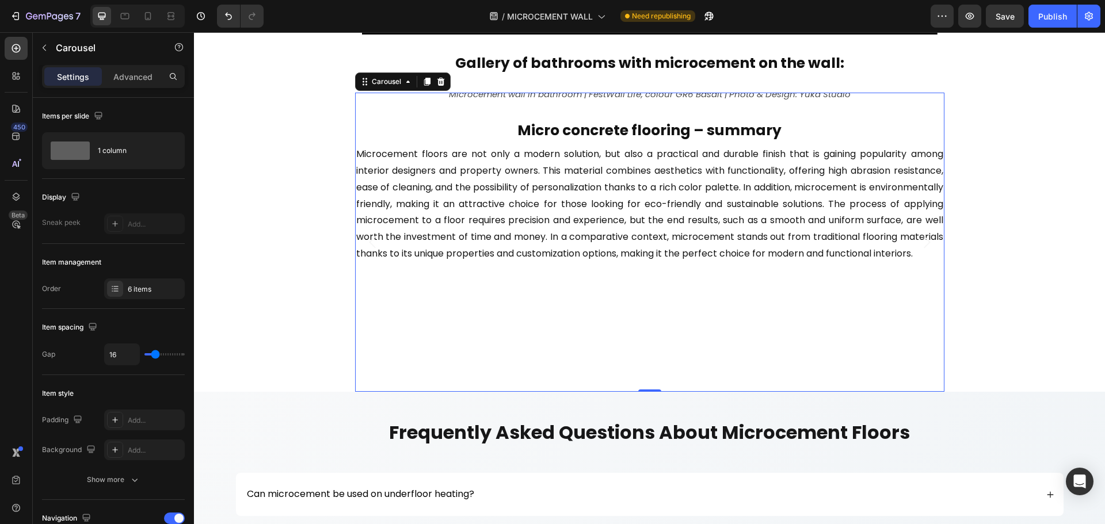
click at [369, 239] on icon "Carousel Back Arrow" at bounding box center [372, 242] width 6 height 12
click at [432, 85] on img at bounding box center [649, 85] width 589 height 0
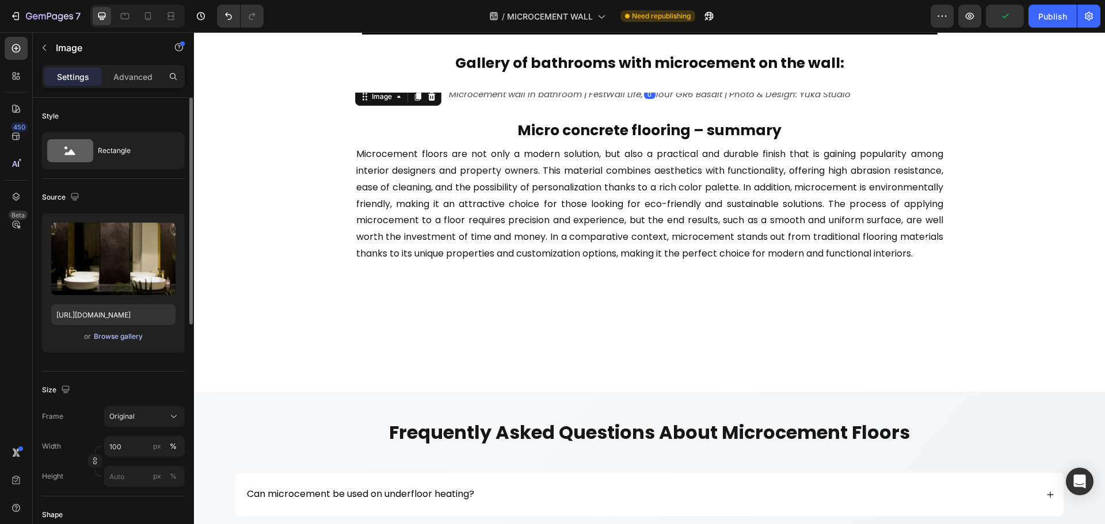
click at [125, 338] on div "Browse gallery" at bounding box center [118, 337] width 49 height 10
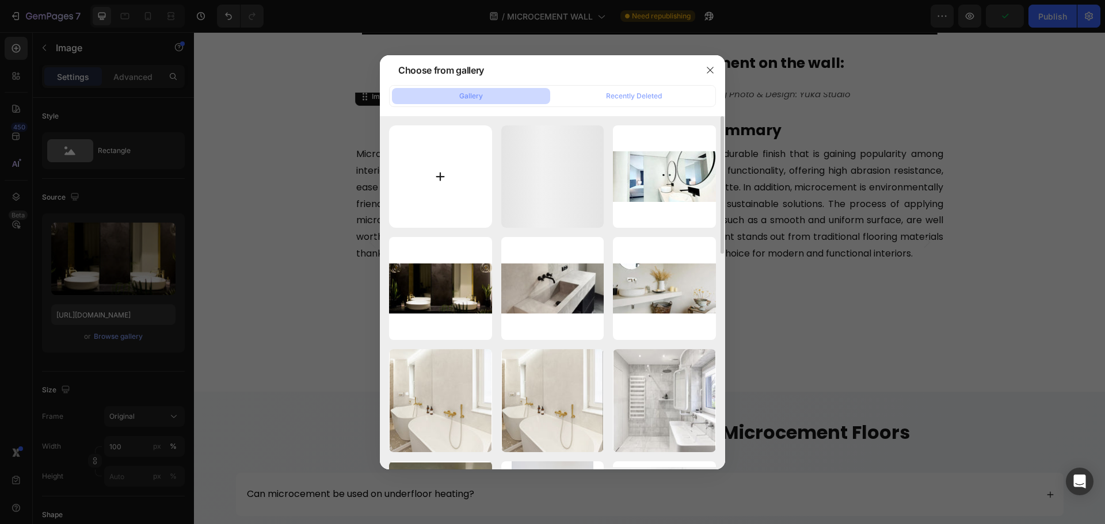
click at [466, 197] on input "file" at bounding box center [440, 176] width 103 height 103
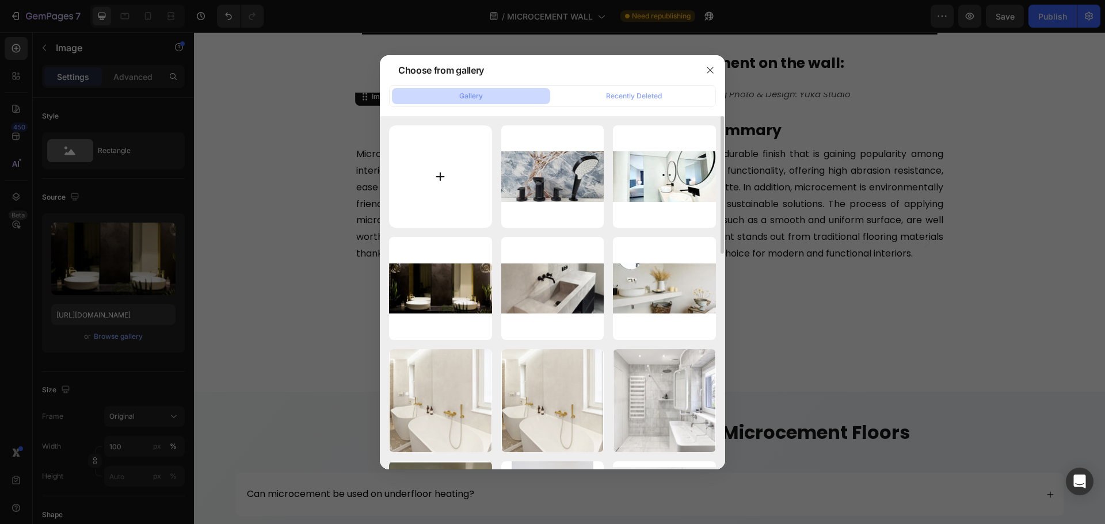
type input "C:\fakepath\bathroom-microcement-wall-6.jpg"
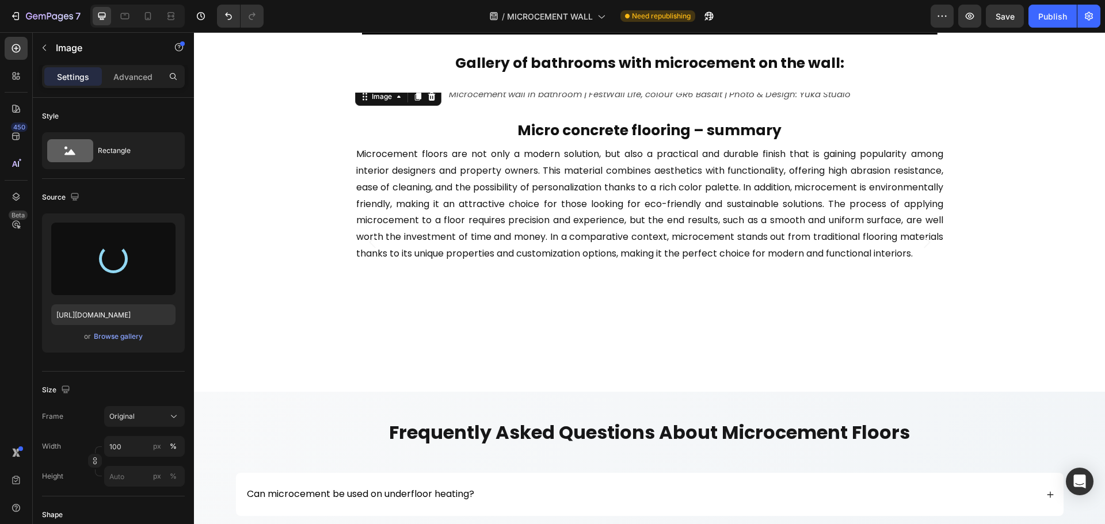
type input "[URL][DOMAIN_NAME]"
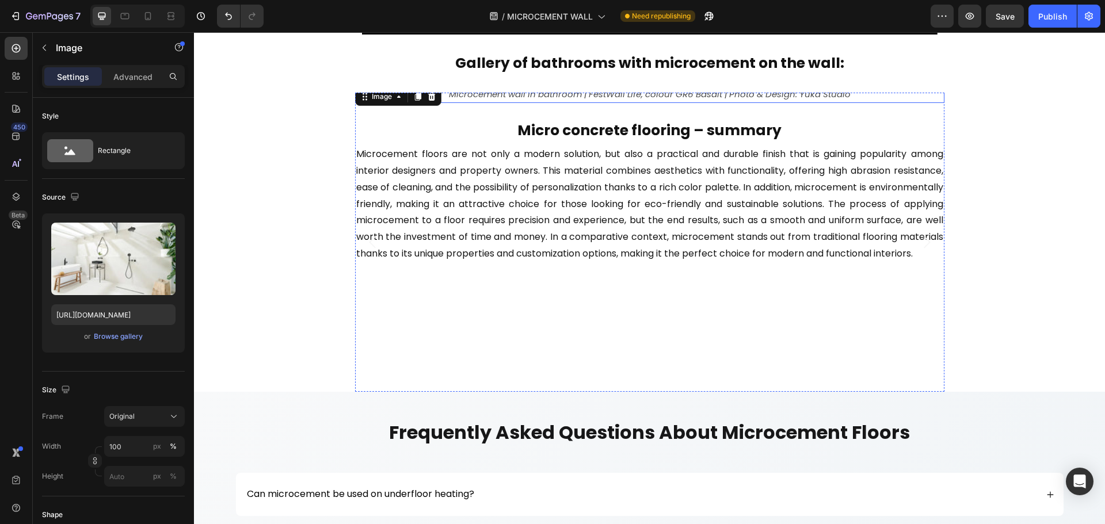
click at [493, 102] on p "Microcement wall in bathroom | FestWall Life, colour GR6 Basalt | Photo & Desig…" at bounding box center [649, 94] width 587 height 16
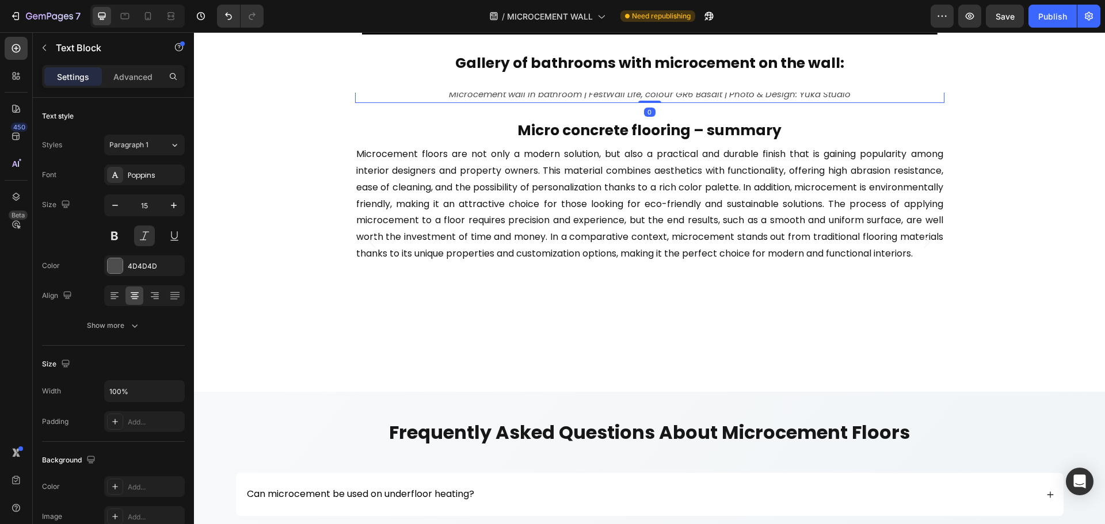
click at [493, 102] on p "Microcement wall in bathroom | FestWall Life, colour GR6 Basalt | Photo & Desig…" at bounding box center [649, 94] width 587 height 16
click at [762, 102] on p "Microcement in the shower - wall and floor finished with microcement Festfloor …" at bounding box center [649, 94] width 587 height 16
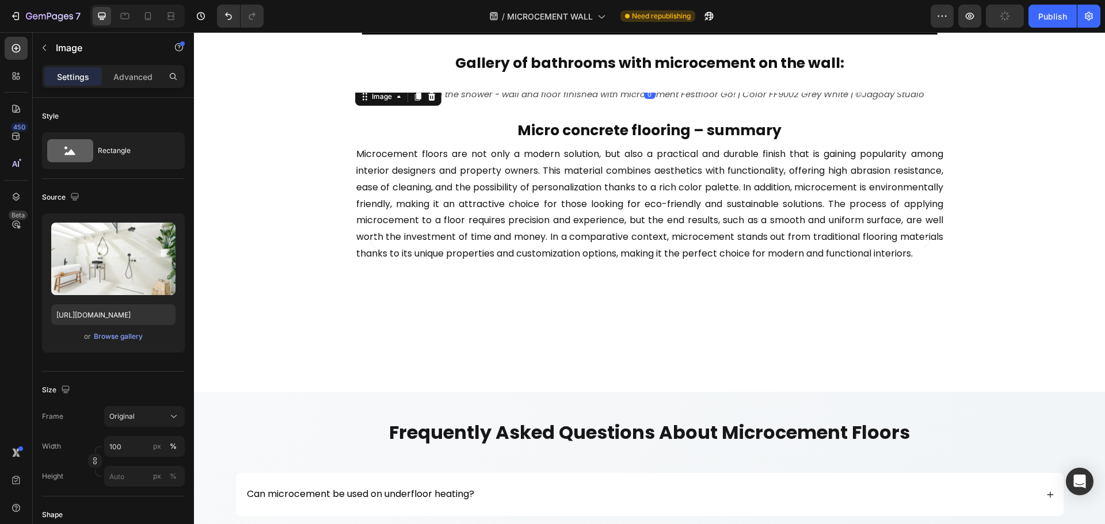
click at [737, 85] on img at bounding box center [649, 85] width 589 height 0
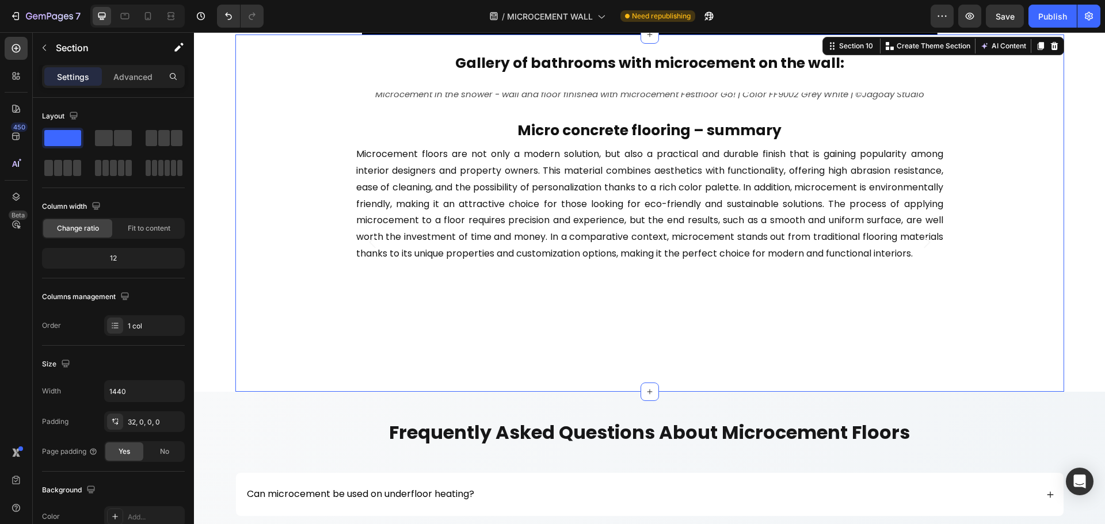
click at [346, 123] on div "Image Bathroom in Festfloor Go! microcement, colour FF9003 Signal White | Photo…" at bounding box center [649, 242] width 829 height 299
click at [343, 121] on div "Image Bathroom in Festfloor Go! microcement, colour FF9003 Signal White | Photo…" at bounding box center [649, 242] width 829 height 299
click at [368, 81] on div "Gallery of bathrooms with microcement on the wall: Heading Image Bathroom in Fe…" at bounding box center [649, 222] width 829 height 339
click at [349, 154] on div "Image Bathroom in Festfloor Go! microcement, colour FF9003 Signal White | Photo…" at bounding box center [649, 242] width 829 height 299
click at [325, 203] on div "Image Bathroom in Festfloor Go! microcement, colour FF9003 Signal White | Photo…" at bounding box center [649, 242] width 829 height 299
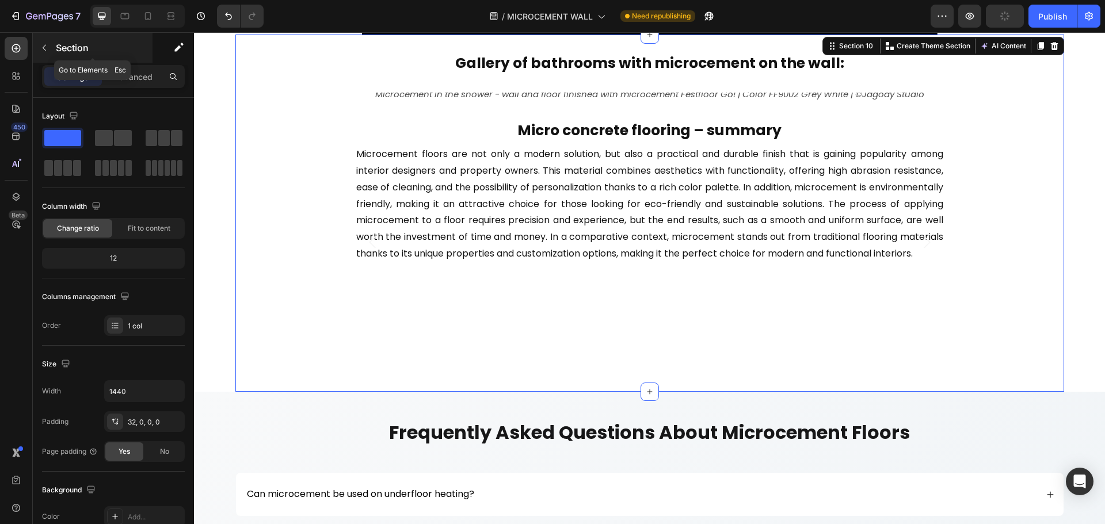
click at [43, 40] on button "button" at bounding box center [44, 48] width 18 height 18
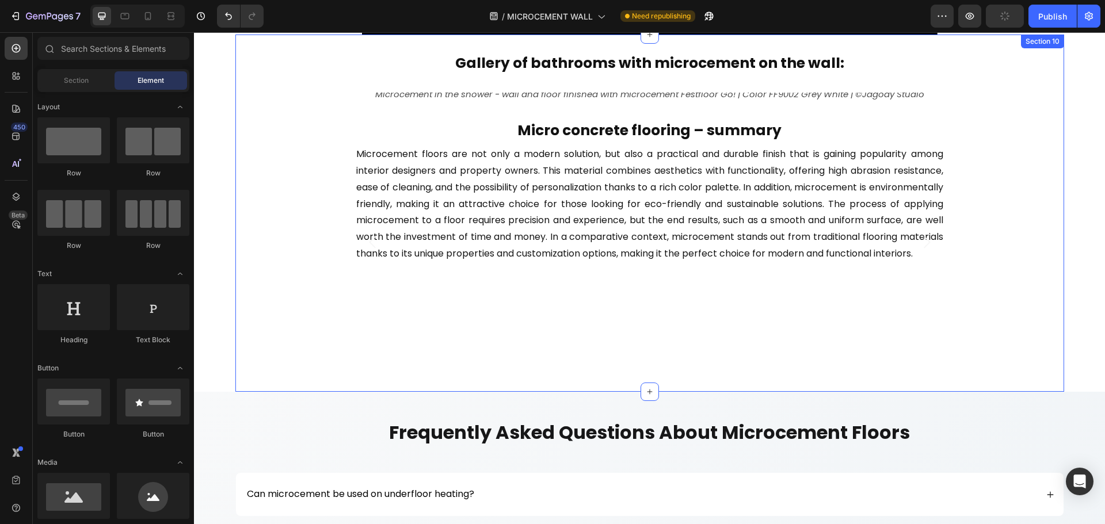
click at [340, 184] on div "Image Bathroom in Festfloor Go! microcement, colour FF9003 Signal White | Photo…" at bounding box center [649, 242] width 829 height 299
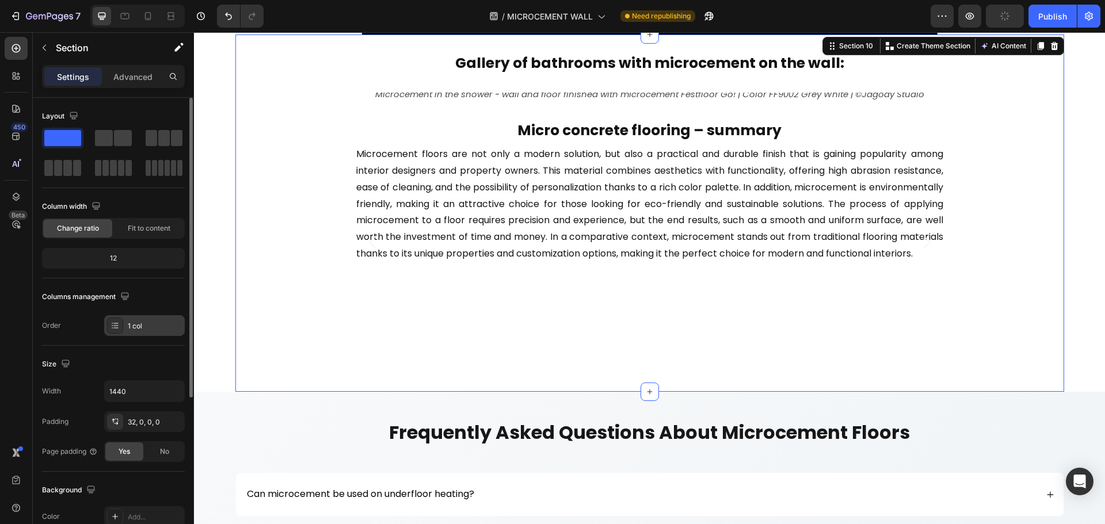
scroll to position [243, 0]
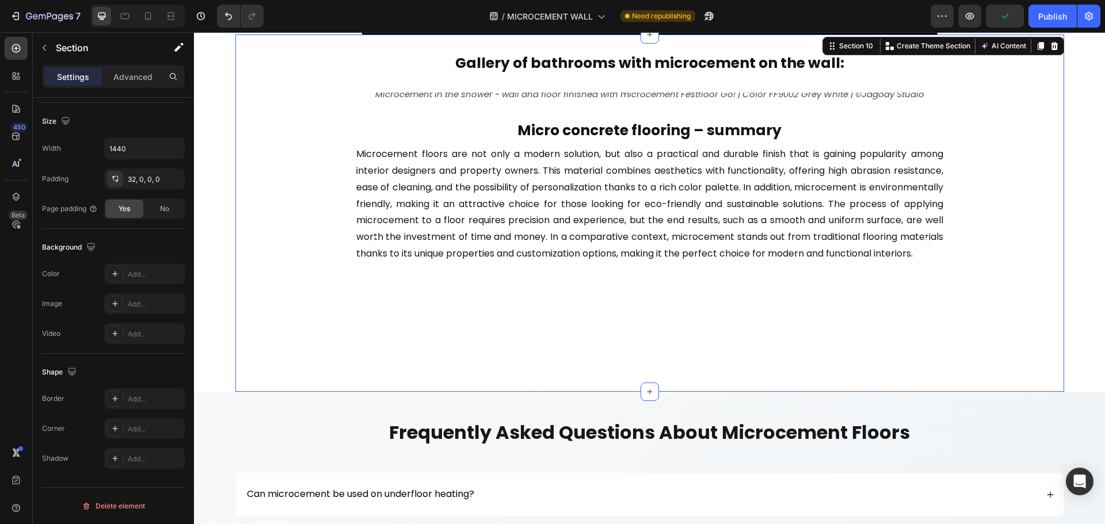
drag, startPoint x: 321, startPoint y: 310, endPoint x: 341, endPoint y: 331, distance: 28.5
click at [321, 311] on div "Image Bathroom in Festfloor Go! microcement, colour FF9003 Signal White | Photo…" at bounding box center [649, 242] width 829 height 299
click at [359, 102] on p "Microcement in the shower - wall and floor finished with microcement Festfloor …" at bounding box center [649, 94] width 587 height 16
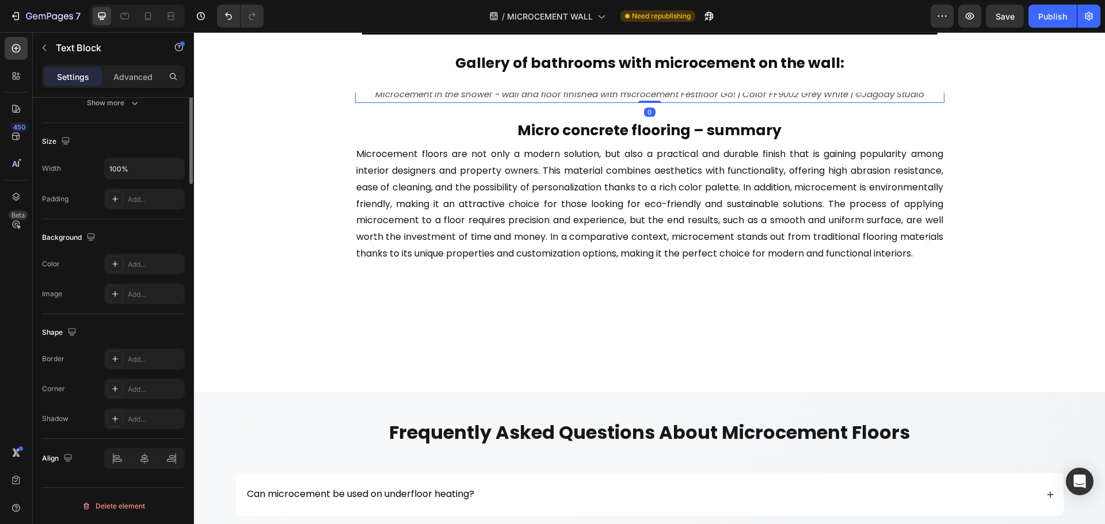
scroll to position [0, 0]
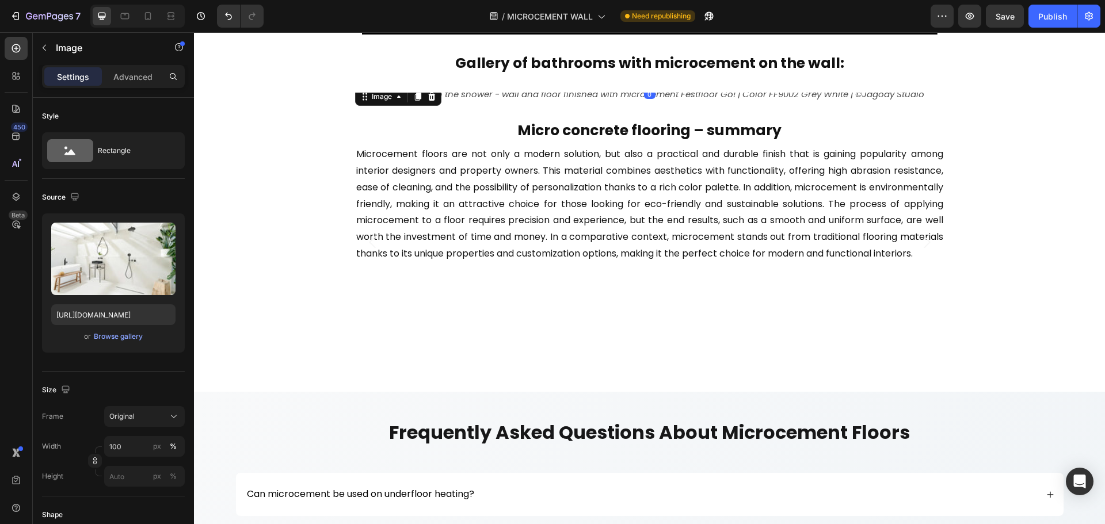
click at [355, 85] on img at bounding box center [649, 85] width 589 height 0
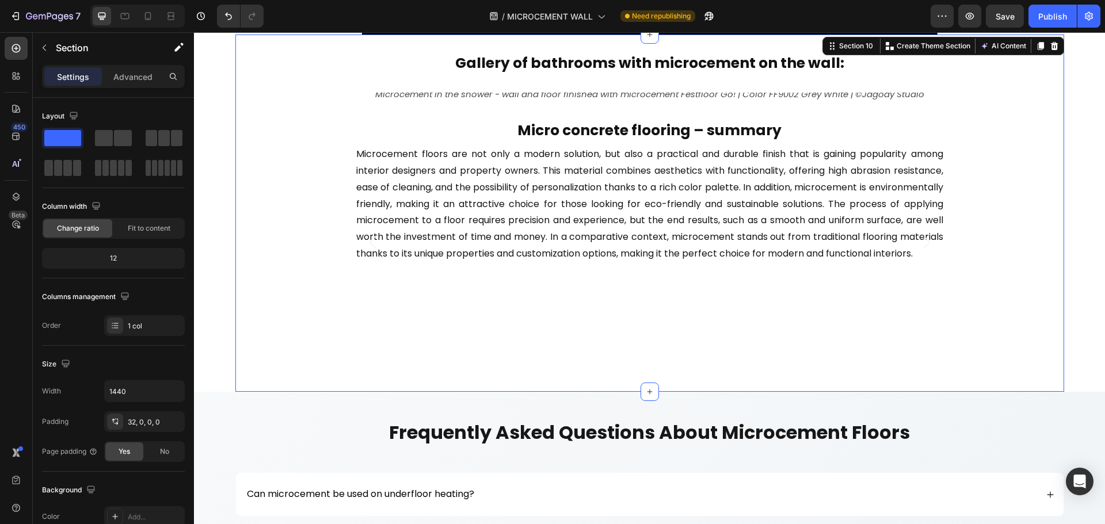
click at [427, 78] on div "Gallery of bathrooms with microcement on the wall: Heading Image Bathroom in Fe…" at bounding box center [649, 222] width 829 height 339
click at [482, 85] on div "Gallery of bathrooms with microcement on the wall: Heading Image Bathroom in Fe…" at bounding box center [649, 222] width 829 height 339
click at [474, 85] on img at bounding box center [649, 85] width 589 height 0
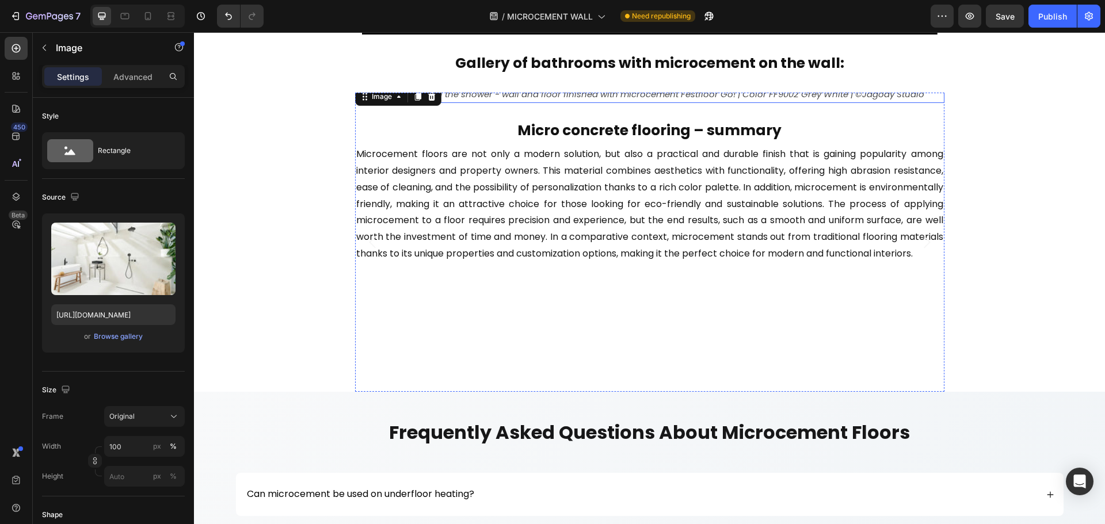
click at [393, 102] on p "Microcement in the shower - wall and floor finished with microcement Festfloor …" at bounding box center [649, 94] width 587 height 16
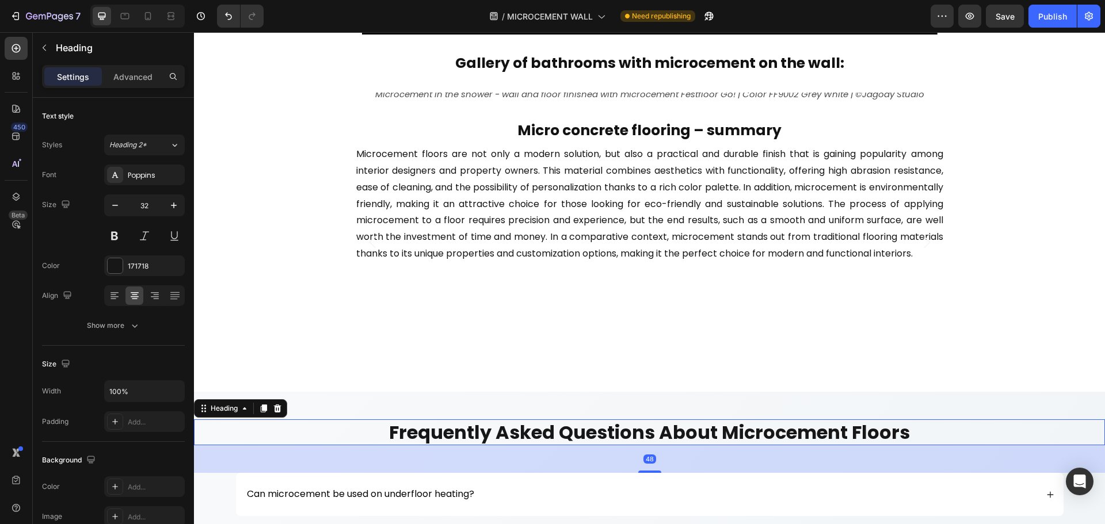
click at [972, 428] on h2 "frequently asked questions about microcement floors" at bounding box center [649, 433] width 911 height 26
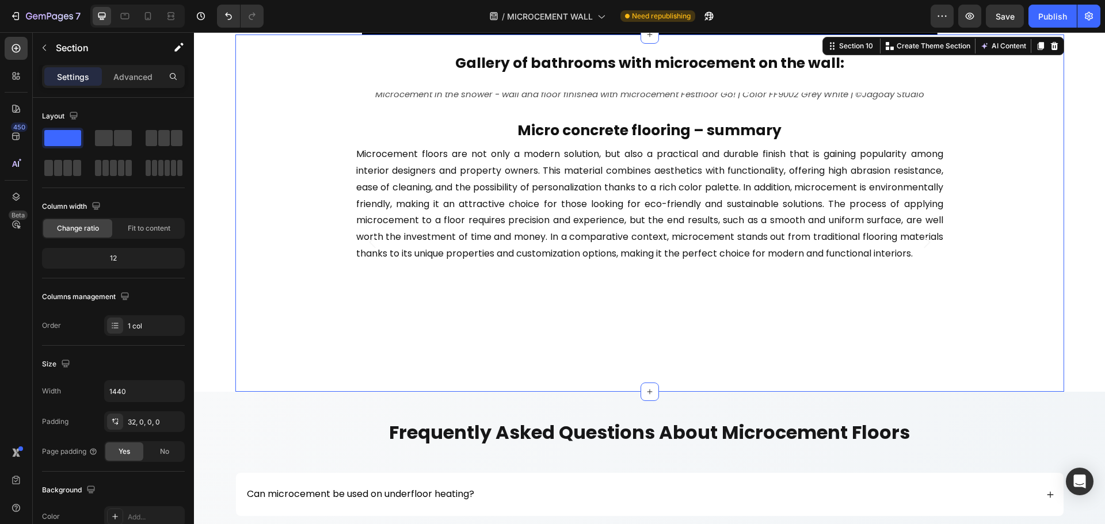
click at [977, 380] on div "Image Bathroom in Festfloor Go! microcement, colour FF9003 Signal White | Photo…" at bounding box center [649, 242] width 829 height 299
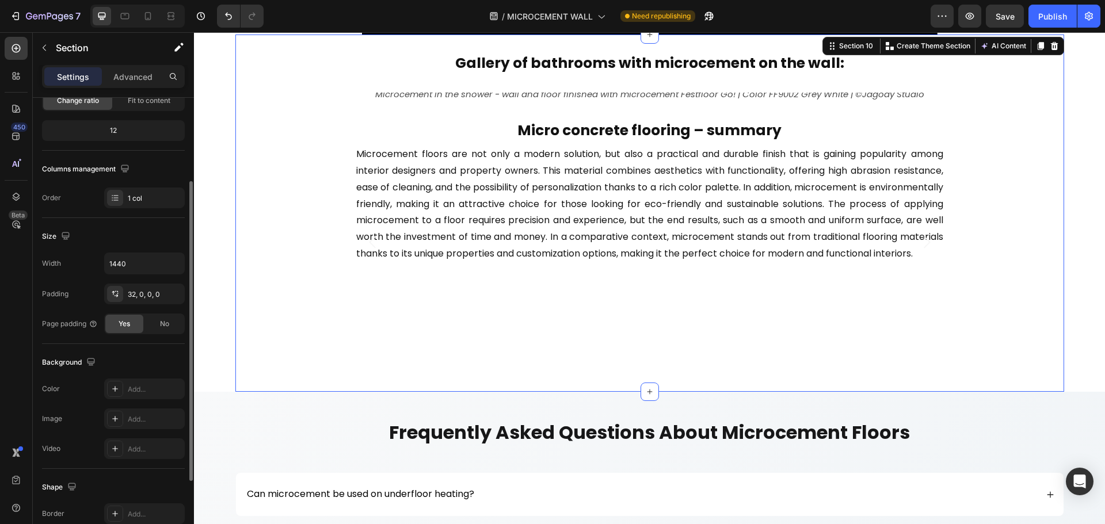
scroll to position [13, 0]
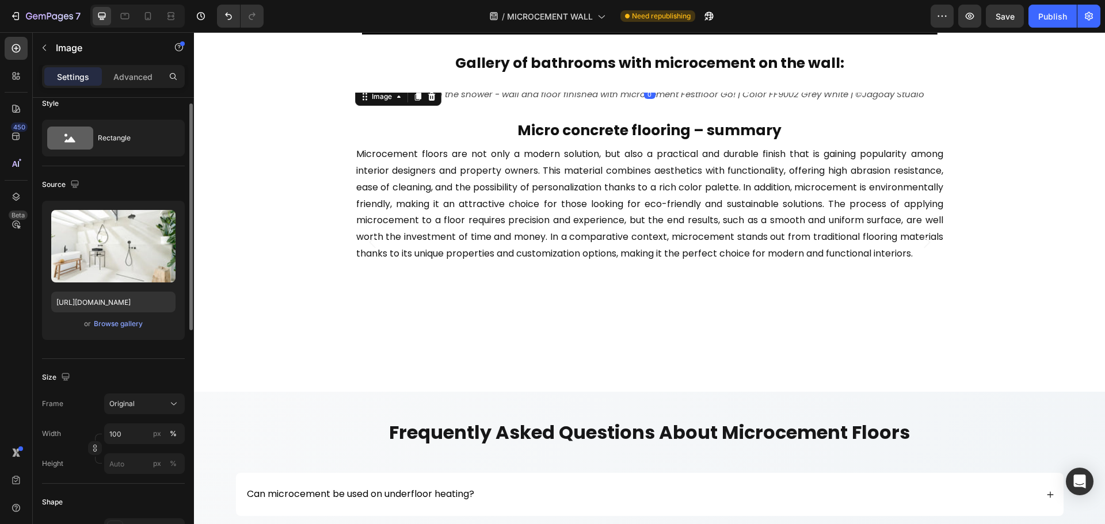
click at [684, 85] on img at bounding box center [649, 85] width 589 height 0
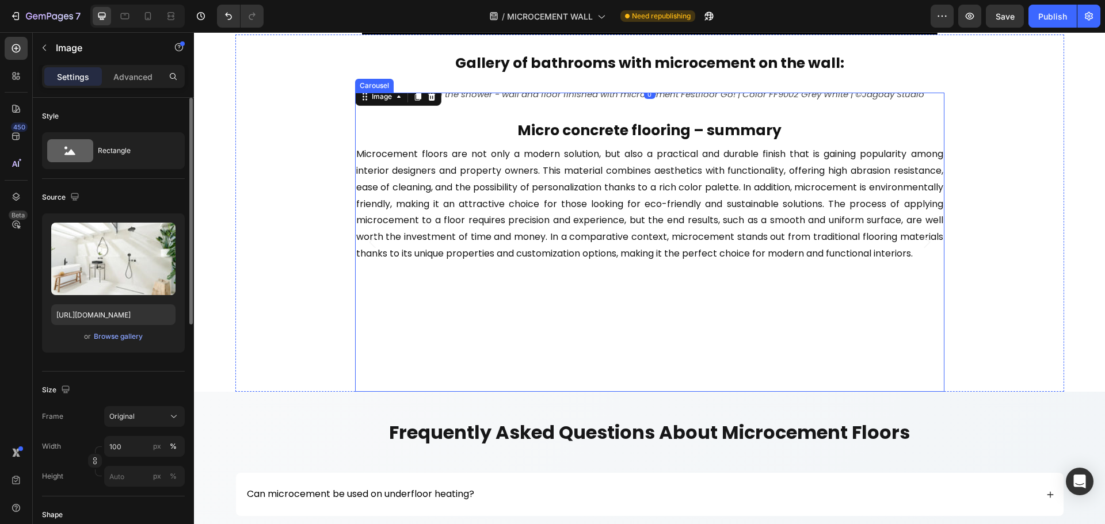
click at [366, 239] on icon "Carousel Back Arrow" at bounding box center [372, 242] width 17 height 17
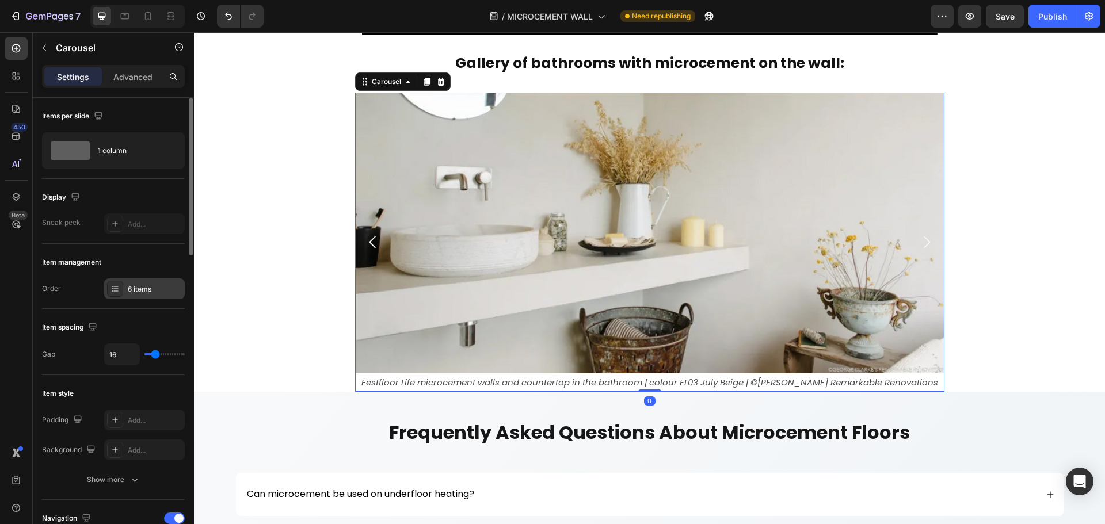
click at [143, 289] on div "6 items" at bounding box center [155, 289] width 54 height 10
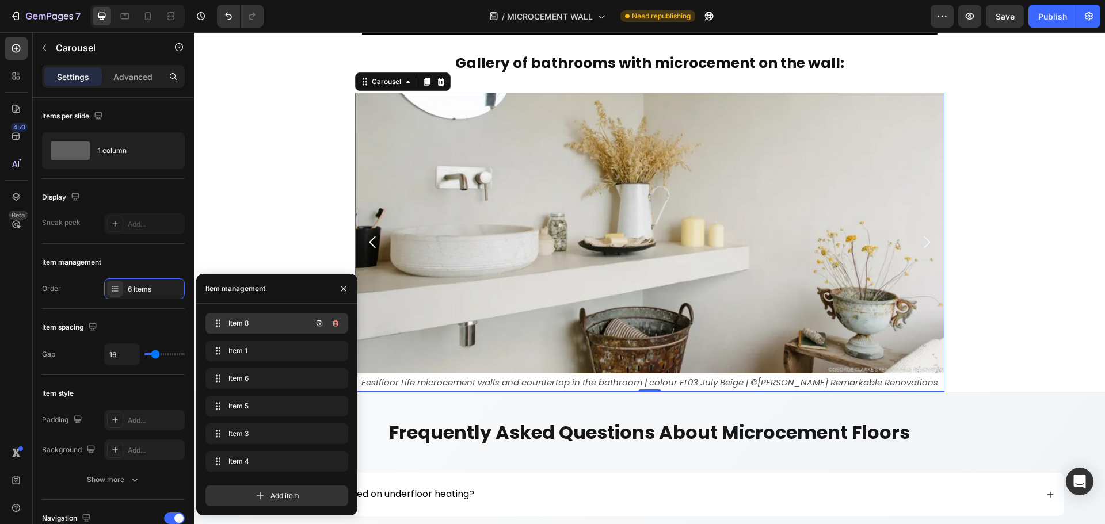
click at [281, 328] on span "Item 8" at bounding box center [261, 323] width 65 height 10
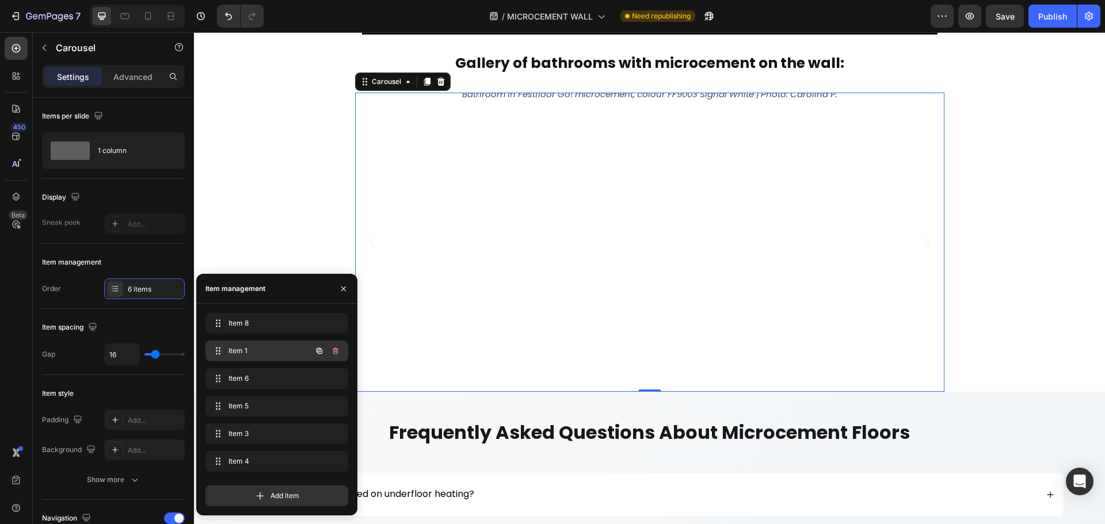
click at [273, 349] on span "Item 1" at bounding box center [261, 351] width 65 height 10
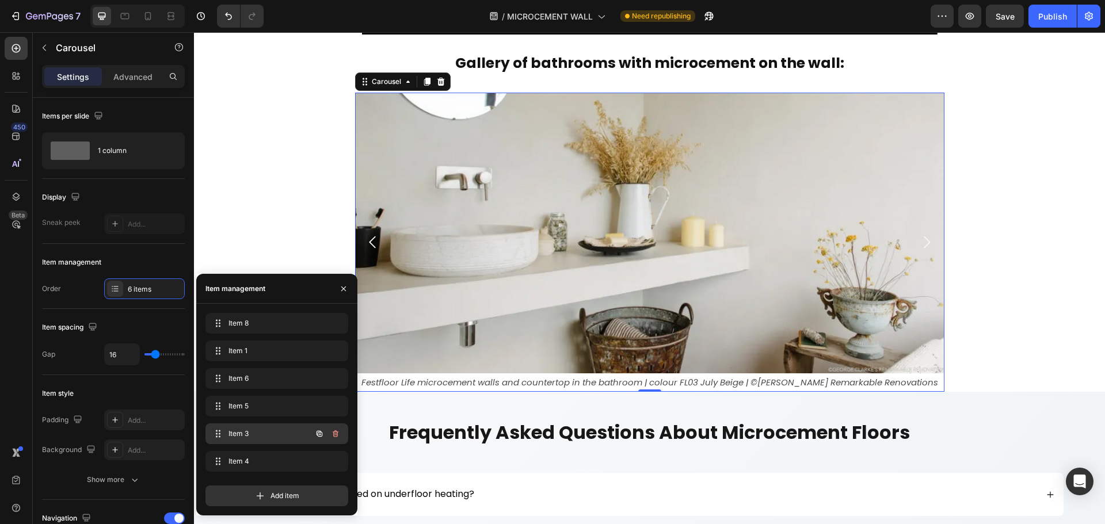
click at [269, 430] on span "Item 3" at bounding box center [261, 434] width 65 height 10
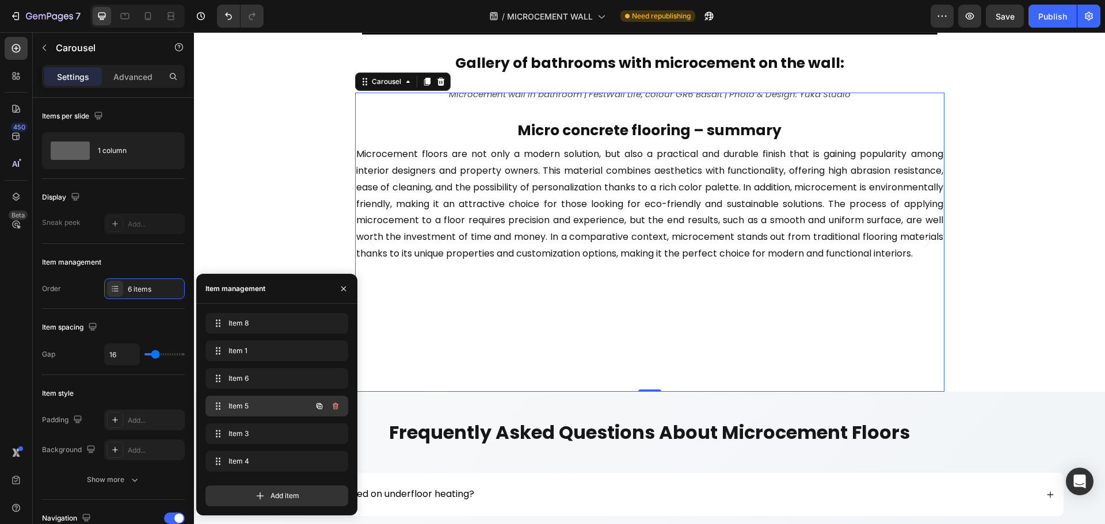
click at [280, 409] on span "Item 5" at bounding box center [261, 406] width 65 height 10
click at [286, 370] on div "Item 6 Item 6" at bounding box center [277, 378] width 143 height 21
drag, startPoint x: 283, startPoint y: 375, endPoint x: 294, endPoint y: 313, distance: 62.7
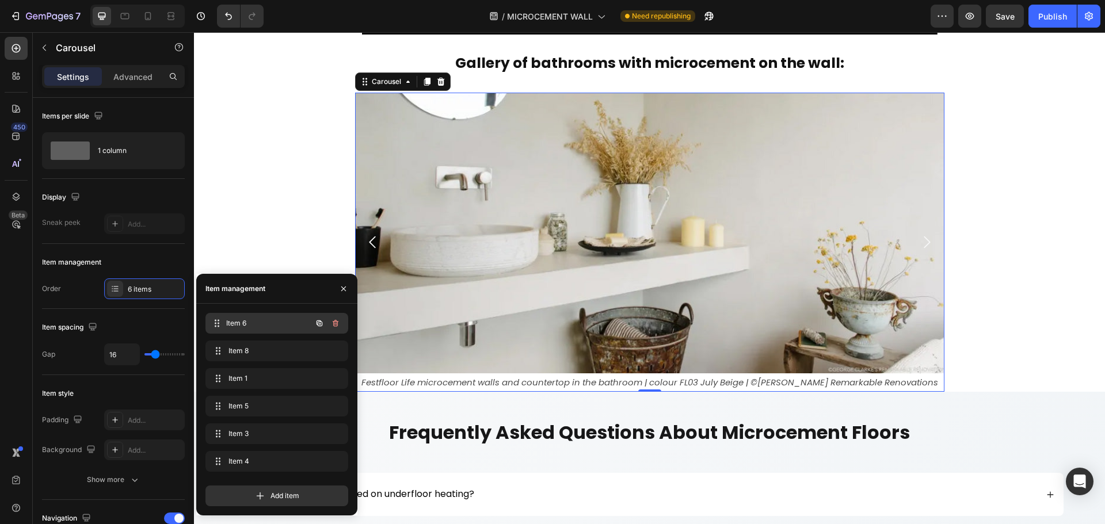
click at [281, 321] on span "Item 6" at bounding box center [268, 323] width 85 height 10
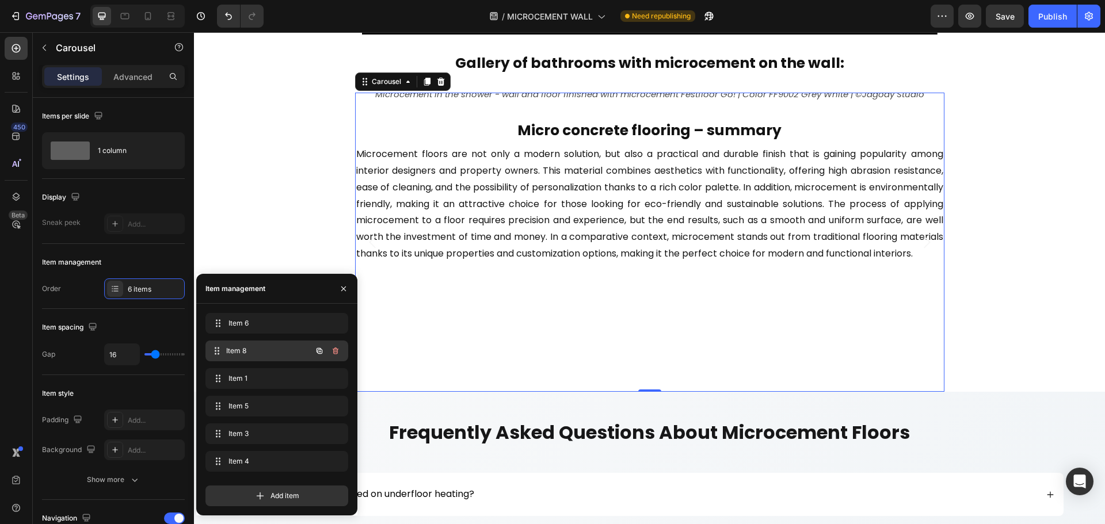
click at [274, 349] on span "Item 8" at bounding box center [268, 351] width 85 height 10
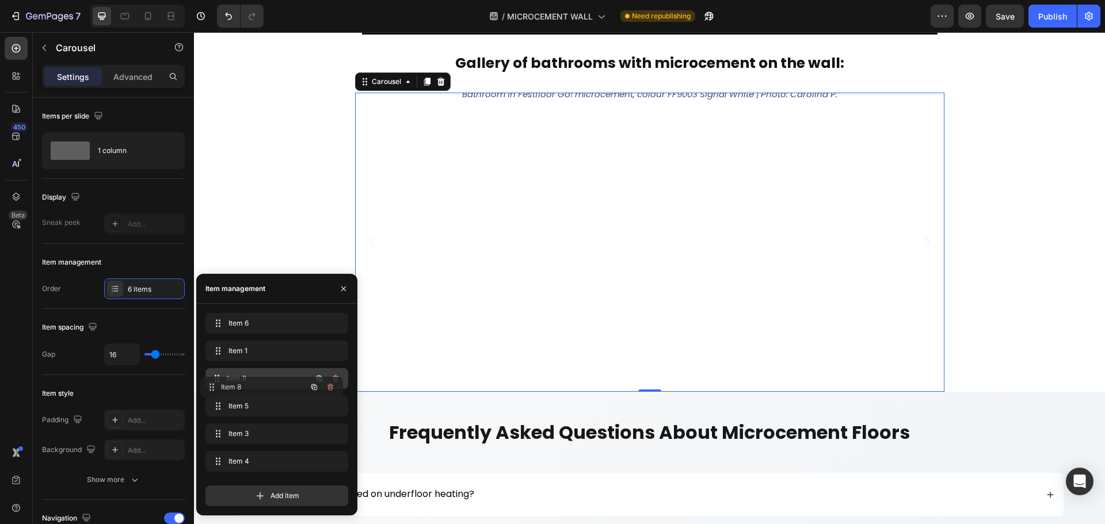
drag, startPoint x: 273, startPoint y: 349, endPoint x: 268, endPoint y: 385, distance: 36.6
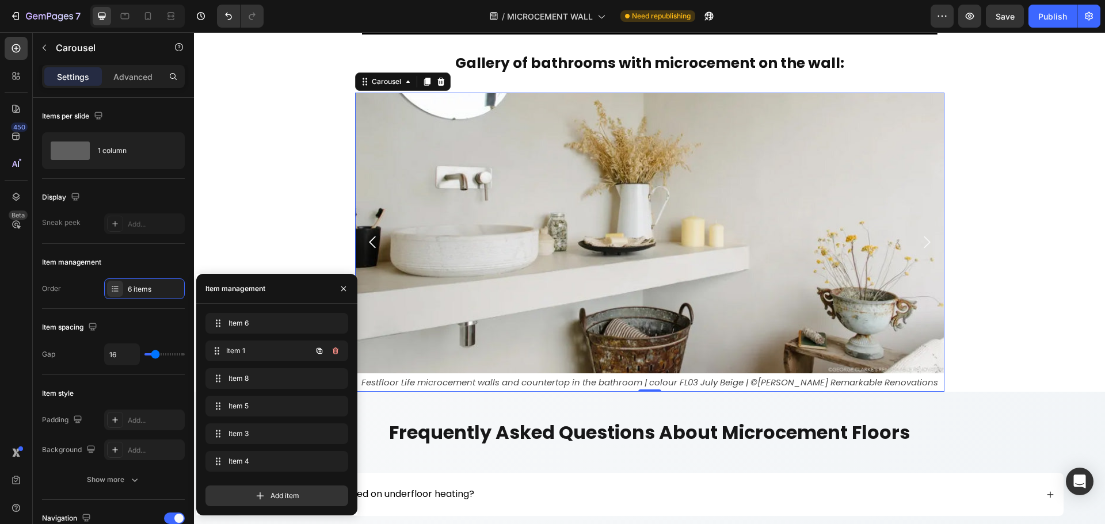
click at [273, 351] on span "Item 1" at bounding box center [268, 351] width 85 height 10
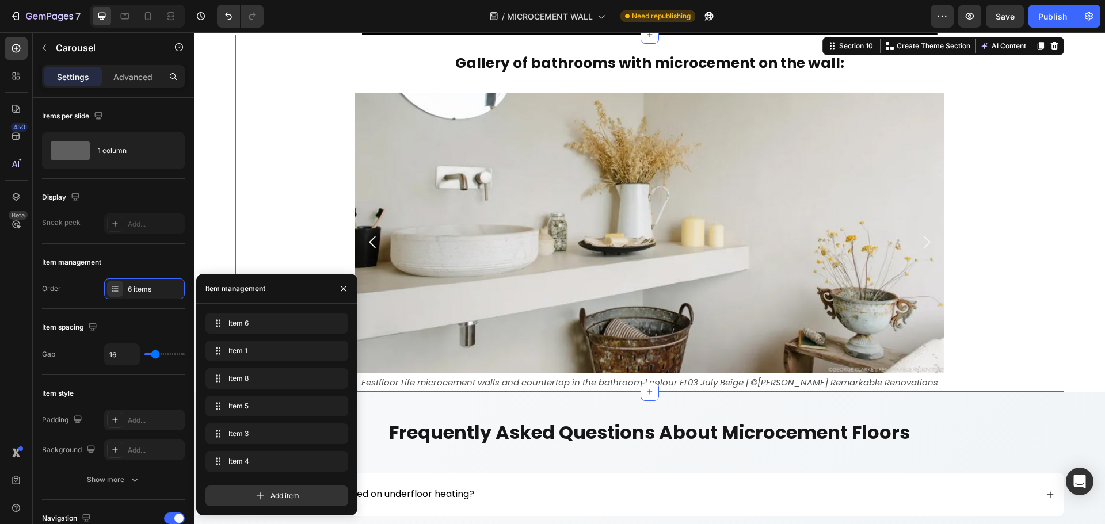
click at [284, 207] on div "Image Microcement in the shower - wall and floor finished with microcement Fest…" at bounding box center [649, 242] width 829 height 299
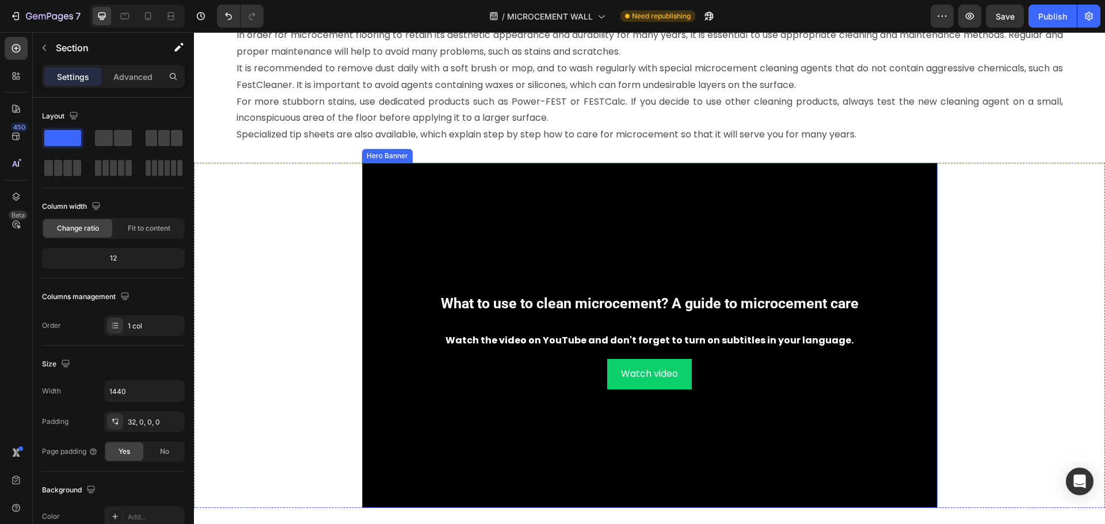
scroll to position [4176, 0]
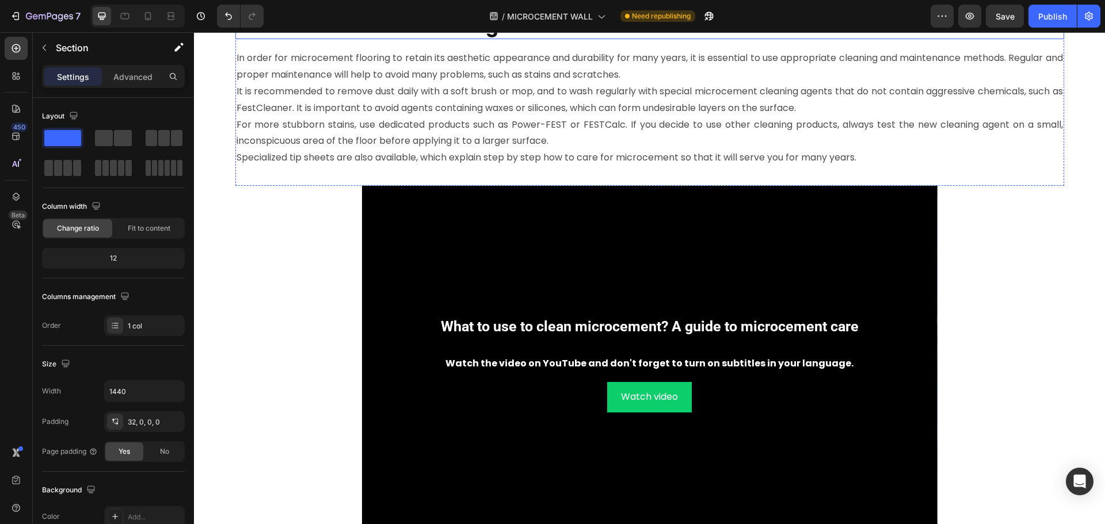
click at [379, 40] on h2 "Cleaning and maintenance of microcement floors" at bounding box center [649, 26] width 829 height 26
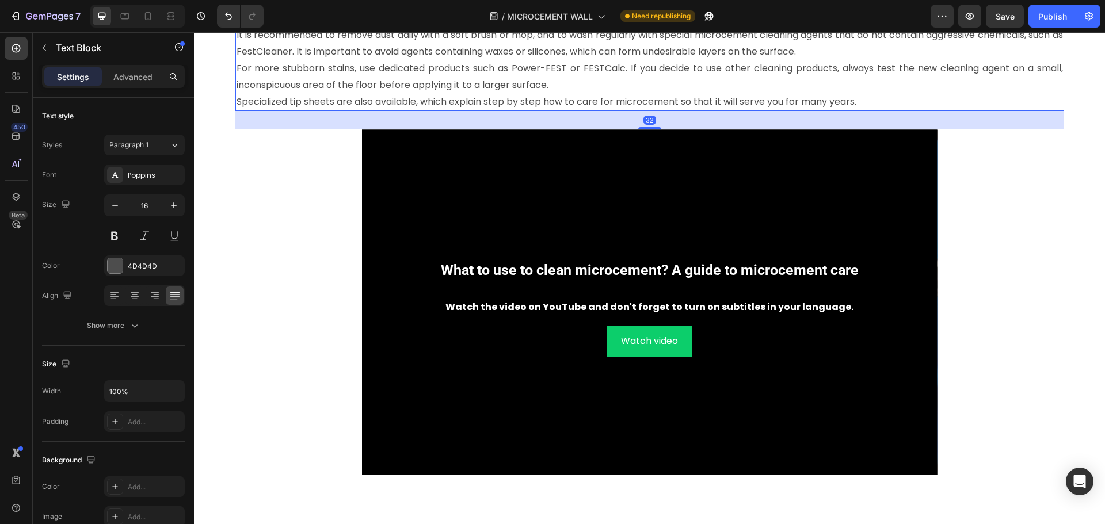
click at [340, 94] on p "In order for microcement flooring to retain its aesthetic appearance and durabi…" at bounding box center [650, 44] width 827 height 100
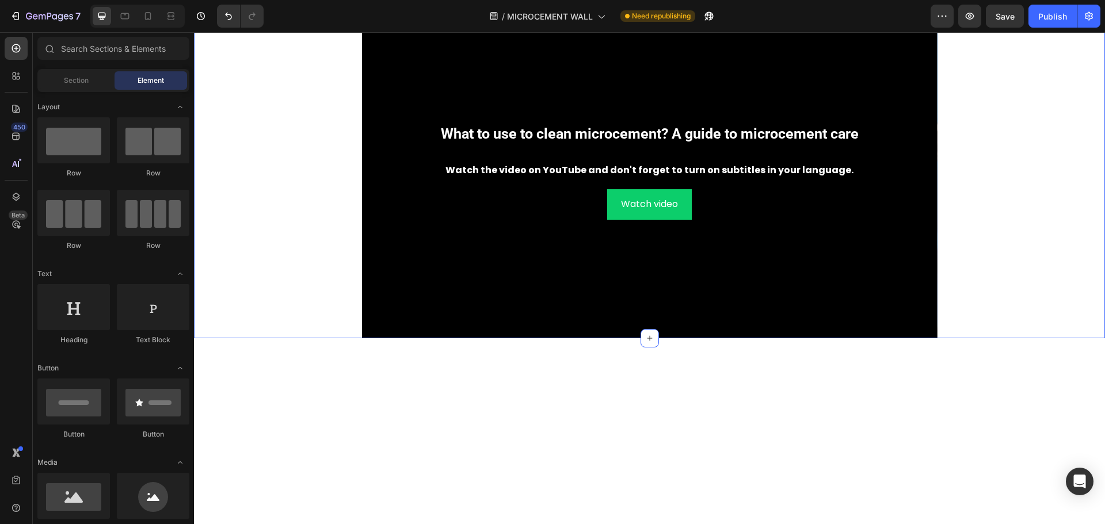
click at [345, 147] on div "What to use to clean microcement? A guide to microcement care Heading Watch the…" at bounding box center [649, 165] width 911 height 345
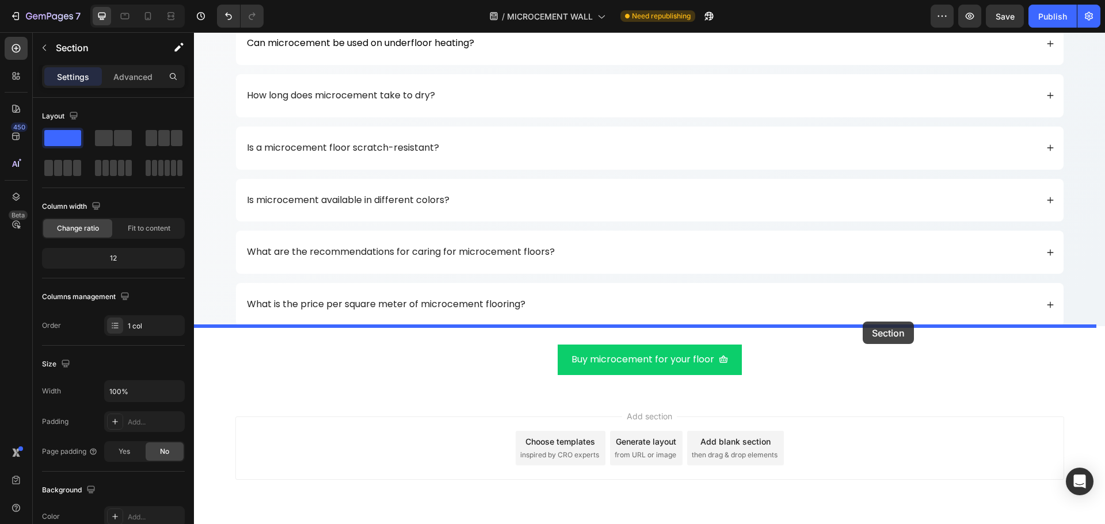
scroll to position [5071, 0]
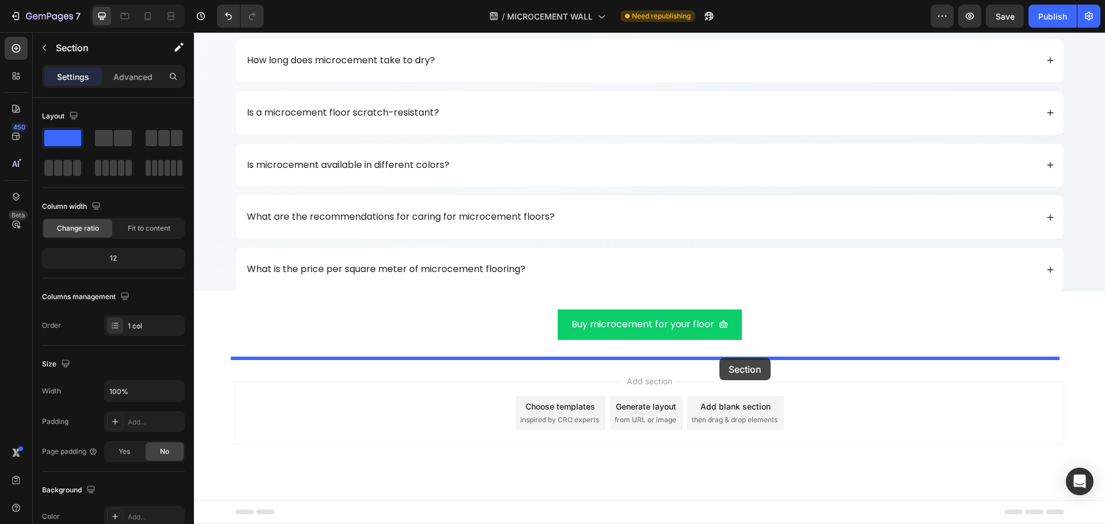
drag, startPoint x: 889, startPoint y: 88, endPoint x: 720, endPoint y: 358, distance: 318.6
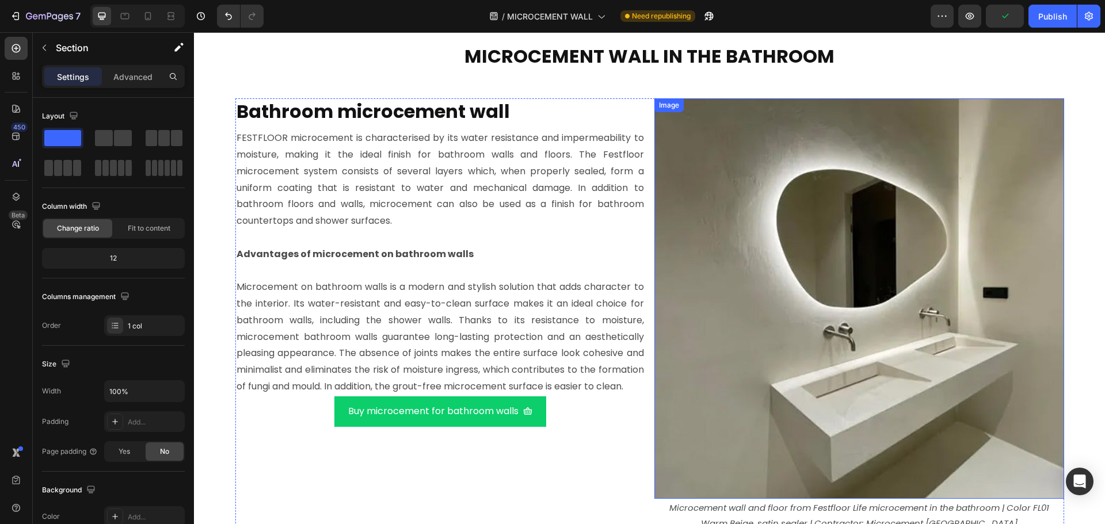
scroll to position [3344, 0]
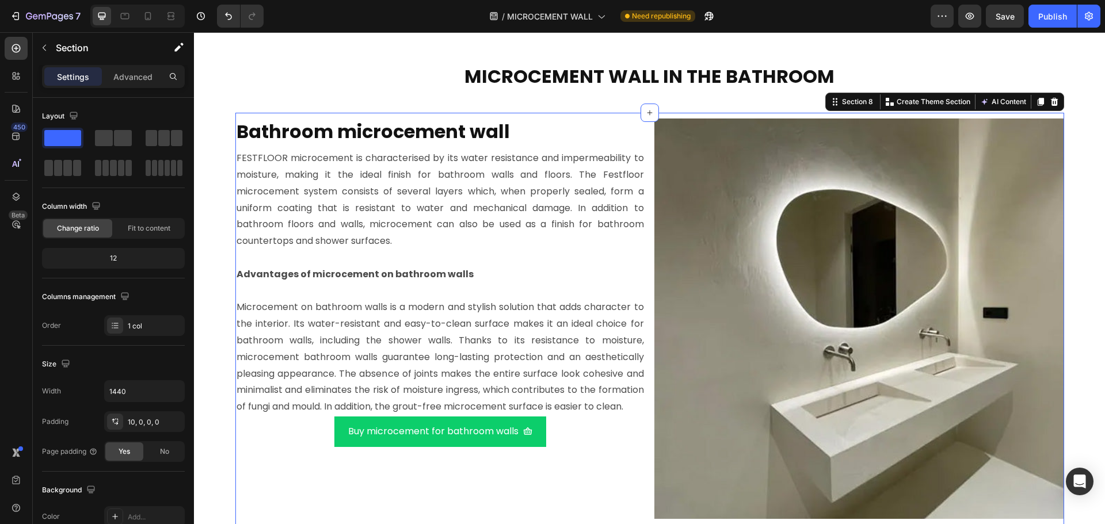
click at [627, 164] on div "Bathroom microcement wall Heading FESTFLOOR microcement is characterised by its…" at bounding box center [649, 497] width 829 height 768
click at [1037, 106] on icon at bounding box center [1040, 102] width 6 height 8
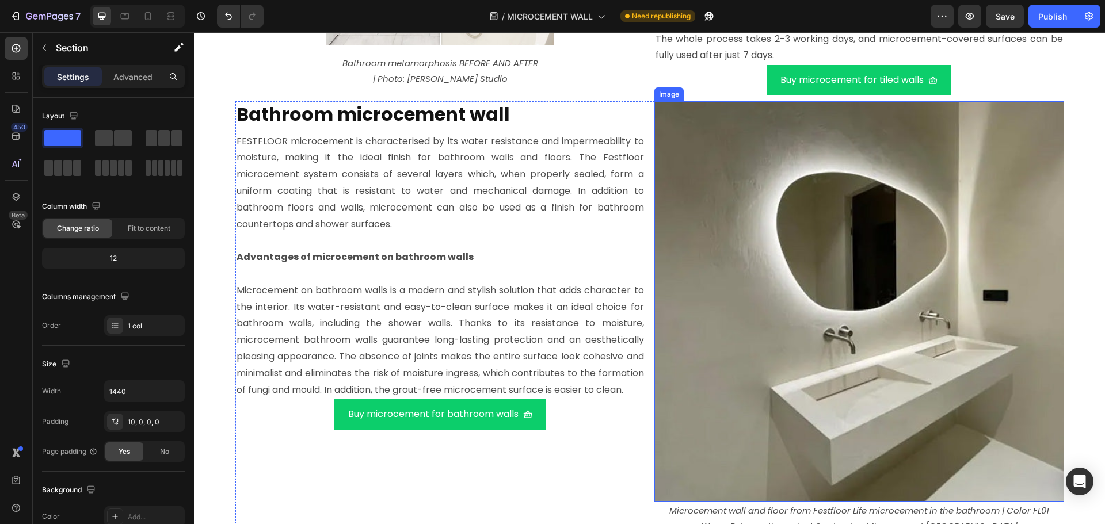
scroll to position [4202, 0]
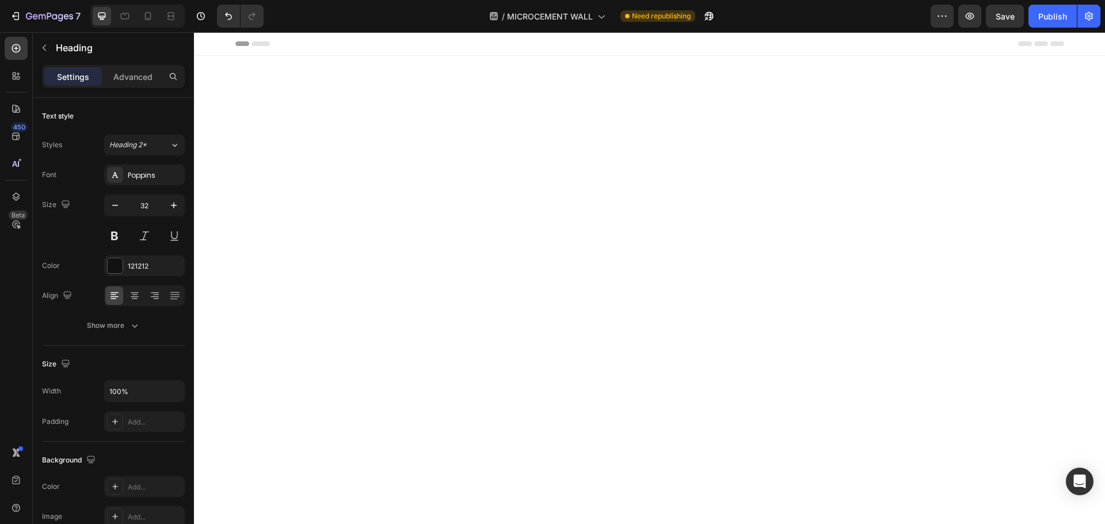
scroll to position [4202, 0]
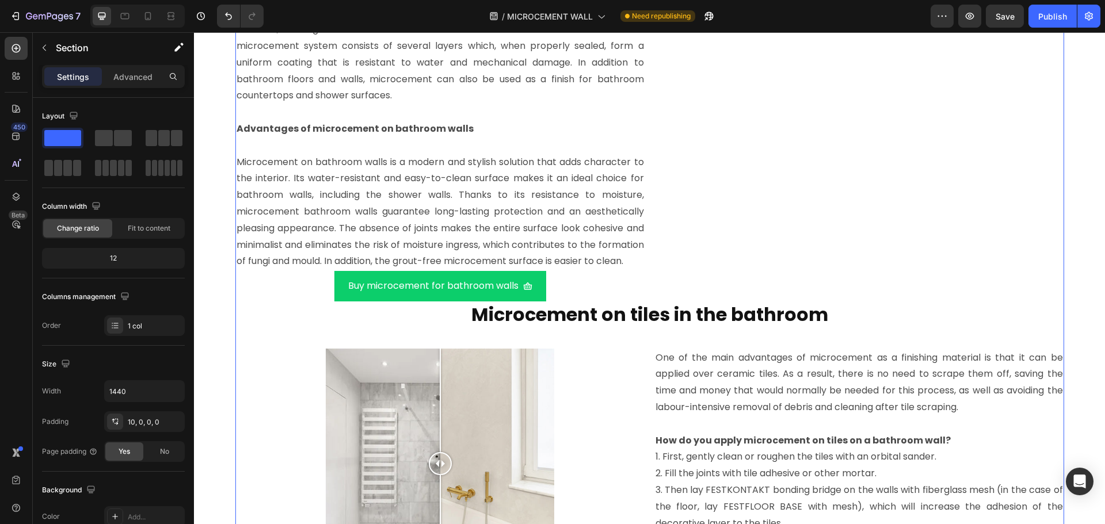
click at [621, 75] on div "Bathroom microcement wall Heading FESTFLOOR microcement is characterised by its…" at bounding box center [649, 298] width 829 height 663
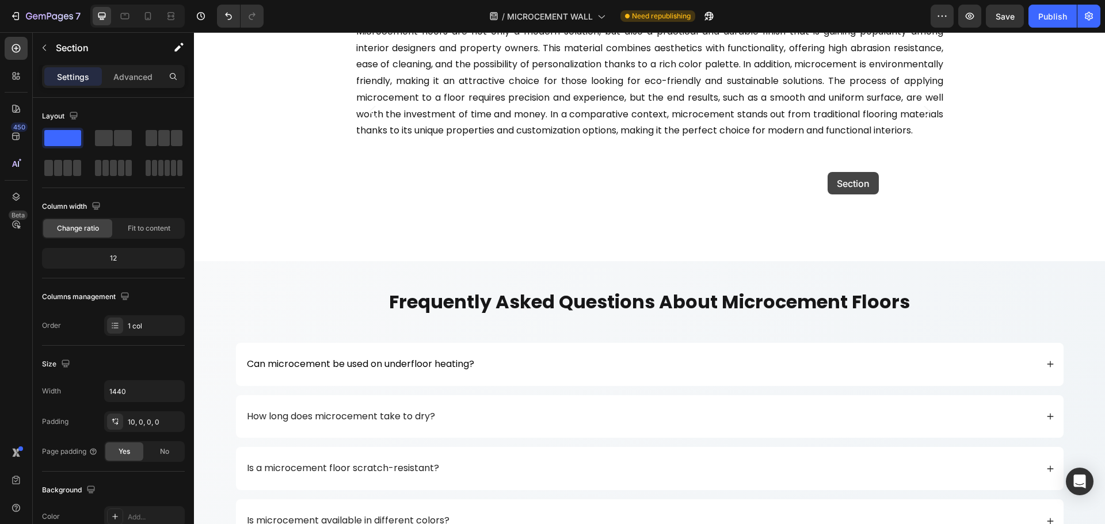
scroll to position [5180, 0]
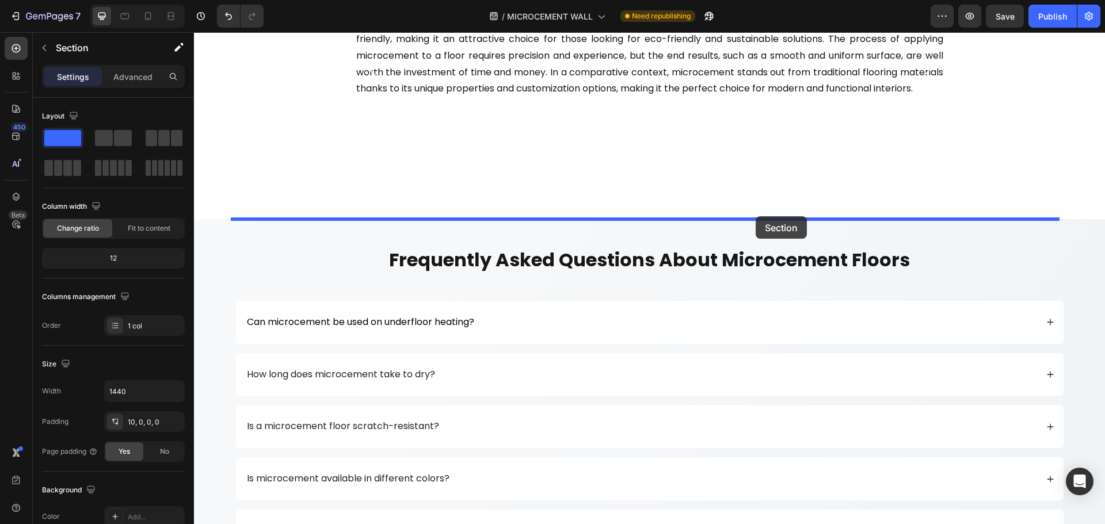
drag, startPoint x: 845, startPoint y: 63, endPoint x: 756, endPoint y: 216, distance: 177.7
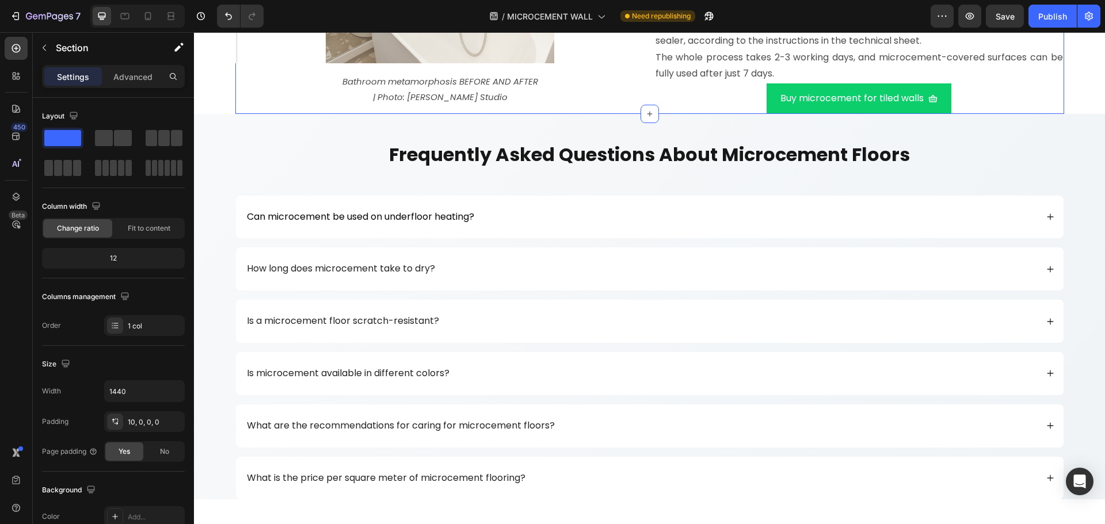
scroll to position [4412, 0]
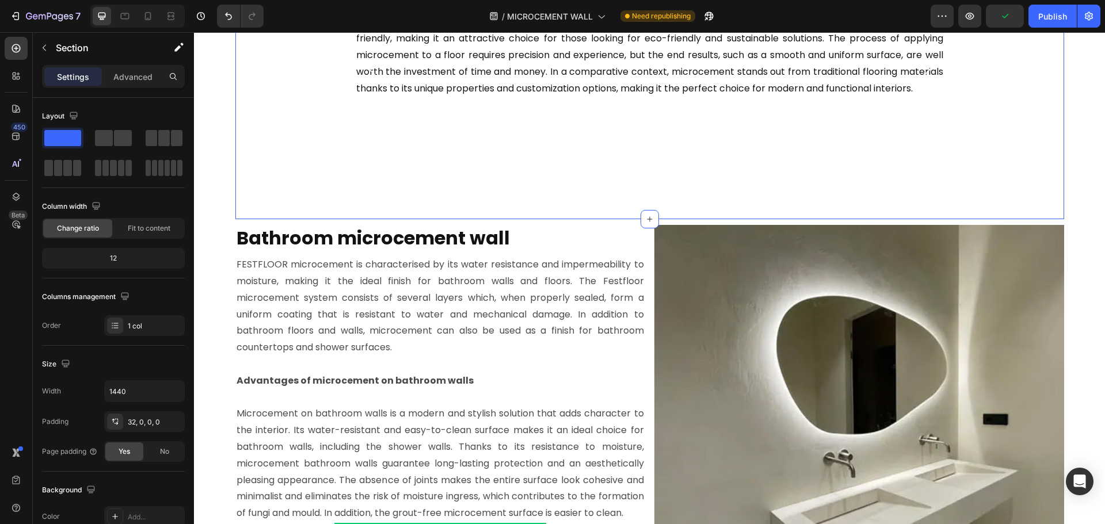
click at [334, 203] on div "Image Microcement in the shower - wall and floor finished with microcement Fest…" at bounding box center [649, 69] width 829 height 299
click at [136, 75] on p "Advanced" at bounding box center [132, 77] width 39 height 12
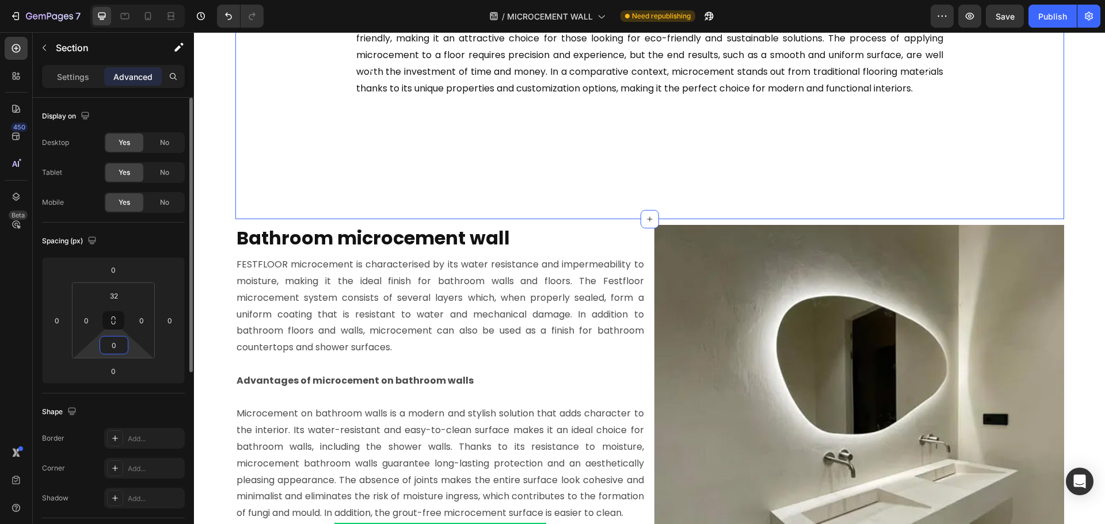
click at [121, 343] on input "0" at bounding box center [113, 345] width 23 height 17
type input "20"
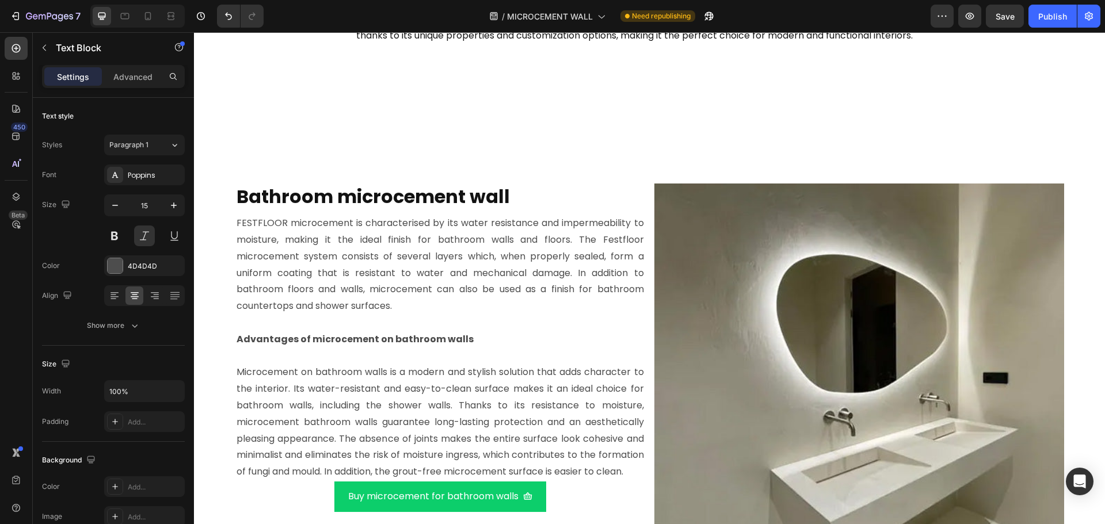
scroll to position [4470, 0]
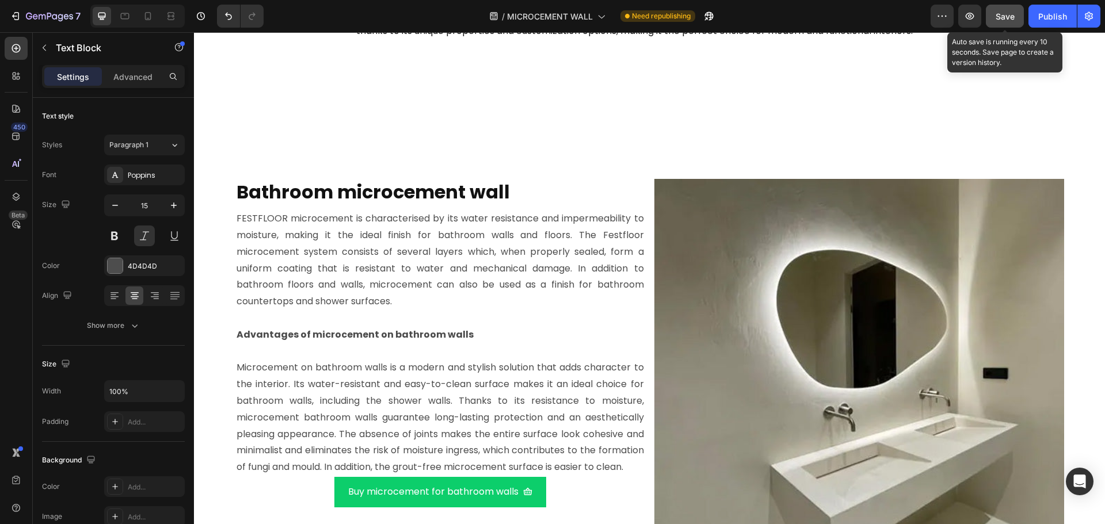
click at [1008, 15] on span "Save" at bounding box center [1005, 17] width 19 height 10
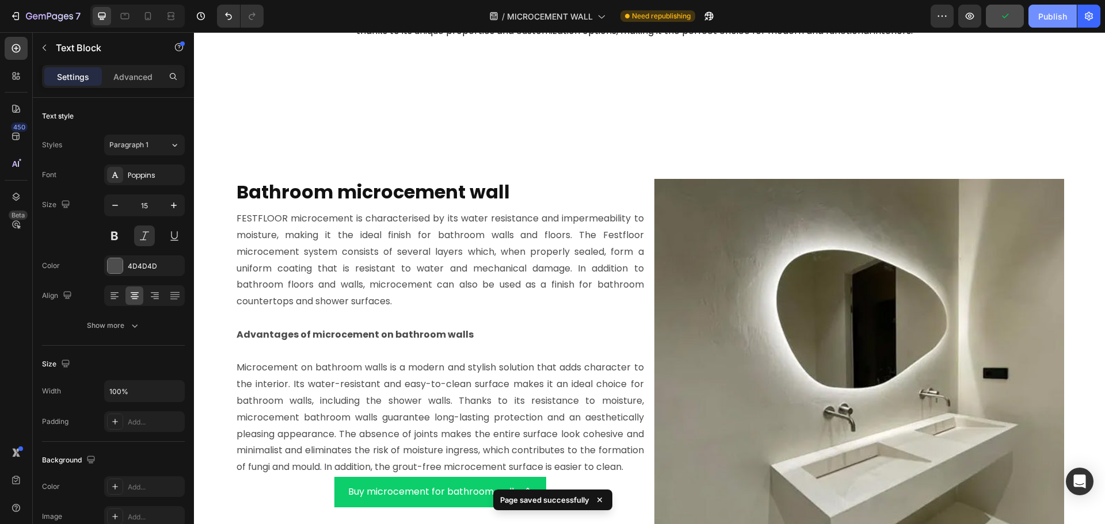
click at [1049, 15] on div "Publish" at bounding box center [1052, 16] width 29 height 12
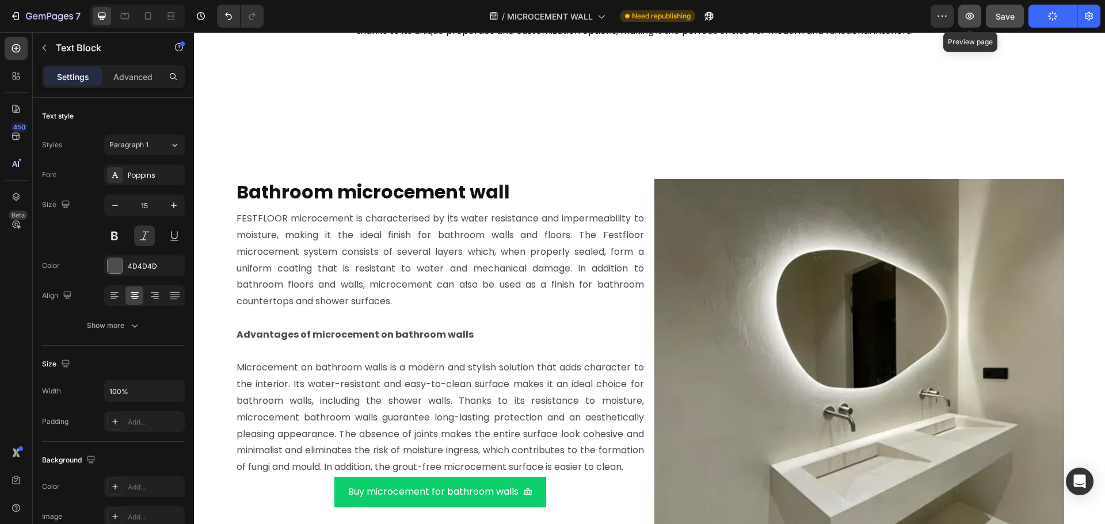
click at [960, 13] on button "button" at bounding box center [969, 16] width 23 height 23
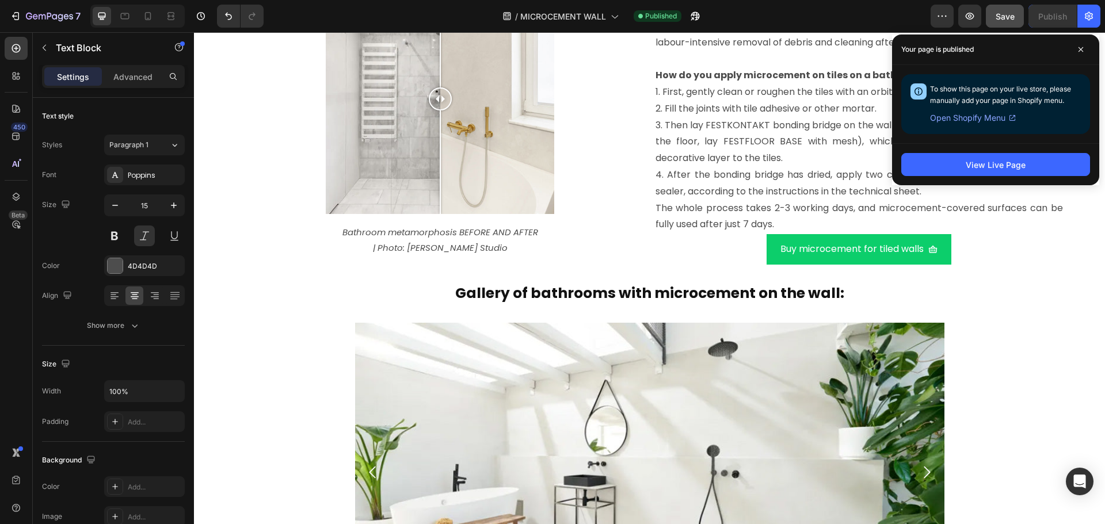
scroll to position [3664, 0]
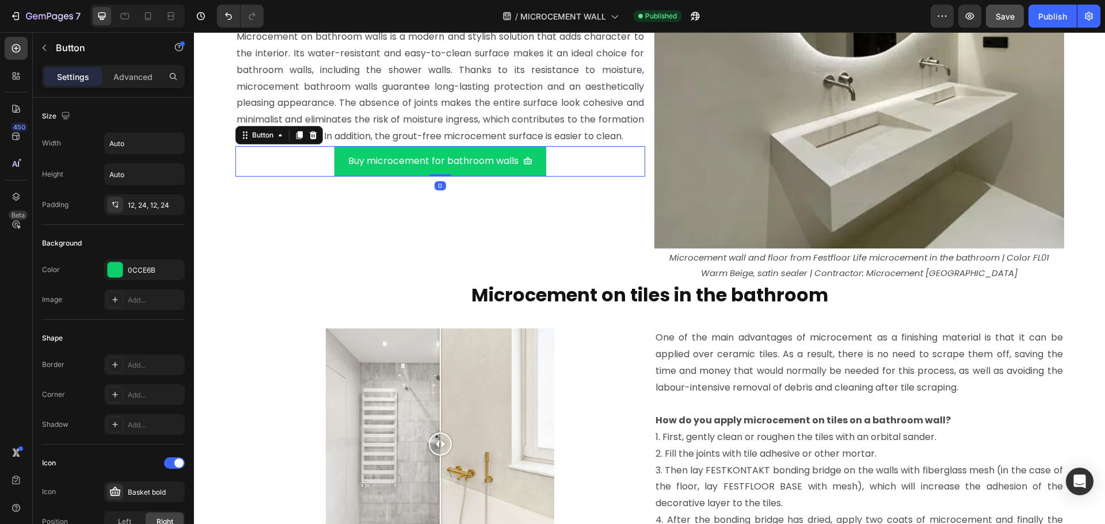
click at [558, 173] on div "Buy microcement for bathroom walls Button 0" at bounding box center [440, 161] width 410 height 31
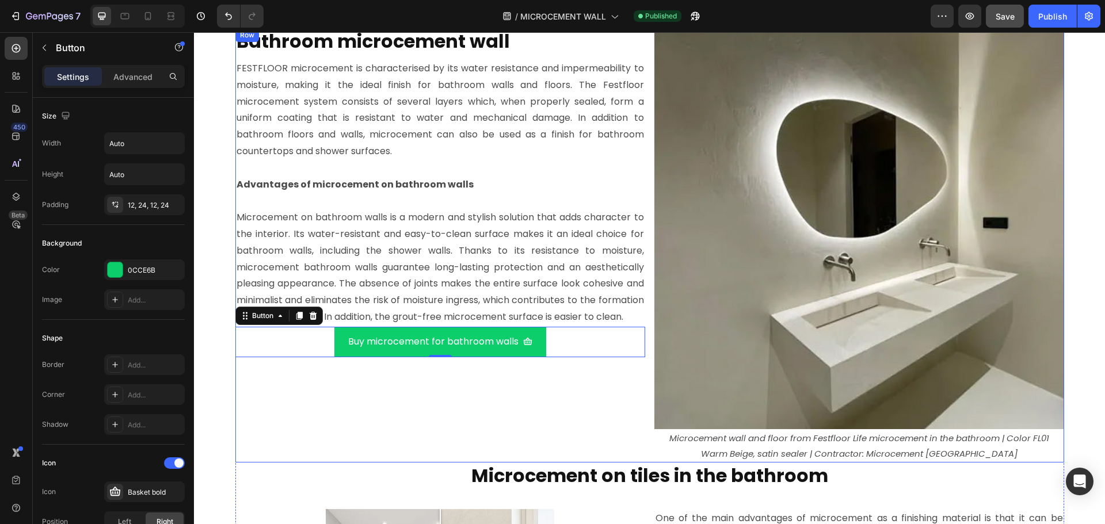
scroll to position [3376, 0]
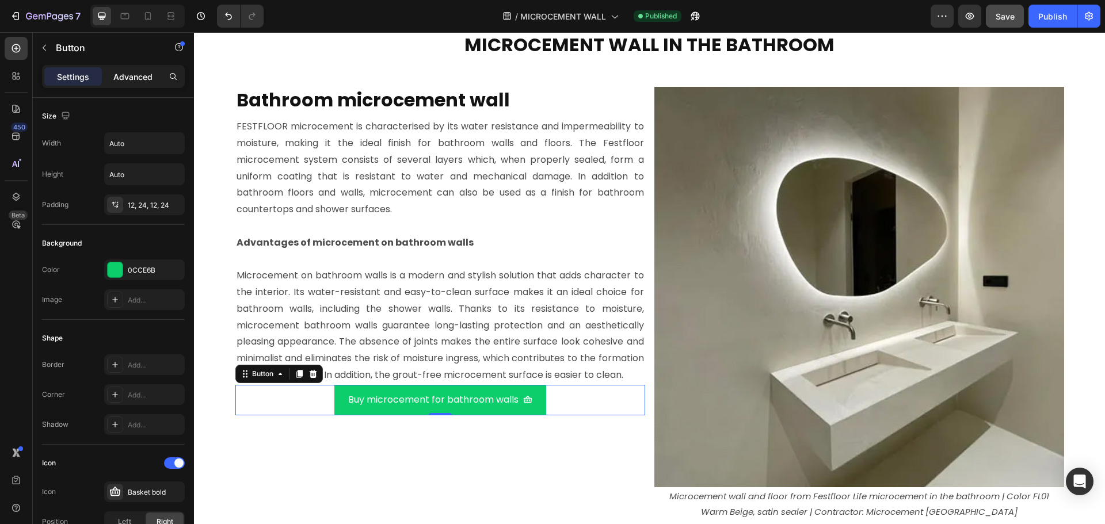
click at [136, 73] on p "Advanced" at bounding box center [132, 77] width 39 height 12
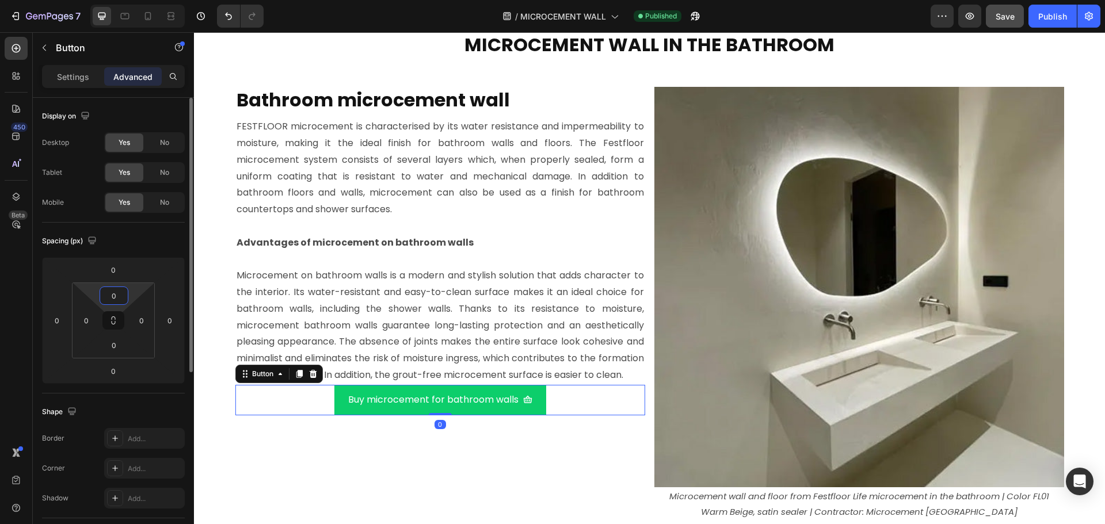
click at [119, 301] on input "0" at bounding box center [113, 295] width 23 height 17
type input "20"
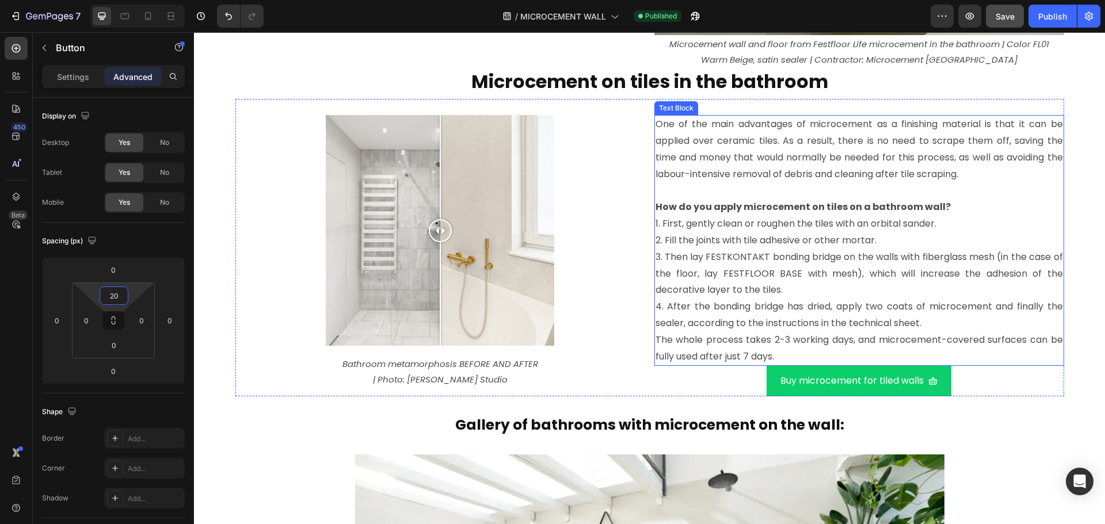
scroll to position [3837, 0]
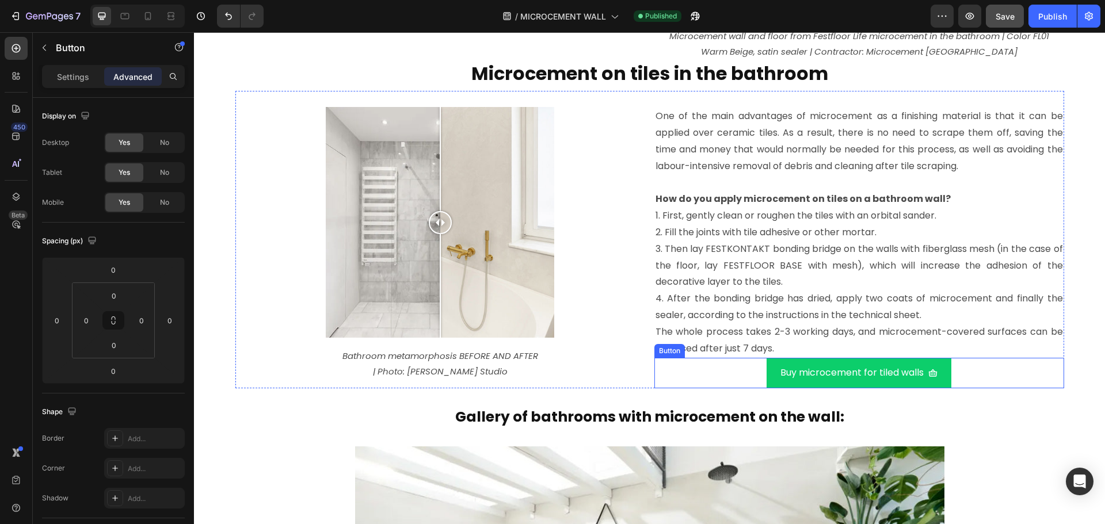
click at [724, 376] on div "Buy microcement for tiled walls Button" at bounding box center [860, 373] width 410 height 31
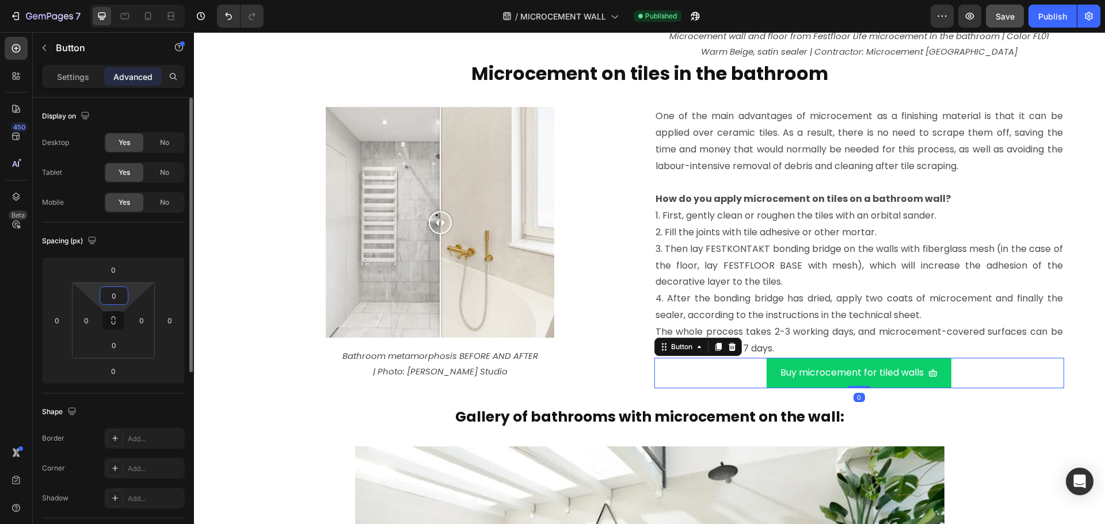
click at [119, 292] on input "0" at bounding box center [113, 295] width 23 height 17
type input "20"
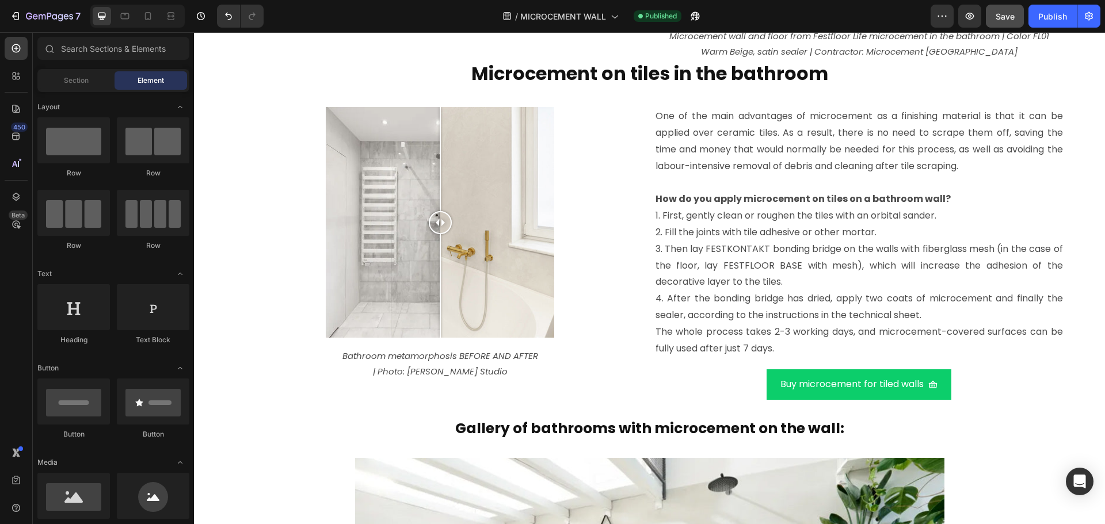
click at [1044, 14] on div "Publish" at bounding box center [1052, 16] width 29 height 12
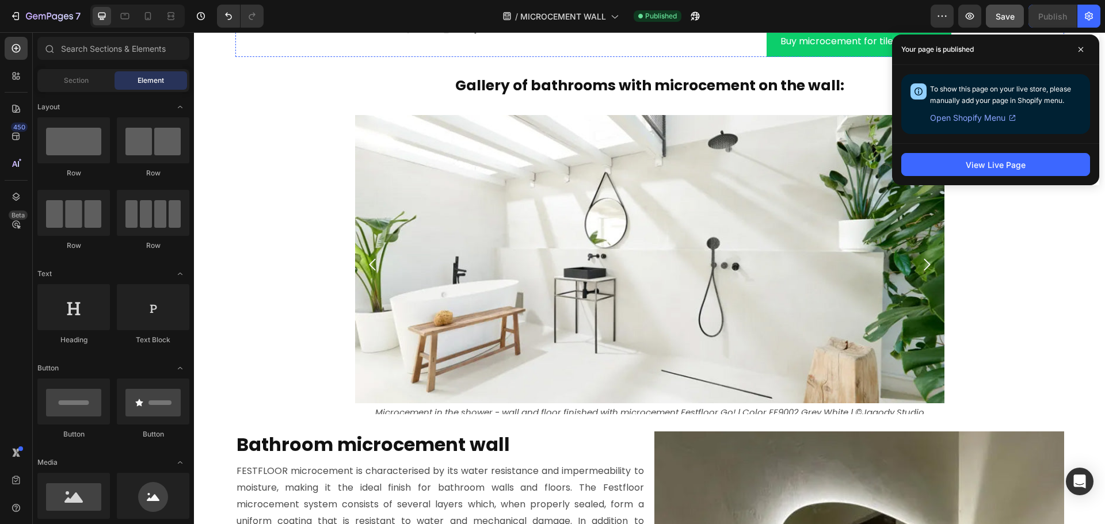
scroll to position [4182, 0]
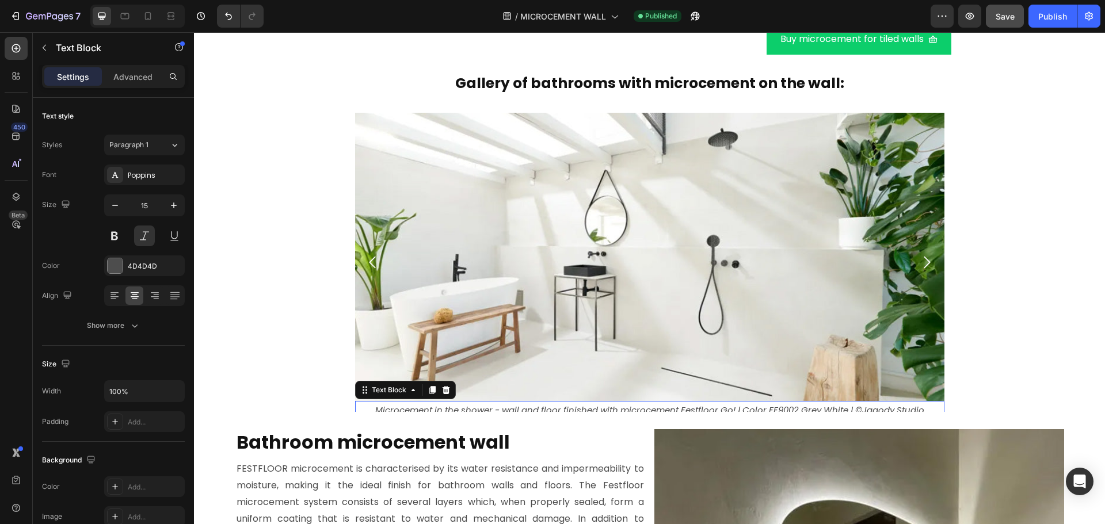
click at [389, 407] on p "Microcement in the shower - wall and floor finished with microcement Festfloor …" at bounding box center [649, 410] width 587 height 16
click at [131, 82] on p "Advanced" at bounding box center [132, 77] width 39 height 12
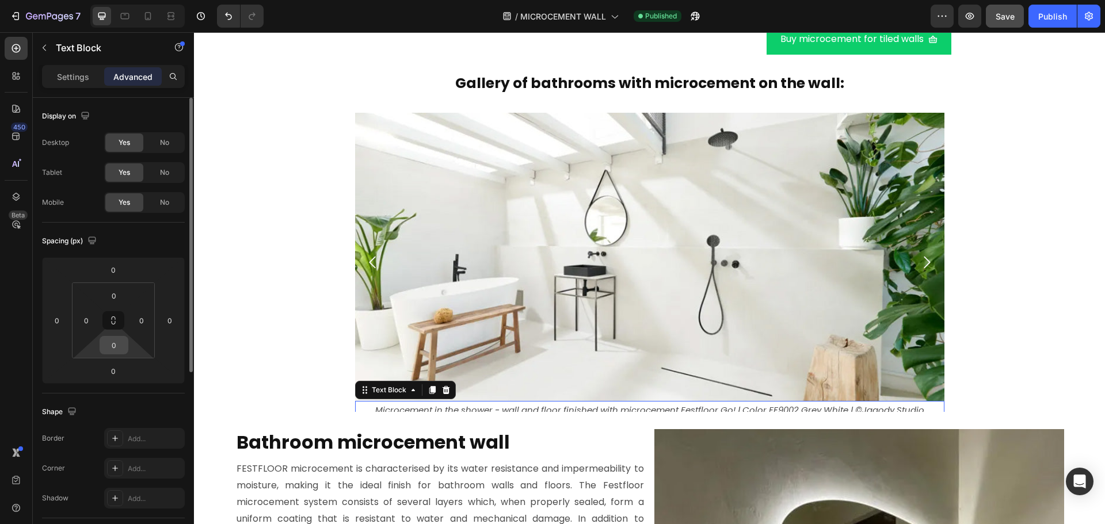
click at [113, 341] on input "0" at bounding box center [113, 345] width 23 height 17
type input "10"
click at [121, 368] on input "0" at bounding box center [113, 371] width 23 height 17
type input "10"
click at [359, 410] on p "Microcement in the shower - wall and floor finished with microcement Festfloor …" at bounding box center [649, 410] width 587 height 16
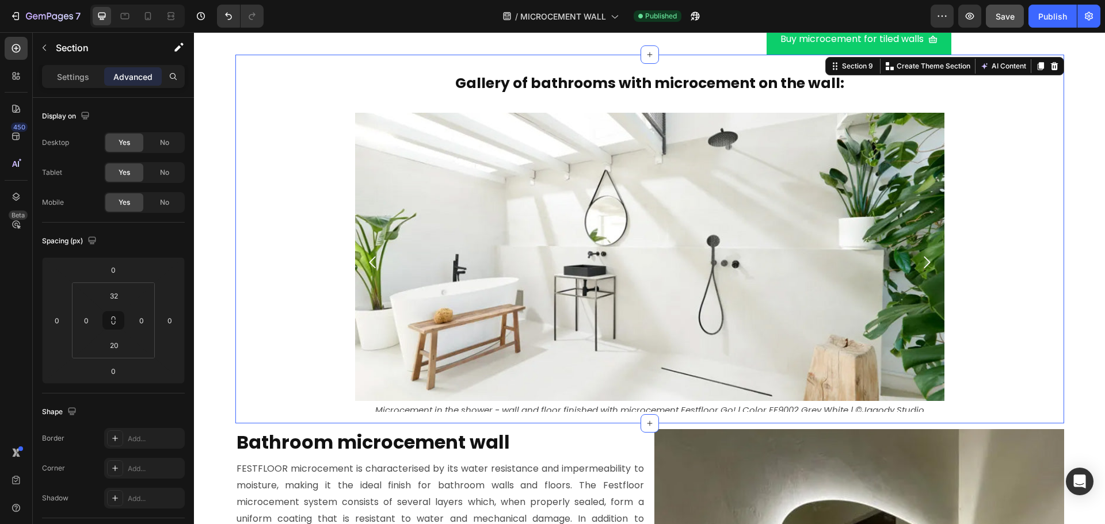
click at [370, 421] on div "Gallery of bathrooms with microcement on the wall: Heading Image Microcement in…" at bounding box center [649, 239] width 829 height 369
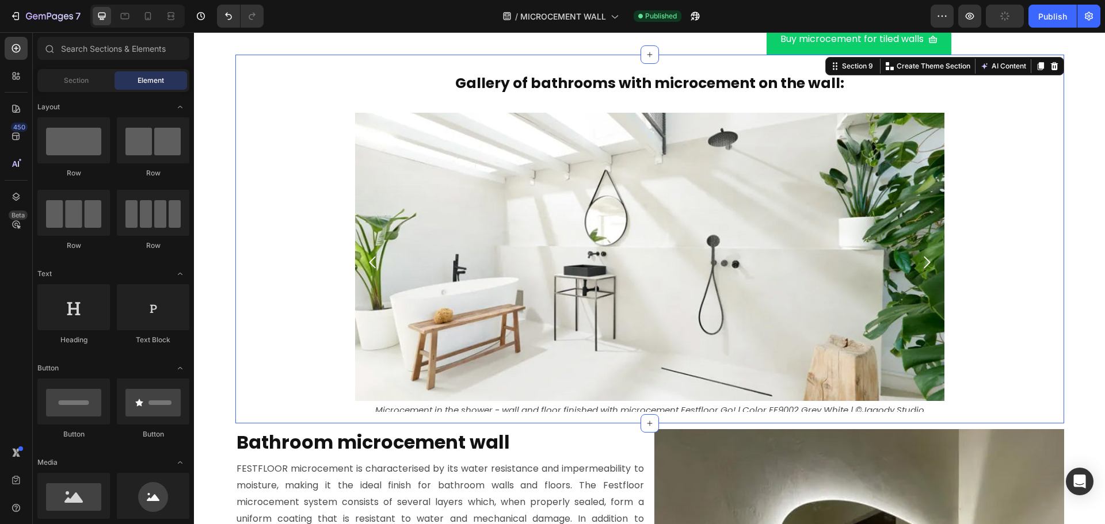
click at [226, 226] on section "Gallery of bathrooms with microcement on the wall: Heading Image Microcement in…" at bounding box center [649, 239] width 875 height 369
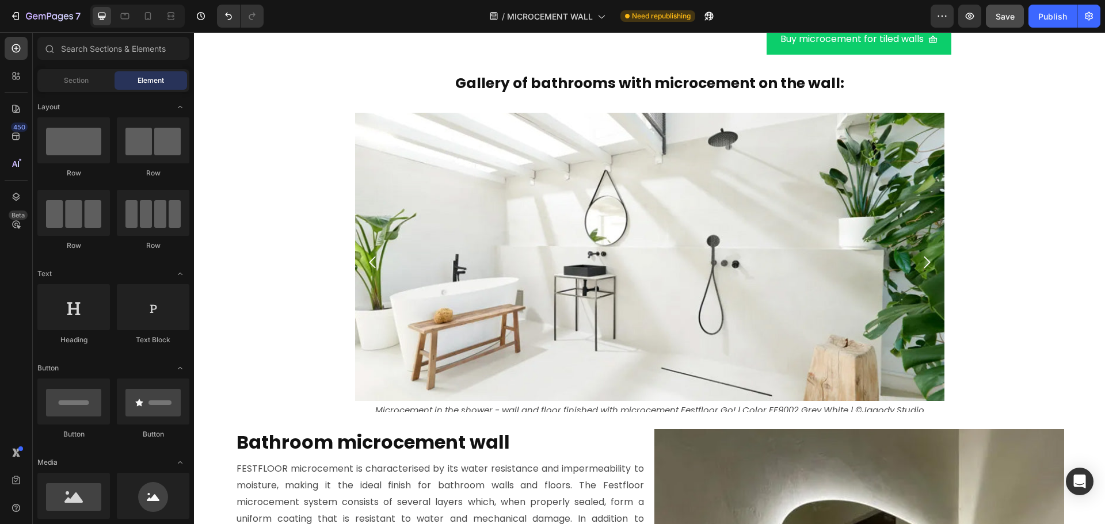
drag, startPoint x: 226, startPoint y: 226, endPoint x: 216, endPoint y: 234, distance: 12.2
click at [223, 227] on section "Gallery of bathrooms with microcement on the wall: Heading Image Microcement in…" at bounding box center [649, 239] width 875 height 369
click at [212, 241] on section "Gallery of bathrooms with microcement on the wall: Heading Image Microcement in…" at bounding box center [649, 239] width 875 height 369
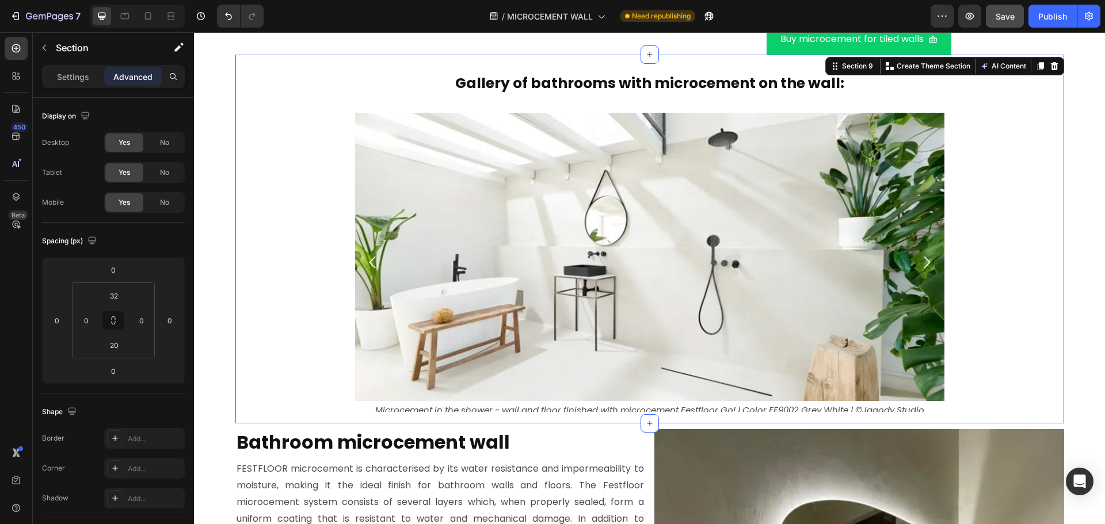
click at [316, 64] on div "Gallery of bathrooms with microcement on the wall: Heading Image Microcement in…" at bounding box center [649, 239] width 829 height 369
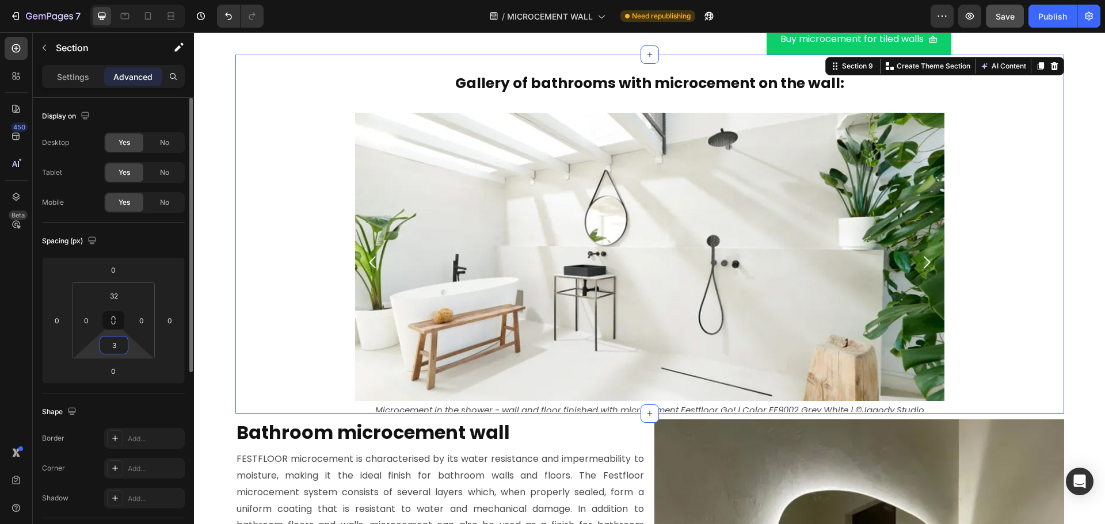
type input "30"
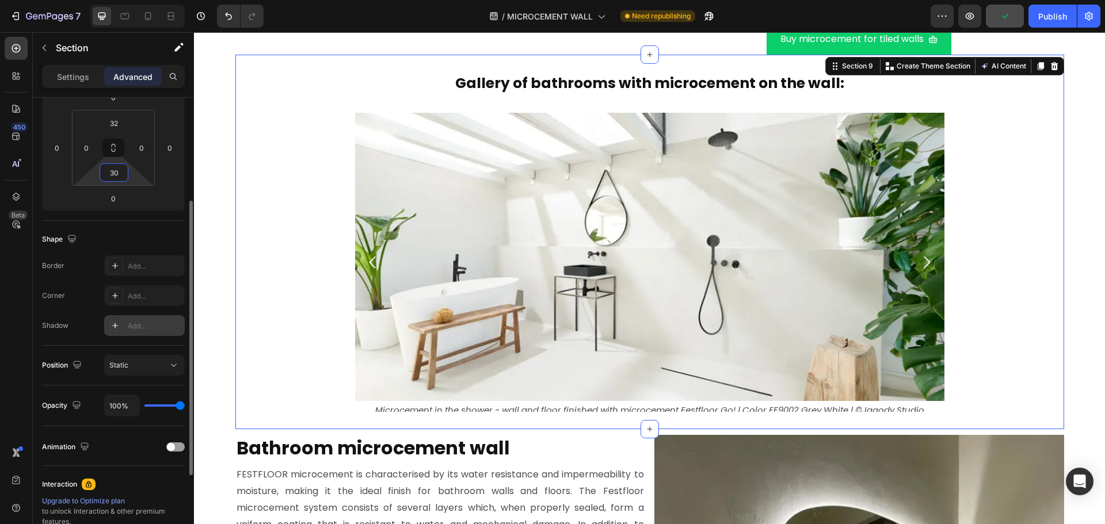
scroll to position [58, 0]
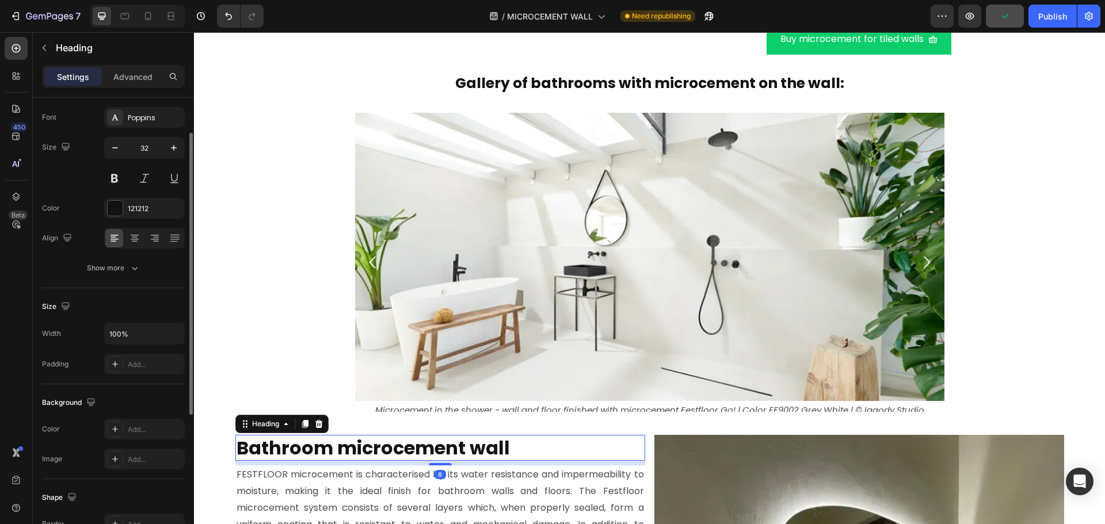
click at [563, 438] on h2 "Bathroom microcement wall" at bounding box center [440, 448] width 410 height 26
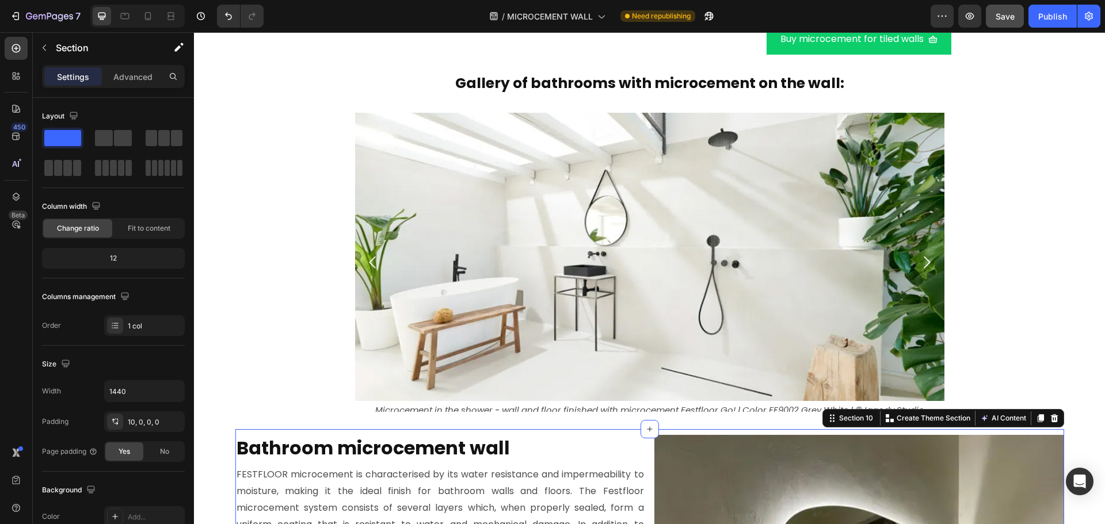
click at [123, 69] on div "Advanced" at bounding box center [133, 76] width 58 height 18
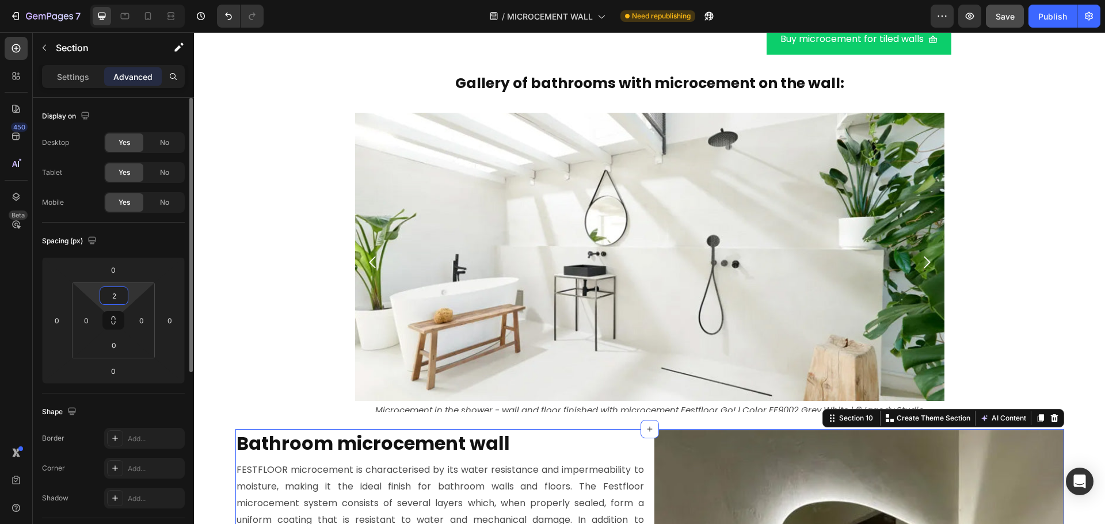
type input "20"
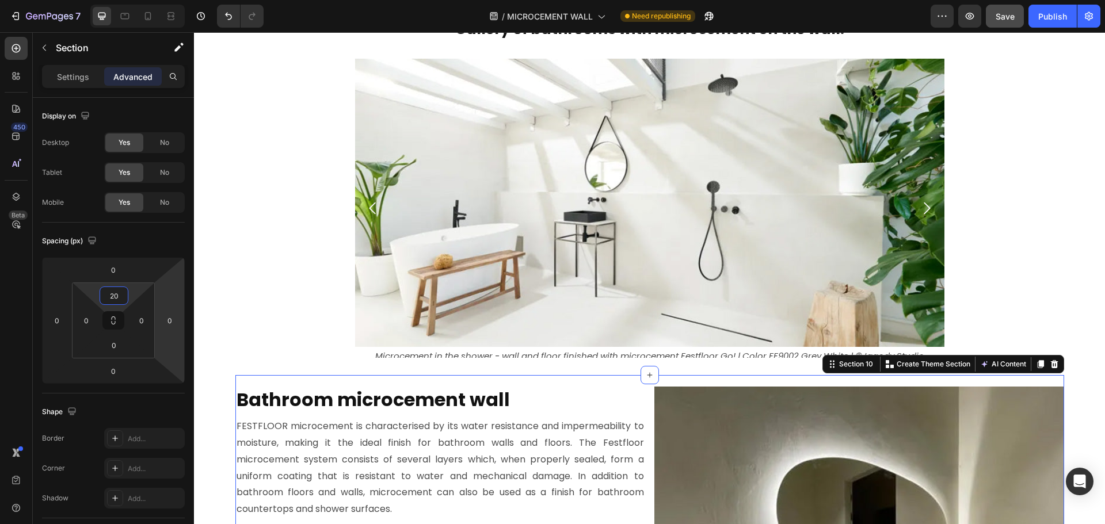
scroll to position [4240, 0]
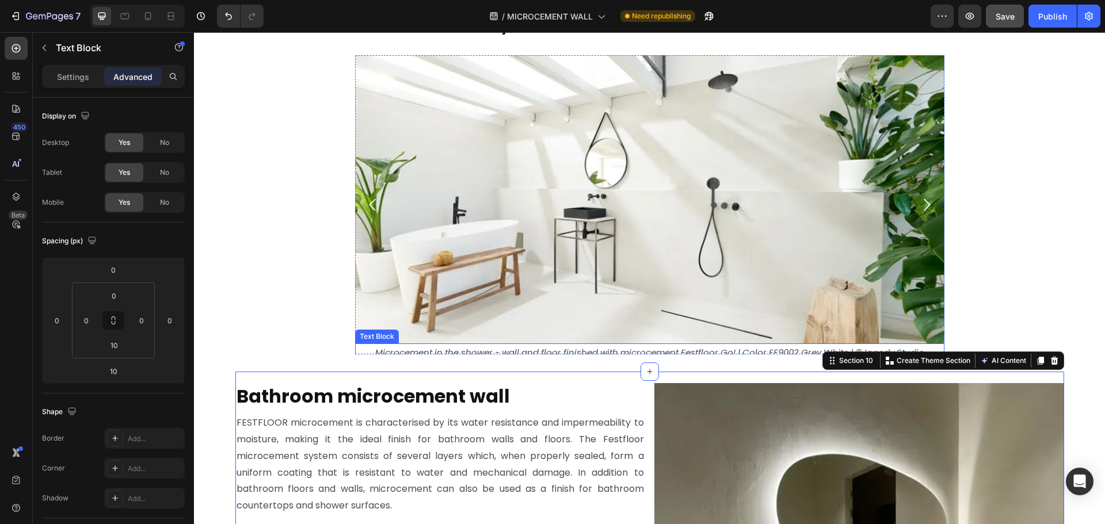
click at [370, 349] on p "Microcement in the shower - wall and floor finished with microcement Festfloor …" at bounding box center [649, 353] width 587 height 16
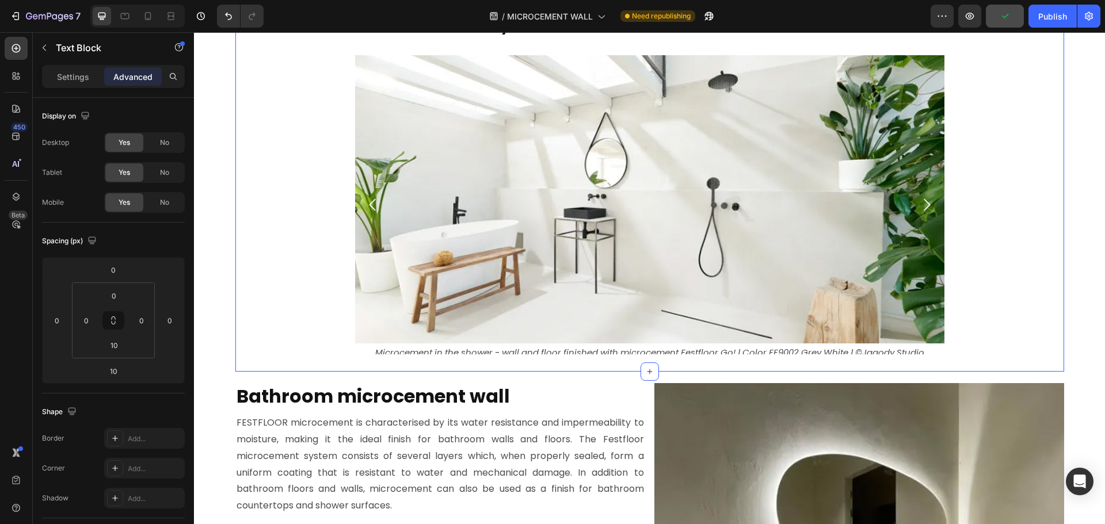
click at [367, 359] on div "Gallery of bathrooms with microcement on the wall: Heading Image Microcement in…" at bounding box center [649, 184] width 829 height 375
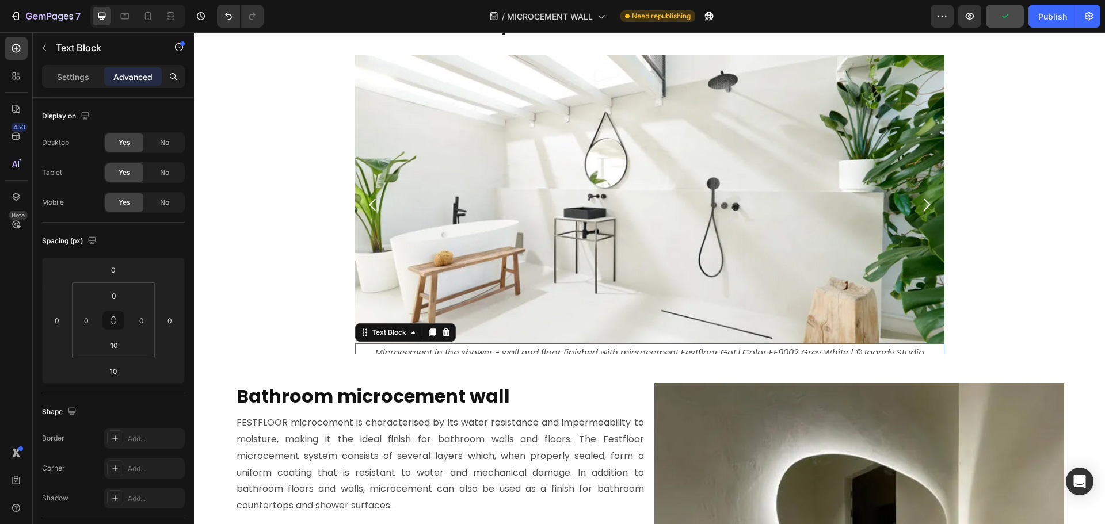
click at [371, 352] on p "Microcement in the shower - wall and floor finished with microcement Festfloor …" at bounding box center [649, 353] width 587 height 16
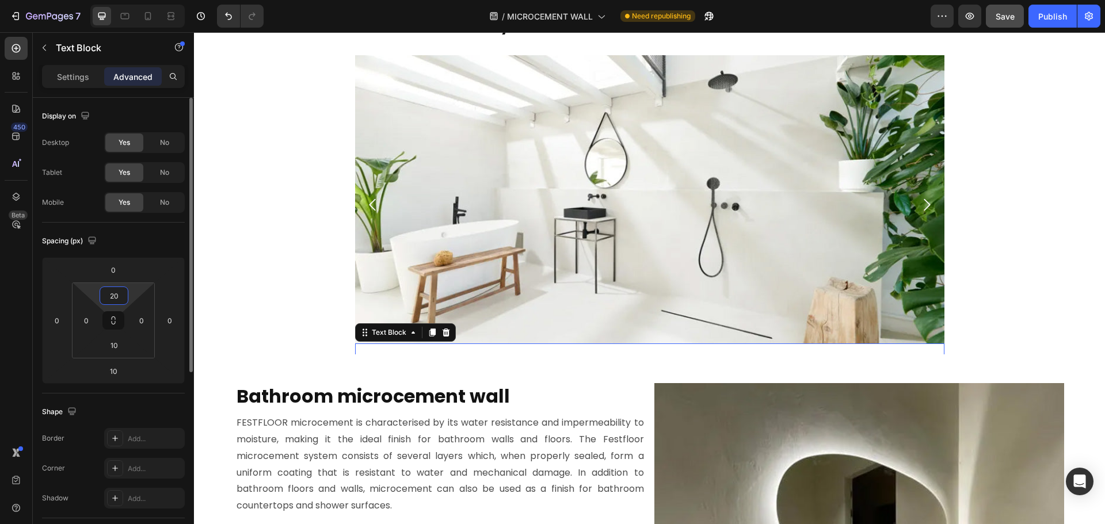
type input "0"
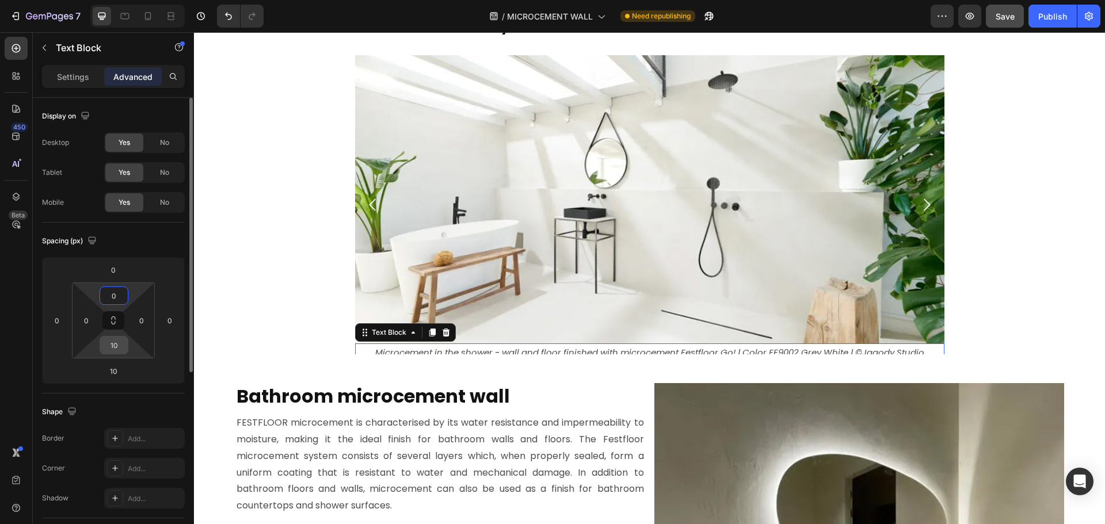
click at [123, 348] on input "10" at bounding box center [113, 345] width 23 height 17
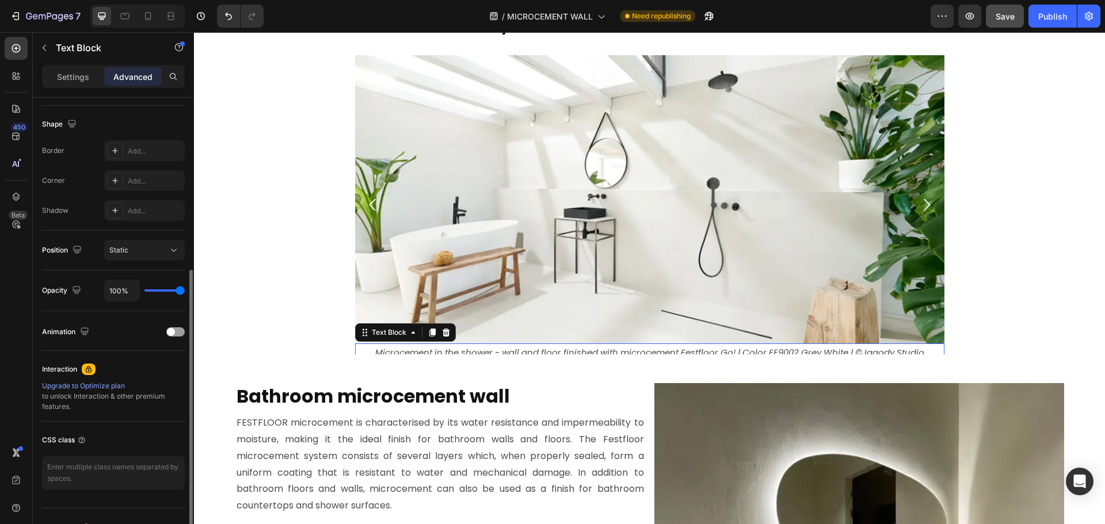
scroll to position [0, 0]
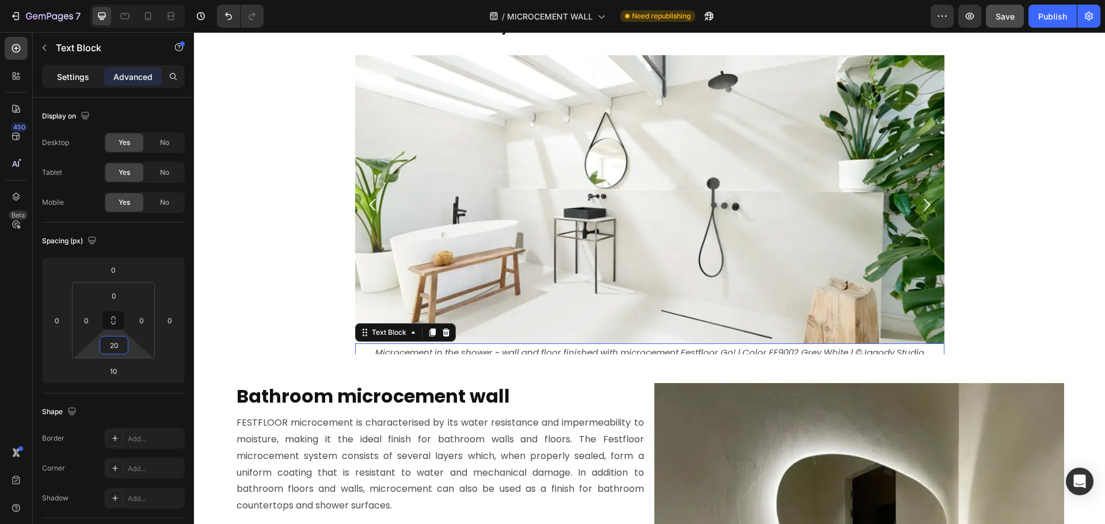
type input "20"
click at [74, 75] on p "Settings" at bounding box center [73, 77] width 32 height 12
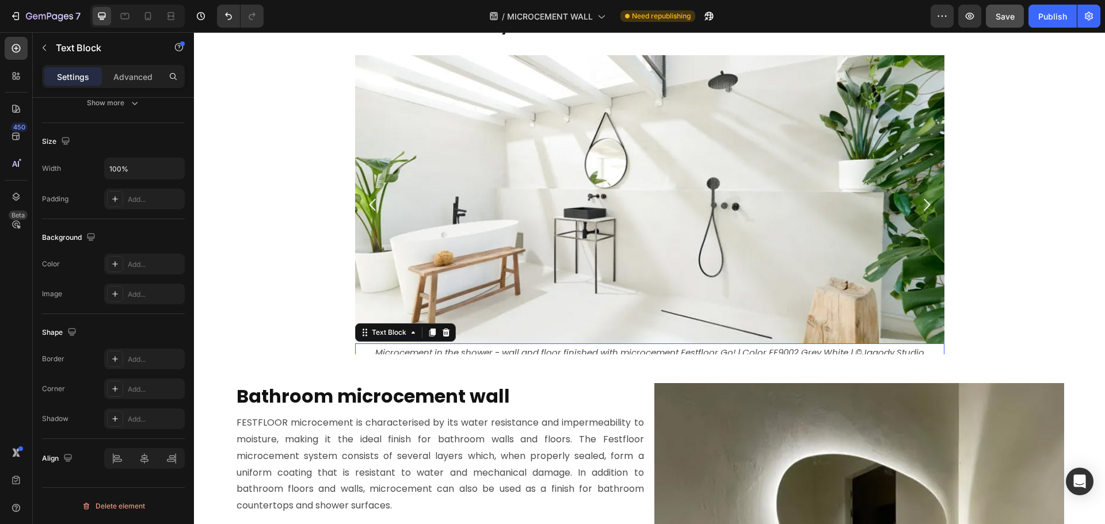
scroll to position [5, 0]
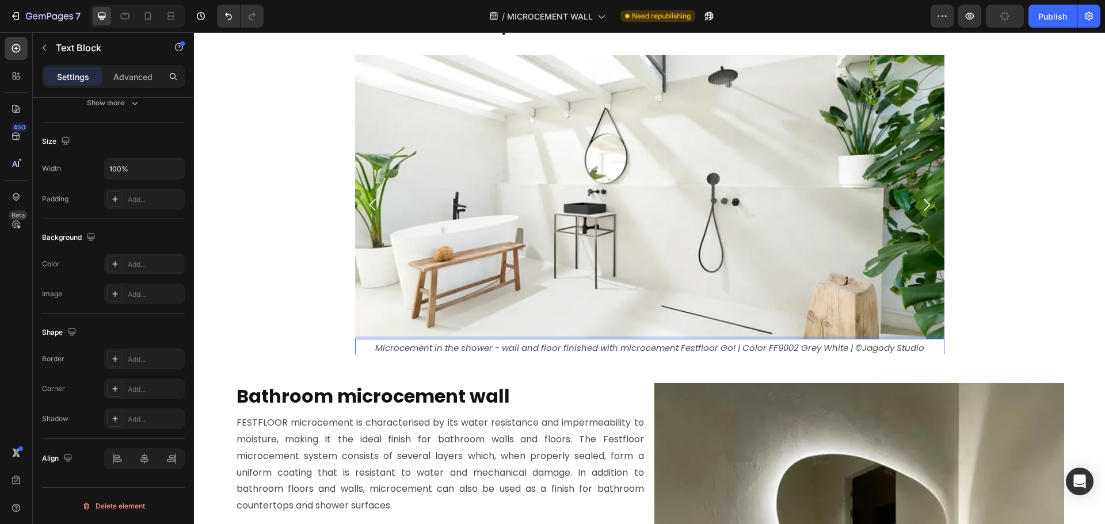
click at [371, 347] on p "Microcement in the shower - wall and floor finished with microcement Festfloor …" at bounding box center [649, 348] width 587 height 16
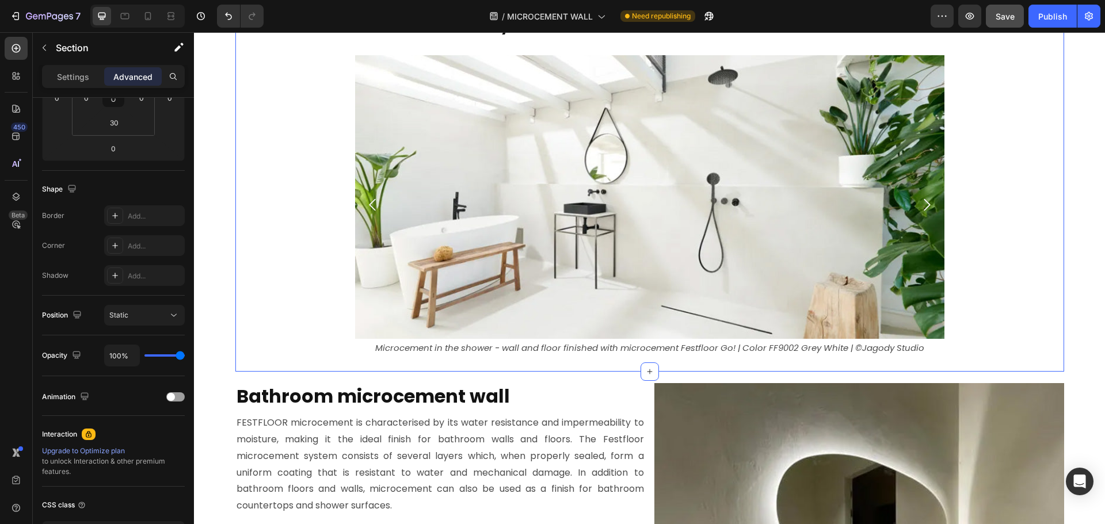
click at [942, 330] on div "Image Microcement in the shower - wall and floor finished with microcement Fest…" at bounding box center [649, 204] width 829 height 299
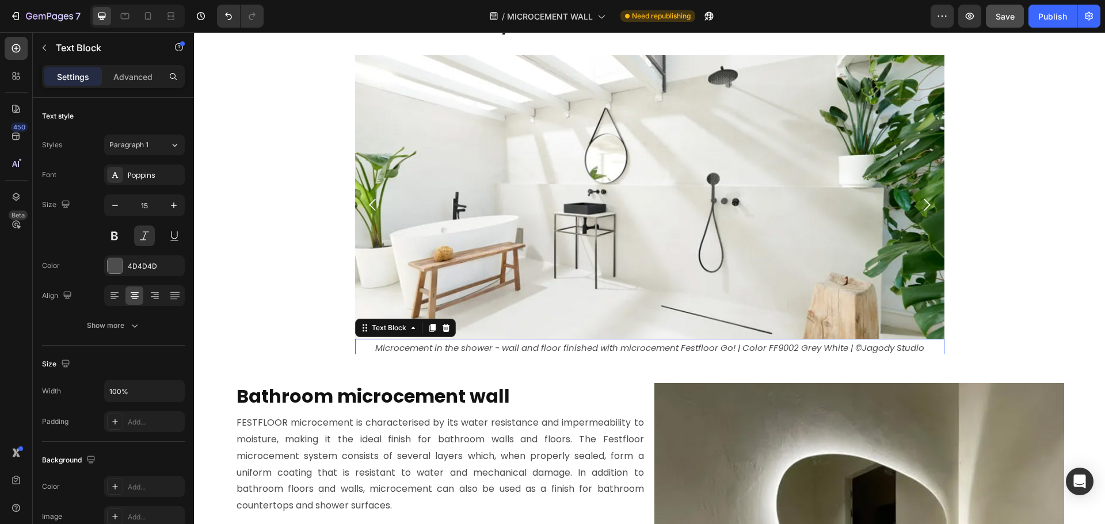
click at [909, 348] on p "Microcement in the shower - wall and floor finished with microcement Festfloor …" at bounding box center [649, 348] width 587 height 16
click at [112, 208] on icon "button" at bounding box center [115, 206] width 12 height 12
type input "14"
click at [417, 223] on img at bounding box center [649, 195] width 589 height 289
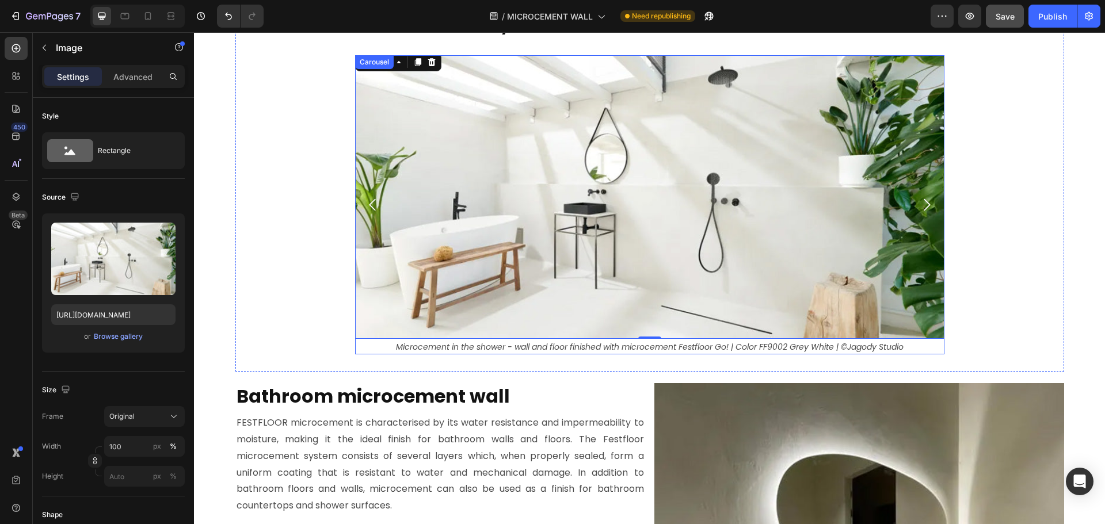
click at [922, 205] on icon "Carousel Next Arrow" at bounding box center [926, 204] width 17 height 17
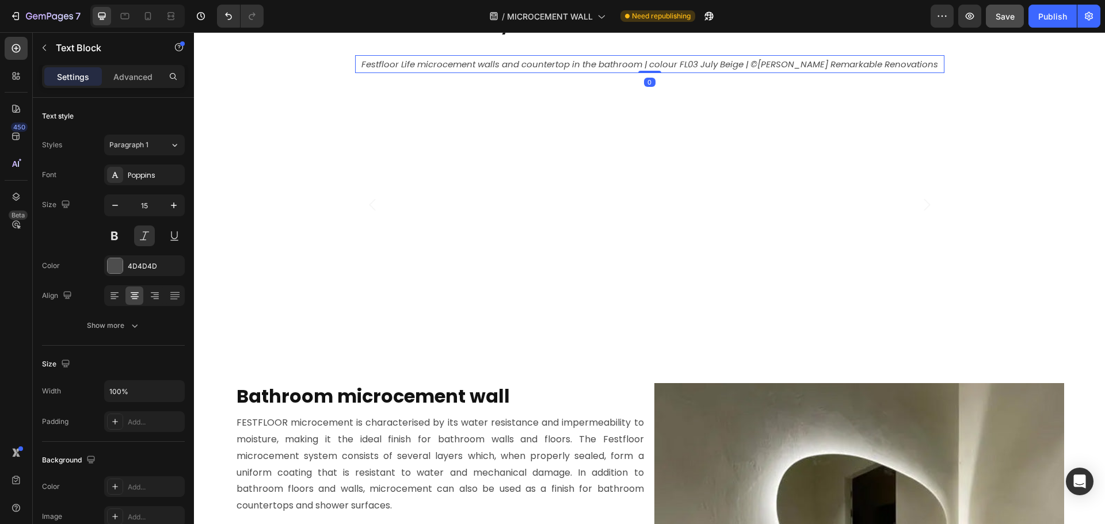
click at [604, 345] on p "Festfloor Life microcement walls and countertop in the bathroom | colour FL03 J…" at bounding box center [649, 348] width 587 height 16
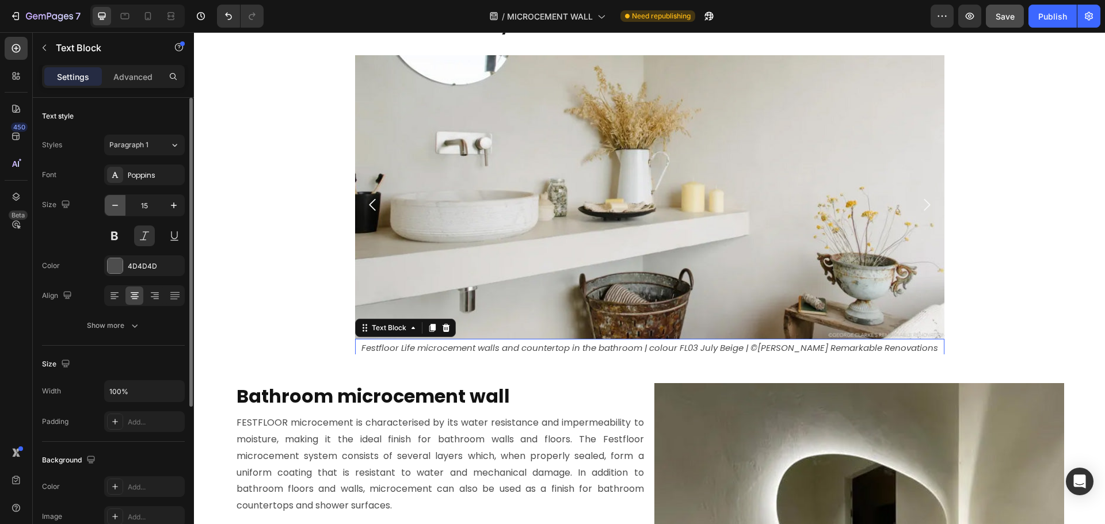
click at [113, 210] on icon "button" at bounding box center [115, 206] width 12 height 12
type input "14"
click at [788, 228] on img at bounding box center [649, 195] width 589 height 289
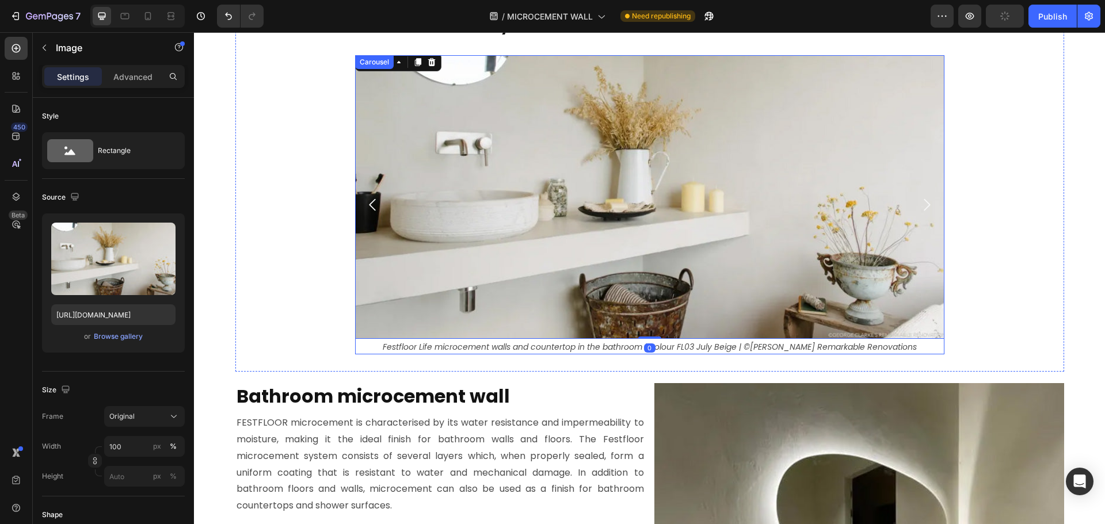
drag, startPoint x: 918, startPoint y: 205, endPoint x: 889, endPoint y: 206, distance: 28.8
click at [918, 205] on icon "Carousel Next Arrow" at bounding box center [926, 204] width 17 height 17
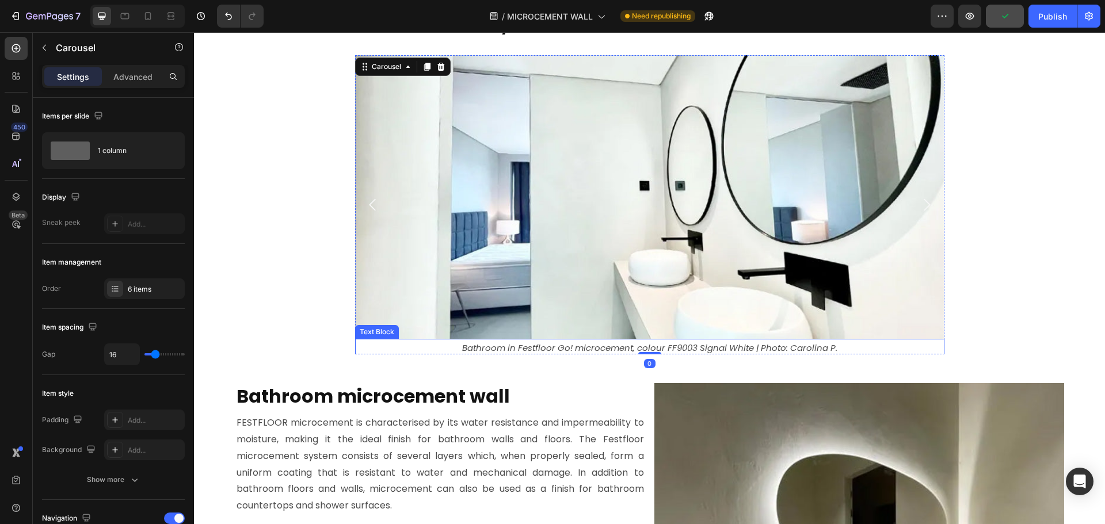
click at [456, 348] on p "Bathroom in Festfloor Go! microcement, colour FF9003 Signal White | Photo: Caro…" at bounding box center [649, 348] width 587 height 16
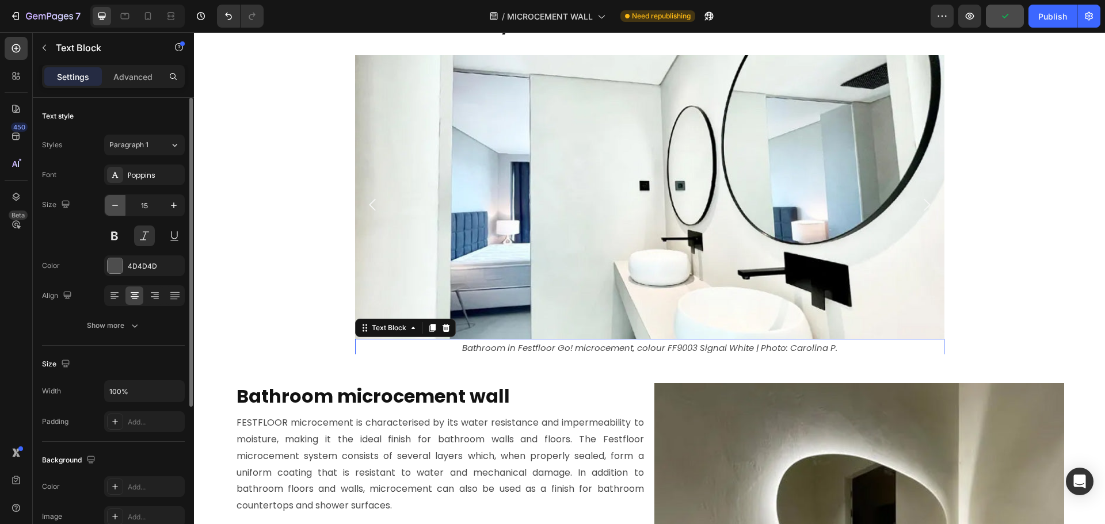
click at [111, 199] on button "button" at bounding box center [115, 205] width 21 height 21
type input "14"
click at [925, 211] on icon "Carousel Next Arrow" at bounding box center [926, 204] width 17 height 17
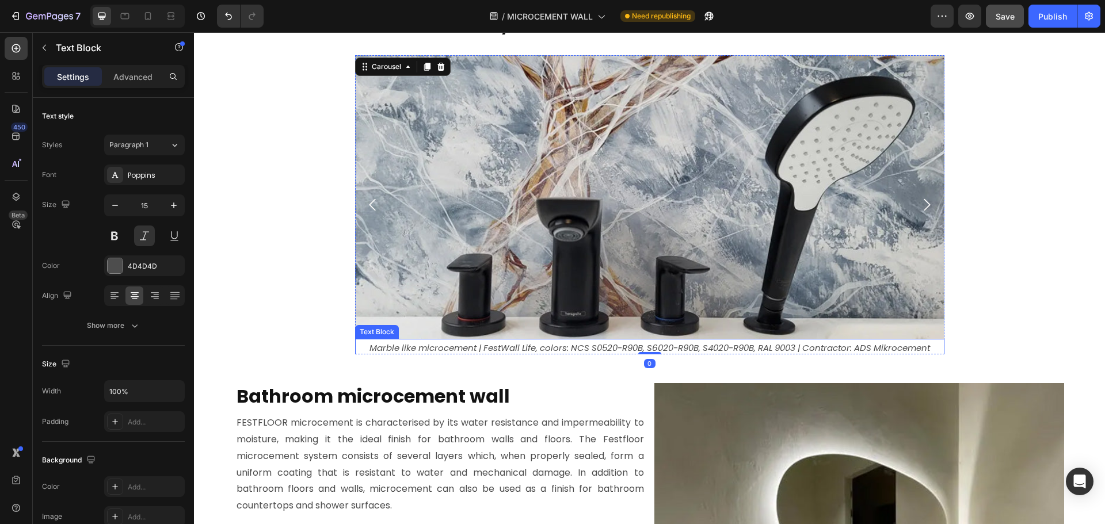
click at [525, 346] on p "Marble like microcement | FestWall Life, colors: NCS S0520-R90B, S6020-R90B, S4…" at bounding box center [649, 348] width 587 height 16
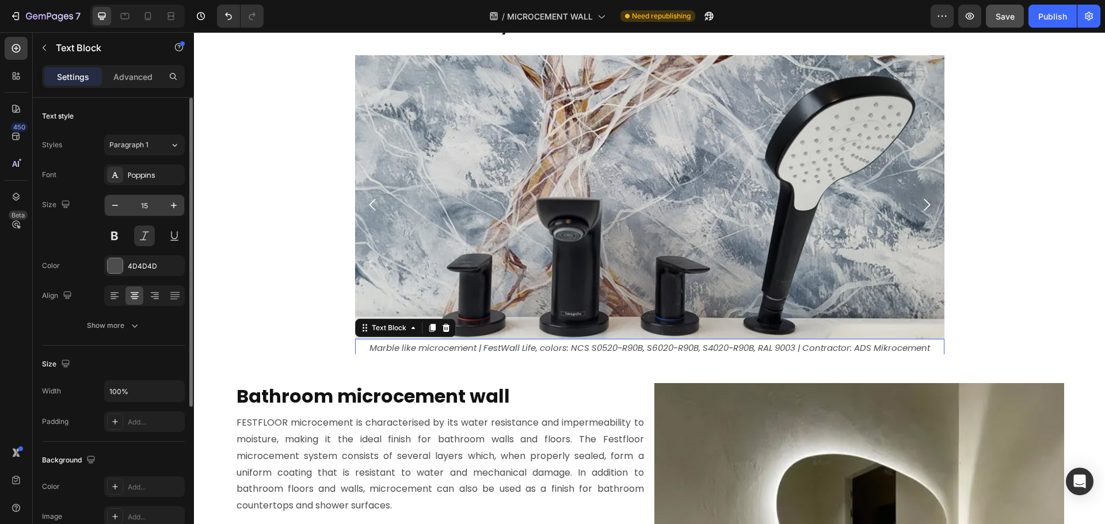
click at [142, 207] on input "15" at bounding box center [144, 205] width 38 height 21
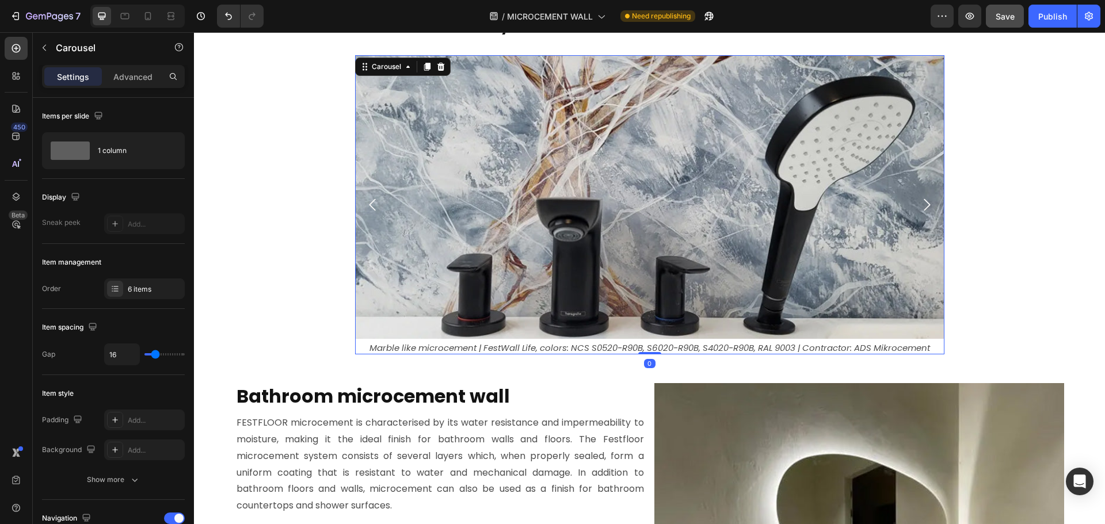
click at [919, 219] on button "Carousel Next Arrow" at bounding box center [927, 205] width 36 height 36
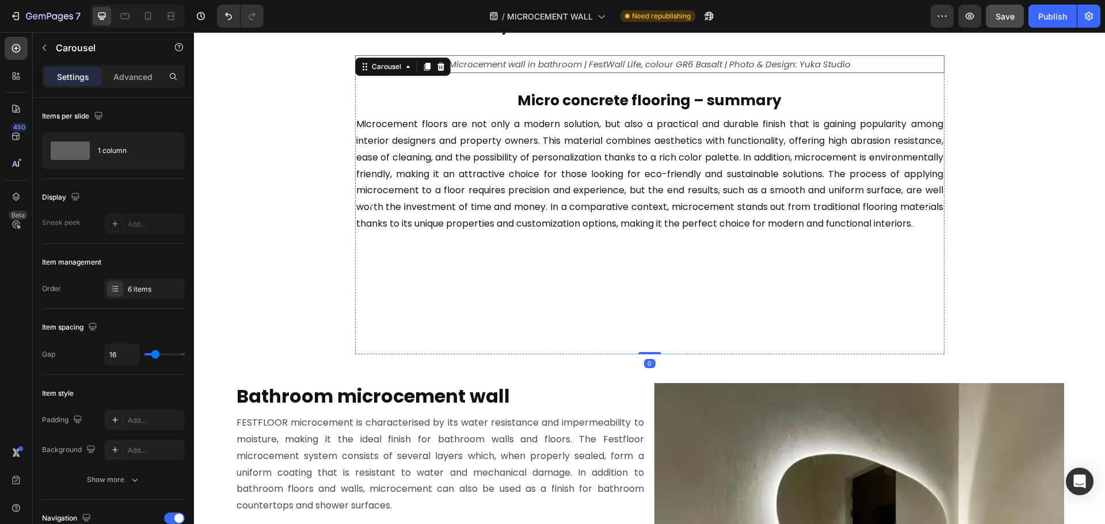
click at [504, 345] on p "Microcement wall in bathroom | FestWall Life, colour GR6 Basalt | Photo & Desig…" at bounding box center [649, 348] width 587 height 16
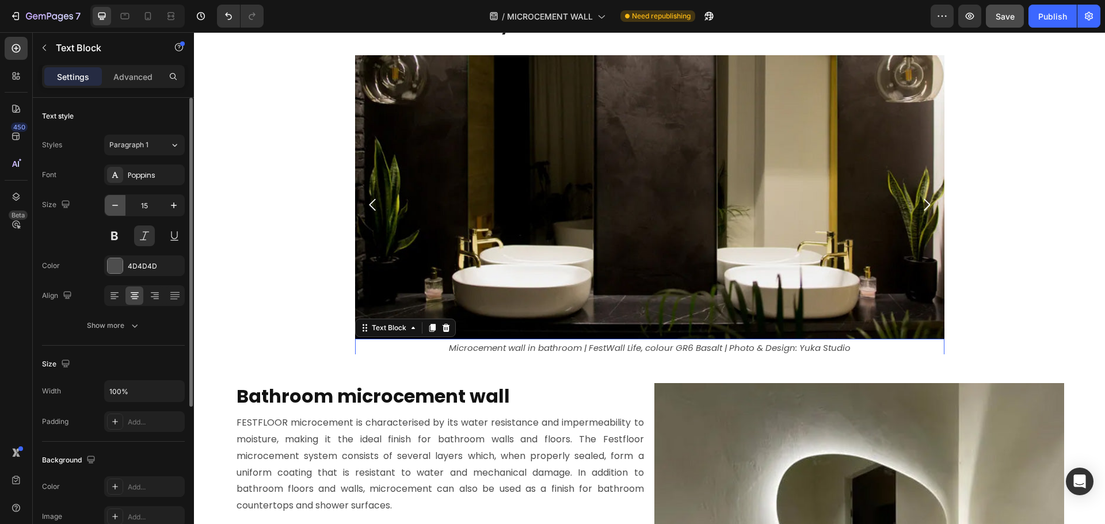
click at [121, 204] on button "button" at bounding box center [115, 205] width 21 height 21
type input "14"
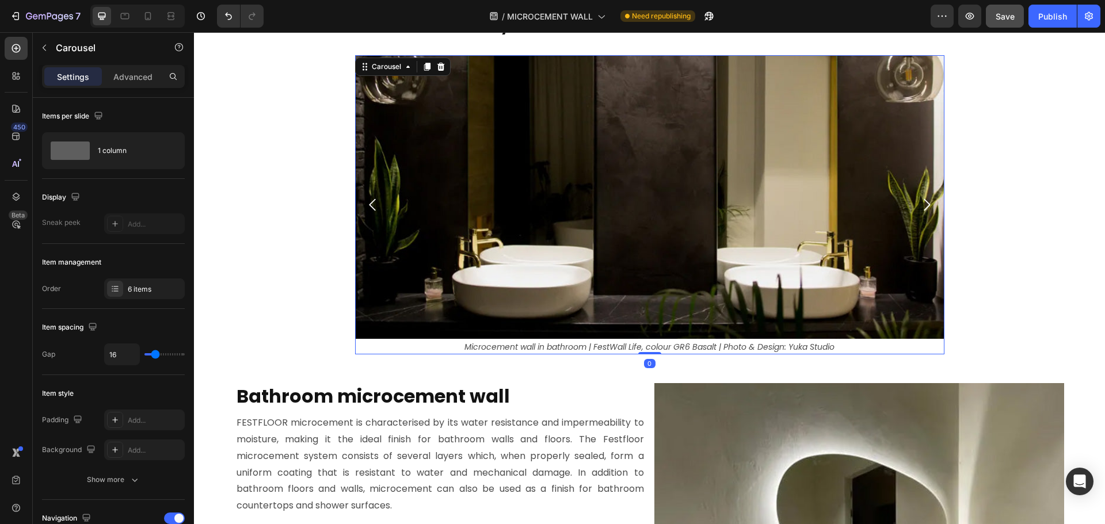
click at [927, 199] on icon "Carousel Next Arrow" at bounding box center [926, 204] width 17 height 17
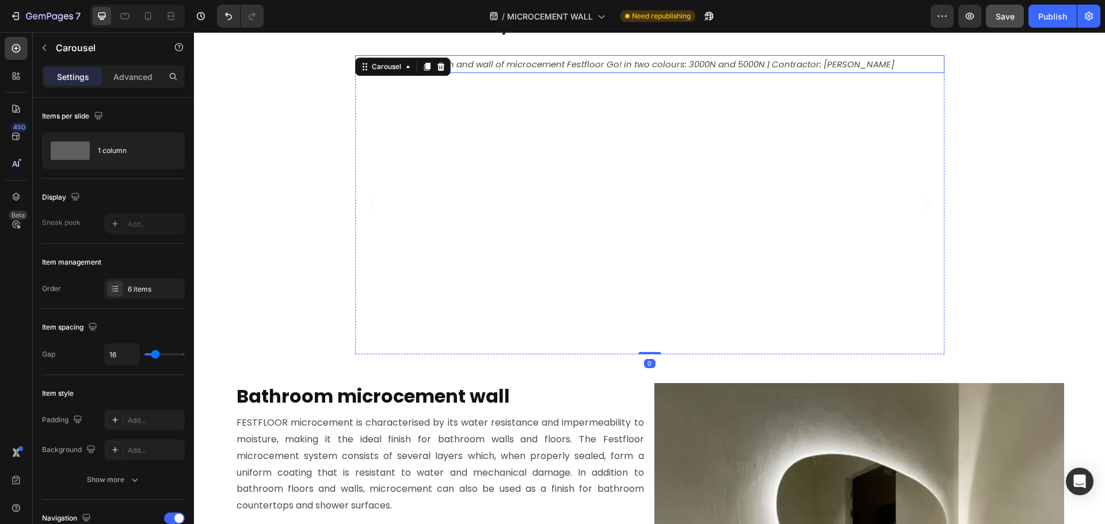
click at [657, 345] on p "Washbasin and wall of microcement Festfloor Go! in two colours: 3000N and 5000N…" at bounding box center [649, 348] width 587 height 16
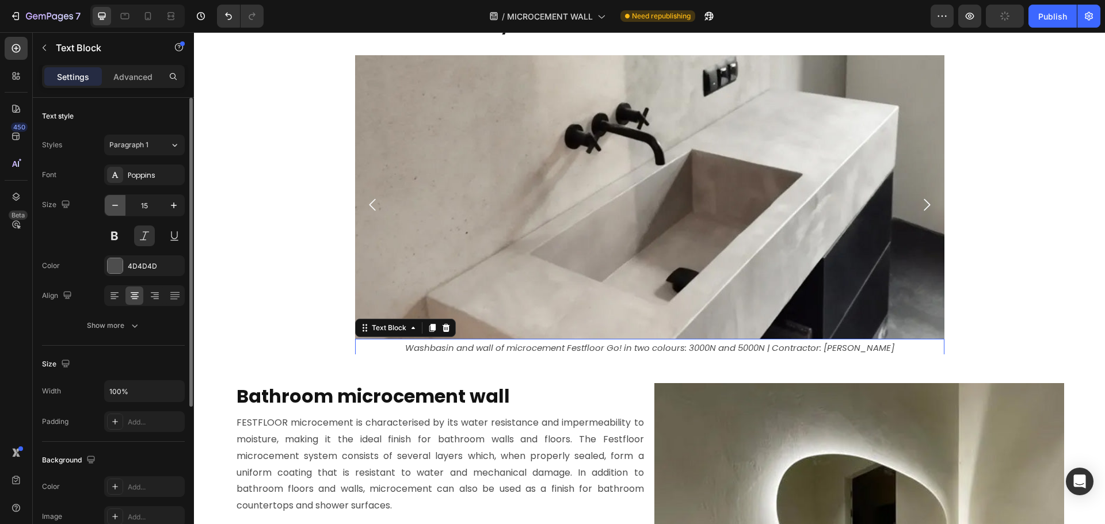
click at [115, 204] on icon "button" at bounding box center [115, 206] width 12 height 12
type input "14"
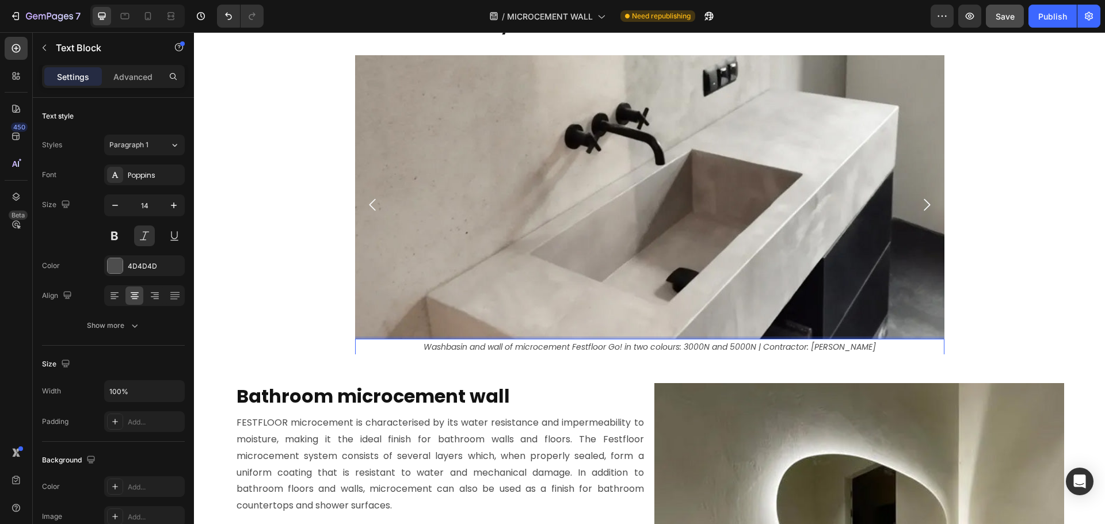
click at [668, 343] on p "Washbasin and wall of microcement Festfloor Go! in two colours: 3000N and 5000N…" at bounding box center [649, 347] width 587 height 14
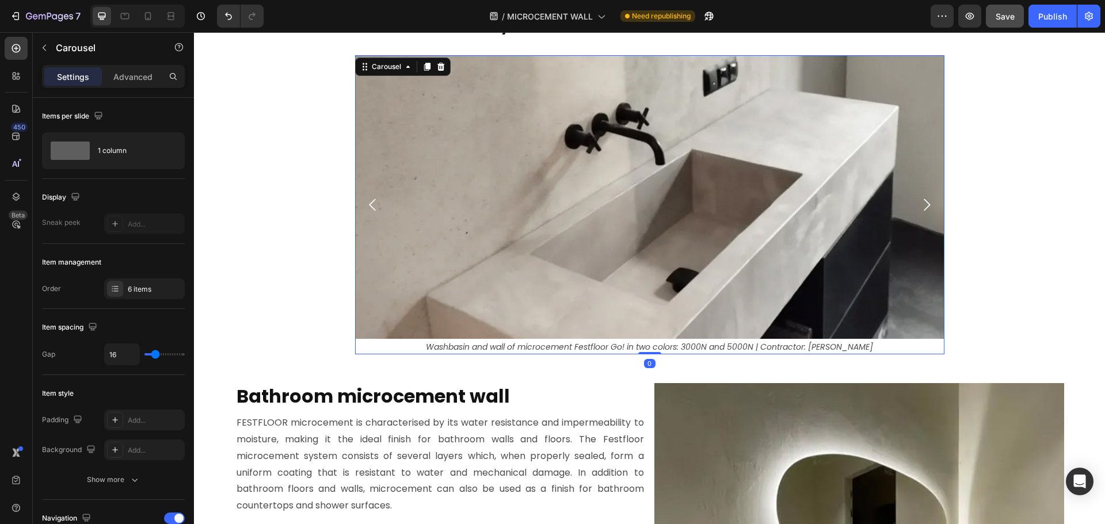
click at [930, 200] on icon "Carousel Next Arrow" at bounding box center [926, 204] width 17 height 17
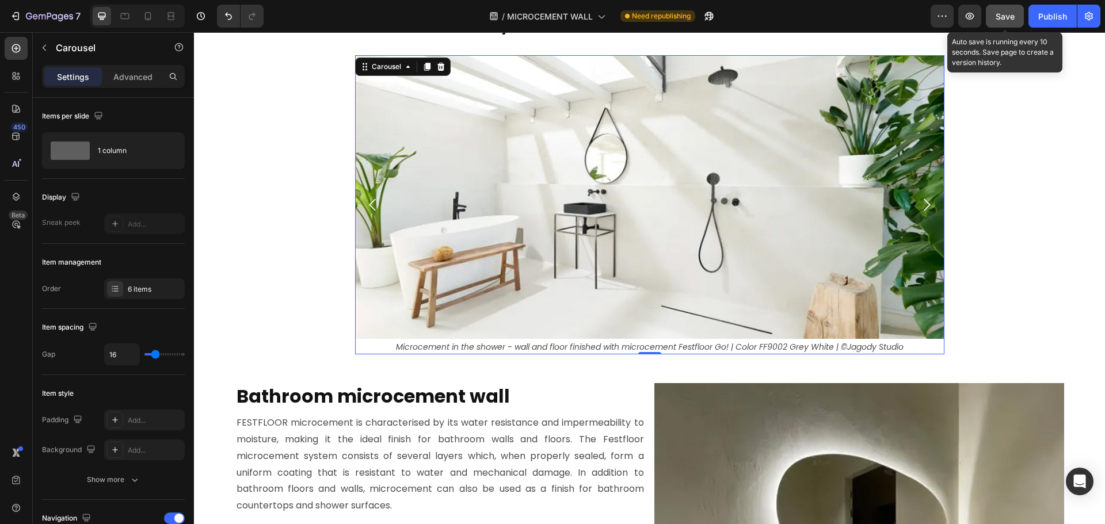
click at [1005, 10] on div "Save" at bounding box center [1005, 16] width 19 height 12
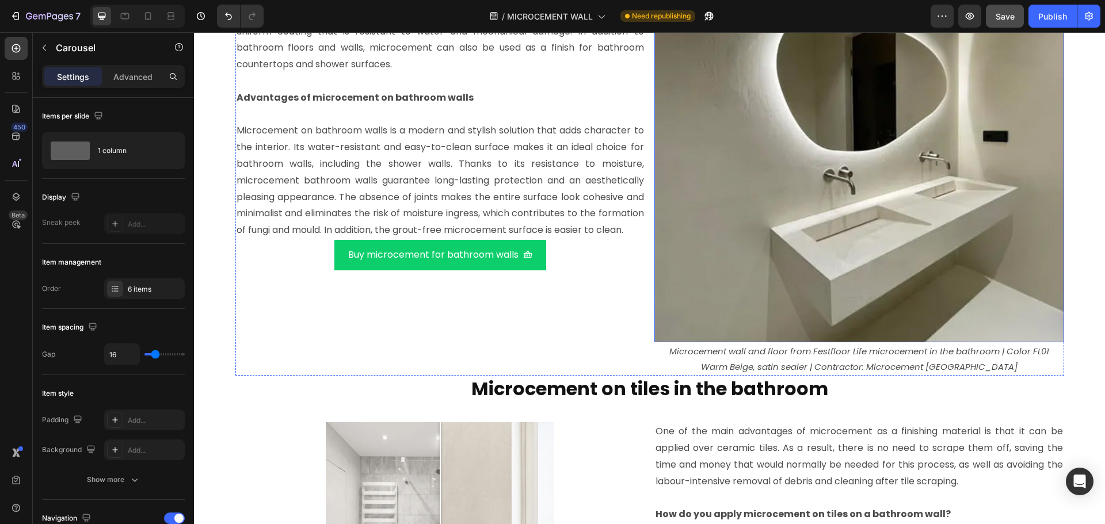
scroll to position [4731, 0]
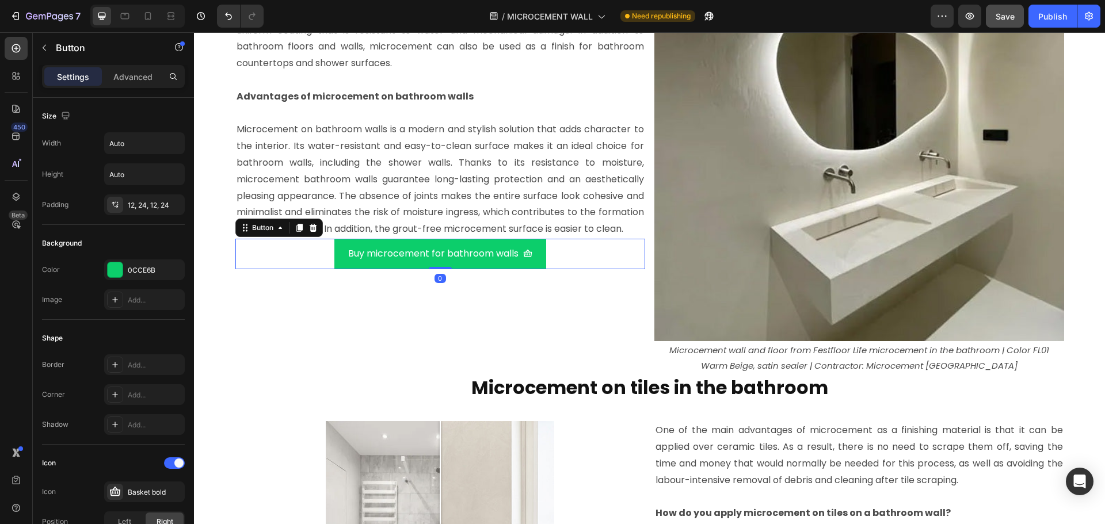
click at [314, 269] on div "Buy microcement for bathroom walls Button 0" at bounding box center [440, 254] width 410 height 31
click at [138, 76] on p "Advanced" at bounding box center [132, 77] width 39 height 12
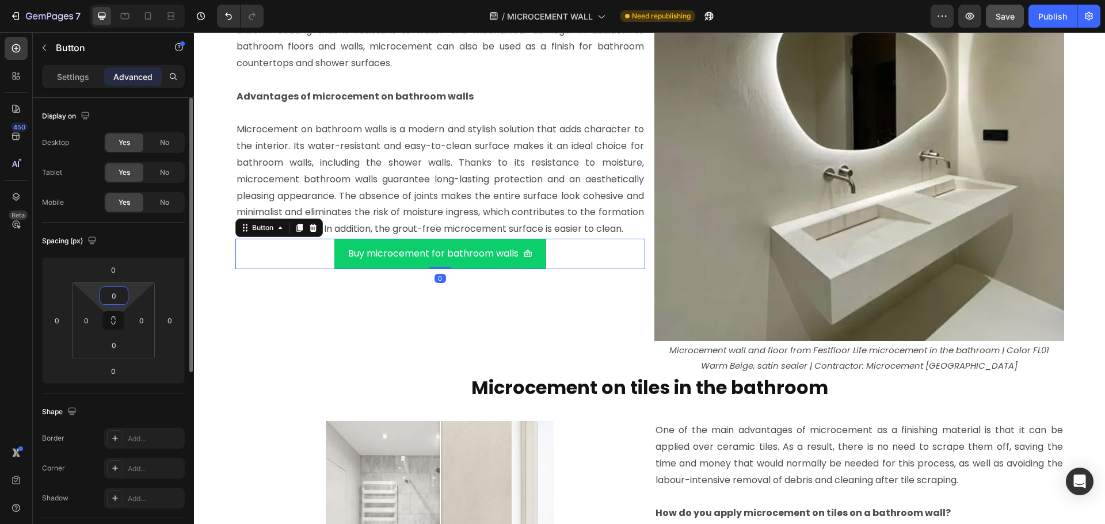
click at [123, 295] on input "0" at bounding box center [113, 295] width 23 height 17
type input "20"
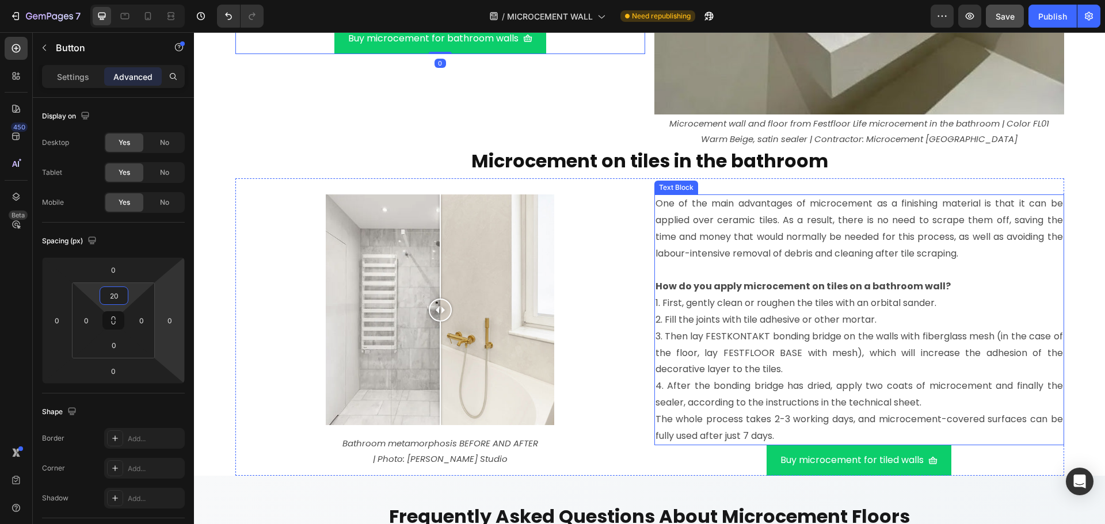
scroll to position [4961, 0]
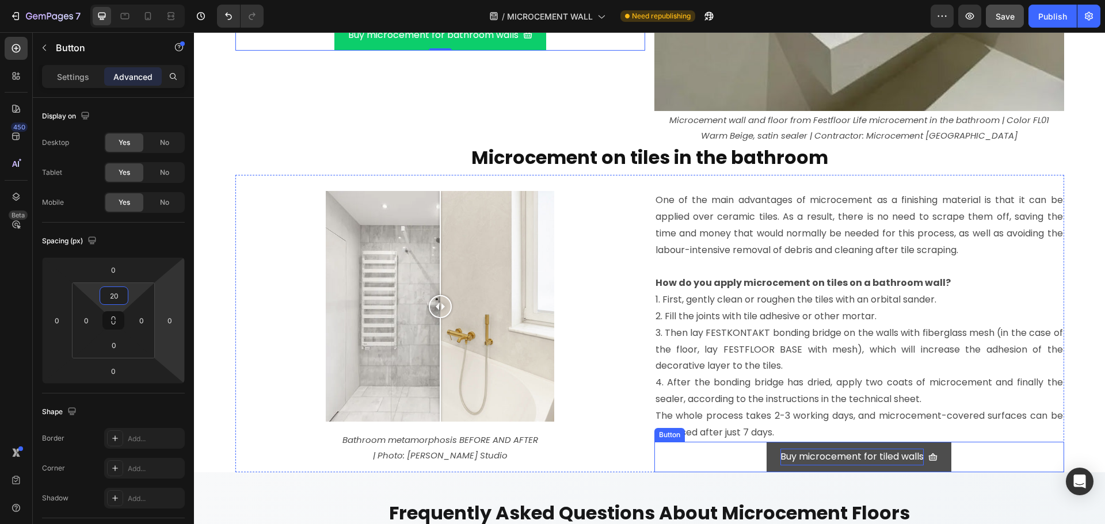
click at [825, 452] on p "Buy microcement for tiled walls" at bounding box center [852, 457] width 143 height 17
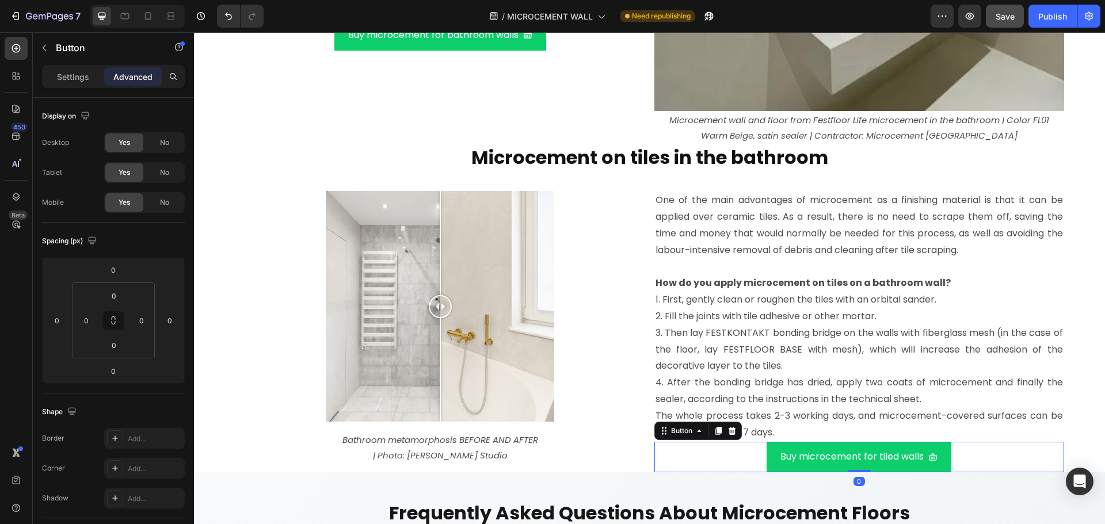
click at [698, 463] on div "Buy microcement for tiled walls Button 0" at bounding box center [860, 457] width 410 height 31
click at [118, 302] on input "0" at bounding box center [113, 295] width 23 height 17
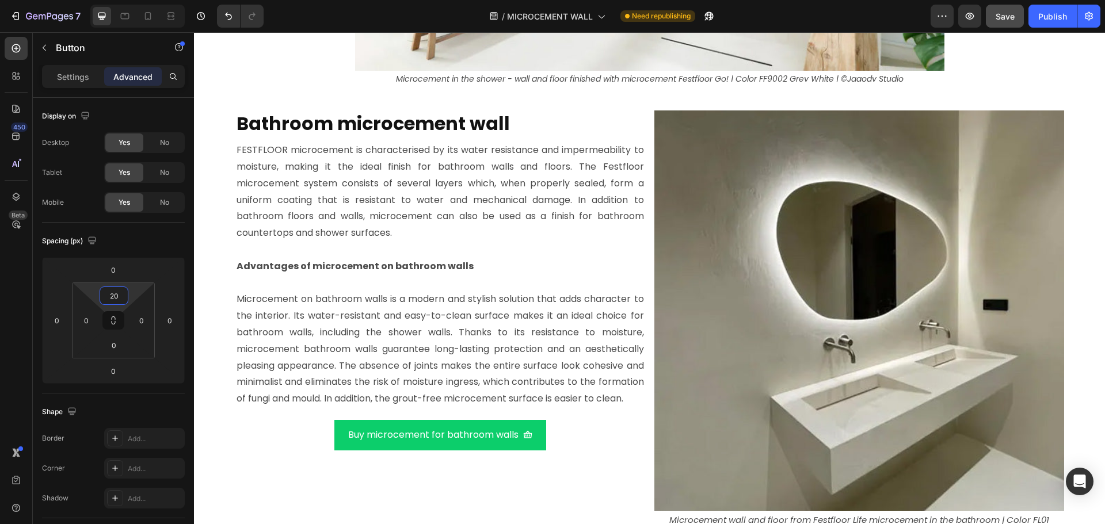
scroll to position [4558, 0]
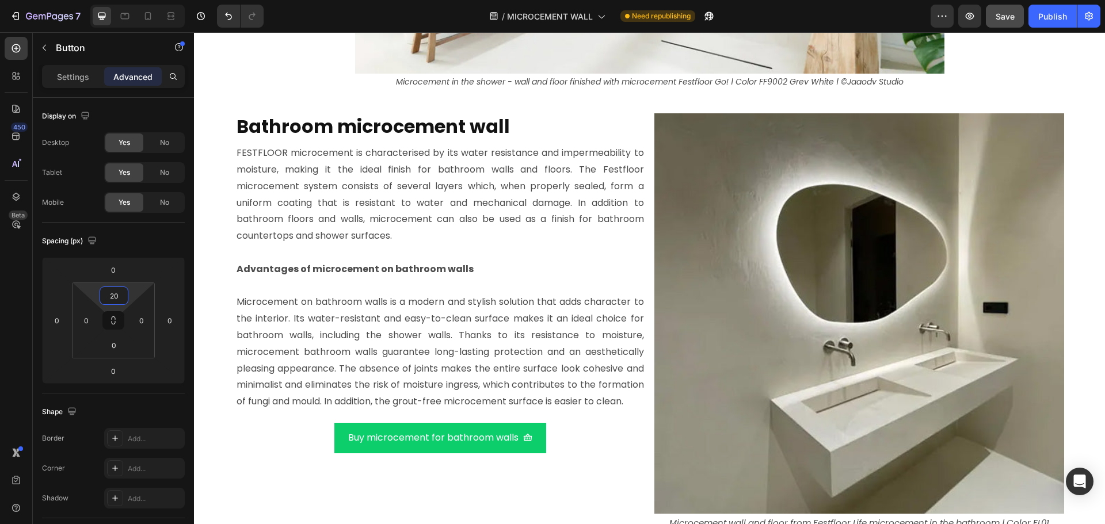
type input "20"
click at [463, 129] on strong "Bathroom microcement wall" at bounding box center [373, 126] width 273 height 26
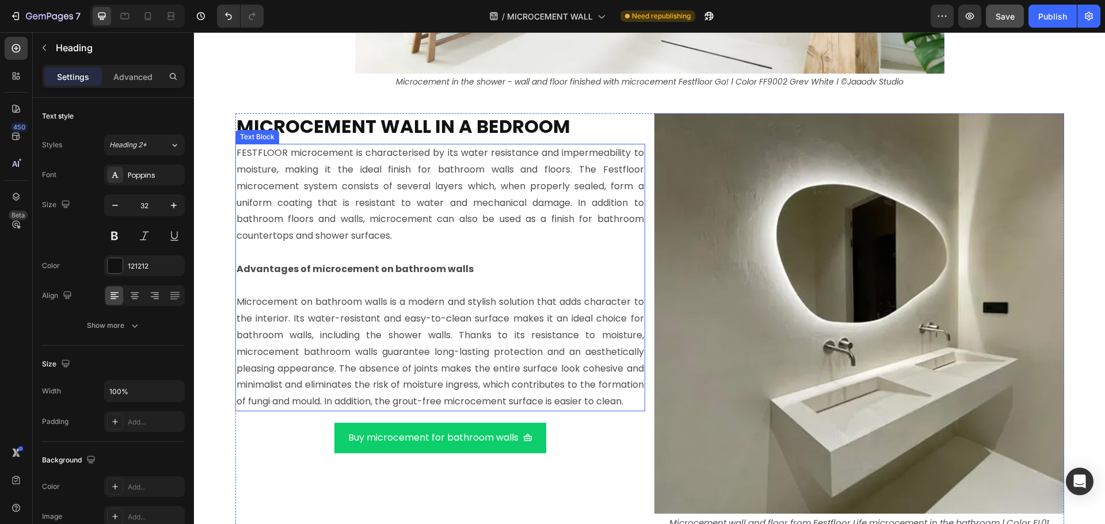
click at [433, 158] on p "FESTFLOOR microcement is characterised by its water resistance and impermeabili…" at bounding box center [441, 195] width 408 height 100
click at [403, 238] on p "FESTFLOOR microcement is characterised by its water resistance and impermeabili…" at bounding box center [441, 195] width 408 height 100
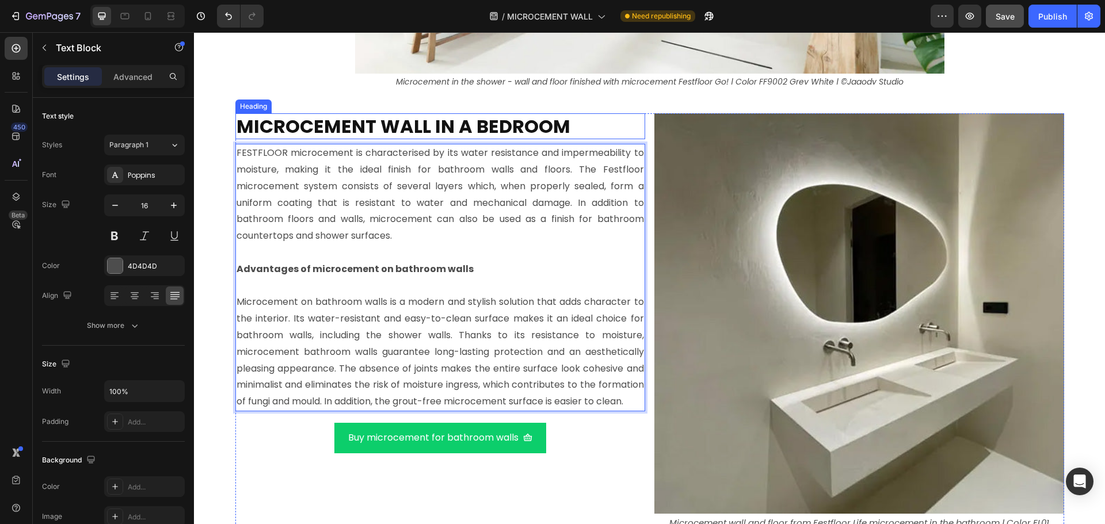
click at [571, 122] on h2 "MICROCEMENT WALL IN A BEDROOM" at bounding box center [440, 126] width 410 height 26
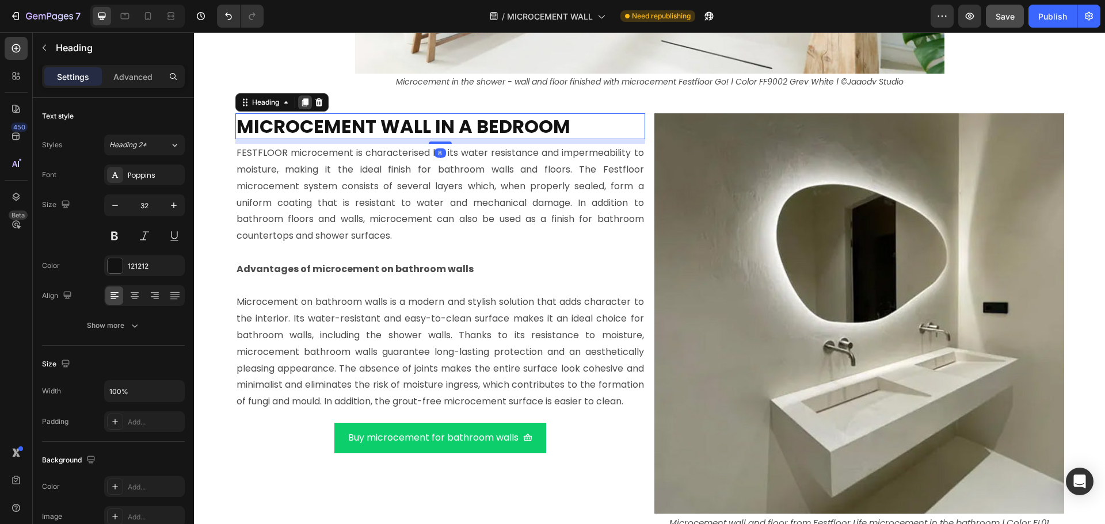
click at [303, 98] on icon at bounding box center [304, 102] width 9 height 9
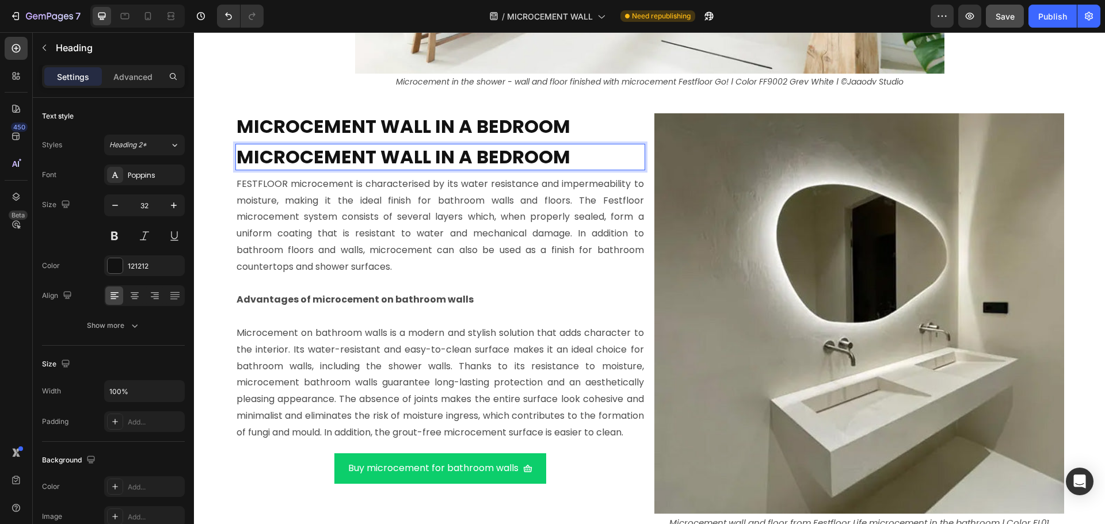
click at [304, 153] on strong "MICROCEMENT WALL IN A BEDROOM" at bounding box center [404, 157] width 334 height 26
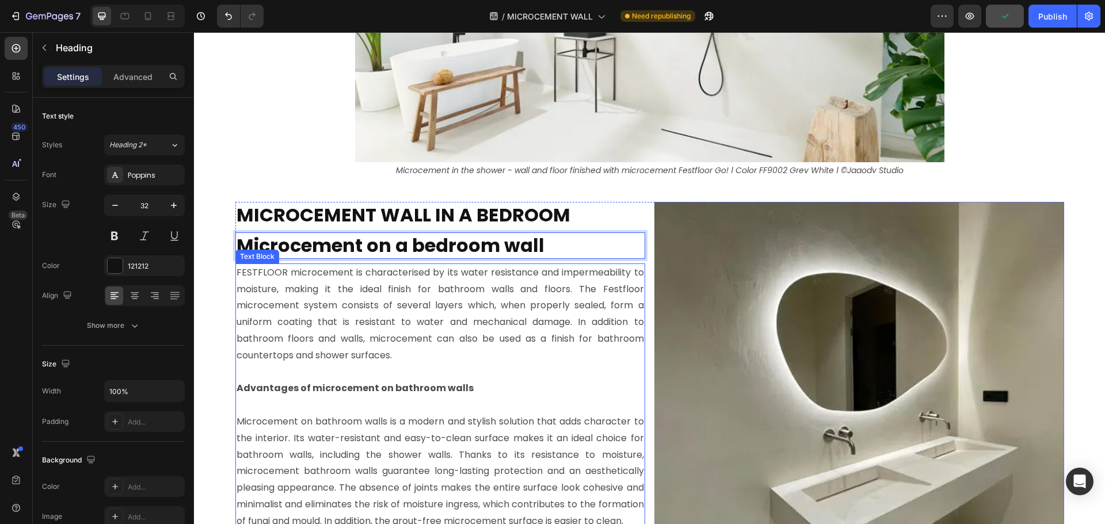
scroll to position [4443, 0]
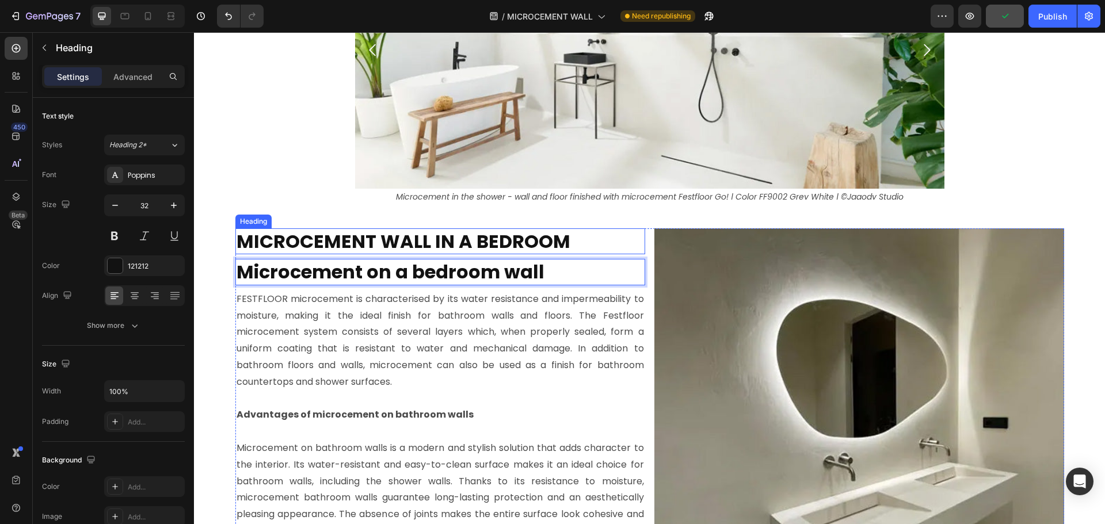
click at [585, 245] on h2 "MICROCEMENT WALL IN A BEDROOM" at bounding box center [440, 242] width 410 height 26
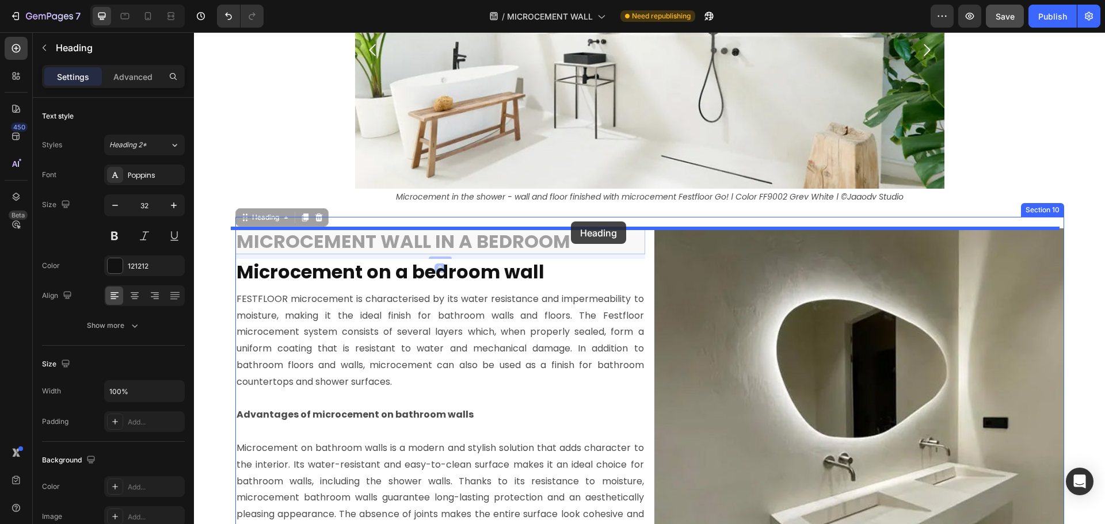
drag, startPoint x: 271, startPoint y: 221, endPoint x: 571, endPoint y: 222, distance: 299.9
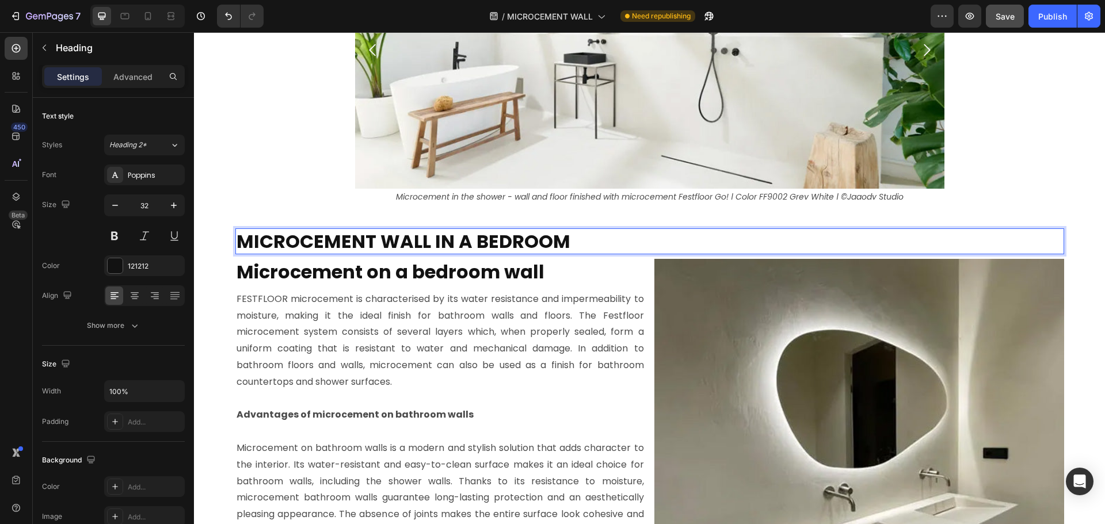
click at [584, 241] on h2 "MICROCEMENT WALL IN A BEDROOM" at bounding box center [649, 242] width 829 height 26
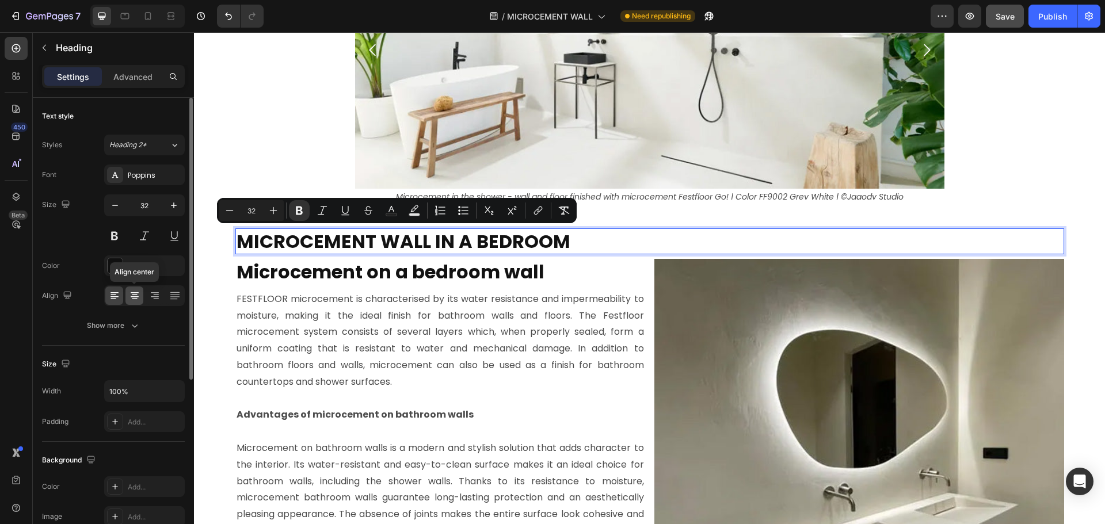
click at [138, 296] on icon at bounding box center [135, 296] width 12 height 12
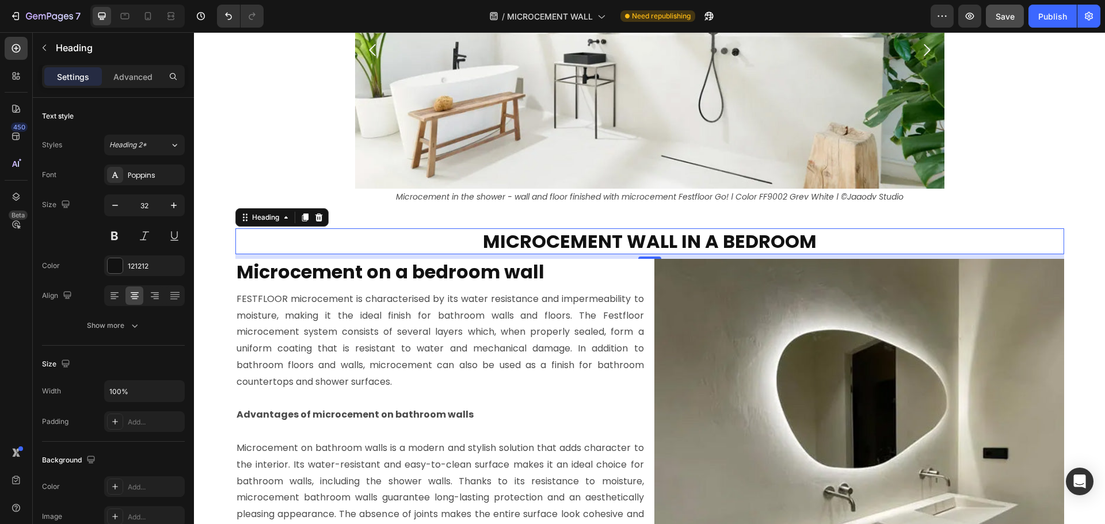
click at [374, 240] on p "MICROCEMENT WALL IN A BEDROOM" at bounding box center [650, 242] width 827 height 24
click at [143, 78] on p "Advanced" at bounding box center [132, 77] width 39 height 12
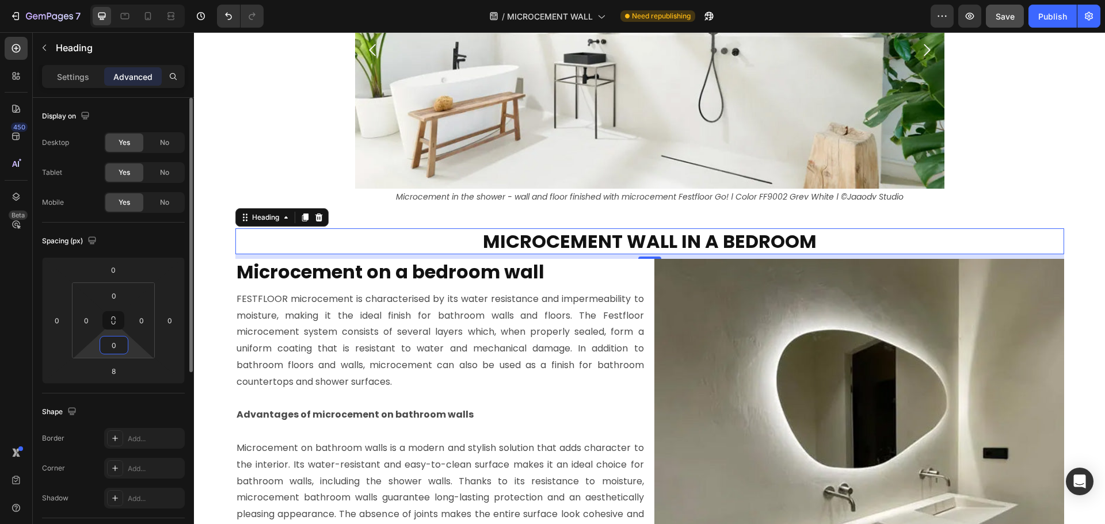
click at [124, 344] on input "0" at bounding box center [113, 345] width 23 height 17
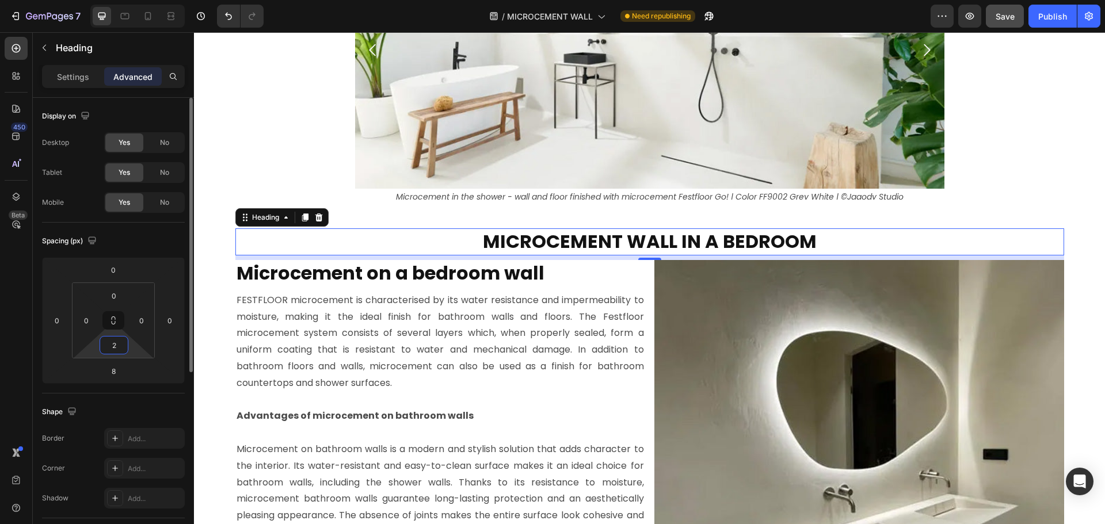
type input "20"
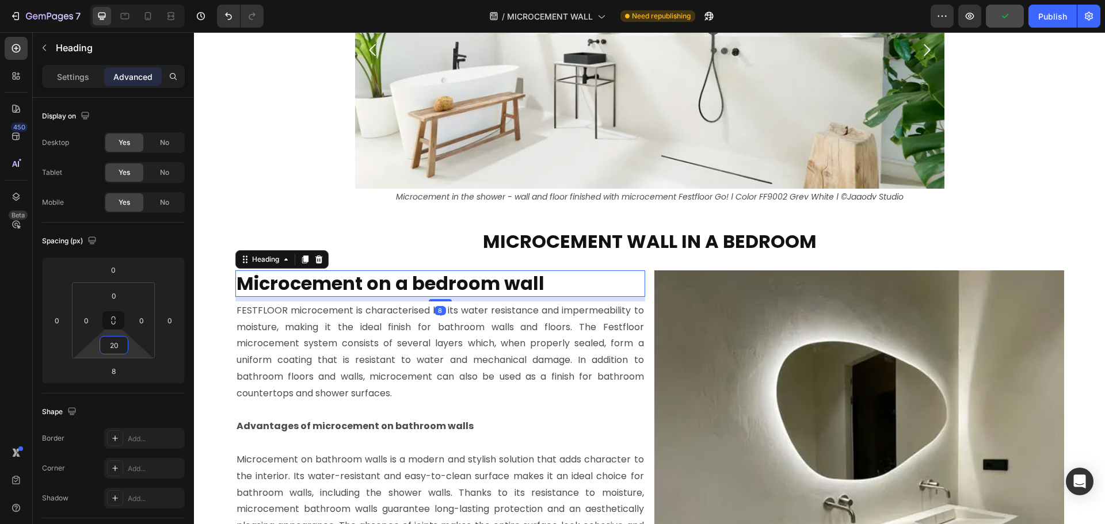
click at [466, 291] on strong "Microcement on a bedroom wall" at bounding box center [391, 284] width 308 height 26
click at [90, 73] on div "Settings" at bounding box center [73, 76] width 58 height 18
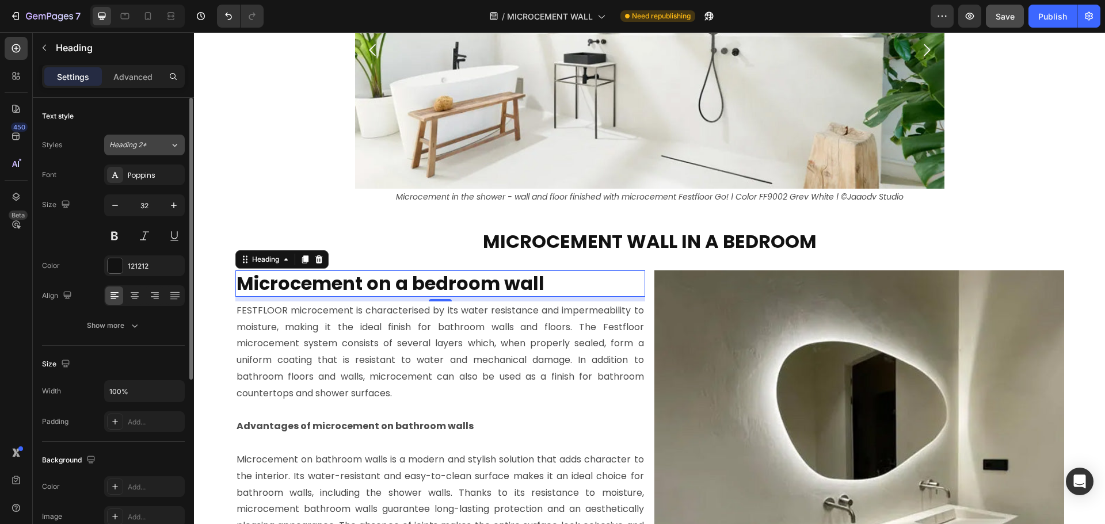
click at [156, 146] on div "Heading 2*" at bounding box center [139, 145] width 60 height 10
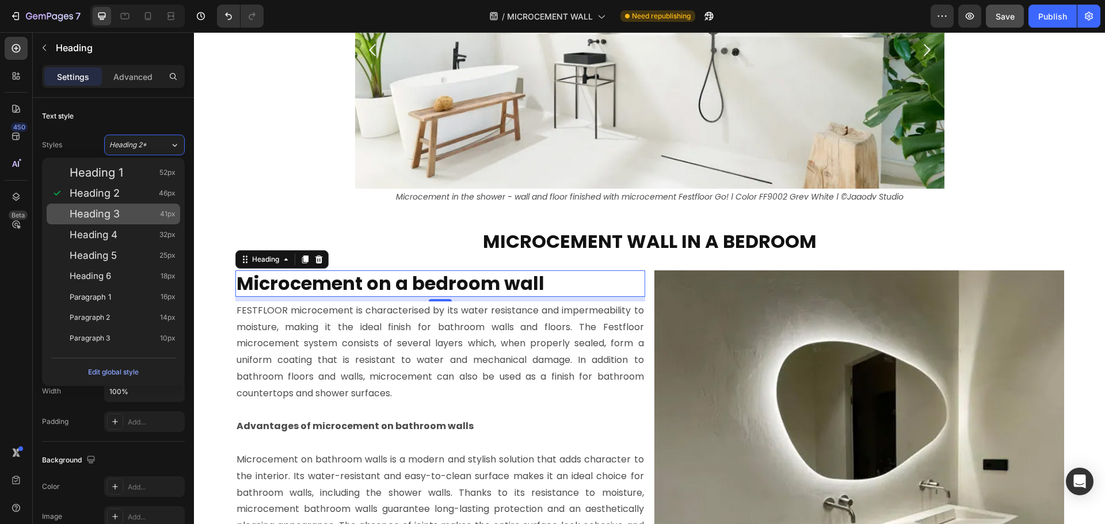
click at [134, 210] on div "Heading 3 41px" at bounding box center [123, 214] width 106 height 12
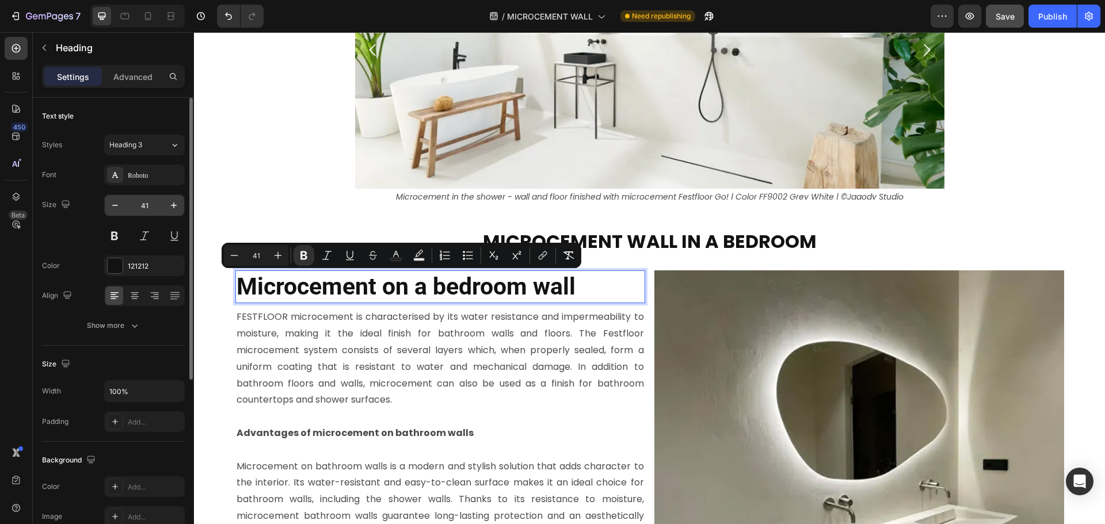
click at [152, 205] on input "41" at bounding box center [144, 205] width 38 height 21
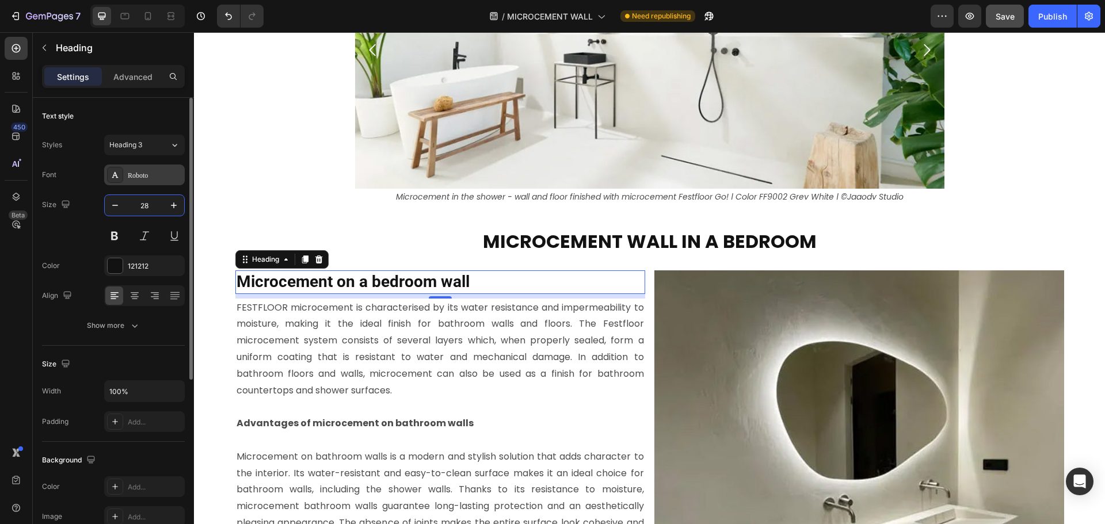
type input "28"
click at [149, 174] on div "Roboto" at bounding box center [155, 175] width 54 height 10
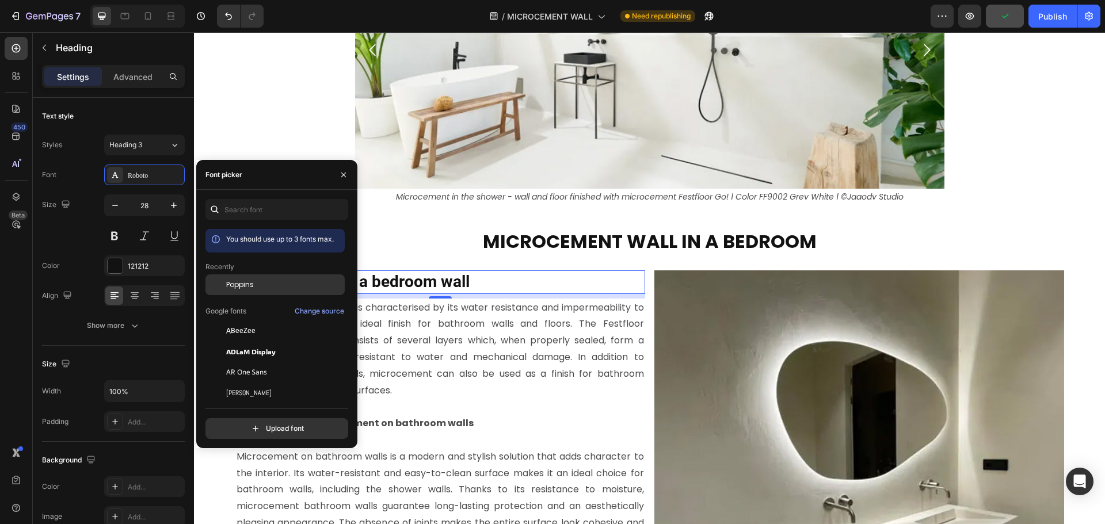
click at [235, 283] on span "Poppins" at bounding box center [240, 285] width 28 height 10
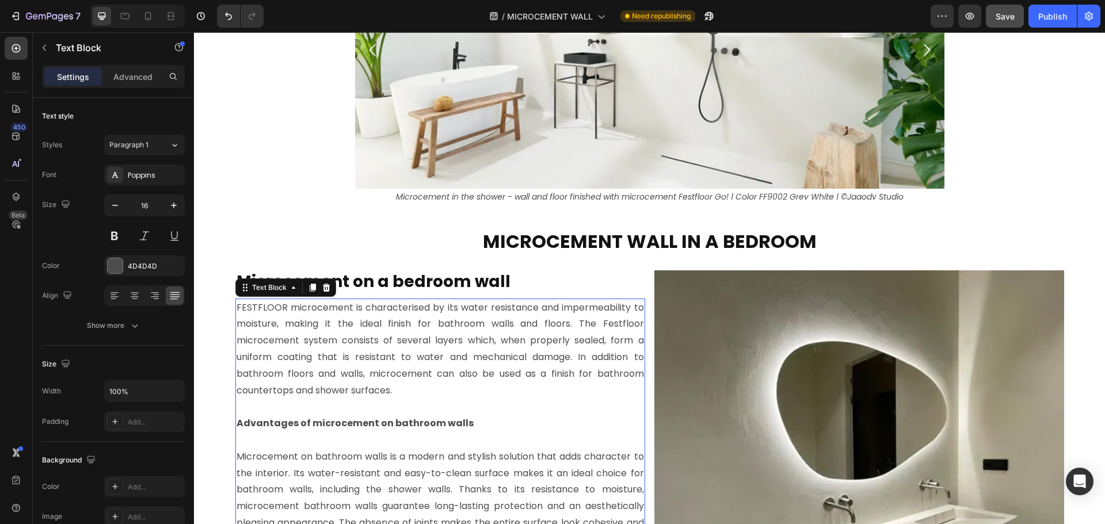
click at [329, 320] on p "FESTFLOOR microcement is characterised by its water resistance and impermeabili…" at bounding box center [441, 350] width 408 height 100
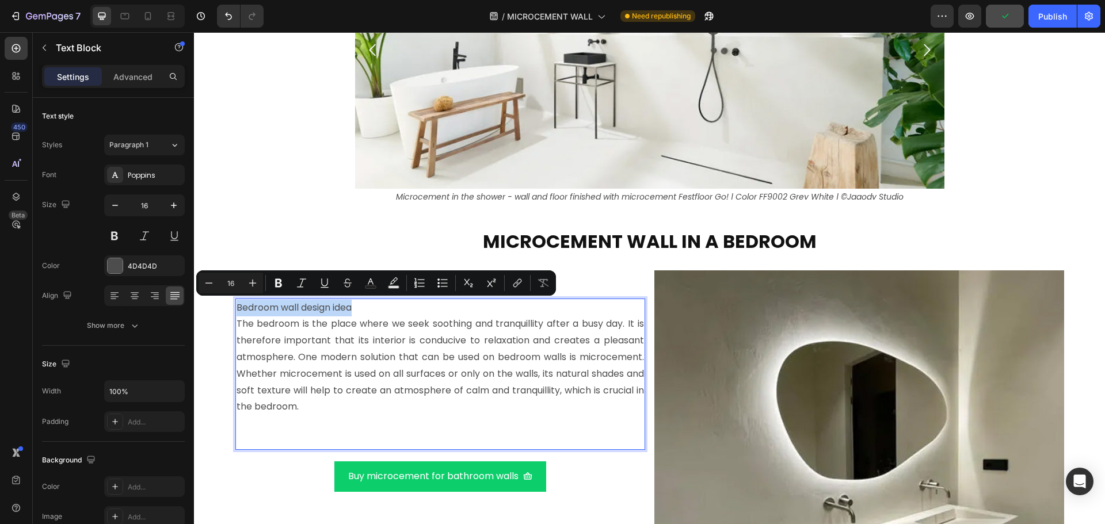
drag, startPoint x: 370, startPoint y: 307, endPoint x: 231, endPoint y: 307, distance: 138.7
click at [235, 307] on div "Bedroom wall design idea The bedroom is the place where we seek soothing and tr…" at bounding box center [440, 374] width 410 height 151
click at [279, 287] on icon "Editor contextual toolbar" at bounding box center [278, 283] width 7 height 9
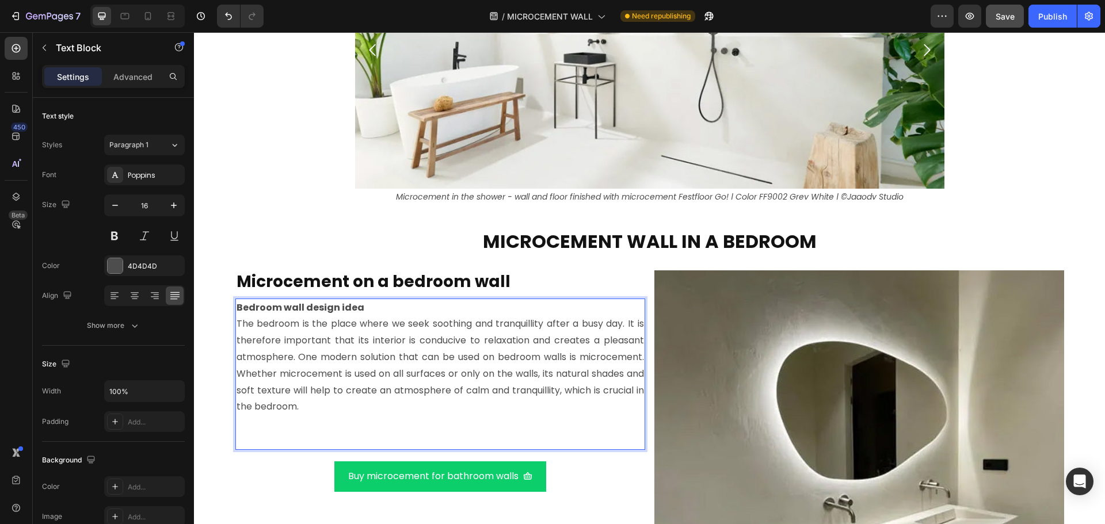
click at [309, 413] on p "The bedroom is the place where we seek soothing and tranquillity after a busy d…" at bounding box center [441, 366] width 408 height 100
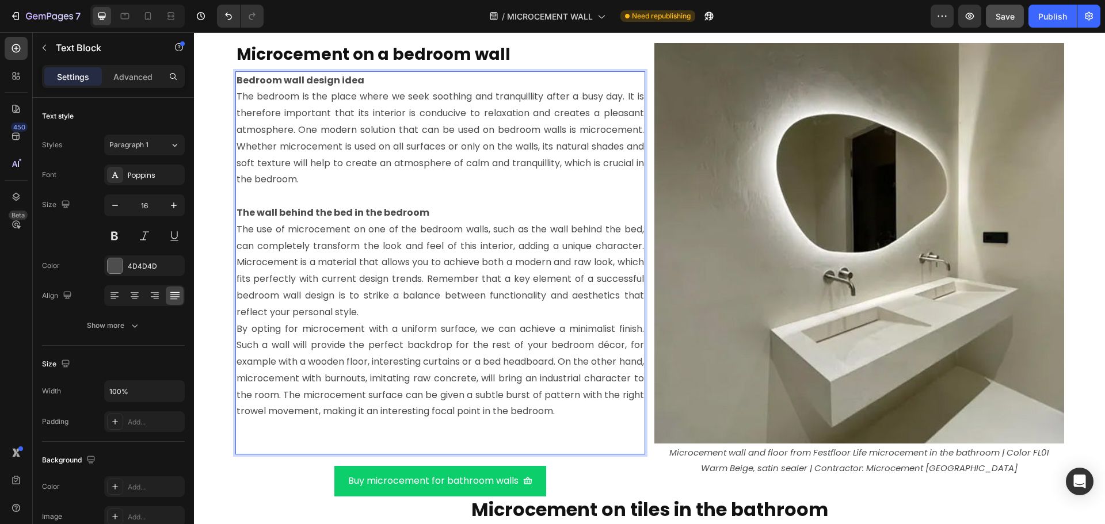
scroll to position [4691, 0]
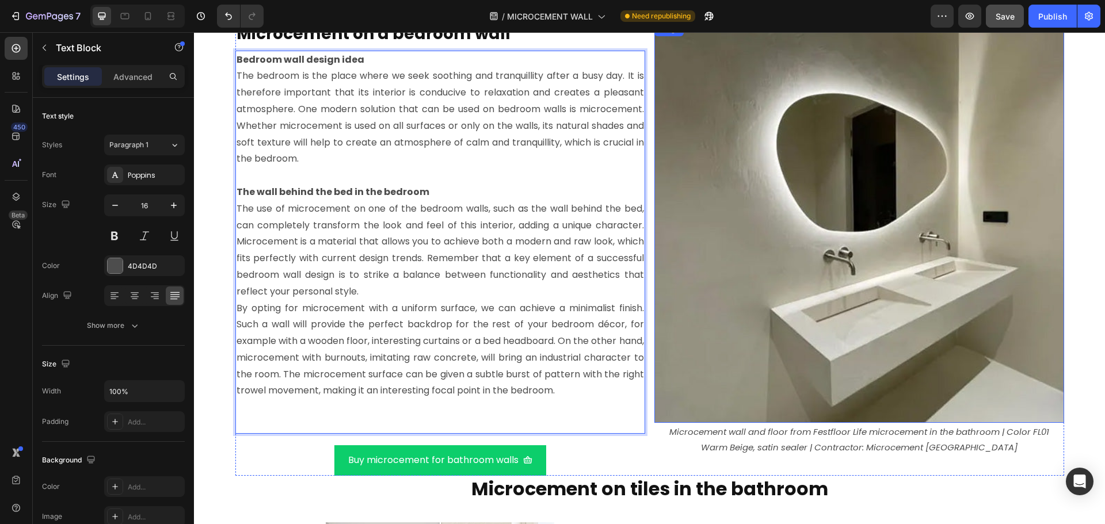
click at [721, 234] on img at bounding box center [860, 222] width 410 height 401
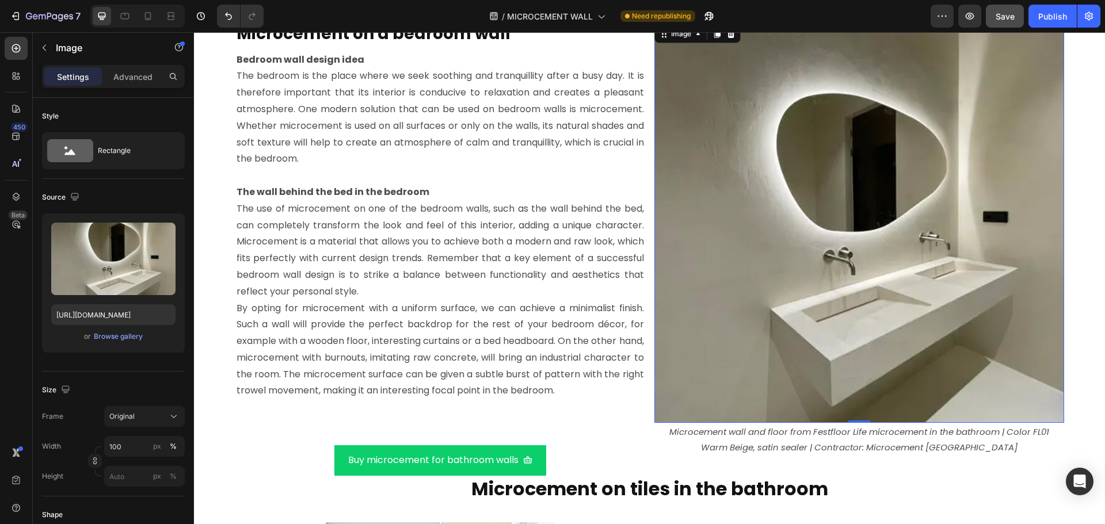
click at [716, 143] on img at bounding box center [860, 222] width 410 height 401
click at [127, 334] on div "Browse gallery" at bounding box center [118, 337] width 49 height 10
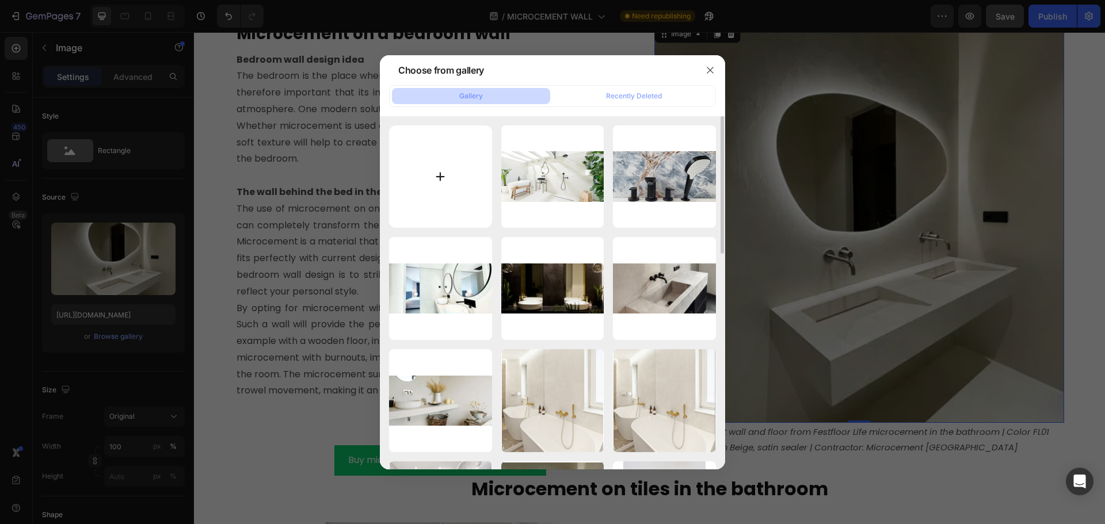
click at [475, 174] on input "file" at bounding box center [440, 176] width 103 height 103
type input "C:\fakepath\microcement-bedroom-wall.jpg"
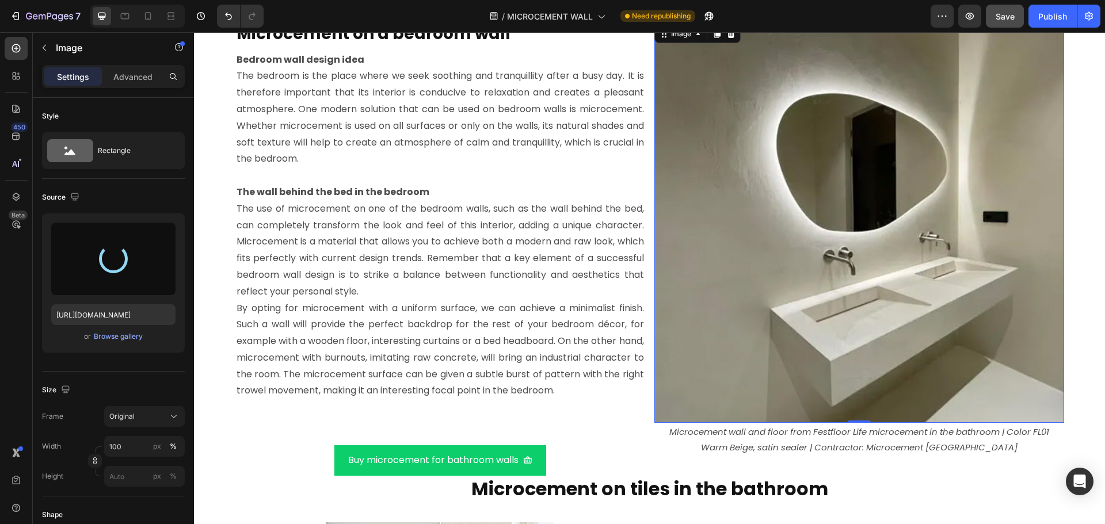
type input "[URL][DOMAIN_NAME]"
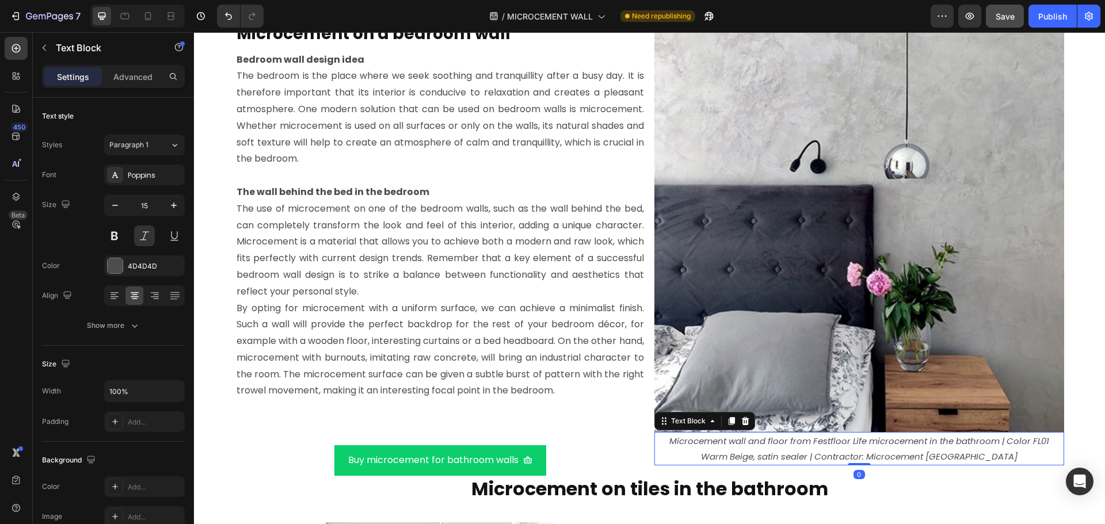
click at [770, 443] on p "Microcement wall and floor from Festfloor Life microcement in the bathroom | Co…" at bounding box center [860, 448] width 408 height 31
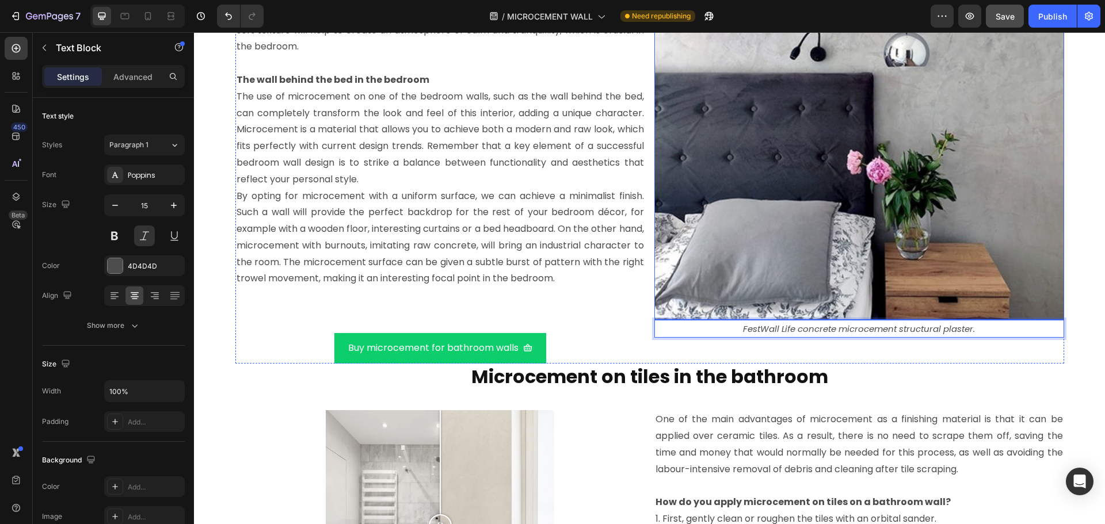
scroll to position [4807, 0]
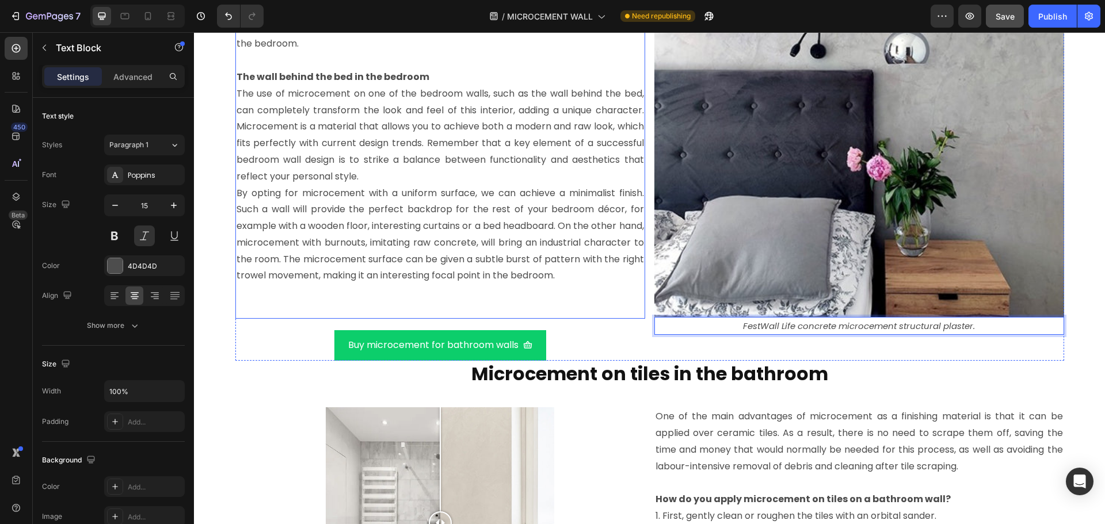
click at [489, 310] on p "Rich Text Editor. Editing area: main" at bounding box center [441, 309] width 408 height 17
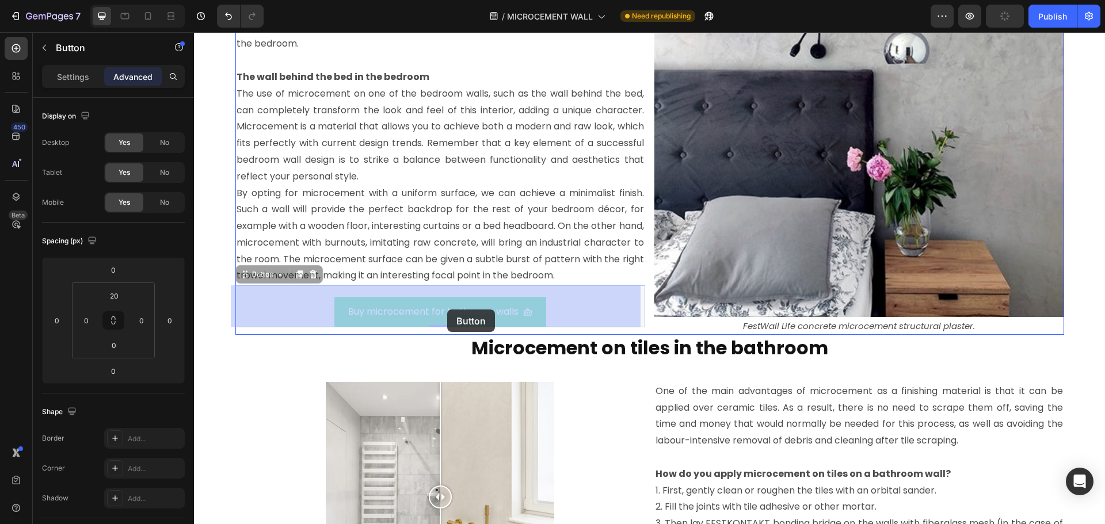
drag, startPoint x: 443, startPoint y: 309, endPoint x: 451, endPoint y: 311, distance: 7.7
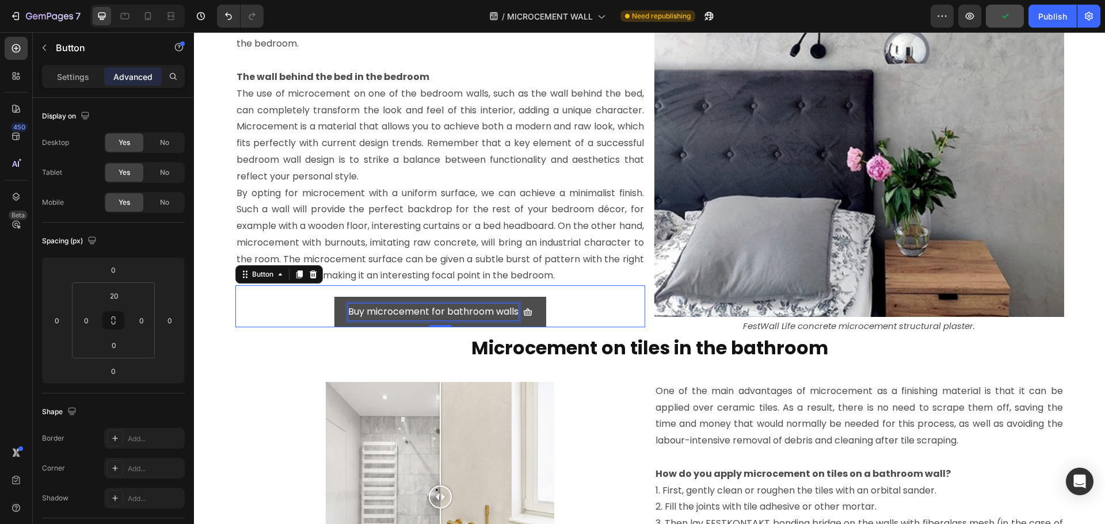
click at [463, 311] on p "Buy microcement for bathroom walls" at bounding box center [433, 312] width 170 height 17
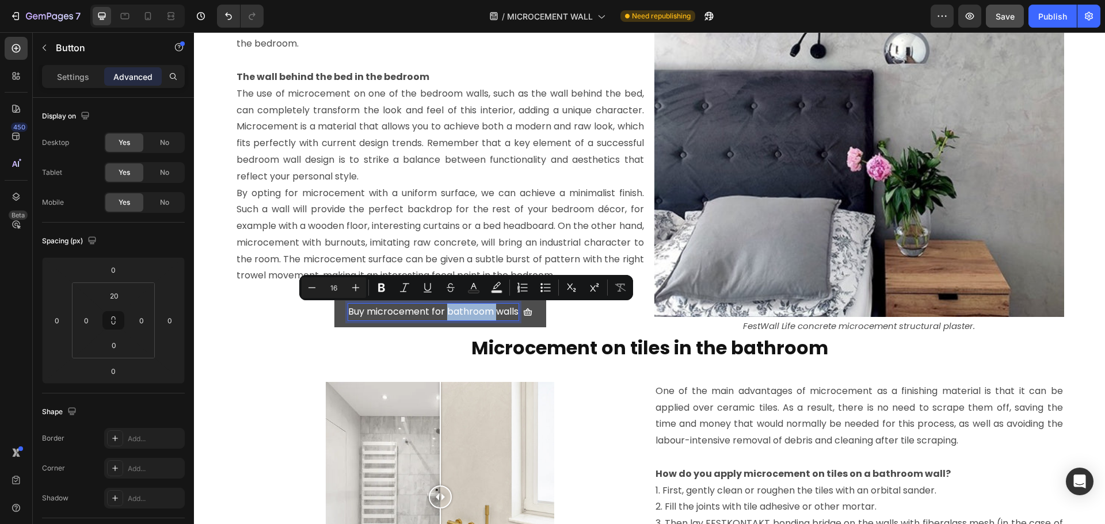
drag, startPoint x: 494, startPoint y: 310, endPoint x: 443, endPoint y: 310, distance: 50.7
click at [443, 310] on p "Buy microcement for bathroom walls" at bounding box center [433, 312] width 170 height 17
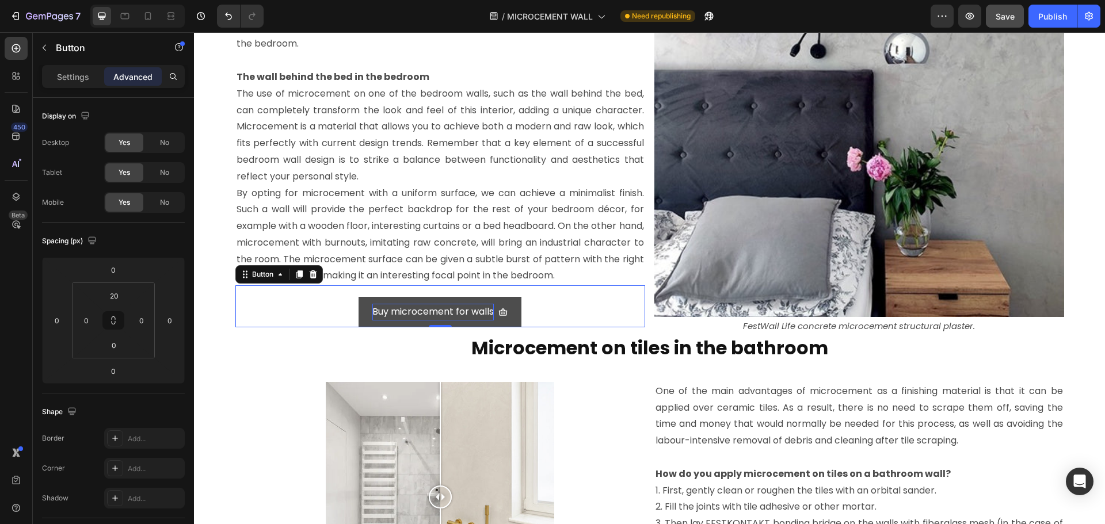
click at [507, 302] on link "Buy microcement for walls" at bounding box center [440, 312] width 163 height 31
click at [359, 303] on link "Buy microcement for walls" at bounding box center [440, 312] width 163 height 31
click at [58, 80] on p "Settings" at bounding box center [73, 77] width 32 height 12
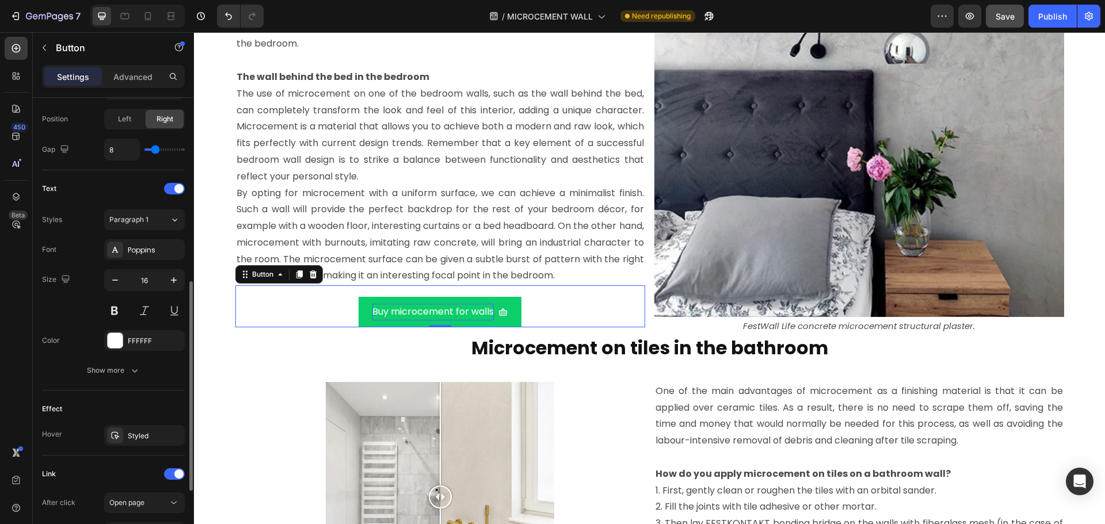
scroll to position [547, 0]
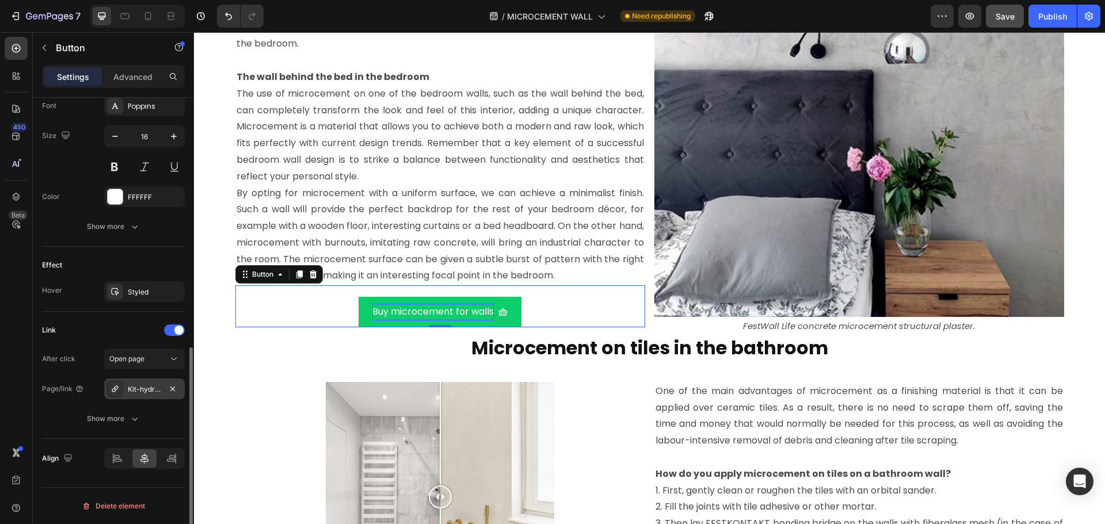
click at [163, 389] on div "Kit-hydrofest-bathroom-10m2-for-walls" at bounding box center [144, 389] width 81 height 21
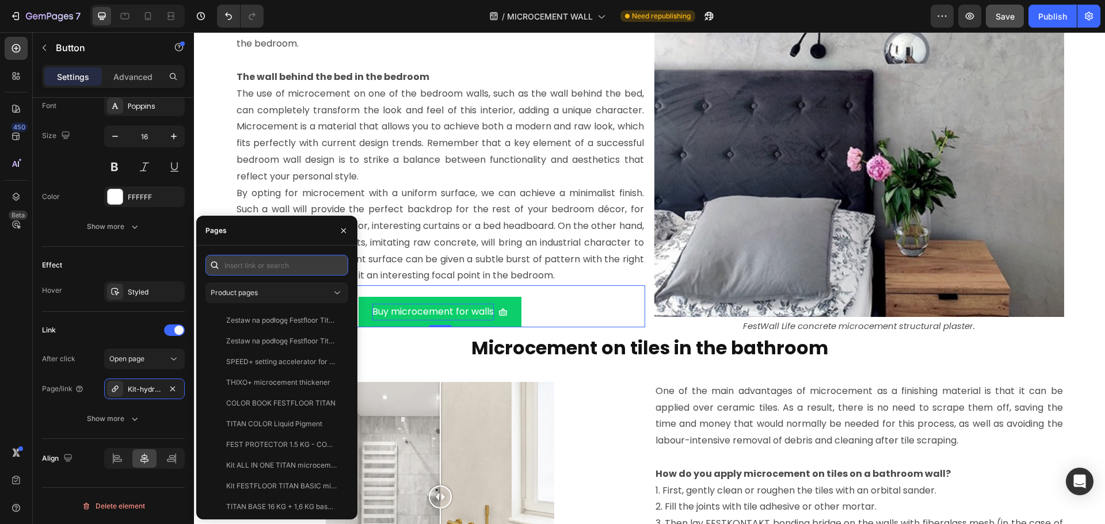
click at [302, 265] on input "text" at bounding box center [277, 265] width 143 height 21
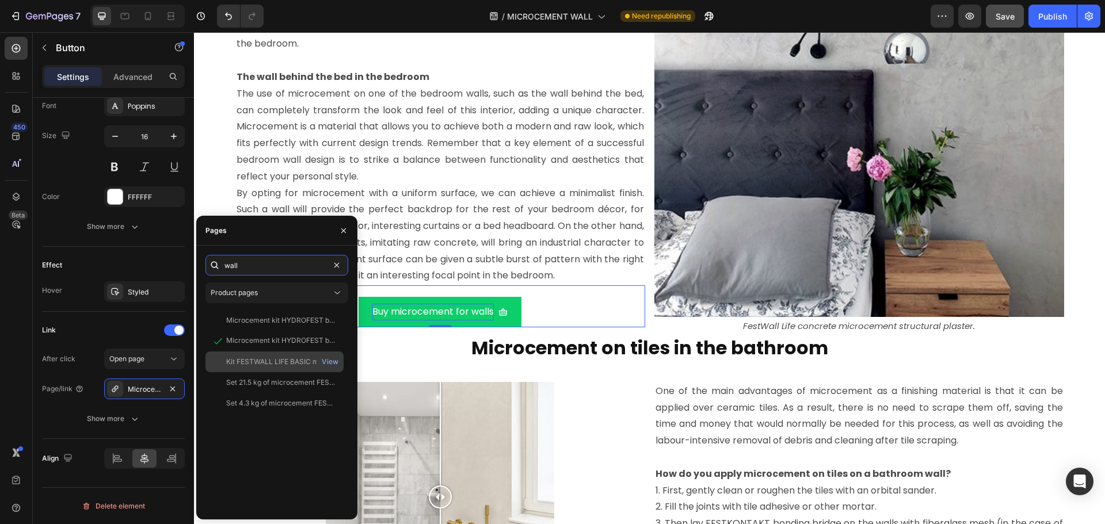
type input "wall"
click at [270, 372] on div "Kit FESTWALL LIFE BASIC microcement - 15 m² View" at bounding box center [275, 382] width 138 height 21
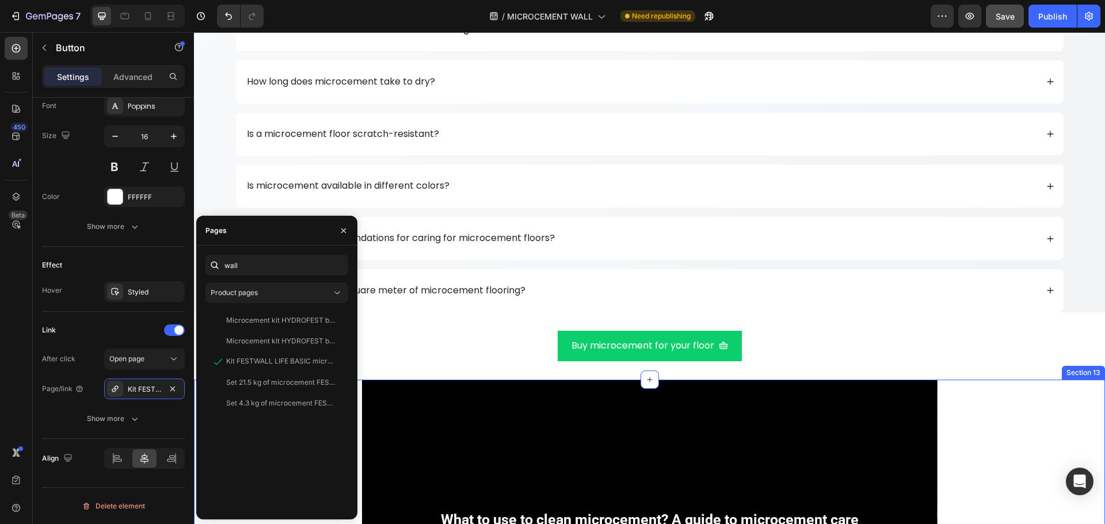
scroll to position [0, 0]
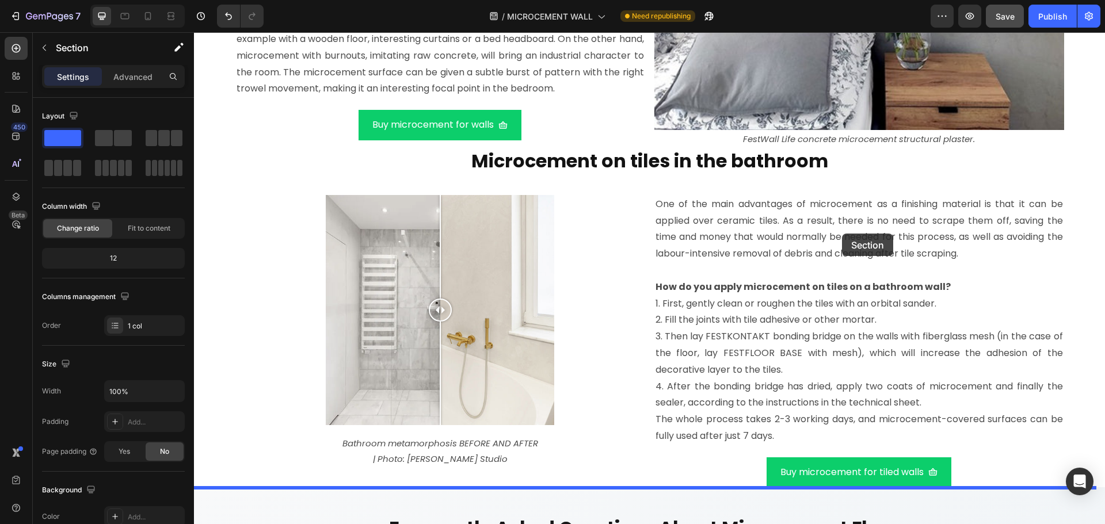
scroll to position [4979, 0]
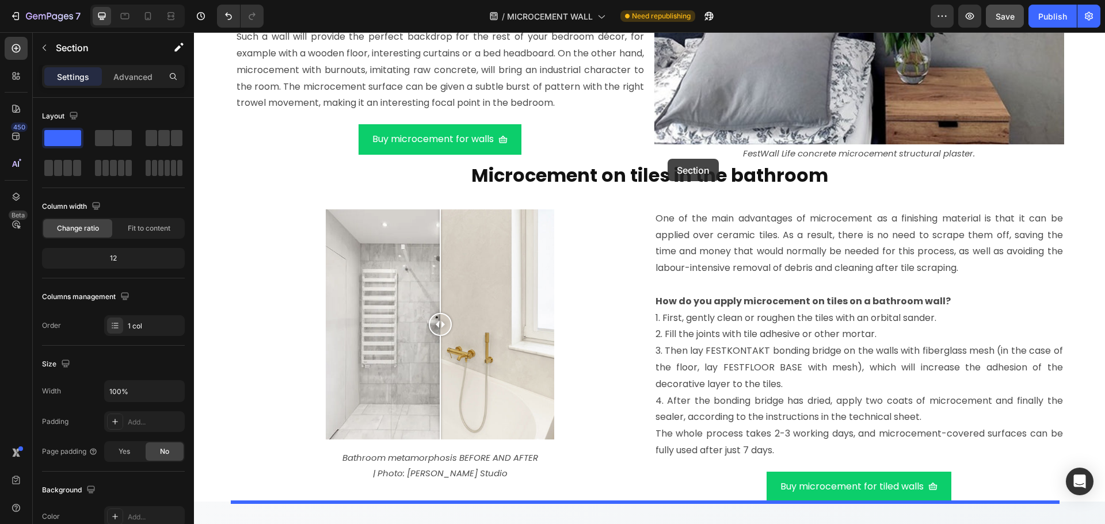
drag, startPoint x: 878, startPoint y: 370, endPoint x: 668, endPoint y: 159, distance: 298.4
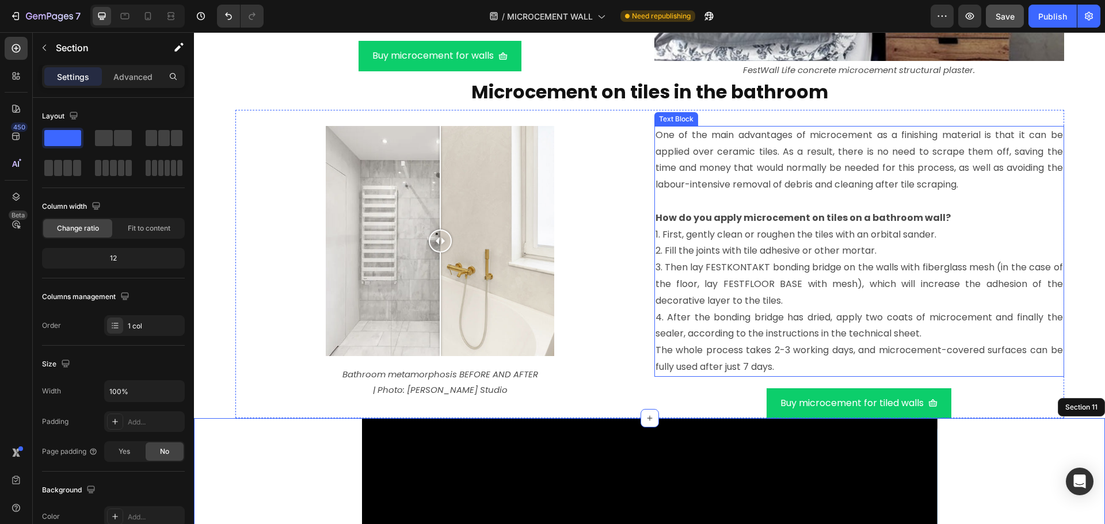
scroll to position [5094, 0]
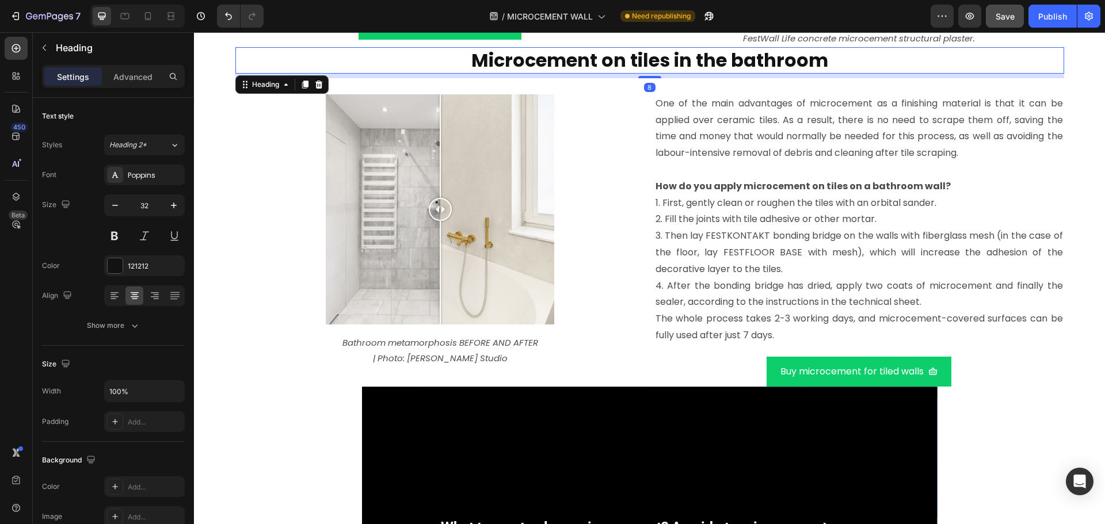
click at [667, 60] on strong "Microcement on tiles in the bathroom" at bounding box center [649, 60] width 357 height 26
click at [318, 82] on icon at bounding box center [318, 85] width 7 height 8
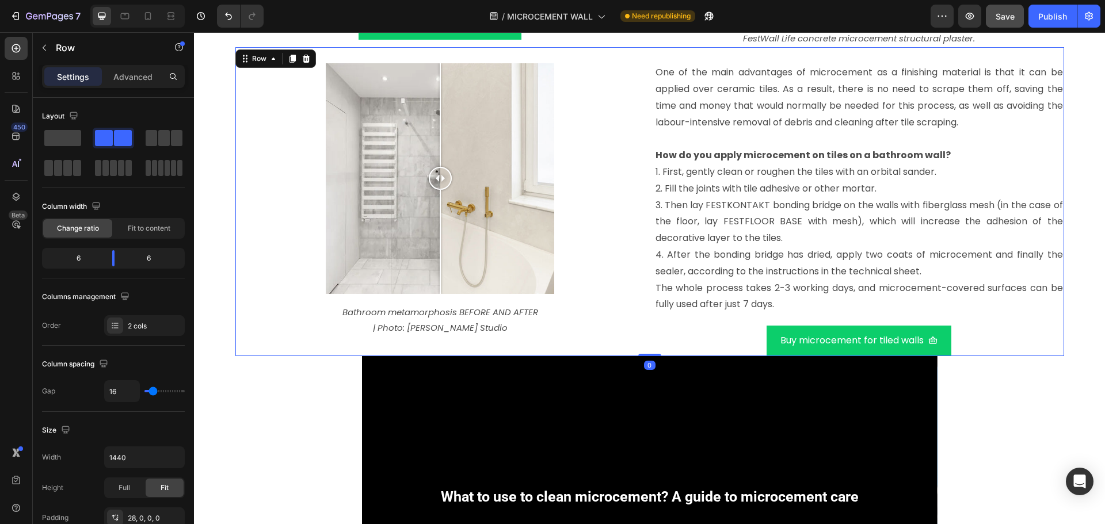
click at [643, 54] on div "Image Comparison Bathroom metamorphosis BEFORE AND AFTER | Photo: [PERSON_NAME]…" at bounding box center [649, 201] width 829 height 309
click at [303, 57] on icon at bounding box center [305, 59] width 7 height 8
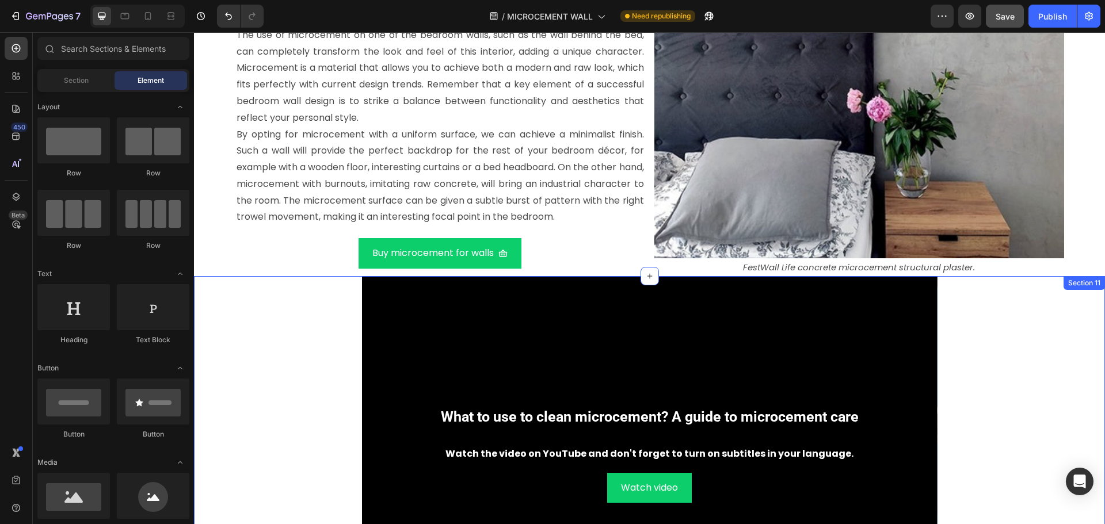
scroll to position [4864, 0]
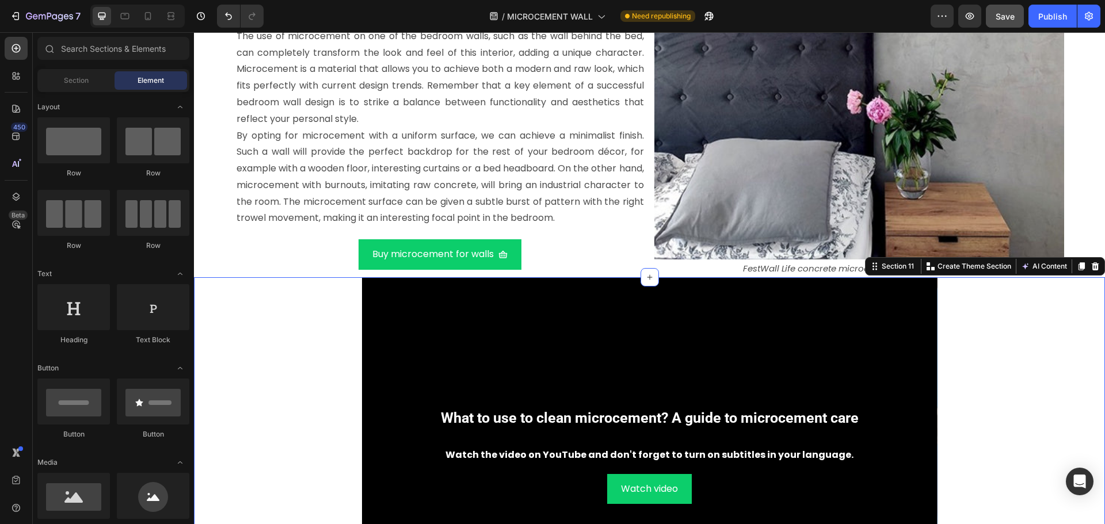
click at [973, 307] on div "What to use to clean microcement? A guide to microcement care Heading Watch the…" at bounding box center [649, 449] width 911 height 345
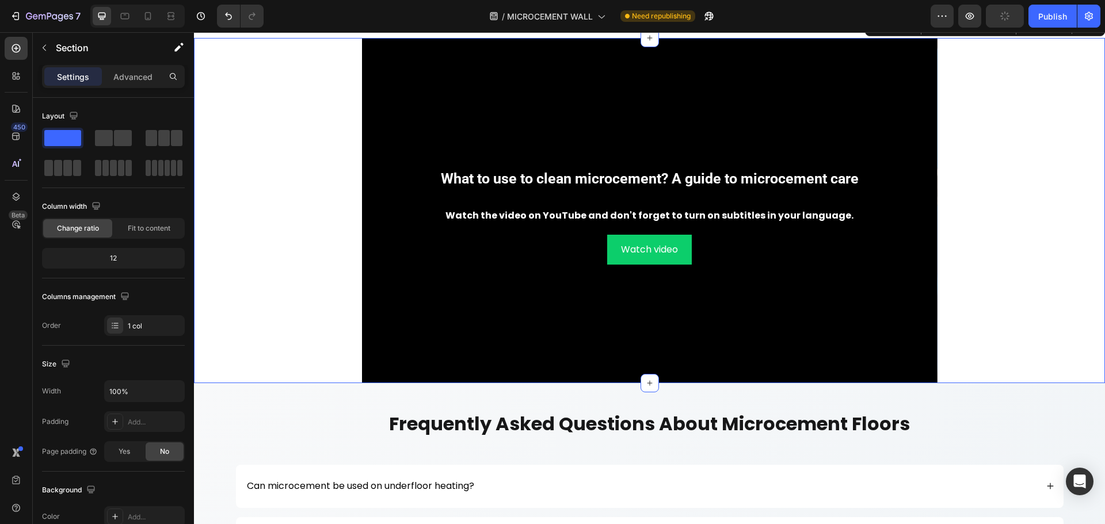
scroll to position [5152, 0]
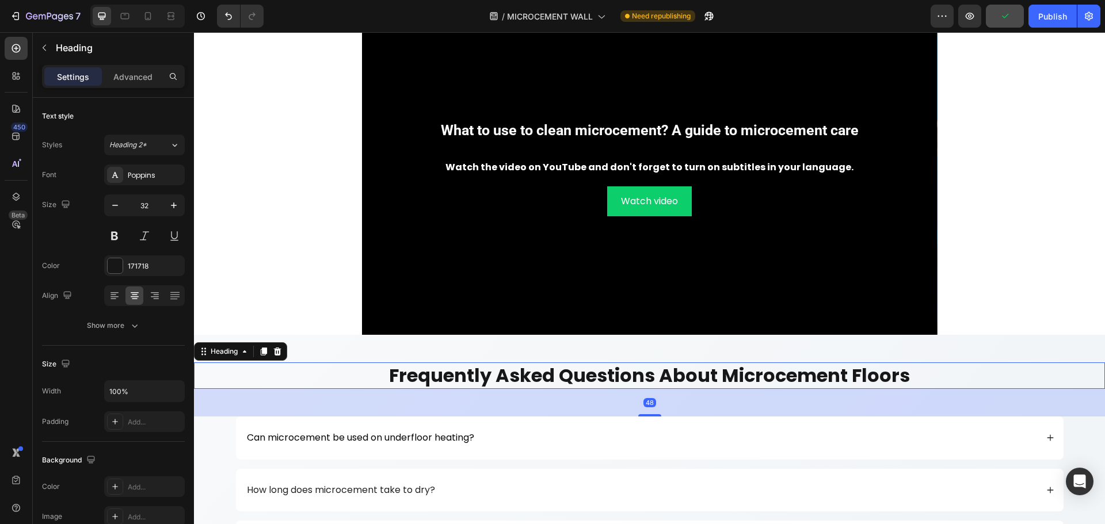
click at [435, 370] on strong "frequently asked questions about microcement floors" at bounding box center [649, 376] width 521 height 26
click at [265, 351] on icon at bounding box center [264, 352] width 6 height 8
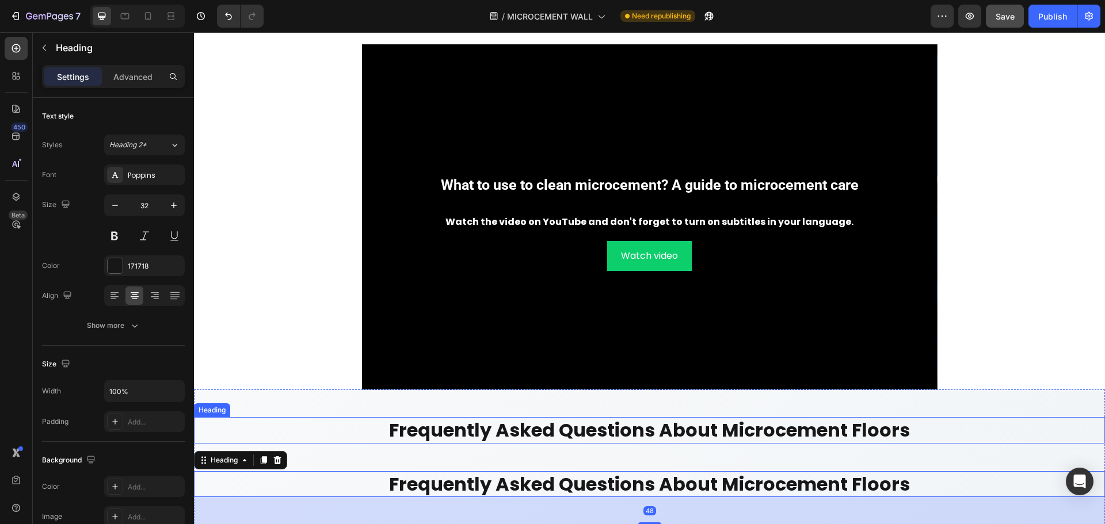
scroll to position [5094, 0]
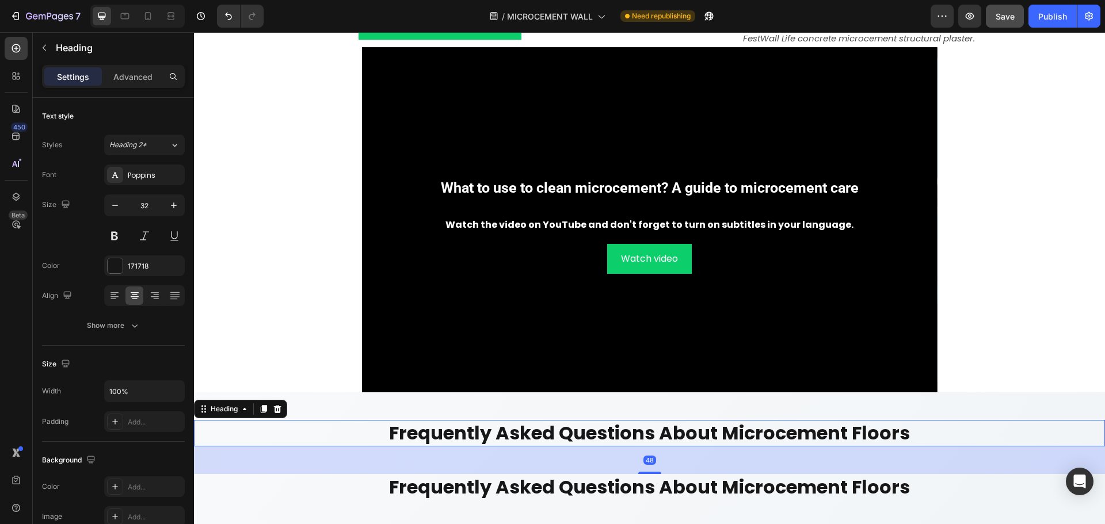
click at [231, 434] on h2 "frequently asked questions about microcement floors" at bounding box center [649, 433] width 911 height 26
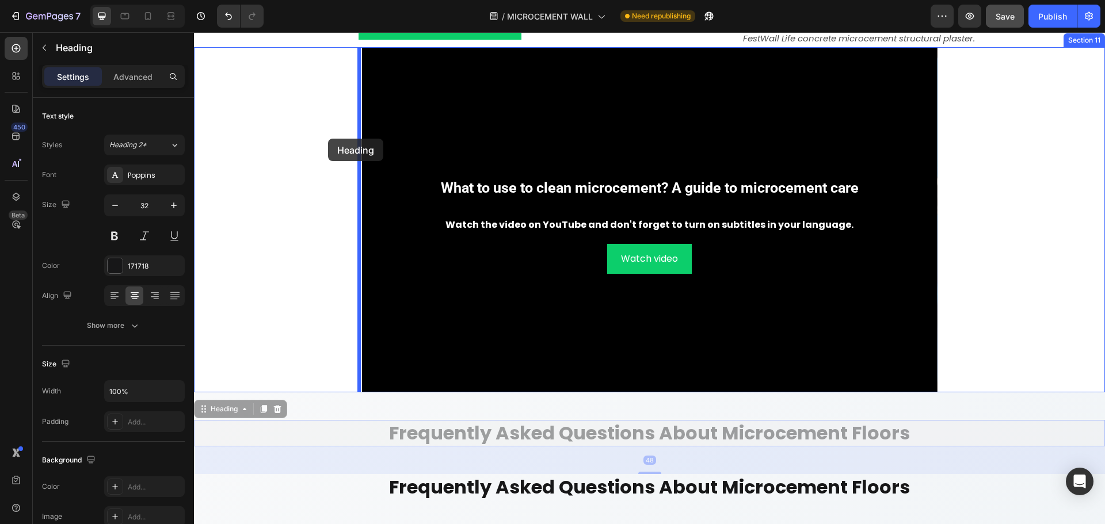
scroll to position [5037, 0]
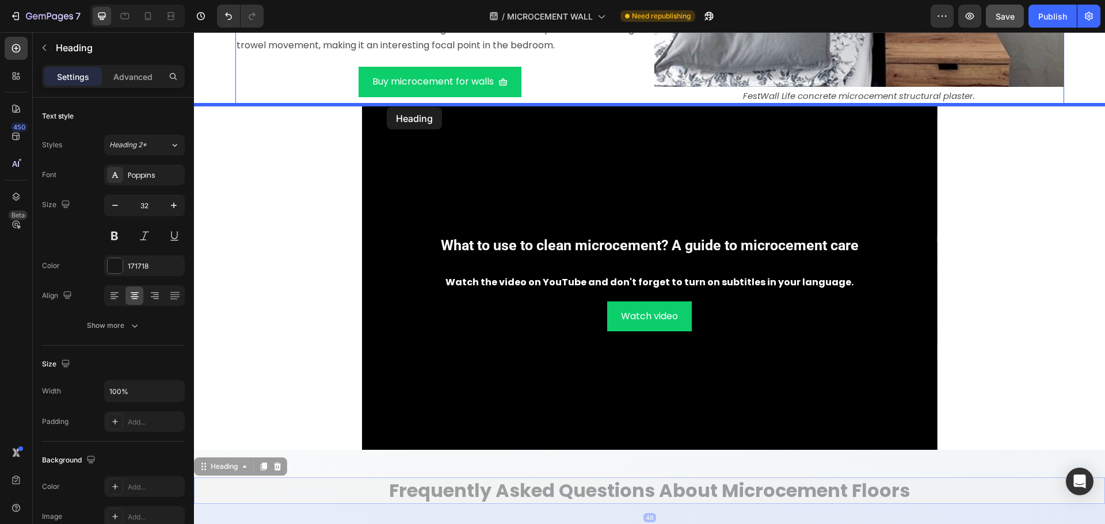
drag, startPoint x: 225, startPoint y: 410, endPoint x: 387, endPoint y: 107, distance: 343.8
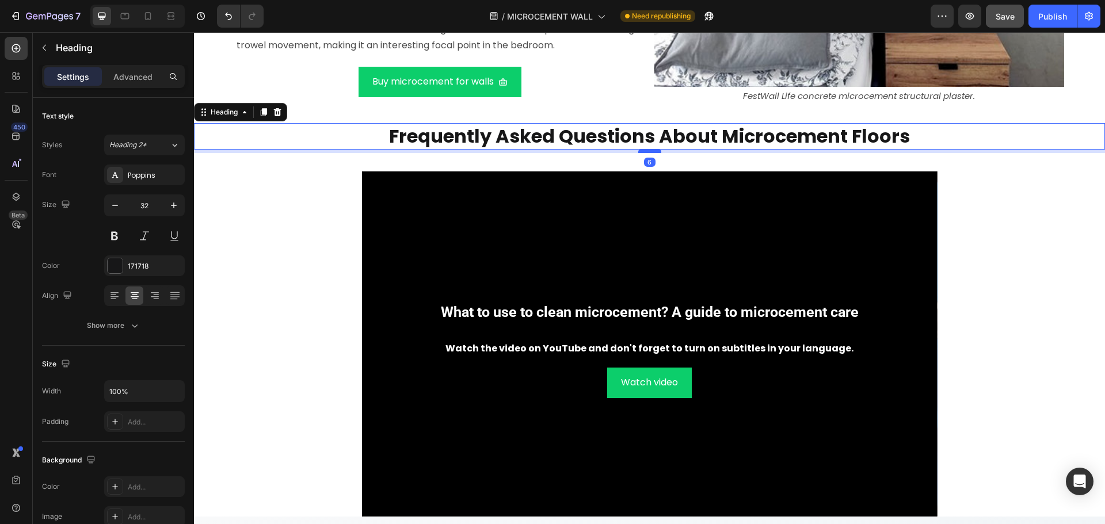
drag, startPoint x: 646, startPoint y: 177, endPoint x: 651, endPoint y: 153, distance: 24.7
click at [651, 153] on div at bounding box center [649, 151] width 23 height 3
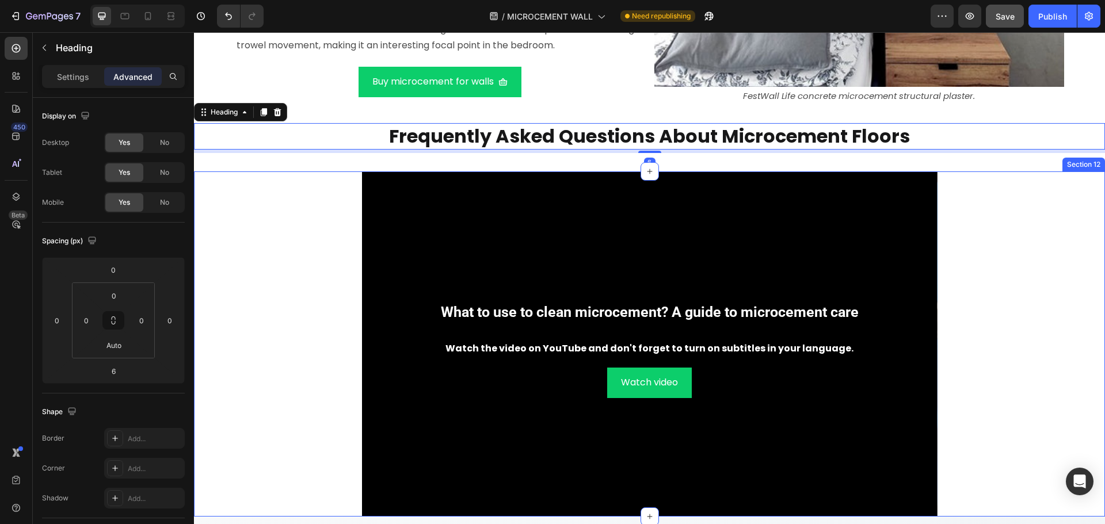
click at [1016, 234] on div "What to use to clean microcement? A guide to microcement care Heading Watch the…" at bounding box center [649, 344] width 911 height 345
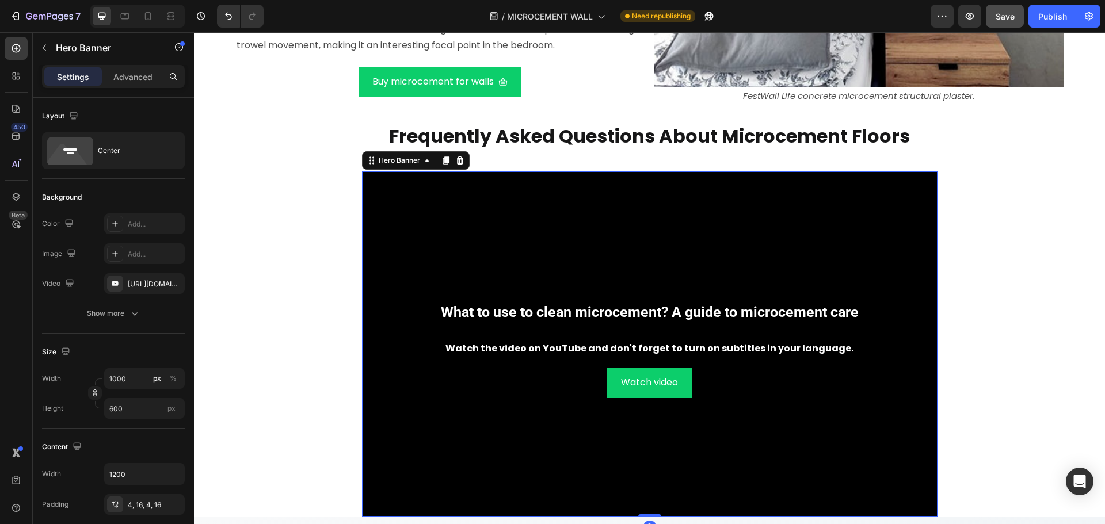
click at [427, 214] on div "Background Image" at bounding box center [650, 344] width 576 height 345
click at [154, 283] on div "[URL][DOMAIN_NAME]" at bounding box center [144, 284] width 33 height 10
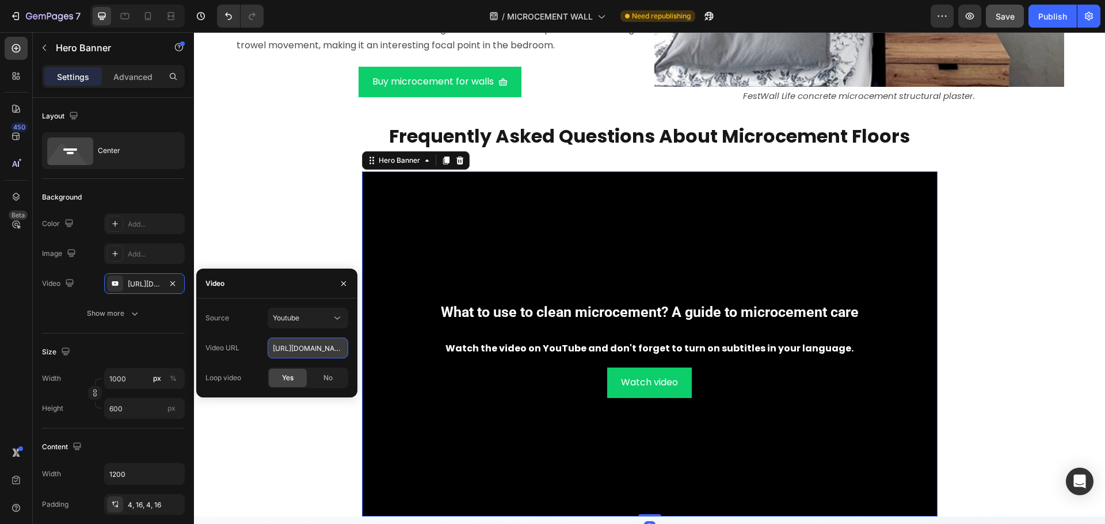
click at [329, 349] on input "[URL][DOMAIN_NAME]" at bounding box center [308, 348] width 81 height 21
paste input "VS-7oQZlntw"
type input "[URL][DOMAIN_NAME]"
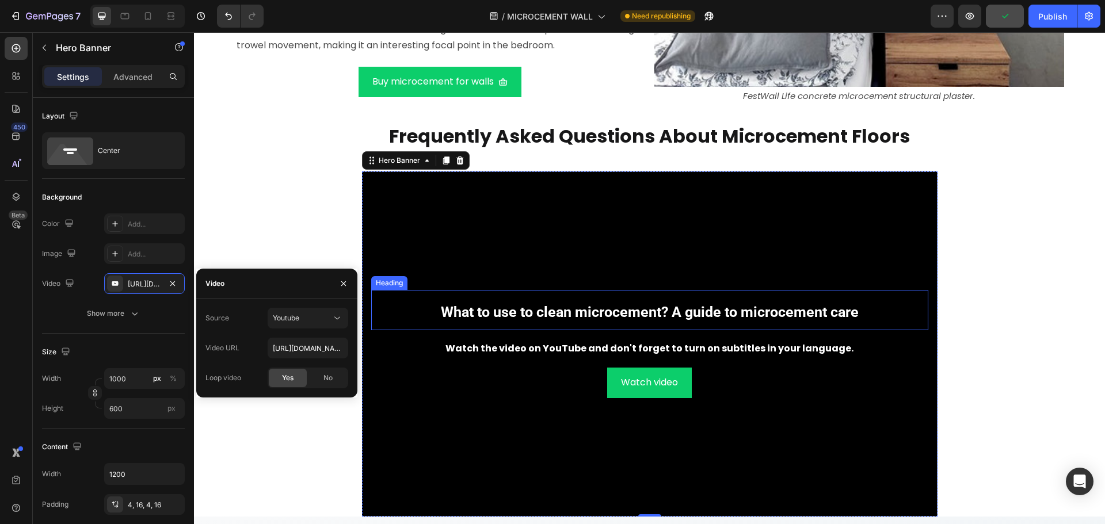
click at [544, 308] on strong "What to use to clean microcement? A guide to microcement care" at bounding box center [650, 312] width 418 height 17
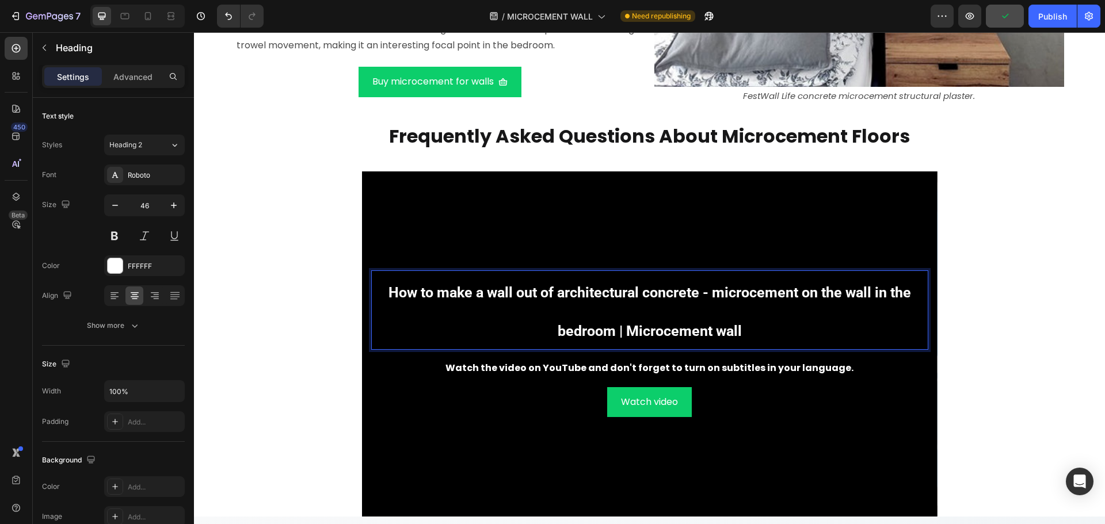
scroll to position [5017, 0]
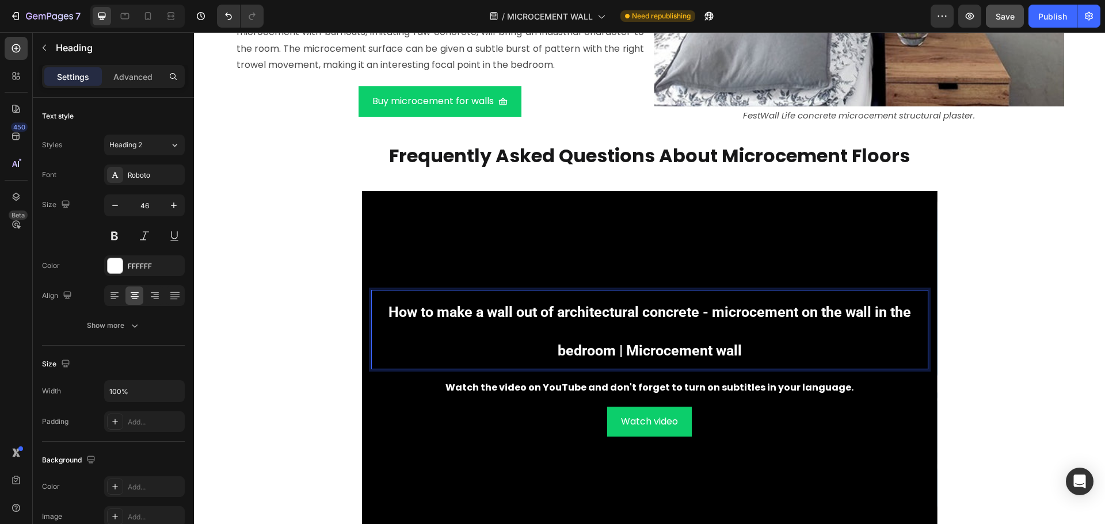
click at [706, 318] on strong "How to make a wall out of architectural concrete - microcement on the wall in t…" at bounding box center [650, 331] width 523 height 55
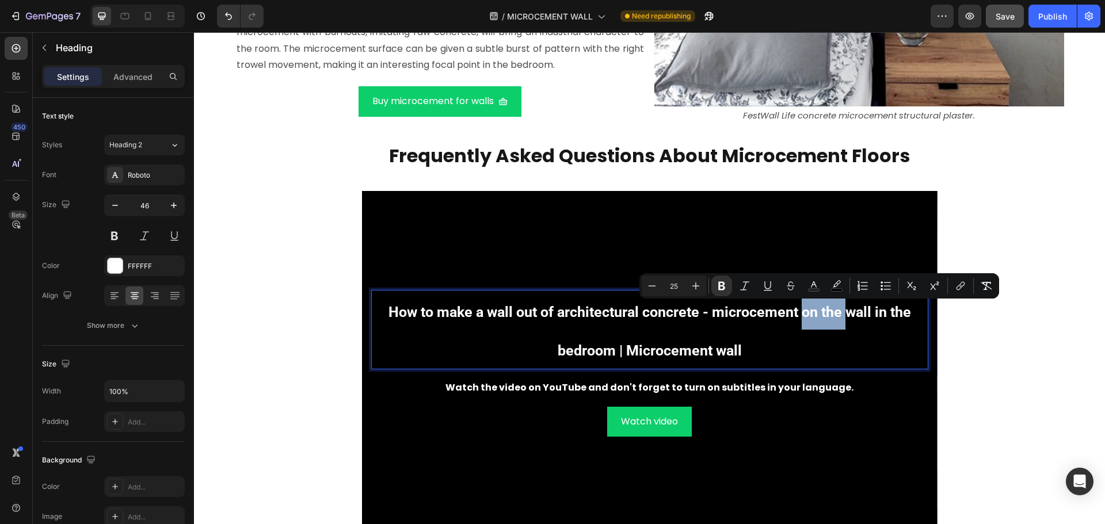
drag, startPoint x: 806, startPoint y: 315, endPoint x: 840, endPoint y: 309, distance: 34.0
click at [840, 310] on strong "How to make a wall out of architectural concrete - microcement on the wall in t…" at bounding box center [650, 331] width 523 height 55
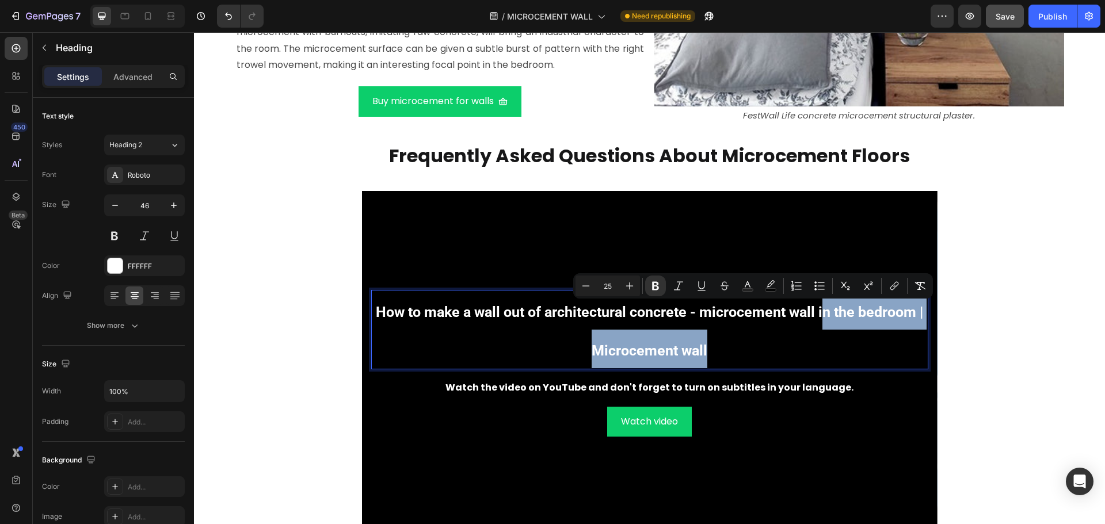
drag, startPoint x: 819, startPoint y: 310, endPoint x: 865, endPoint y: 340, distance: 55.4
click at [865, 340] on p "How to make a wall out of architectural concrete - microcement wall in the bedr…" at bounding box center [649, 329] width 555 height 77
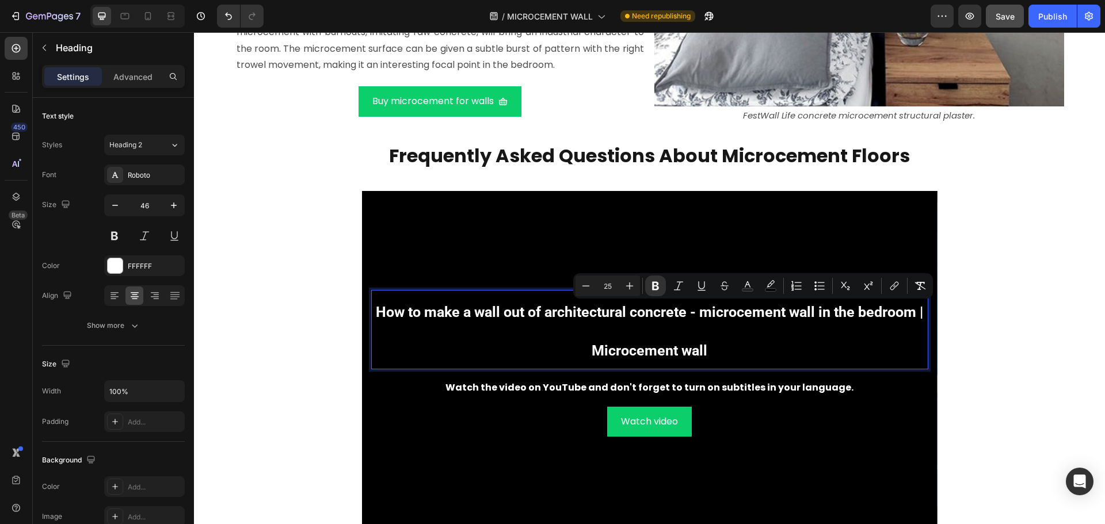
scroll to position [5037, 0]
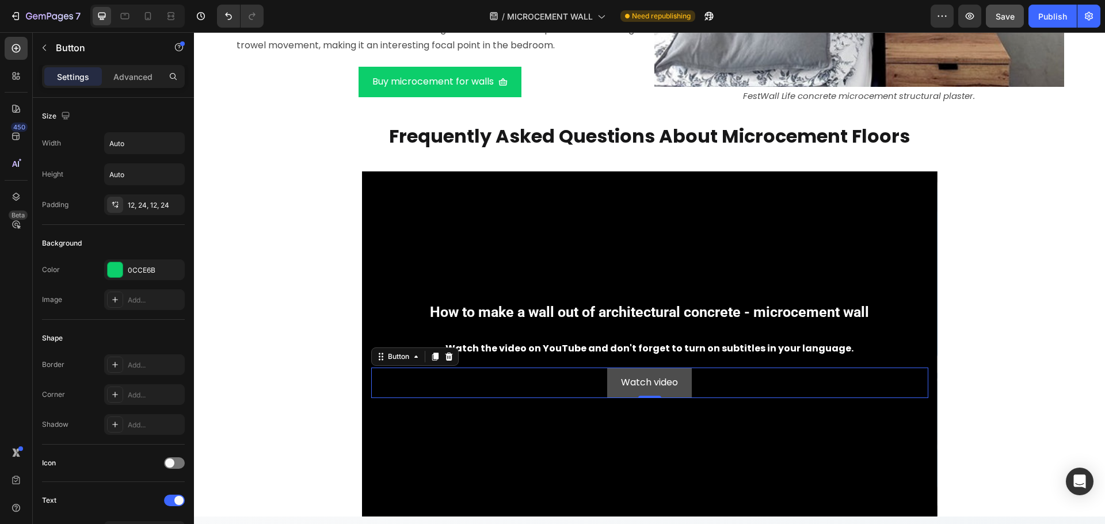
click at [680, 388] on link "Watch video" at bounding box center [649, 383] width 85 height 31
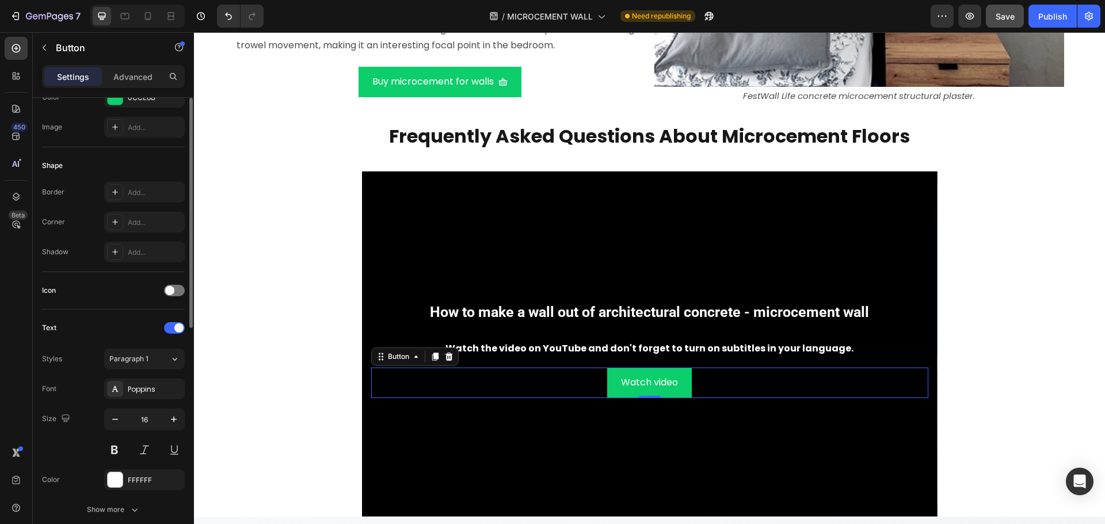
scroll to position [456, 0]
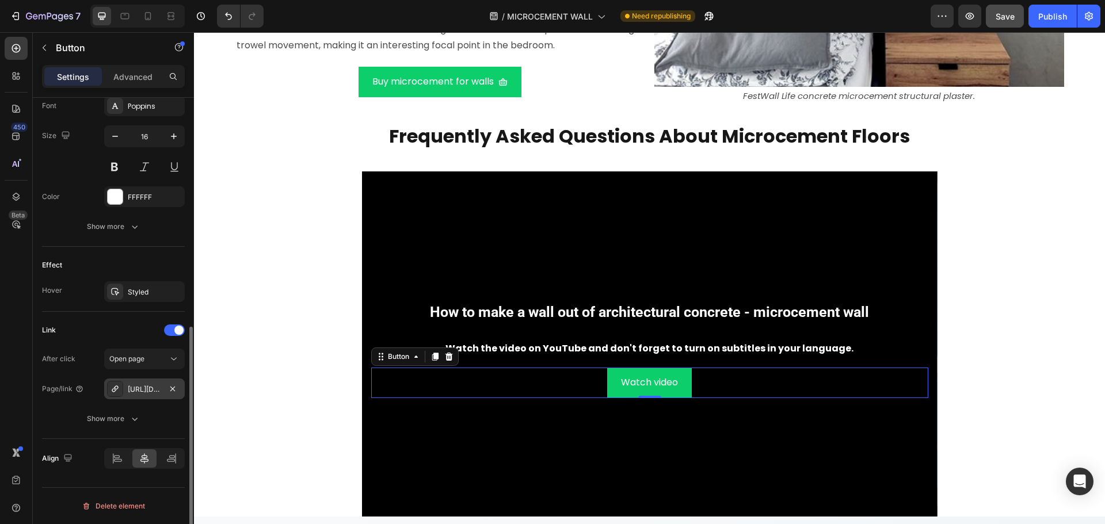
click at [146, 388] on div "[URL][DOMAIN_NAME]" at bounding box center [144, 390] width 33 height 10
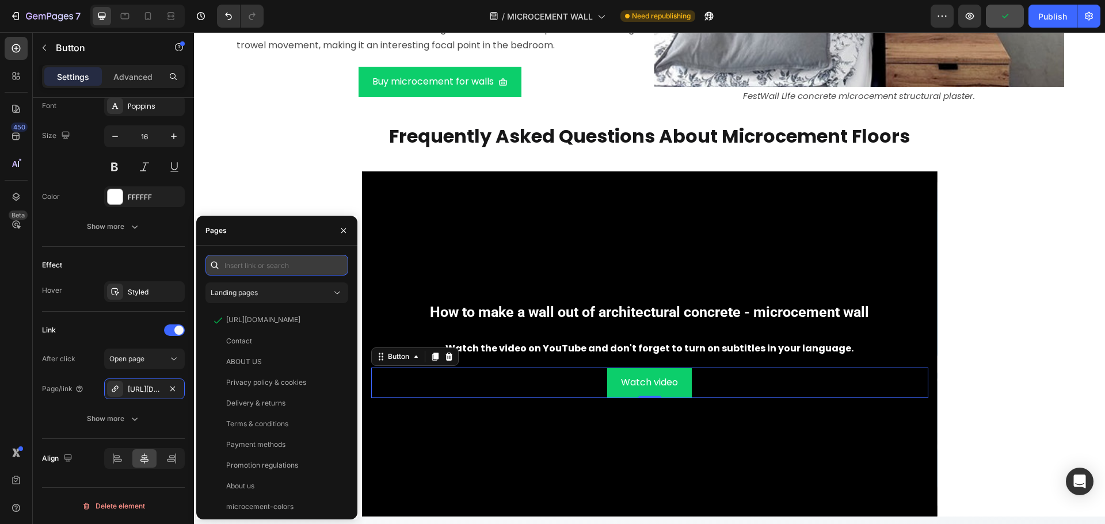
click at [279, 263] on input "text" at bounding box center [277, 265] width 143 height 21
paste input "[URL][DOMAIN_NAME]"
type input "[URL][DOMAIN_NAME]"
click at [279, 263] on input "text" at bounding box center [277, 265] width 143 height 21
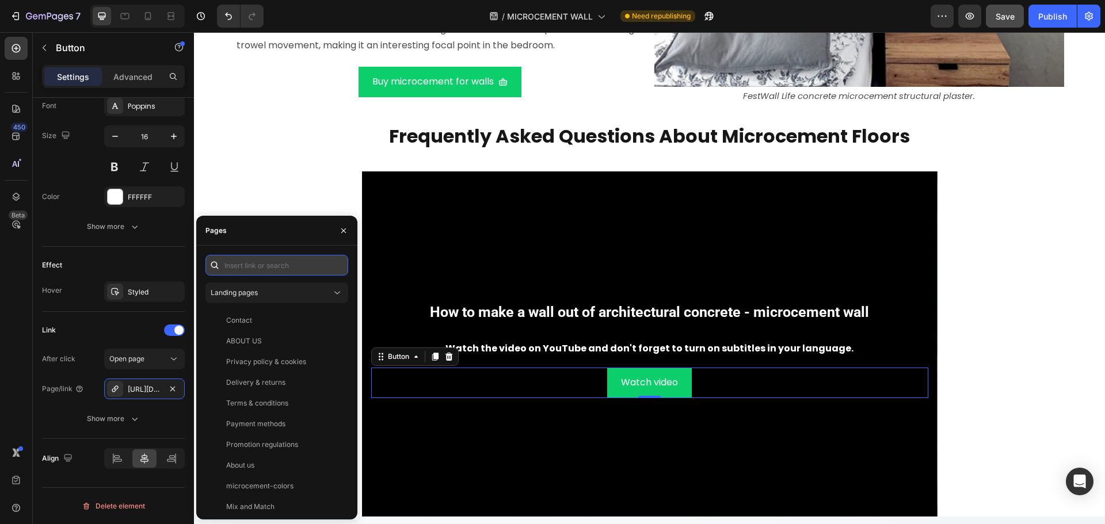
paste input "[URL][DOMAIN_NAME]"
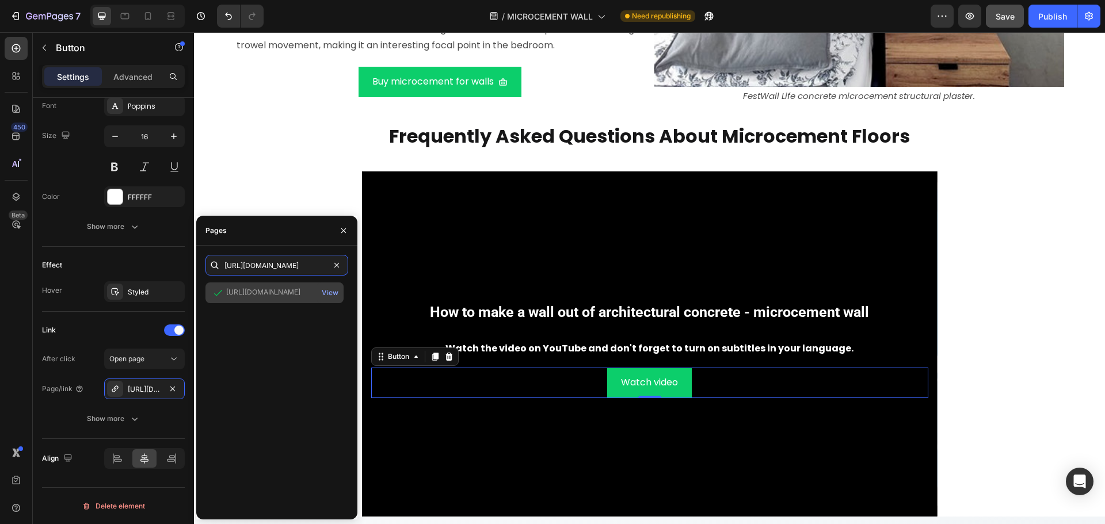
type input "[URL][DOMAIN_NAME]"
click at [283, 292] on div "[URL][DOMAIN_NAME]" at bounding box center [263, 292] width 74 height 10
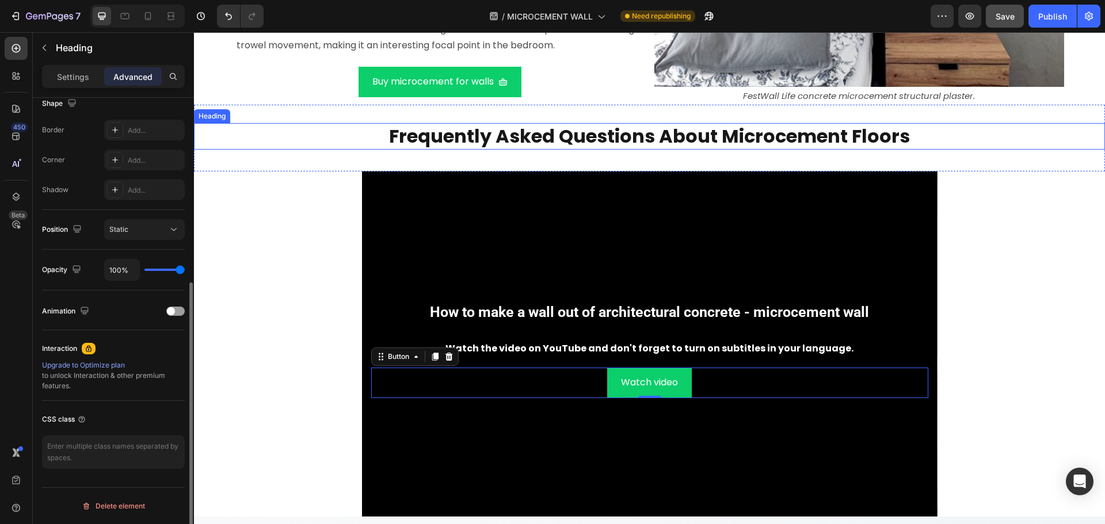
click at [610, 137] on strong "frequently asked questions about microcement floors" at bounding box center [649, 136] width 521 height 26
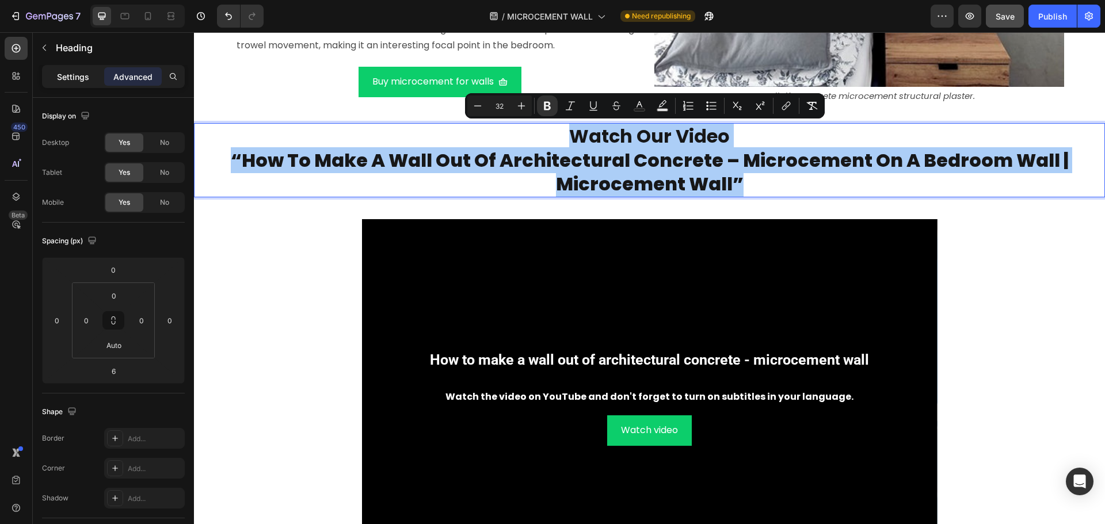
click at [74, 73] on p "Settings" at bounding box center [73, 77] width 32 height 12
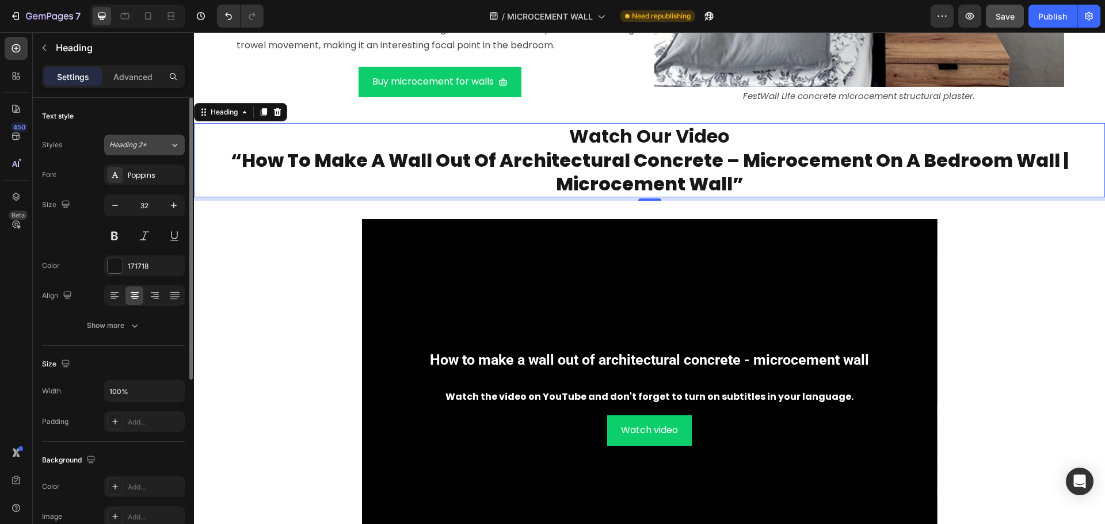
click at [147, 146] on div "Heading 2*" at bounding box center [132, 145] width 47 height 10
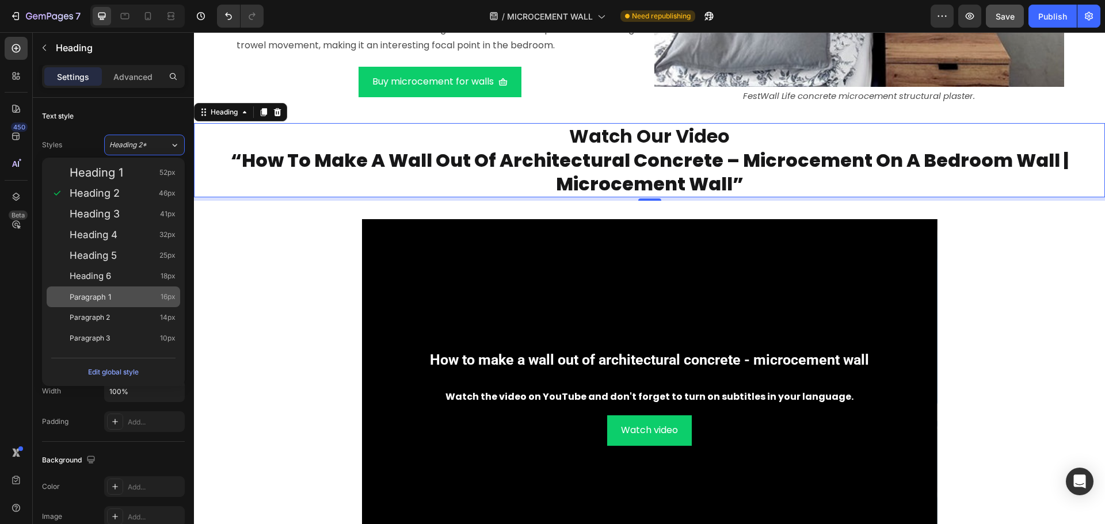
click at [118, 287] on div "Paragraph 1 16px" at bounding box center [114, 297] width 134 height 21
type input "16"
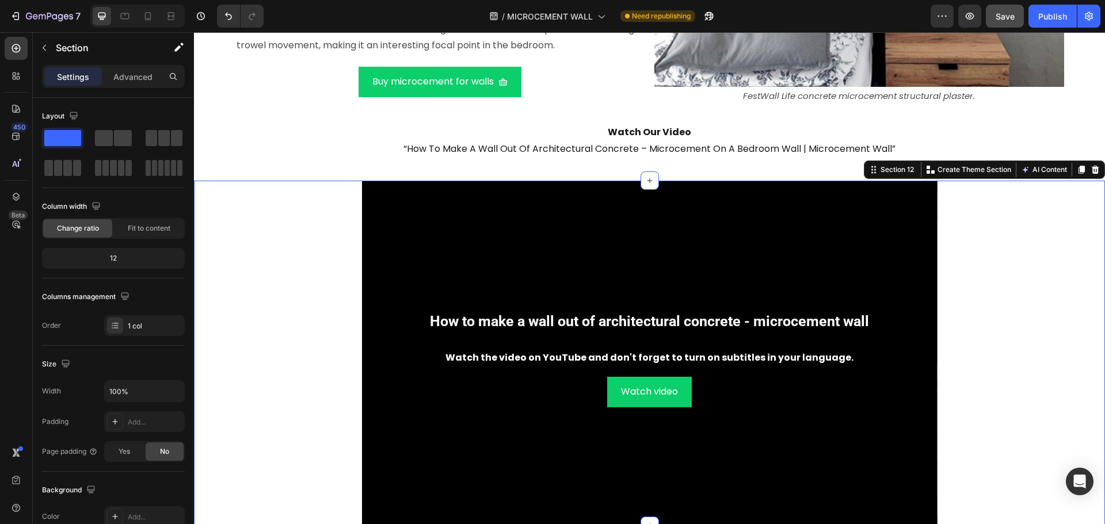
click at [967, 285] on div "⁠⁠⁠⁠⁠⁠⁠ How to make a wall out of architectural concrete - microcement wall Hea…" at bounding box center [649, 353] width 911 height 345
click at [302, 171] on div "⁠⁠⁠⁠⁠⁠⁠ Watch our video “How to make a wall out of architectural concrete – mic…" at bounding box center [649, 143] width 911 height 76
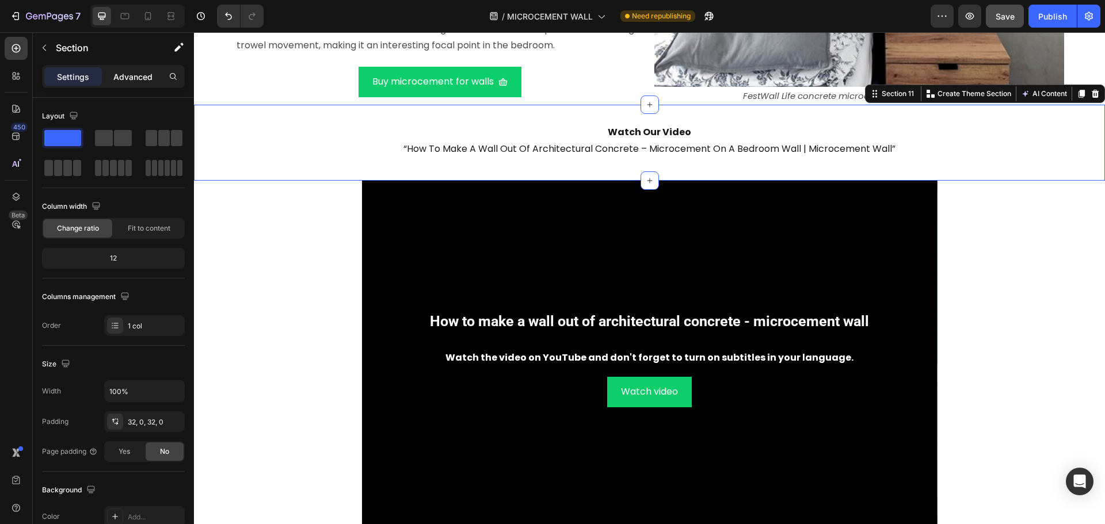
click at [132, 79] on p "Advanced" at bounding box center [132, 77] width 39 height 12
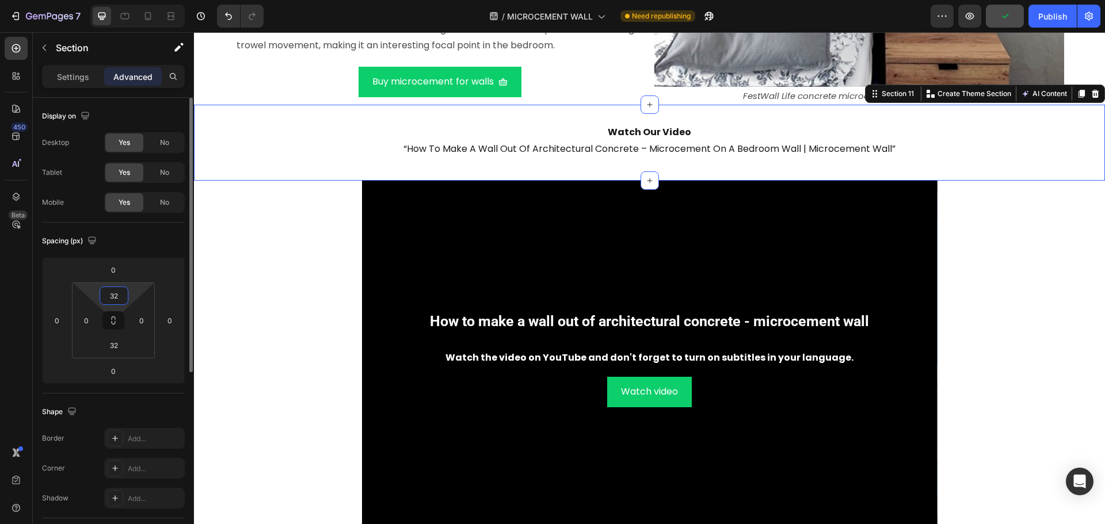
click at [121, 300] on input "32" at bounding box center [113, 295] width 23 height 17
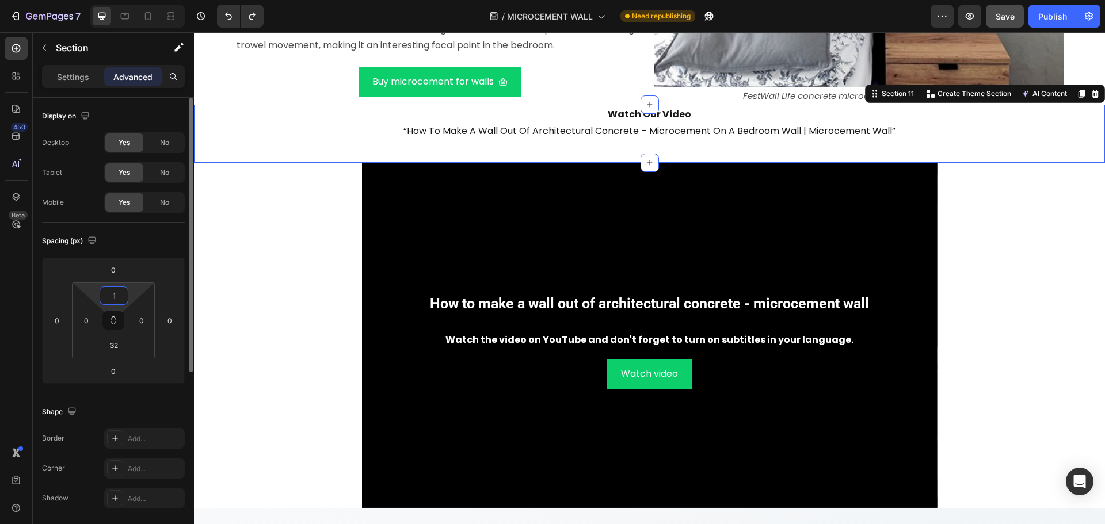
type input "32"
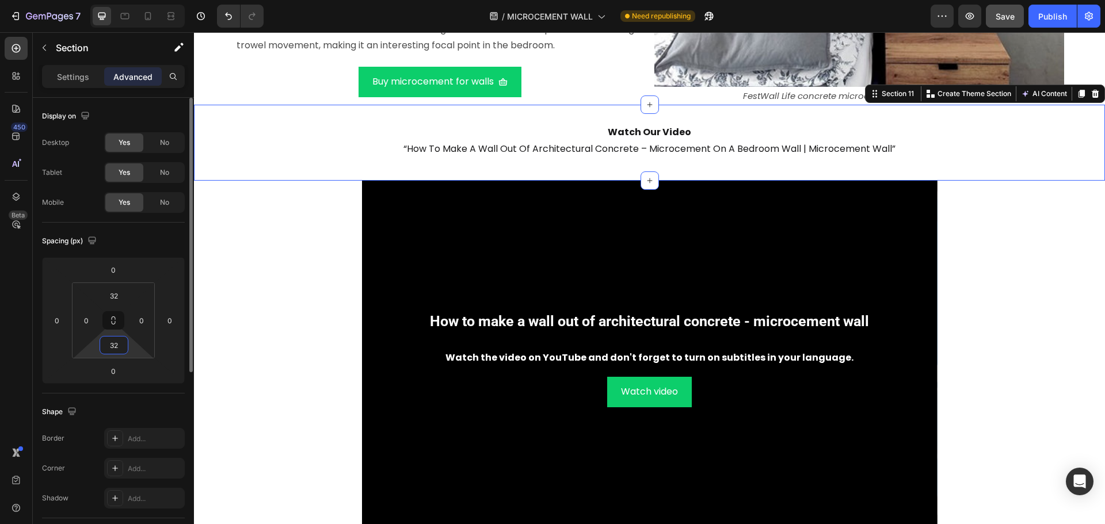
click at [115, 342] on input "32" at bounding box center [113, 345] width 23 height 17
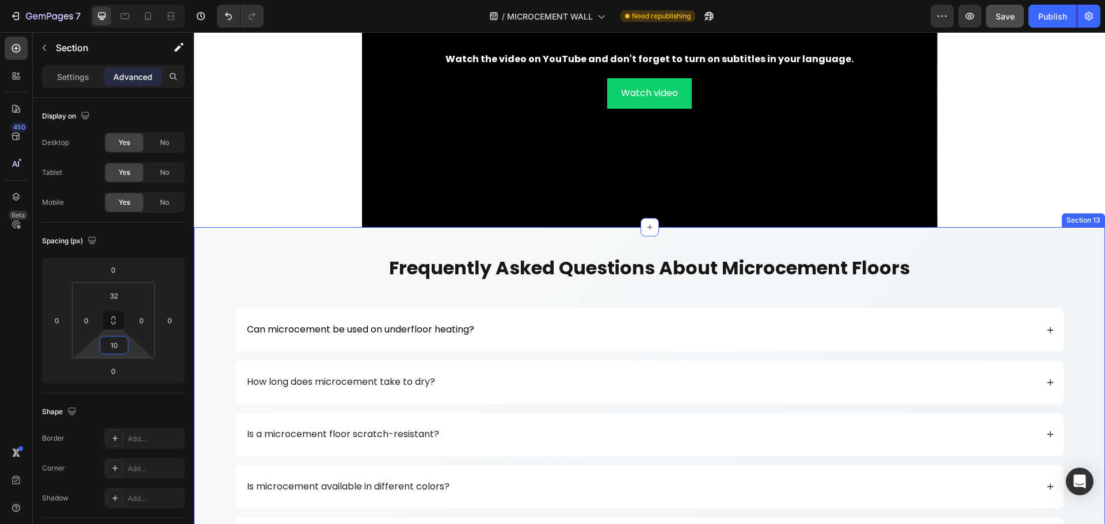
scroll to position [5325, 0]
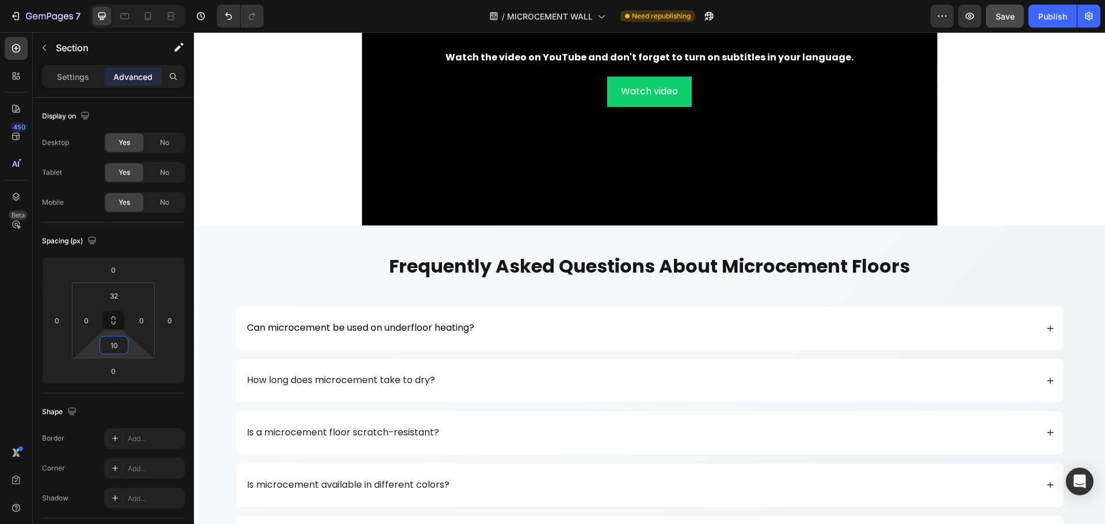
type input "10"
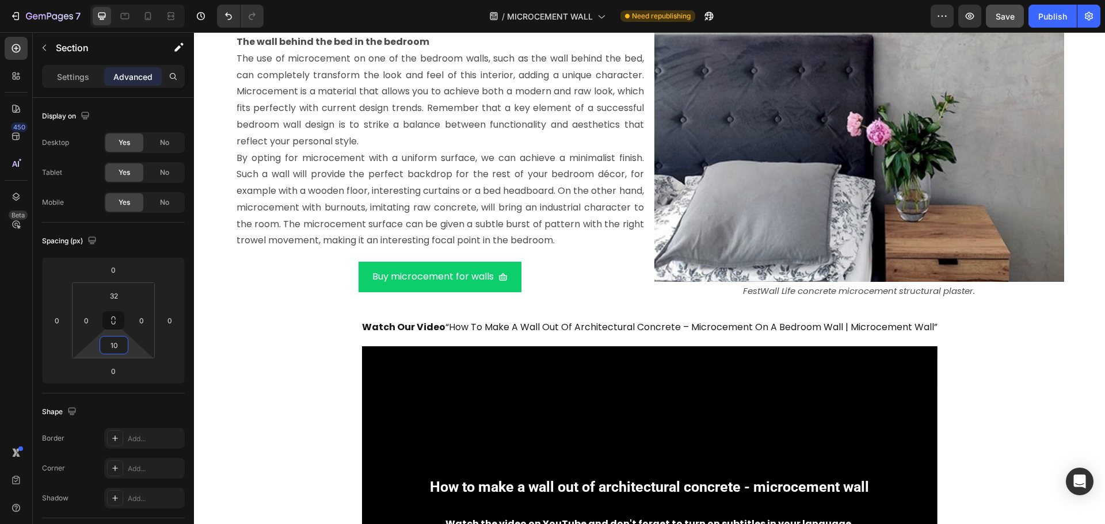
scroll to position [4922, 0]
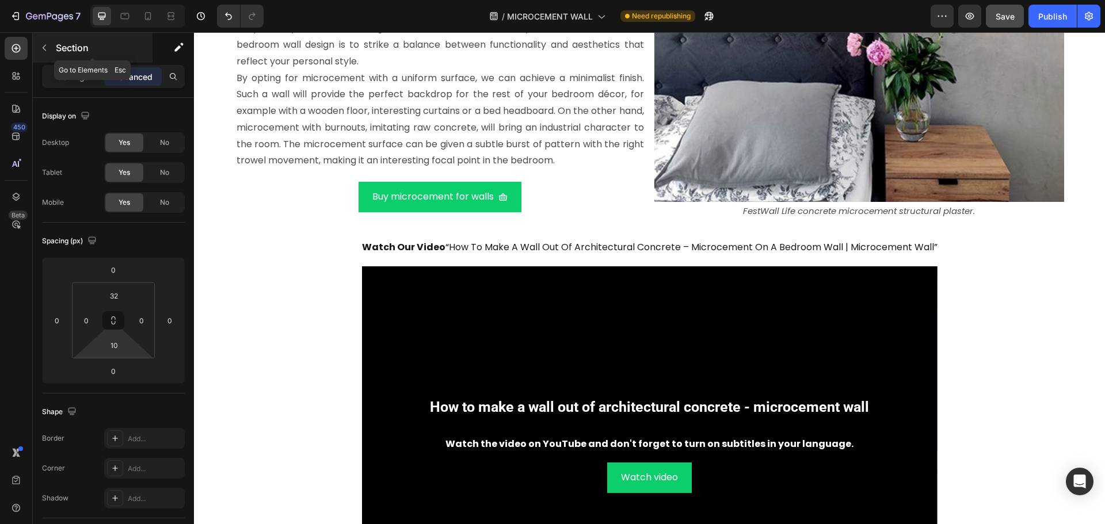
click at [44, 42] on button "button" at bounding box center [44, 48] width 18 height 18
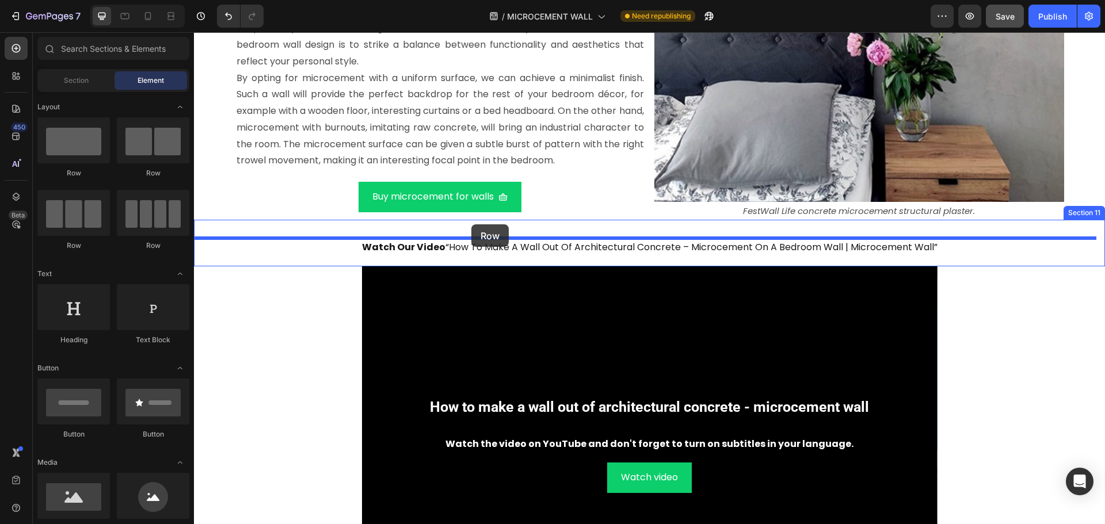
drag, startPoint x: 272, startPoint y: 181, endPoint x: 471, endPoint y: 224, distance: 204.5
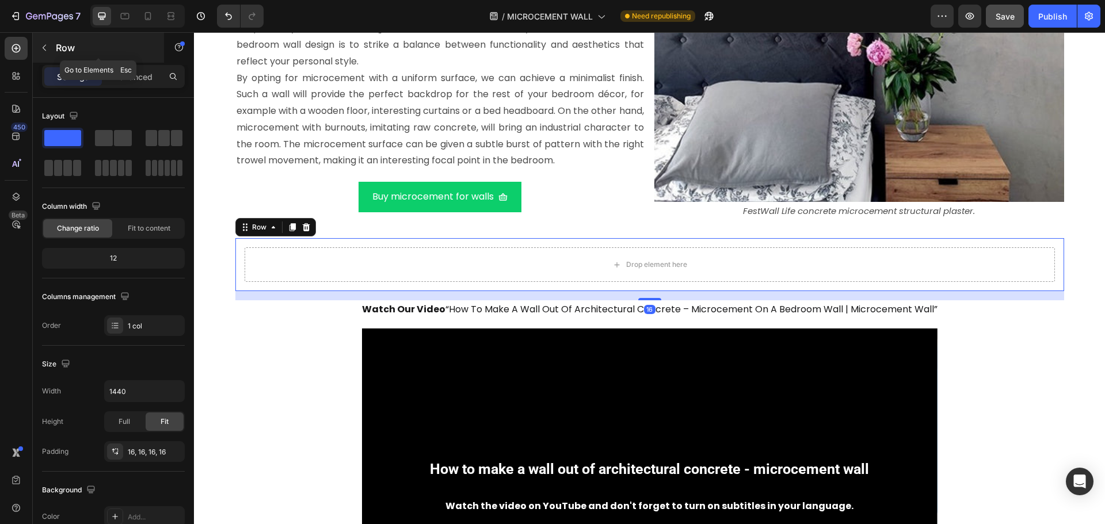
click at [45, 44] on icon "button" at bounding box center [44, 47] width 9 height 9
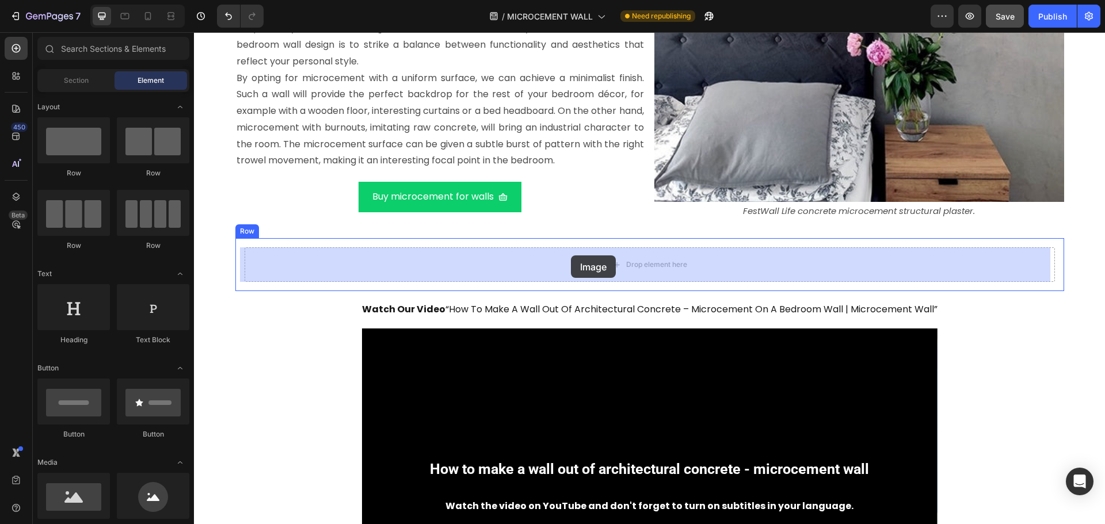
drag, startPoint x: 258, startPoint y: 530, endPoint x: 572, endPoint y: 256, distance: 415.7
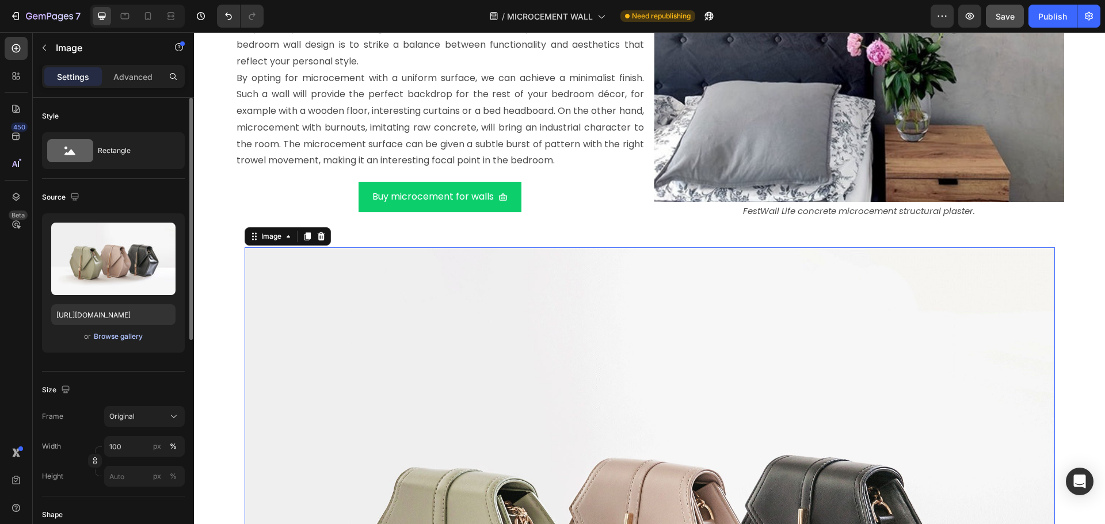
click at [112, 338] on div "Browse gallery" at bounding box center [118, 337] width 49 height 10
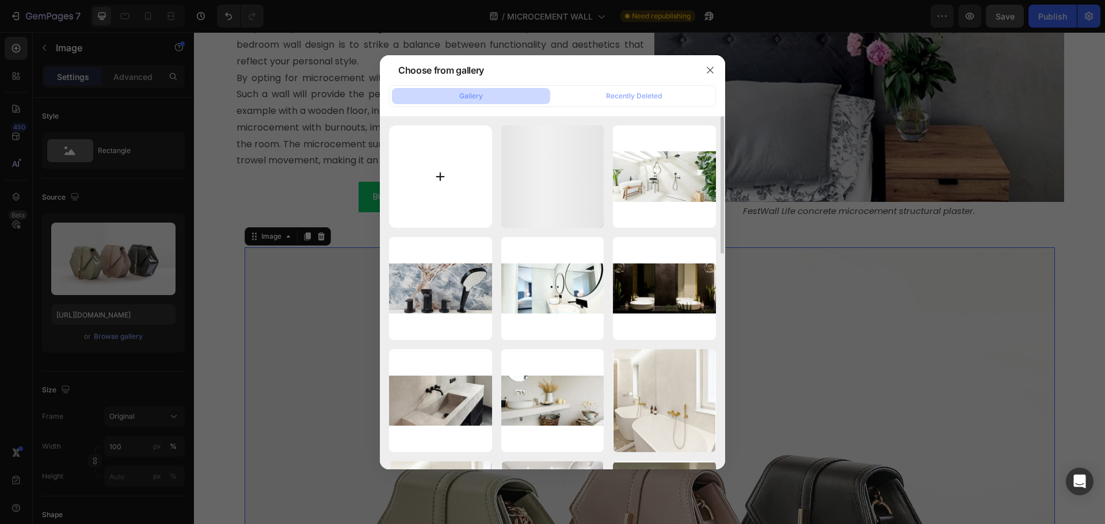
click at [459, 184] on input "file" at bounding box center [440, 176] width 103 height 103
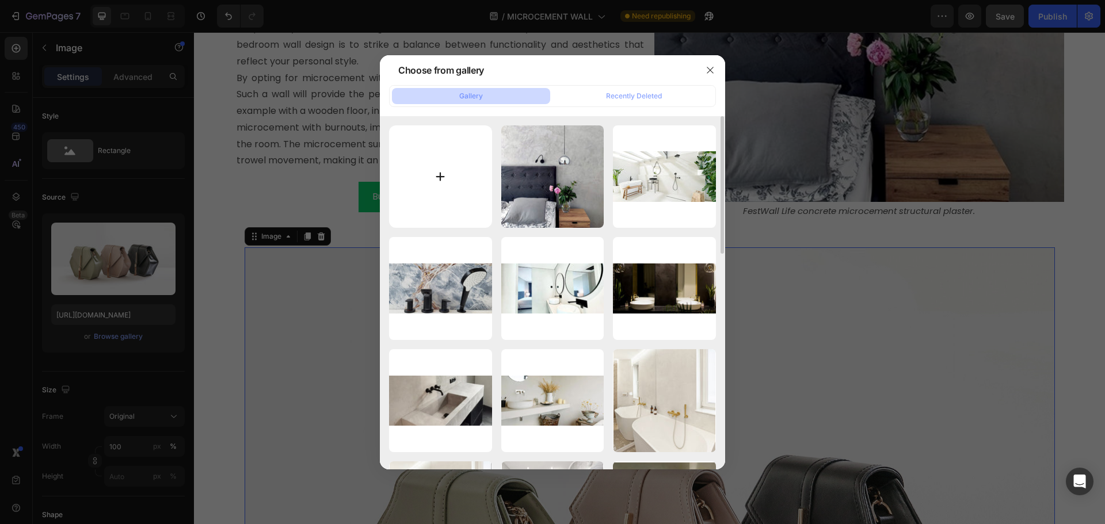
type input "C:\fakepath\bedroom microcment wall.jpg"
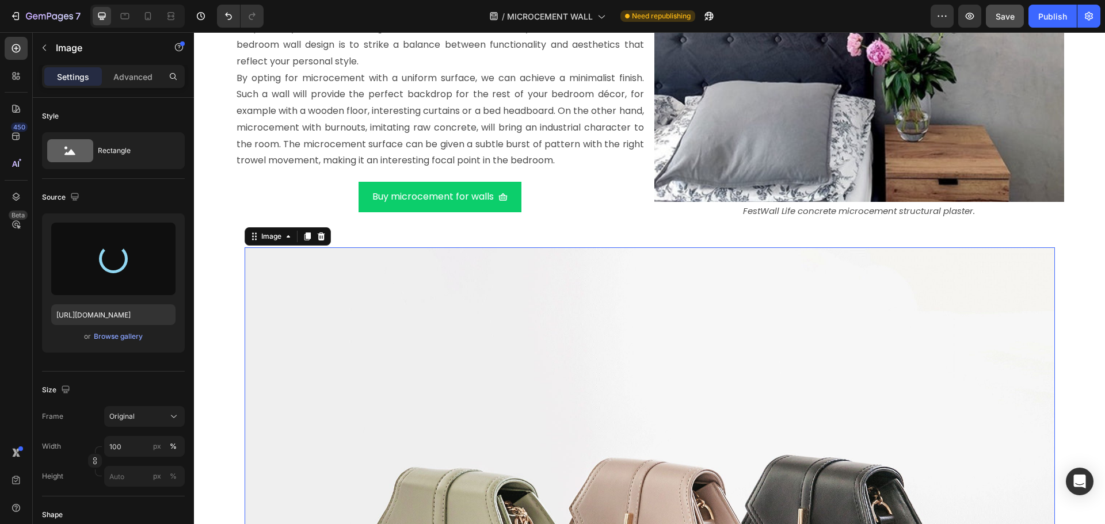
type input "[URL][DOMAIN_NAME]"
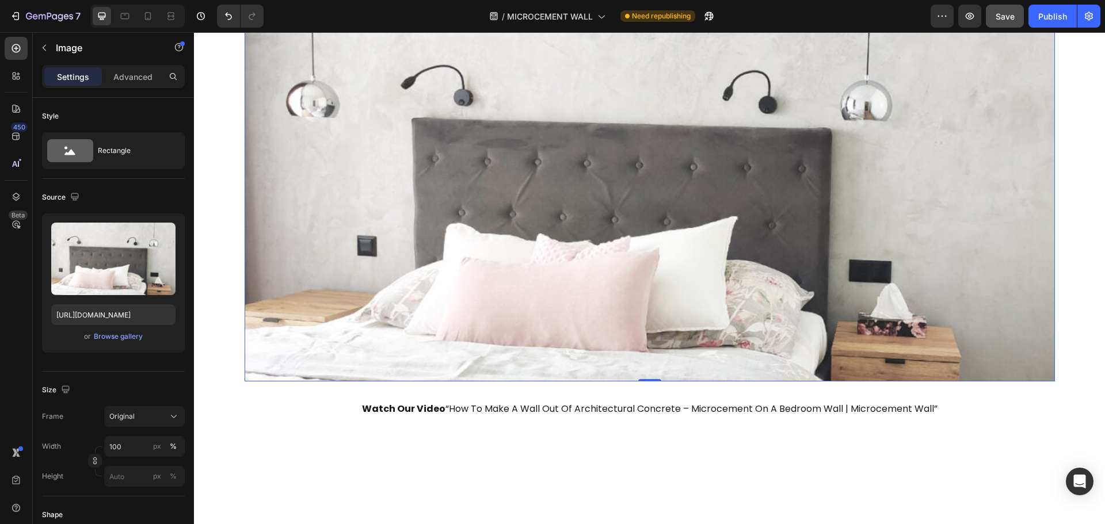
scroll to position [5210, 0]
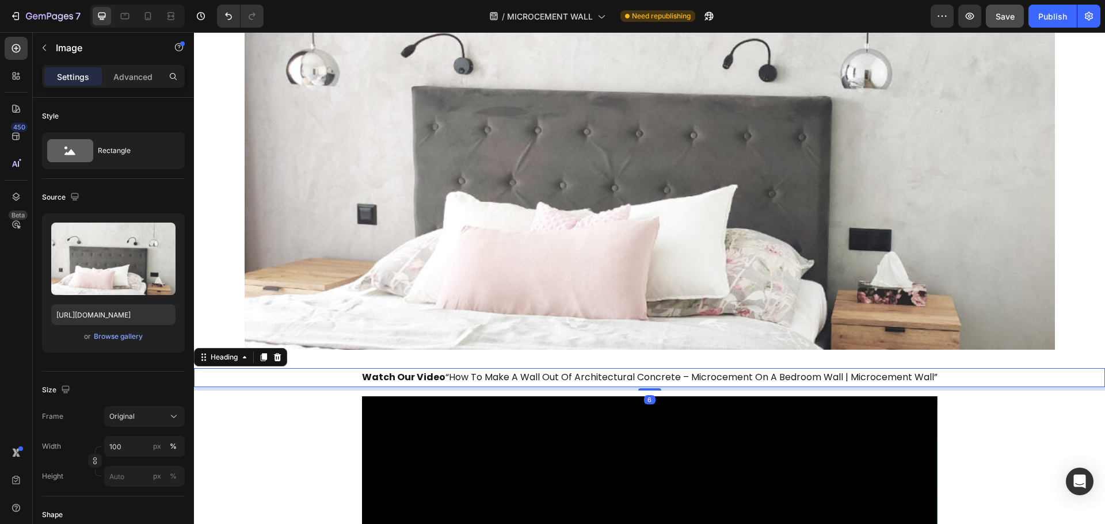
click at [508, 373] on h2 "watch our video “how to make a wall out of architectural concrete – microcement…" at bounding box center [649, 377] width 911 height 19
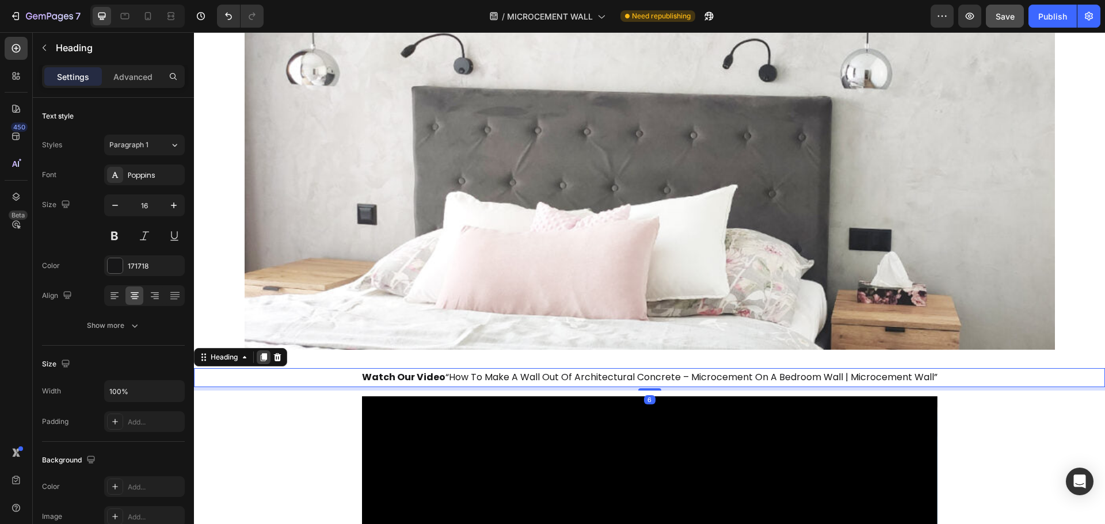
click at [265, 360] on icon at bounding box center [263, 357] width 9 height 9
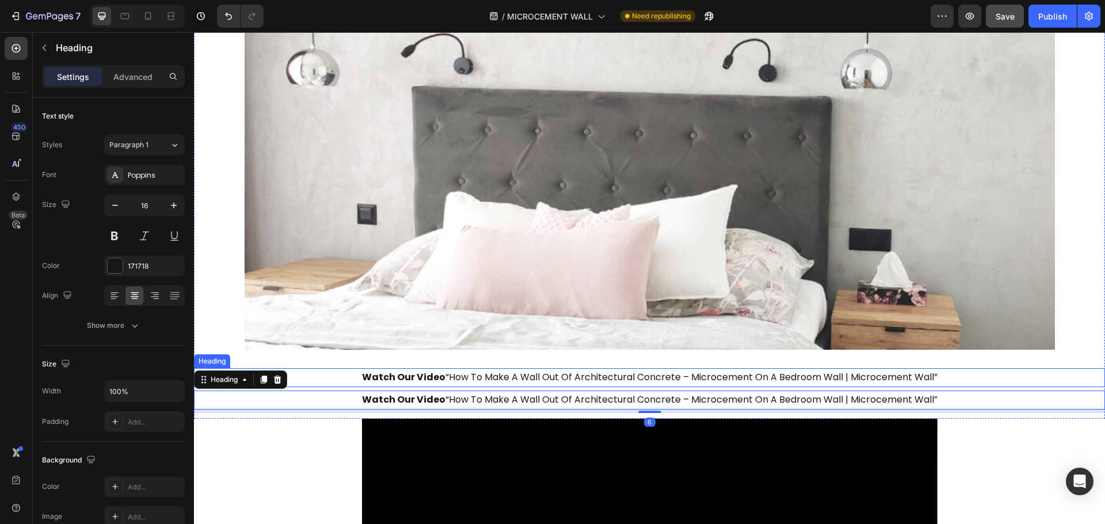
click at [410, 377] on strong "watch our video" at bounding box center [403, 377] width 83 height 13
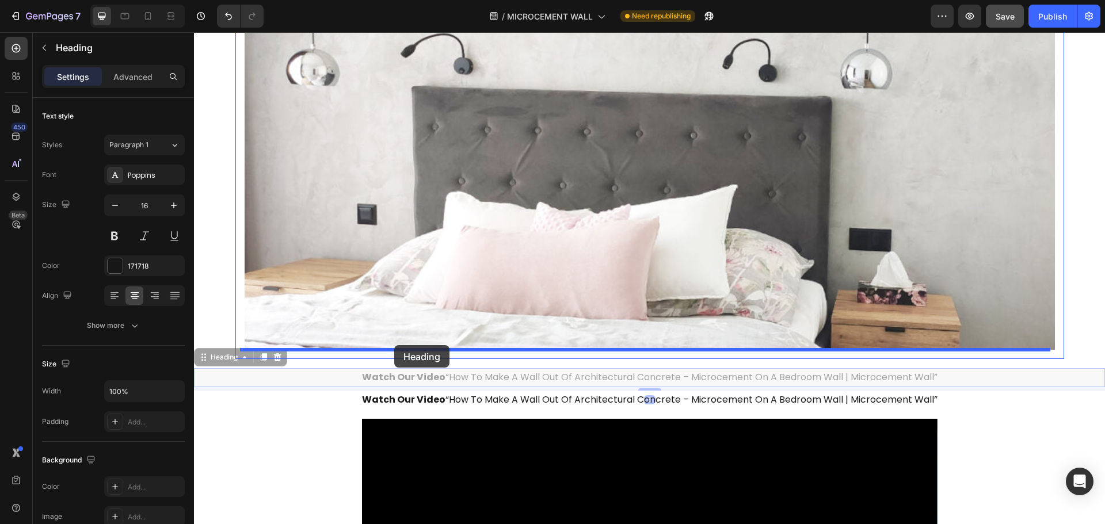
drag, startPoint x: 226, startPoint y: 363, endPoint x: 394, endPoint y: 345, distance: 169.1
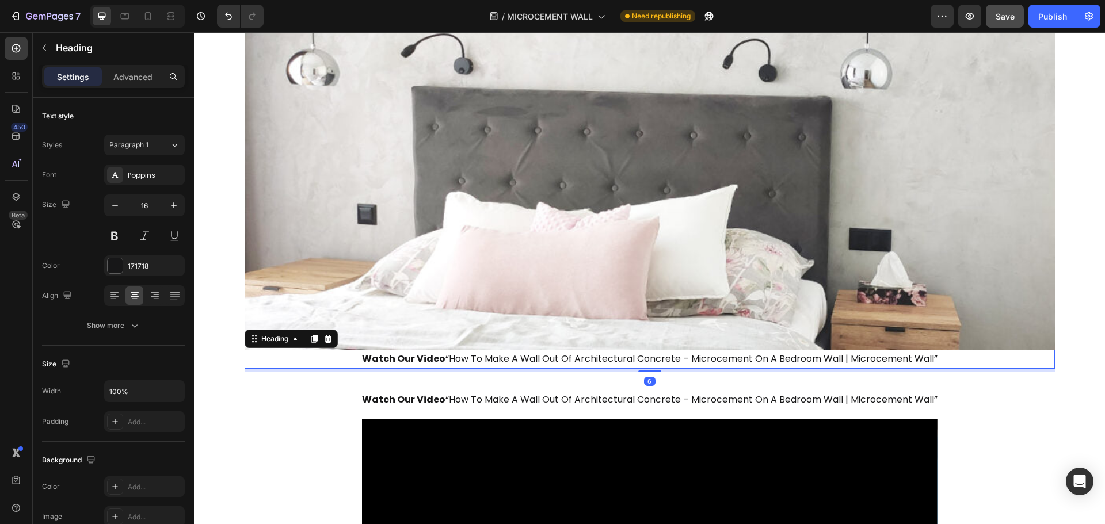
click at [521, 353] on h2 "watch our video “how to make a wall out of architectural concrete – microcement…" at bounding box center [650, 359] width 811 height 19
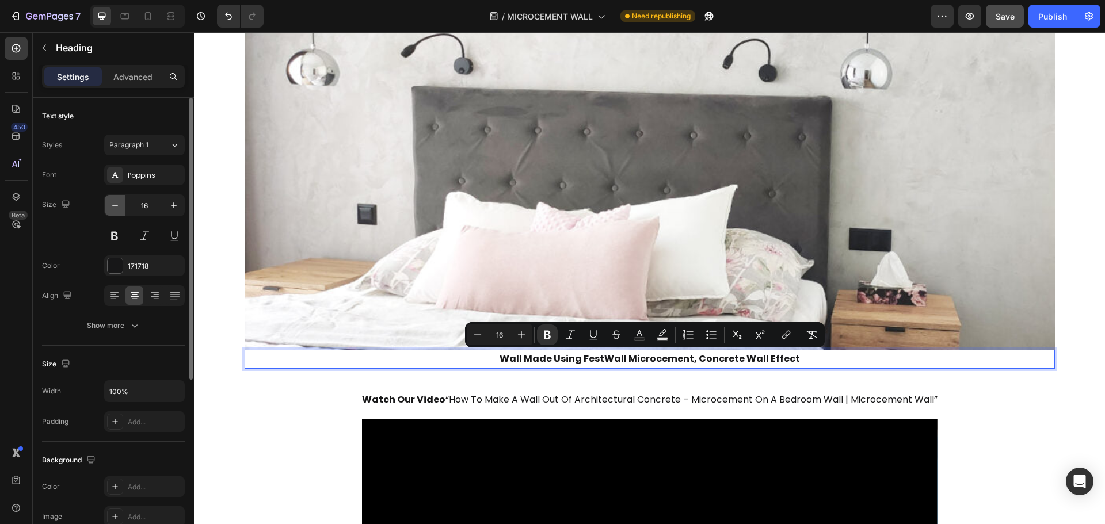
click at [114, 201] on icon "button" at bounding box center [115, 206] width 12 height 12
type input "15"
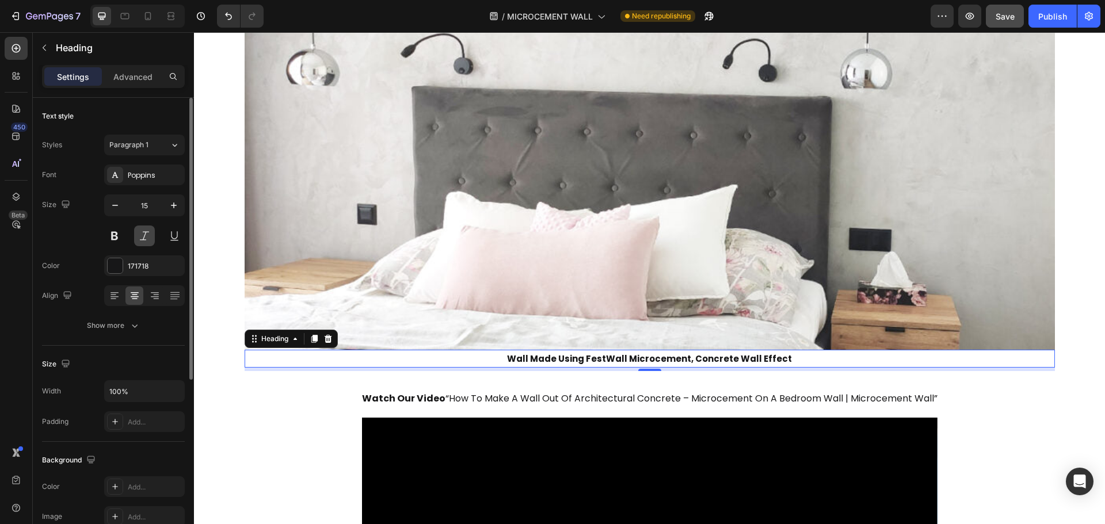
click at [145, 233] on button at bounding box center [144, 236] width 21 height 21
click at [556, 359] on strong "Wall made using FestWall microcement, concrete wall effect" at bounding box center [650, 359] width 264 height 12
click at [556, 358] on strong "Wall made using FestWall microcement, concrete wall effect" at bounding box center [650, 359] width 264 height 12
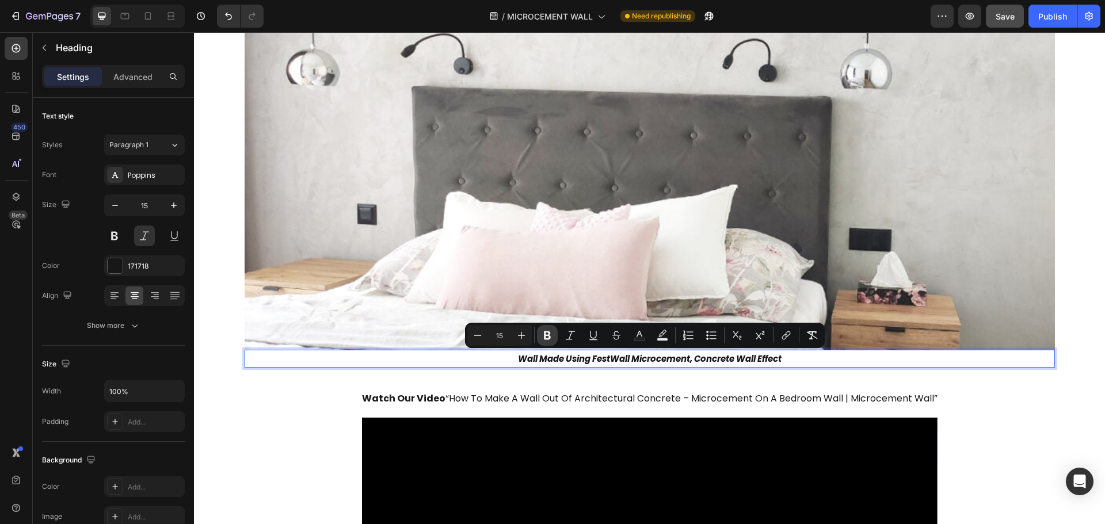
click at [546, 332] on icon "Editor contextual toolbar" at bounding box center [547, 336] width 7 height 9
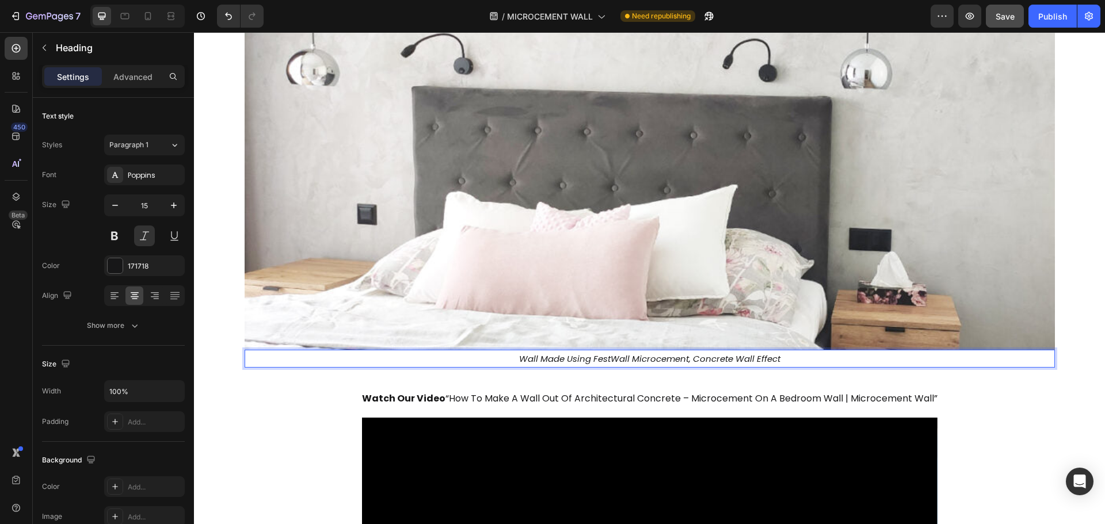
click at [542, 357] on p "Wall made using FestWall microcement, concrete wall effect" at bounding box center [650, 359] width 808 height 16
click at [591, 361] on p "Wall made using FestWall microcement, concrete wall effect" at bounding box center [650, 359] width 808 height 16
click at [591, 360] on p "Wall made of FestWall microcement, concrete wall effect" at bounding box center [650, 359] width 808 height 16
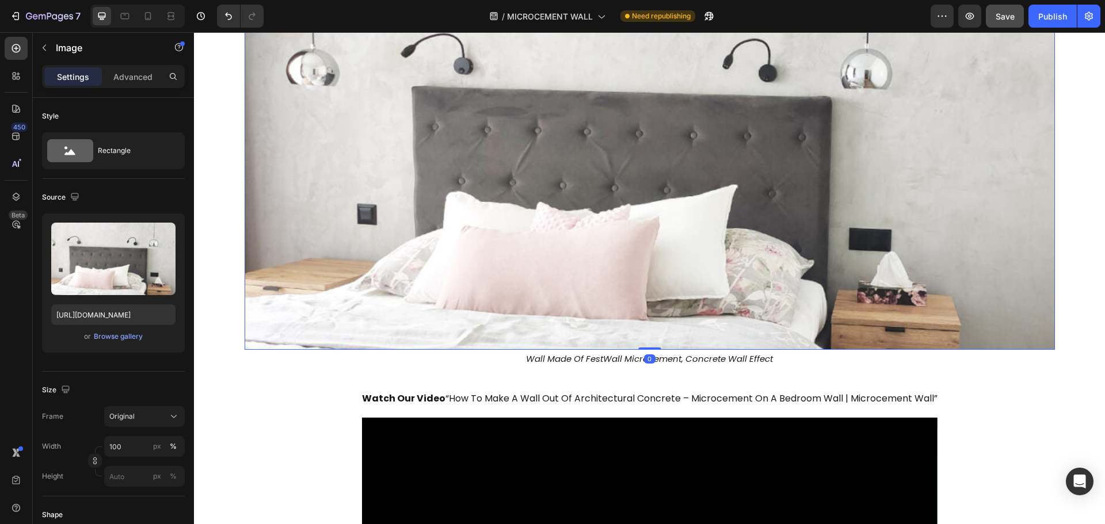
click at [516, 234] on img at bounding box center [650, 155] width 811 height 390
click at [124, 447] on input "100" at bounding box center [144, 446] width 81 height 21
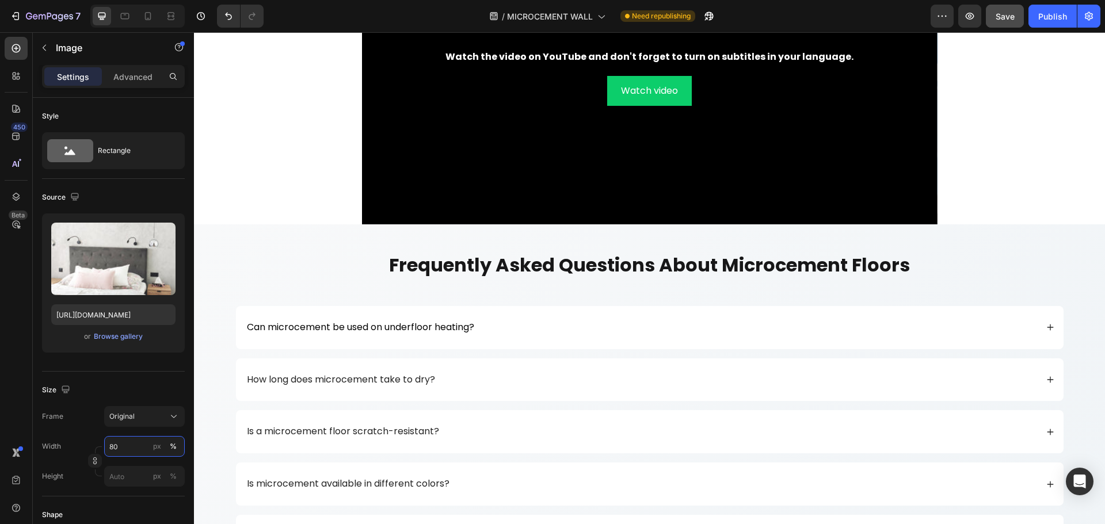
scroll to position [5785, 0]
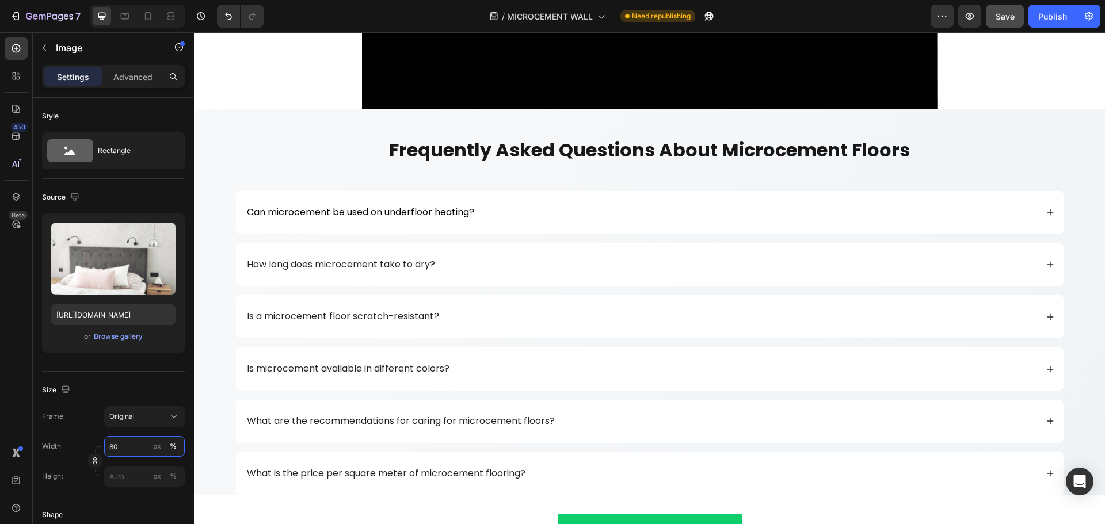
type input "80"
